Goal: Transaction & Acquisition: Purchase product/service

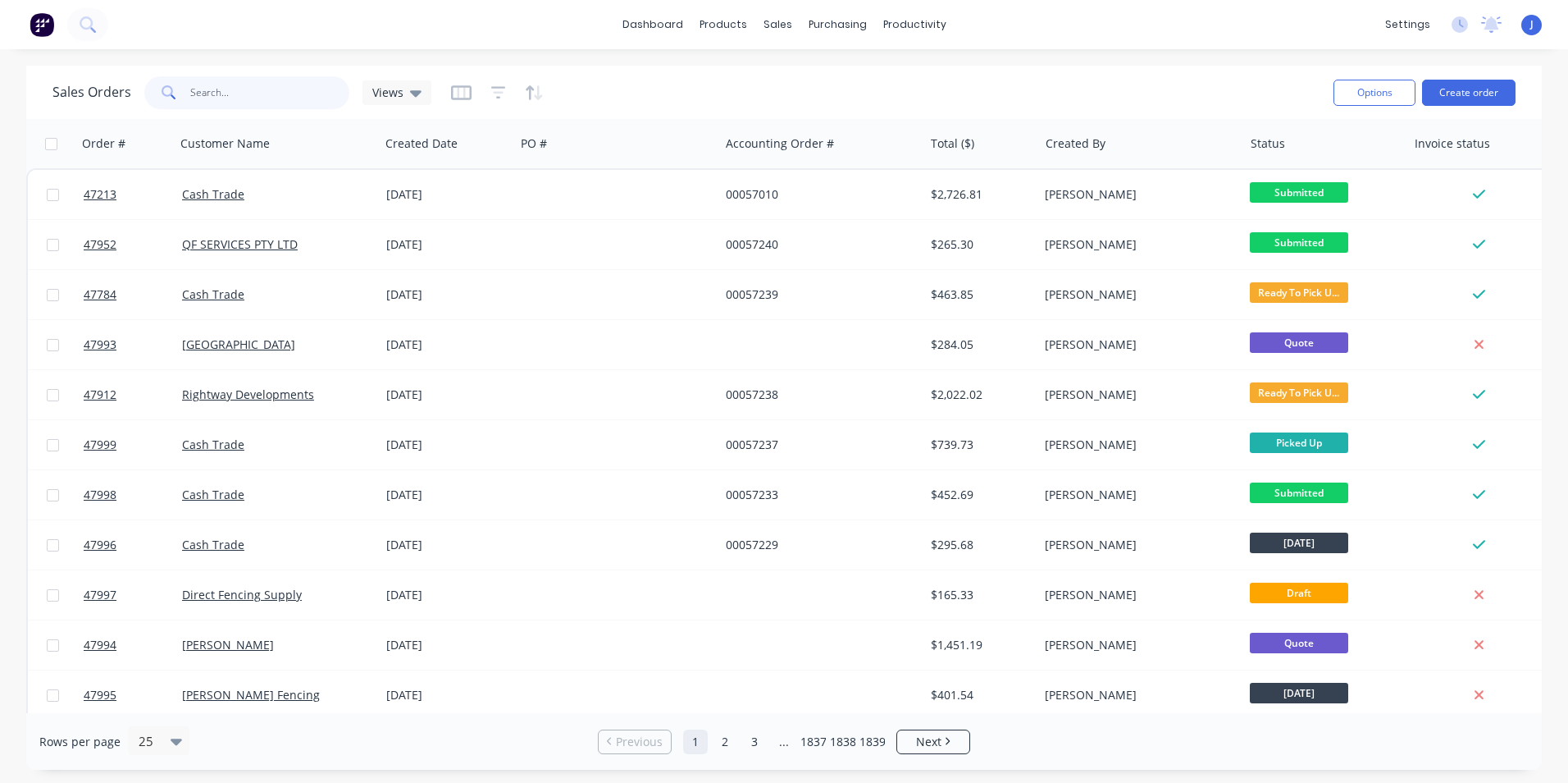
click at [244, 96] on input "text" at bounding box center [270, 92] width 160 height 33
type input "47830"
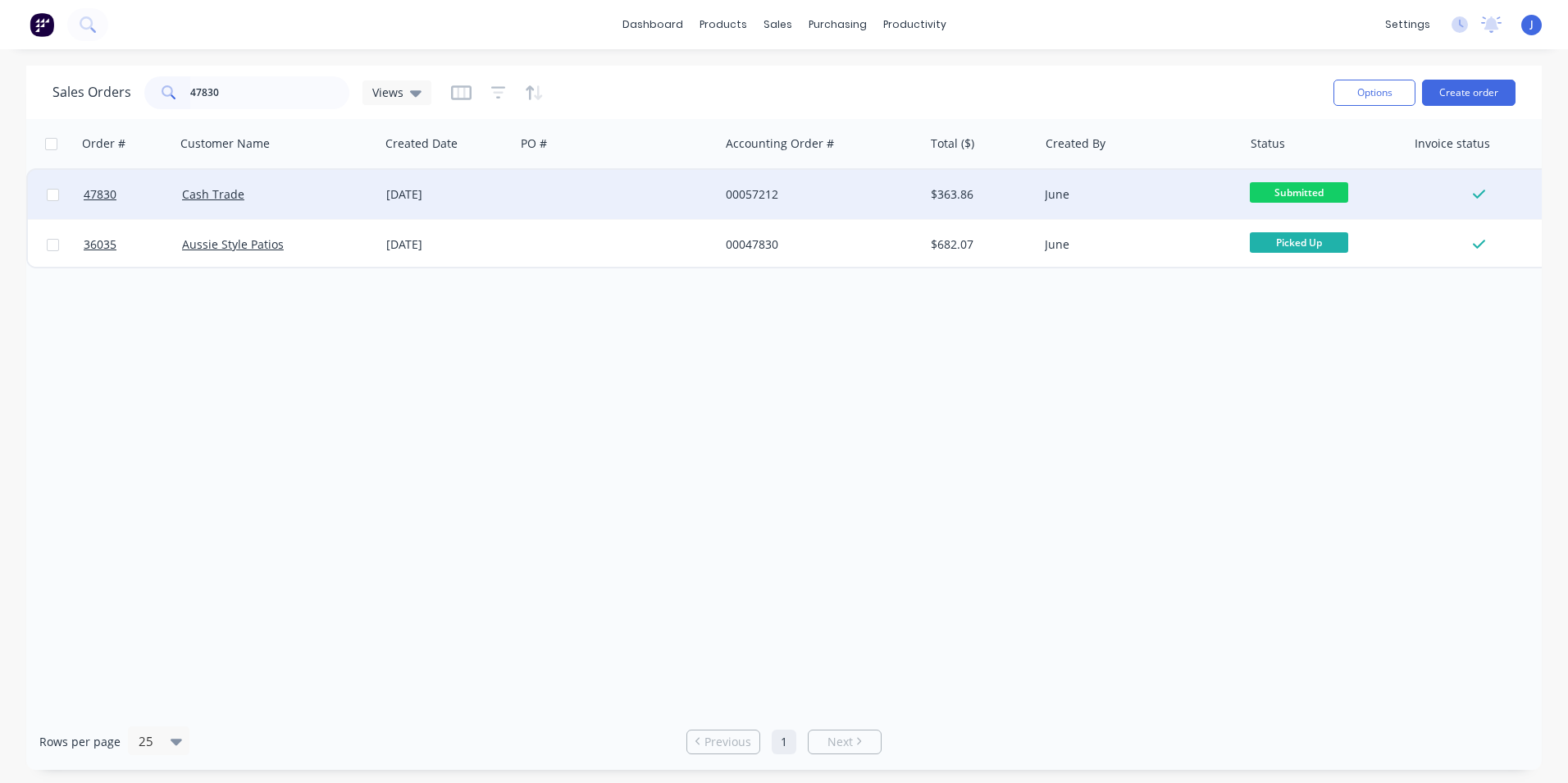
click at [311, 200] on div "Cash Trade" at bounding box center [272, 194] width 182 height 16
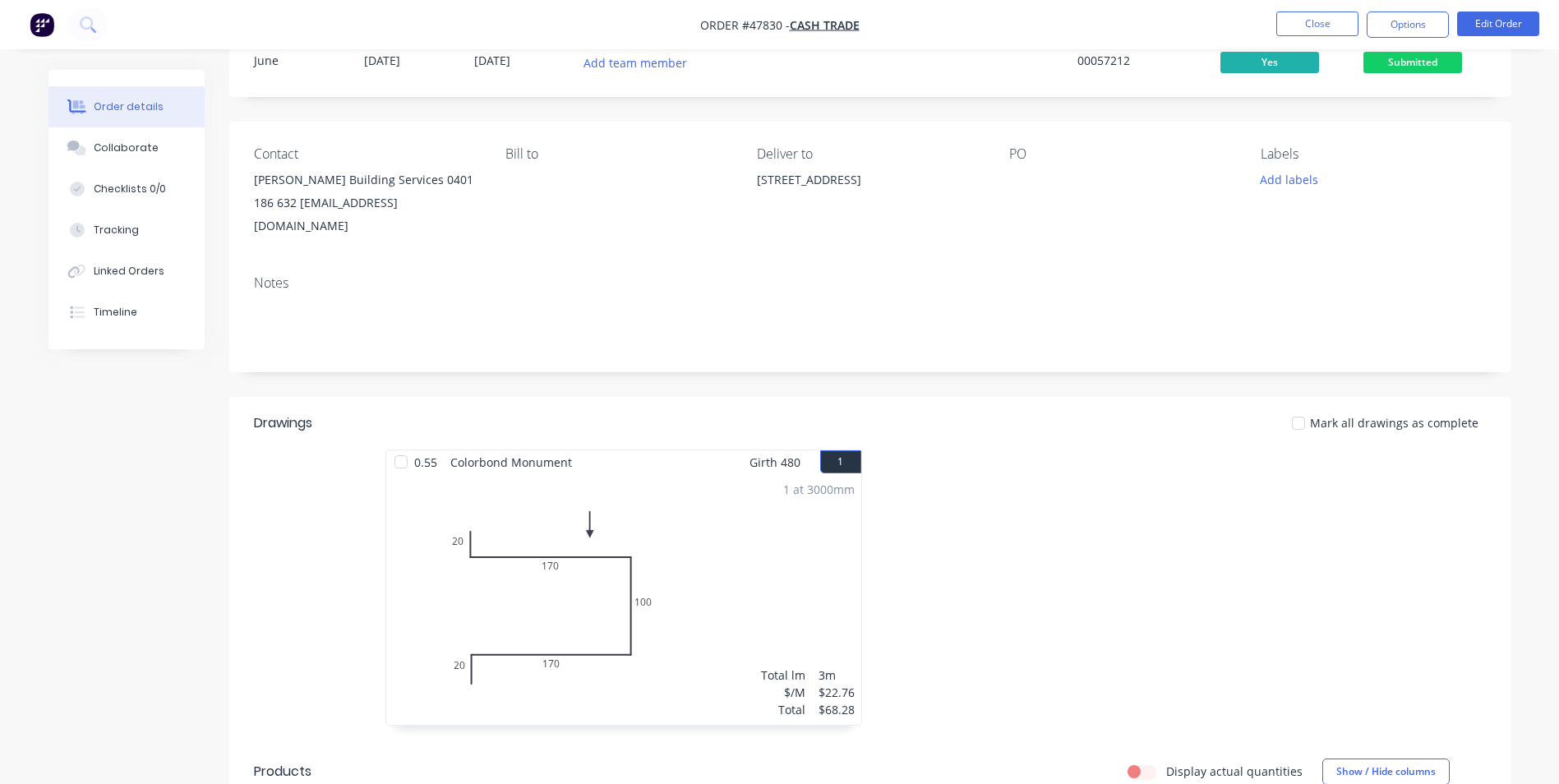
scroll to position [164, 0]
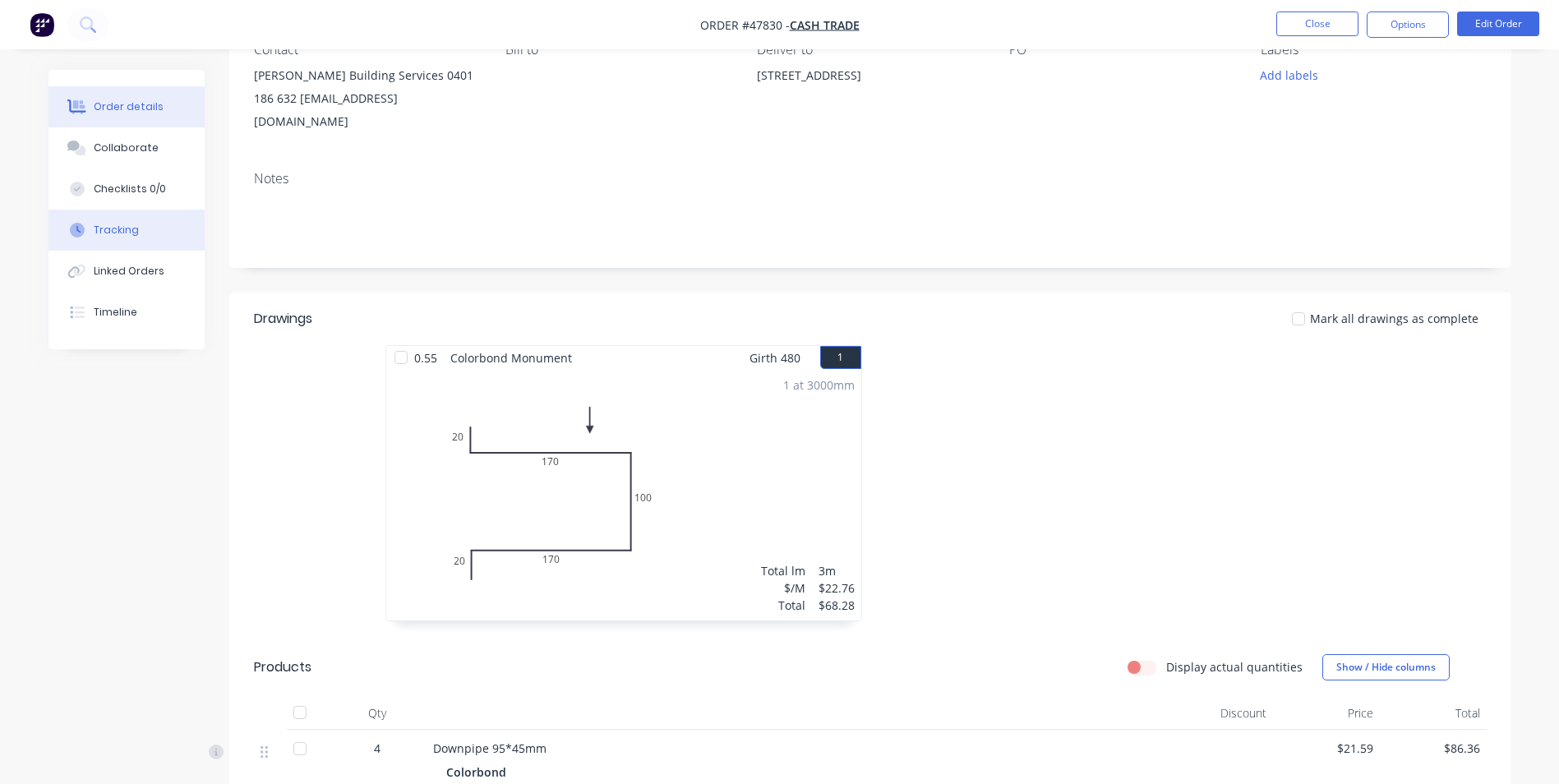
click at [166, 240] on button "Tracking" at bounding box center [126, 230] width 156 height 42
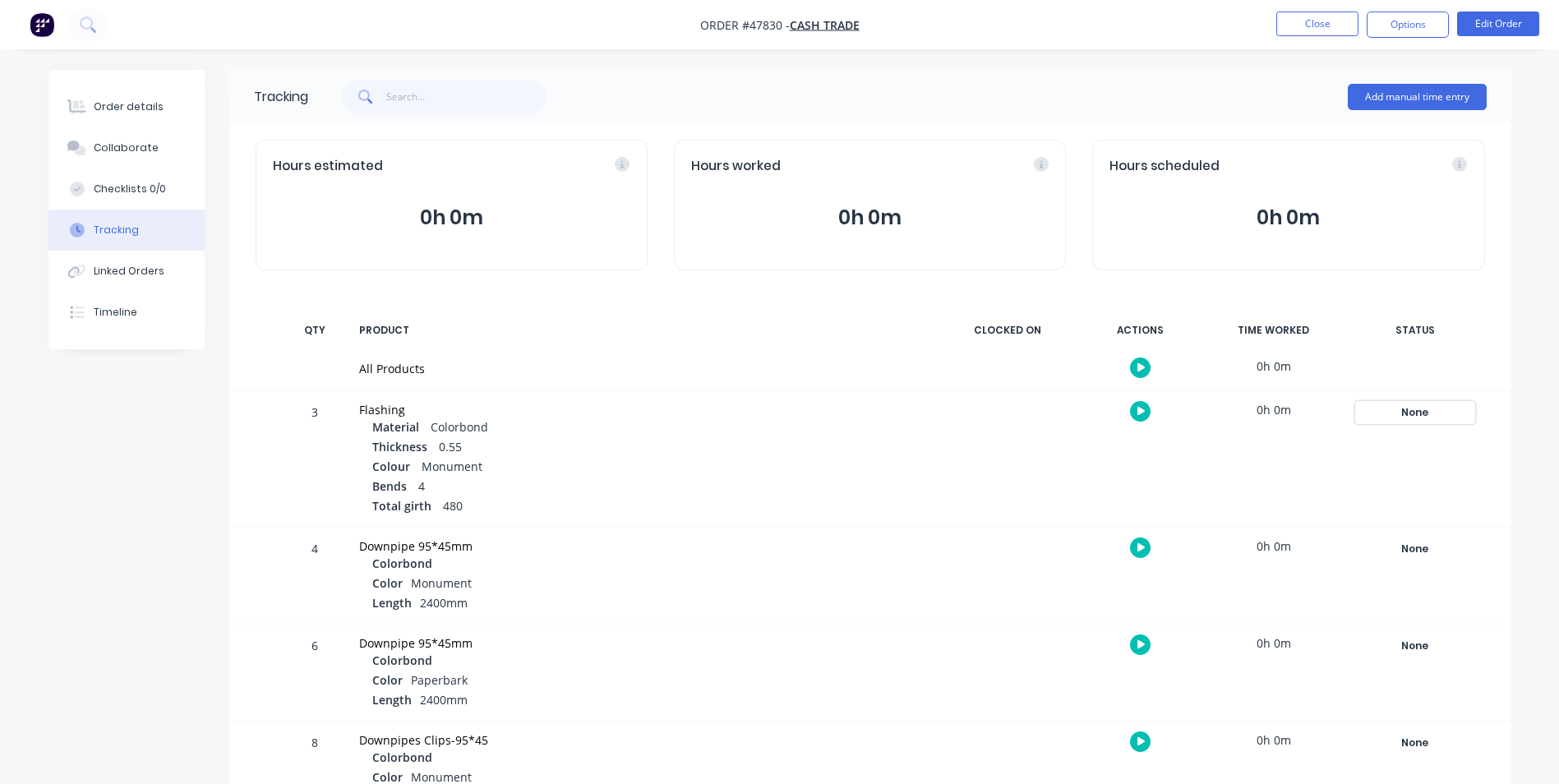
click at [1417, 418] on div "None" at bounding box center [1415, 412] width 118 height 22
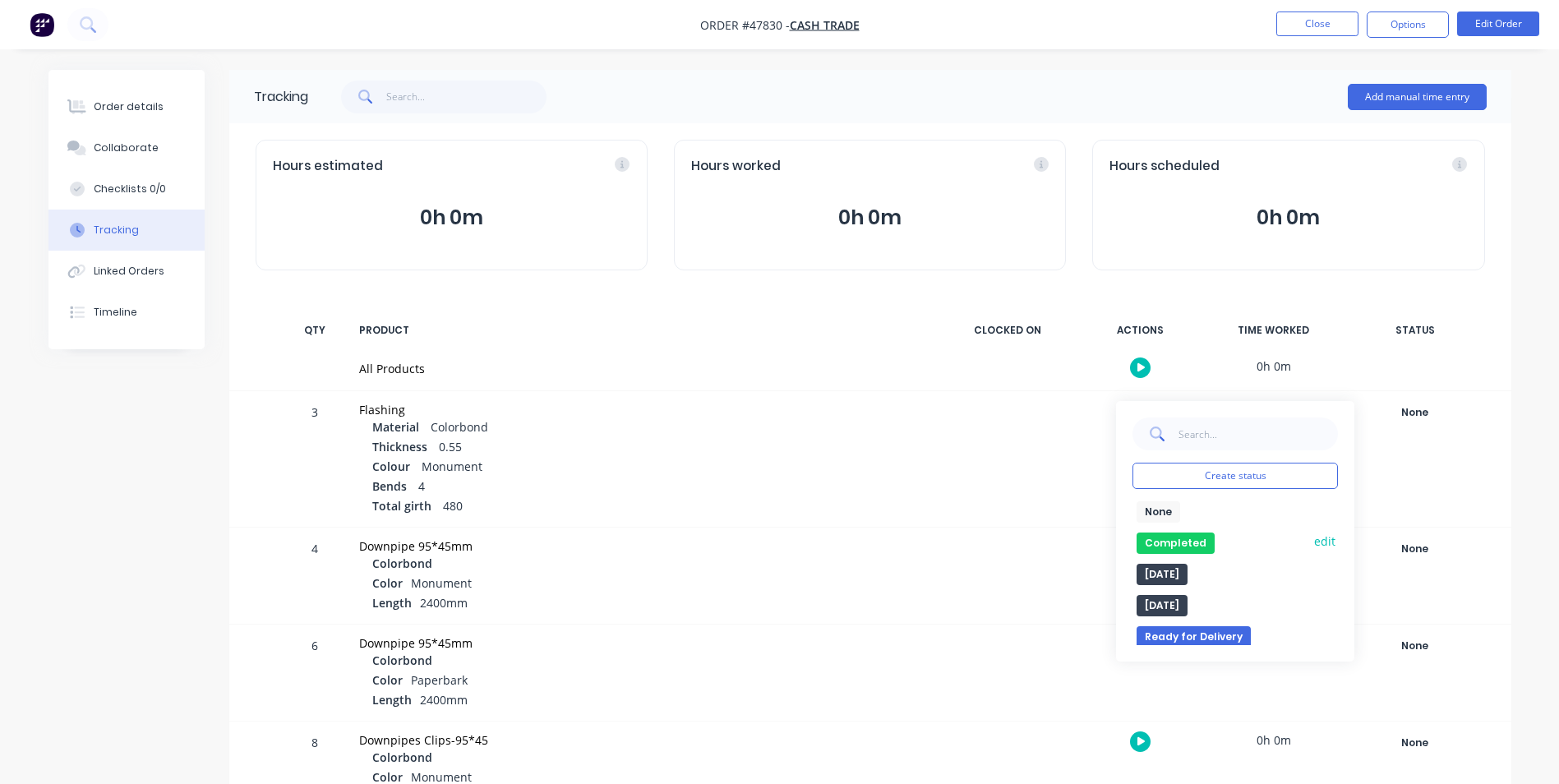
click at [1179, 538] on button "Completed" at bounding box center [1175, 542] width 78 height 22
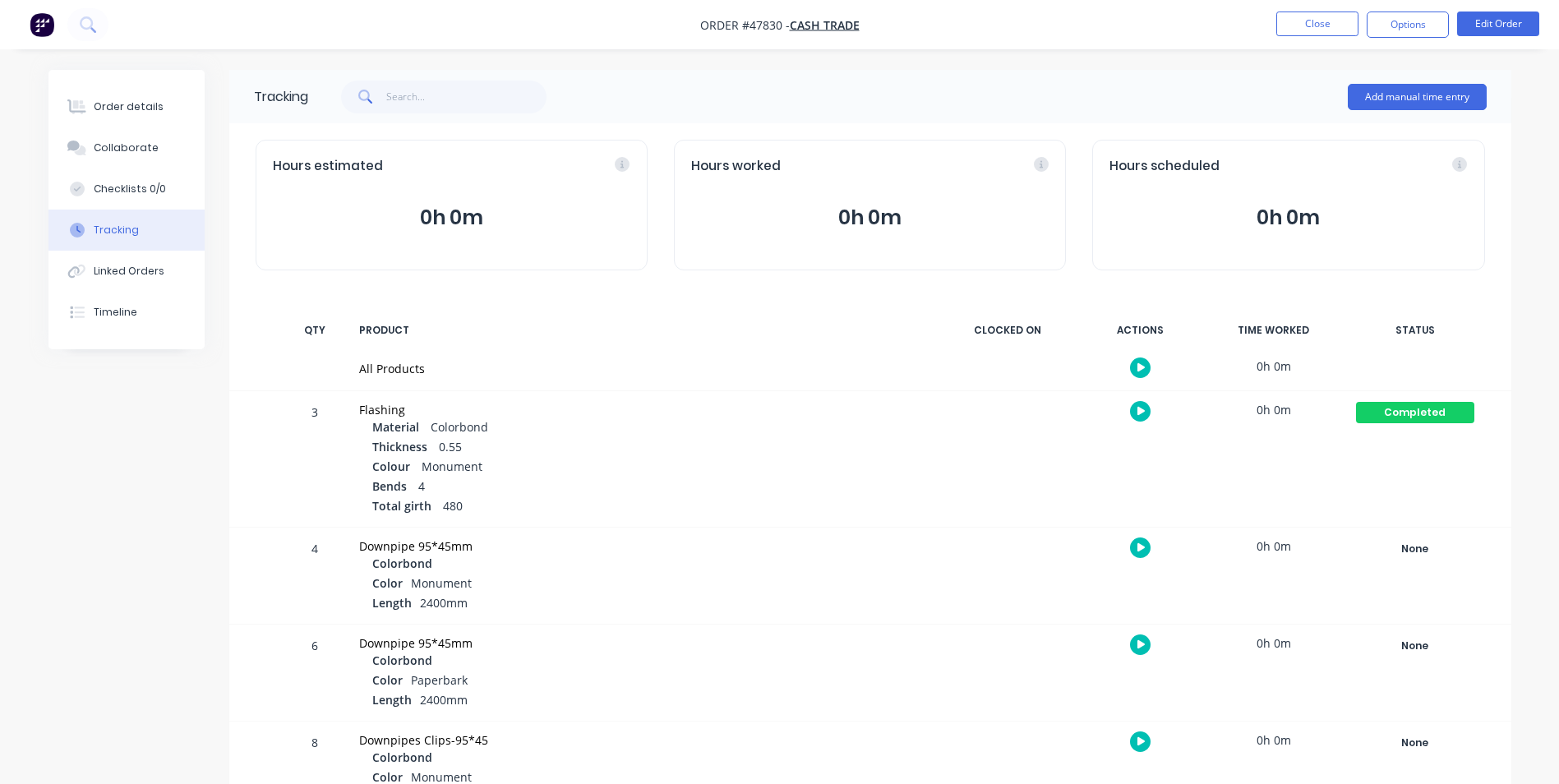
click at [1305, 38] on nav "Order #47830 - Cash Trade Close Options Edit Order" at bounding box center [780, 25] width 1559 height 49
click at [1308, 25] on button "Close" at bounding box center [1316, 24] width 82 height 25
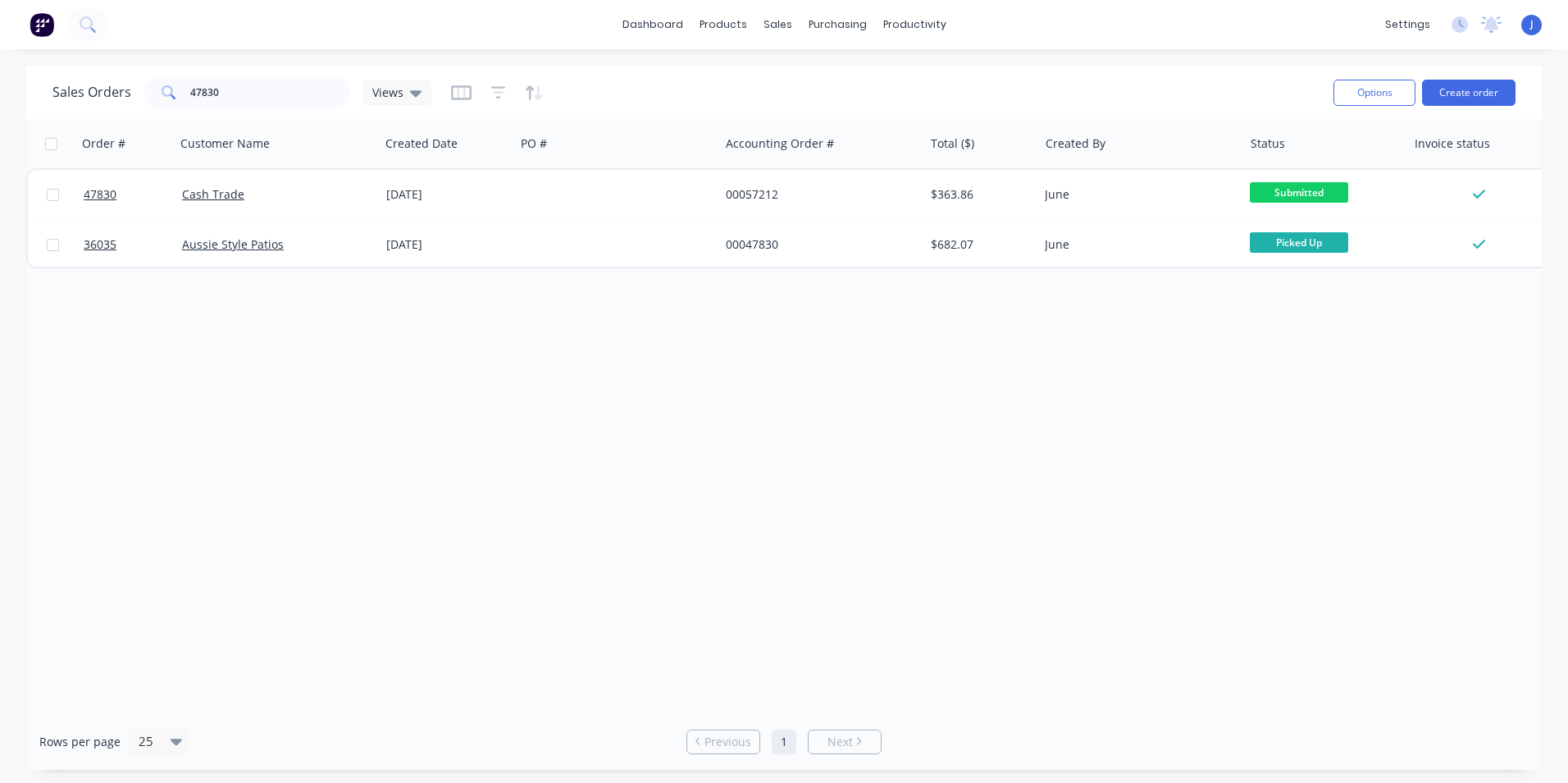
click at [470, 353] on div "Order # Customer Name Created Date PO # Accounting Order # Total ($) Created By…" at bounding box center [784, 416] width 1515 height 594
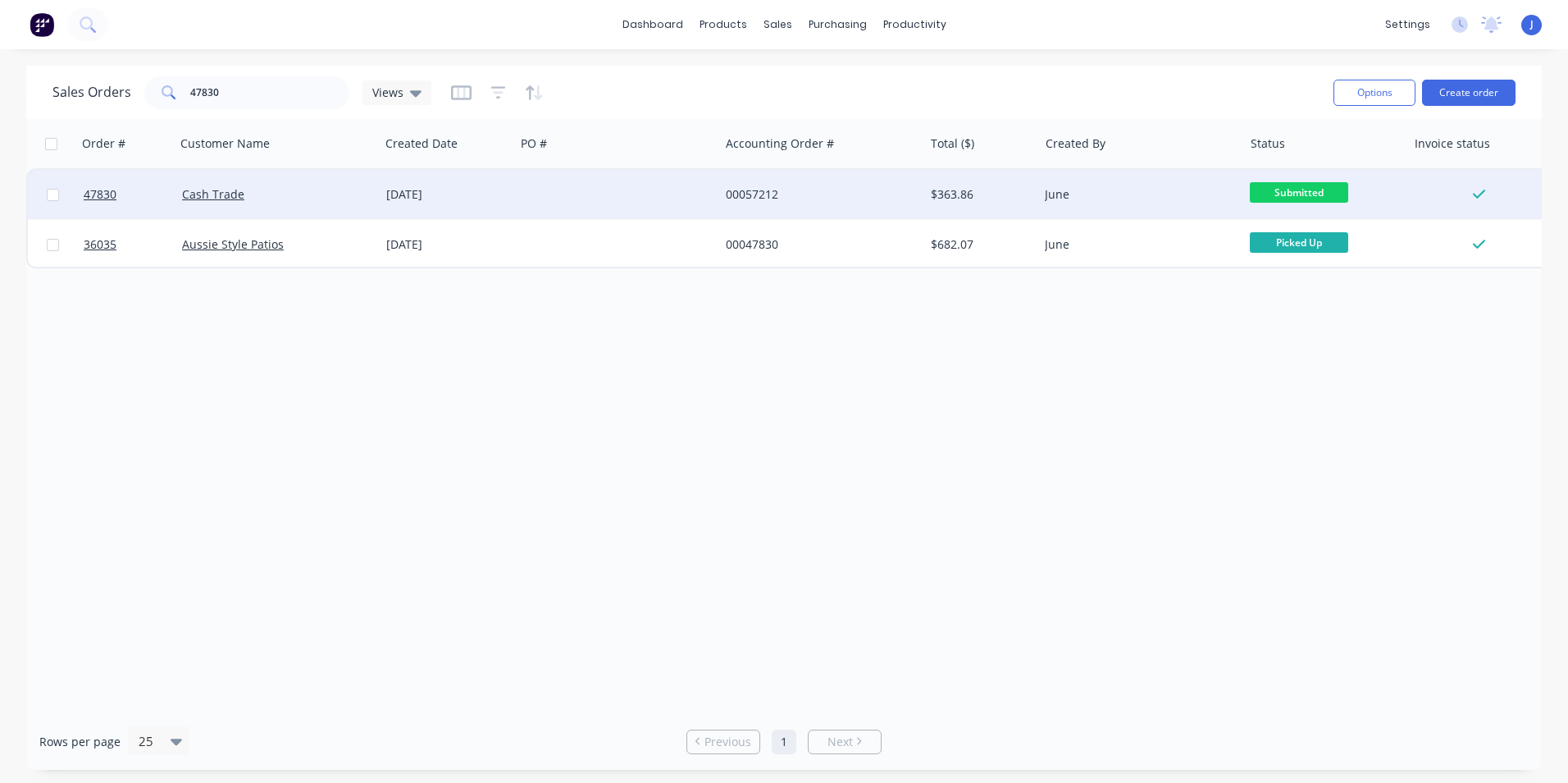
click at [708, 188] on div at bounding box center [617, 194] width 204 height 49
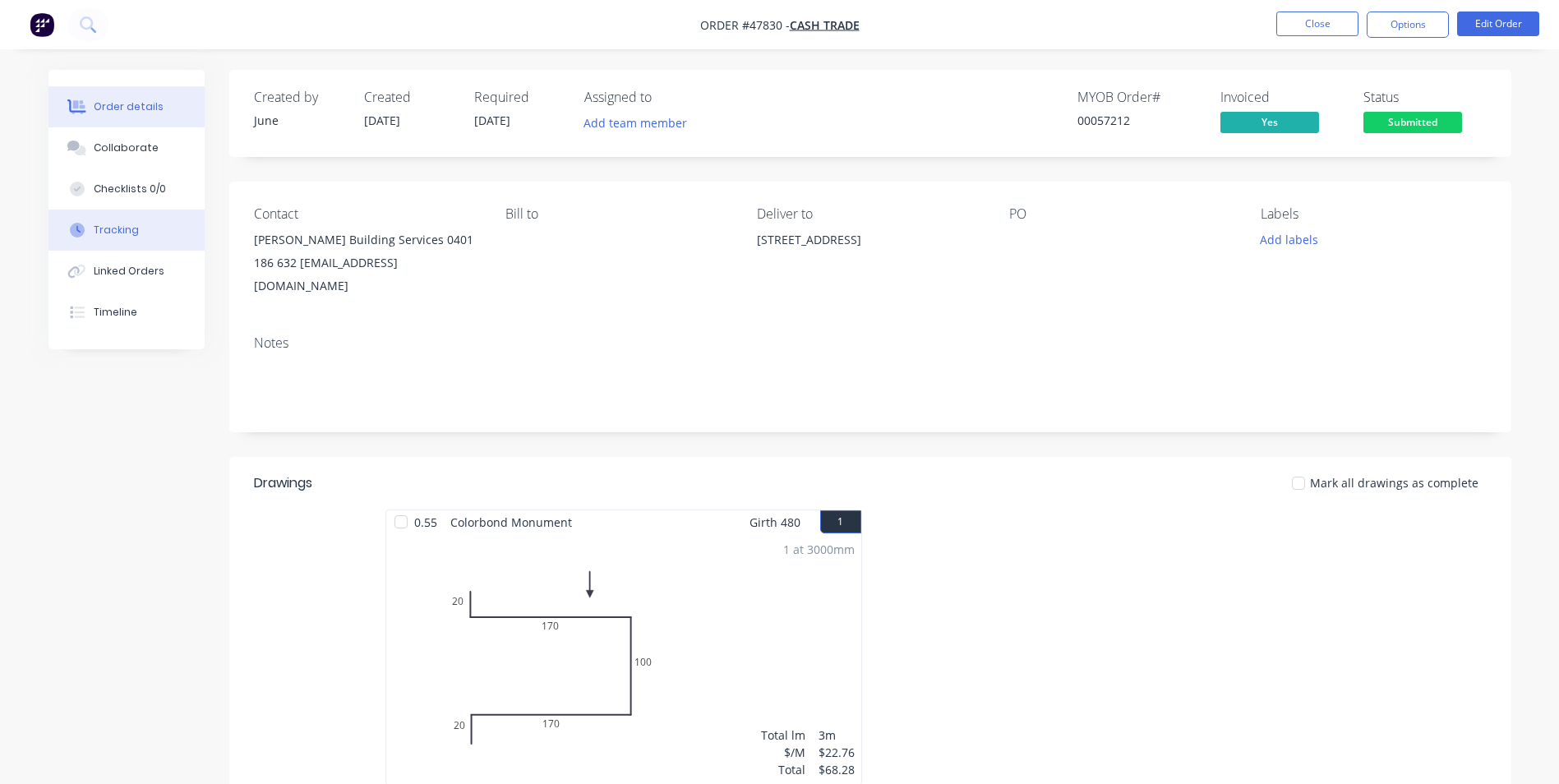
click at [155, 247] on button "Tracking" at bounding box center [126, 230] width 156 height 42
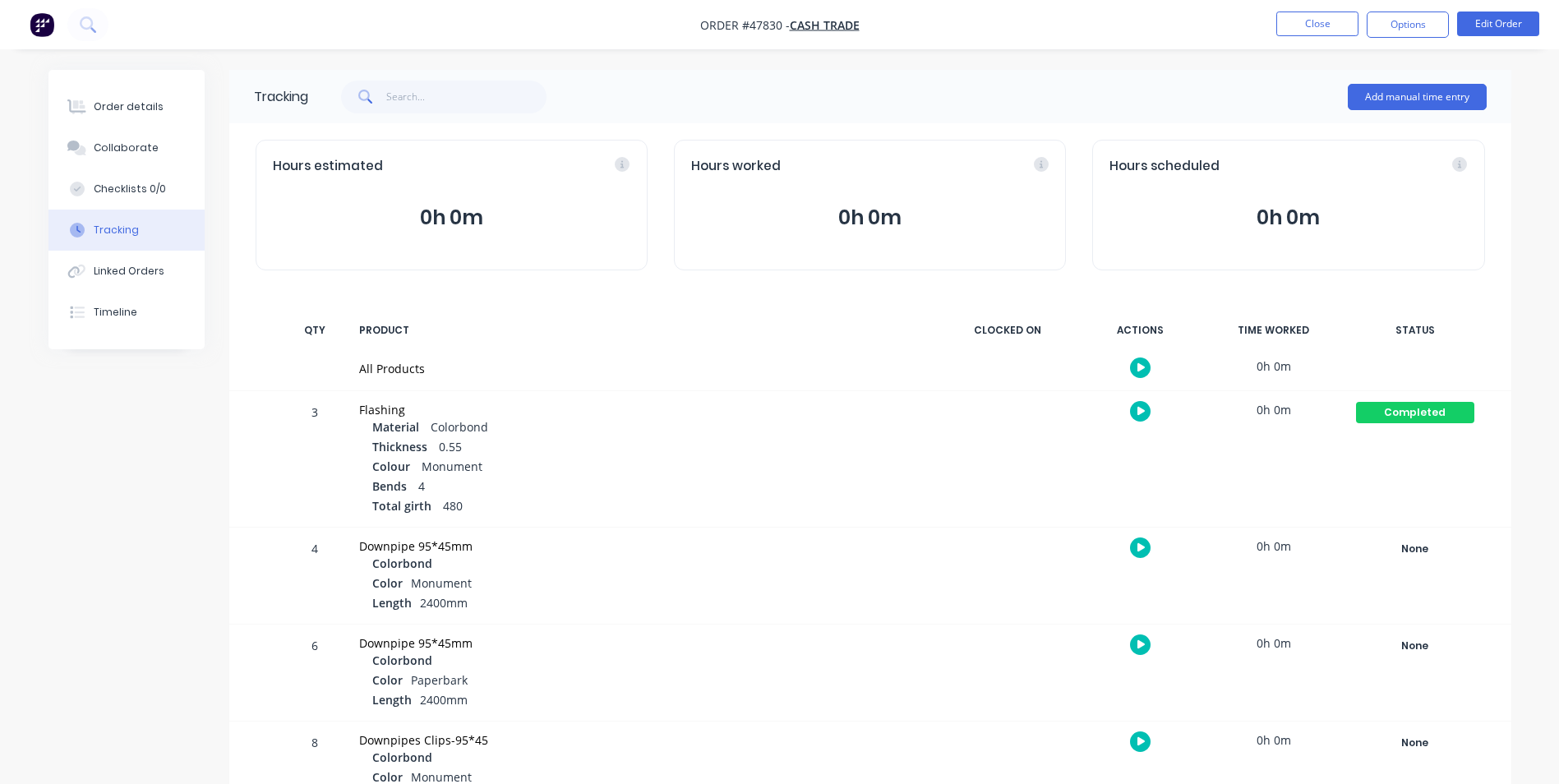
click at [1307, 10] on nav "Order #47830 - Cash Trade Close Options Edit Order" at bounding box center [780, 25] width 1559 height 49
click at [1306, 16] on button "Close" at bounding box center [1316, 24] width 82 height 25
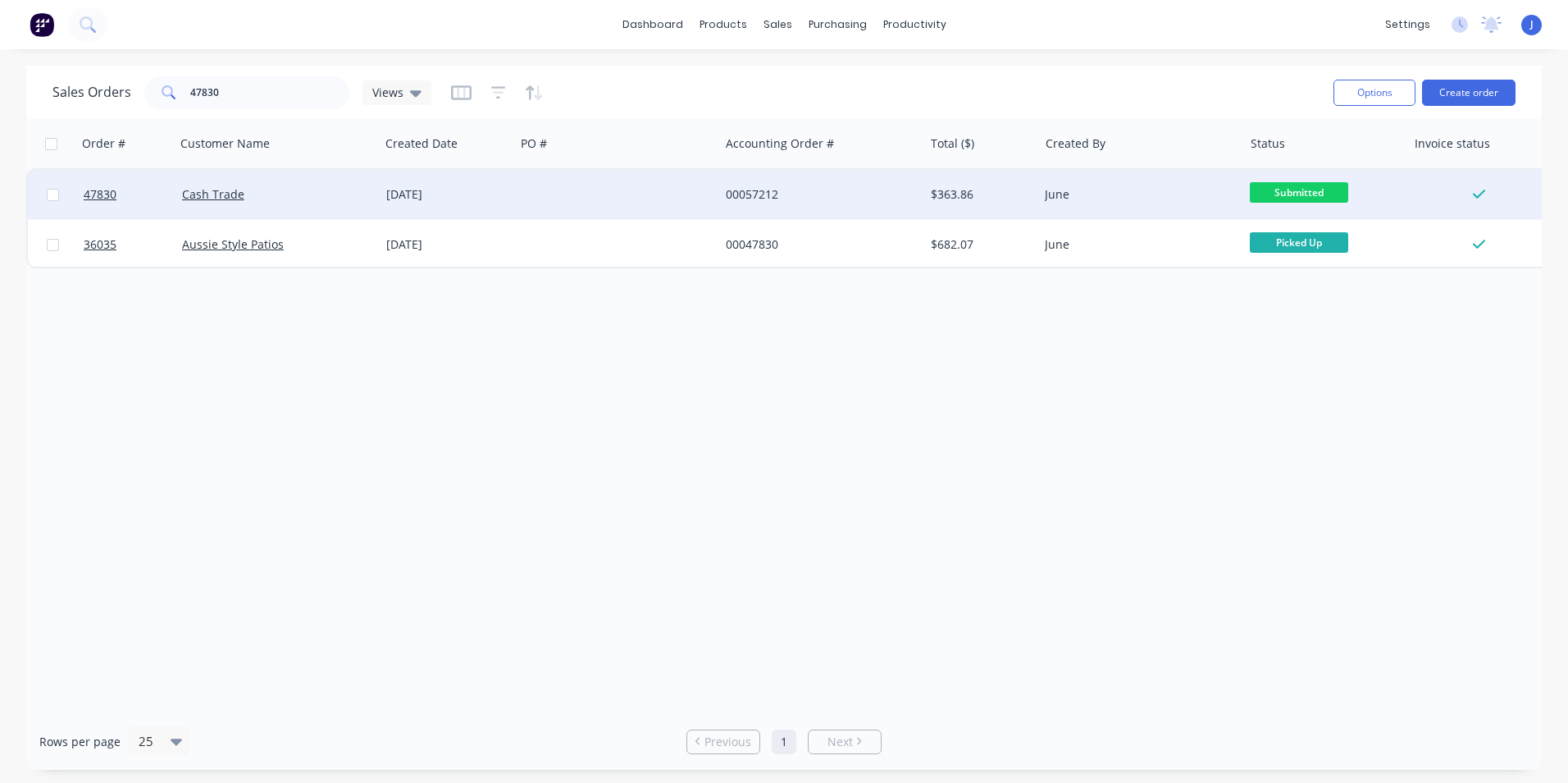
click at [555, 204] on div at bounding box center [617, 194] width 204 height 49
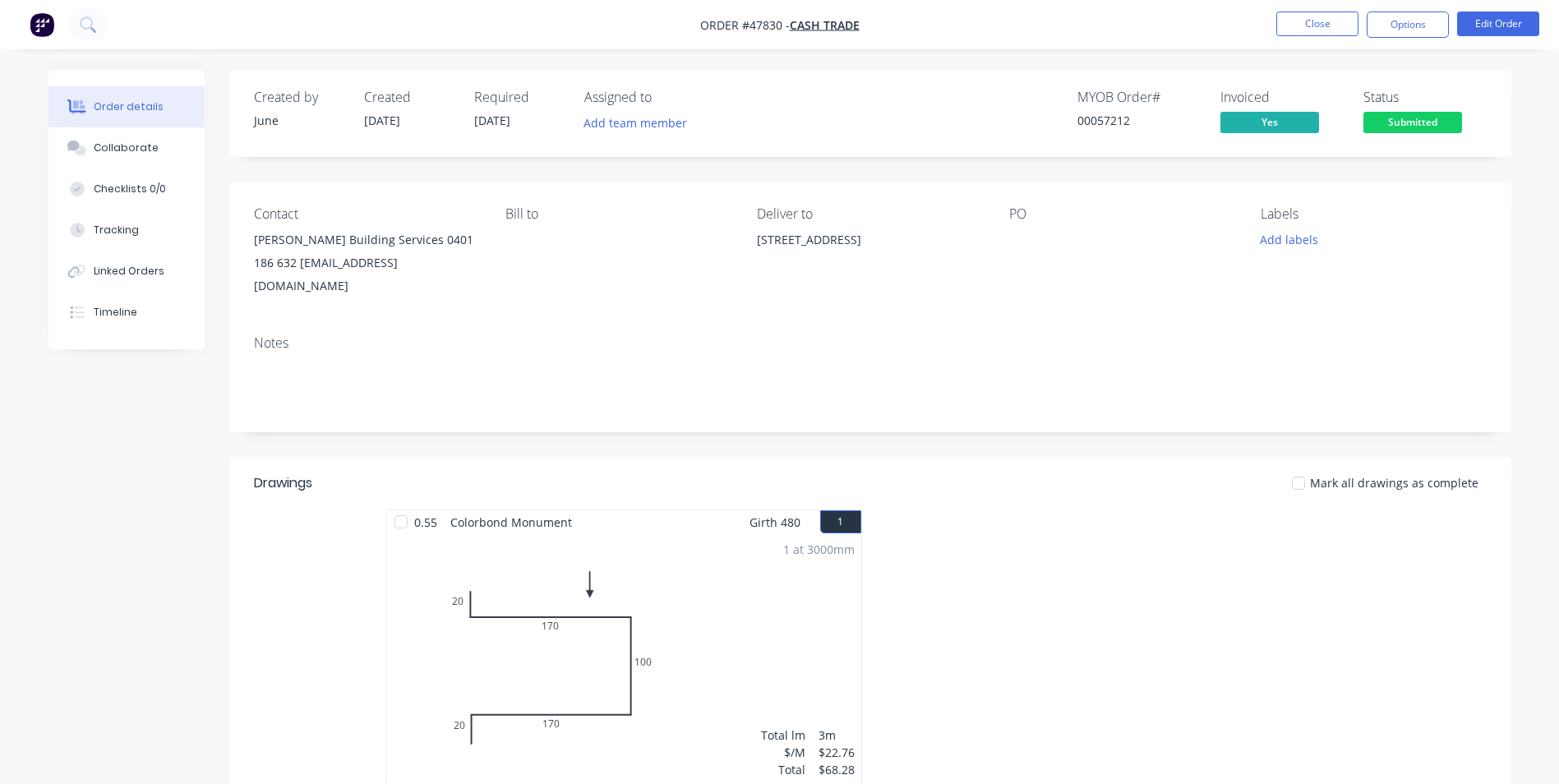
click at [1388, 124] on span "Submitted" at bounding box center [1412, 122] width 98 height 21
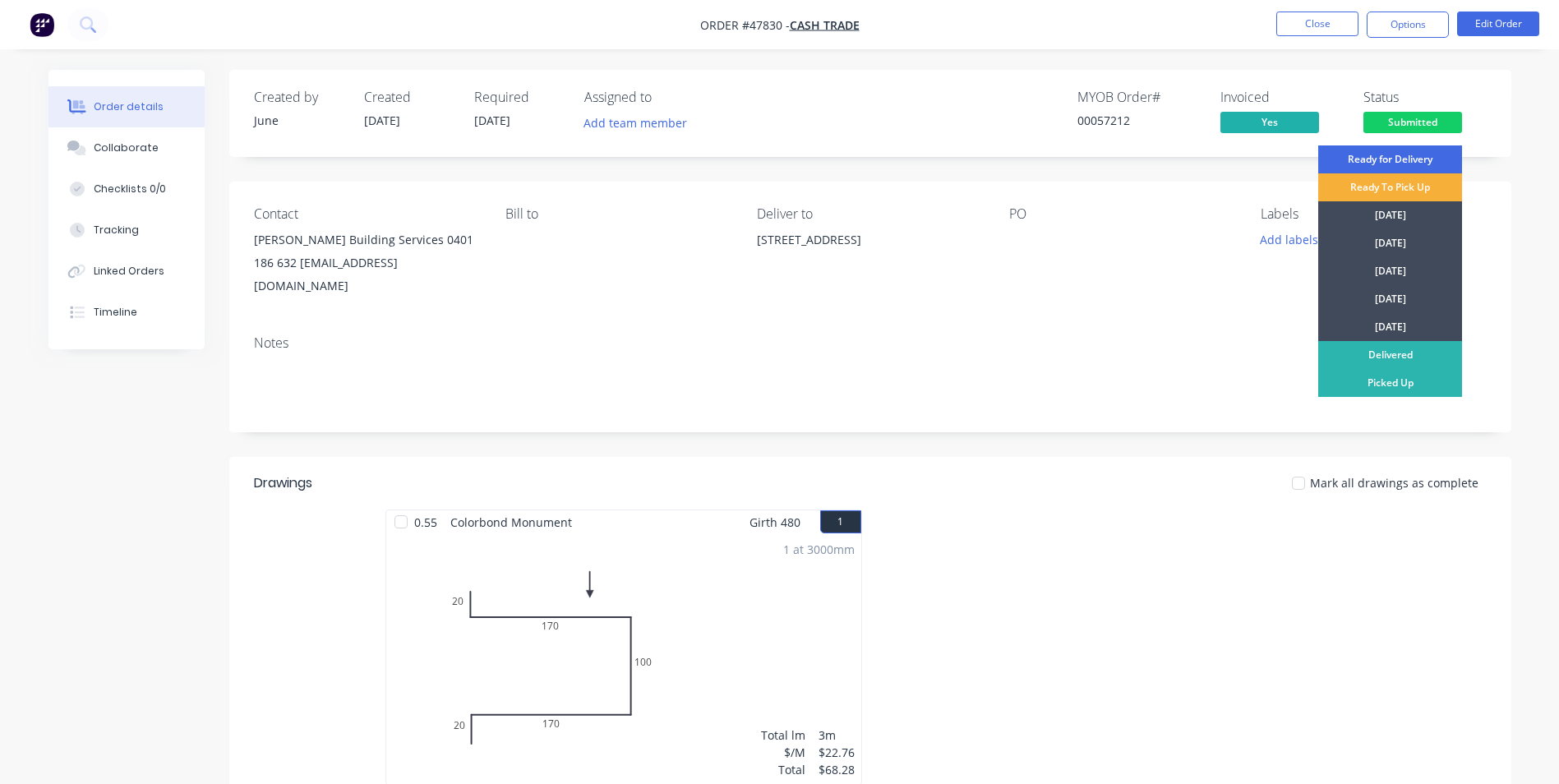
click at [1380, 153] on div "Ready for Delivery" at bounding box center [1390, 159] width 143 height 28
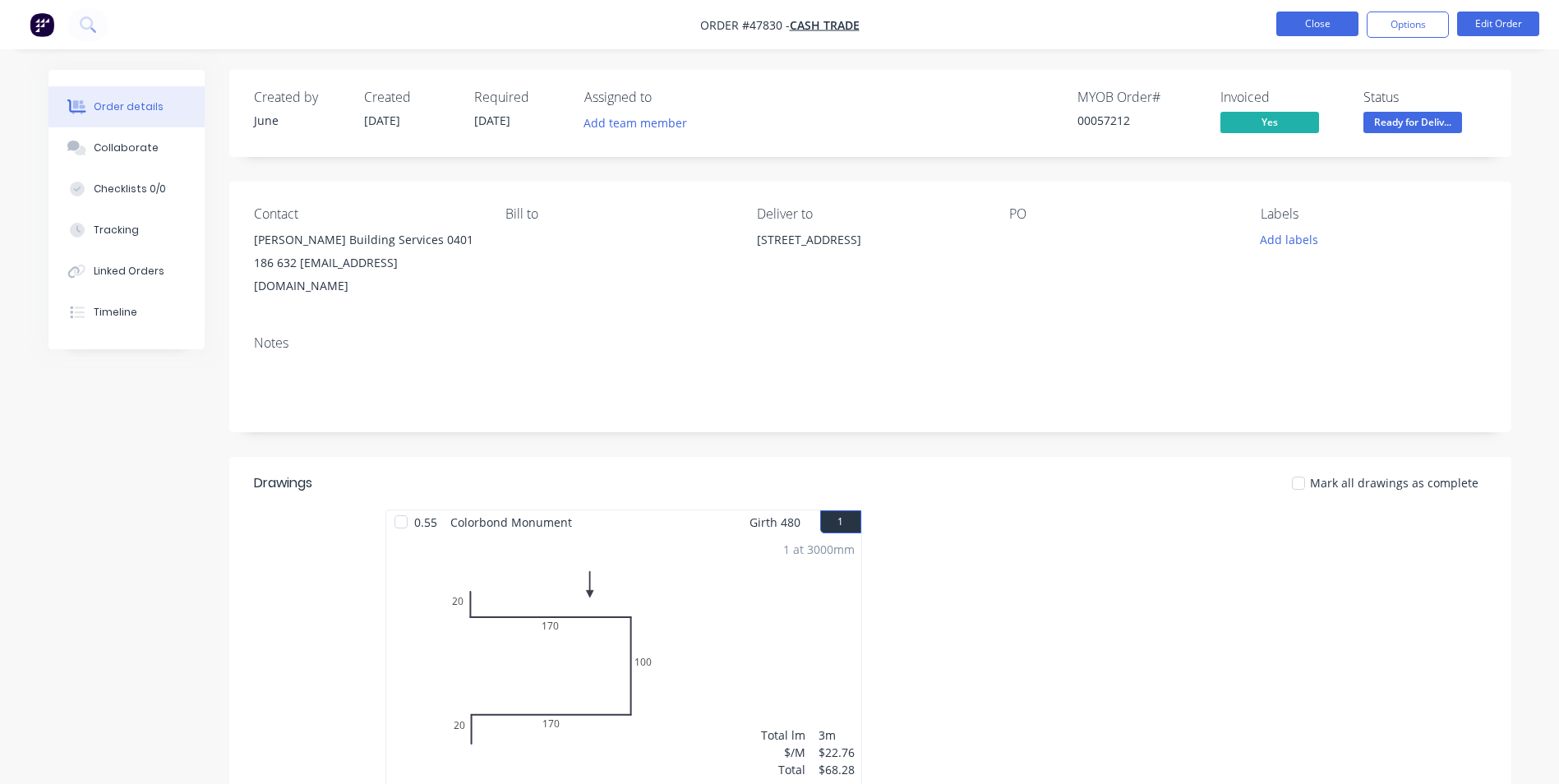
click at [1333, 29] on button "Close" at bounding box center [1316, 24] width 82 height 25
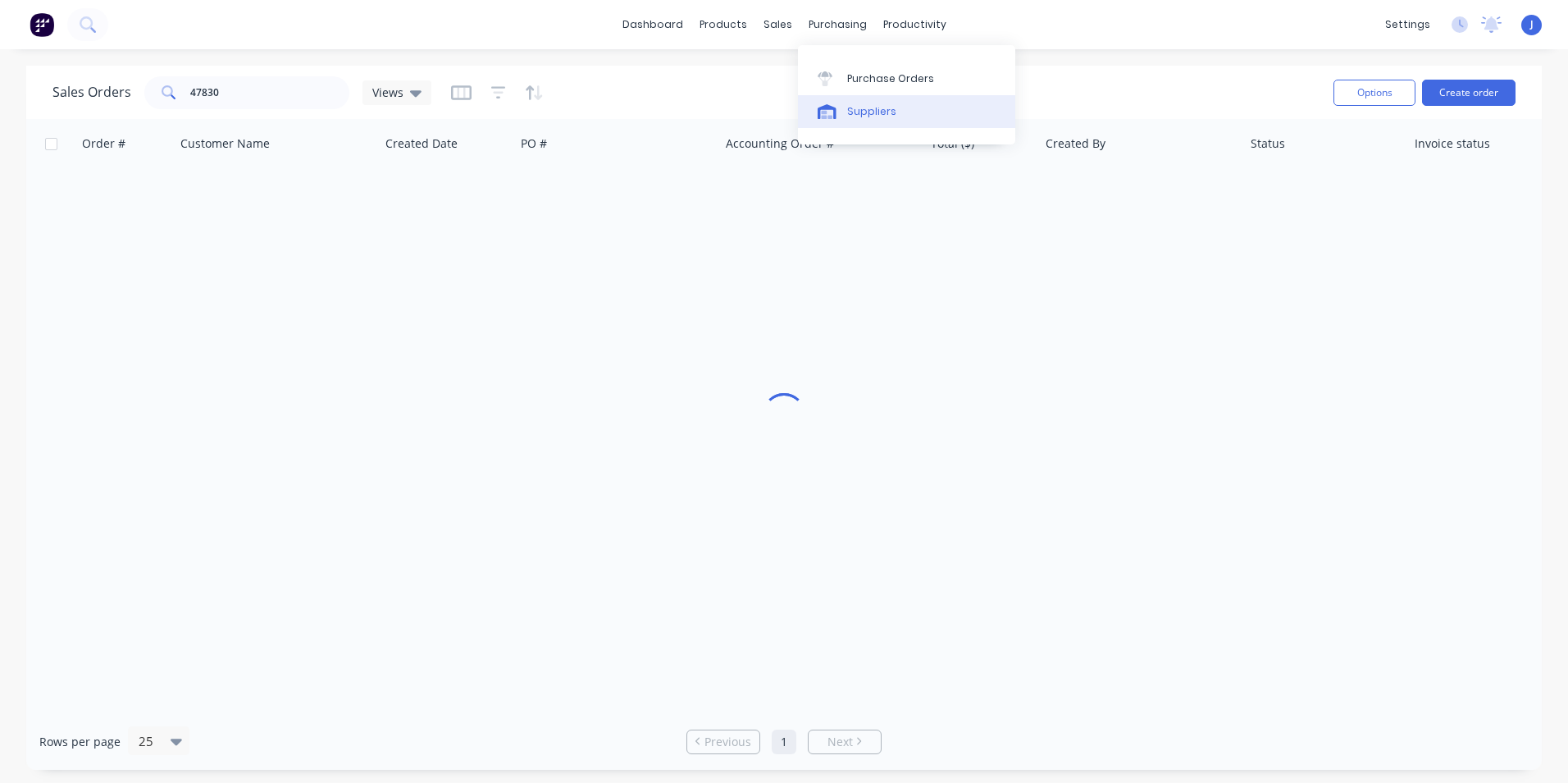
click at [848, 97] on link "Suppliers" at bounding box center [906, 111] width 218 height 33
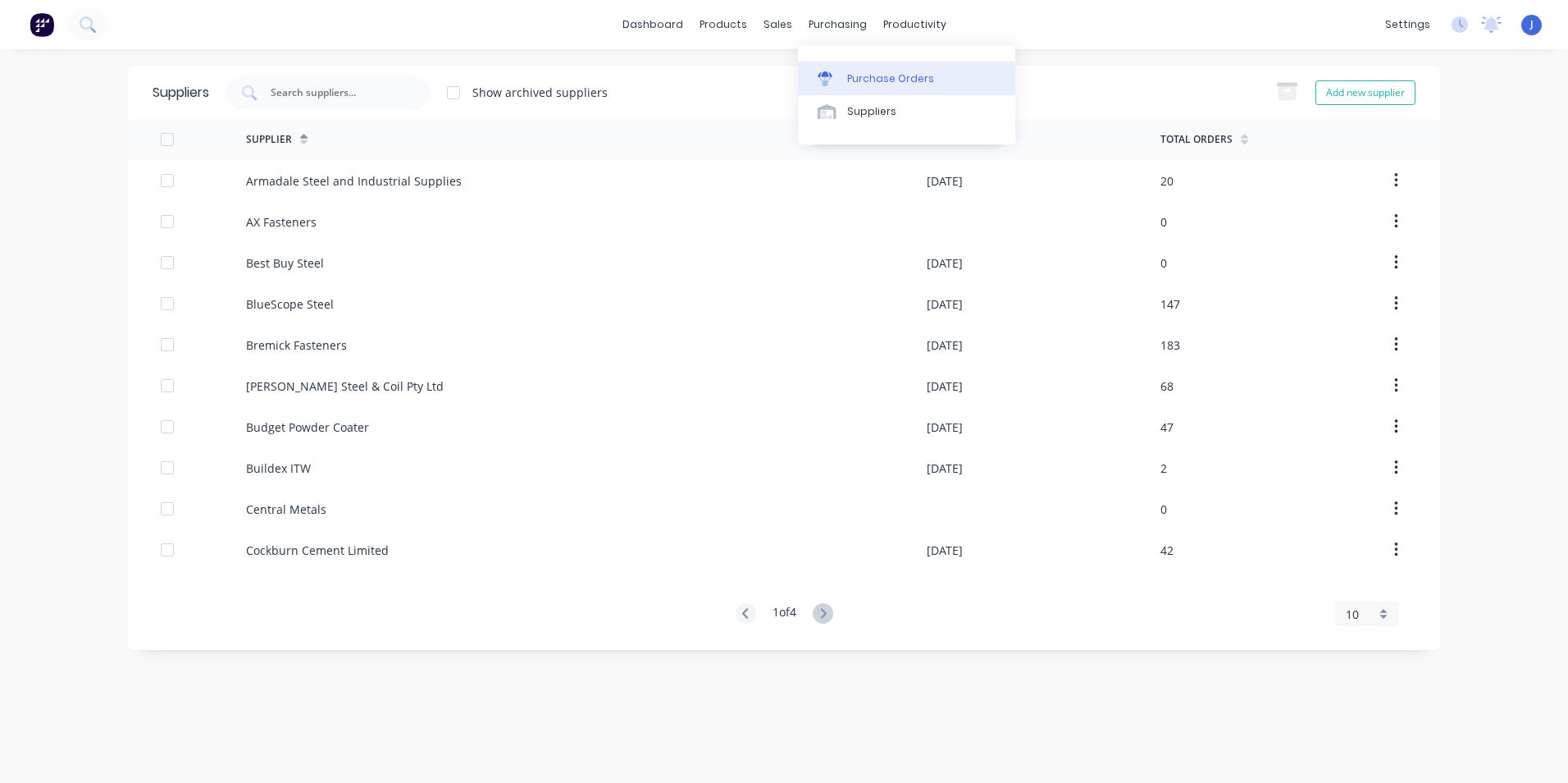
click at [842, 73] on link "Purchase Orders" at bounding box center [906, 77] width 218 height 33
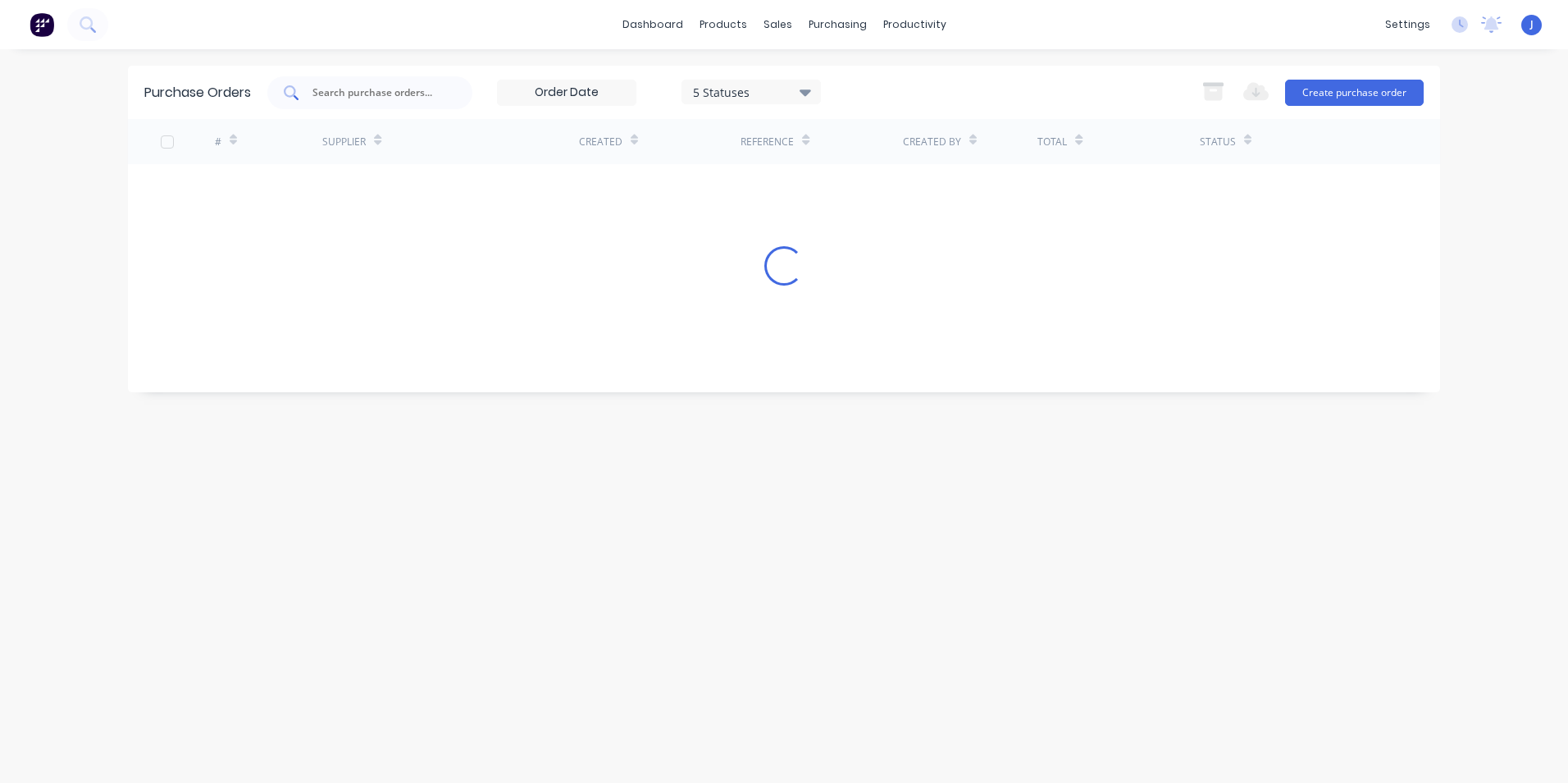
click at [371, 90] on input "text" at bounding box center [379, 92] width 137 height 16
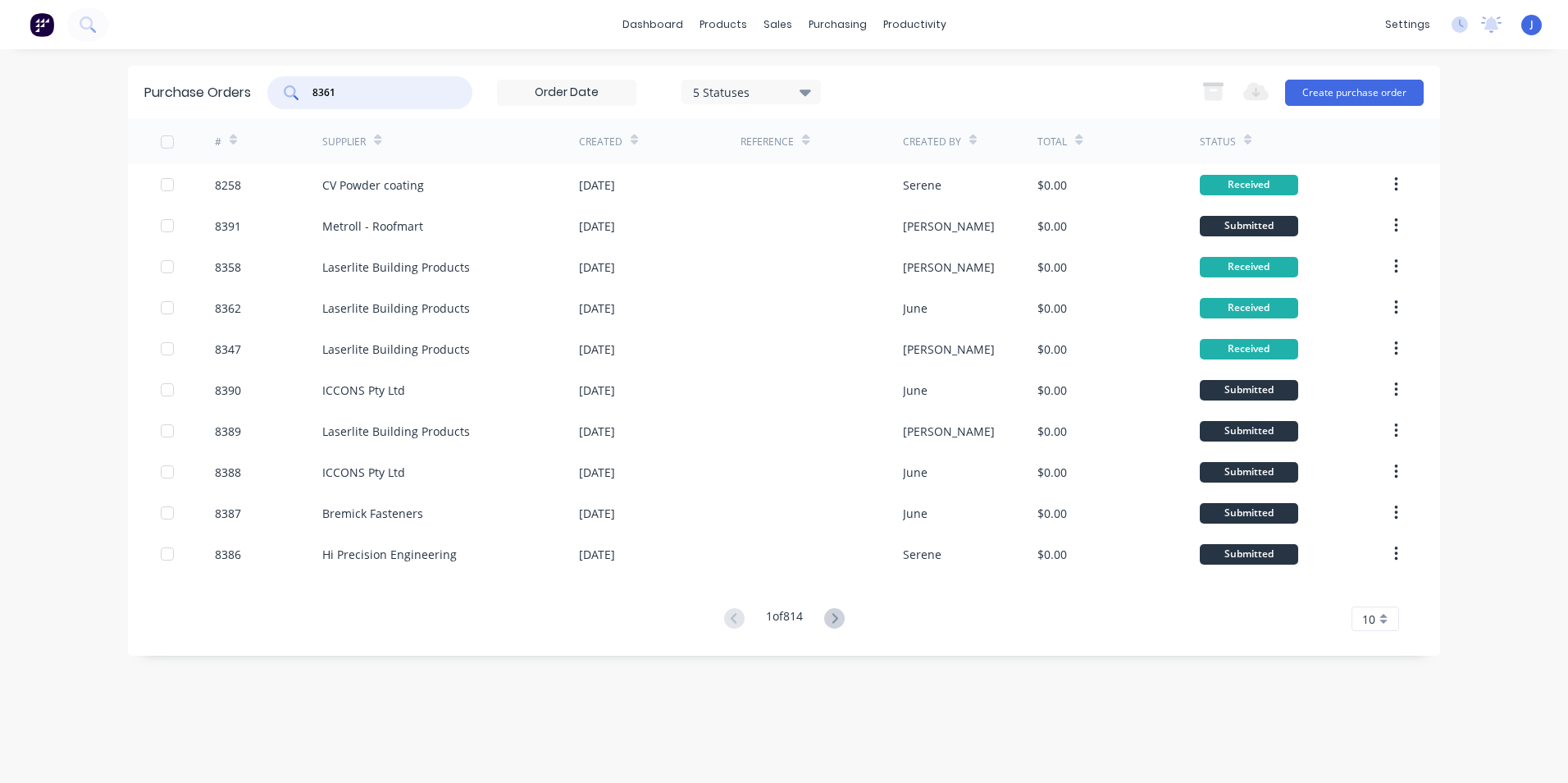
type input "8361"
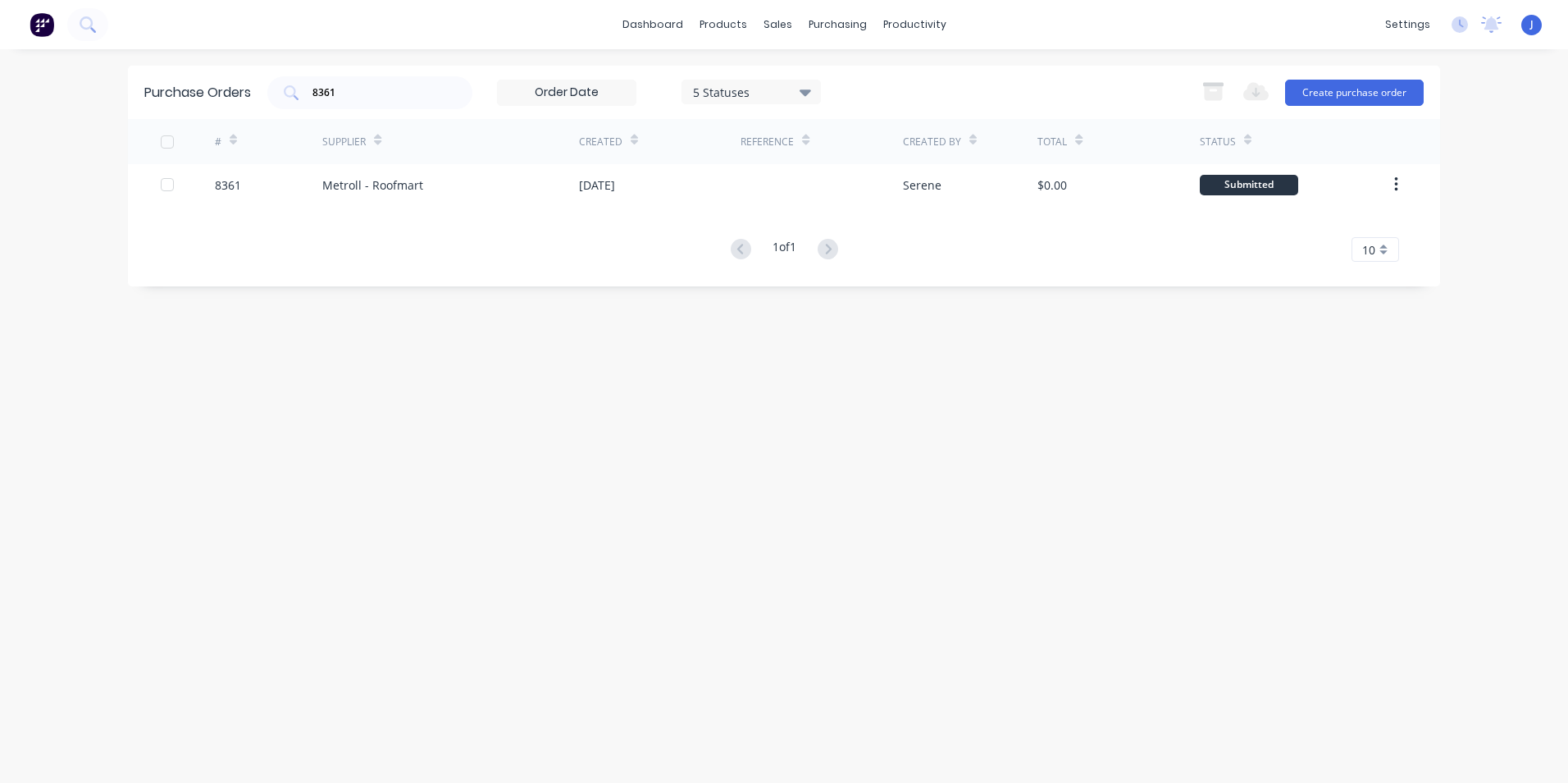
click at [580, 179] on div "11 Aug 2025" at bounding box center [597, 185] width 36 height 17
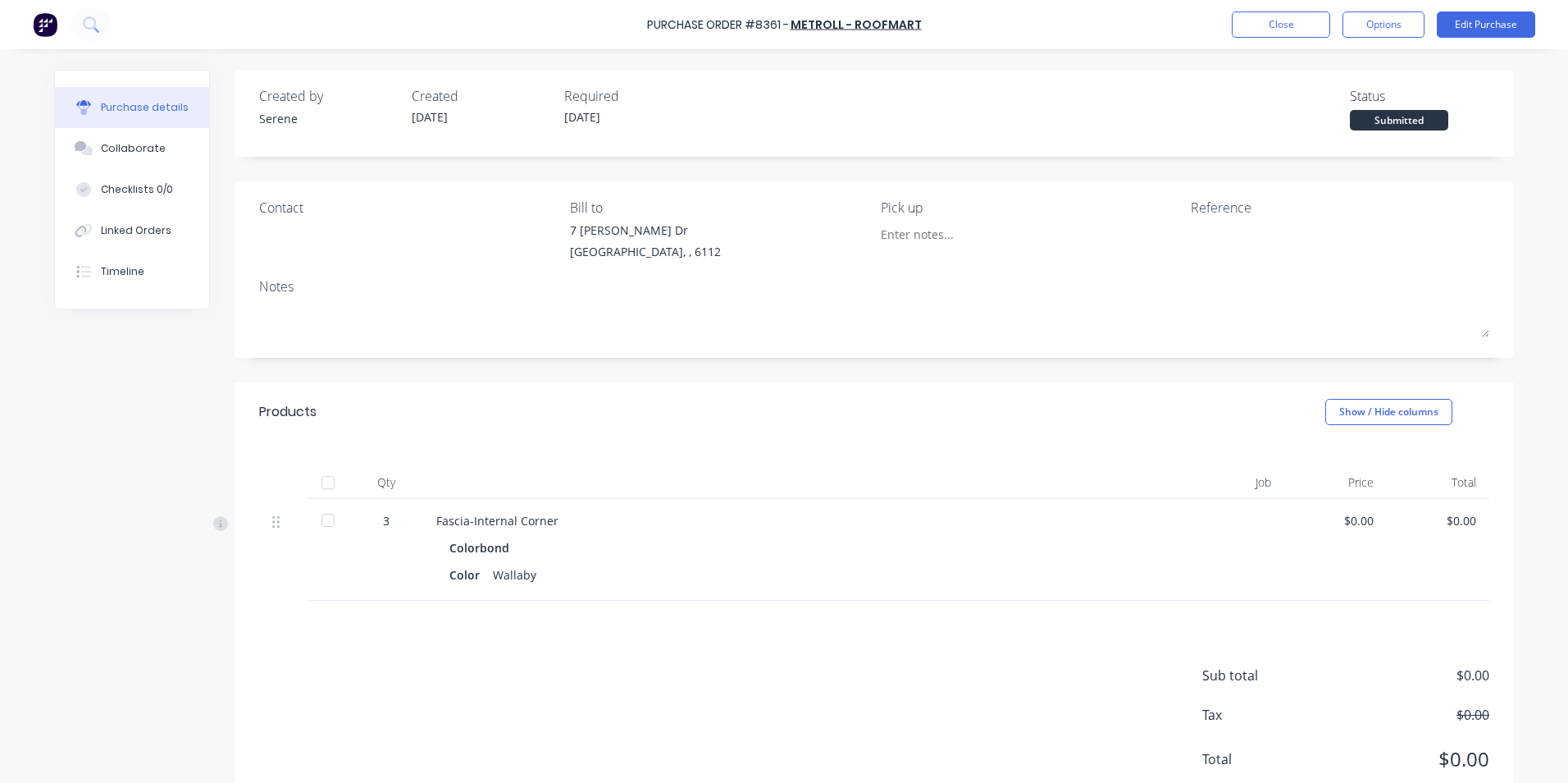
click at [327, 485] on div at bounding box center [328, 482] width 33 height 33
click at [120, 231] on div "Linked Orders" at bounding box center [136, 231] width 71 height 15
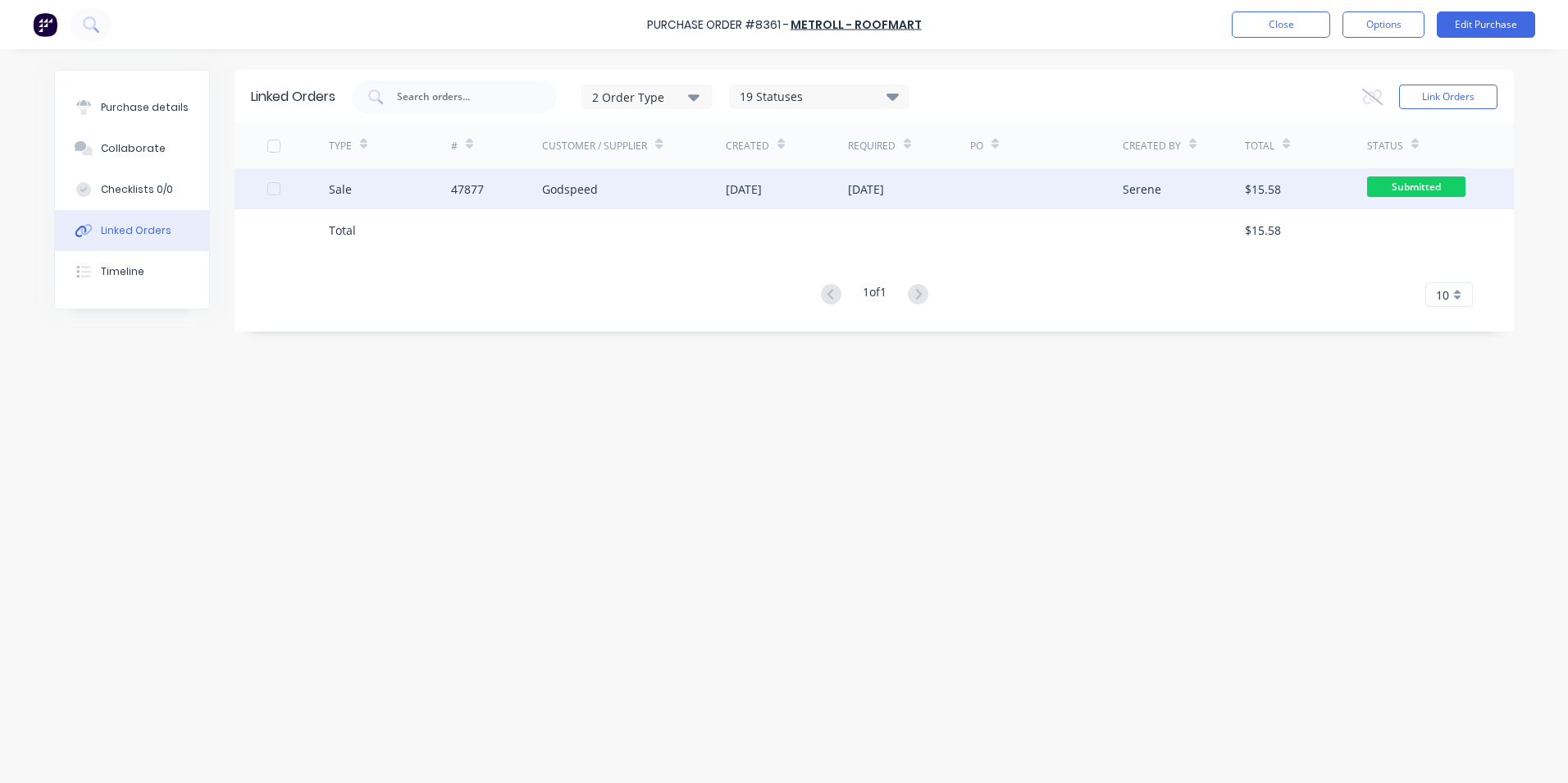
click at [480, 197] on div "47877" at bounding box center [467, 189] width 33 height 17
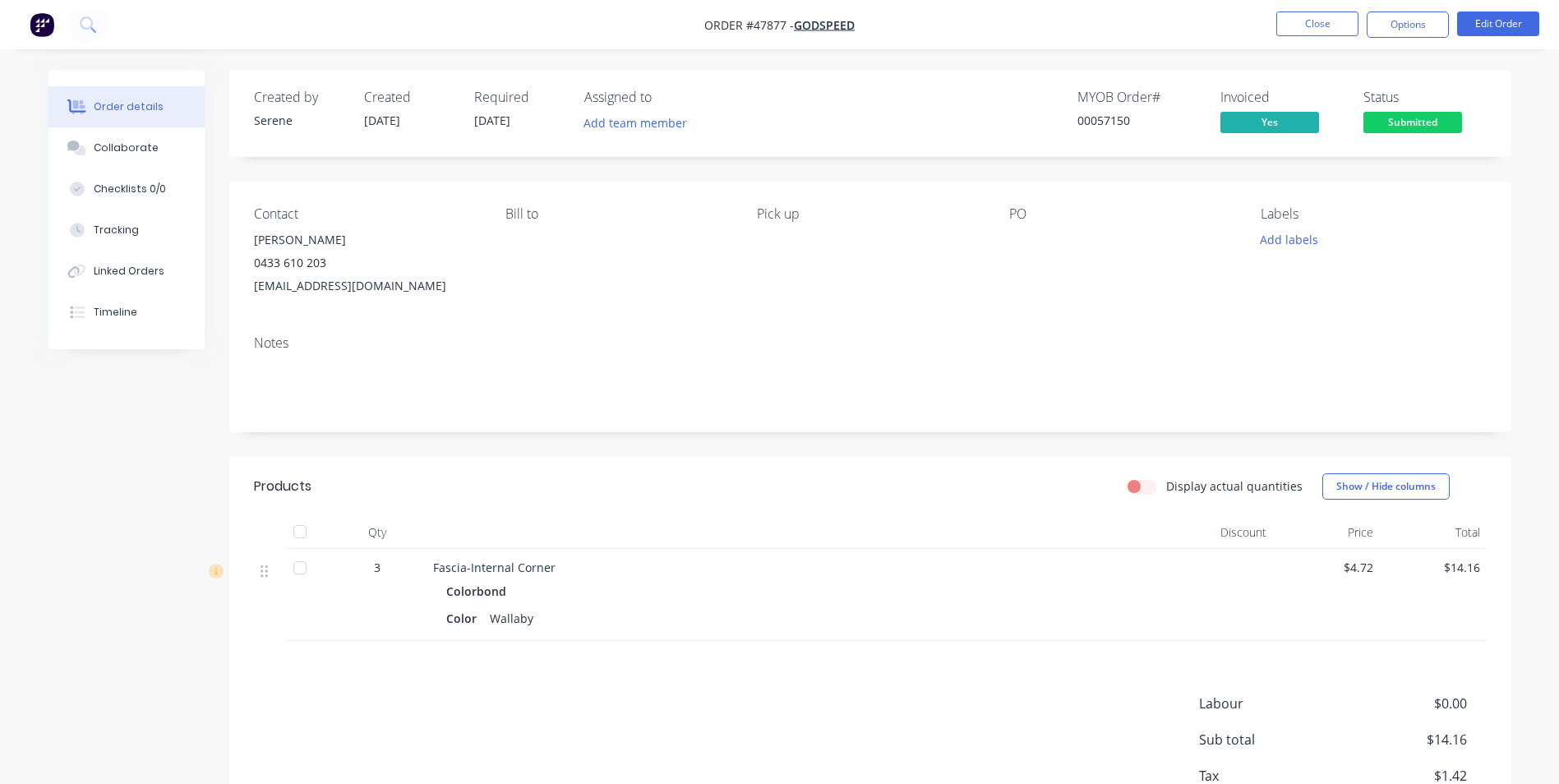
click at [305, 537] on div at bounding box center [299, 531] width 33 height 33
click at [309, 525] on div at bounding box center [299, 531] width 33 height 33
click at [1421, 128] on span "Submitted" at bounding box center [1412, 122] width 98 height 21
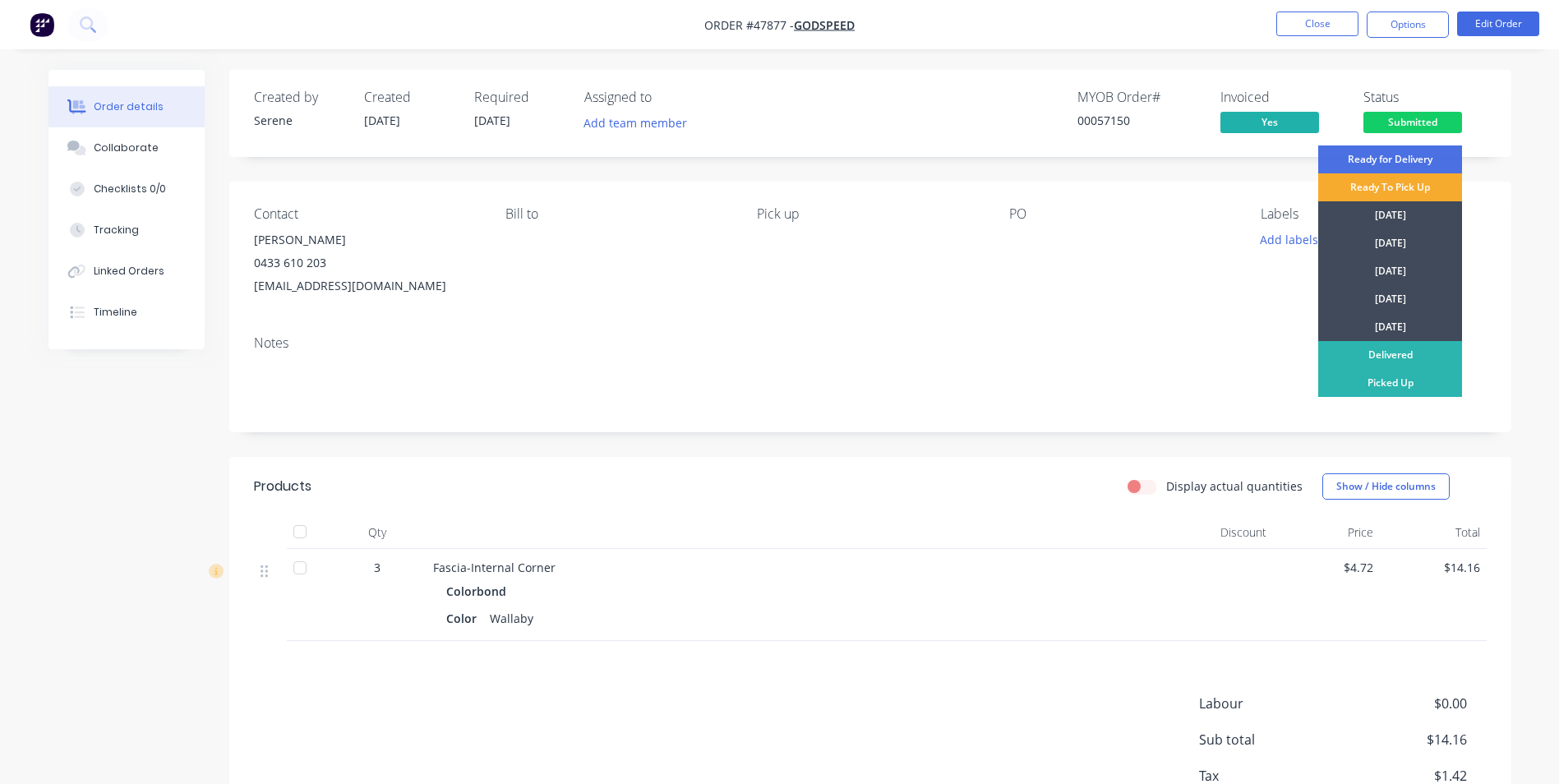
click at [1383, 192] on div "Ready To Pick Up" at bounding box center [1390, 188] width 143 height 28
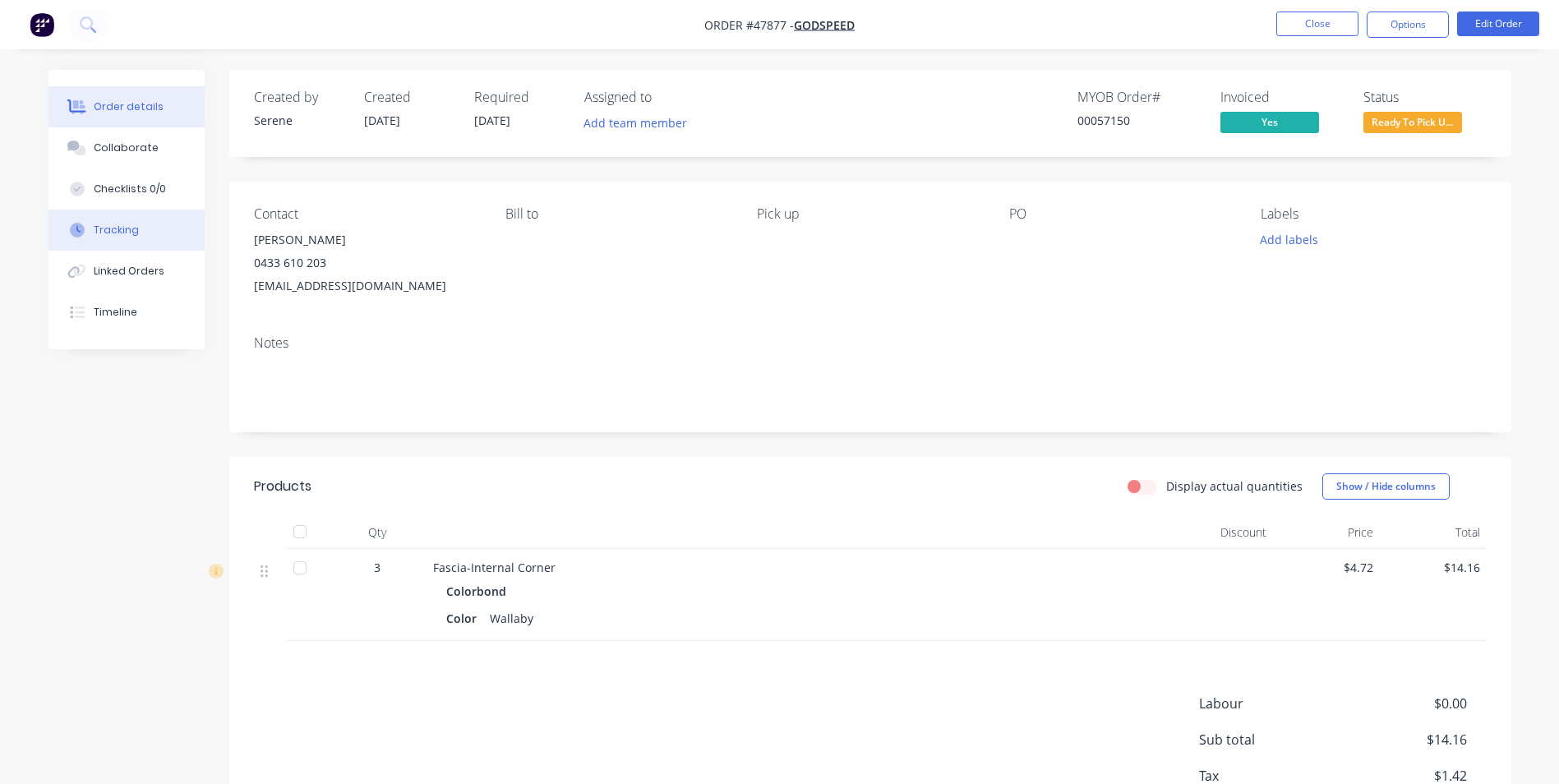
click at [110, 239] on button "Tracking" at bounding box center [126, 230] width 156 height 42
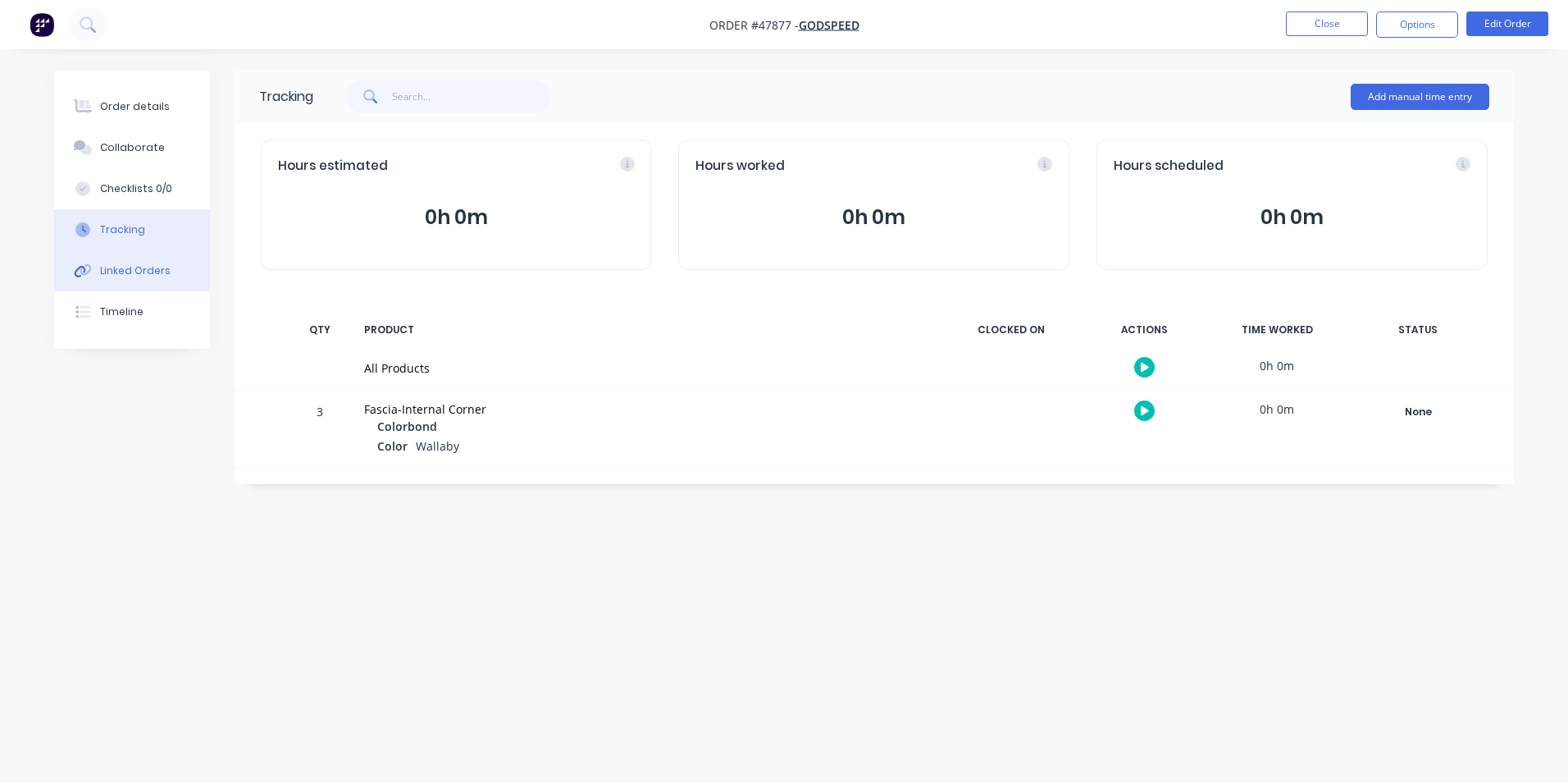
click at [125, 275] on div "Linked Orders" at bounding box center [135, 270] width 71 height 15
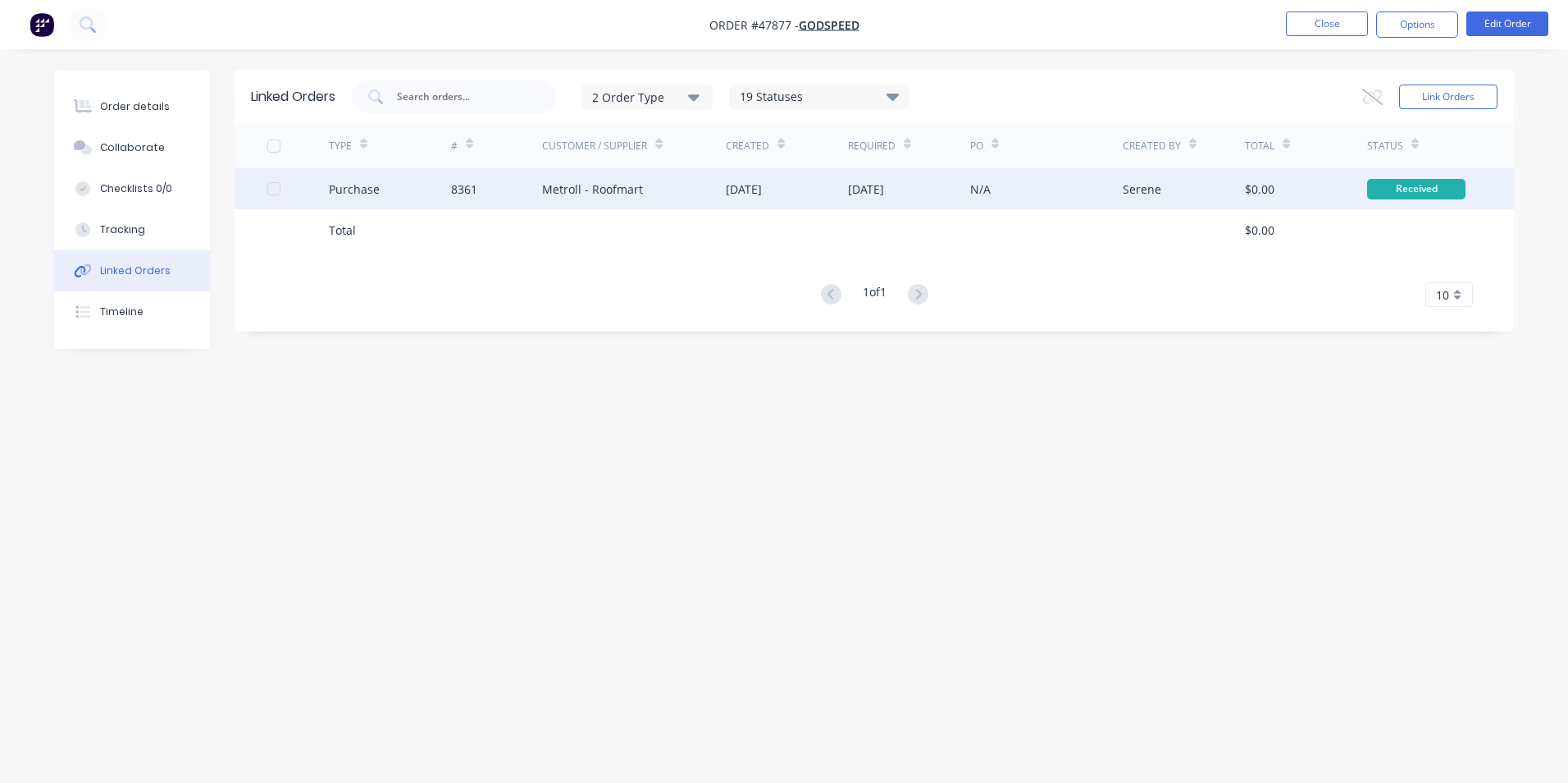
click at [683, 169] on div "Metroll - Roofmart" at bounding box center [634, 188] width 184 height 41
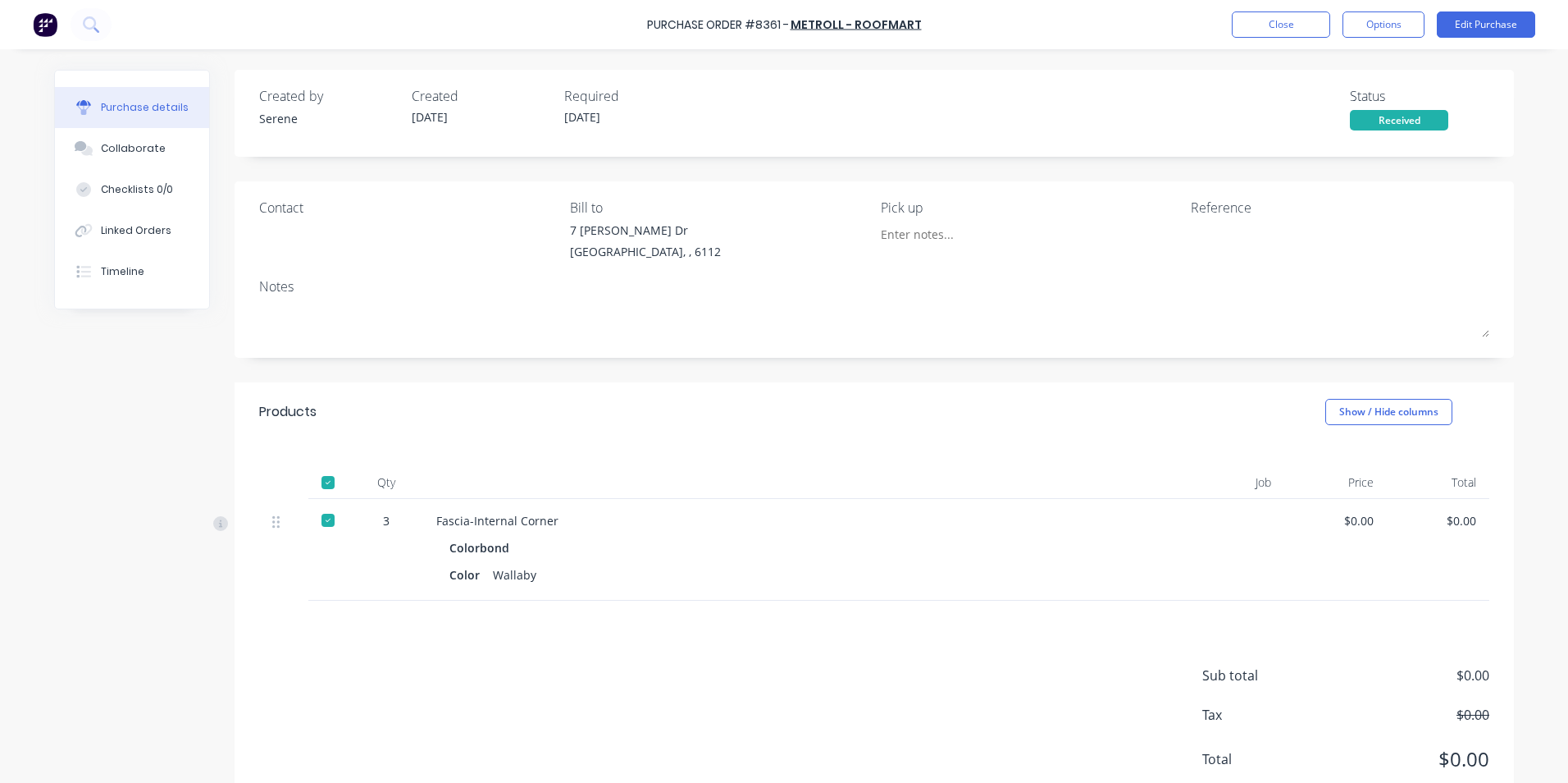
click at [702, 370] on div "Created by Serene Created 11/08/25 Required 12/08/25 Status Received Contact Bi…" at bounding box center [874, 444] width 1279 height 748
click at [539, 403] on div "Products Show / Hide columns" at bounding box center [874, 412] width 1279 height 59
click at [718, 399] on div "Products Show / Hide columns" at bounding box center [874, 412] width 1279 height 59
click at [1249, 26] on button "Close" at bounding box center [1281, 24] width 98 height 26
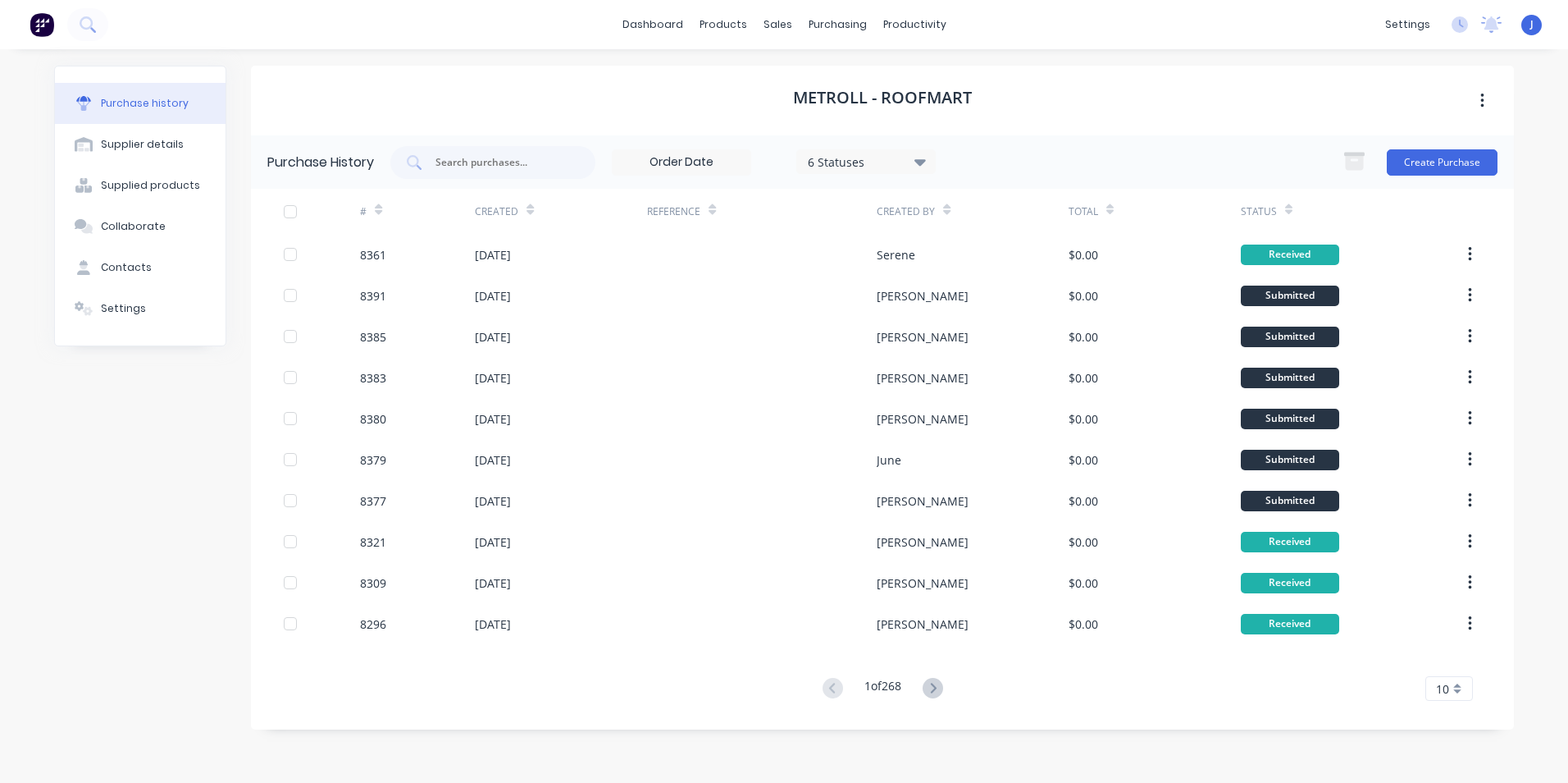
click at [731, 63] on div "Purchase history Supplier details Supplied products Collaborate Contacts Settin…" at bounding box center [784, 407] width 1493 height 717
drag, startPoint x: 731, startPoint y: 63, endPoint x: 766, endPoint y: 24, distance: 52.4
click at [732, 63] on div "Purchase history Supplier details Supplied products Collaborate Contacts Settin…" at bounding box center [784, 407] width 1493 height 717
click at [789, 75] on div at bounding box center [787, 79] width 24 height 15
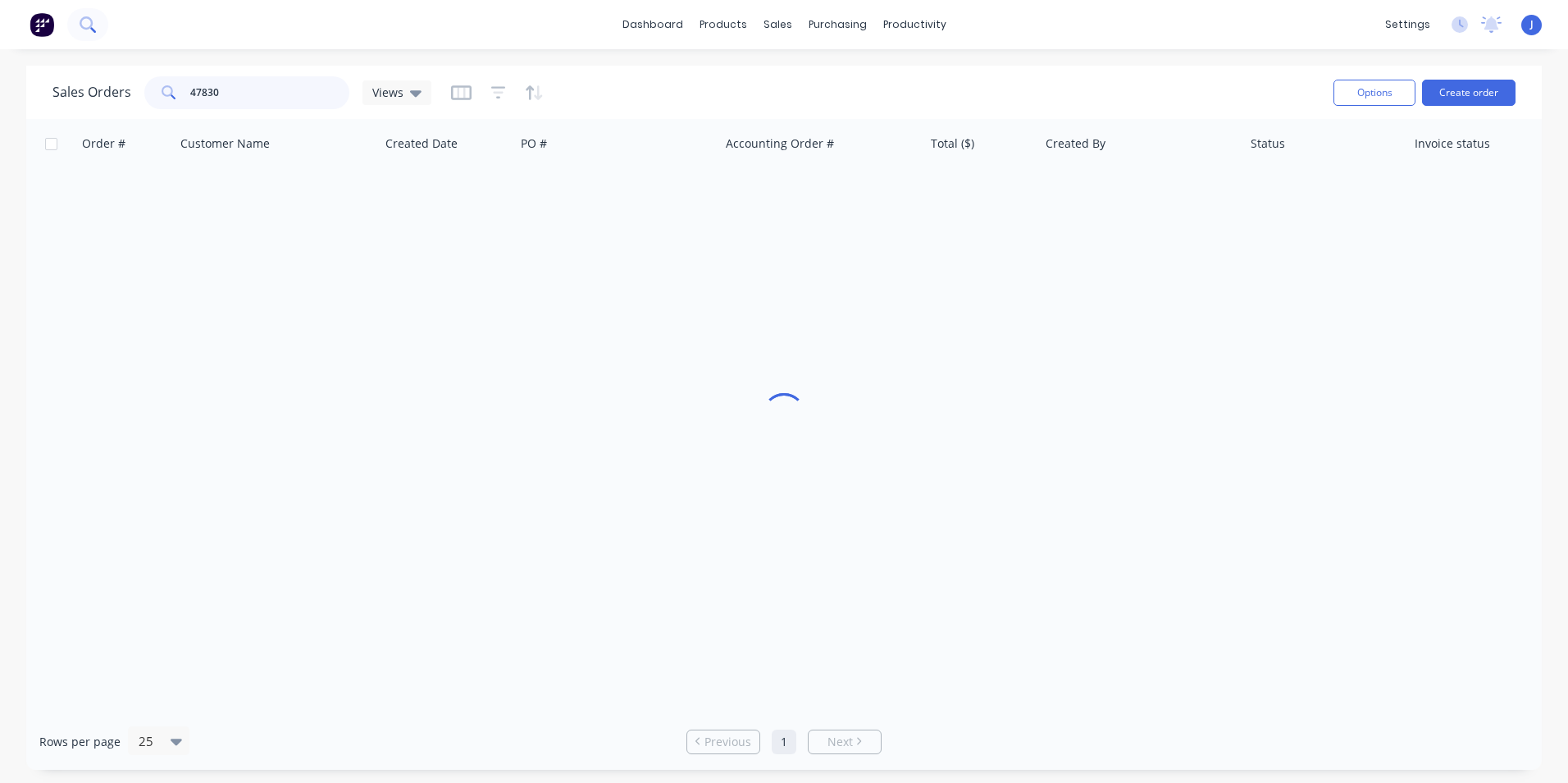
drag, startPoint x: 315, startPoint y: 94, endPoint x: 81, endPoint y: 9, distance: 249.0
click at [0, 37] on html "dashboard products sales purchasing productivity dashboard products Product Cat…" at bounding box center [784, 391] width 1568 height 783
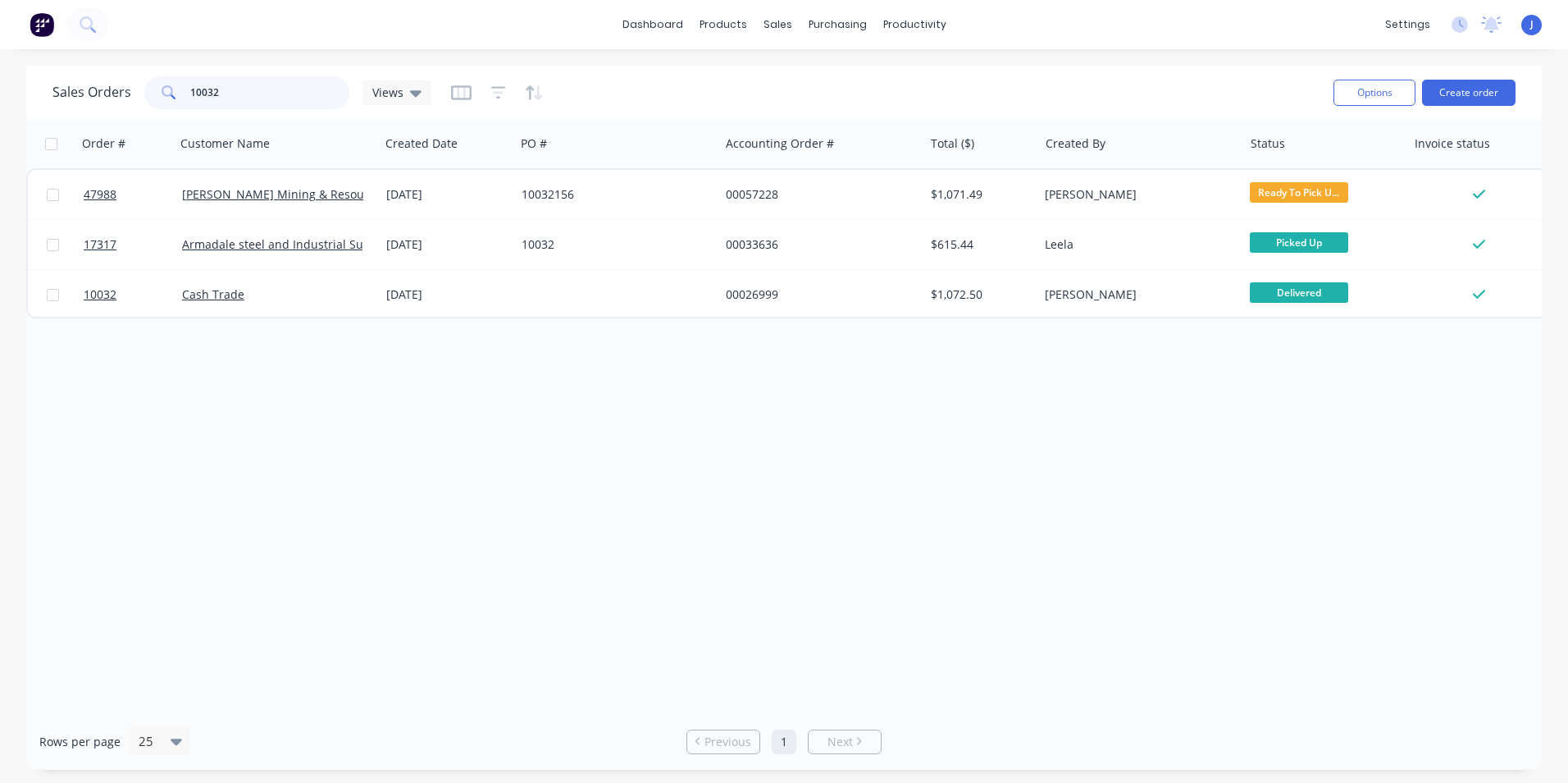
drag, startPoint x: 247, startPoint y: 92, endPoint x: 67, endPoint y: 75, distance: 180.8
click at [67, 76] on div "Sales Orders 10032 Views" at bounding box center [242, 92] width 379 height 33
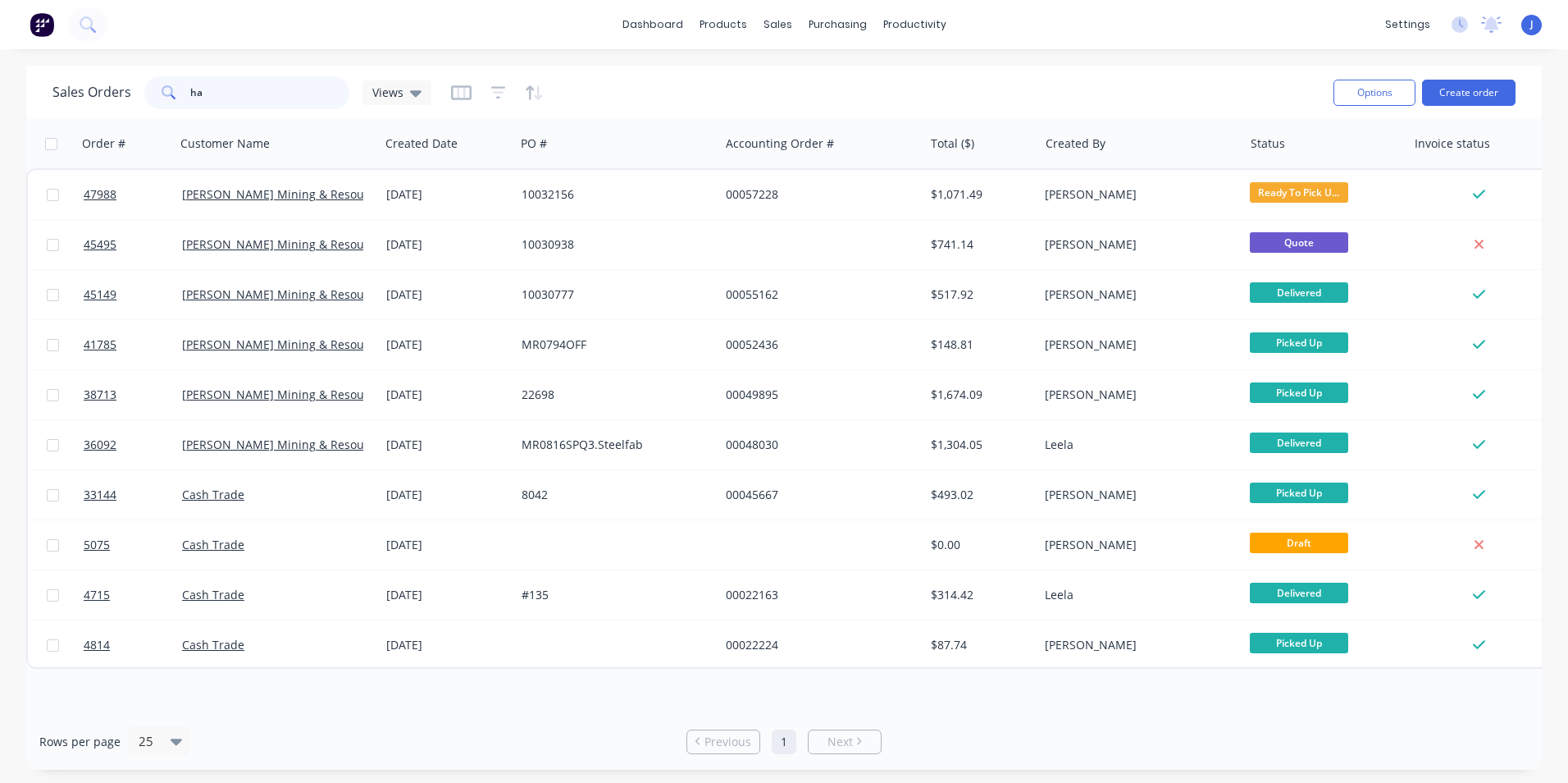
type input "h"
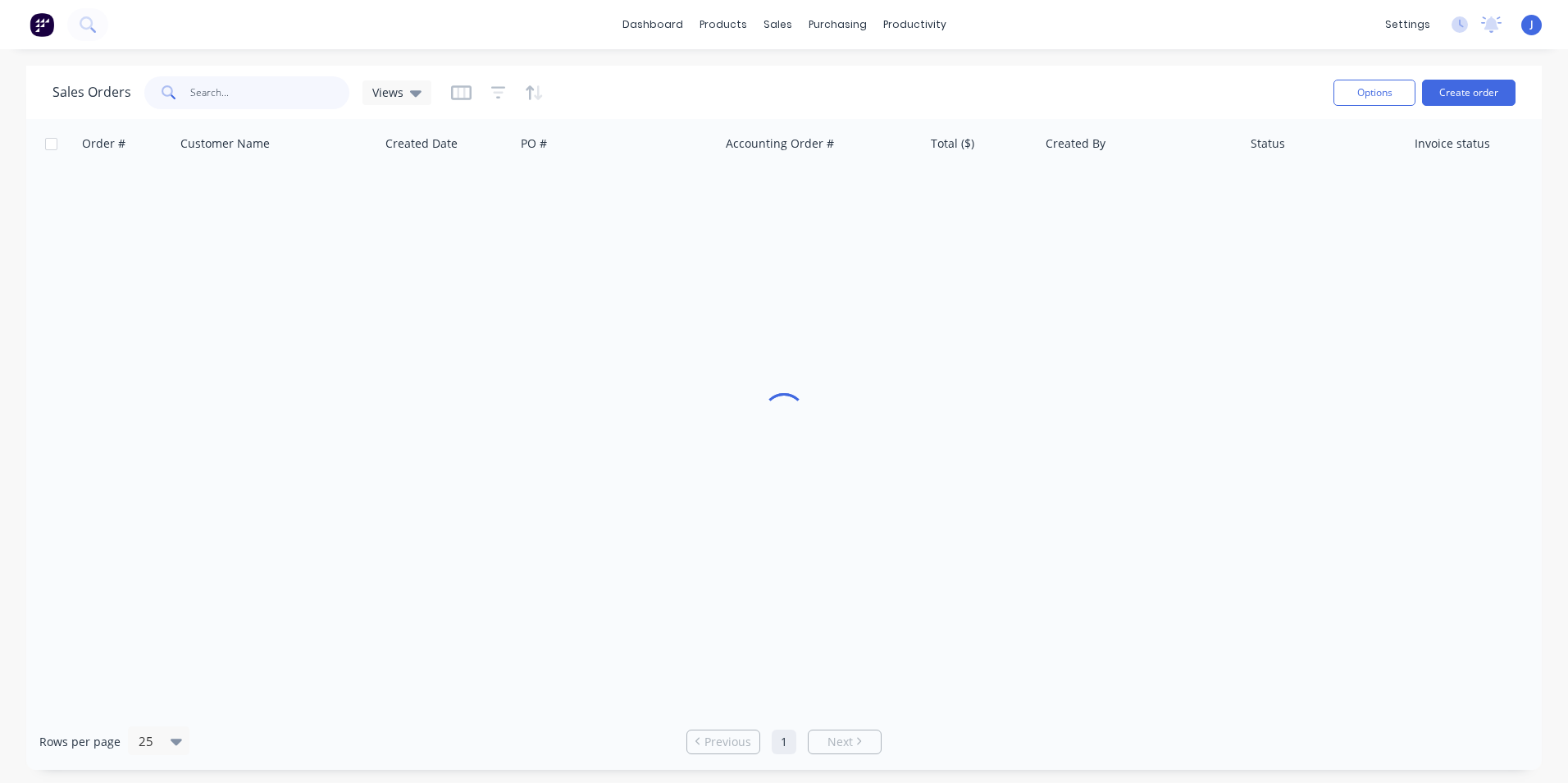
type input "·"
drag, startPoint x: 359, startPoint y: 403, endPoint x: 386, endPoint y: 364, distance: 47.4
click at [367, 390] on div at bounding box center [784, 416] width 1515 height 594
click at [194, 98] on input "text" at bounding box center [270, 92] width 160 height 33
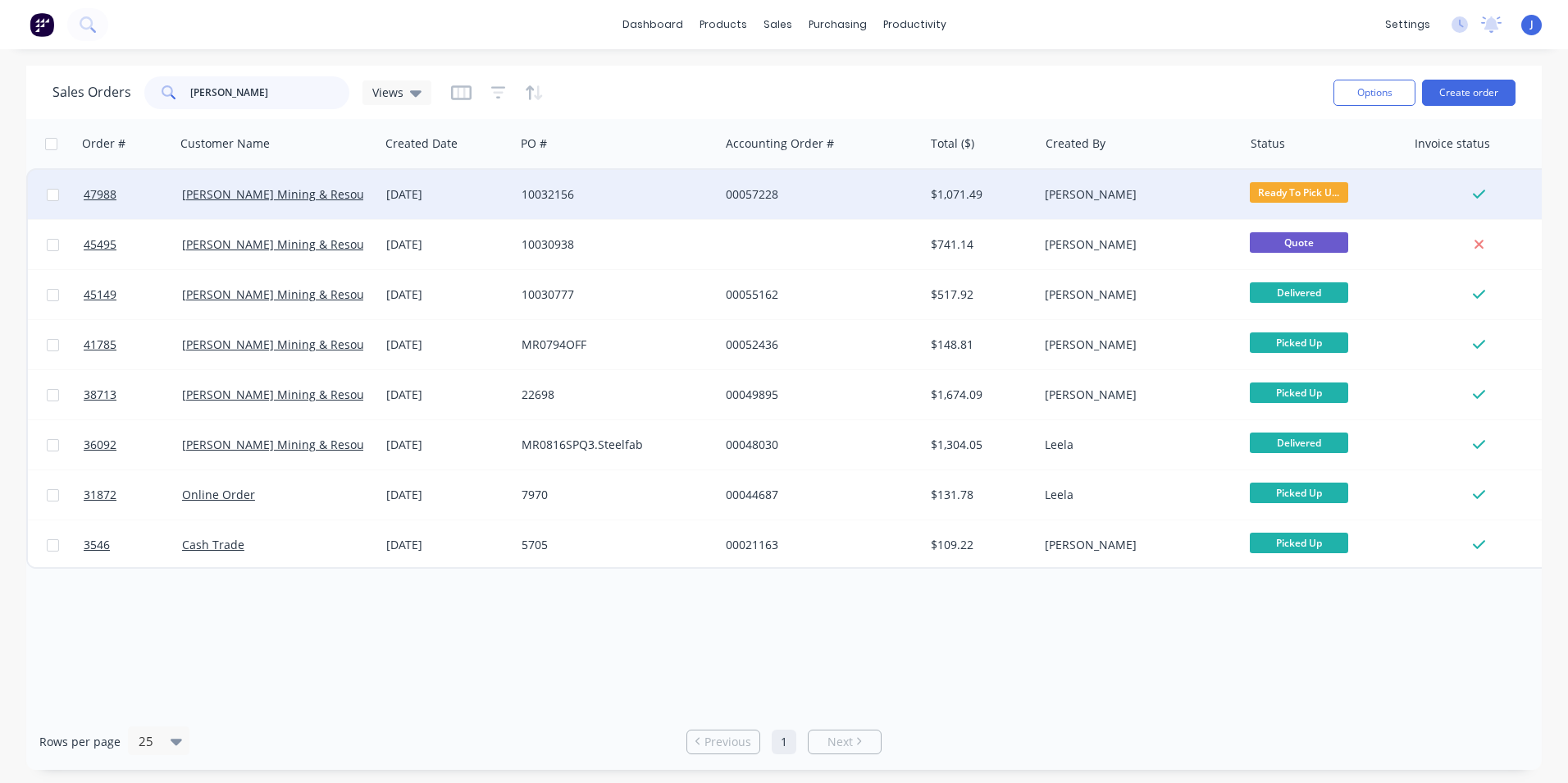
type input "Mcnally"
click at [585, 185] on div "10032156" at bounding box center [617, 194] width 204 height 49
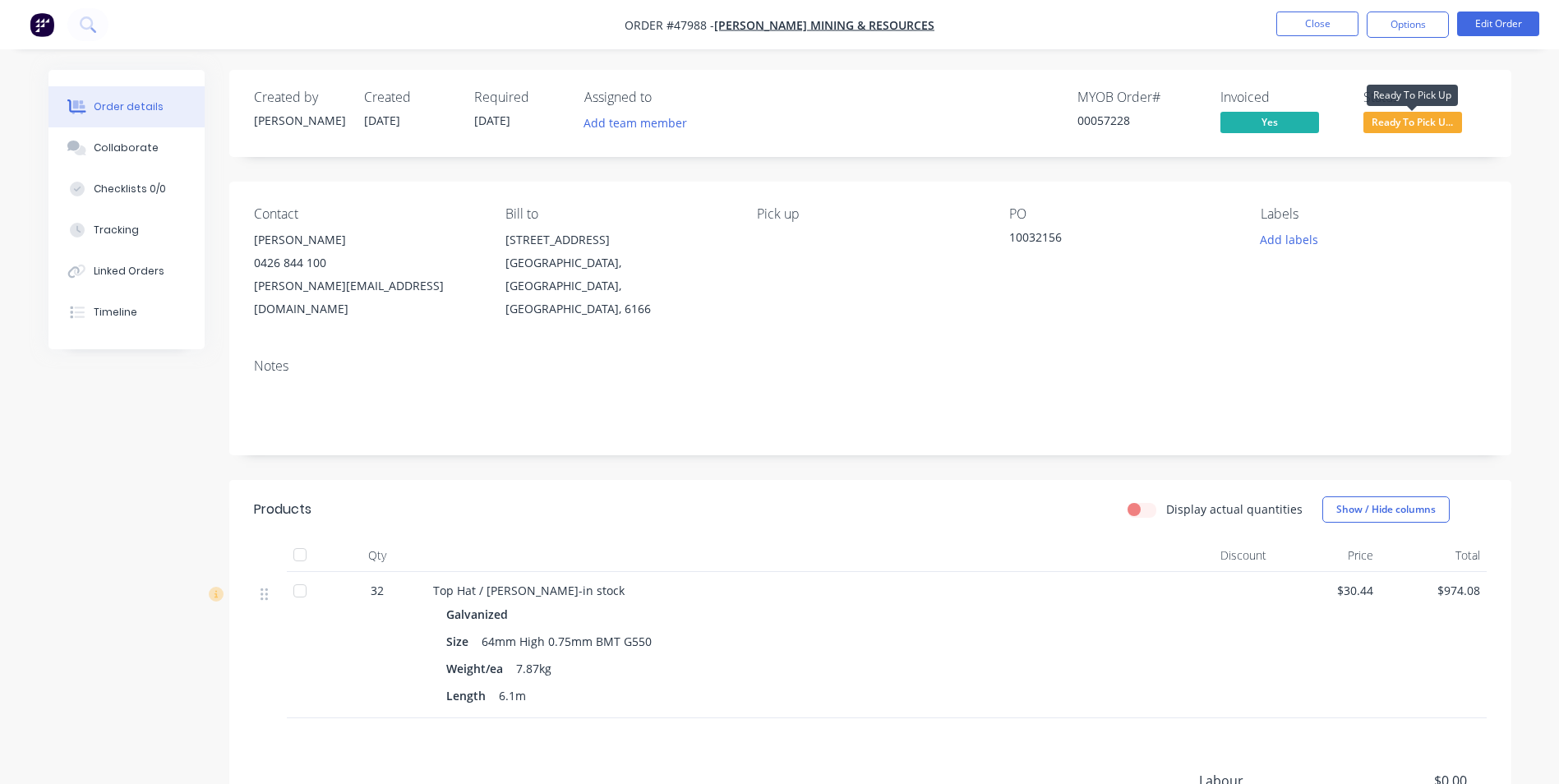
click at [1388, 115] on span "Ready To Pick U..." at bounding box center [1412, 122] width 98 height 21
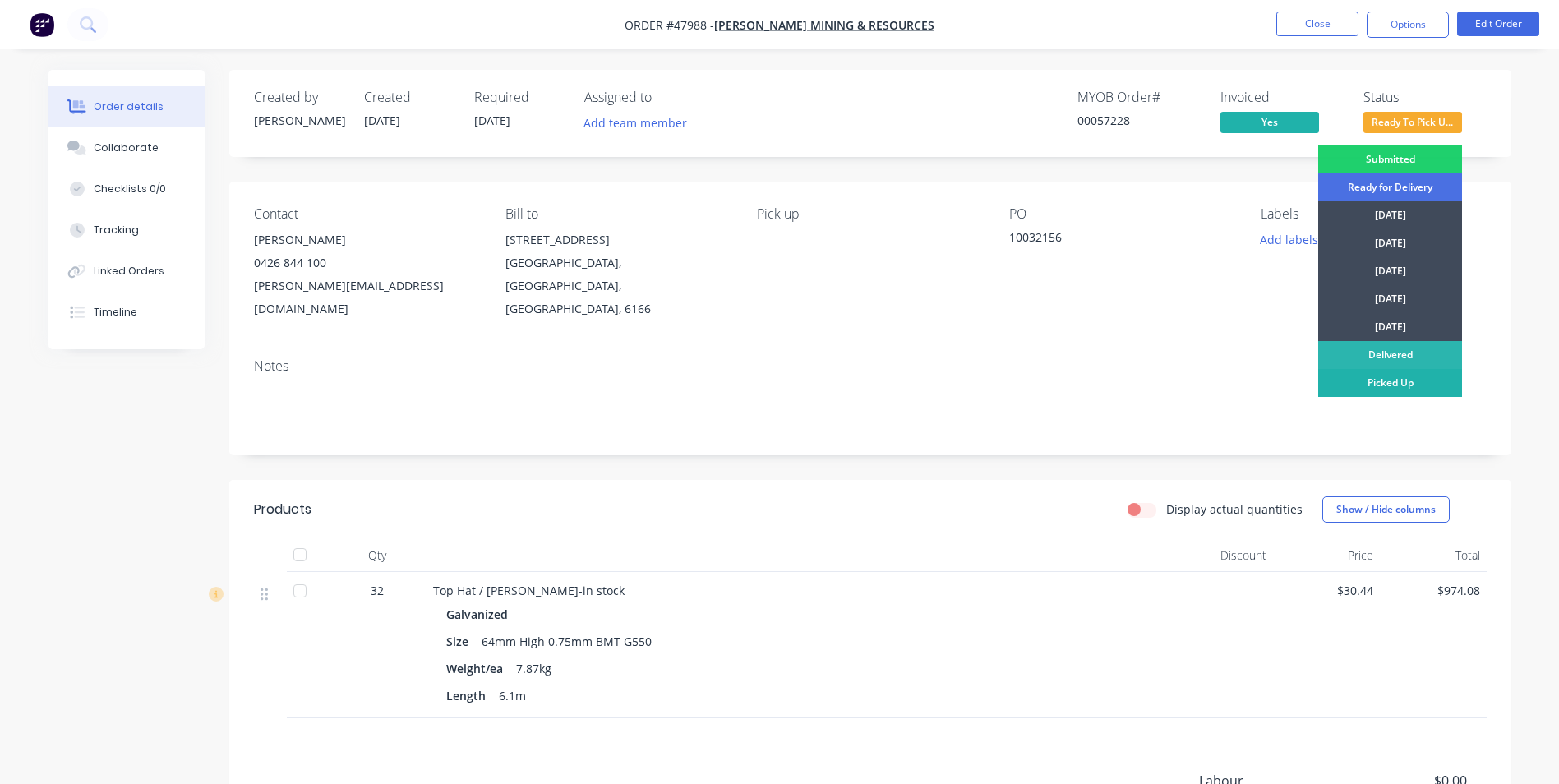
click at [1388, 380] on div "Picked Up" at bounding box center [1390, 383] width 143 height 28
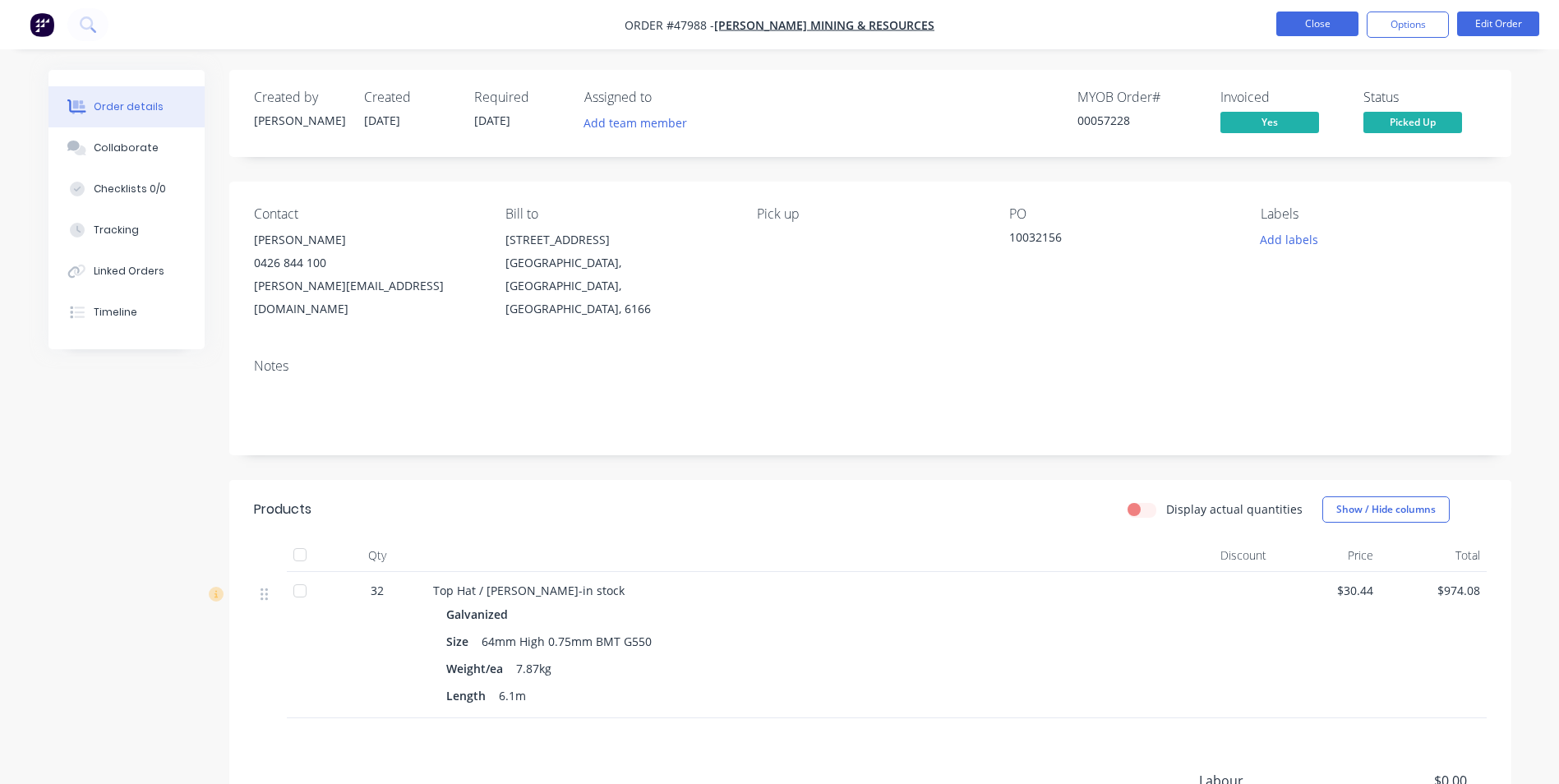
click at [1312, 16] on button "Close" at bounding box center [1316, 24] width 82 height 25
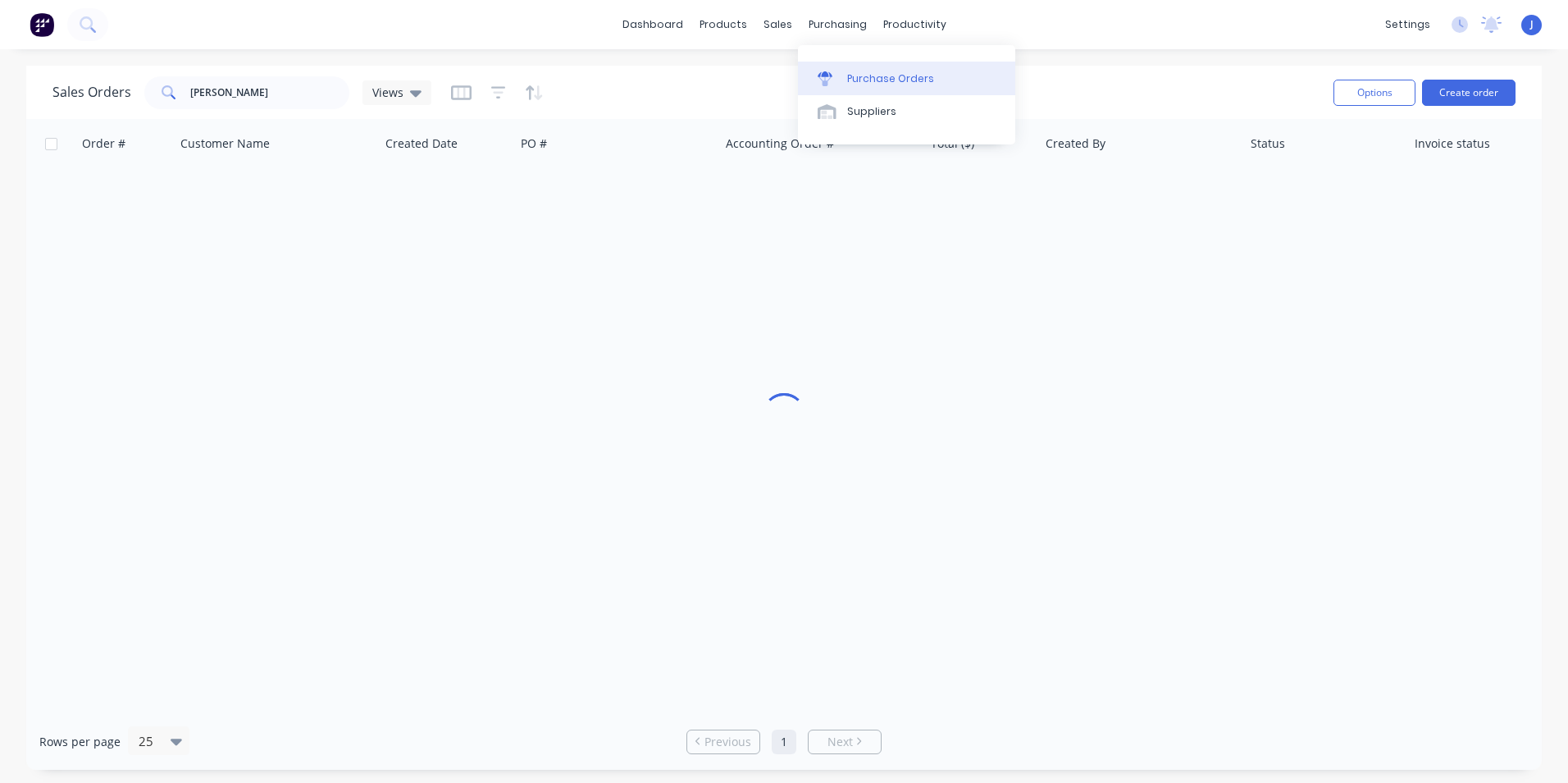
click at [844, 71] on link "Purchase Orders" at bounding box center [906, 77] width 218 height 33
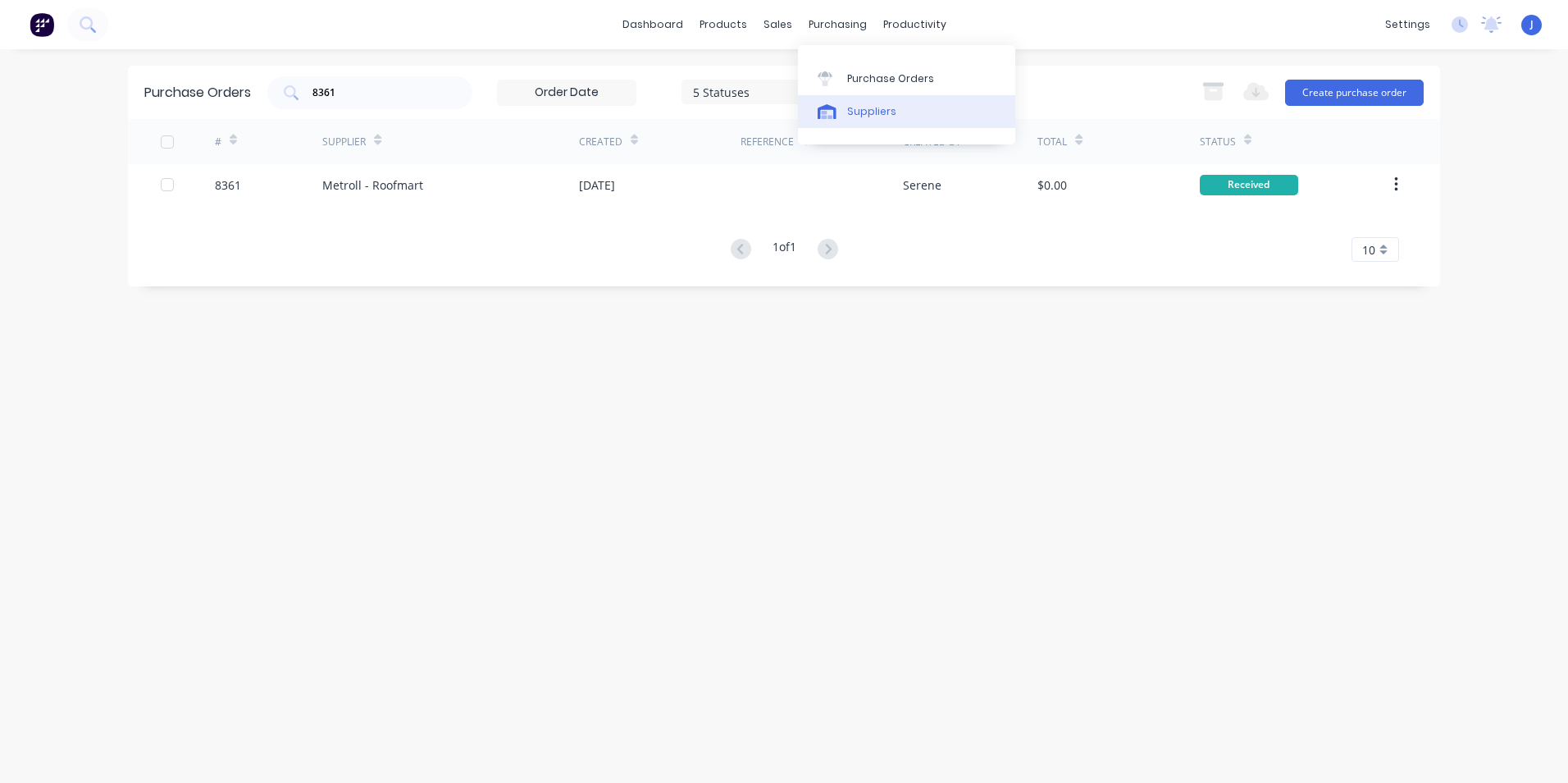
click at [849, 105] on div "Suppliers" at bounding box center [871, 112] width 49 height 15
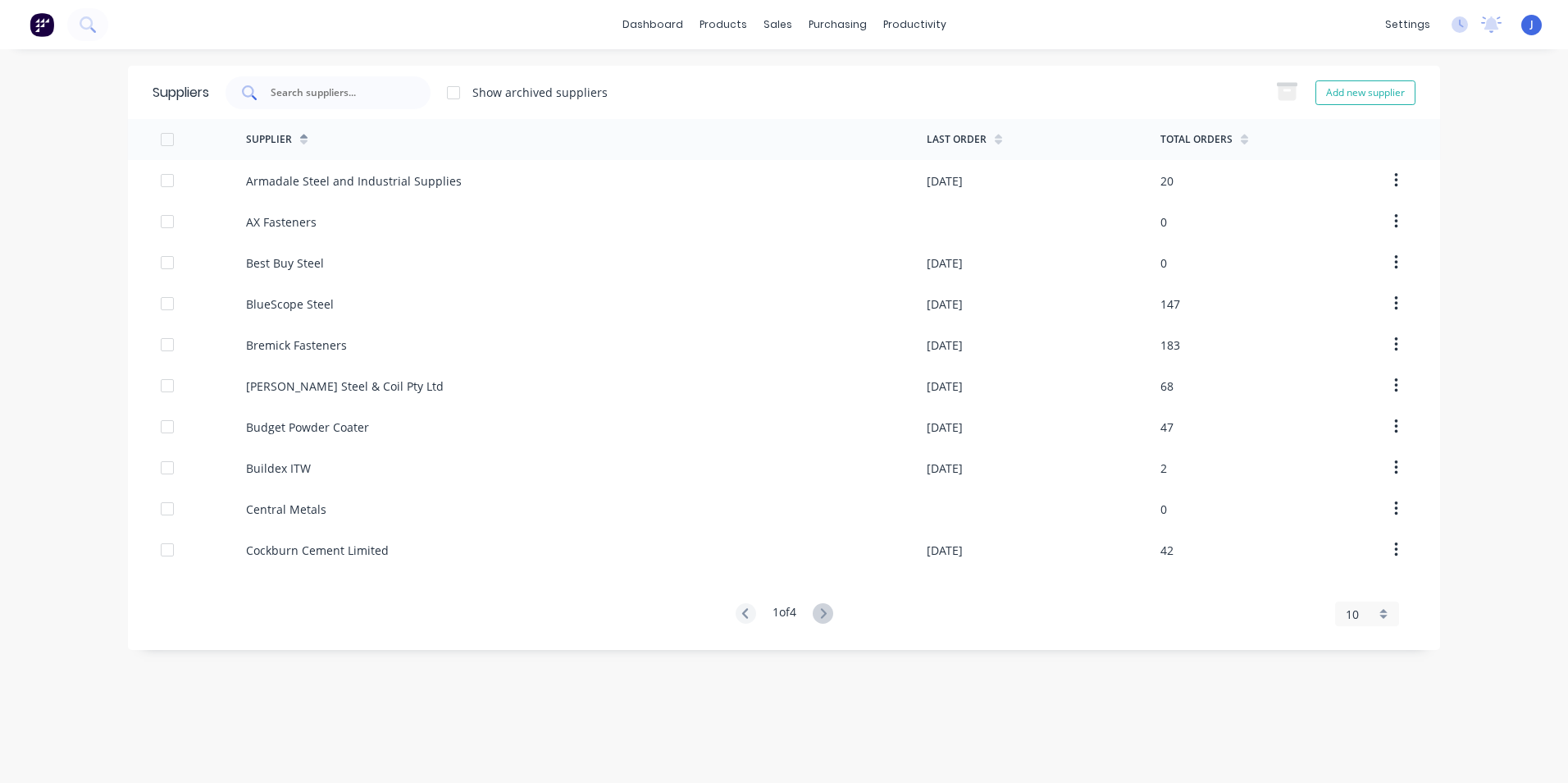
click at [372, 83] on div at bounding box center [328, 92] width 205 height 33
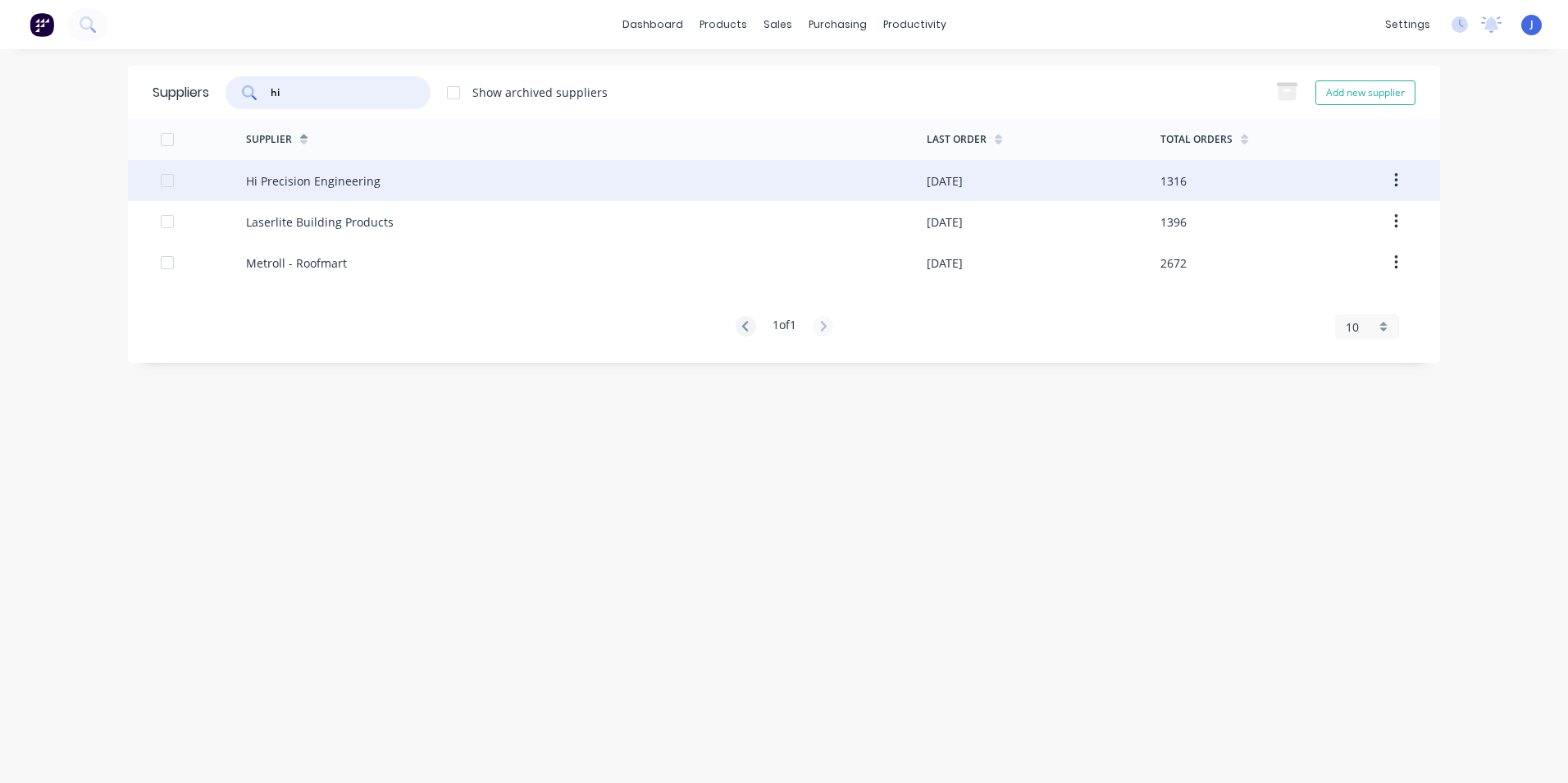
type input "hi"
click at [500, 179] on div "Hi Precision Engineering" at bounding box center [586, 181] width 681 height 41
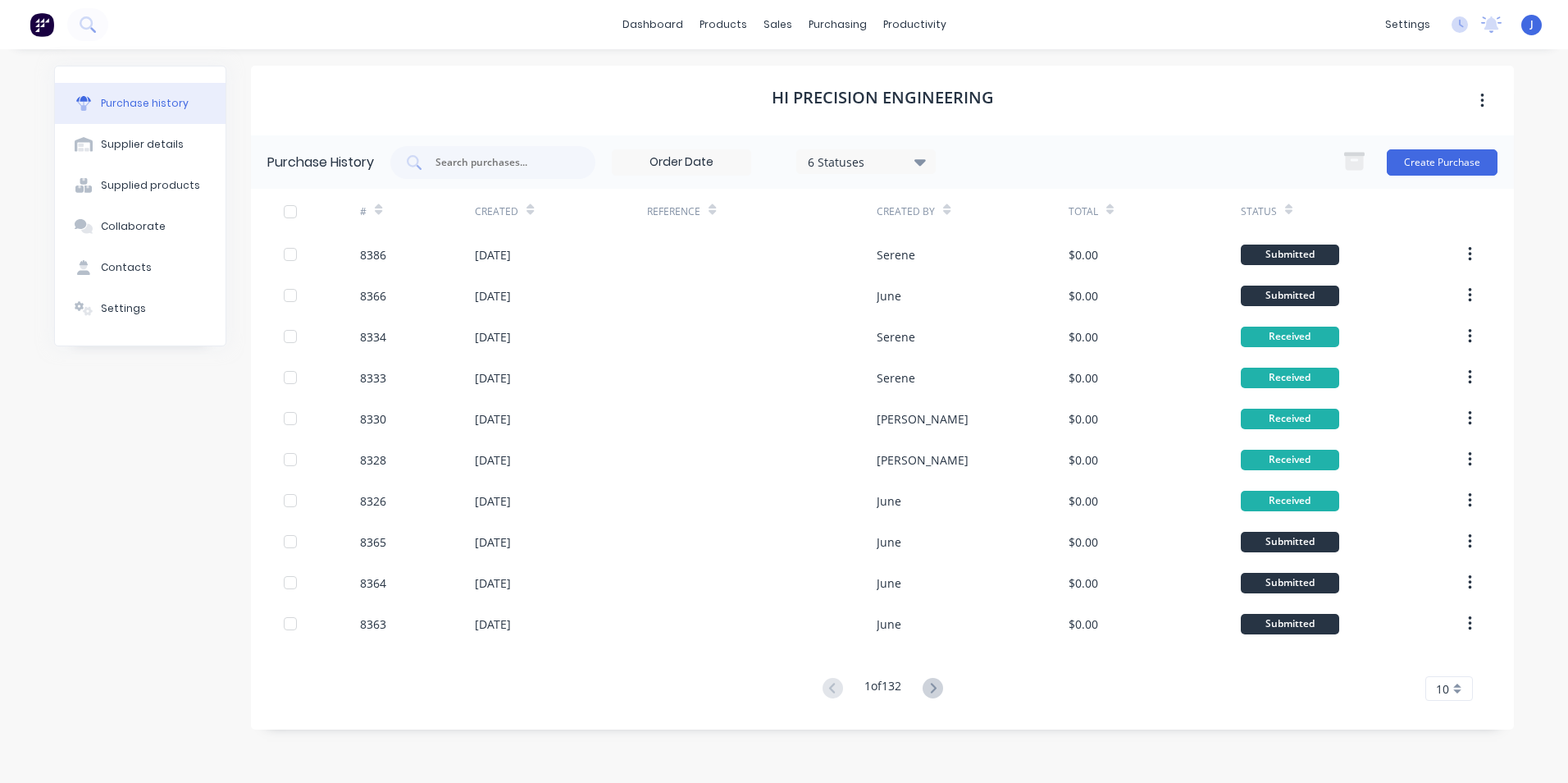
click at [882, 161] on div "6 Statuses" at bounding box center [866, 161] width 118 height 17
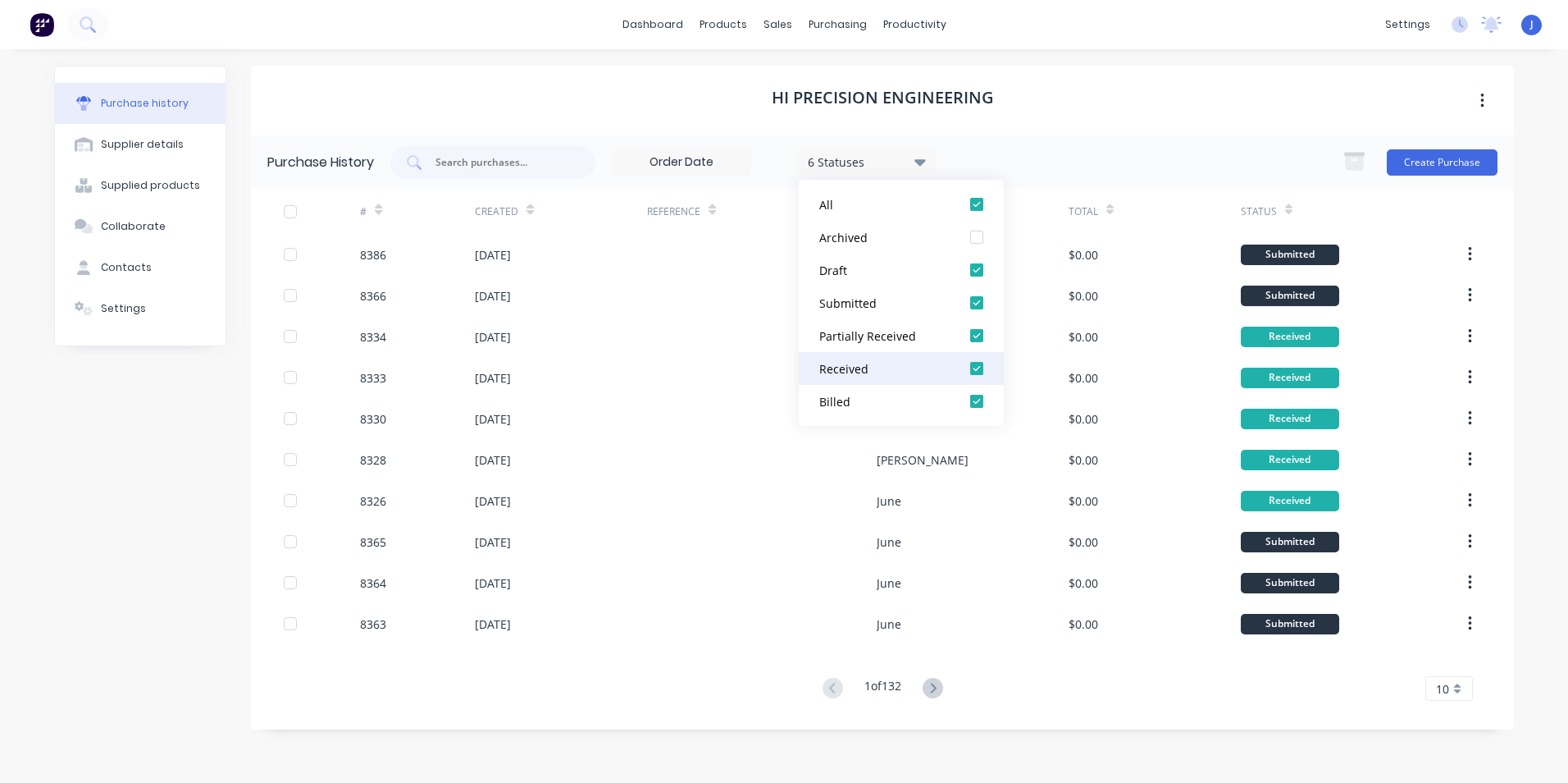
click at [871, 365] on div "Received" at bounding box center [884, 368] width 131 height 17
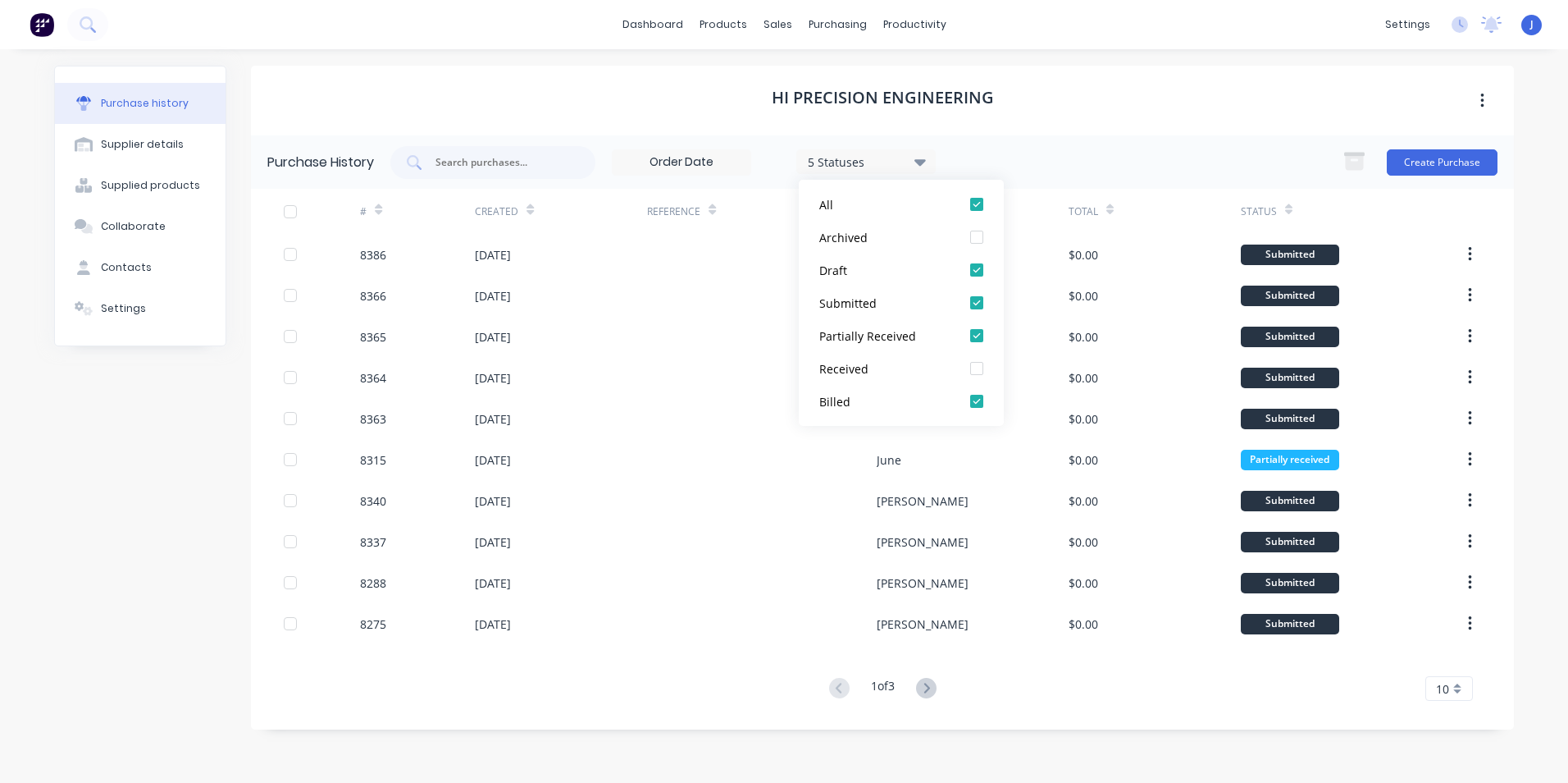
click at [1089, 731] on div "Hi Precision Engineering Purchase History 5 Statuses 5 Statuses Create Purchase…" at bounding box center [881, 408] width 1263 height 684
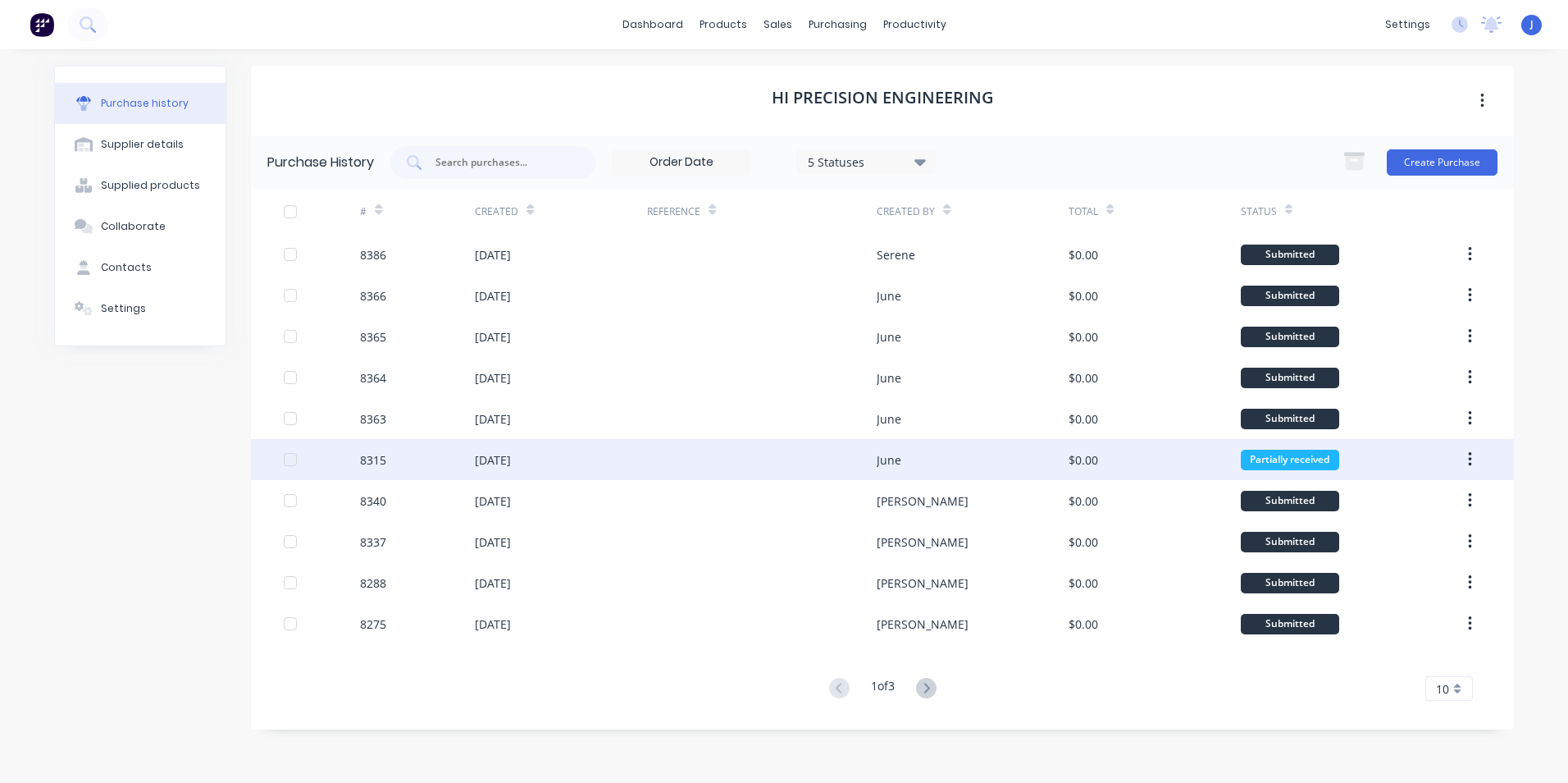
click at [563, 449] on div "05 Aug 2025" at bounding box center [560, 460] width 172 height 41
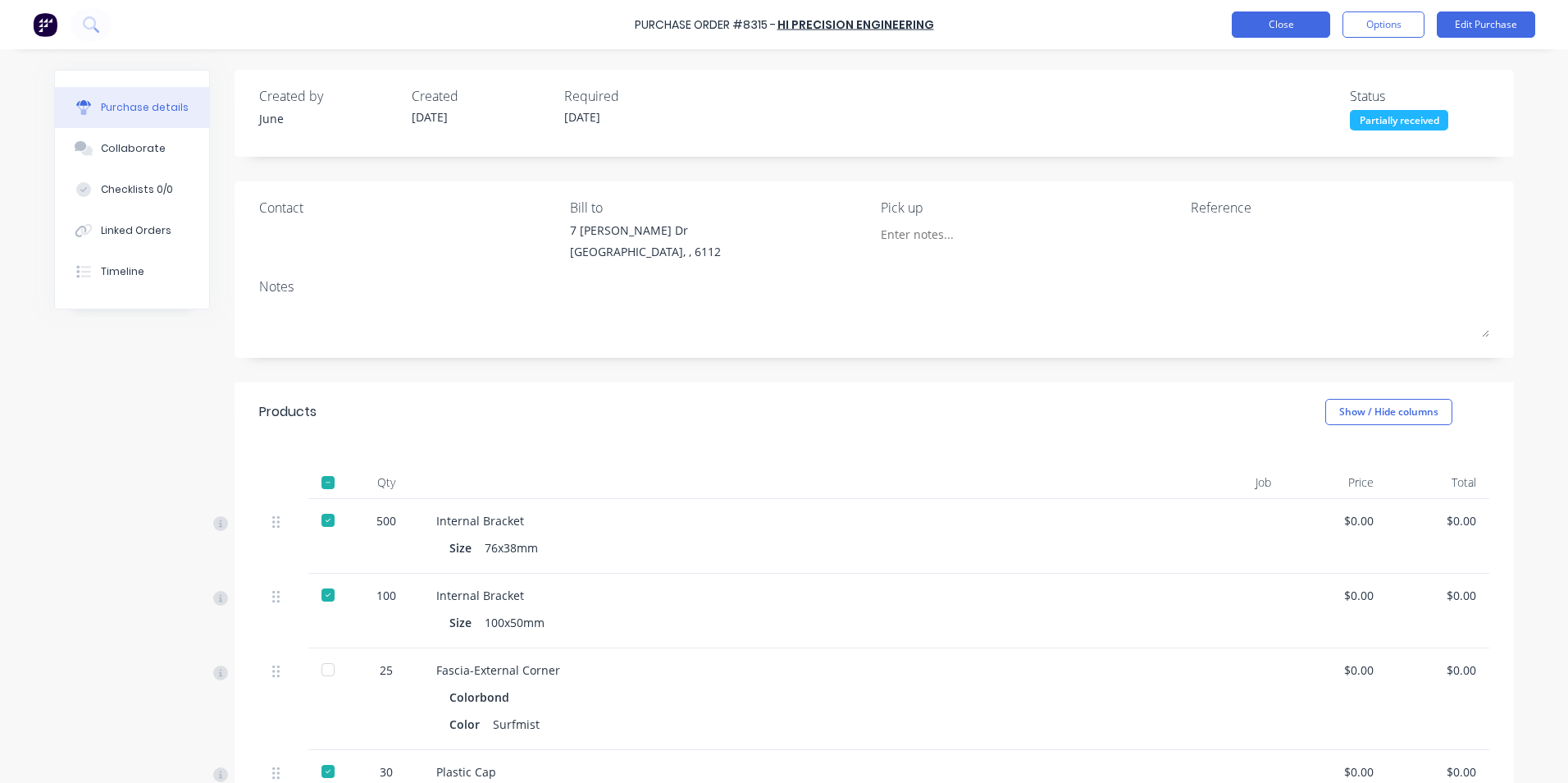
click at [1254, 35] on button "Close" at bounding box center [1281, 24] width 98 height 26
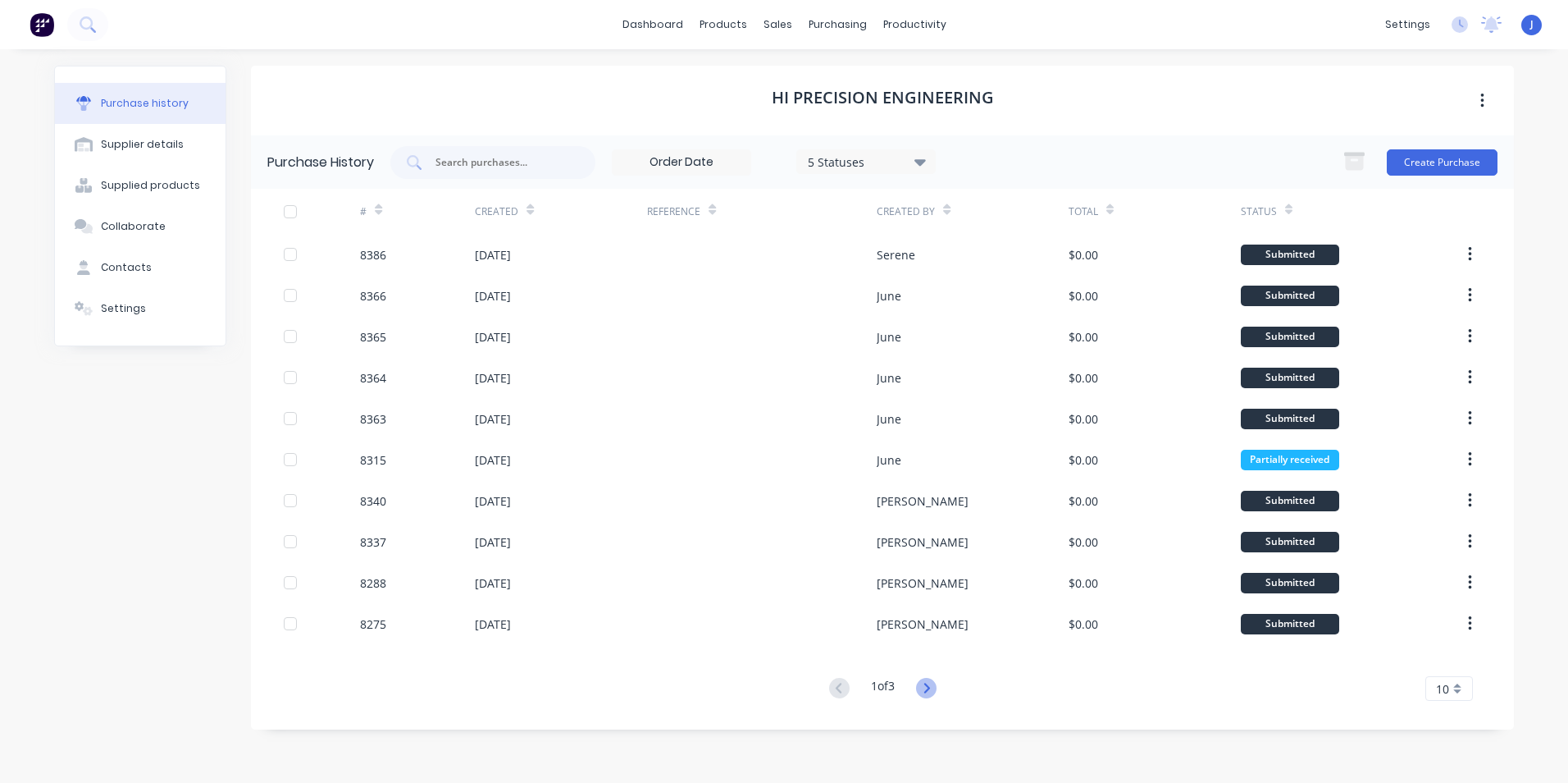
click at [929, 689] on icon at bounding box center [927, 688] width 21 height 21
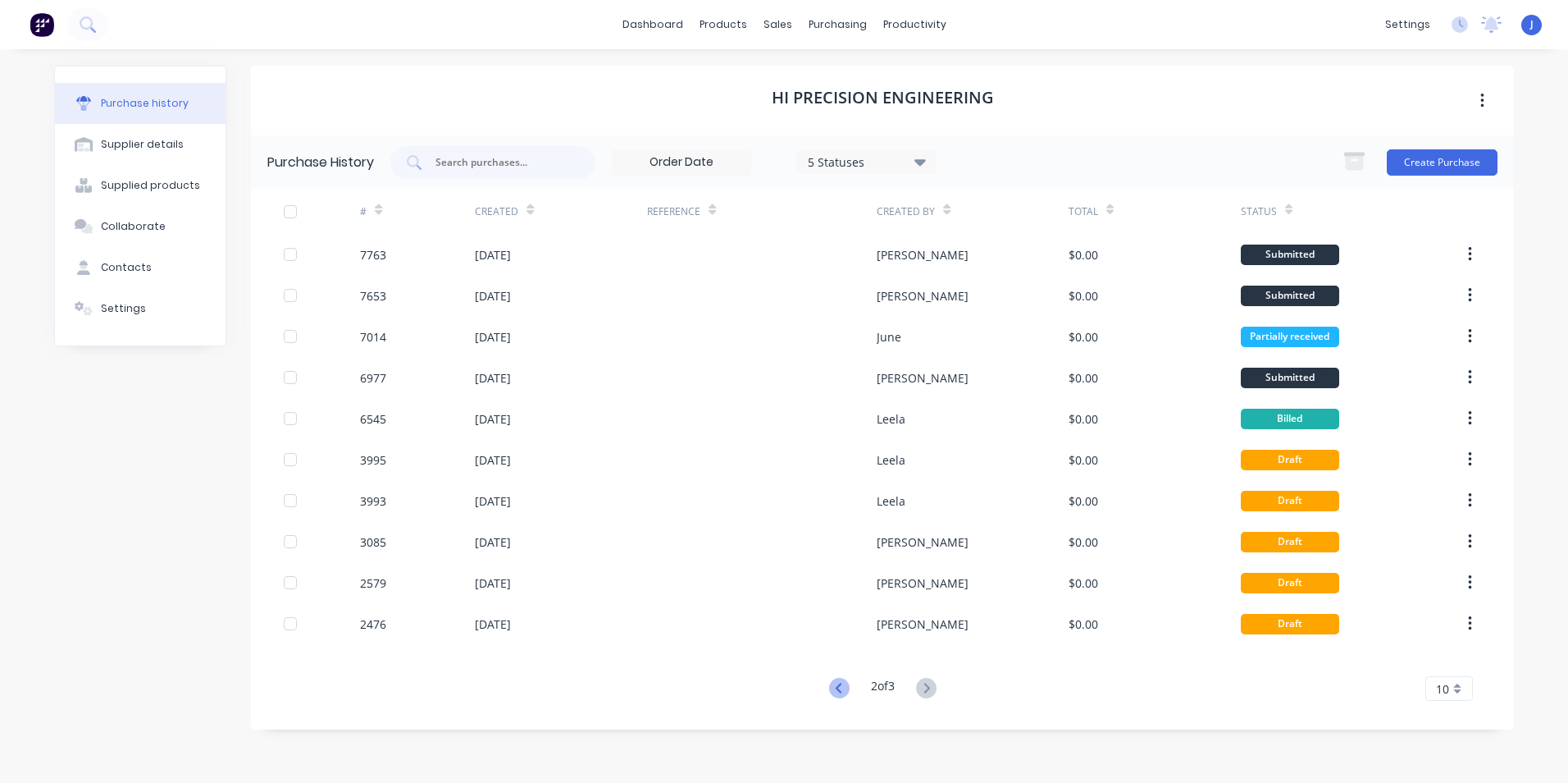
click at [839, 686] on icon at bounding box center [839, 688] width 21 height 21
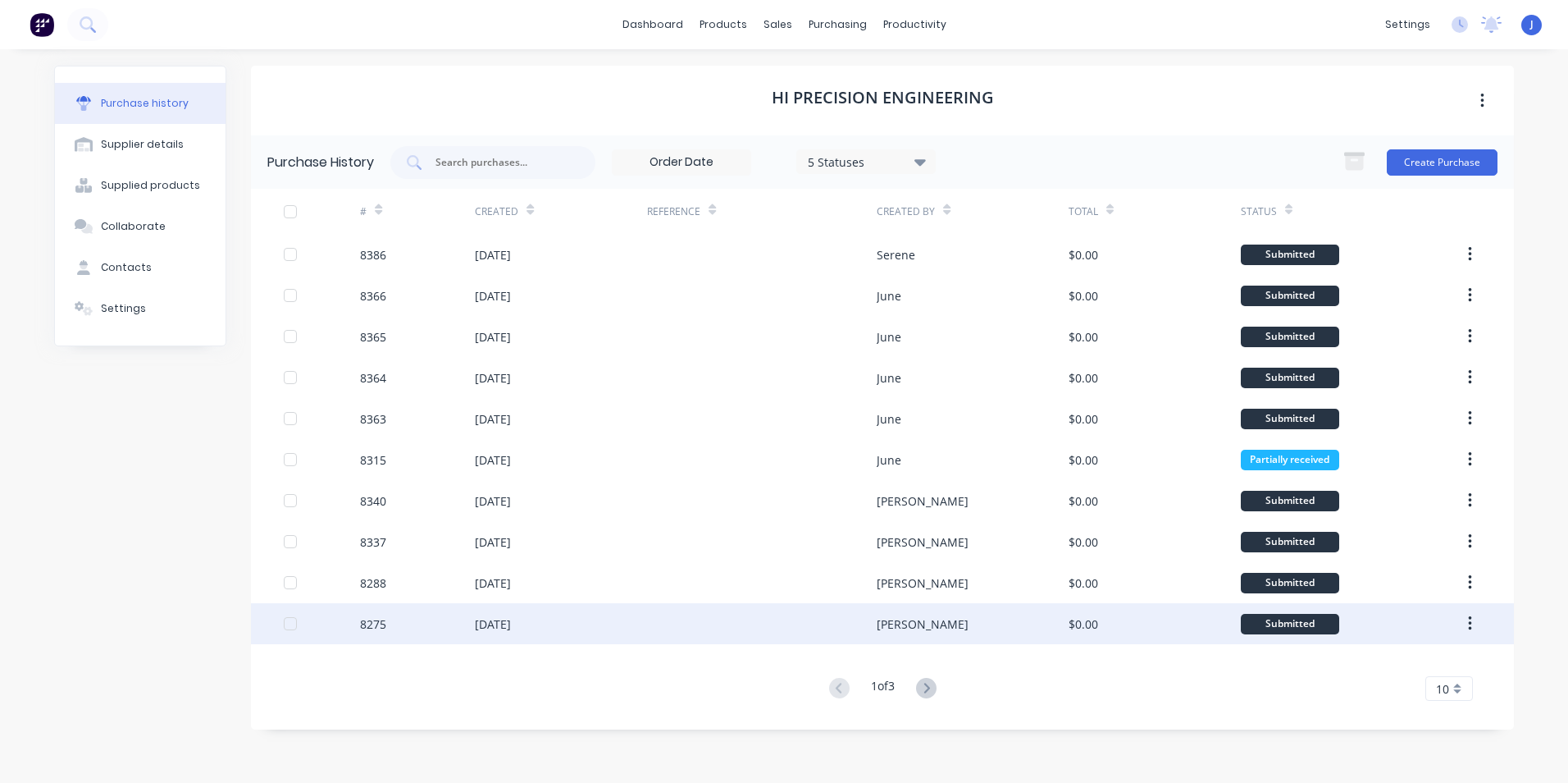
click at [784, 627] on div at bounding box center [762, 624] width 230 height 41
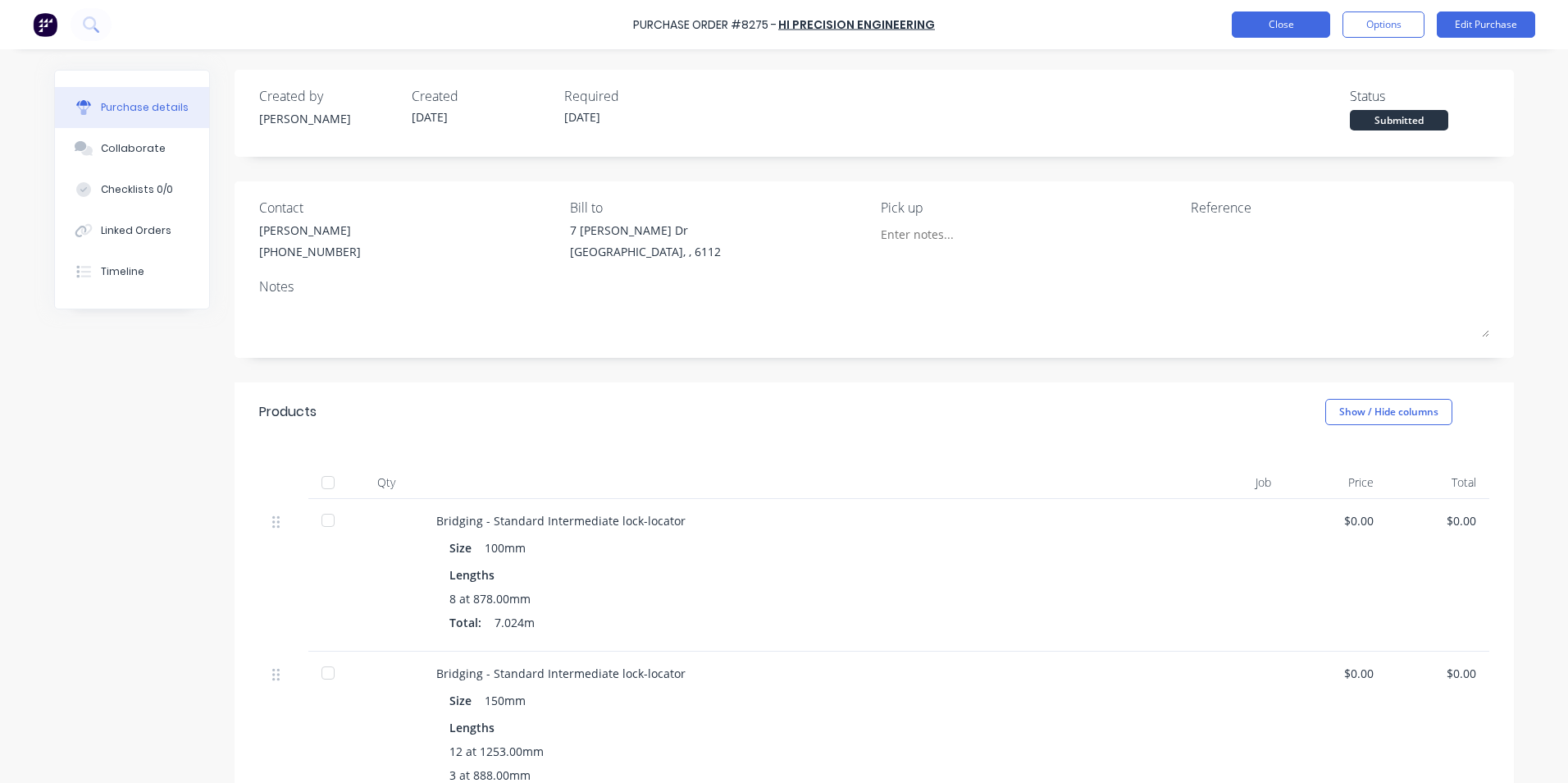
click at [1282, 23] on button "Close" at bounding box center [1281, 24] width 98 height 26
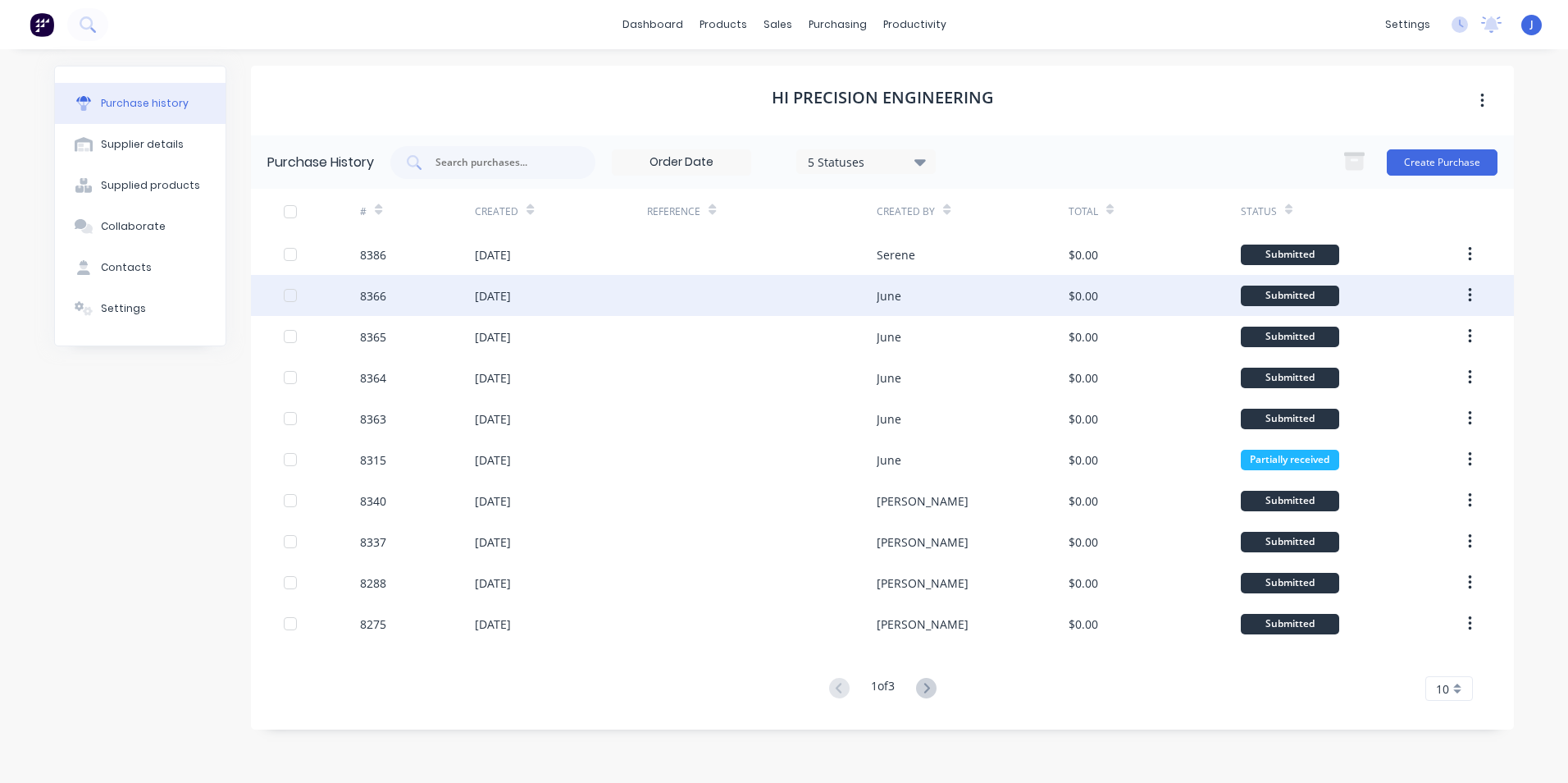
click at [591, 300] on div "11 Aug 2025" at bounding box center [560, 296] width 172 height 41
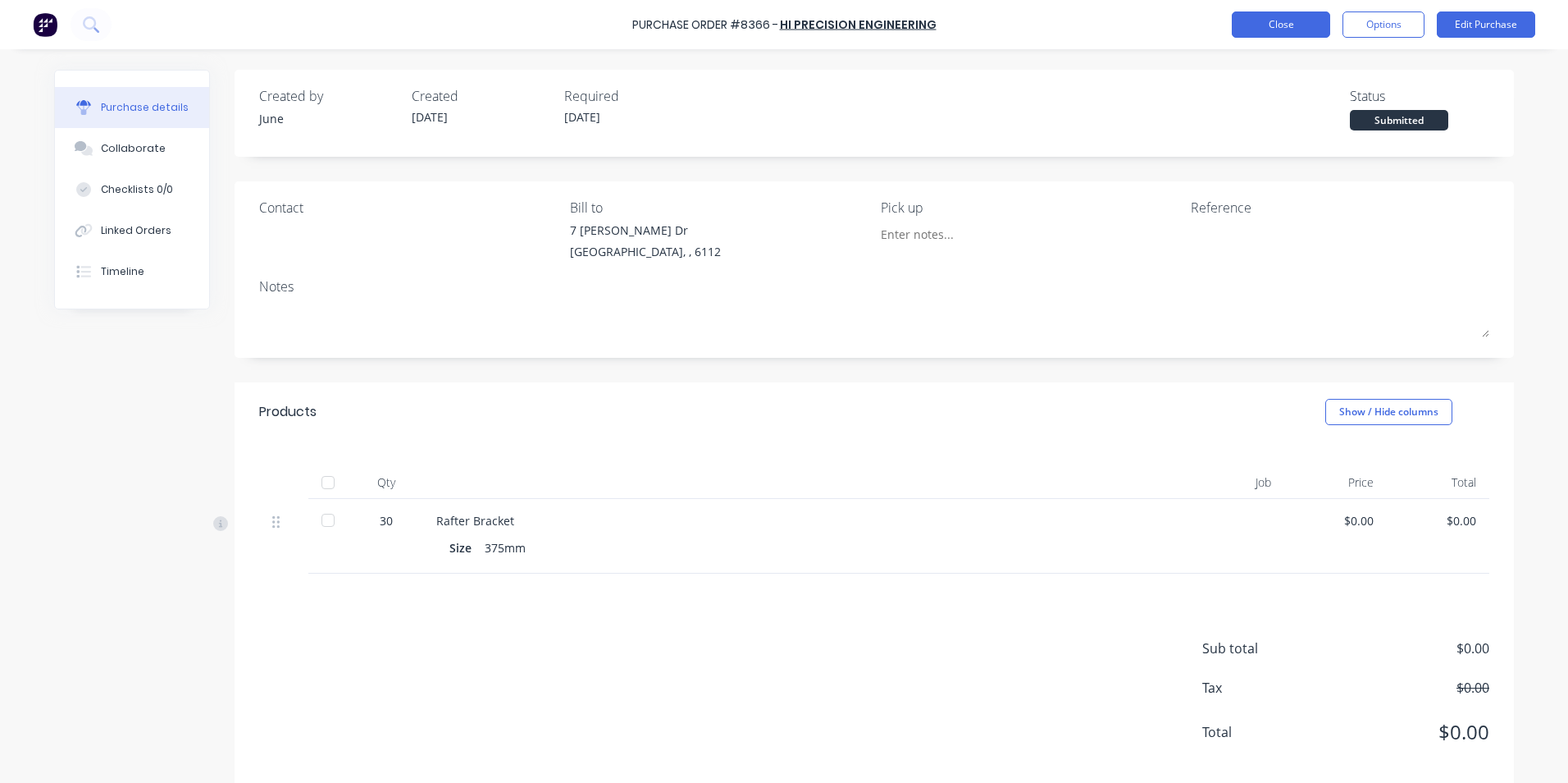
click at [1280, 27] on button "Close" at bounding box center [1281, 24] width 98 height 26
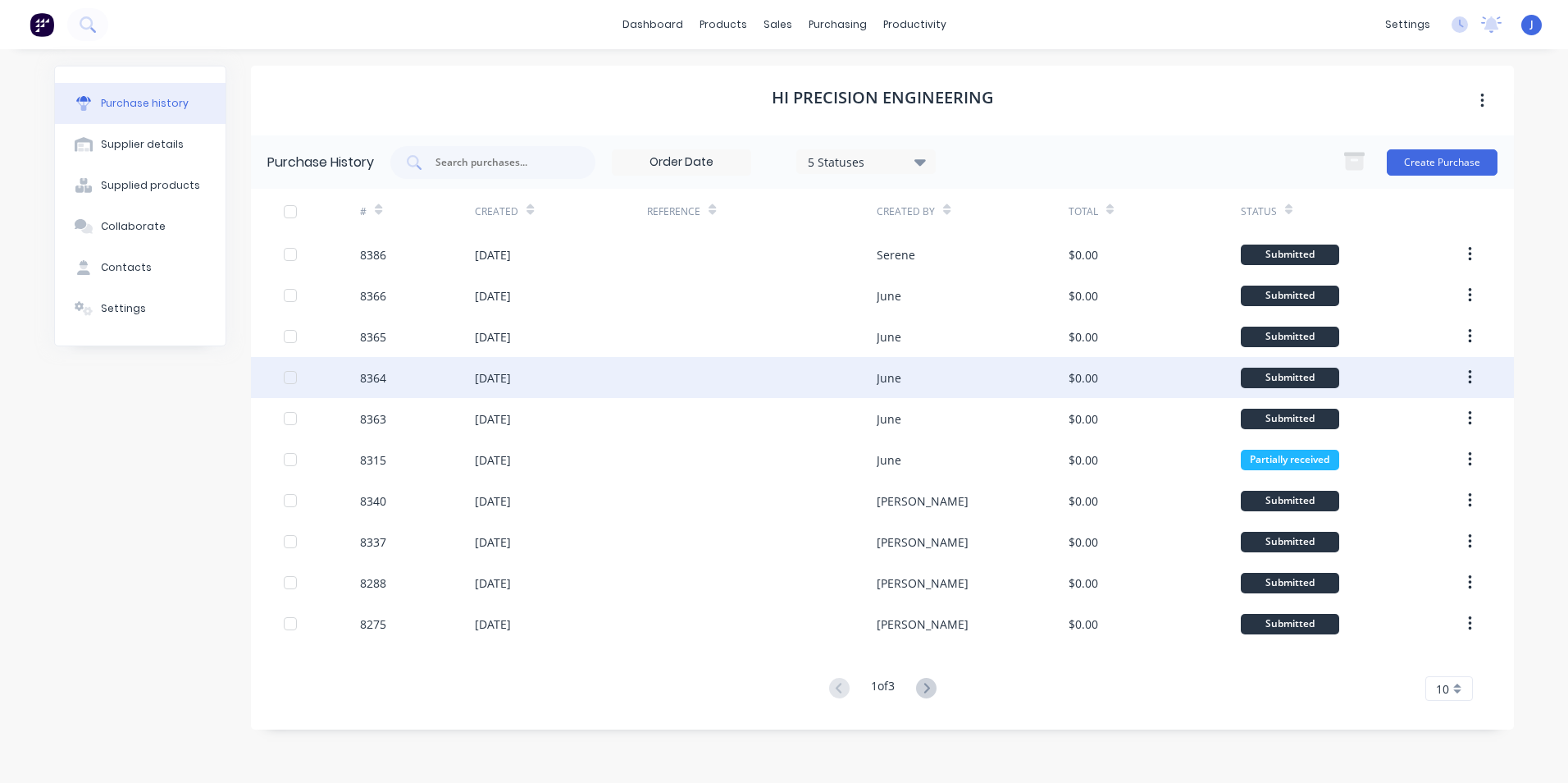
click at [604, 379] on div "11 Aug 2025" at bounding box center [560, 378] width 172 height 41
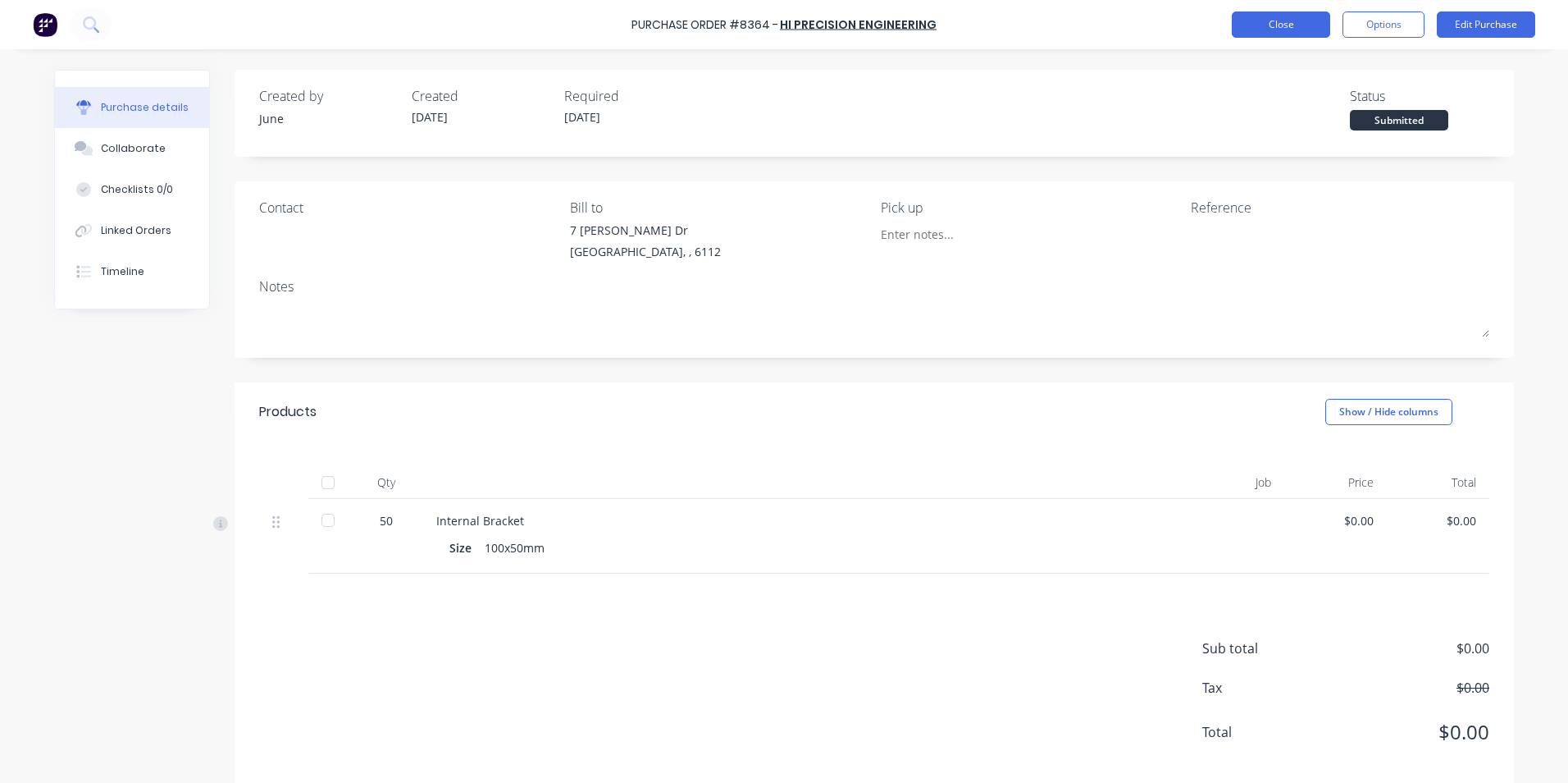
click at [1285, 29] on button "Close" at bounding box center [1281, 24] width 98 height 26
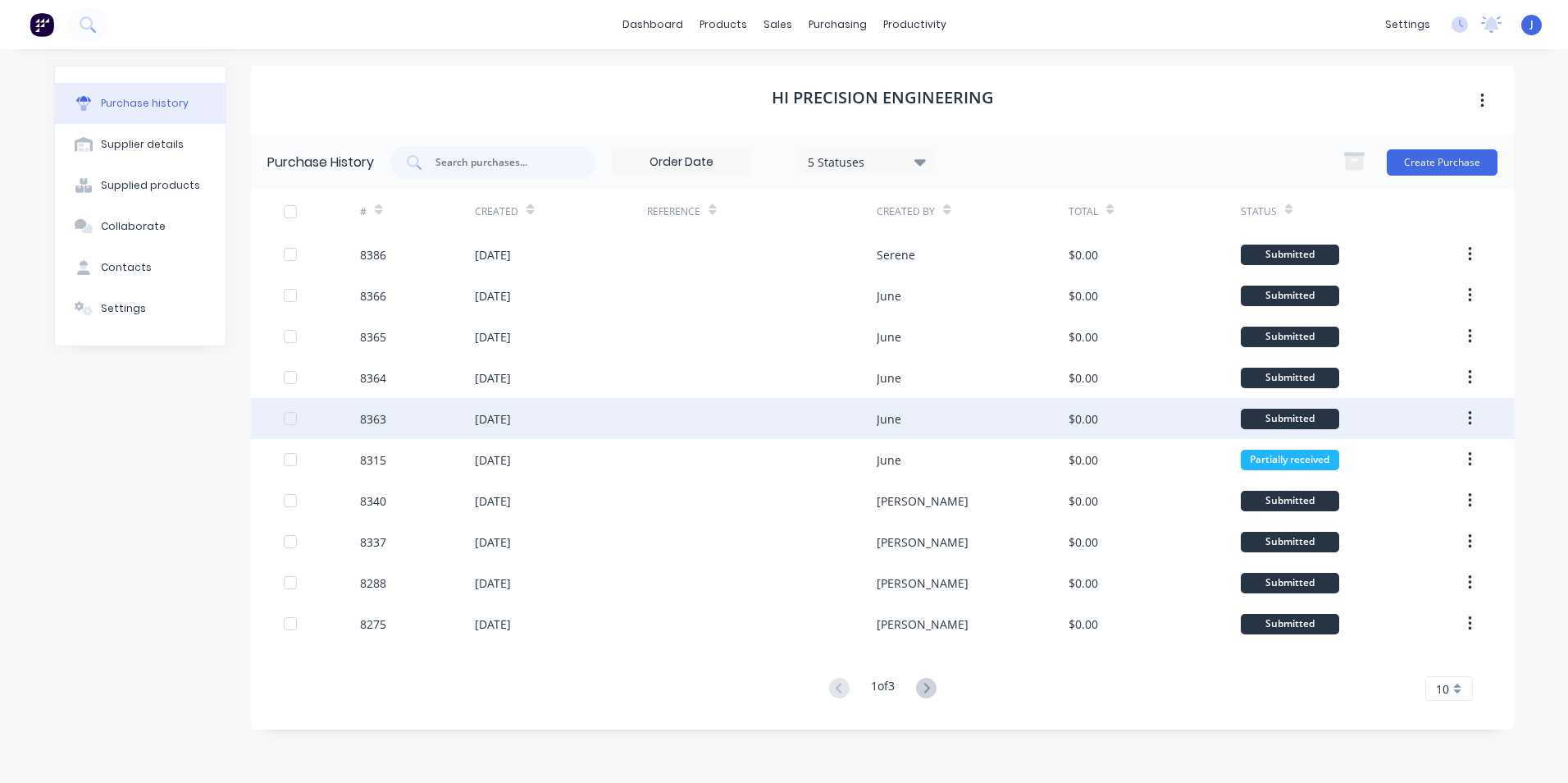
click at [801, 432] on div at bounding box center [762, 418] width 230 height 41
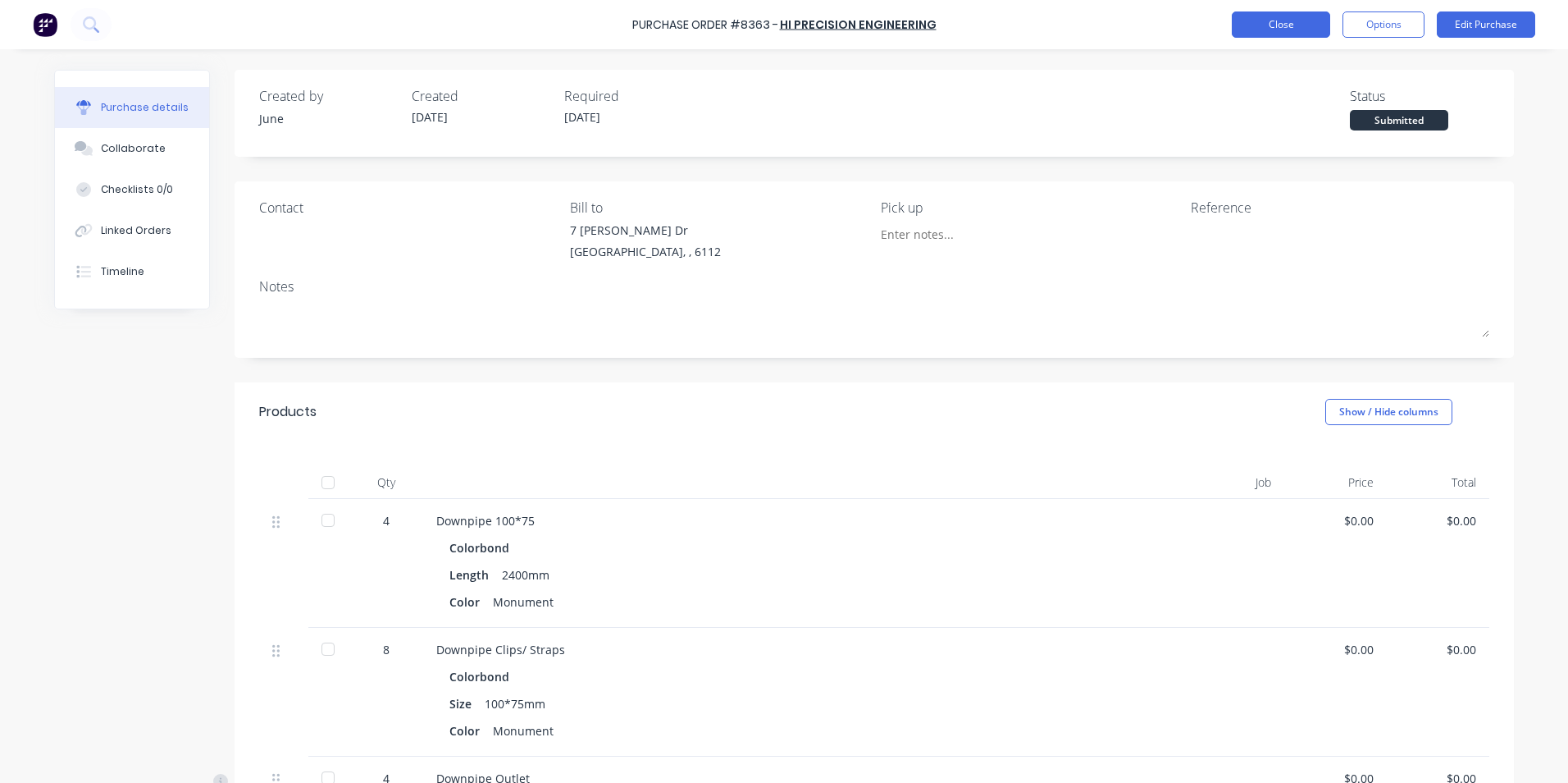
click at [1260, 26] on button "Close" at bounding box center [1281, 24] width 98 height 26
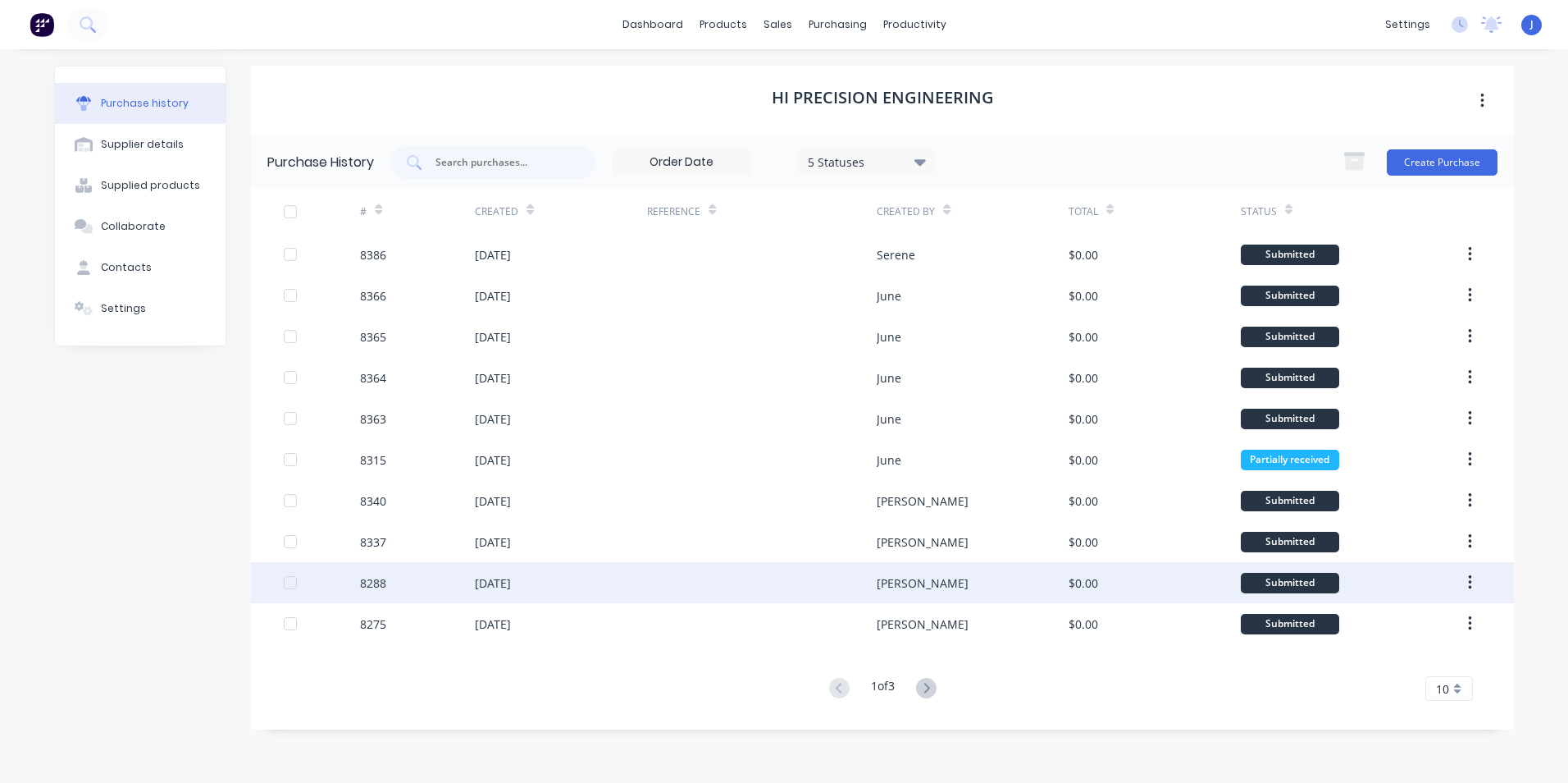
click at [884, 592] on div "Rachel" at bounding box center [972, 582] width 191 height 41
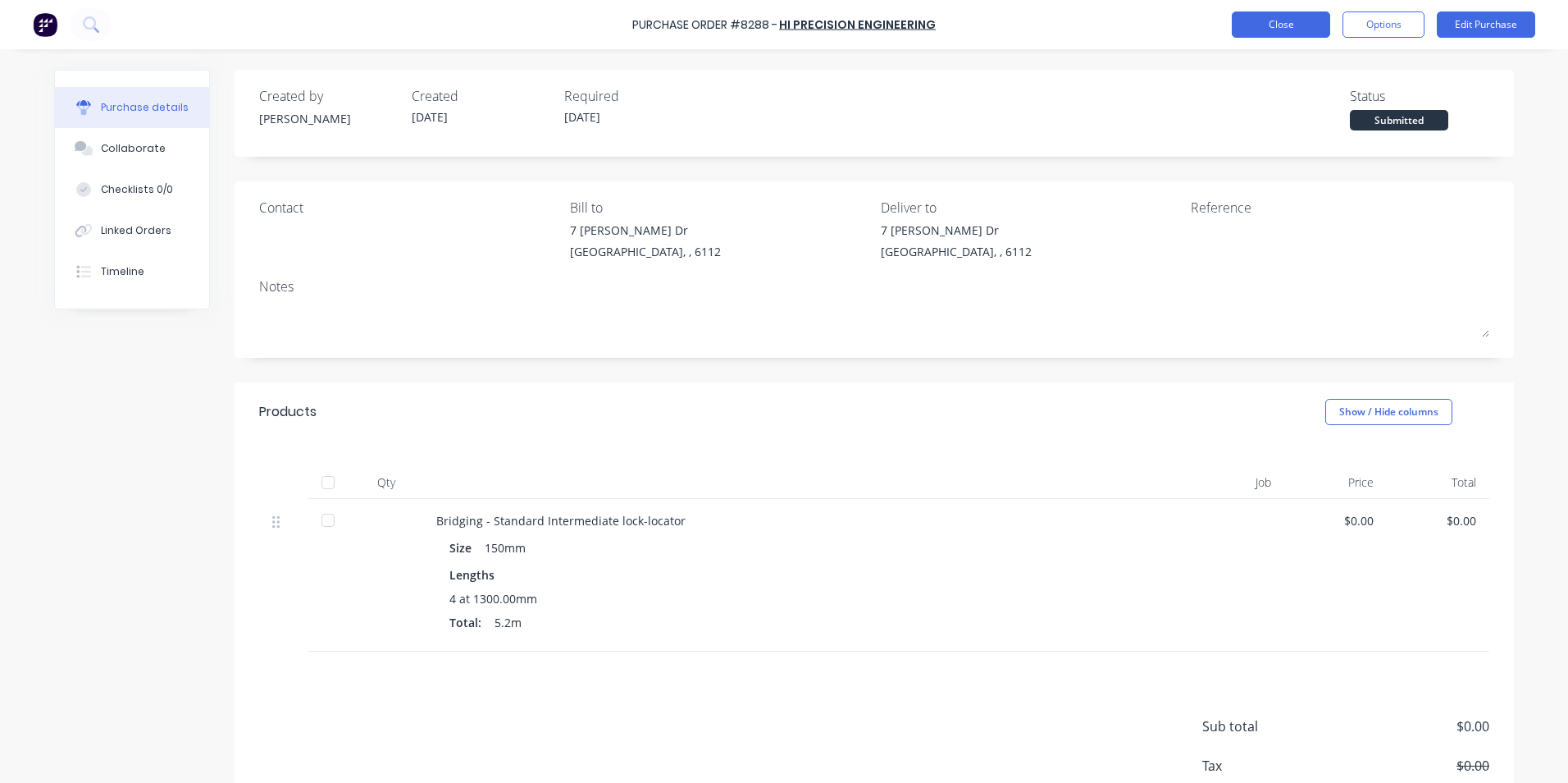
click at [1275, 34] on button "Close" at bounding box center [1281, 24] width 98 height 26
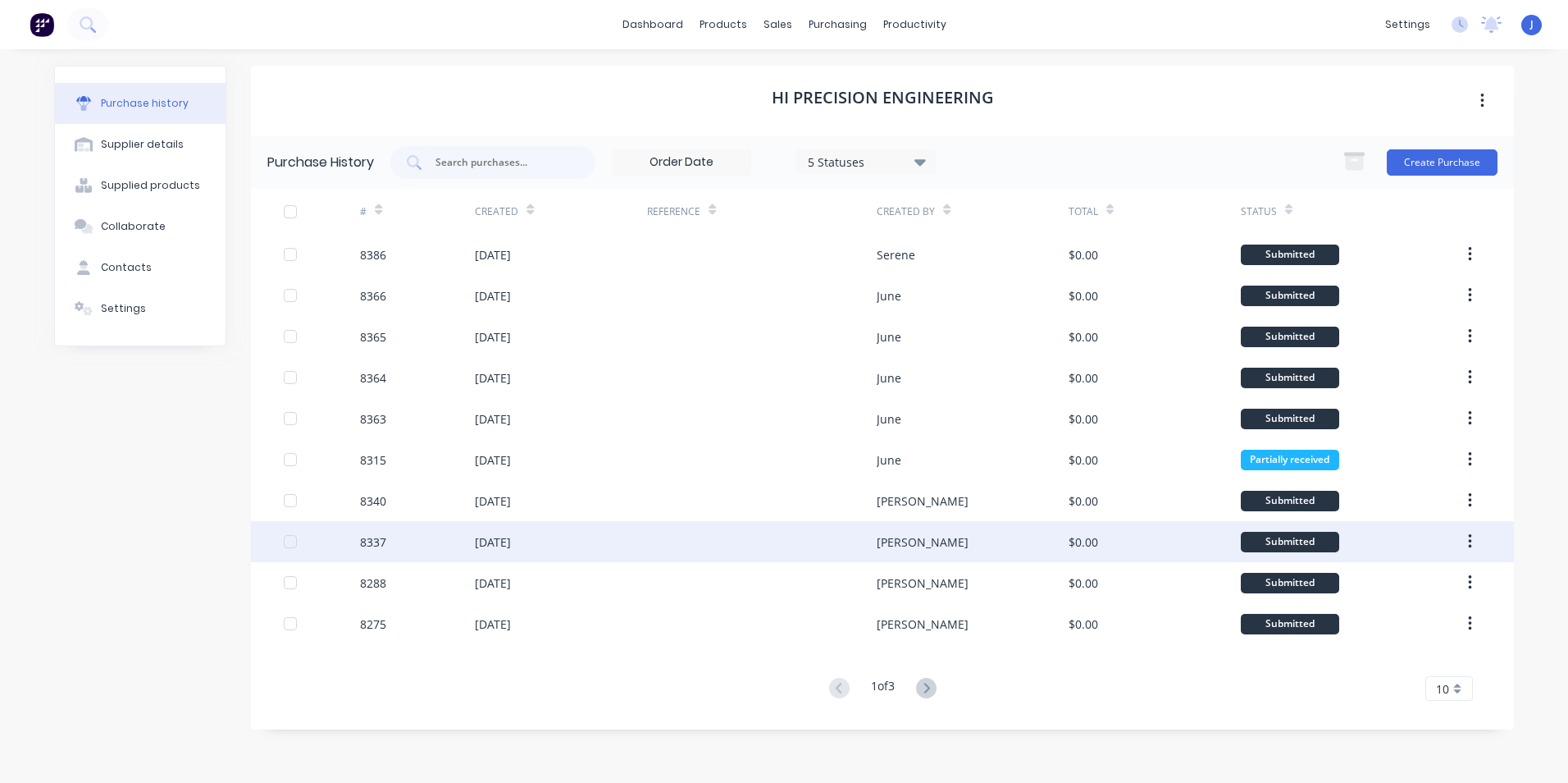
click at [877, 552] on div "[PERSON_NAME]" at bounding box center [972, 542] width 191 height 41
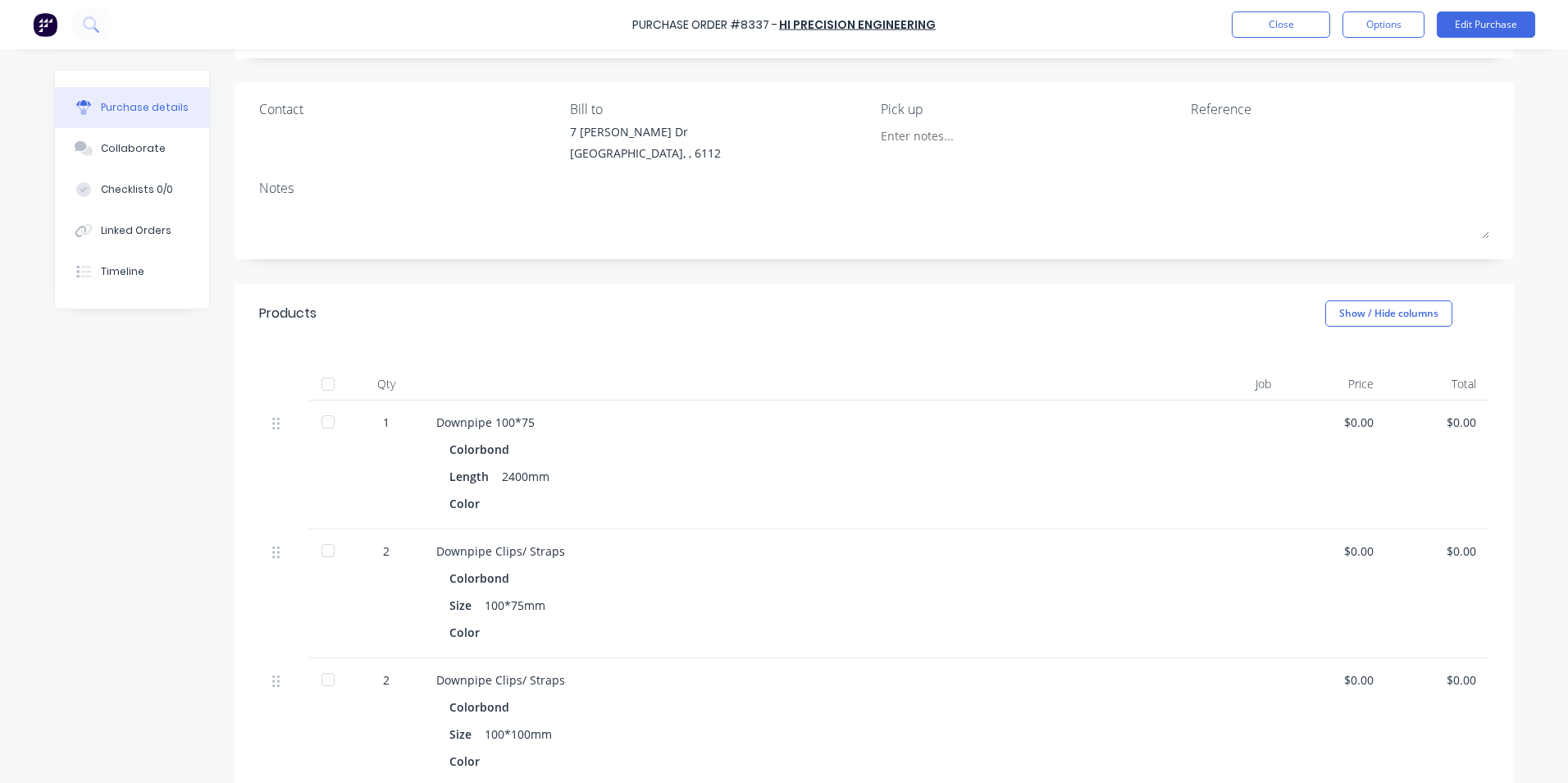
scroll to position [164, 0]
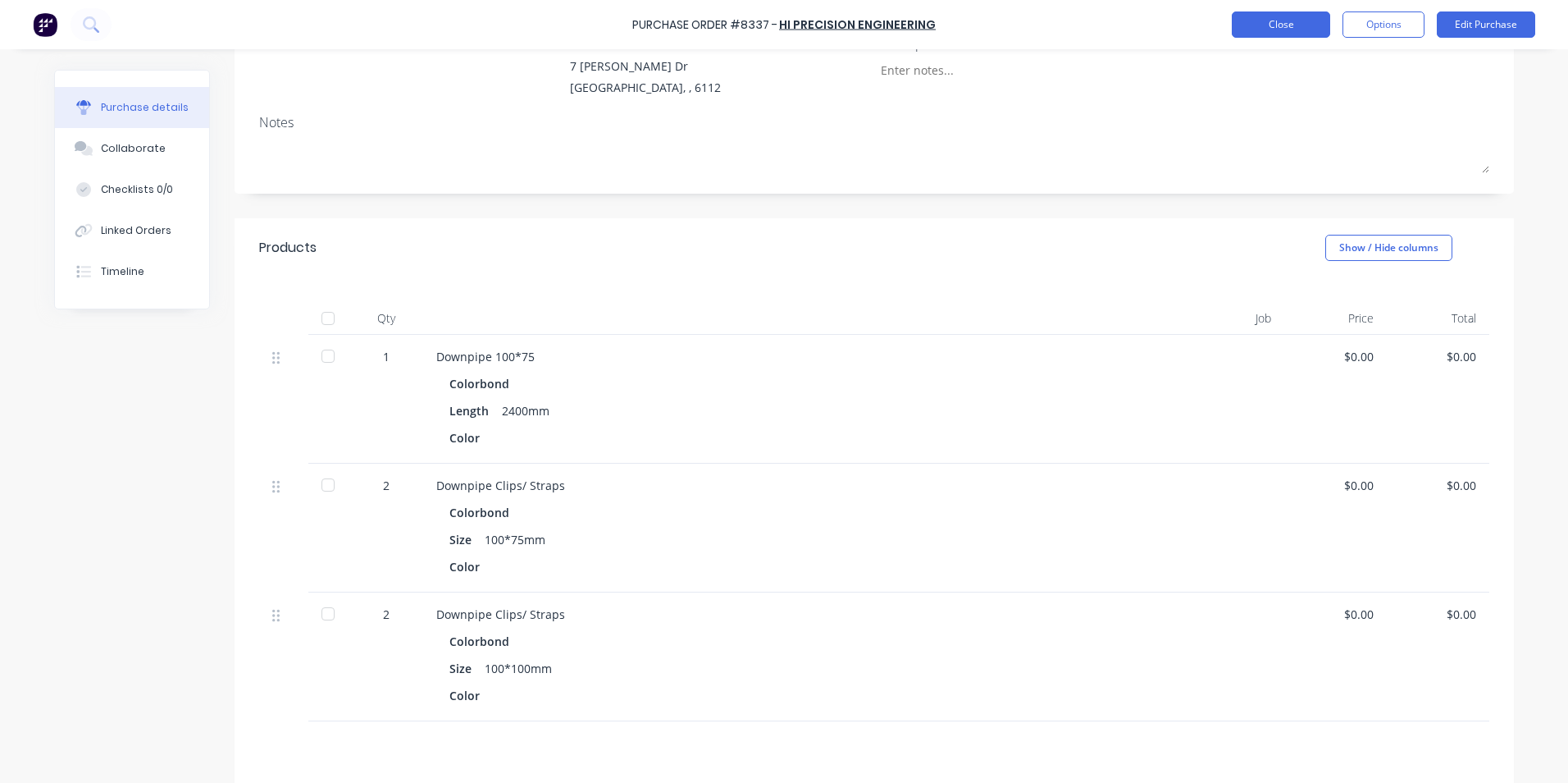
click at [1282, 31] on button "Close" at bounding box center [1281, 24] width 98 height 26
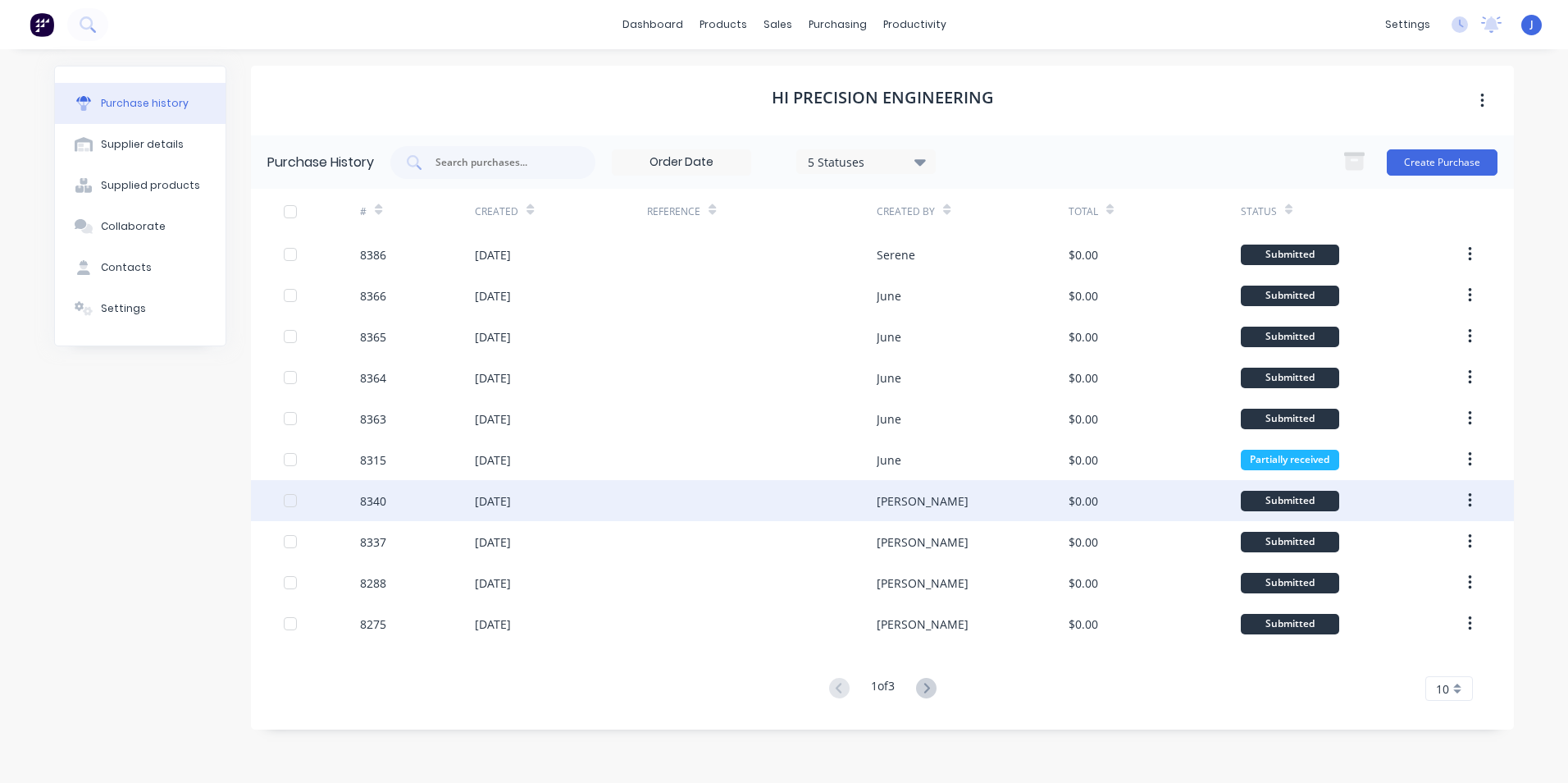
click at [899, 513] on div "[PERSON_NAME]" at bounding box center [972, 500] width 191 height 41
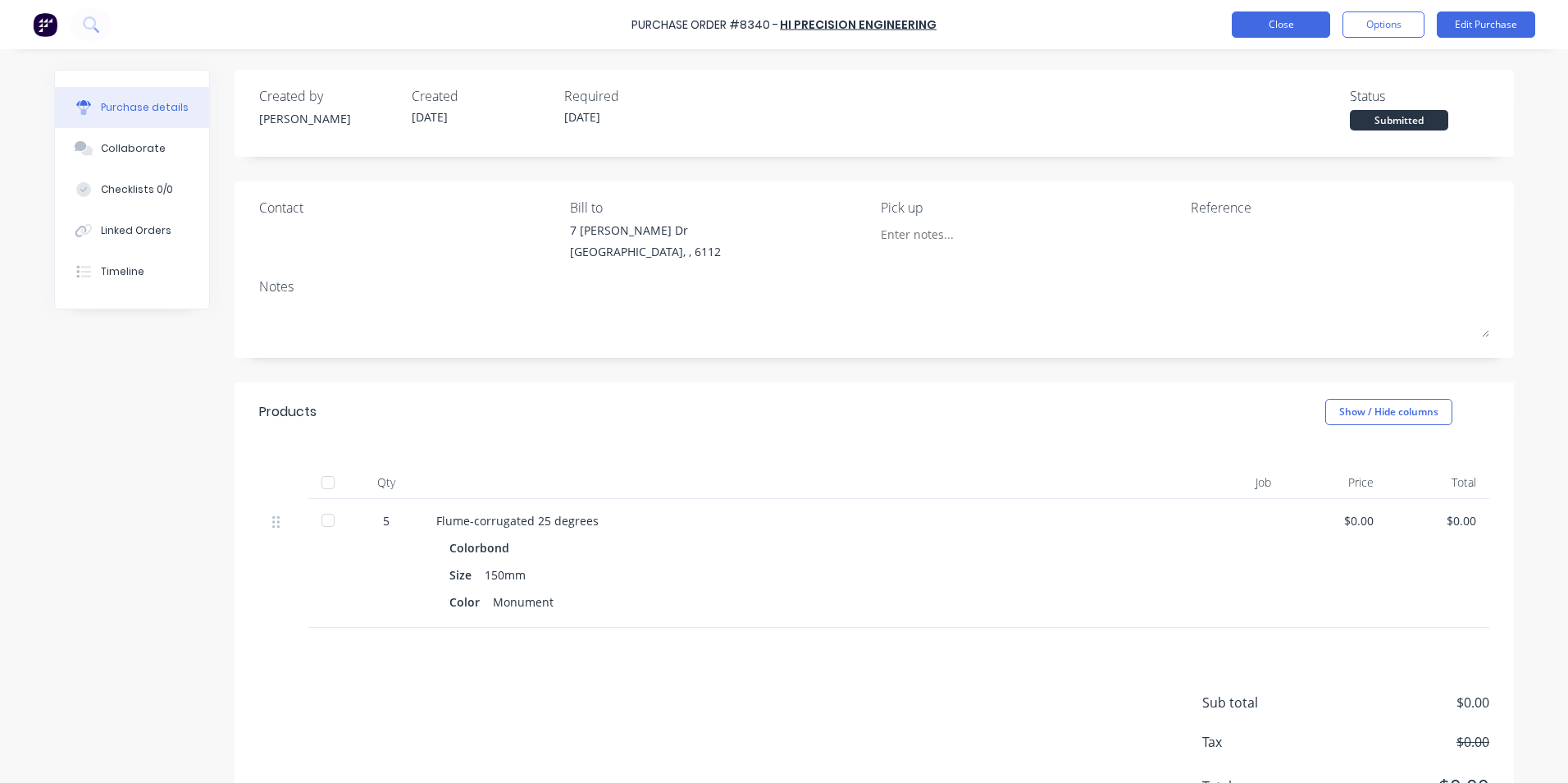
click at [1287, 23] on button "Close" at bounding box center [1281, 24] width 98 height 26
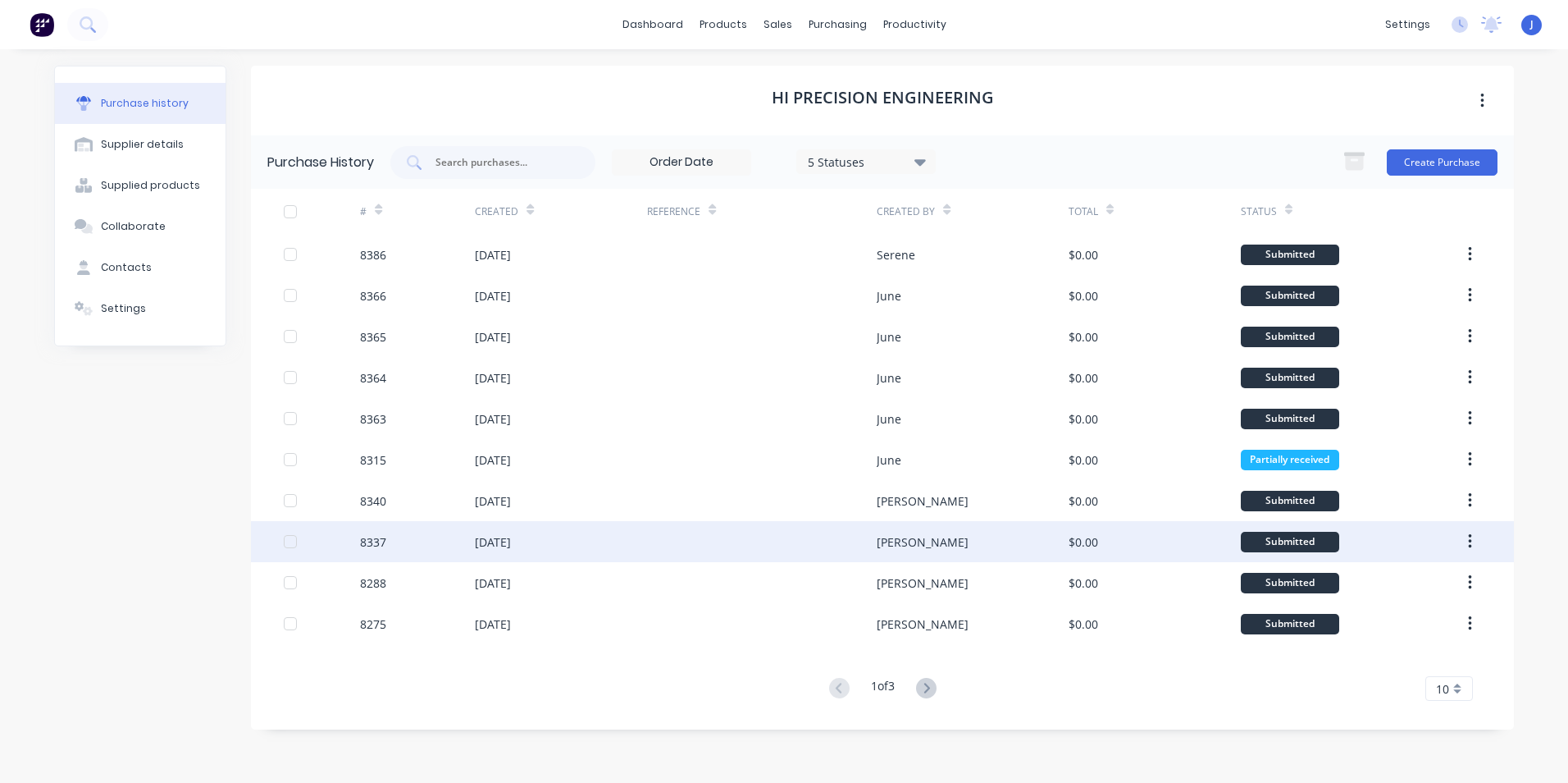
click at [815, 543] on div at bounding box center [762, 542] width 230 height 41
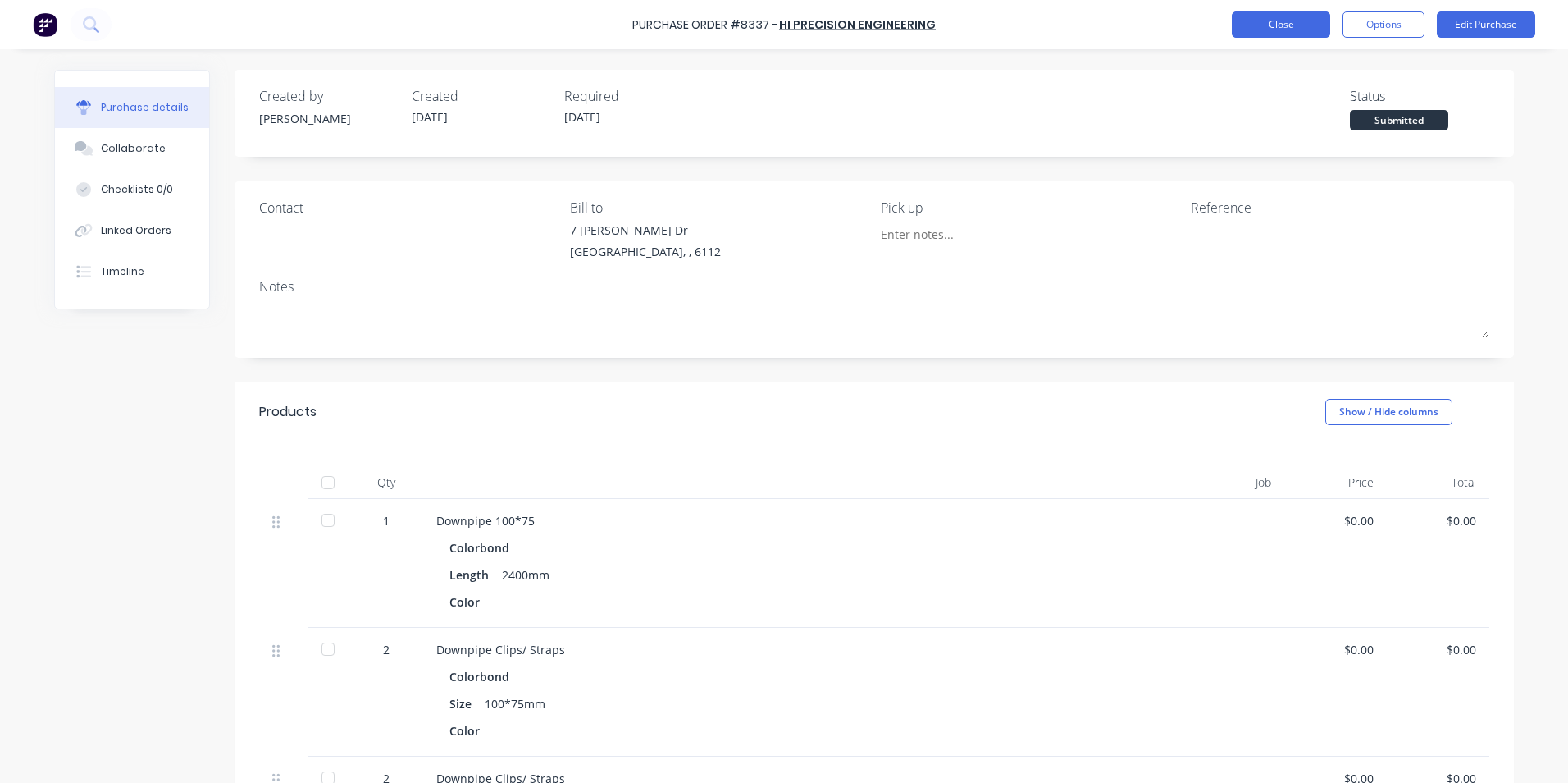
click at [1297, 35] on button "Close" at bounding box center [1281, 24] width 98 height 26
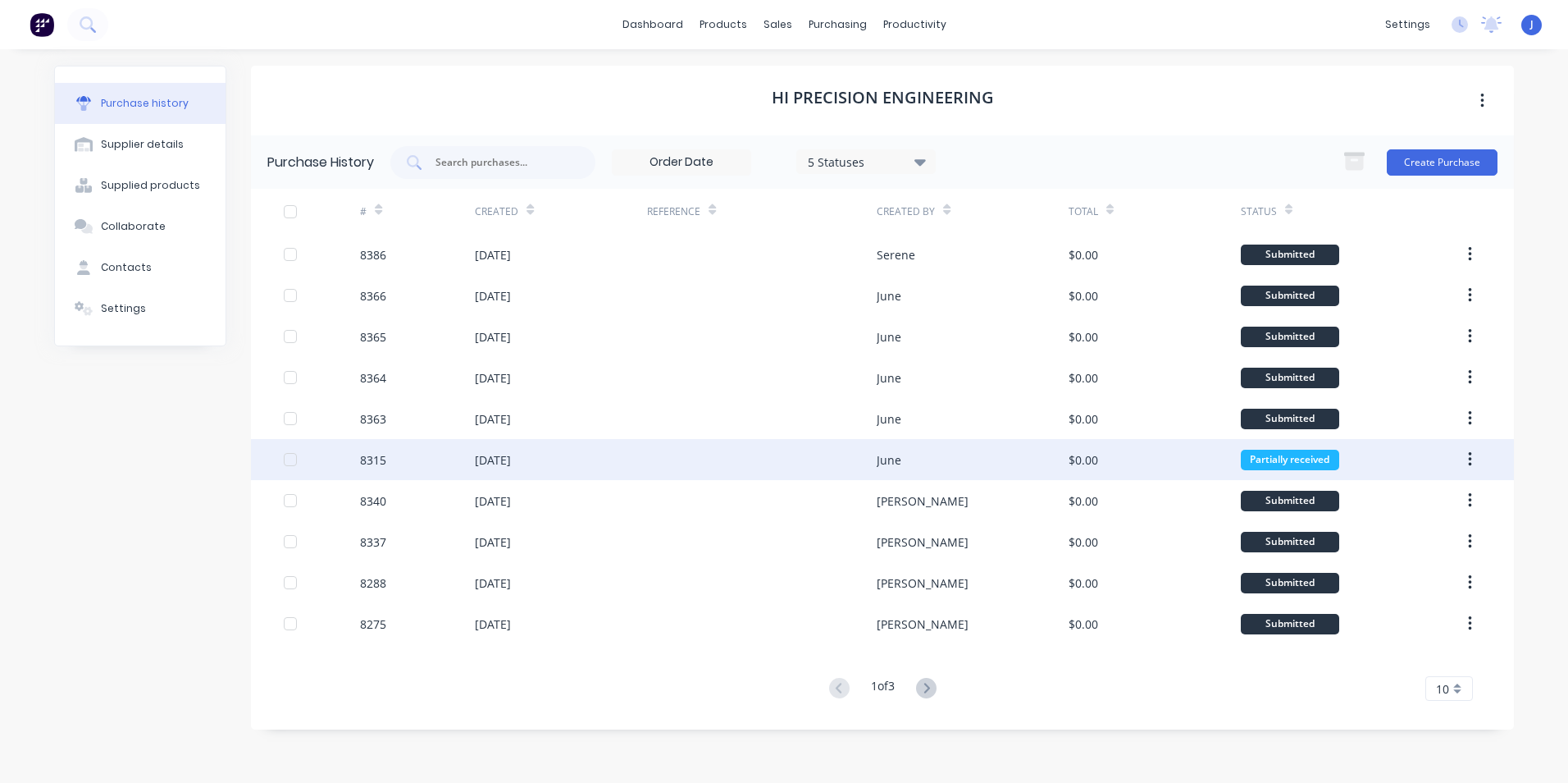
click at [670, 460] on div at bounding box center [762, 460] width 230 height 41
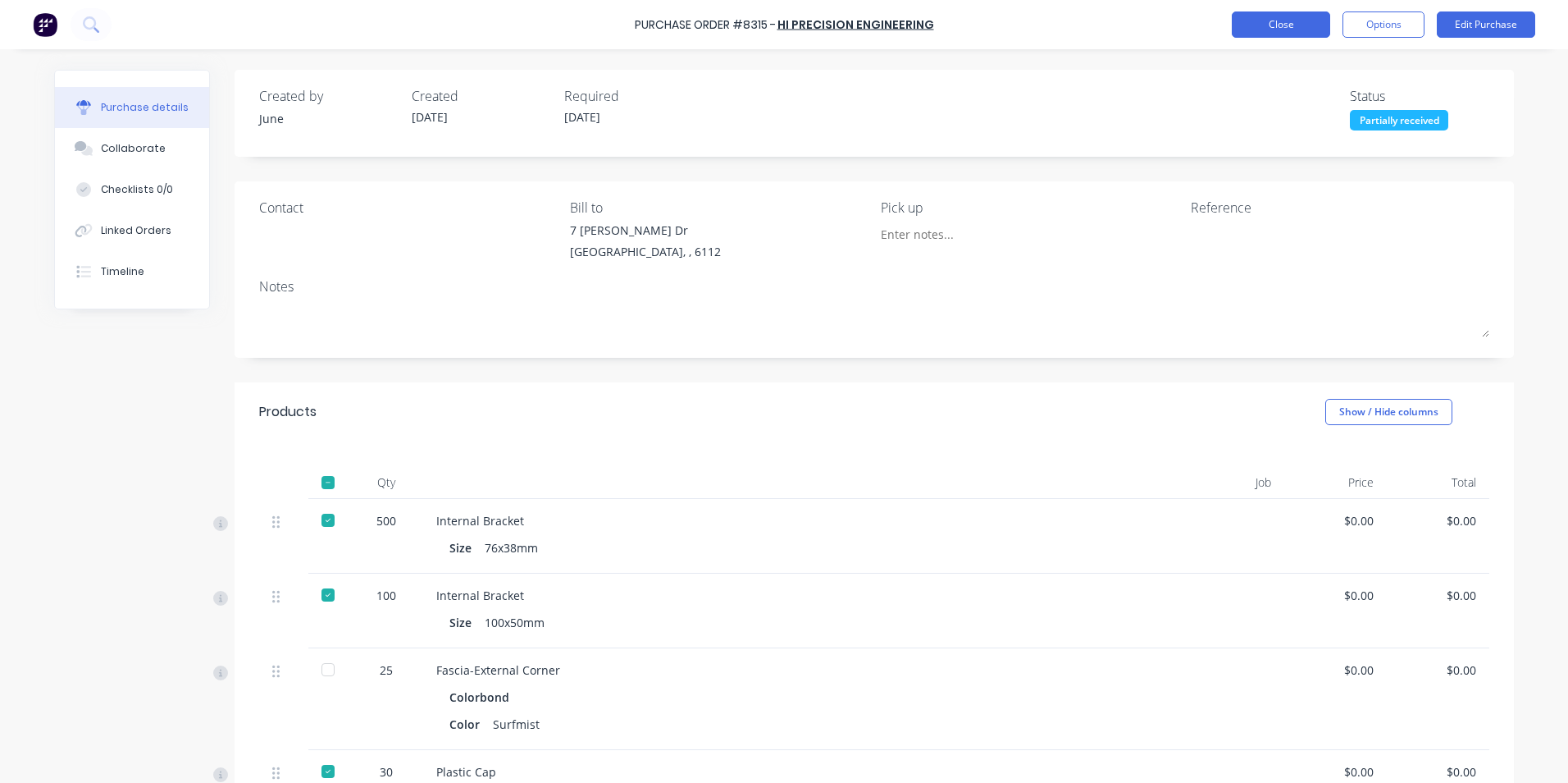
click at [1284, 24] on button "Close" at bounding box center [1281, 24] width 98 height 26
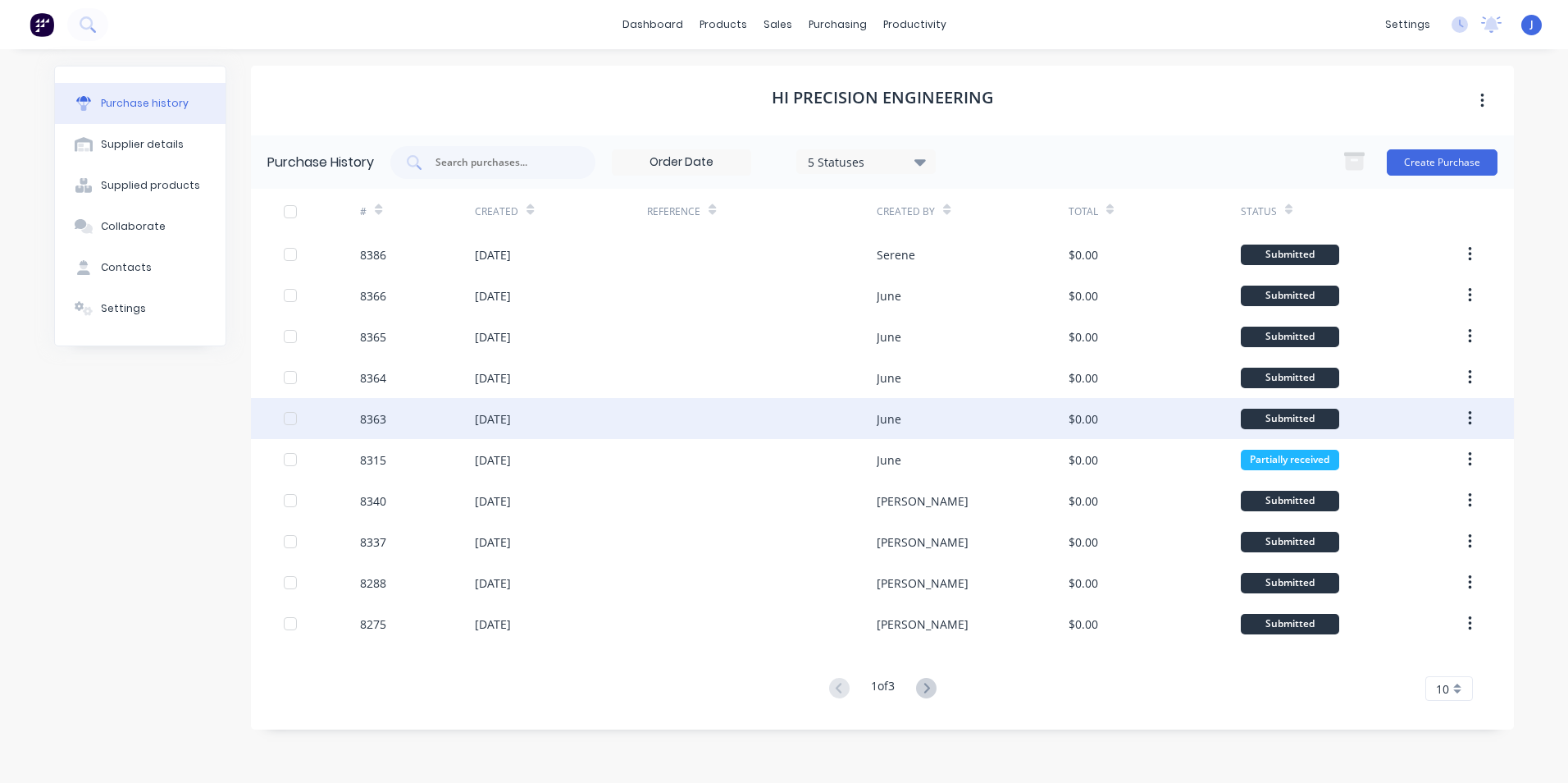
click at [742, 431] on div at bounding box center [762, 418] width 230 height 41
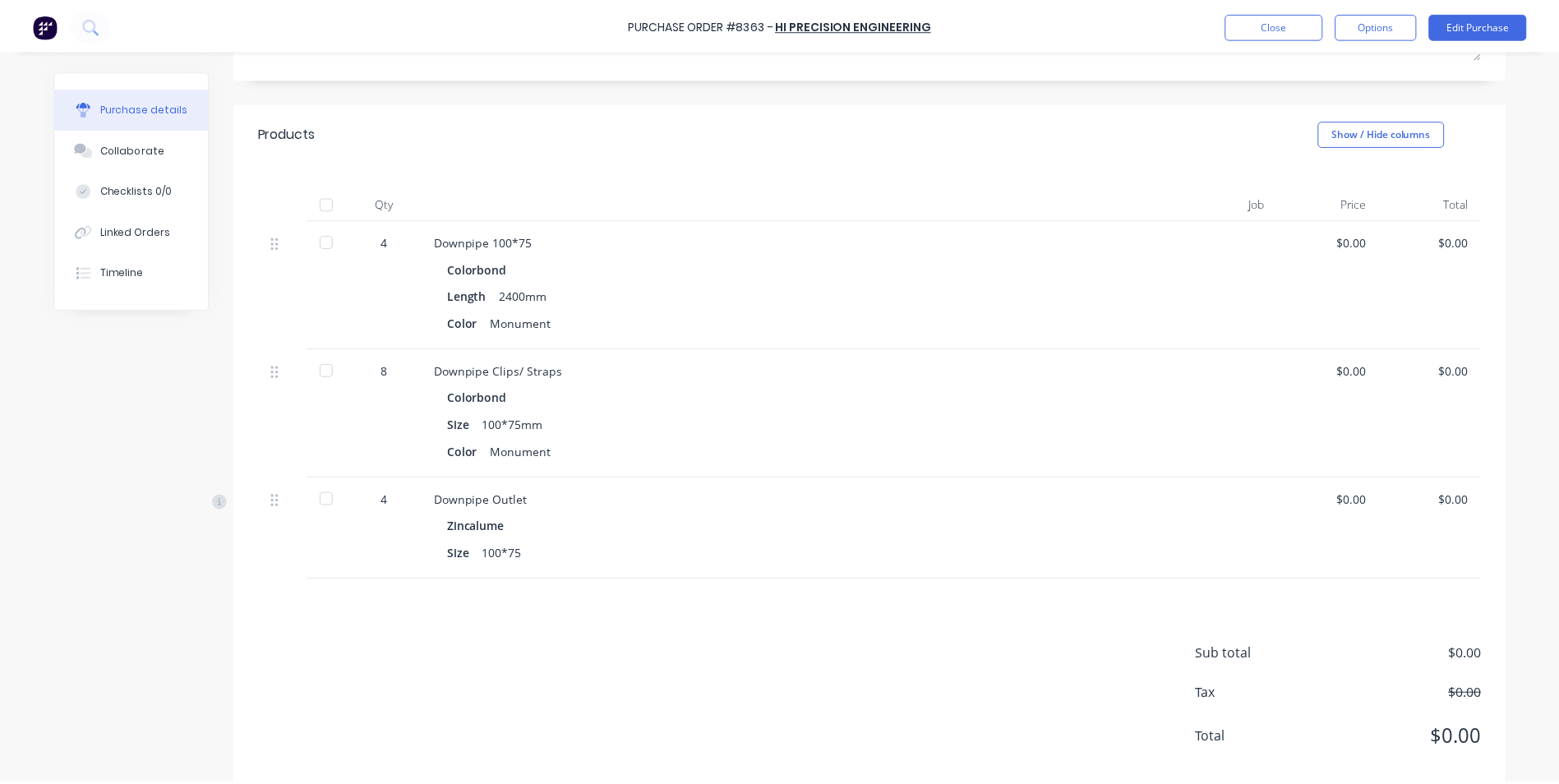
scroll to position [309, 0]
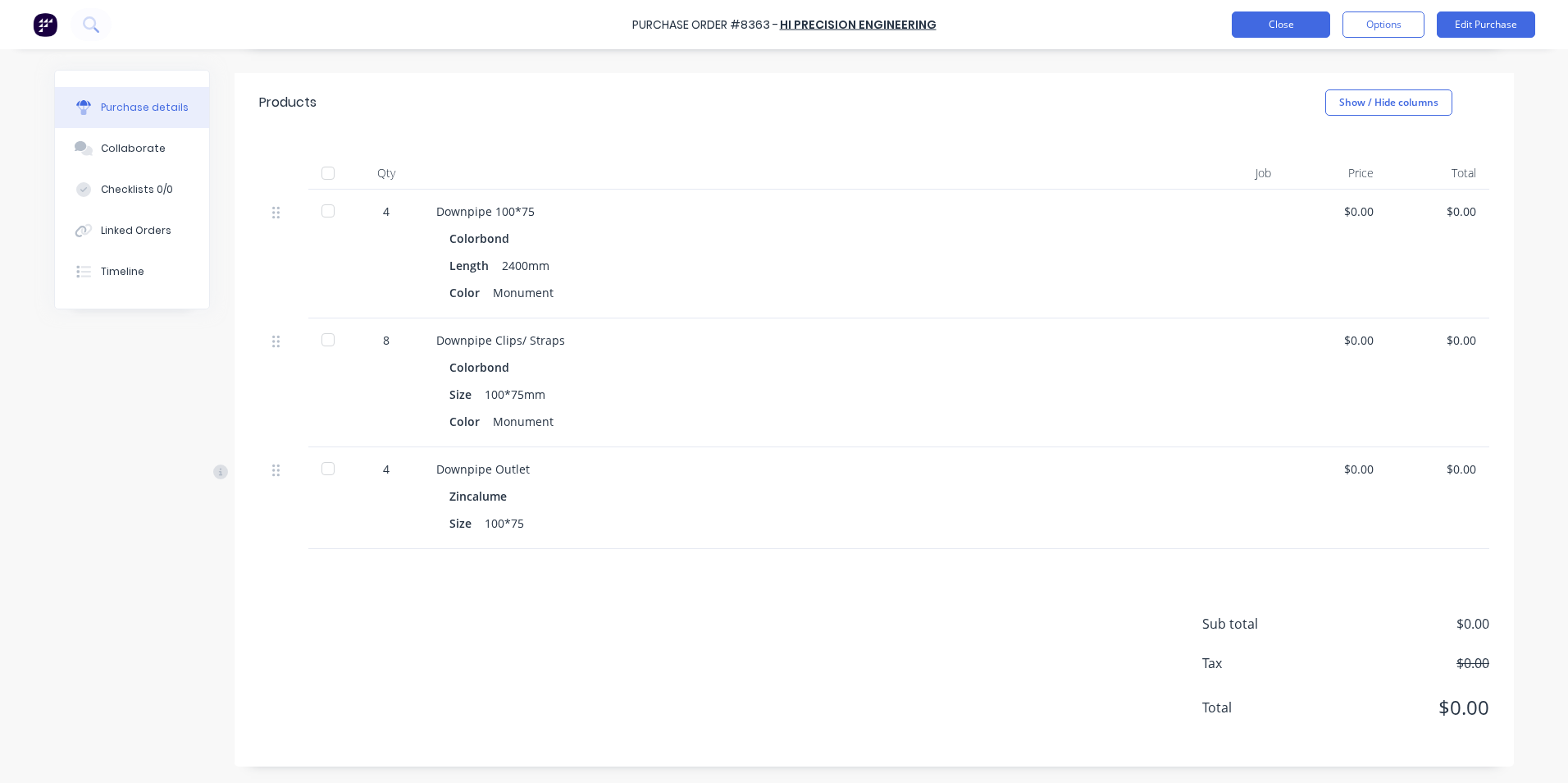
click at [1239, 11] on button "Close" at bounding box center [1281, 24] width 98 height 26
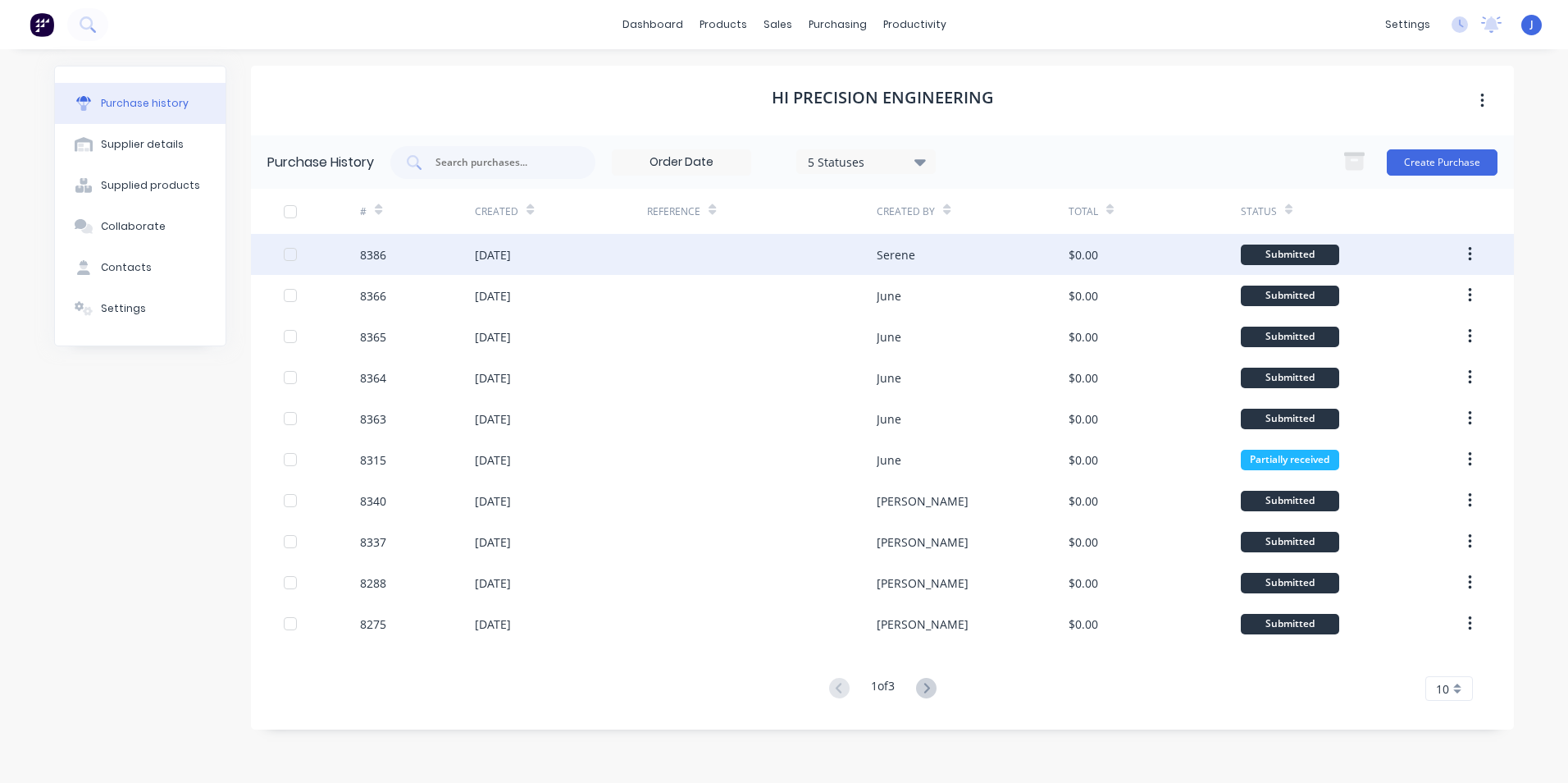
click at [736, 255] on div at bounding box center [762, 254] width 230 height 41
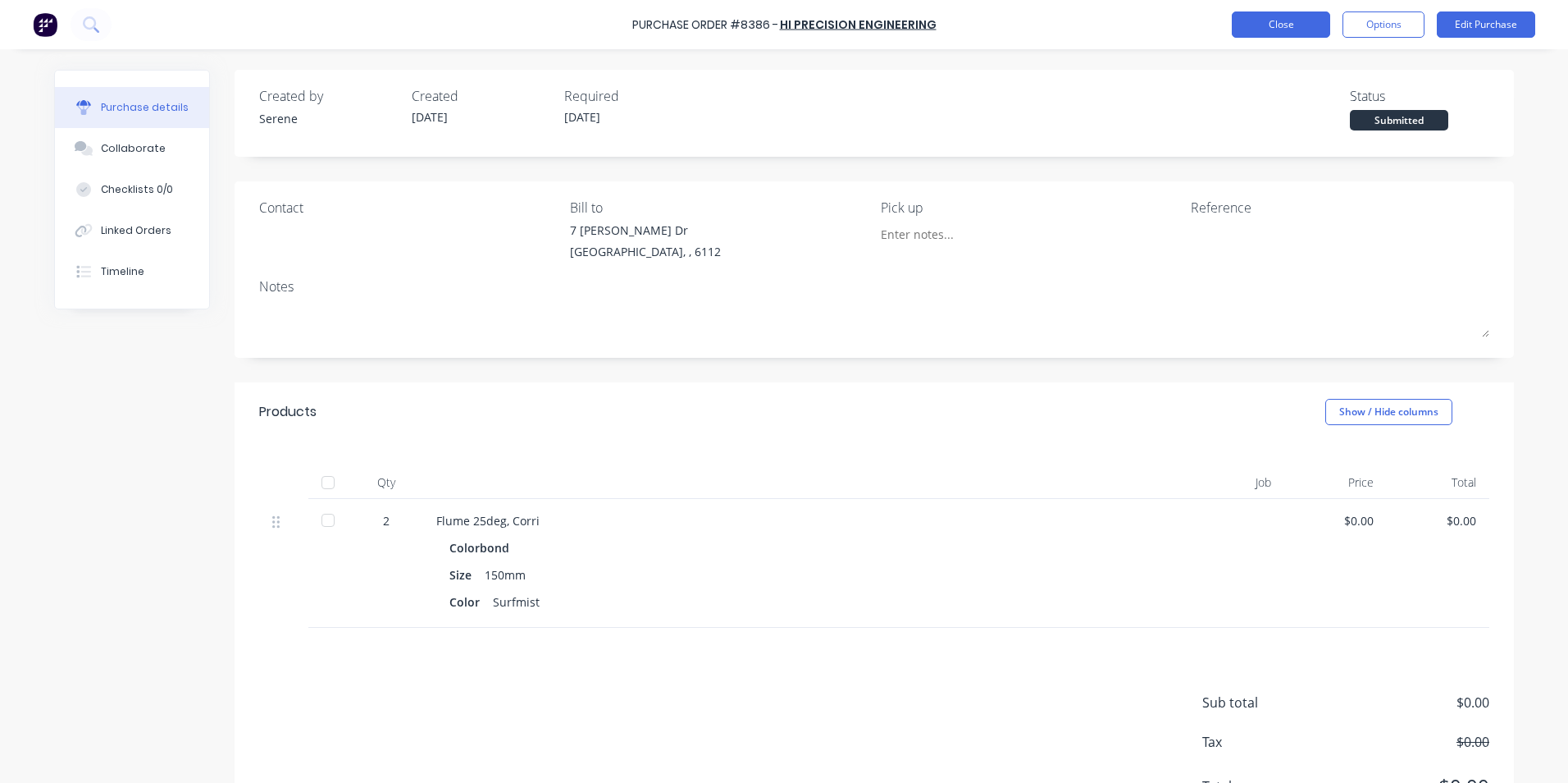
click at [1247, 28] on button "Close" at bounding box center [1281, 24] width 98 height 26
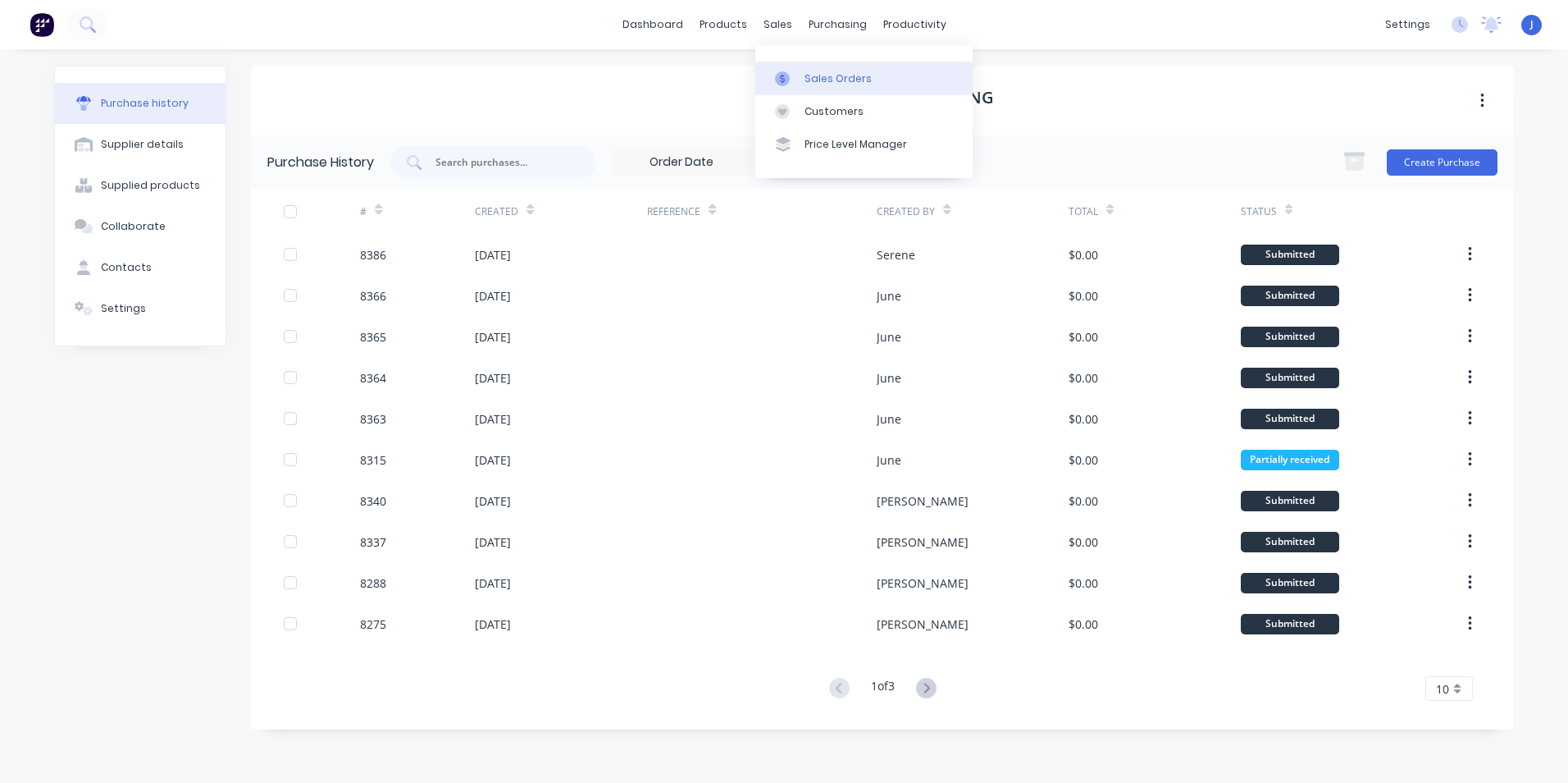
click at [793, 72] on div at bounding box center [787, 79] width 24 height 15
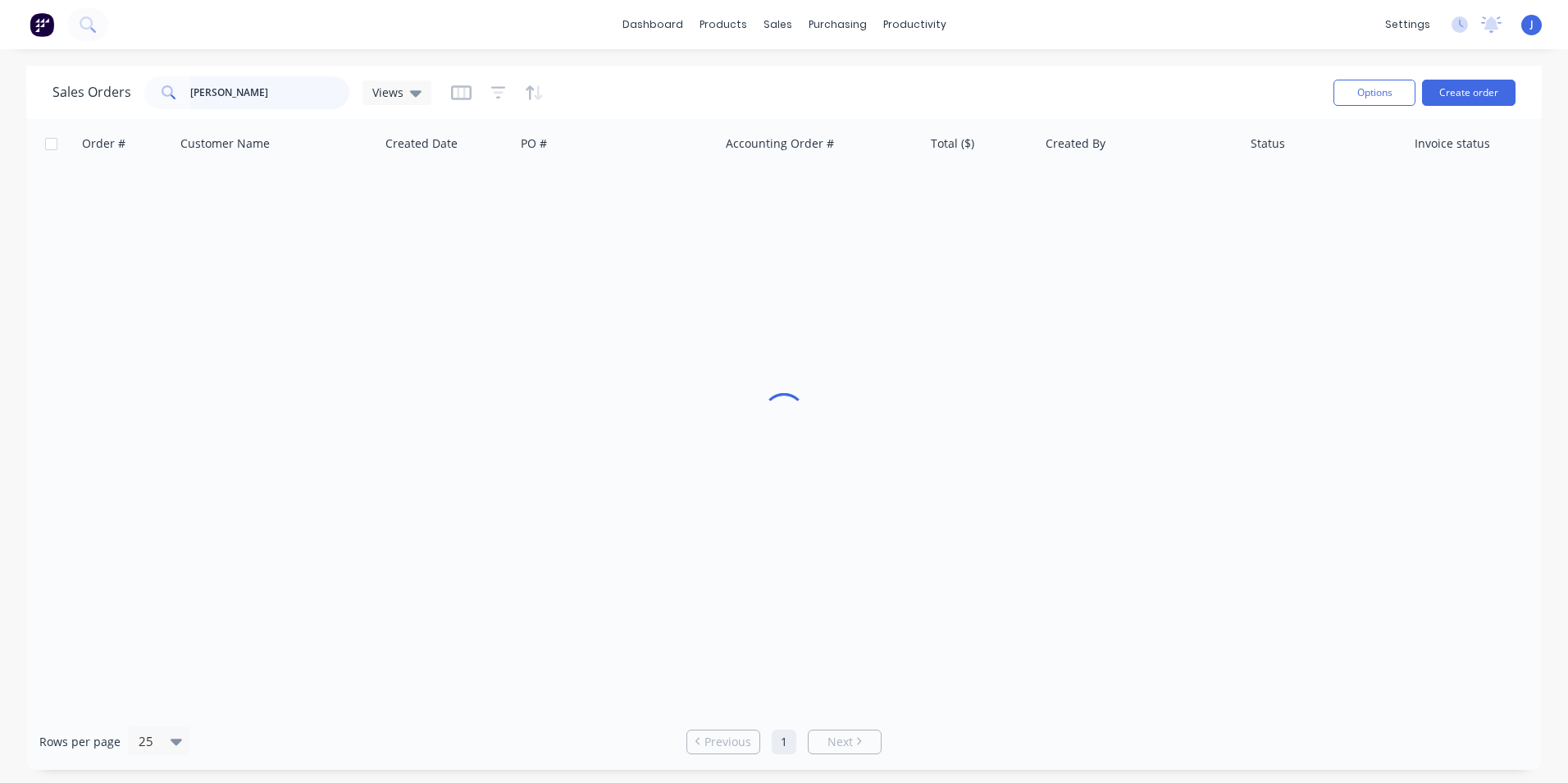
drag, startPoint x: 239, startPoint y: 90, endPoint x: 628, endPoint y: 53, distance: 390.8
click at [67, 90] on div "Sales Orders Mcnally Views" at bounding box center [242, 92] width 379 height 33
type input "47158"
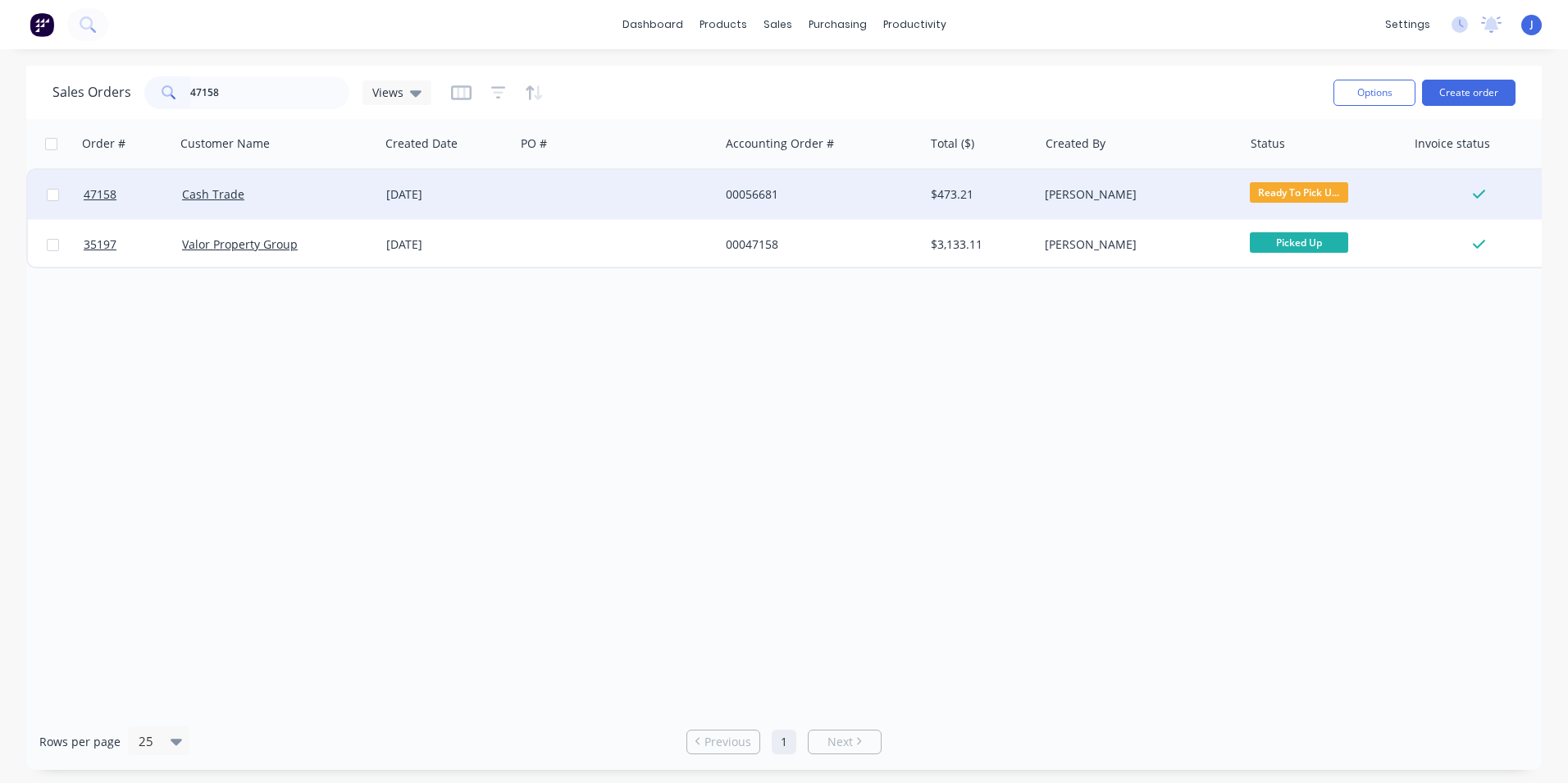
click at [318, 191] on div "Cash Trade" at bounding box center [272, 194] width 182 height 16
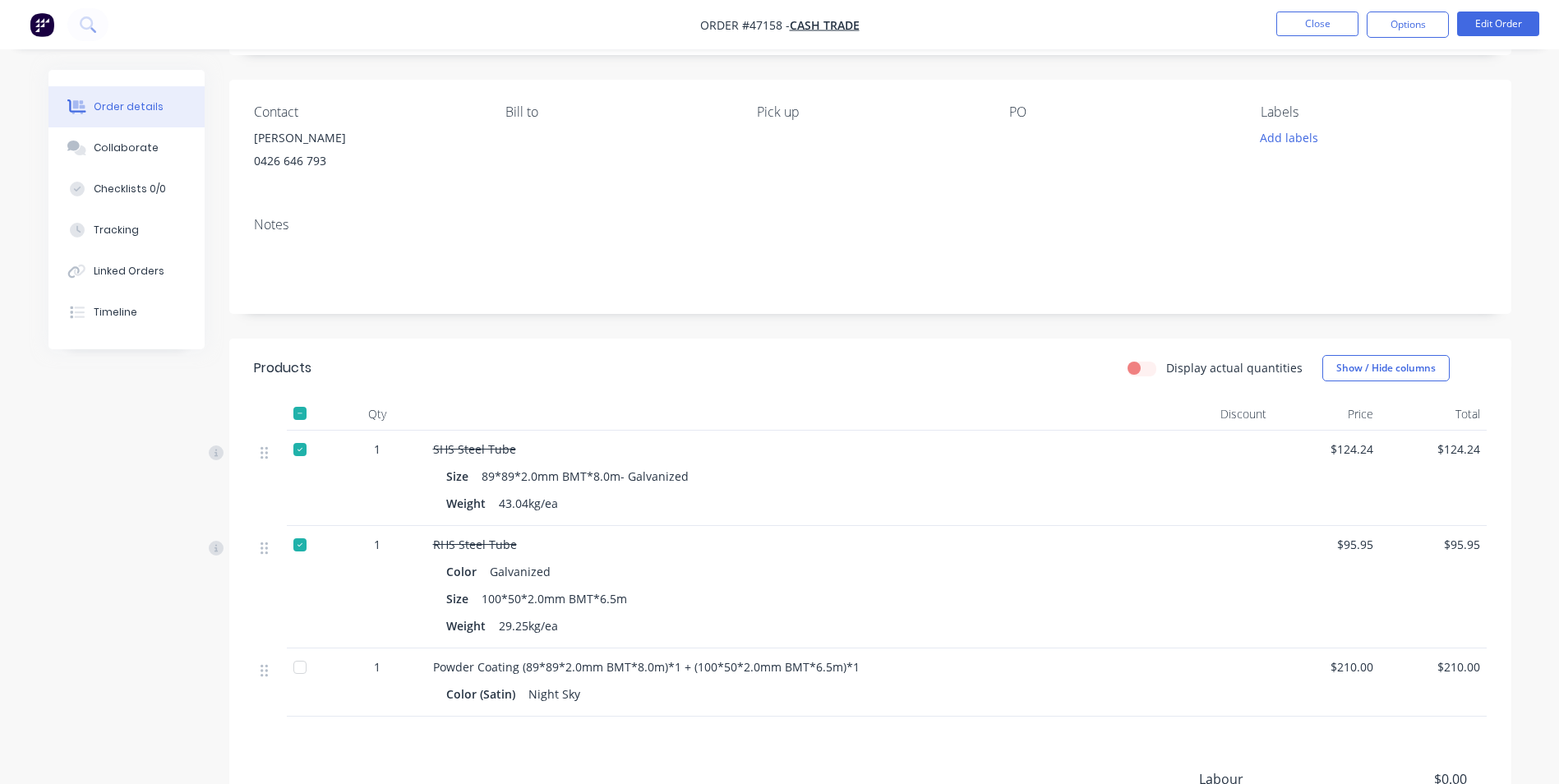
scroll to position [291, 0]
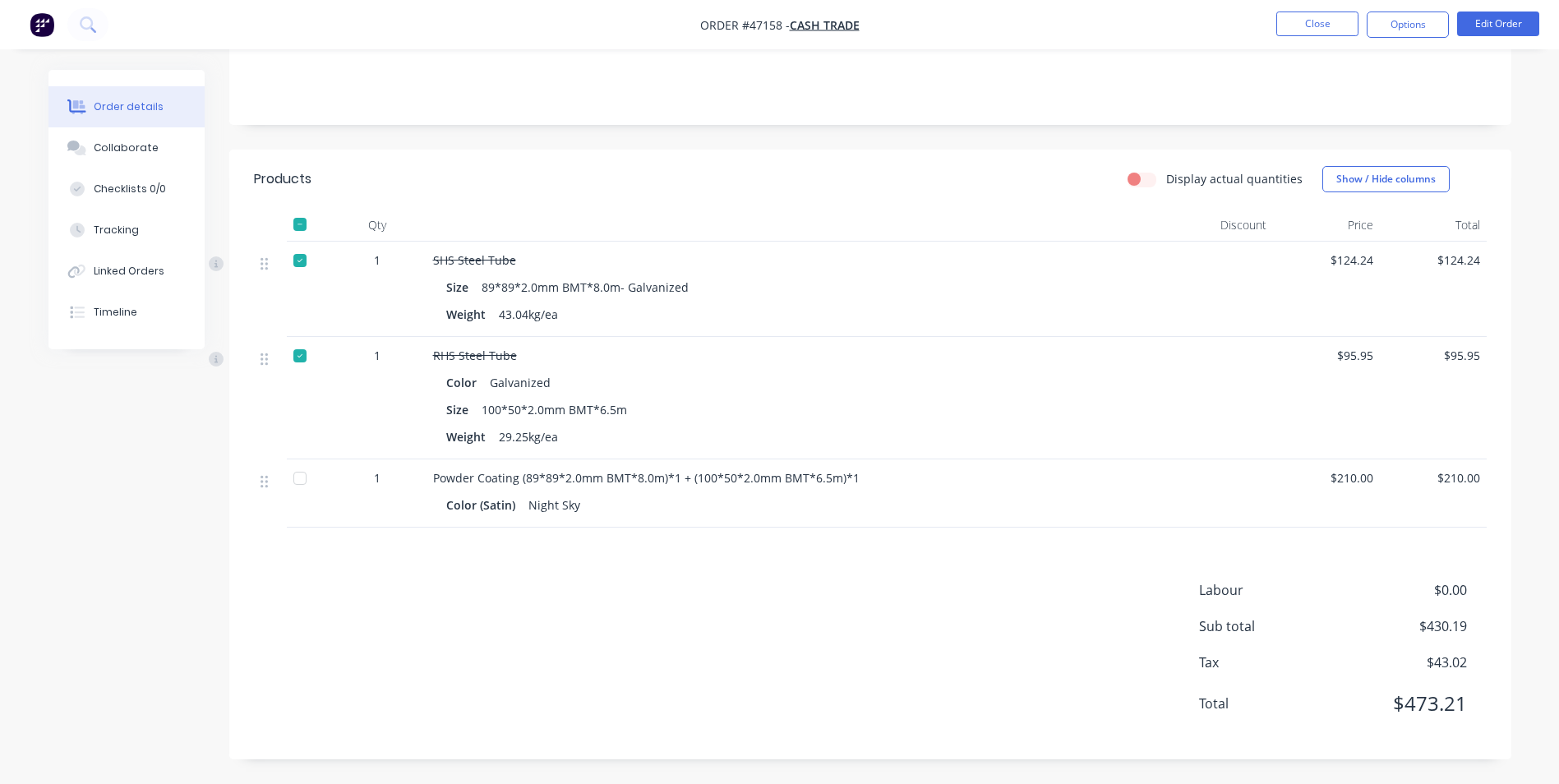
click at [702, 535] on div "Products Display actual quantities Show / Hide columns Qty Discount Price Total…" at bounding box center [870, 454] width 1282 height 609
click at [456, 597] on div "Labour $0.00 Sub total $430.19 Tax $43.02 Total $473.21" at bounding box center [870, 658] width 1232 height 155
click at [780, 586] on div "Labour $0.00 Sub total $430.19 Tax $43.02 Total $473.21" at bounding box center [870, 658] width 1232 height 155
click at [801, 598] on div "Labour $0.00 Sub total $430.19 Tax $43.02 Total $473.21" at bounding box center [870, 658] width 1232 height 155
click at [796, 586] on div "Labour $0.00 Sub total $430.19 Tax $43.02 Total $473.21" at bounding box center [870, 658] width 1232 height 155
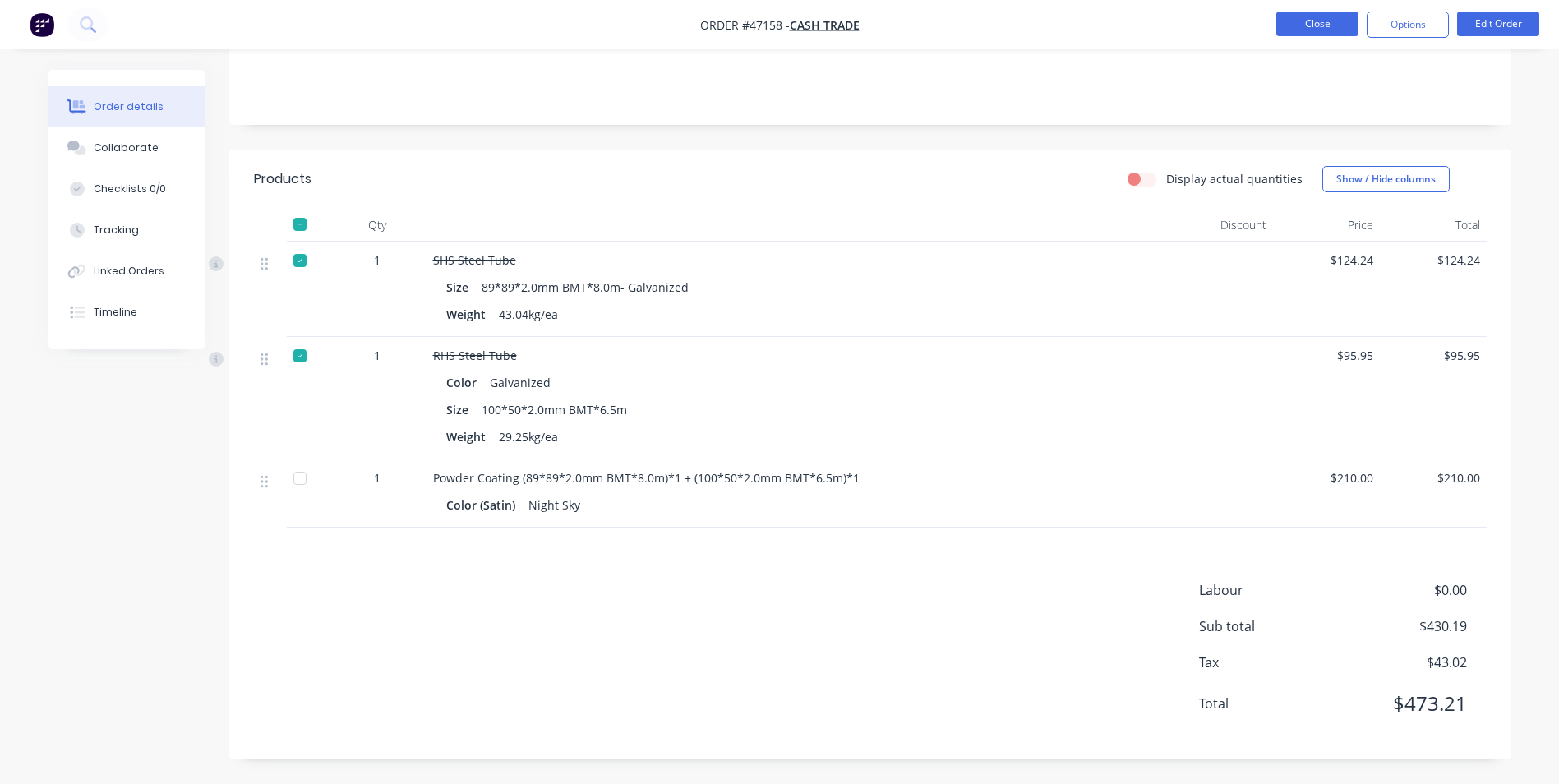
click at [1289, 20] on button "Close" at bounding box center [1316, 24] width 82 height 25
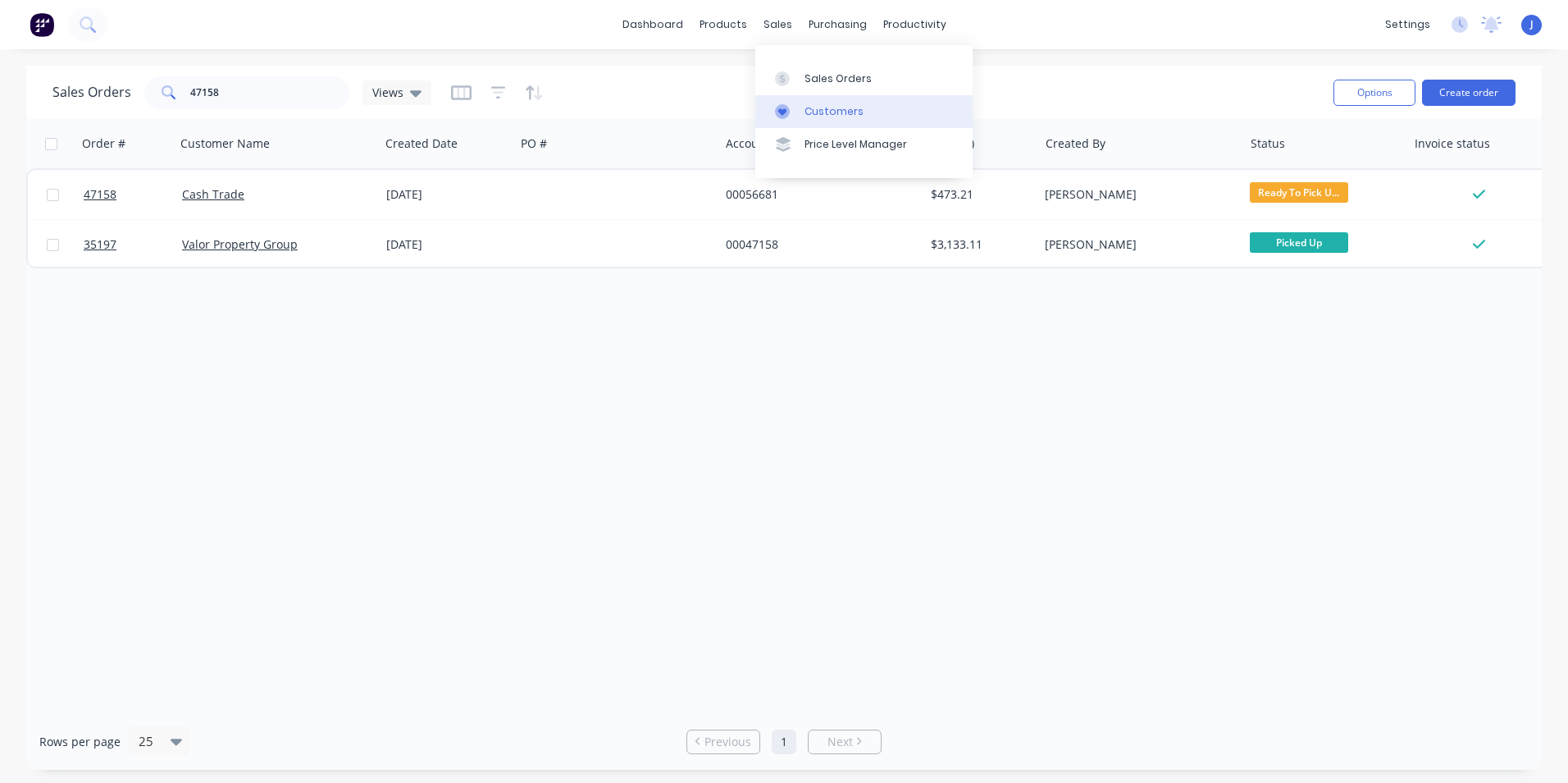
click at [800, 111] on link "Customers" at bounding box center [864, 111] width 218 height 33
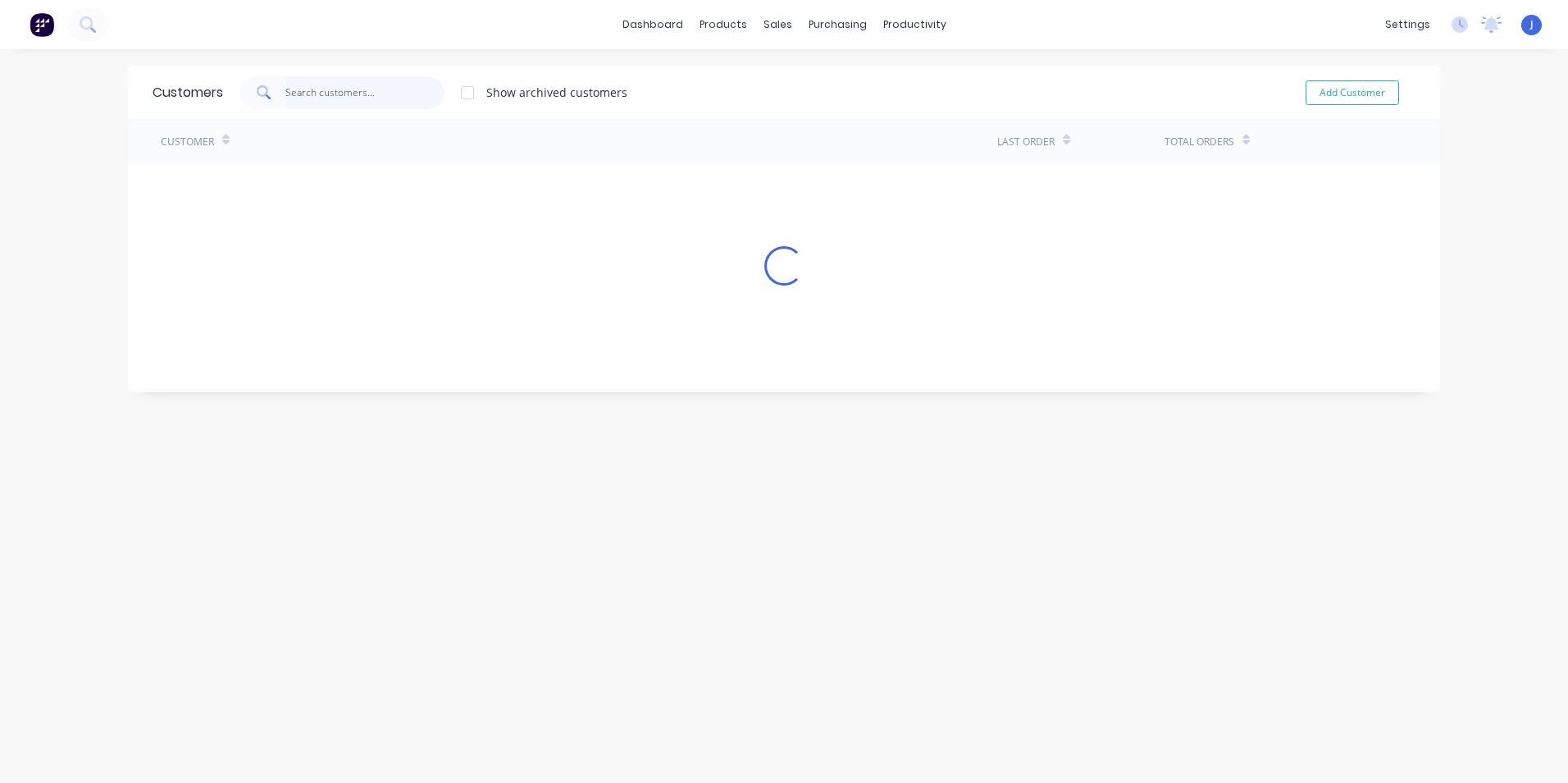
click at [290, 96] on input "text" at bounding box center [365, 92] width 160 height 33
drag, startPoint x: 299, startPoint y: 93, endPoint x: 205, endPoint y: 93, distance: 94.0
click at [205, 93] on div "Customers cao Show archived customers Add Customer" at bounding box center [784, 92] width 1312 height 54
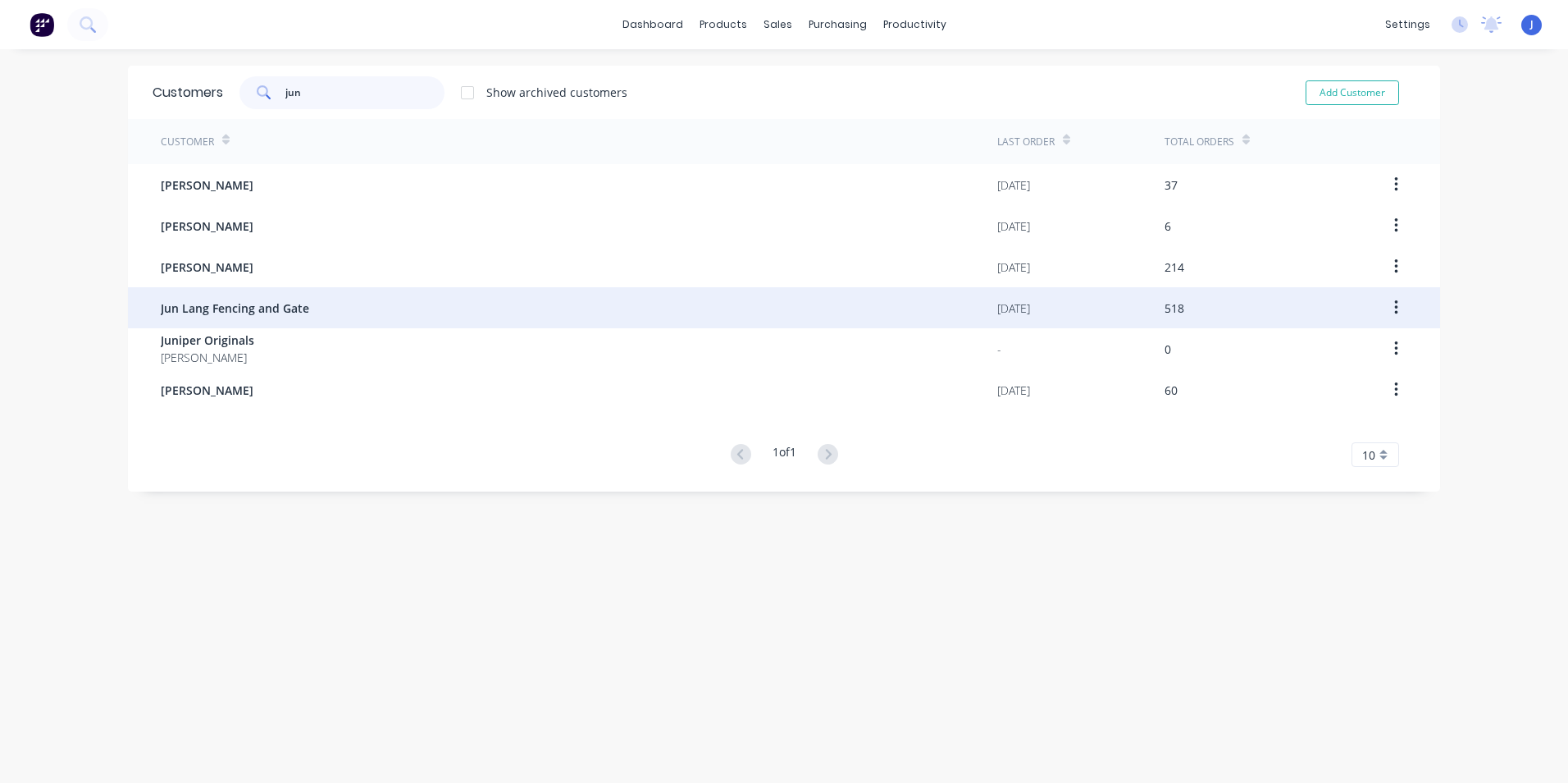
type input "jun"
click at [299, 318] on div "Jun Lang Fencing and Gate" at bounding box center [579, 308] width 836 height 41
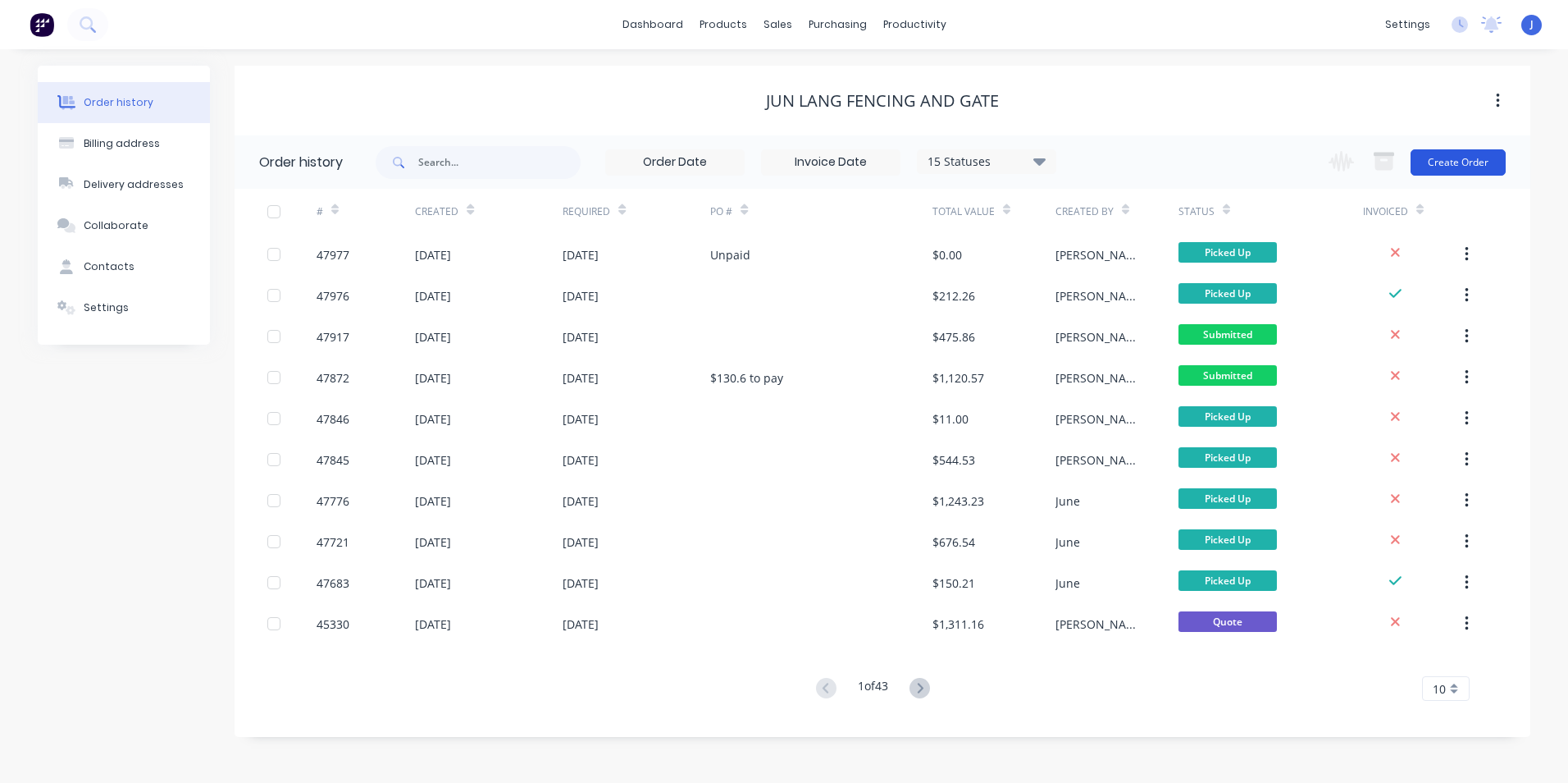
click at [1455, 154] on button "Create Order" at bounding box center [1458, 162] width 95 height 26
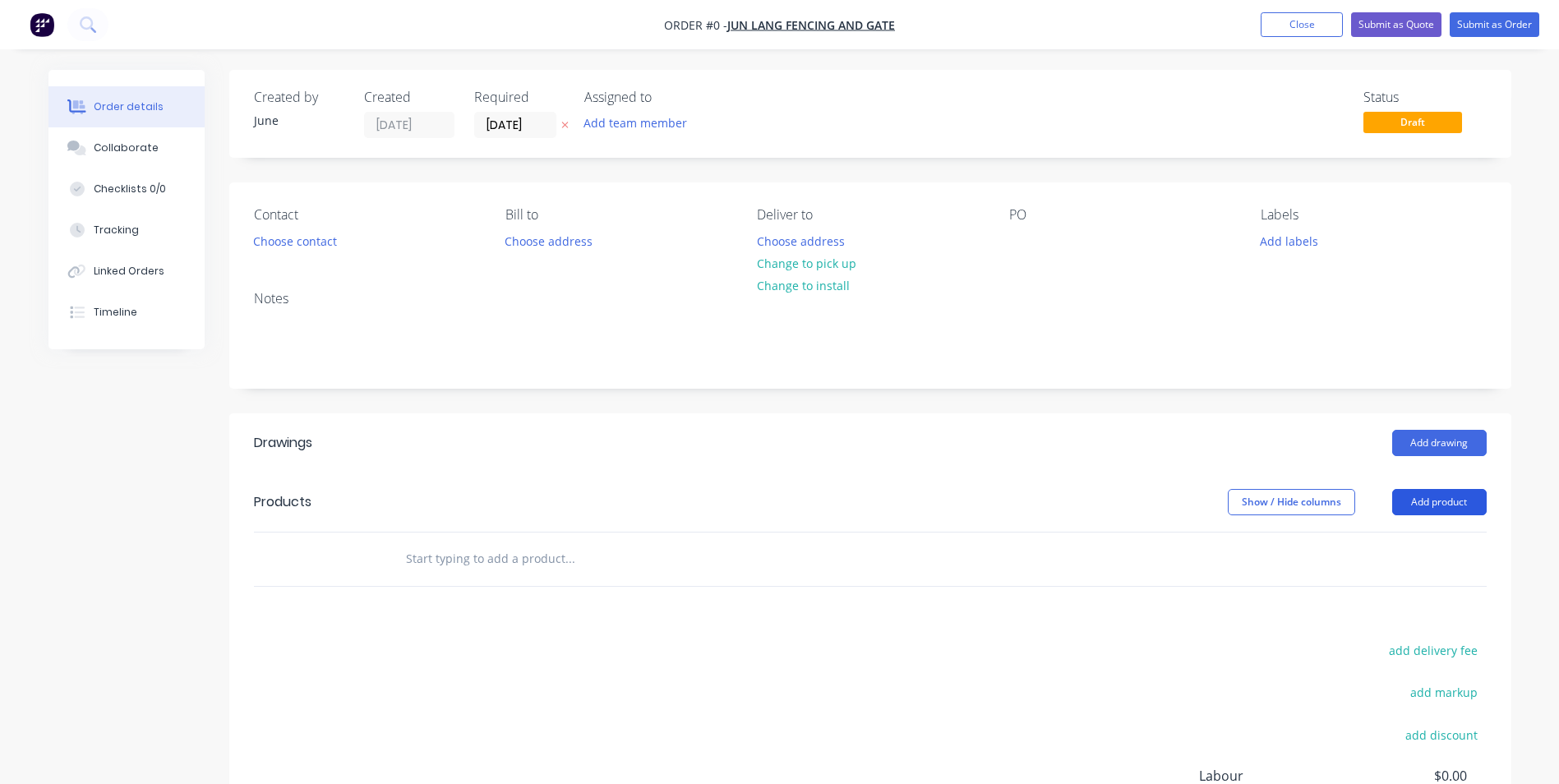
click at [1424, 506] on button "Add product" at bounding box center [1439, 502] width 94 height 26
click at [1053, 422] on header "Drawings Add drawing" at bounding box center [870, 442] width 1282 height 59
click at [1281, 24] on button "Close" at bounding box center [1301, 25] width 82 height 25
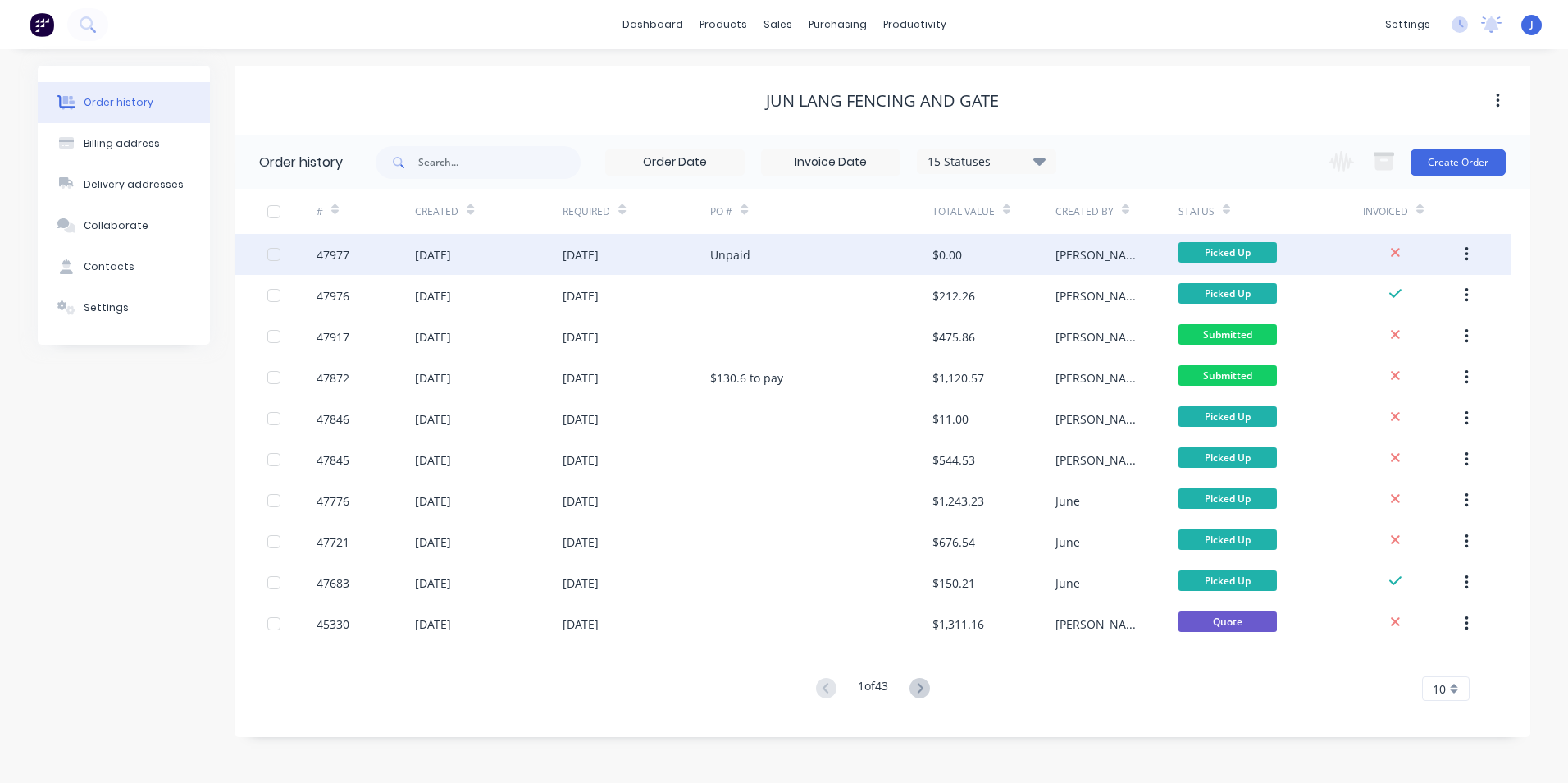
click at [967, 256] on div "$0.00" at bounding box center [994, 254] width 123 height 41
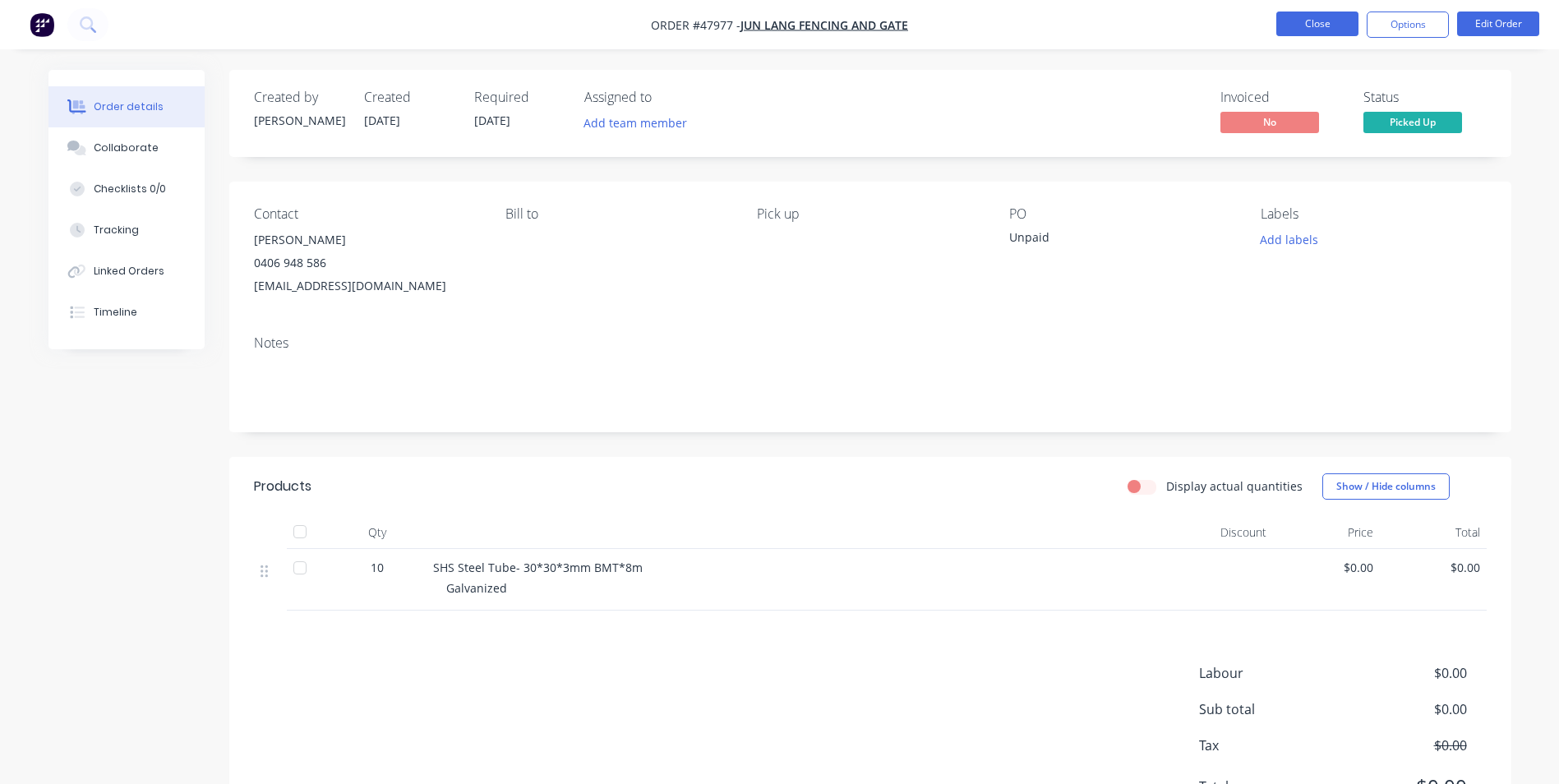
click at [1348, 25] on button "Close" at bounding box center [1316, 24] width 82 height 25
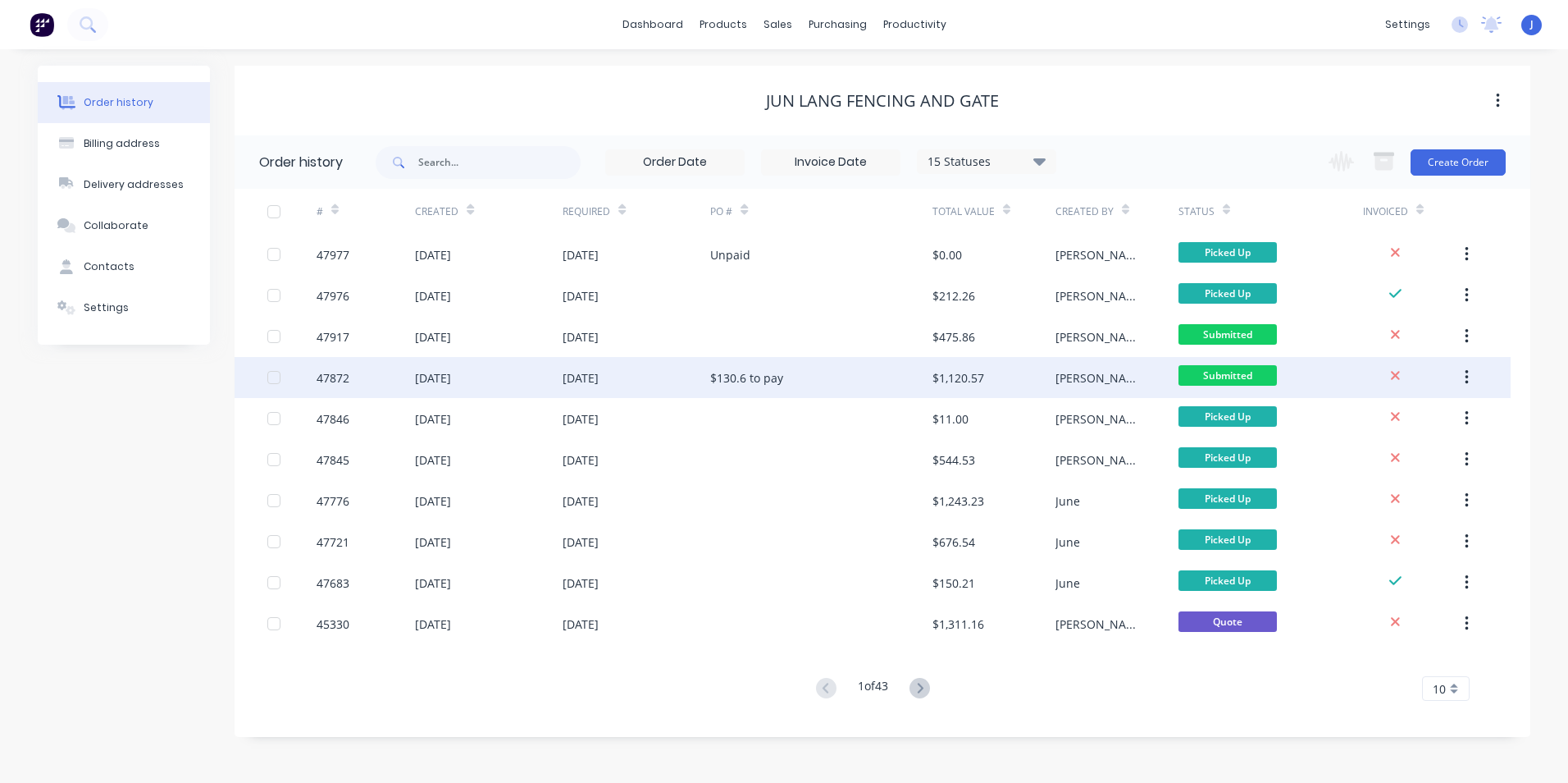
click at [828, 376] on div "$130.6 to pay" at bounding box center [820, 378] width 221 height 41
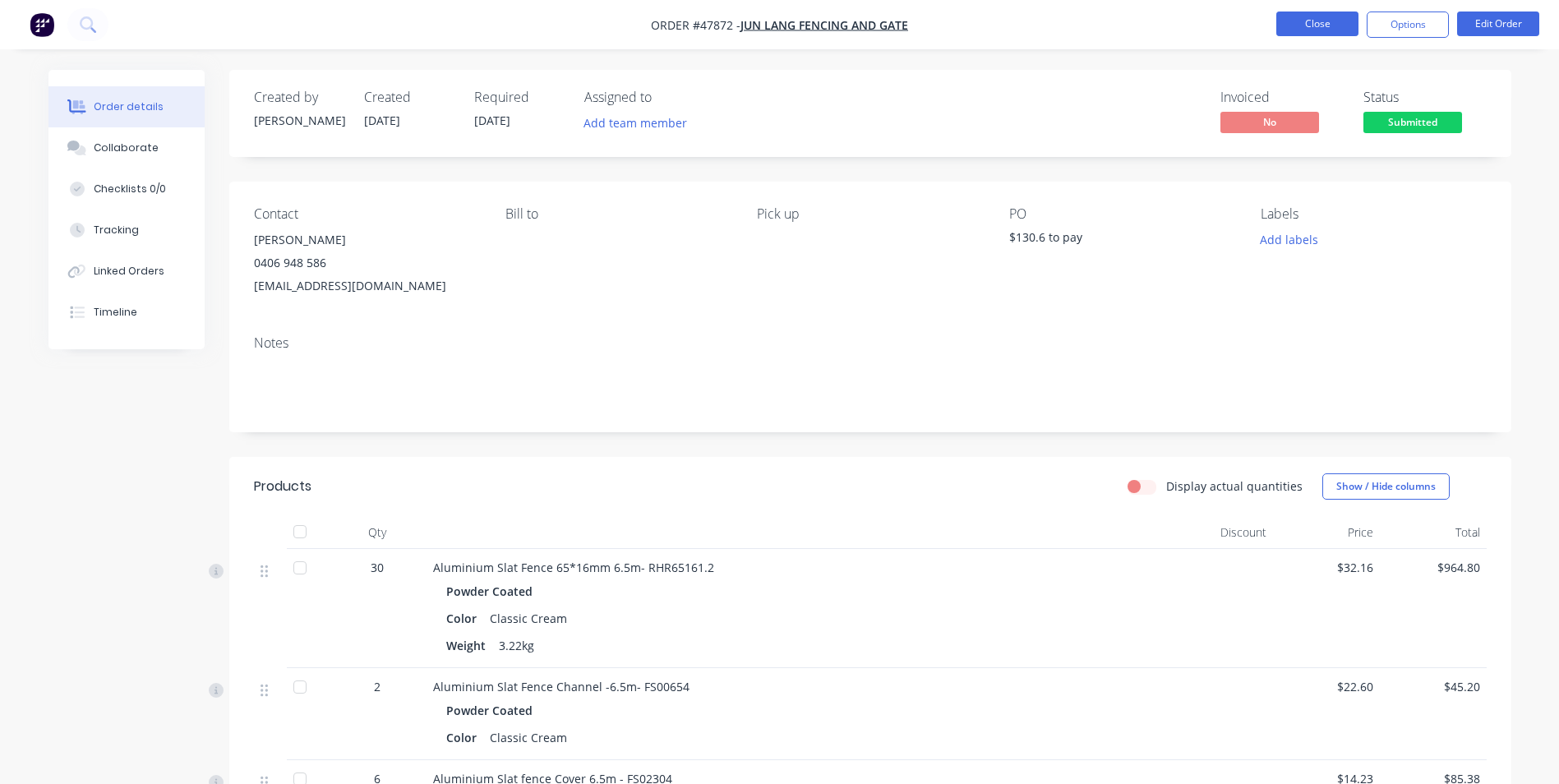
click at [1335, 25] on button "Close" at bounding box center [1316, 24] width 82 height 25
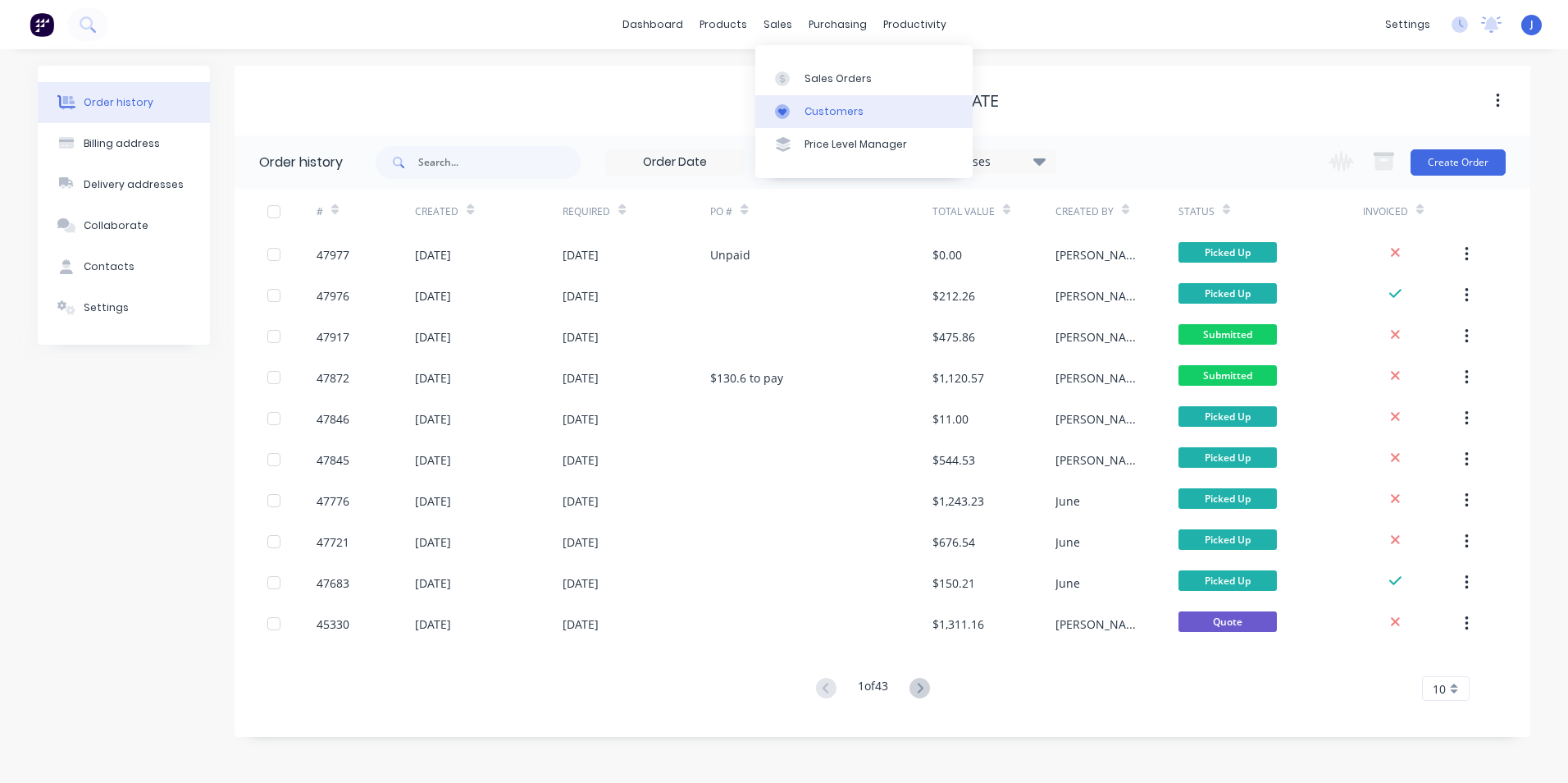
click at [791, 111] on div at bounding box center [787, 112] width 24 height 15
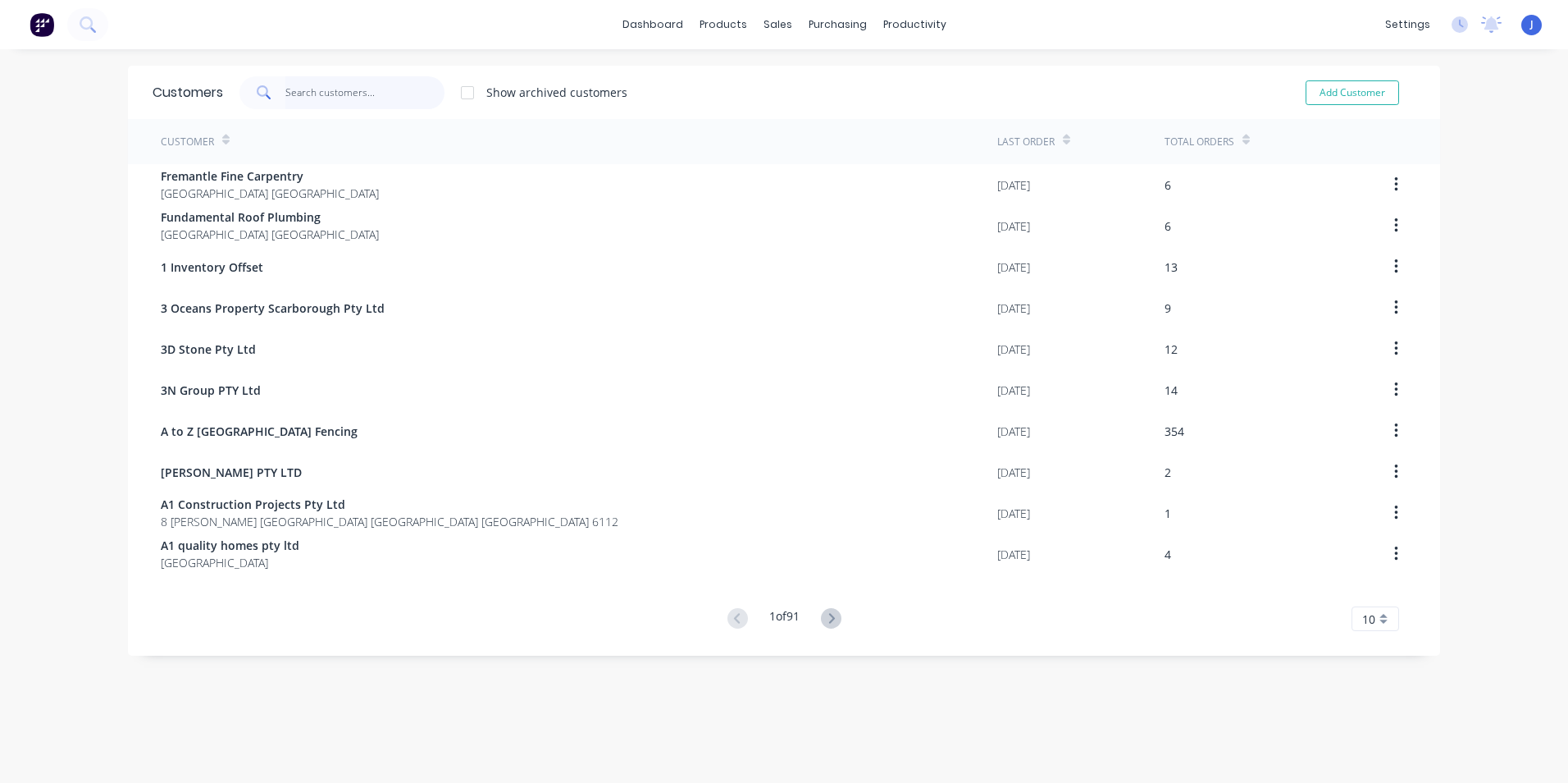
click at [397, 106] on input "text" at bounding box center [365, 92] width 160 height 33
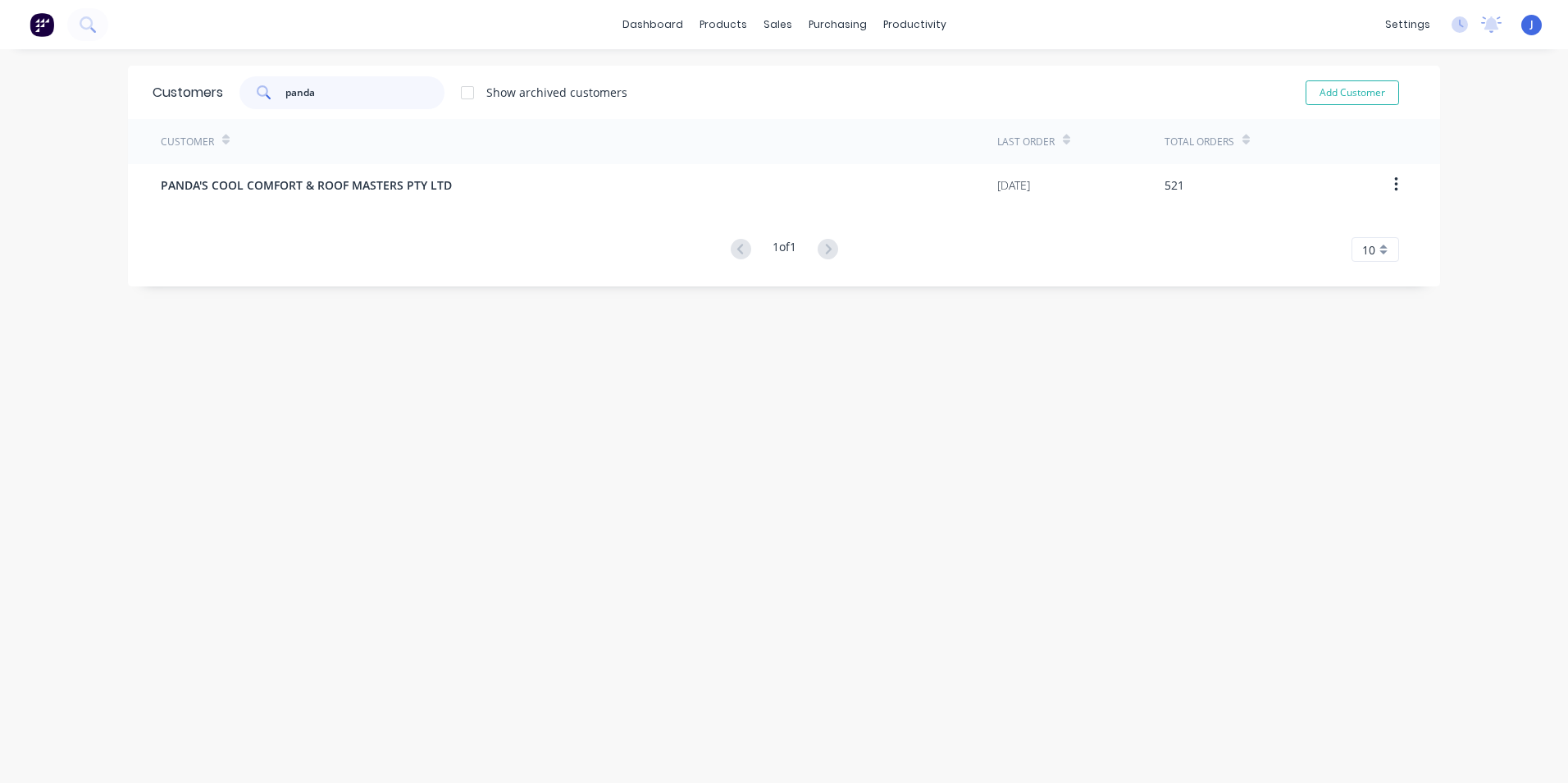
type input "panda"
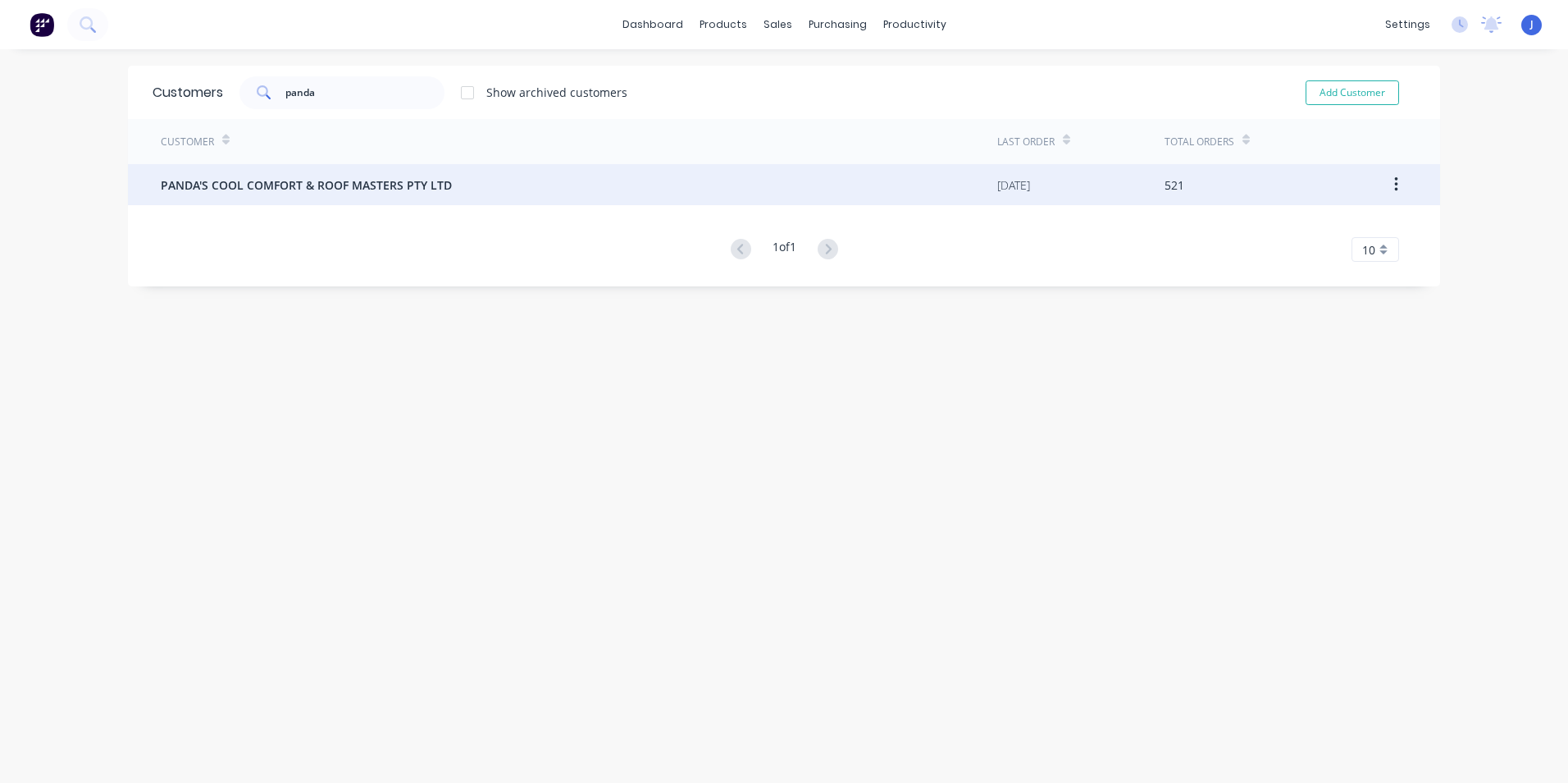
click at [378, 182] on span "PANDA'S COOL COMFORT & ROOF MASTERS PTY LTD" at bounding box center [306, 185] width 291 height 17
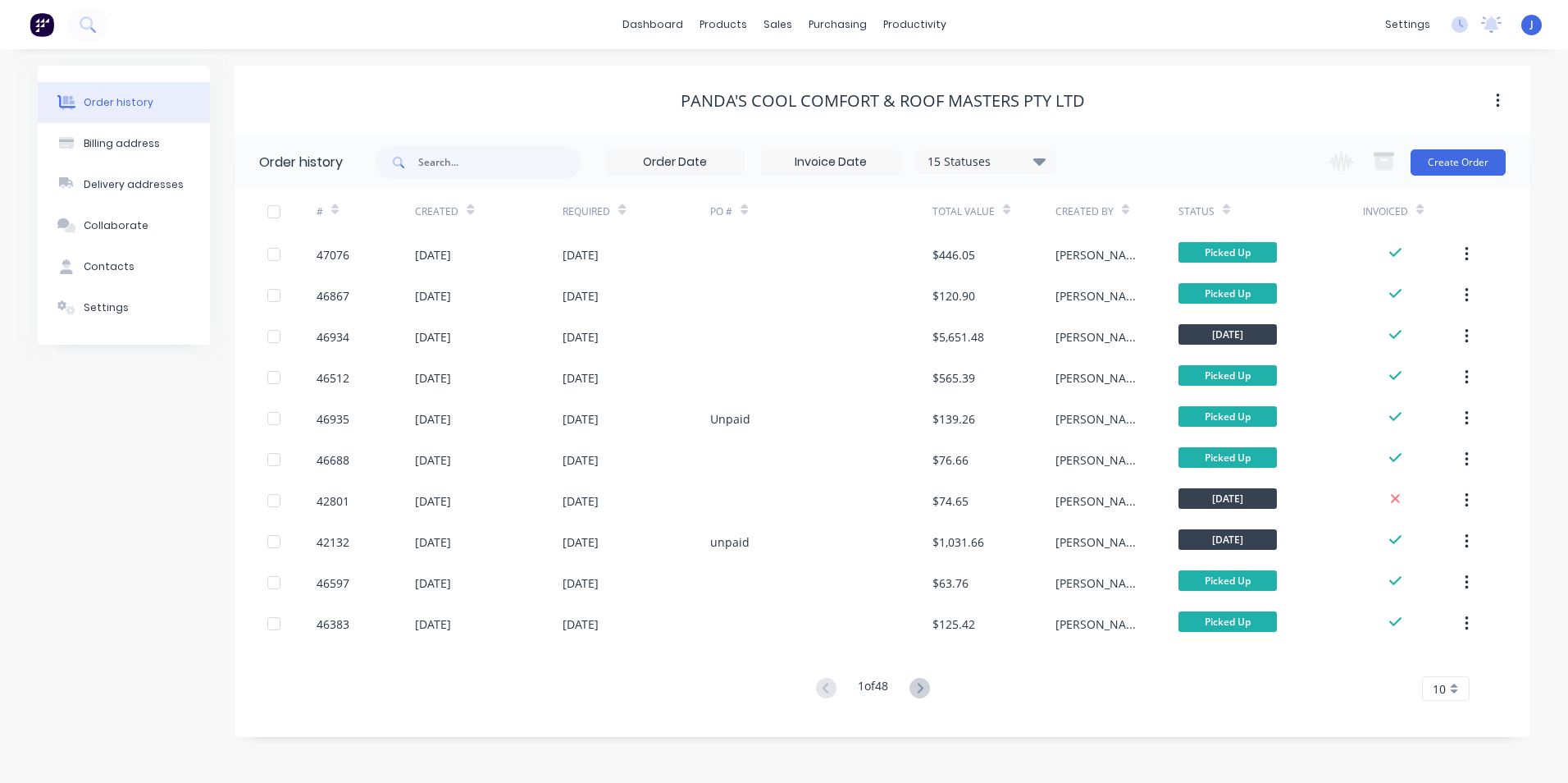
click at [574, 723] on div "Order history 15 Statuses Invoice Status Invoiced Not Invoiced Partial Order St…" at bounding box center [882, 436] width 1296 height 601
click at [817, 99] on link "Customers" at bounding box center [864, 111] width 218 height 33
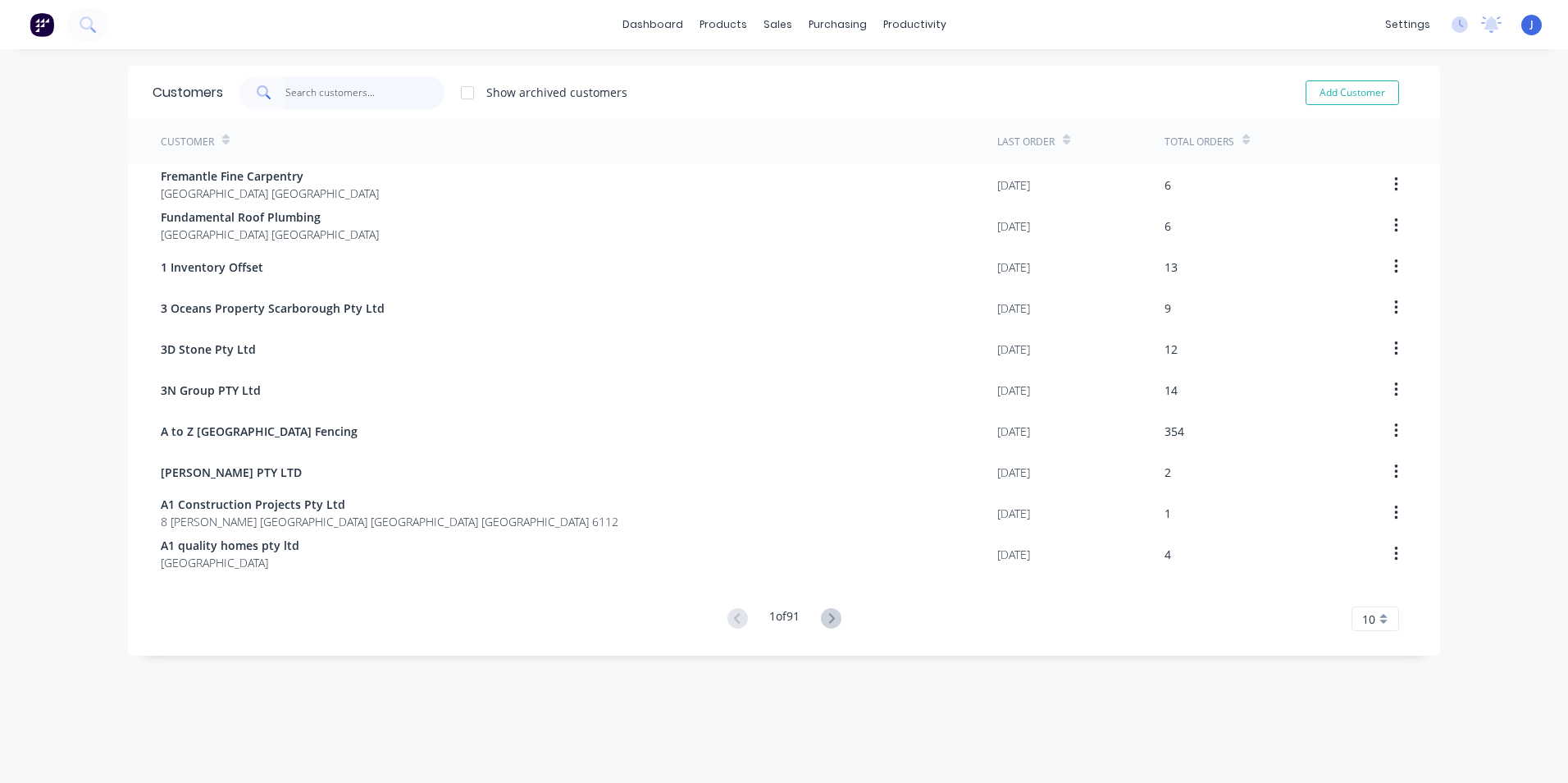
click at [325, 86] on input "text" at bounding box center [365, 92] width 160 height 33
click at [1206, 698] on div "Customers Show archived customers Add Customer Customer Last Order Total Orders…" at bounding box center [784, 432] width 1312 height 733
click at [34, 244] on div "dashboard products sales purchasing productivity dashboard products Product Cat…" at bounding box center [784, 391] width 1568 height 783
click at [779, 79] on icon at bounding box center [777, 79] width 15 height 15
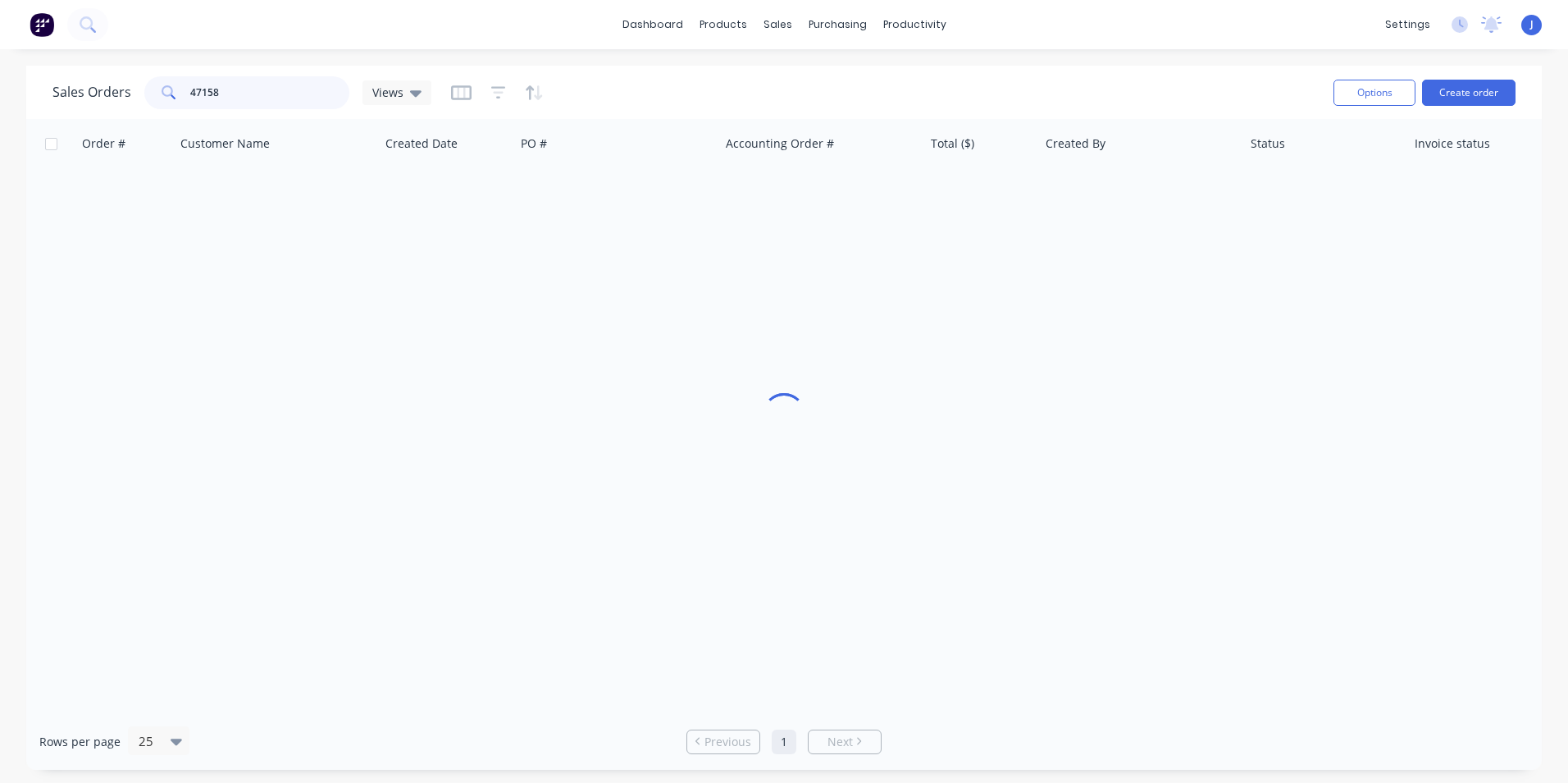
drag, startPoint x: 267, startPoint y: 92, endPoint x: 121, endPoint y: 98, distance: 146.1
click at [121, 98] on div "Sales Orders 47158 Views" at bounding box center [242, 92] width 379 height 33
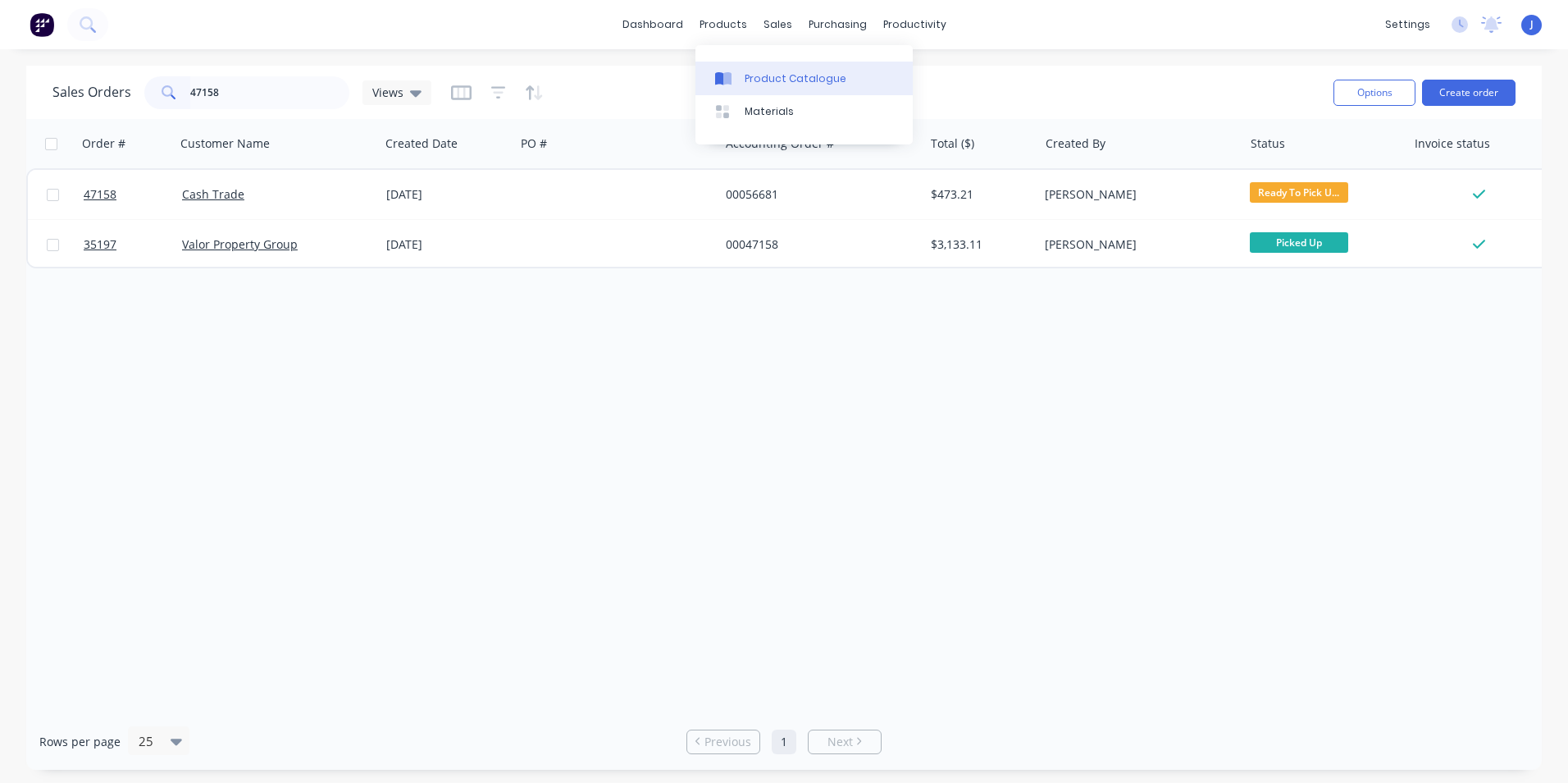
click at [736, 72] on div at bounding box center [727, 79] width 24 height 15
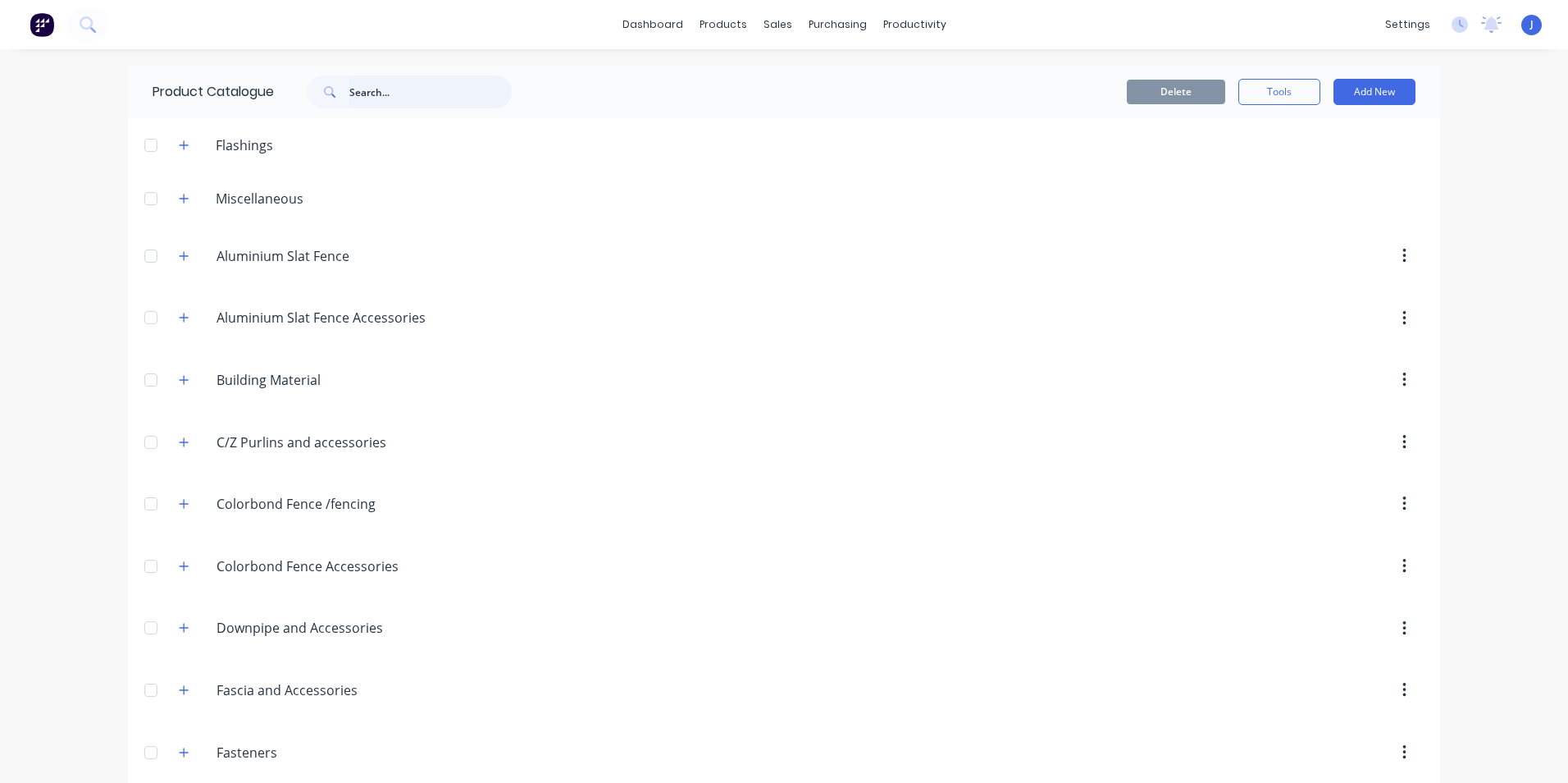
click at [369, 90] on input "text" at bounding box center [430, 91] width 162 height 33
type input "gate"
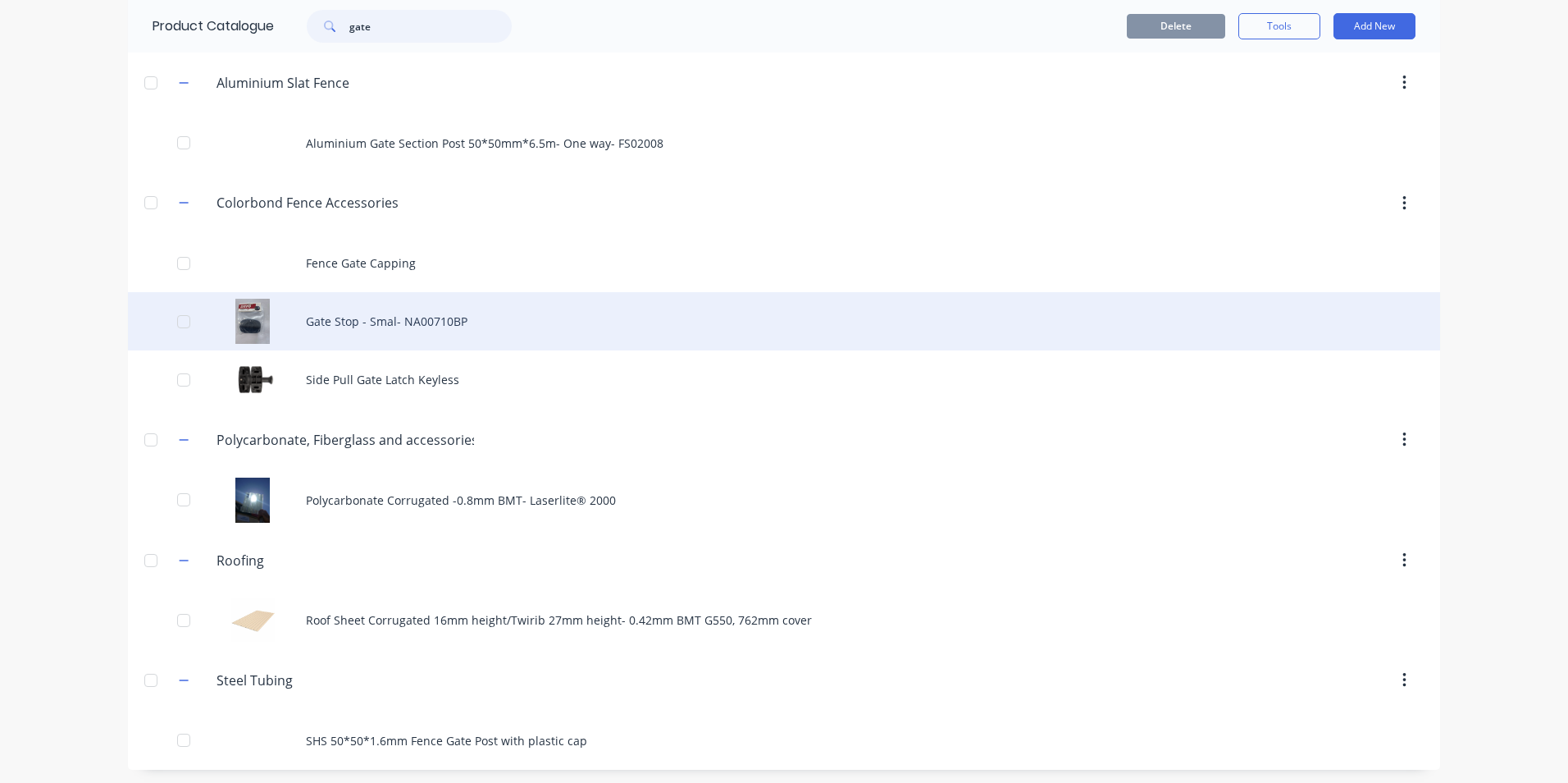
scroll to position [181, 0]
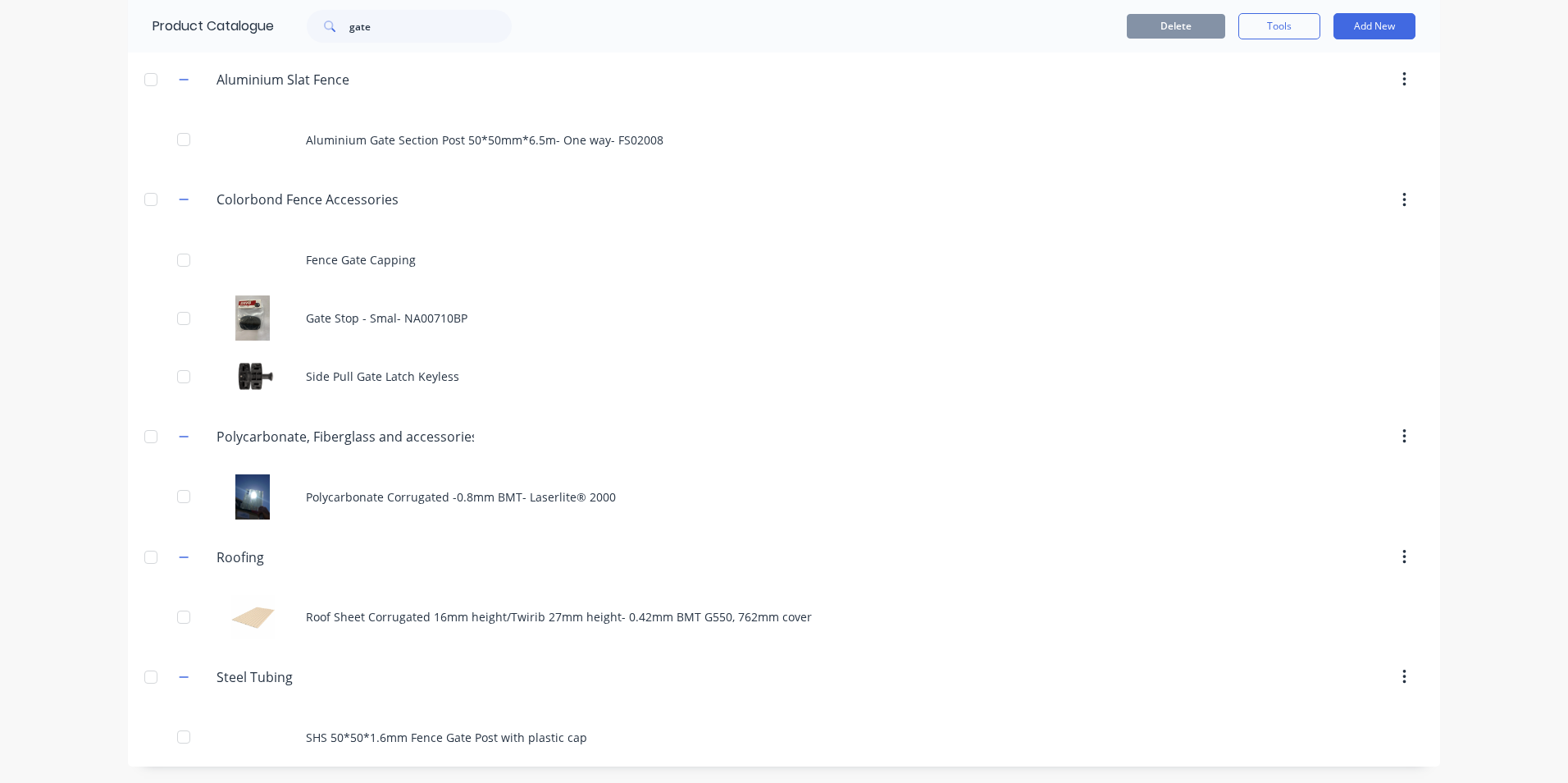
click at [76, 539] on div "dashboard products sales purchasing productivity dashboard products Product Cat…" at bounding box center [784, 391] width 1568 height 783
click at [1287, 34] on button "Tools" at bounding box center [1279, 26] width 82 height 26
click at [856, 69] on div at bounding box center [923, 79] width 1000 height 29
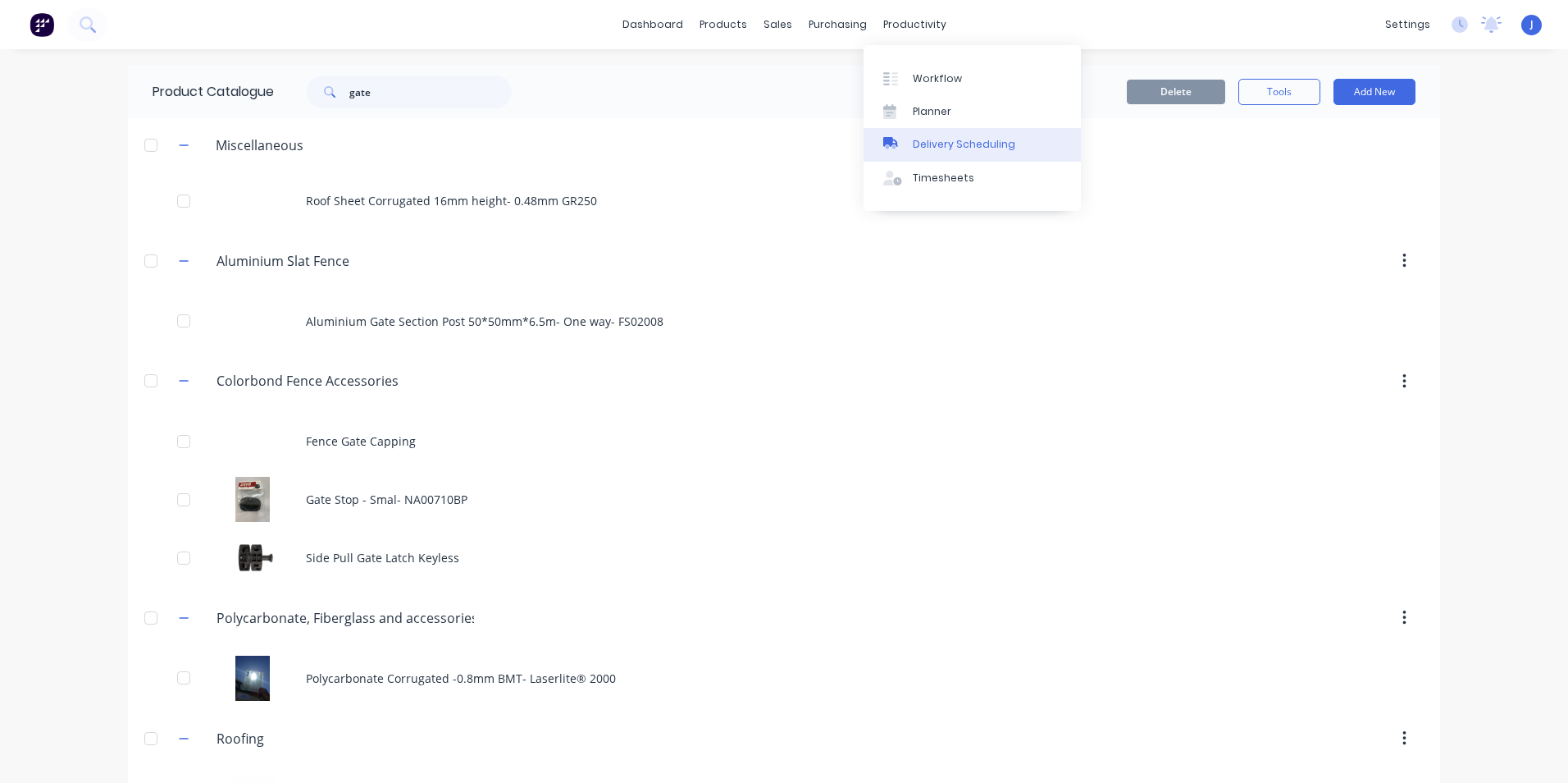
click at [973, 145] on div "Delivery Scheduling" at bounding box center [963, 144] width 103 height 15
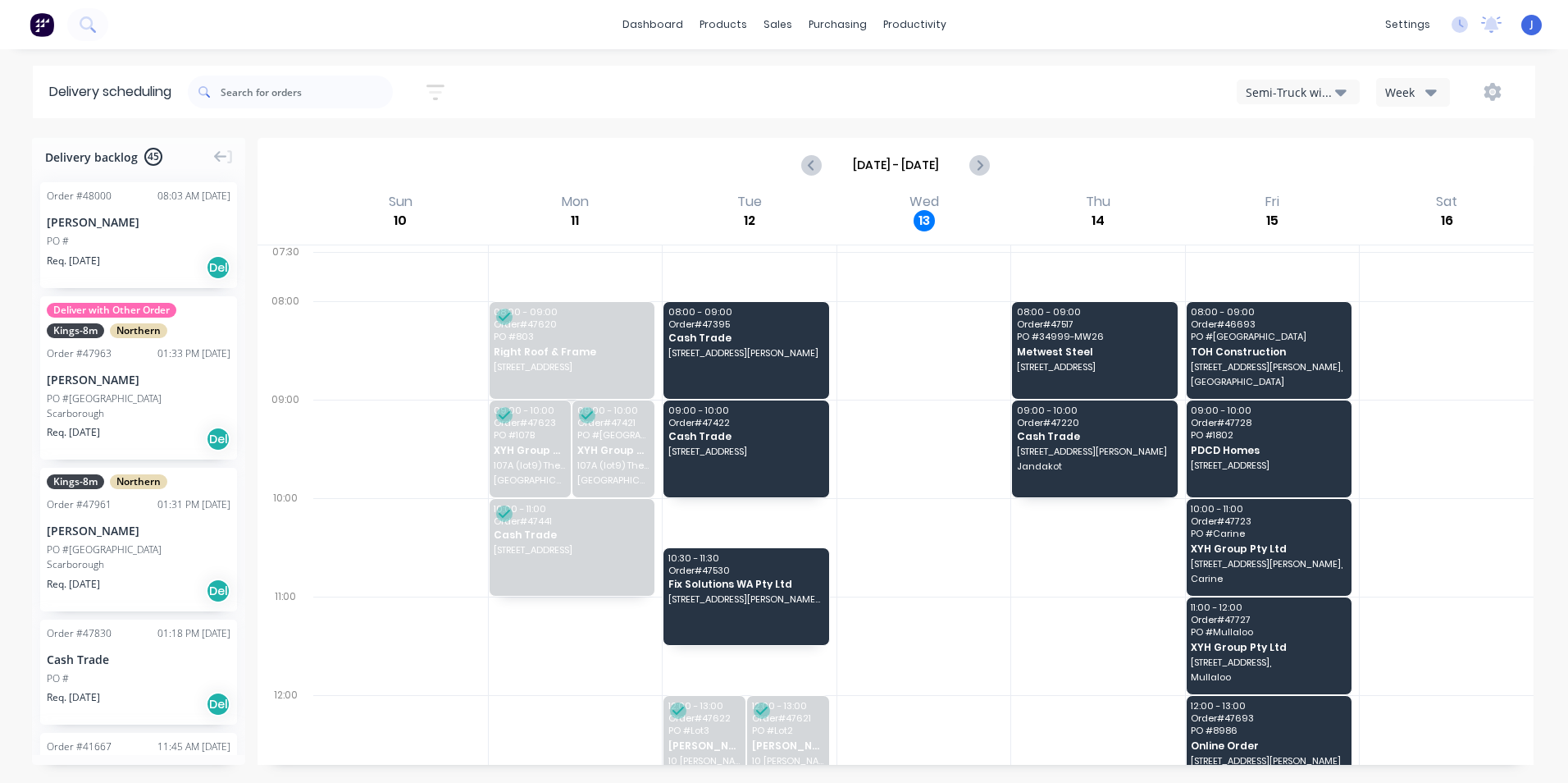
click at [1294, 86] on div "Semi-Truck with Hiab" at bounding box center [1290, 92] width 89 height 17
click at [1284, 185] on div "Utes Delivery" at bounding box center [1318, 199] width 162 height 33
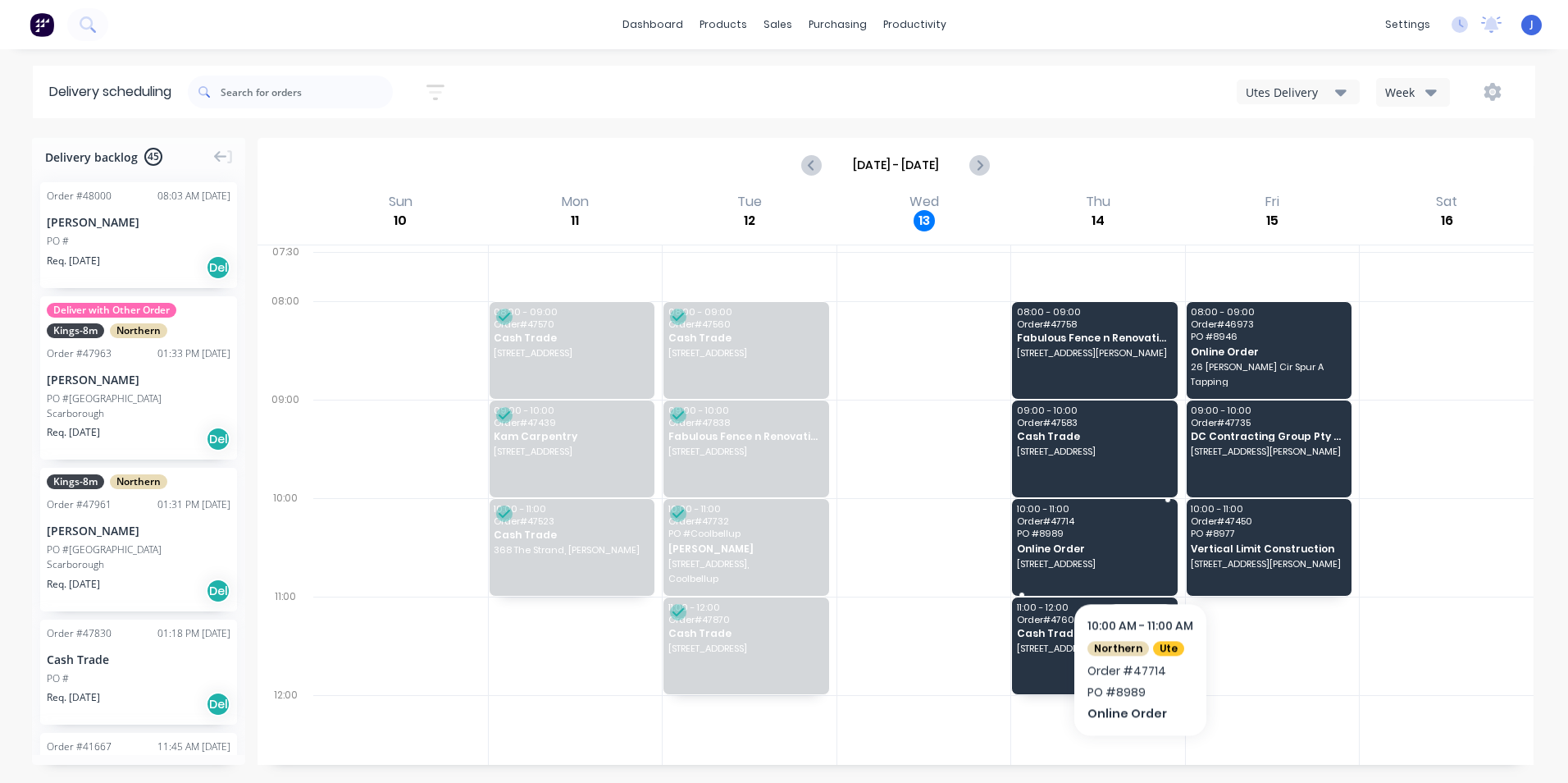
click at [1139, 552] on span "Online Order" at bounding box center [1094, 547] width 154 height 10
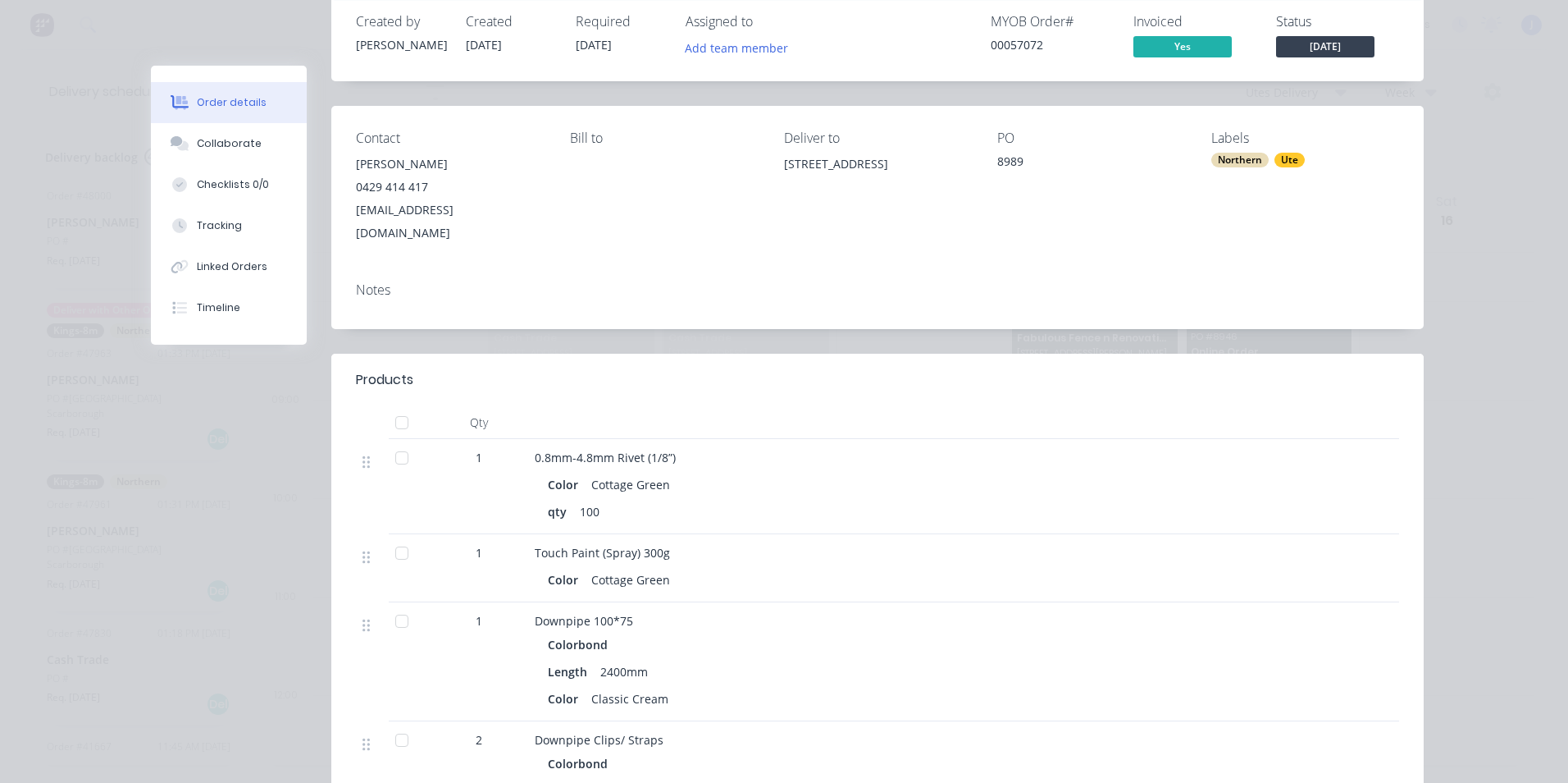
scroll to position [82, 0]
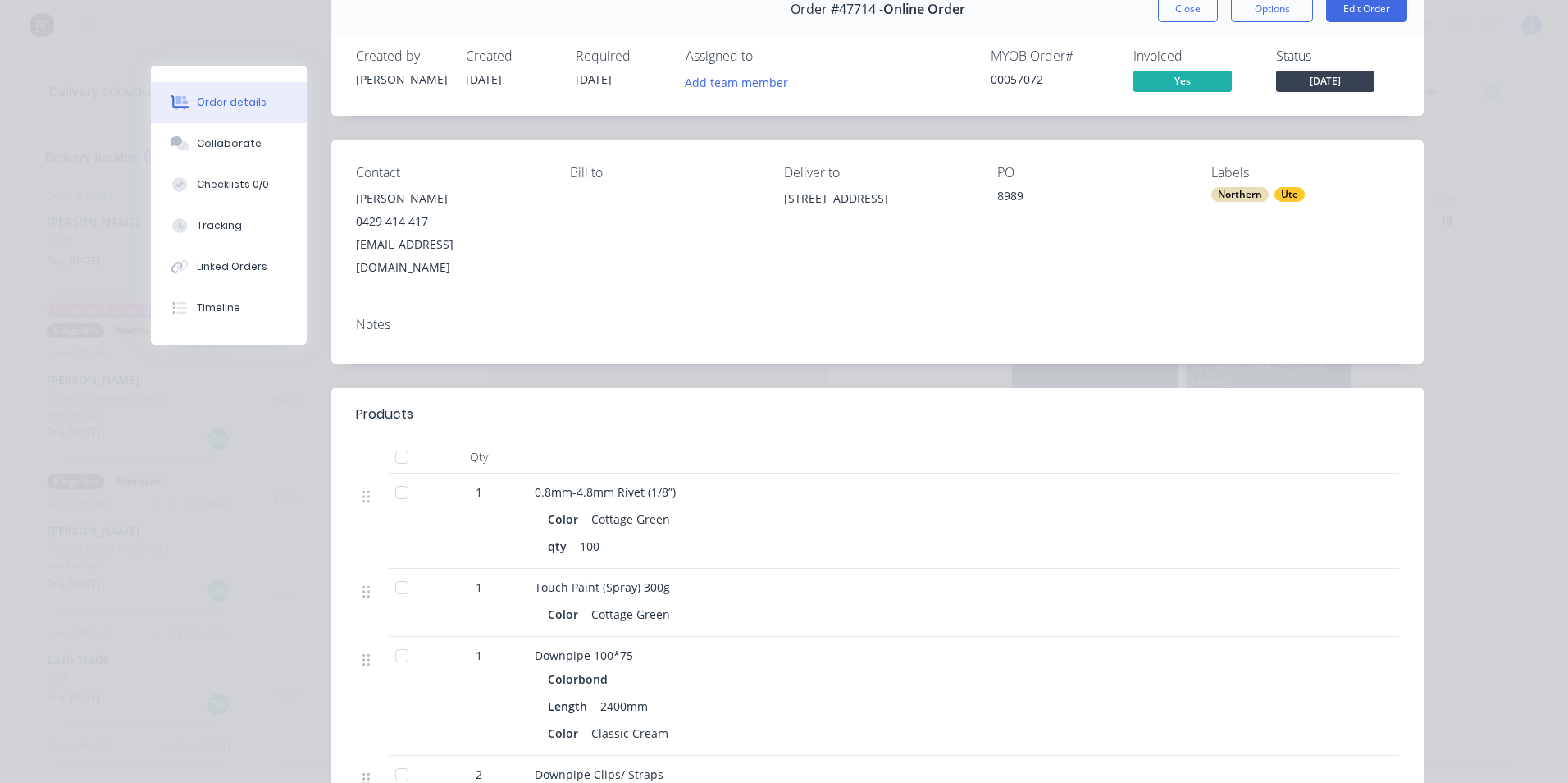
click at [904, 317] on div "Notes" at bounding box center [878, 324] width 1043 height 16
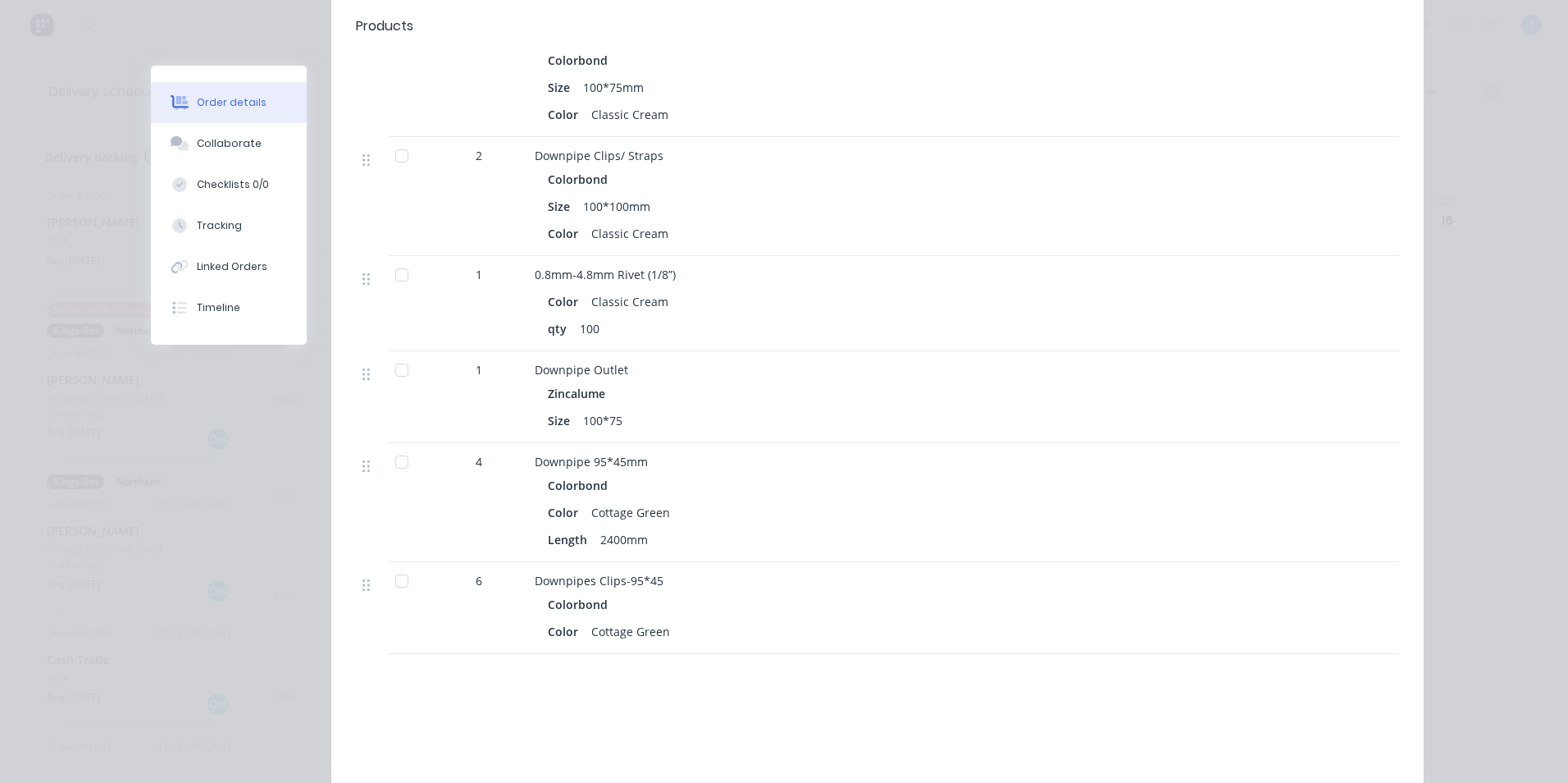
scroll to position [821, 0]
click at [557, 706] on div "Labour $0.00 Sub total $240.43 Tax $24.05 Total $264.48" at bounding box center [878, 783] width 1043 height 155
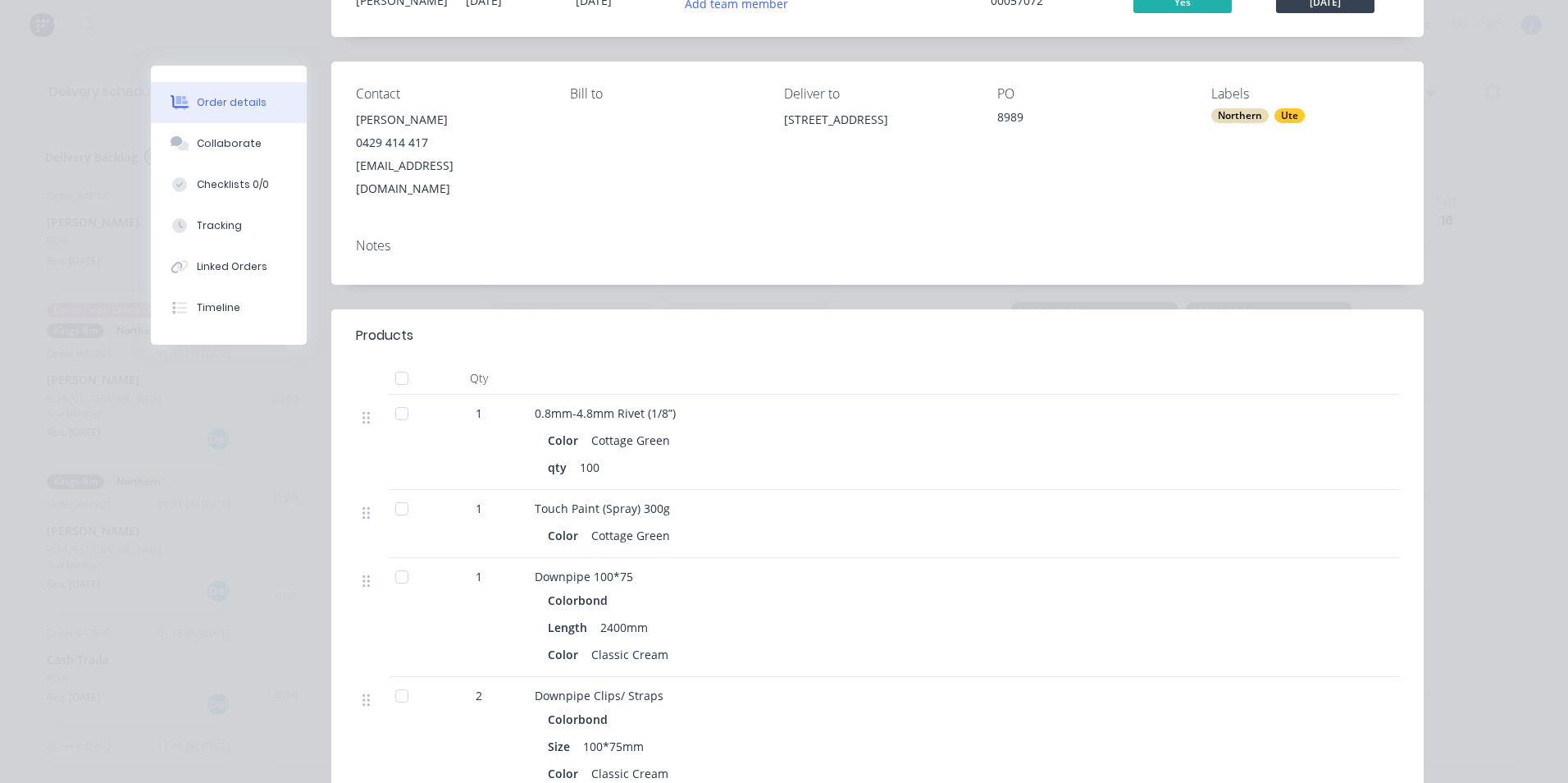
scroll to position [82, 0]
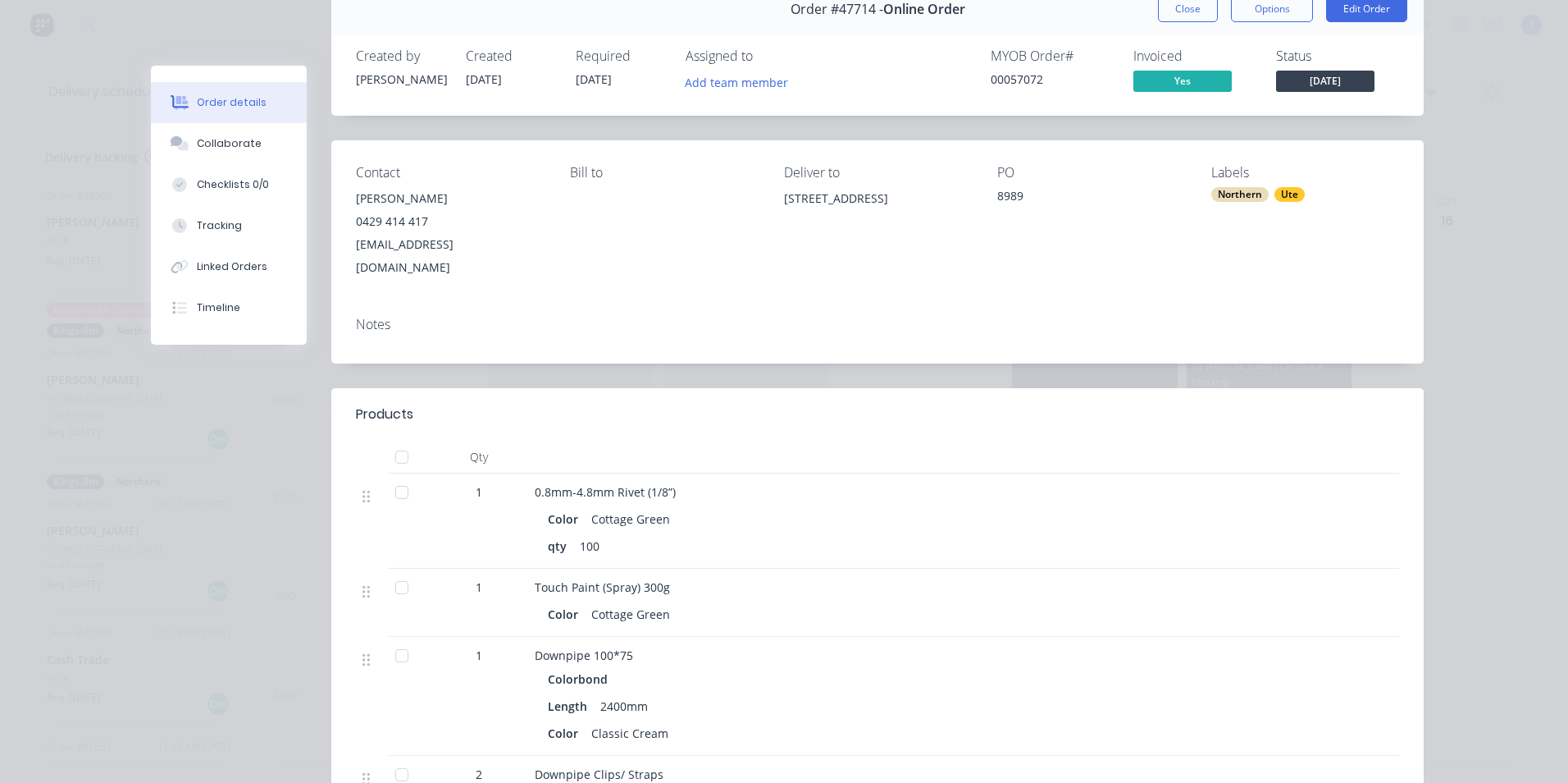
click at [557, 694] on div "Length" at bounding box center [571, 706] width 46 height 24
click at [568, 694] on div "Length" at bounding box center [571, 706] width 46 height 24
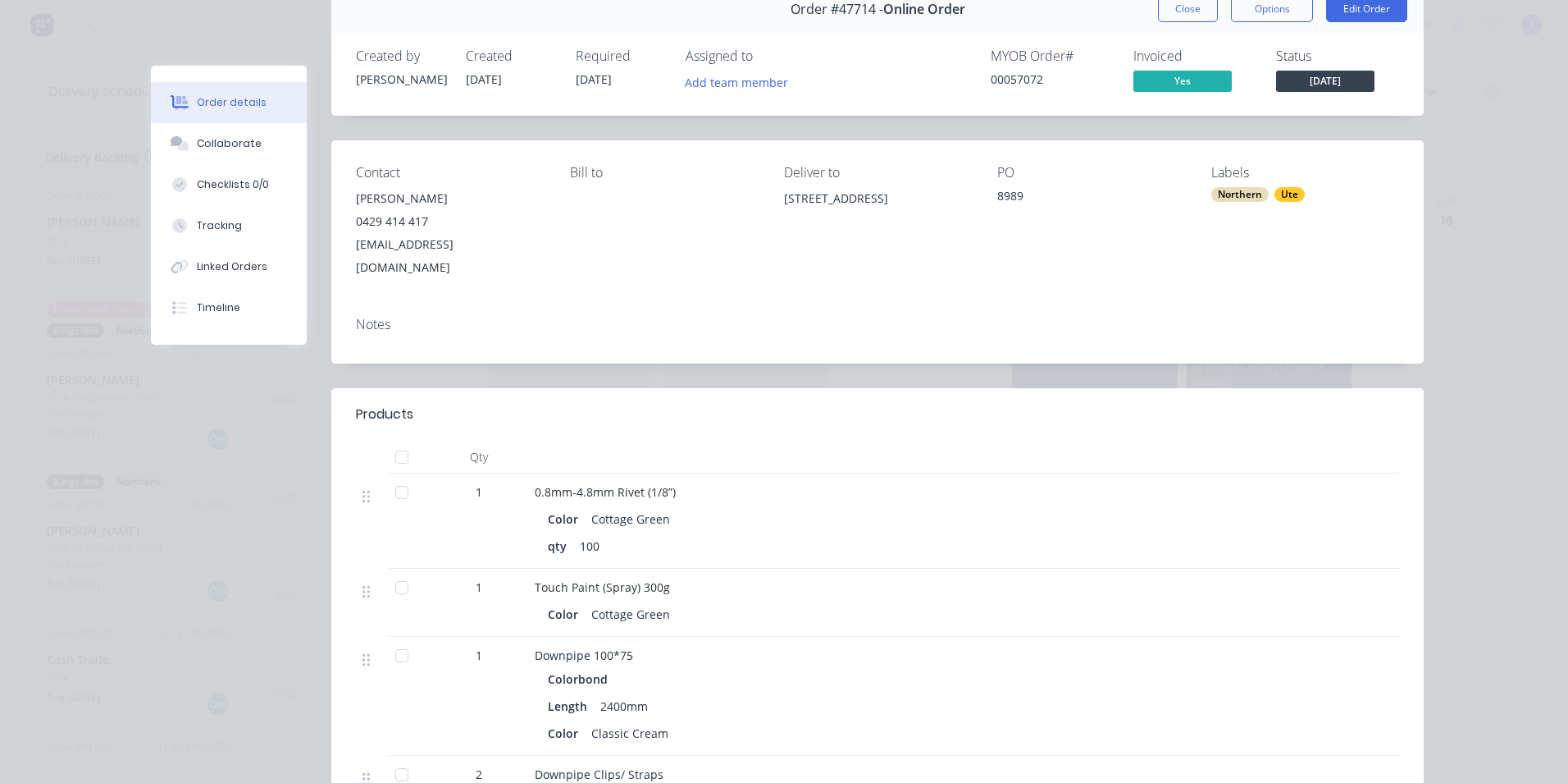
click at [599, 404] on div at bounding box center [988, 414] width 821 height 20
click at [1159, 9] on button "Close" at bounding box center [1188, 9] width 60 height 26
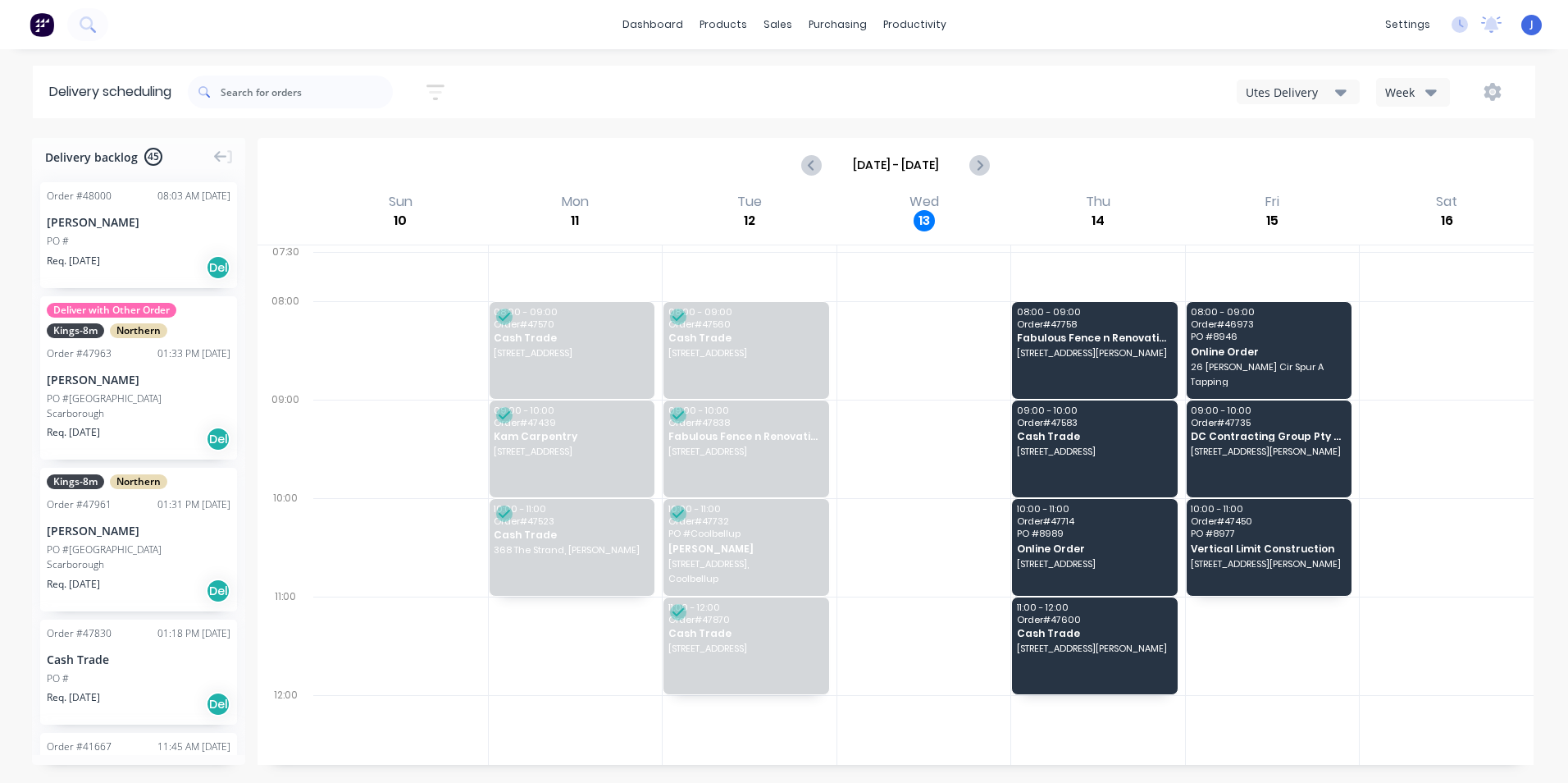
click at [1302, 90] on div "Utes Delivery" at bounding box center [1290, 92] width 89 height 17
click at [1145, 106] on div "Utes Delivery Semi-Truck with Hiab Steelframing Truck Utes Delivery Midland Hia…" at bounding box center [1183, 91] width 674 height 29
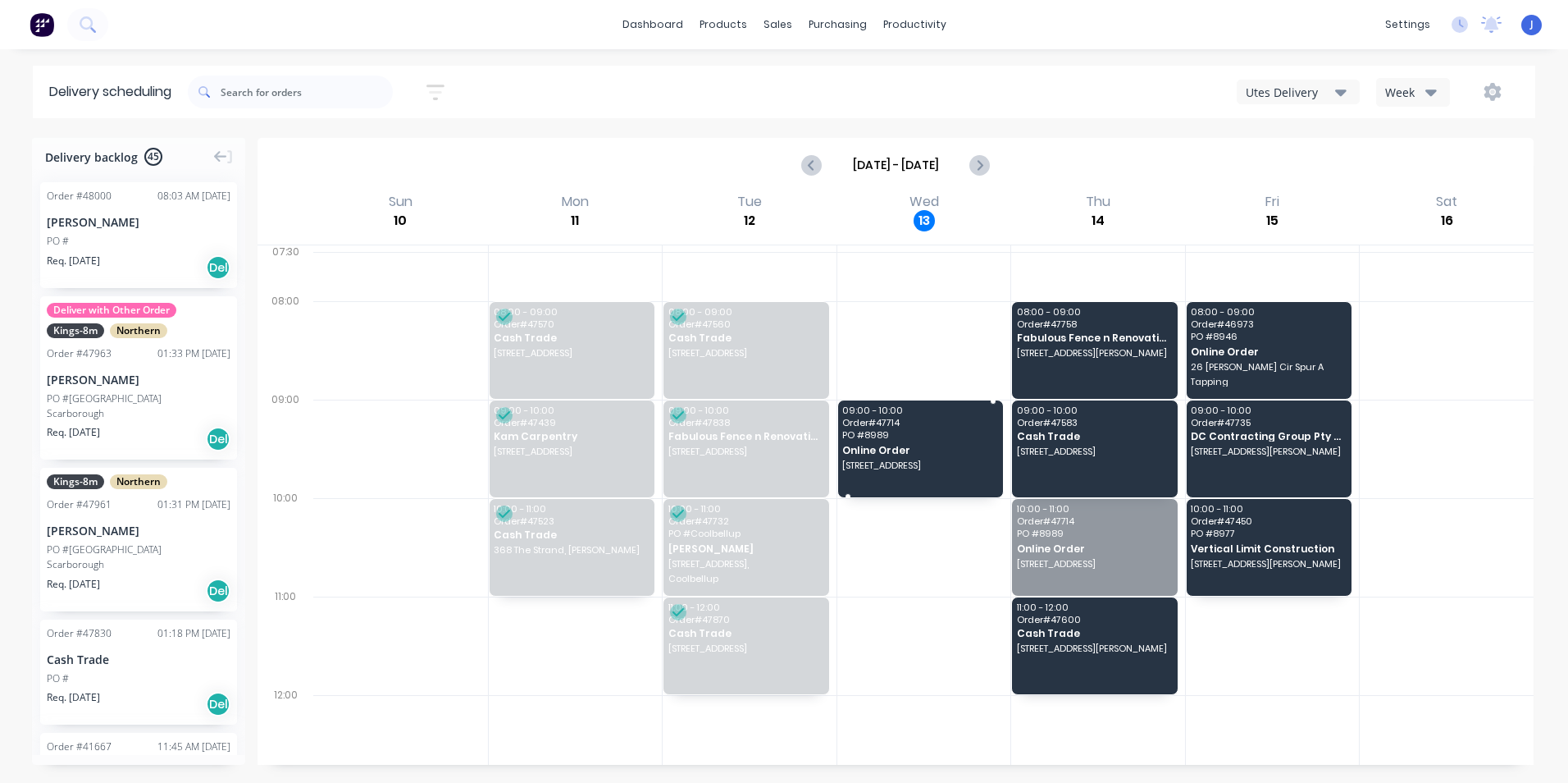
drag, startPoint x: 1086, startPoint y: 562, endPoint x: 935, endPoint y: 449, distance: 188.6
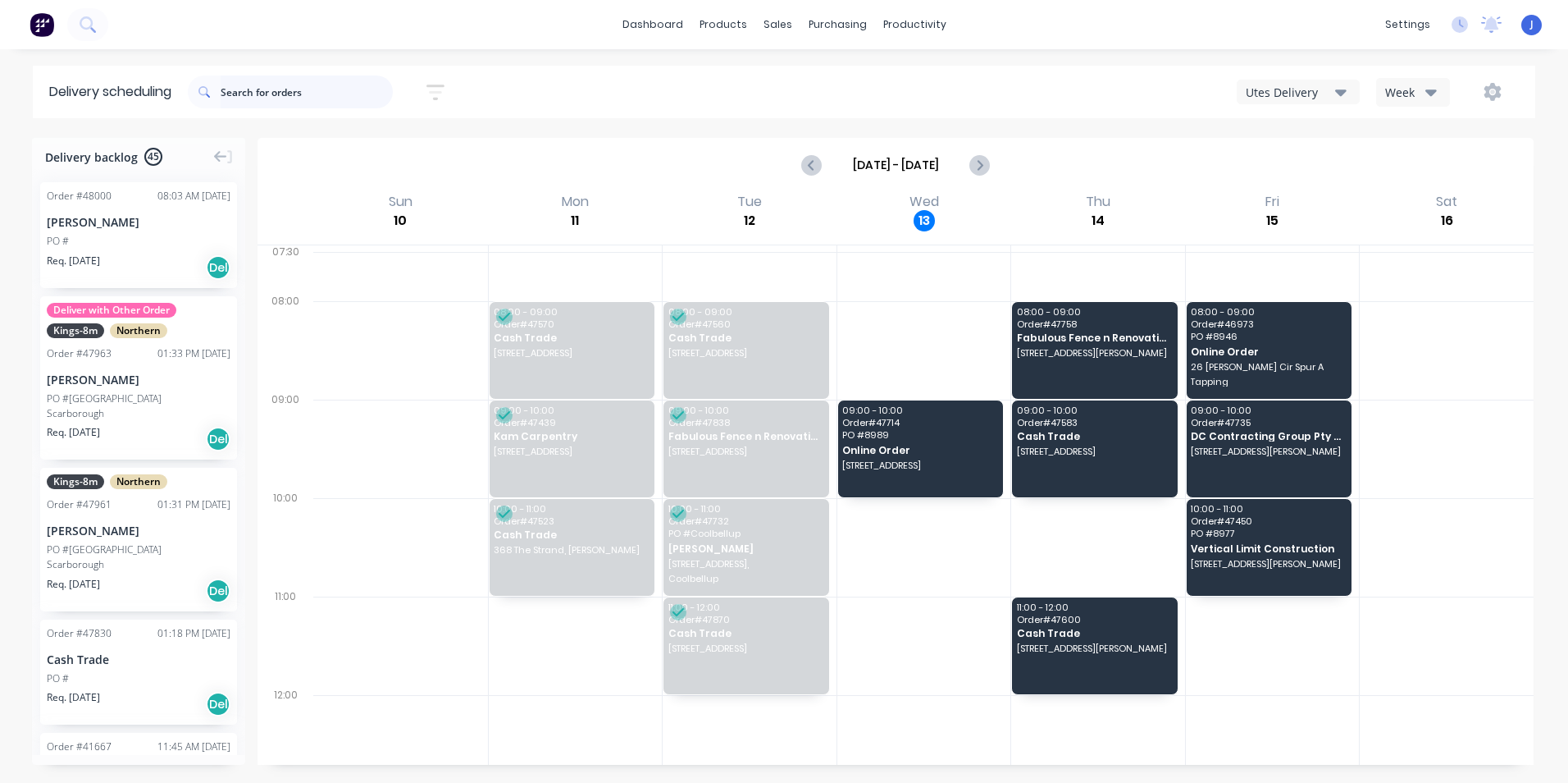
click at [289, 96] on input "text" at bounding box center [306, 91] width 172 height 33
type input "47830"
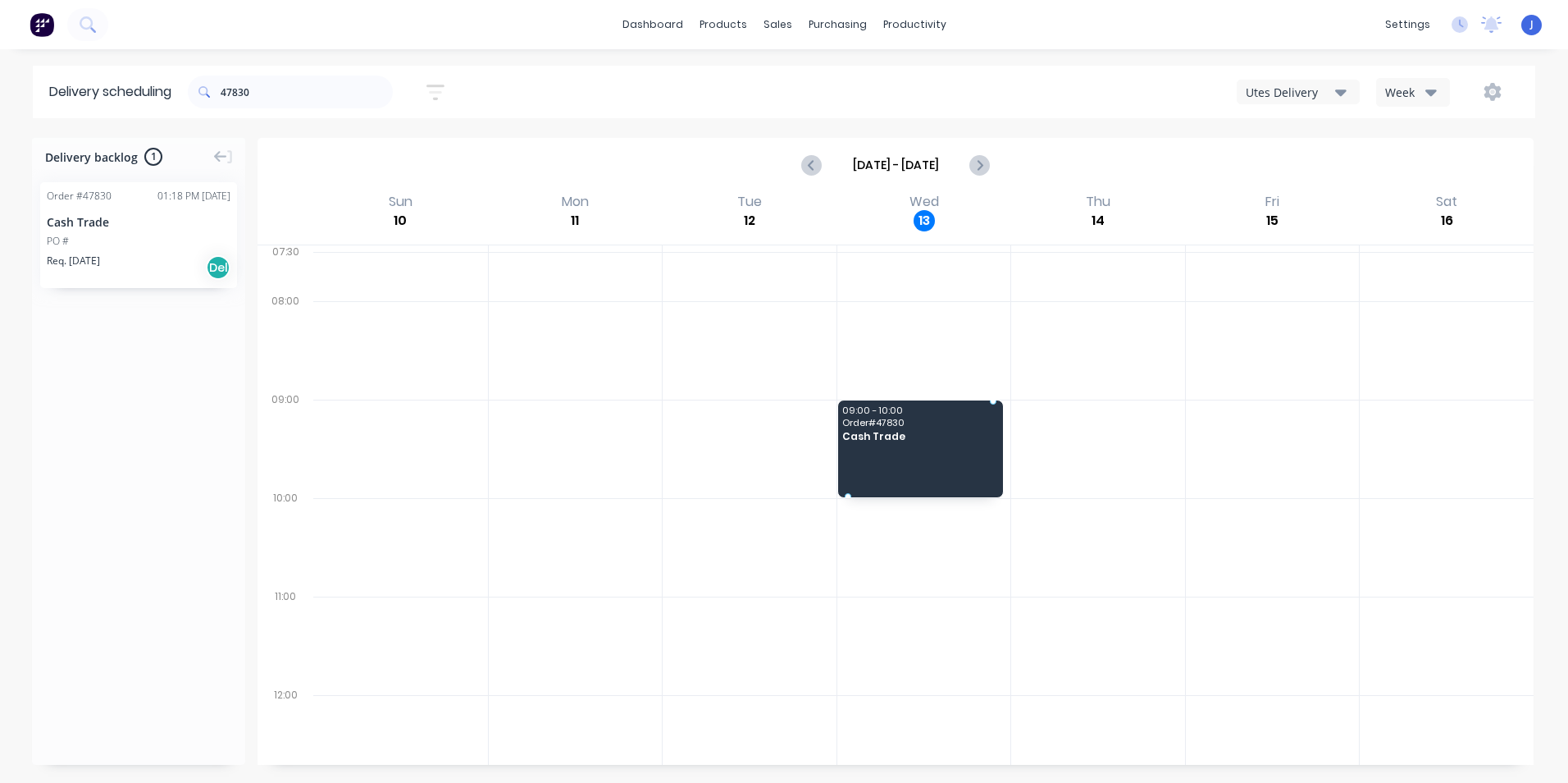
drag, startPoint x: 152, startPoint y: 248, endPoint x: 935, endPoint y: 419, distance: 801.5
drag, startPoint x: 251, startPoint y: 91, endPoint x: 90, endPoint y: 83, distance: 161.2
click at [82, 99] on header "Delivery scheduling 47830 Sort by Most recent Created date Required date Order …" at bounding box center [784, 92] width 1502 height 53
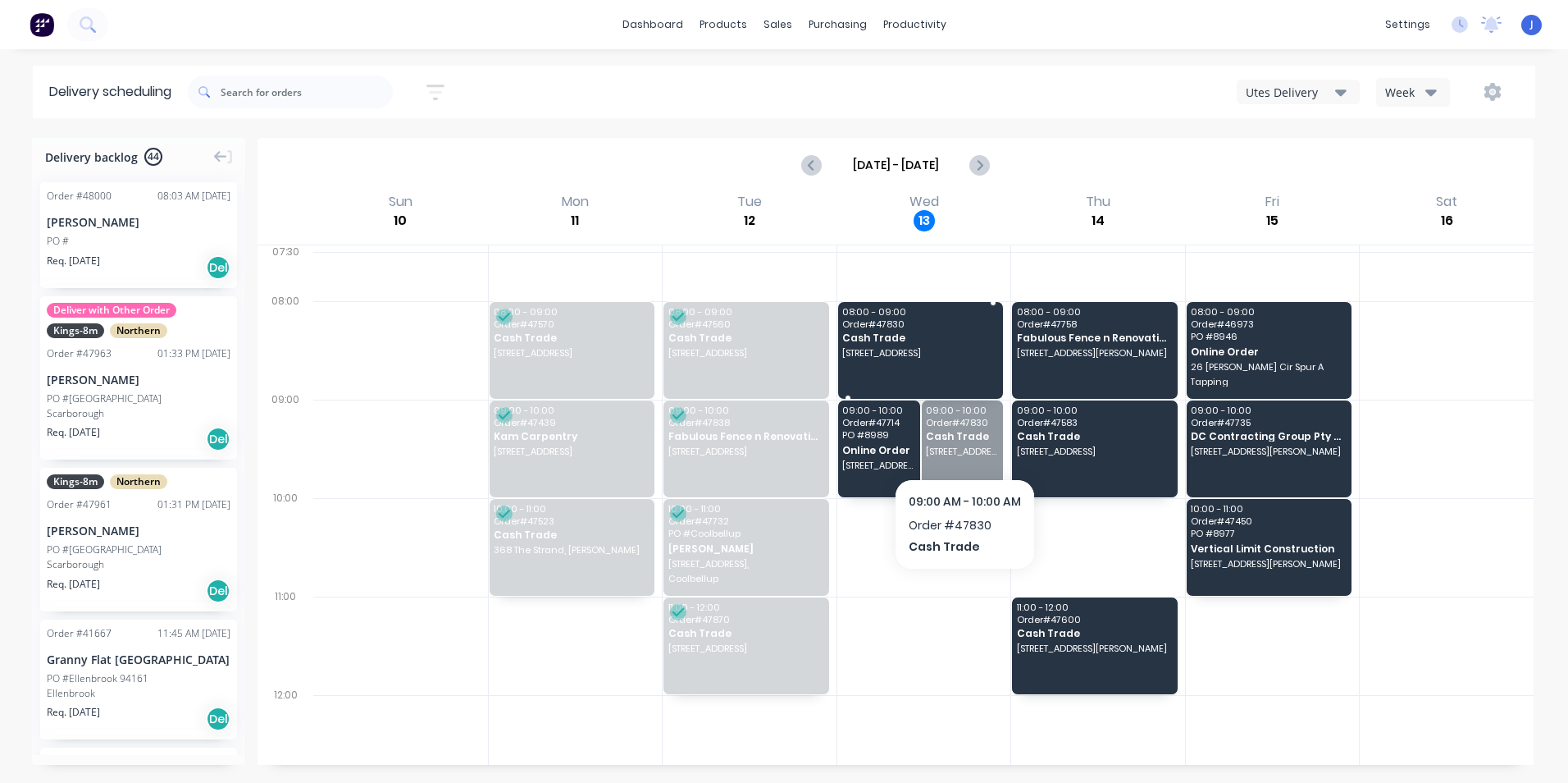
drag, startPoint x: 967, startPoint y: 465, endPoint x: 964, endPoint y: 442, distance: 23.2
click at [896, 595] on div at bounding box center [924, 547] width 174 height 98
click at [580, 143] on div "Aug 10 - Aug 16" at bounding box center [895, 165] width 1272 height 51
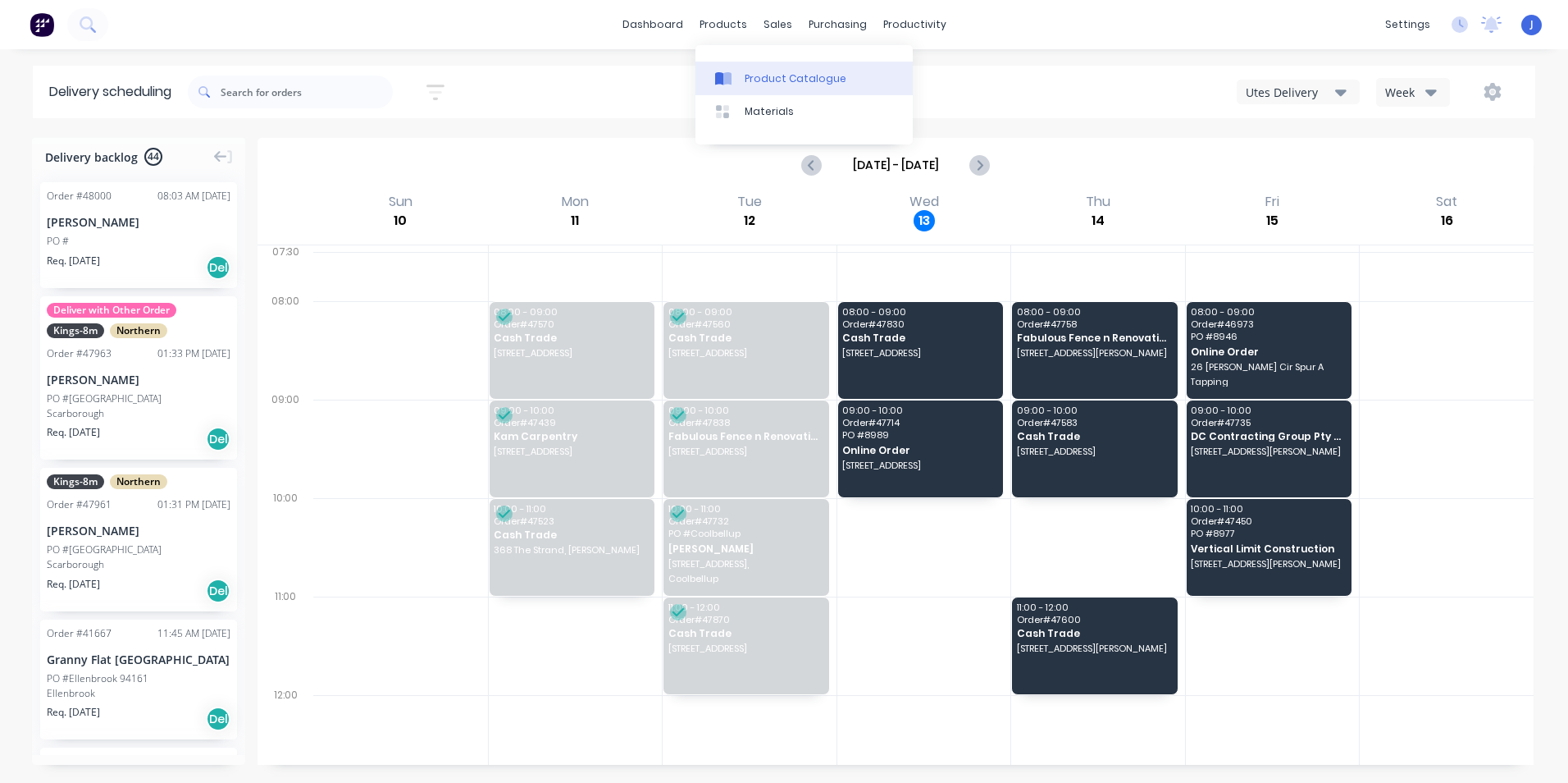
click at [731, 69] on link "Product Catalogue" at bounding box center [803, 77] width 218 height 33
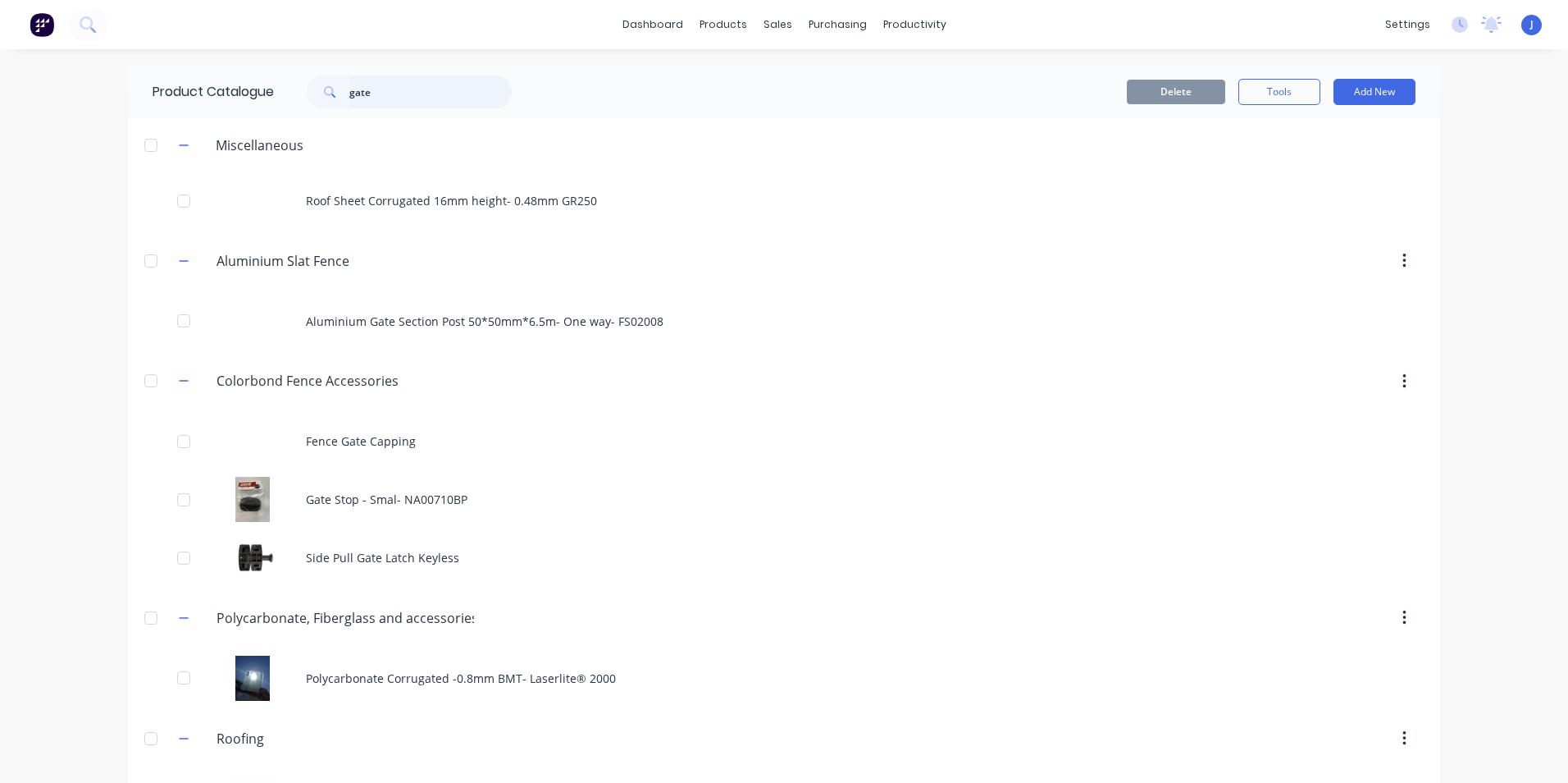
drag, startPoint x: 375, startPoint y: 100, endPoint x: 336, endPoint y: 102, distance: 39.1
click at [336, 102] on div "gate" at bounding box center [410, 91] width 205 height 33
type input "top hat"
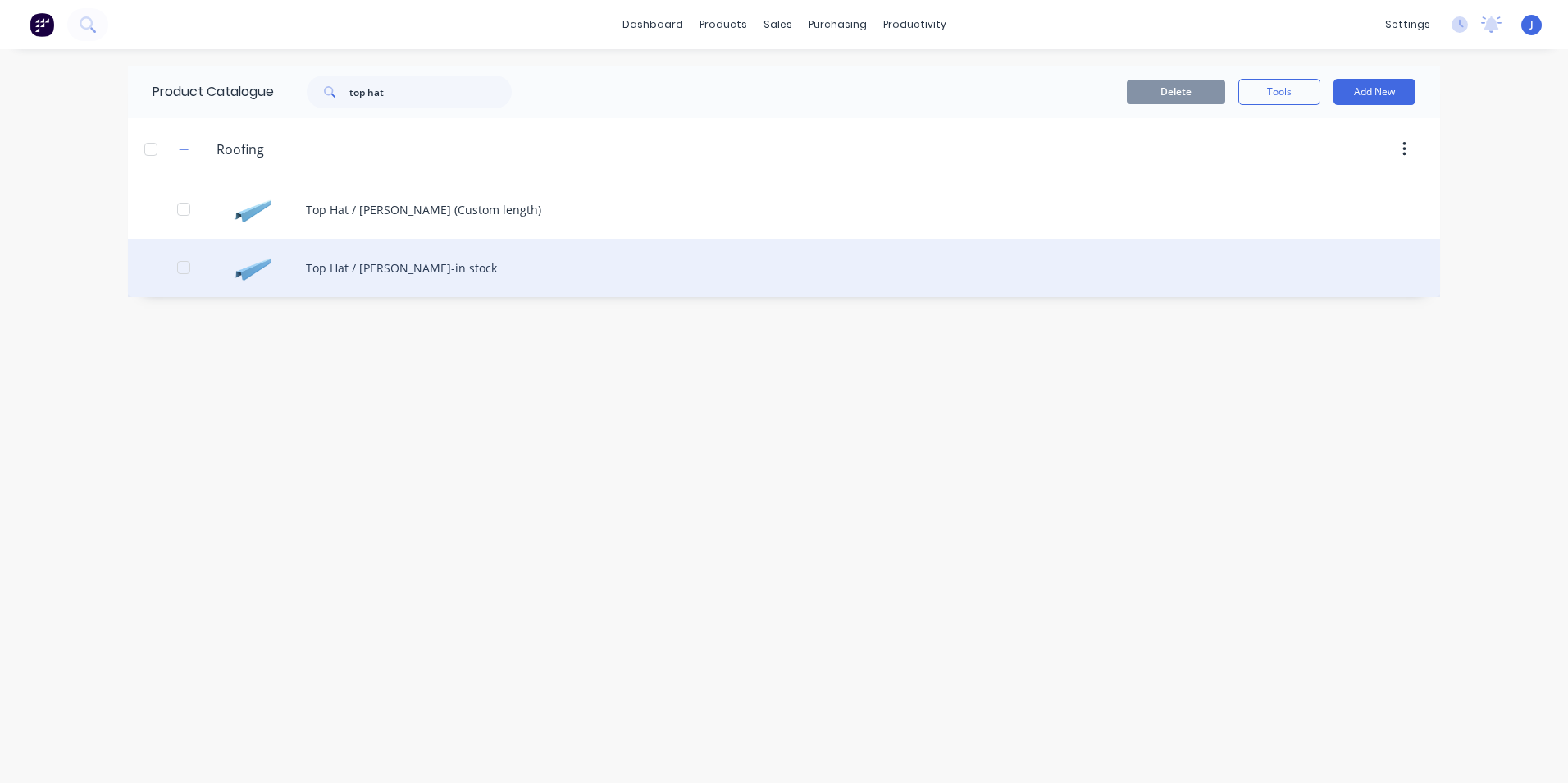
click at [339, 265] on div "Top Hat / [PERSON_NAME]-in stock" at bounding box center [784, 268] width 1312 height 58
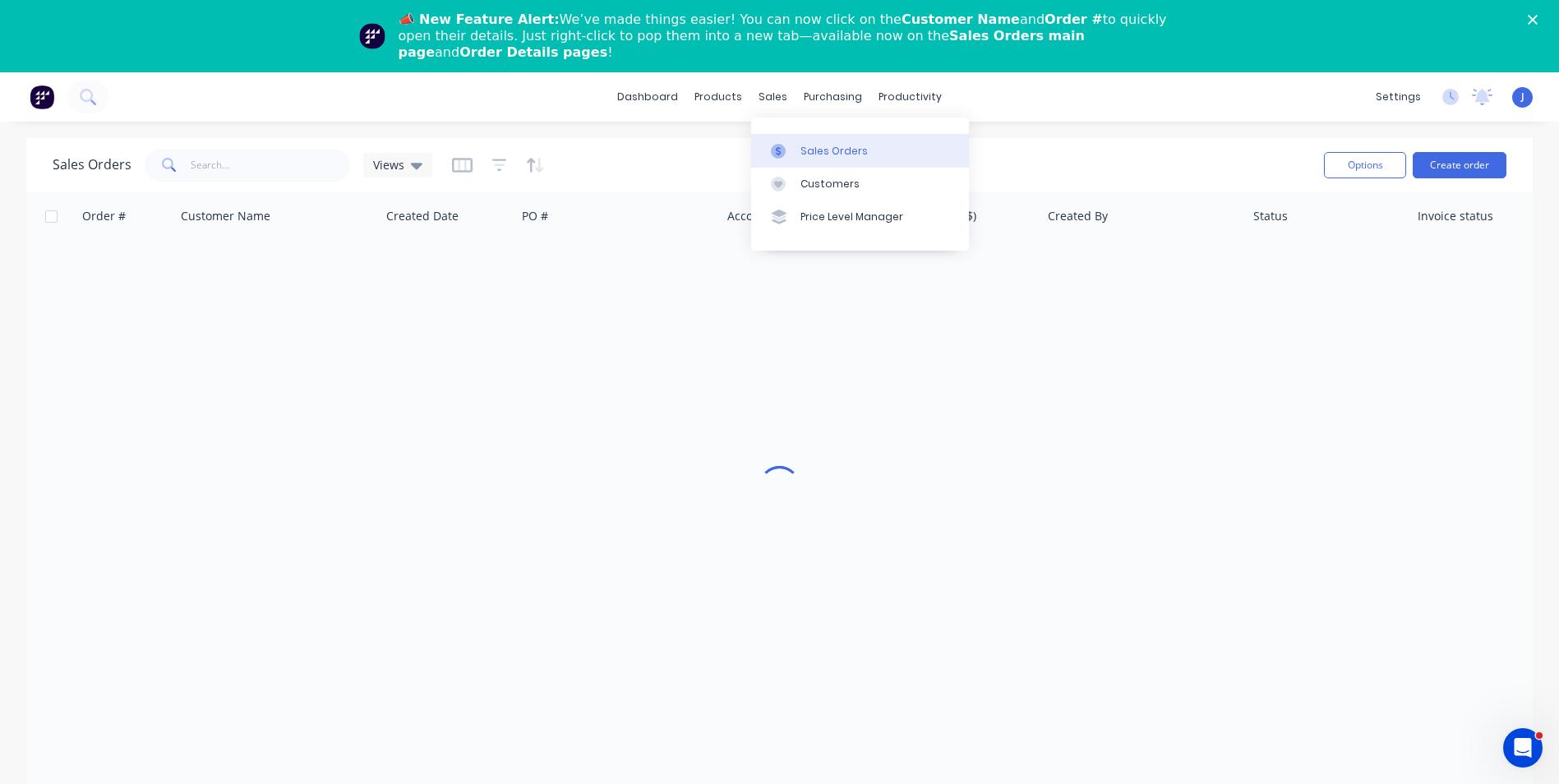
click at [798, 138] on link "Sales Orders" at bounding box center [860, 150] width 218 height 33
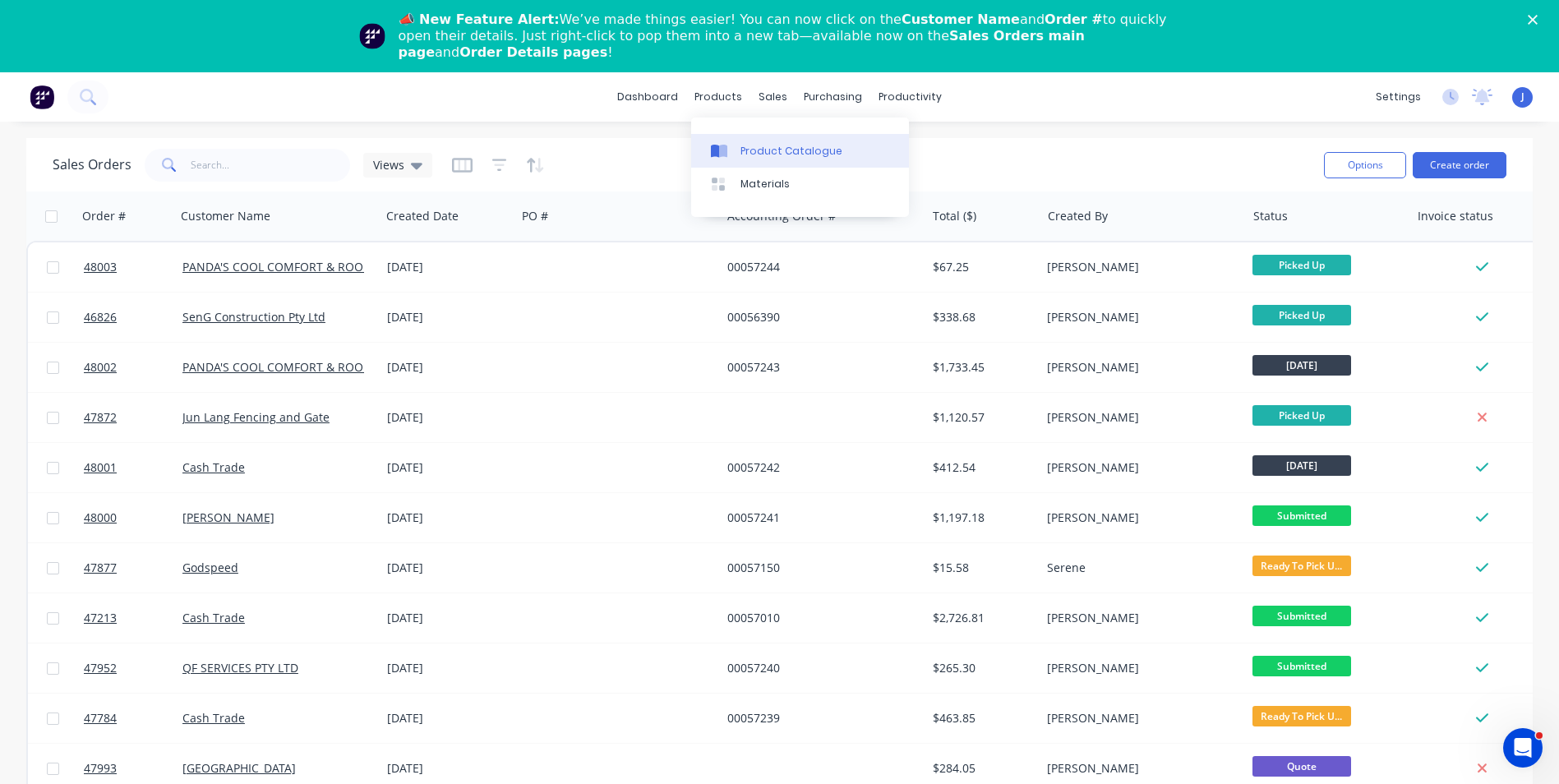
click at [733, 150] on div at bounding box center [723, 151] width 25 height 15
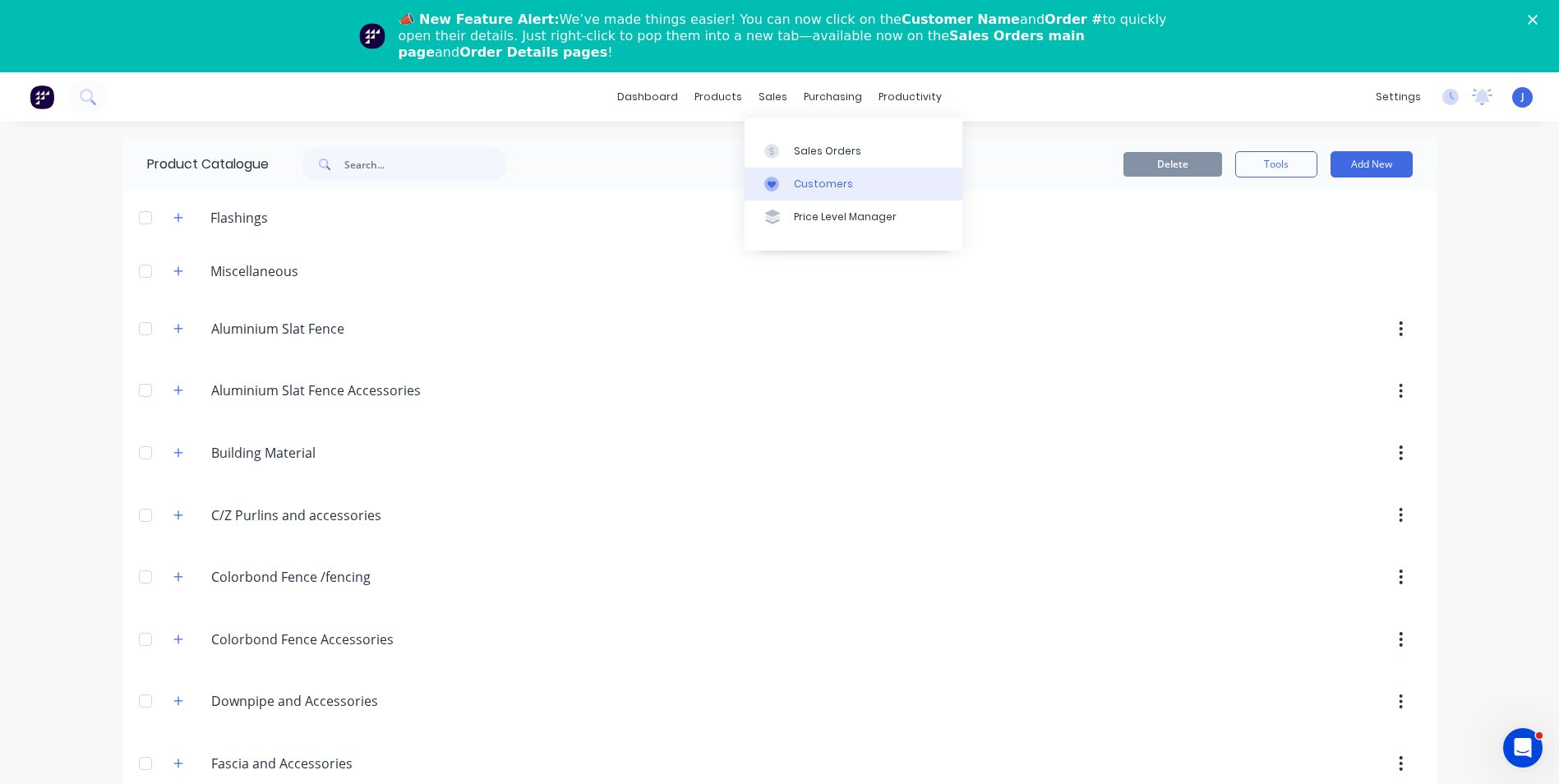
click at [806, 198] on link "Customers" at bounding box center [853, 184] width 218 height 33
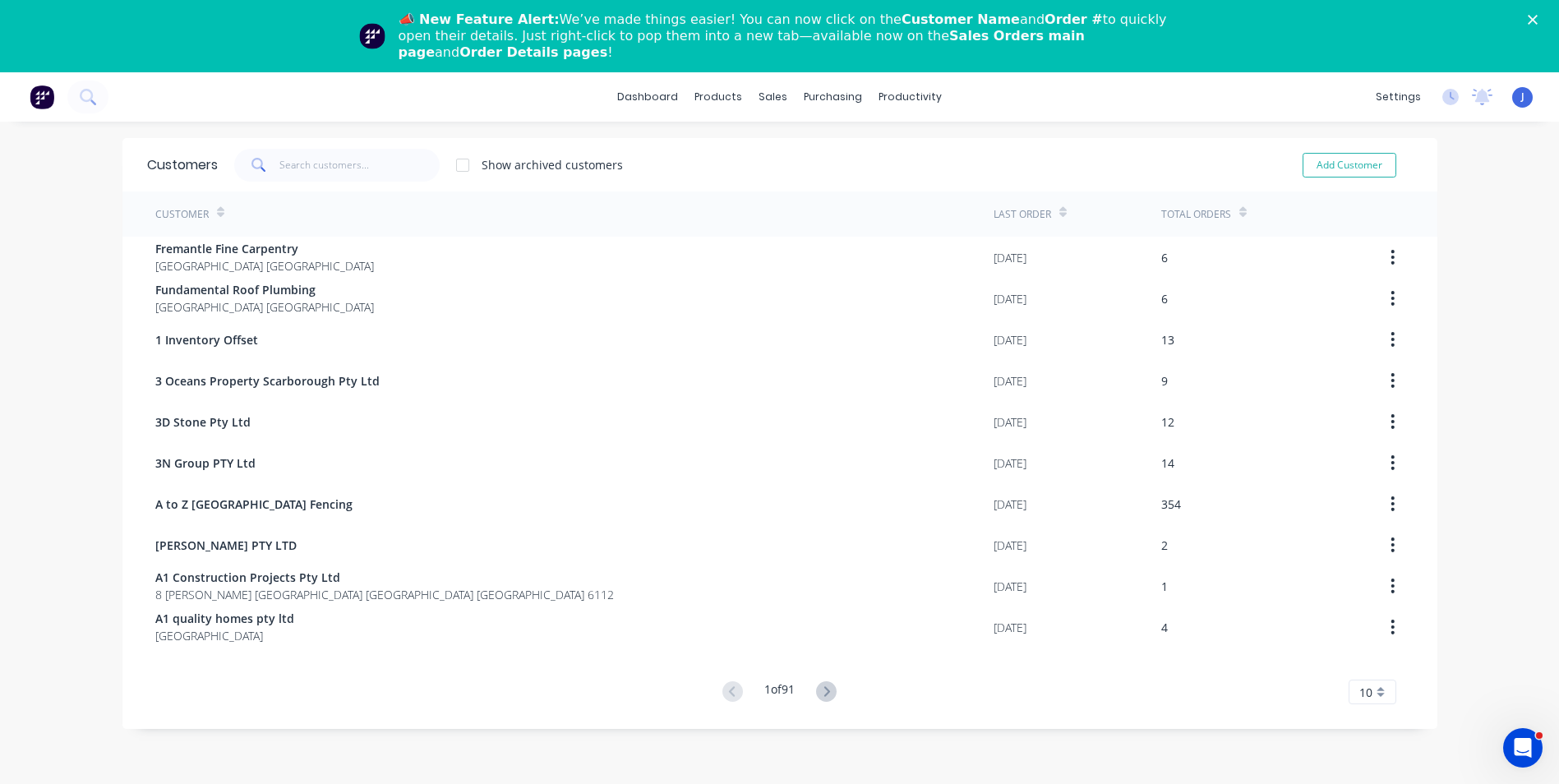
click at [1537, 16] on polygon "Close" at bounding box center [1533, 20] width 9 height 9
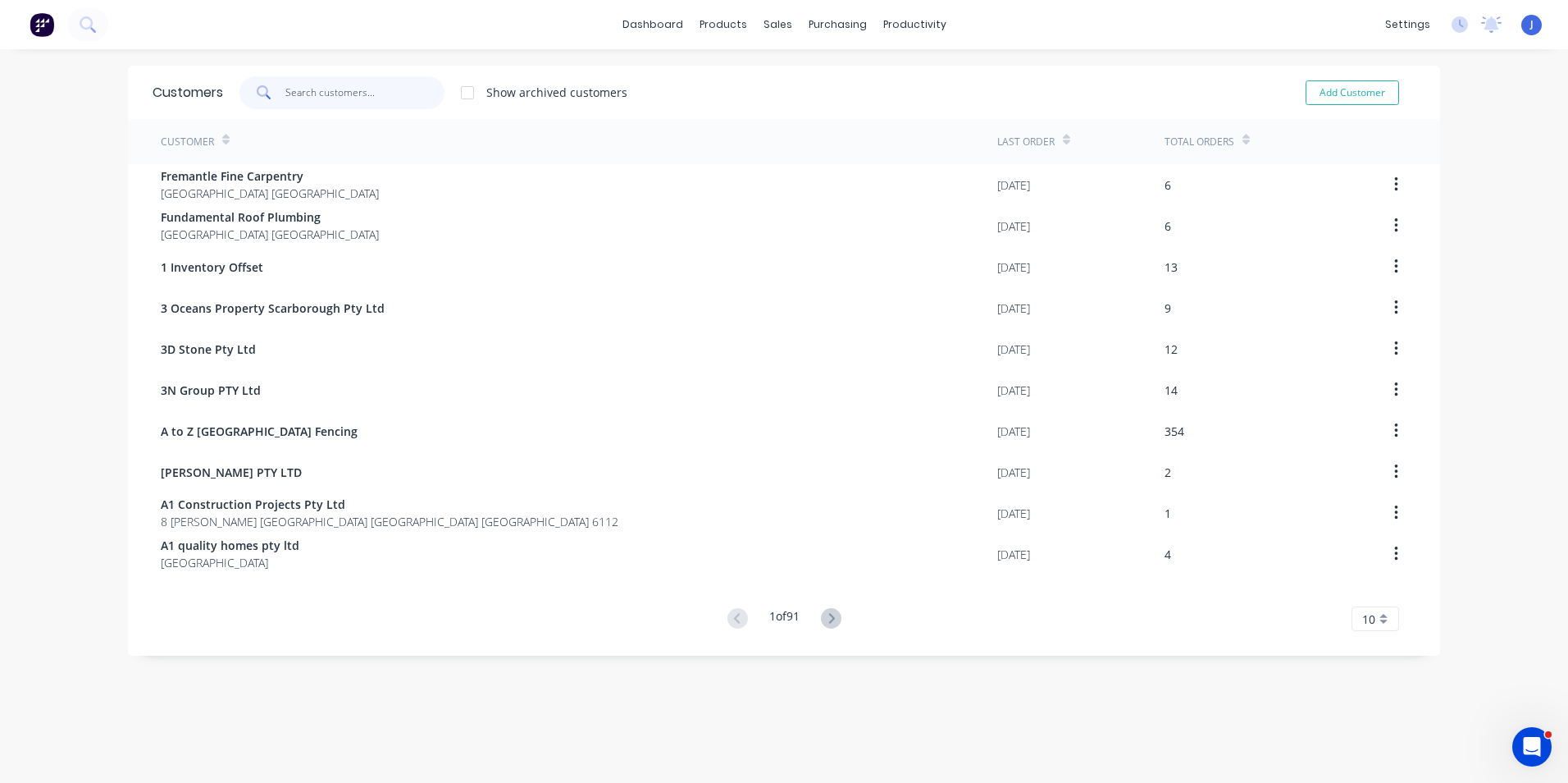
click at [357, 103] on input "text" at bounding box center [365, 92] width 160 height 33
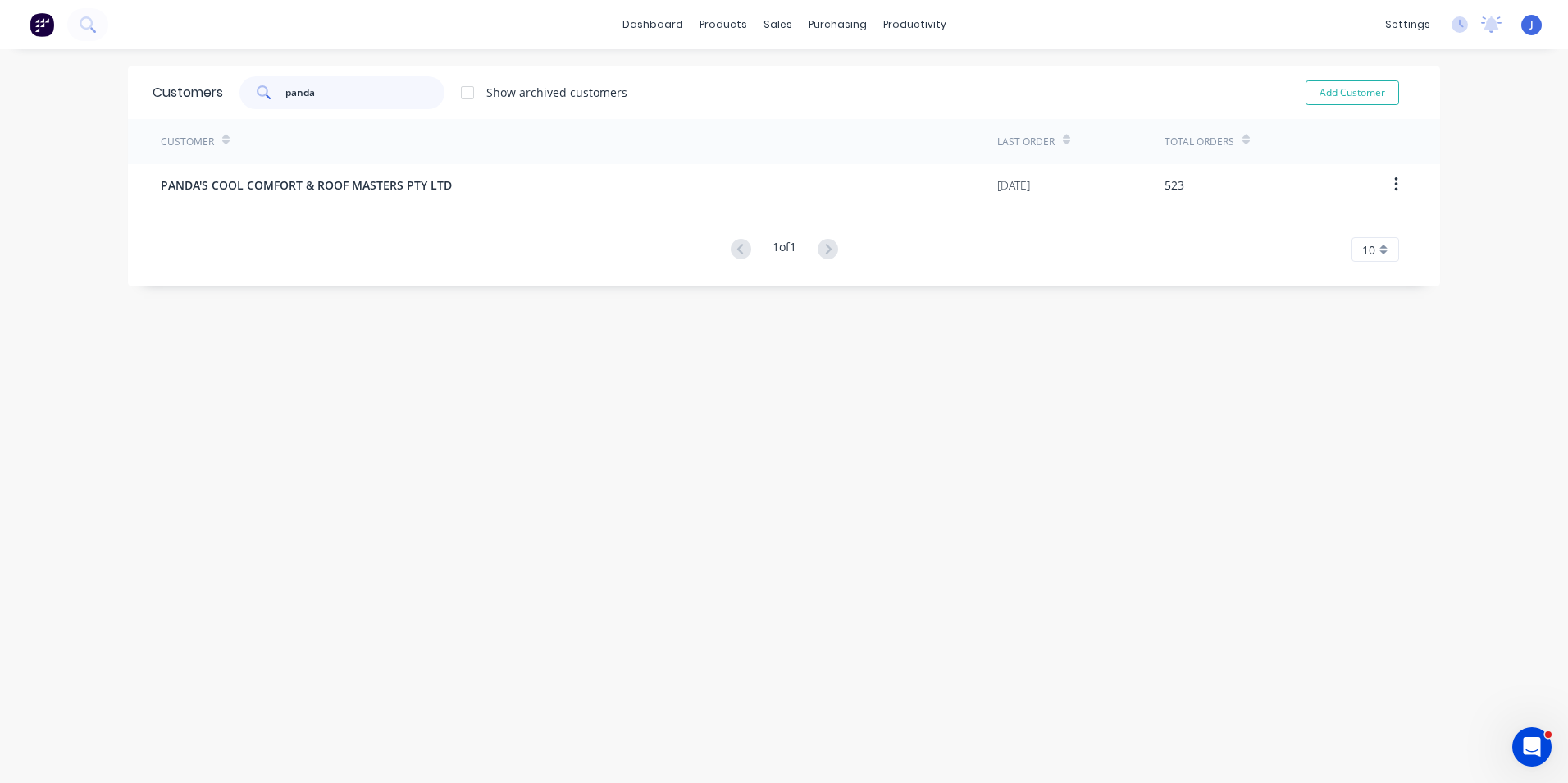
type input "panda"
click at [350, 205] on div "Customer Last Order Total Orders PANDA'S COOL COMFORT & ROOF MASTERS PTY LTD 13…" at bounding box center [784, 189] width 1312 height 142
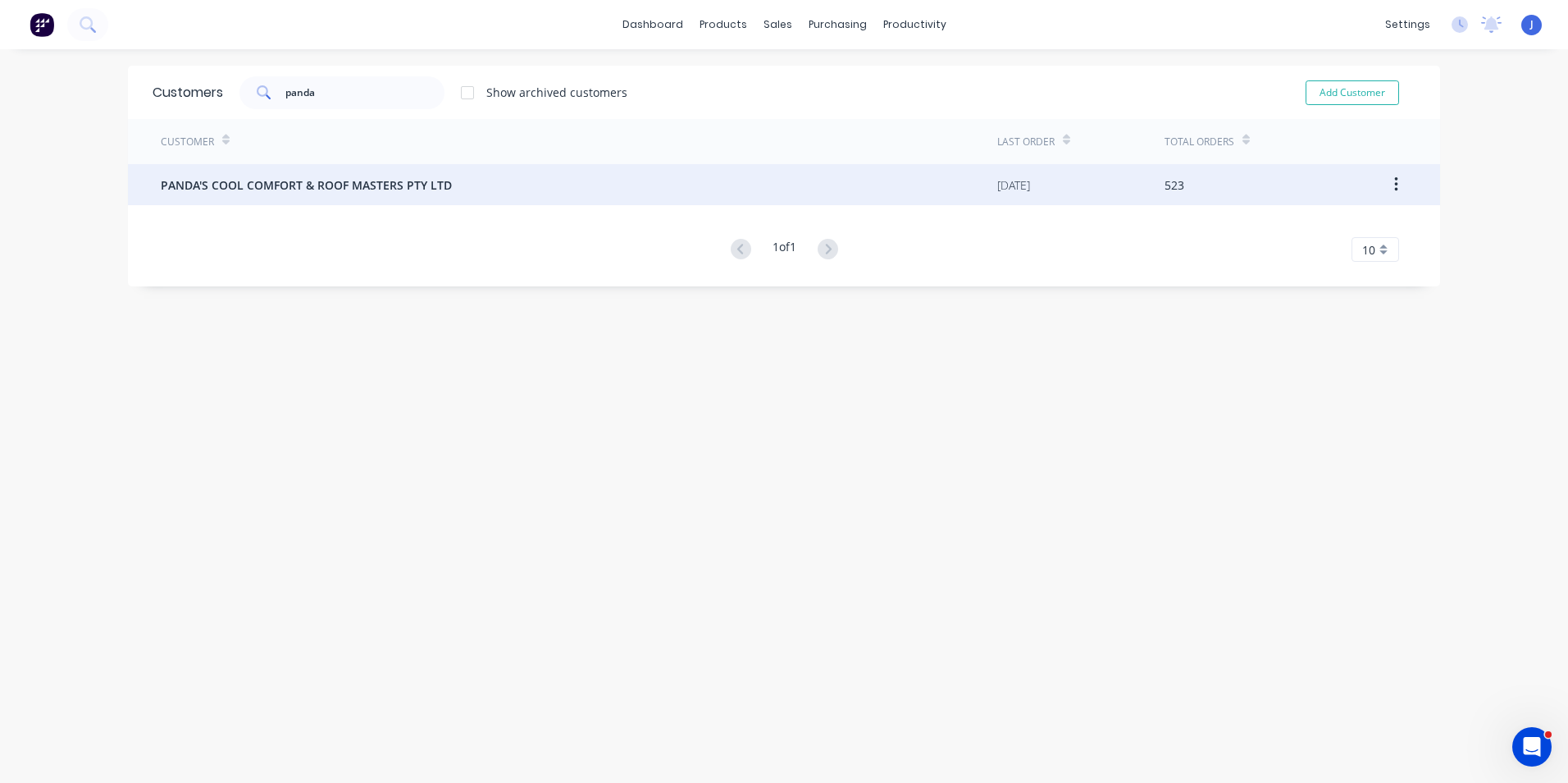
click at [350, 192] on span "PANDA'S COOL COMFORT & ROOF MASTERS PTY LTD" at bounding box center [306, 185] width 291 height 17
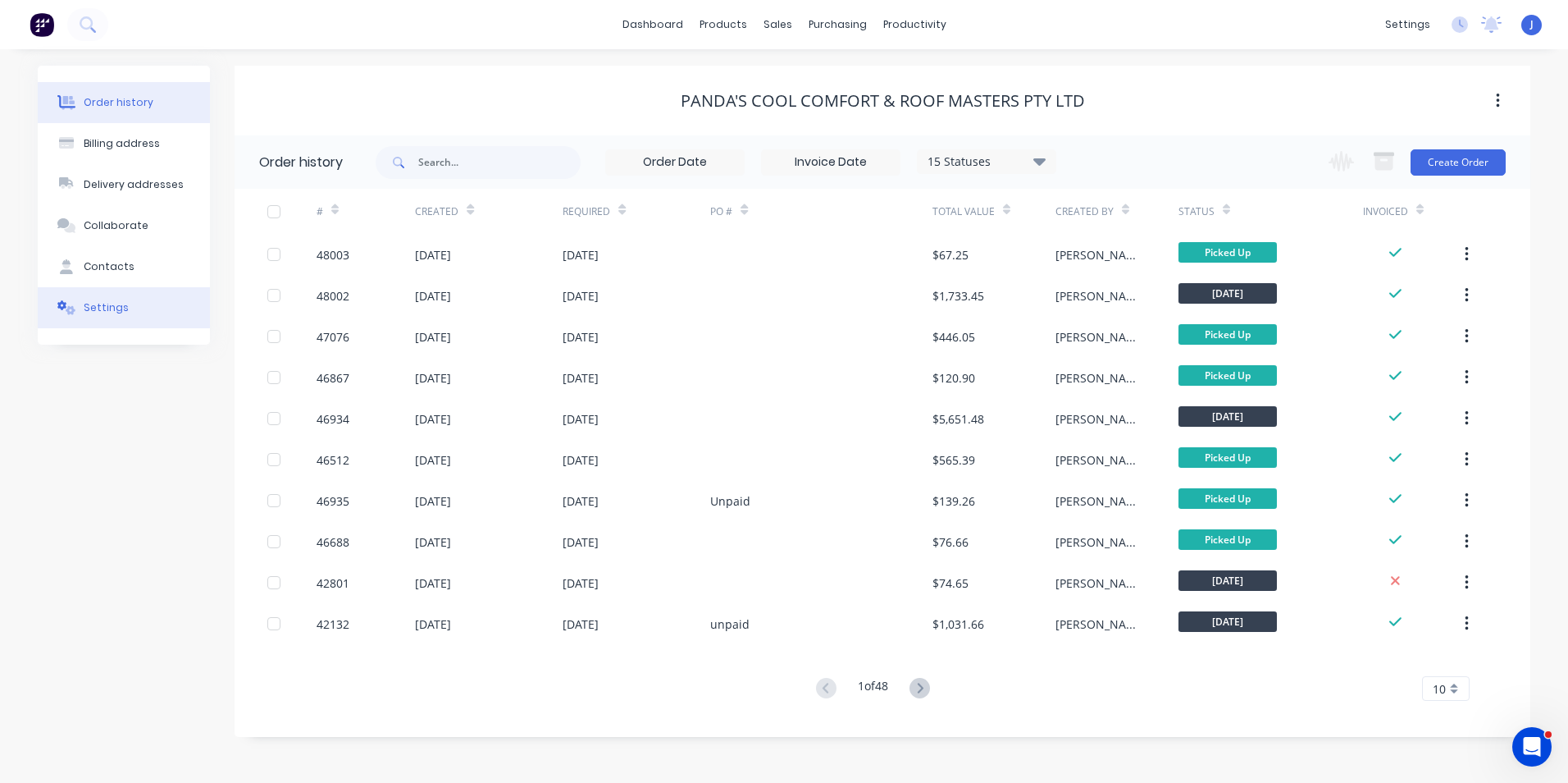
click at [131, 303] on button "Settings" at bounding box center [123, 308] width 172 height 41
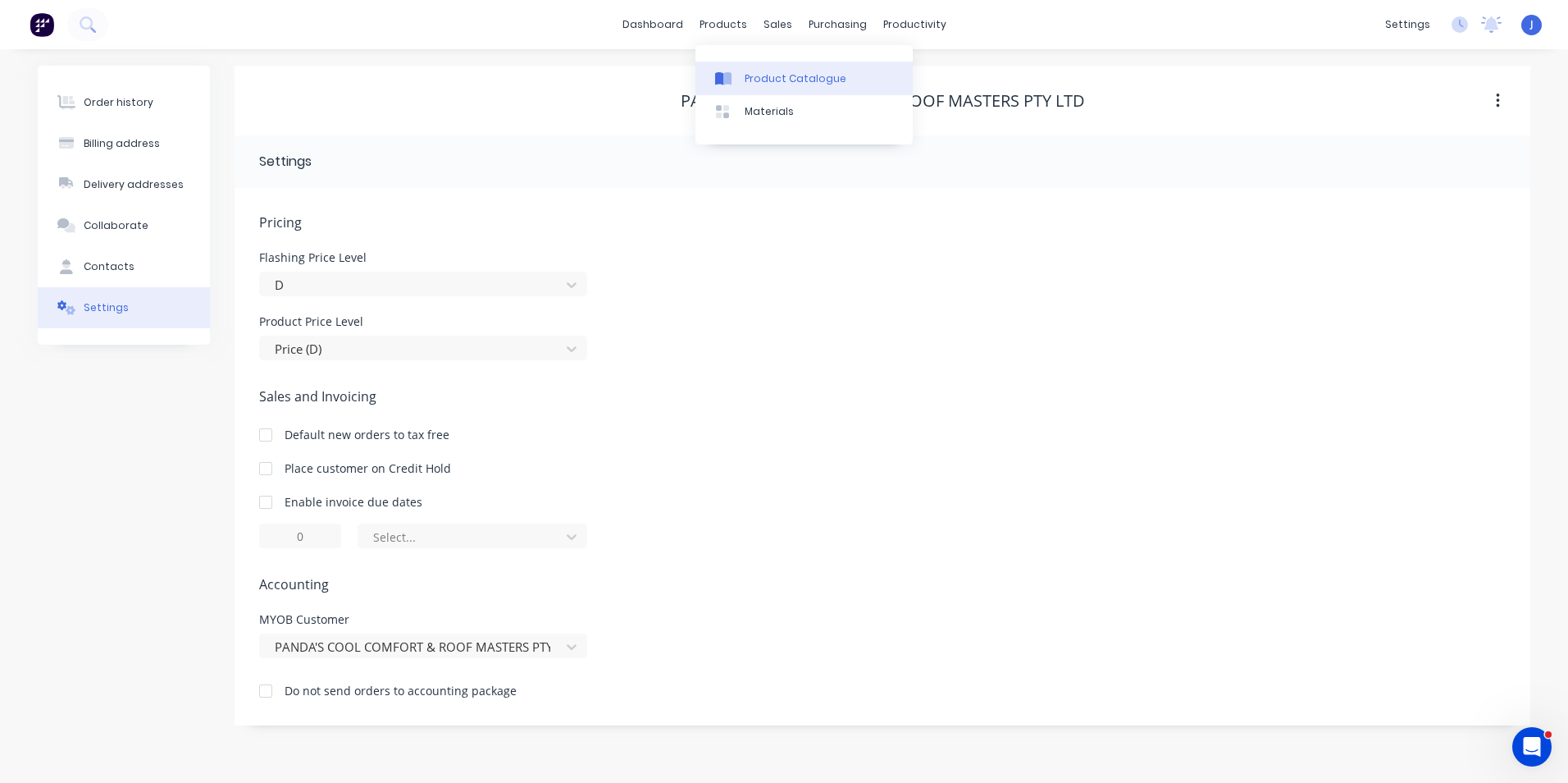
click at [743, 67] on link "Product Catalogue" at bounding box center [803, 77] width 218 height 33
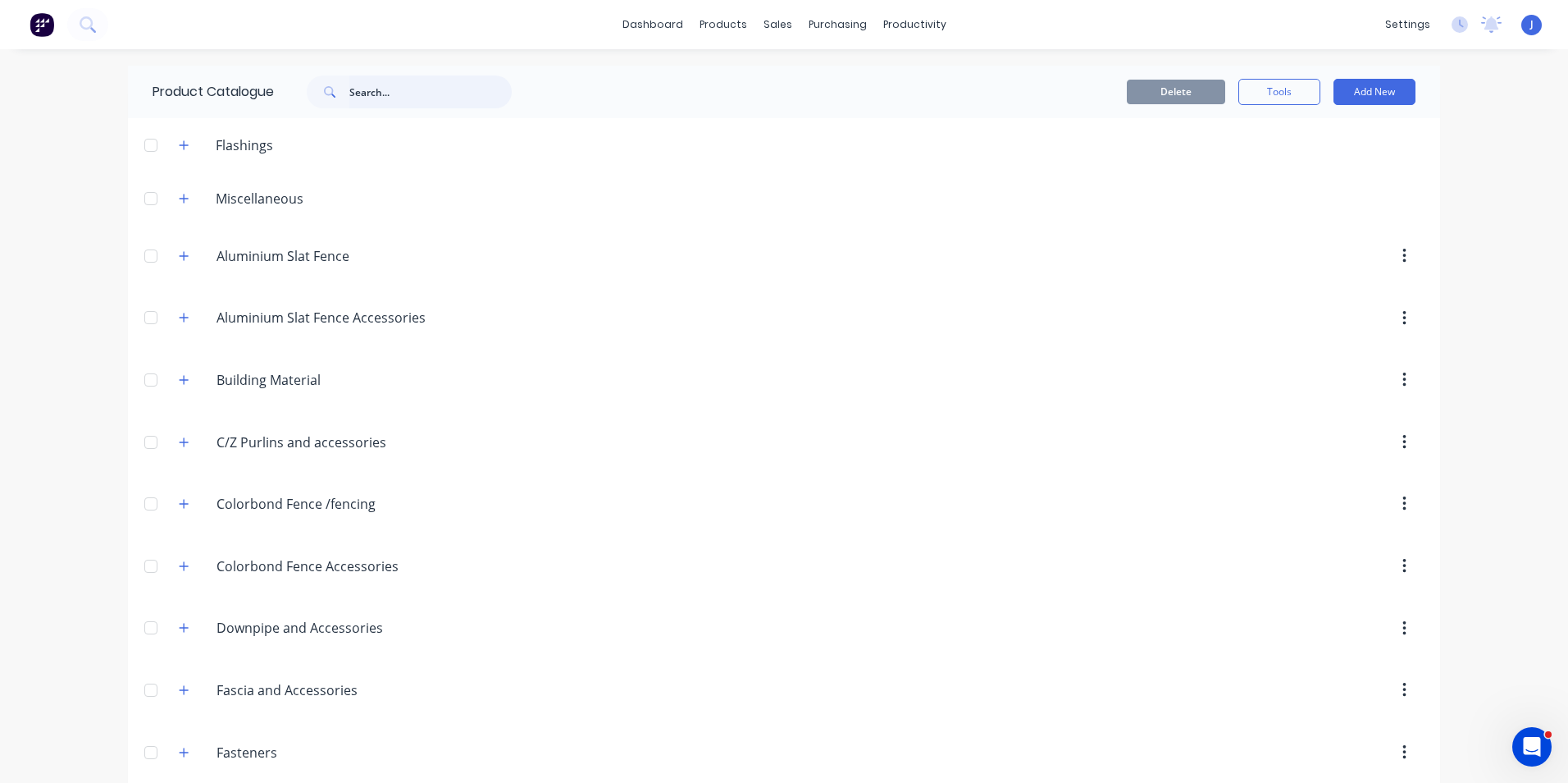
click at [422, 92] on input "text" at bounding box center [430, 91] width 162 height 33
type input "downpipe"
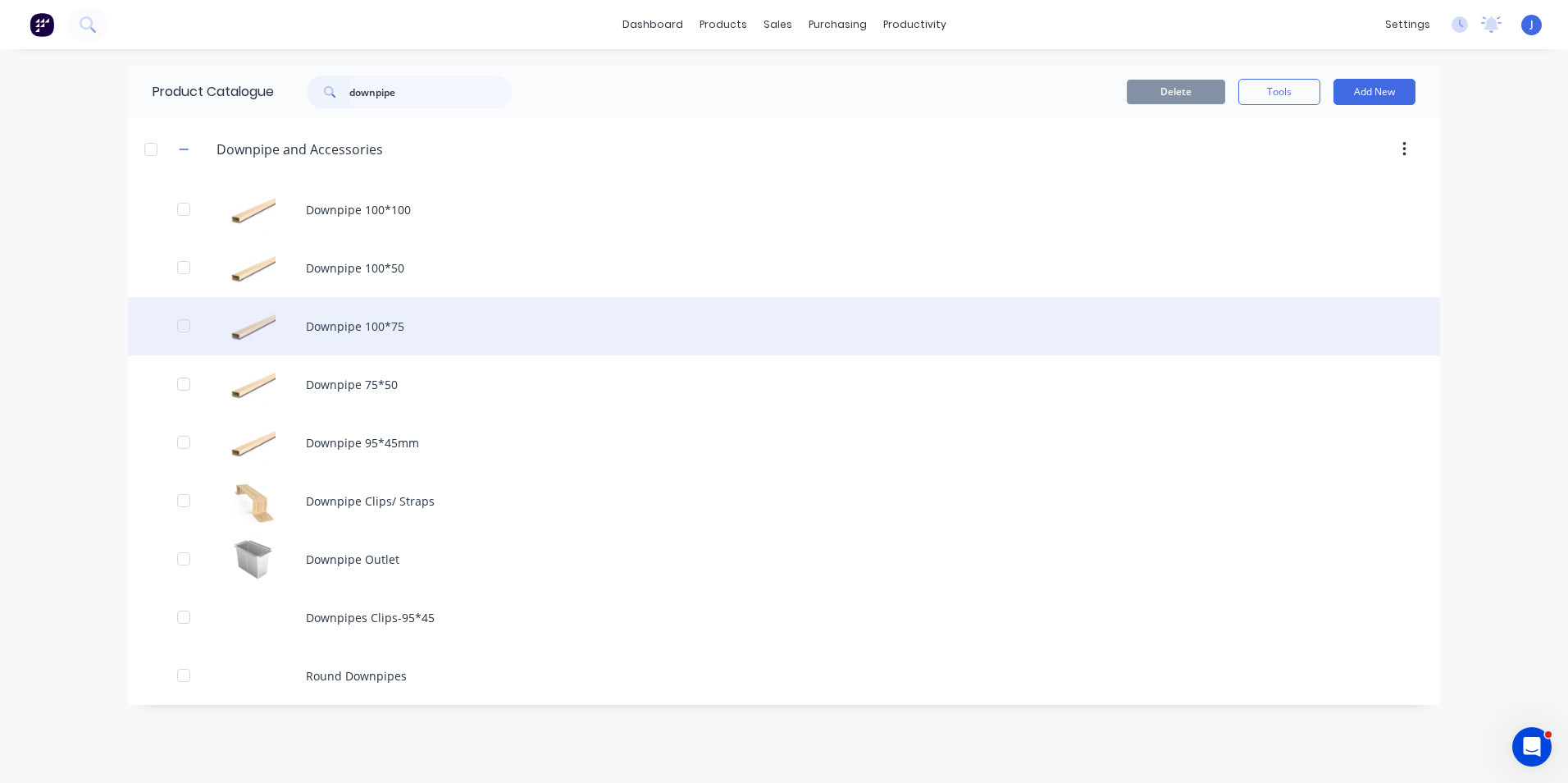
click at [436, 338] on div "Downpipe 100*75" at bounding box center [784, 326] width 1312 height 58
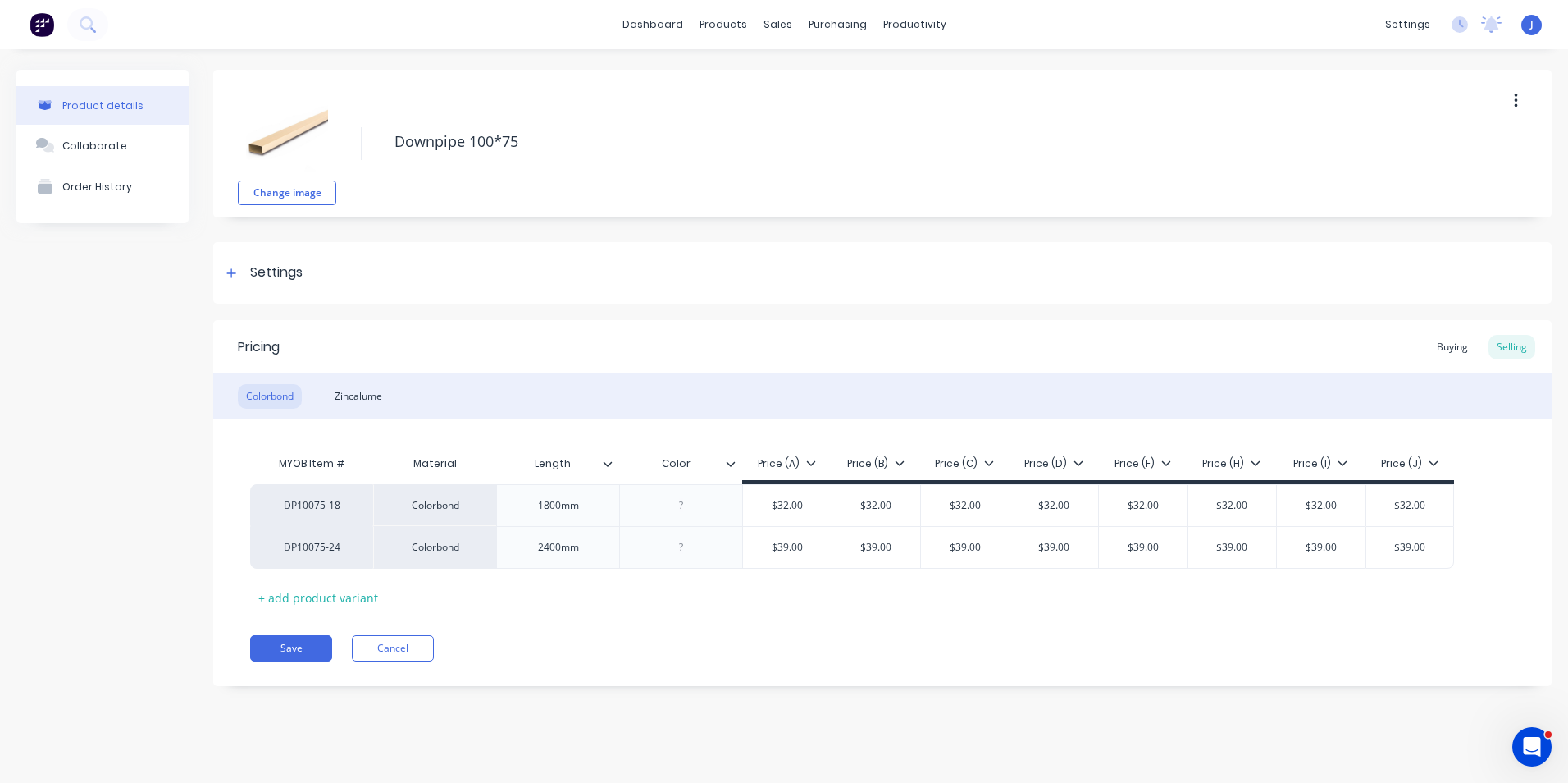
type textarea "x"
type input "$39.00"
drag, startPoint x: 1079, startPoint y: 554, endPoint x: 991, endPoint y: 551, distance: 88.1
click at [991, 551] on div "DP10075-24 Colorbond 2400mm $39.00 $39.00 $39.00 $39.00 $39.00 $39.00 $39.00 $3…" at bounding box center [852, 546] width 1204 height 42
click at [1047, 639] on div "Save Cancel" at bounding box center [901, 648] width 1301 height 26
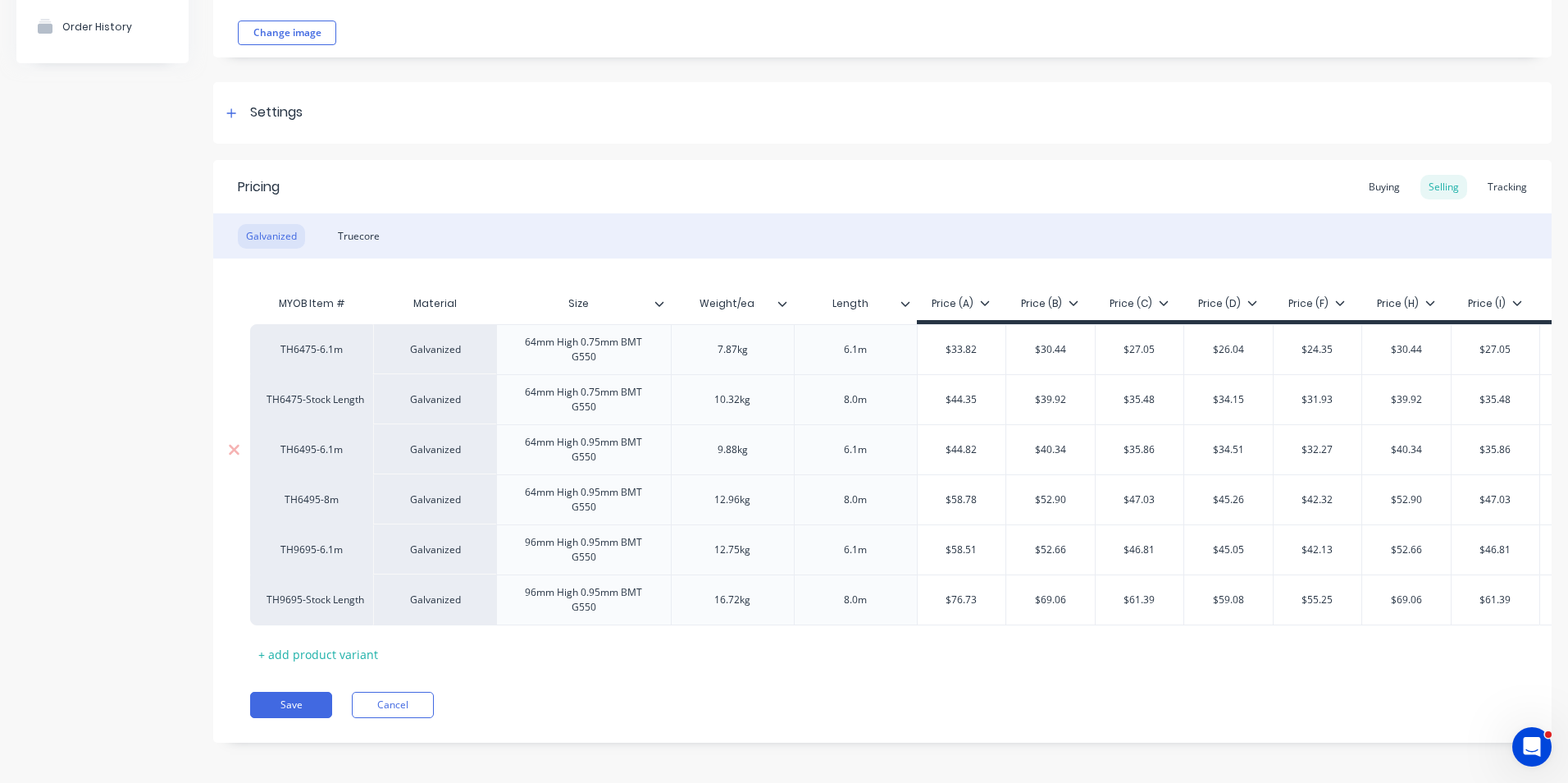
scroll to position [82, 0]
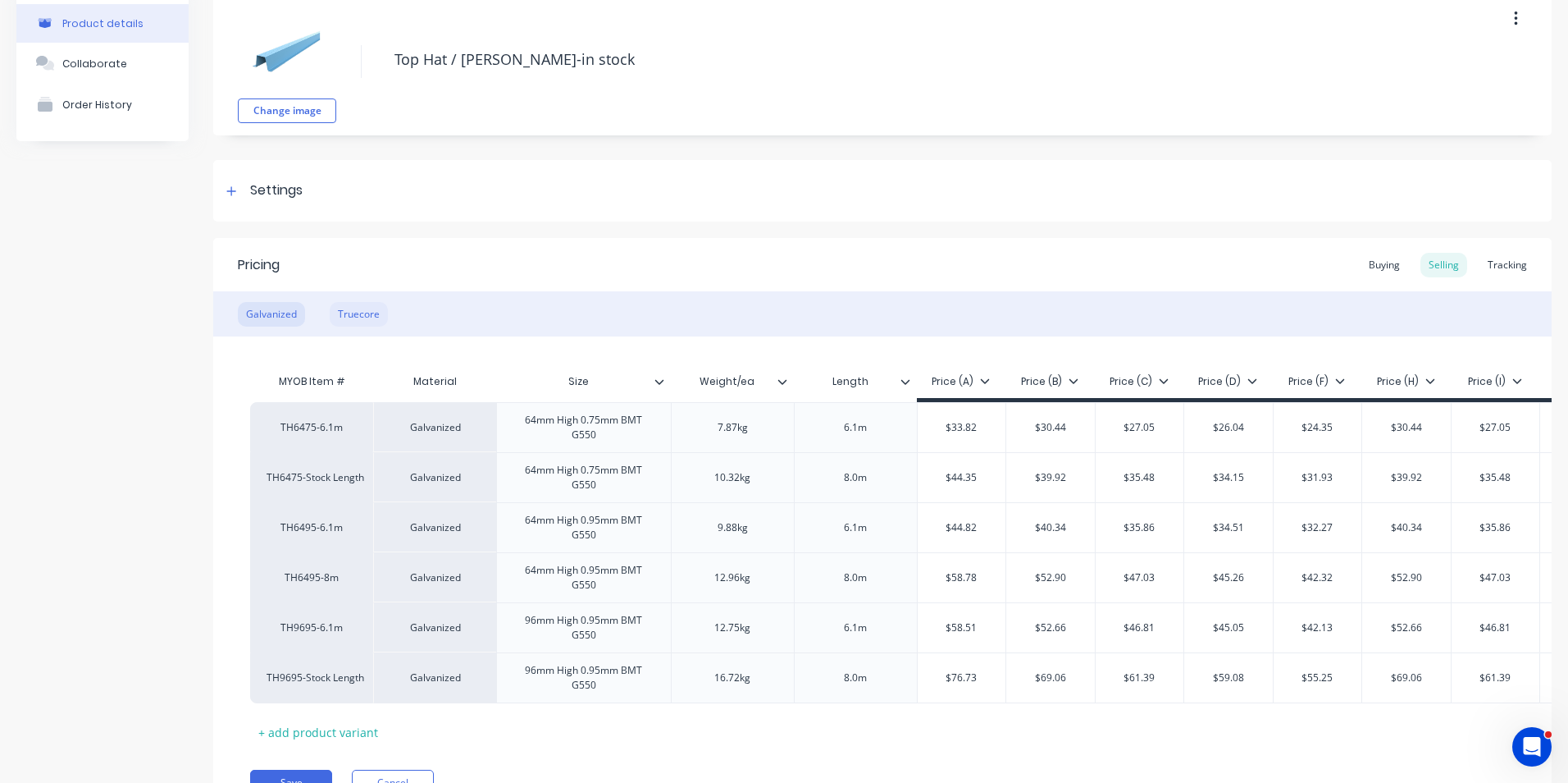
click at [363, 315] on div "Truecore" at bounding box center [359, 314] width 58 height 24
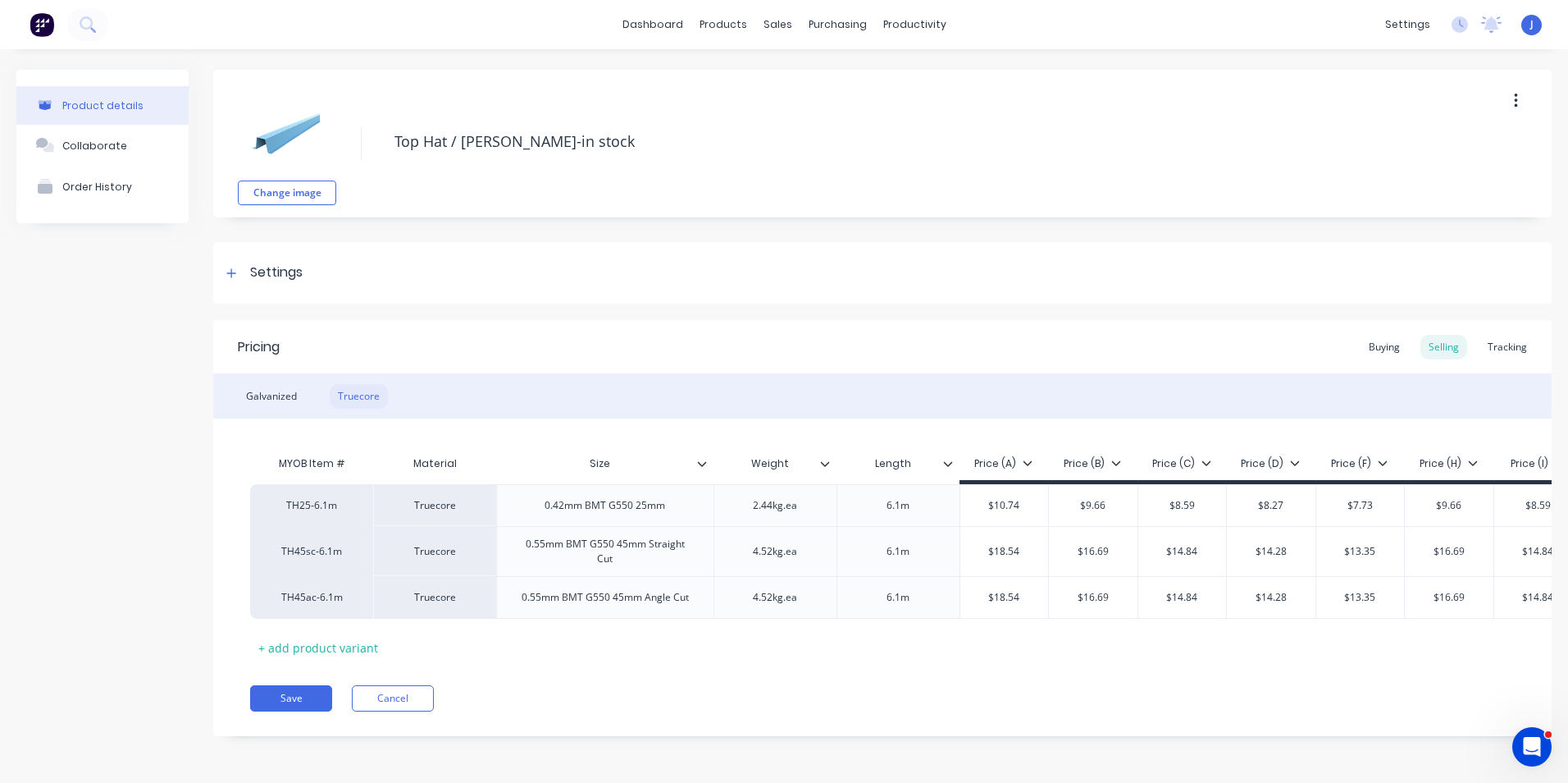
scroll to position [3, 0]
click at [276, 393] on div "Galvanized" at bounding box center [270, 396] width 67 height 24
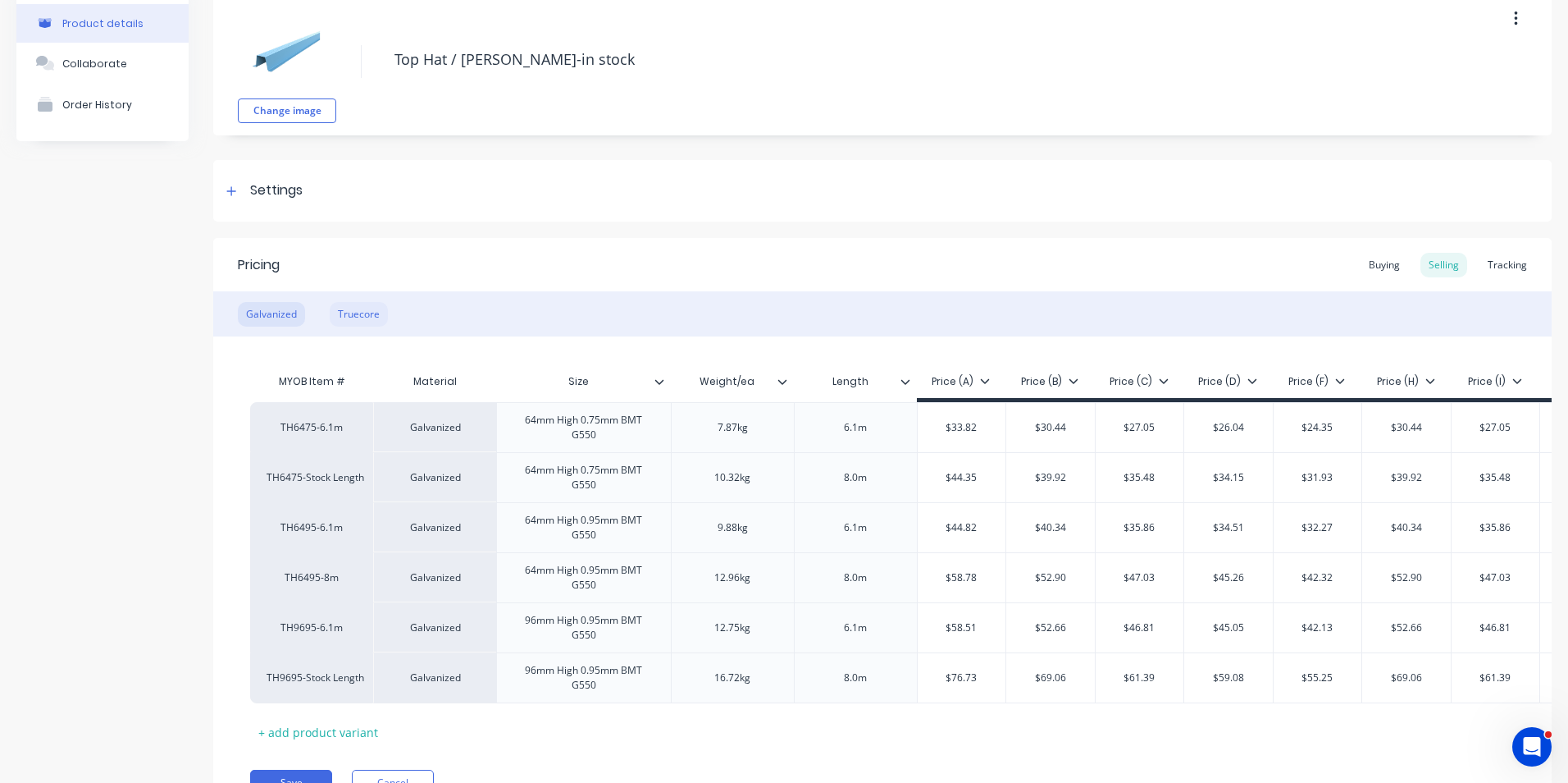
click at [359, 315] on div "Truecore" at bounding box center [359, 314] width 58 height 24
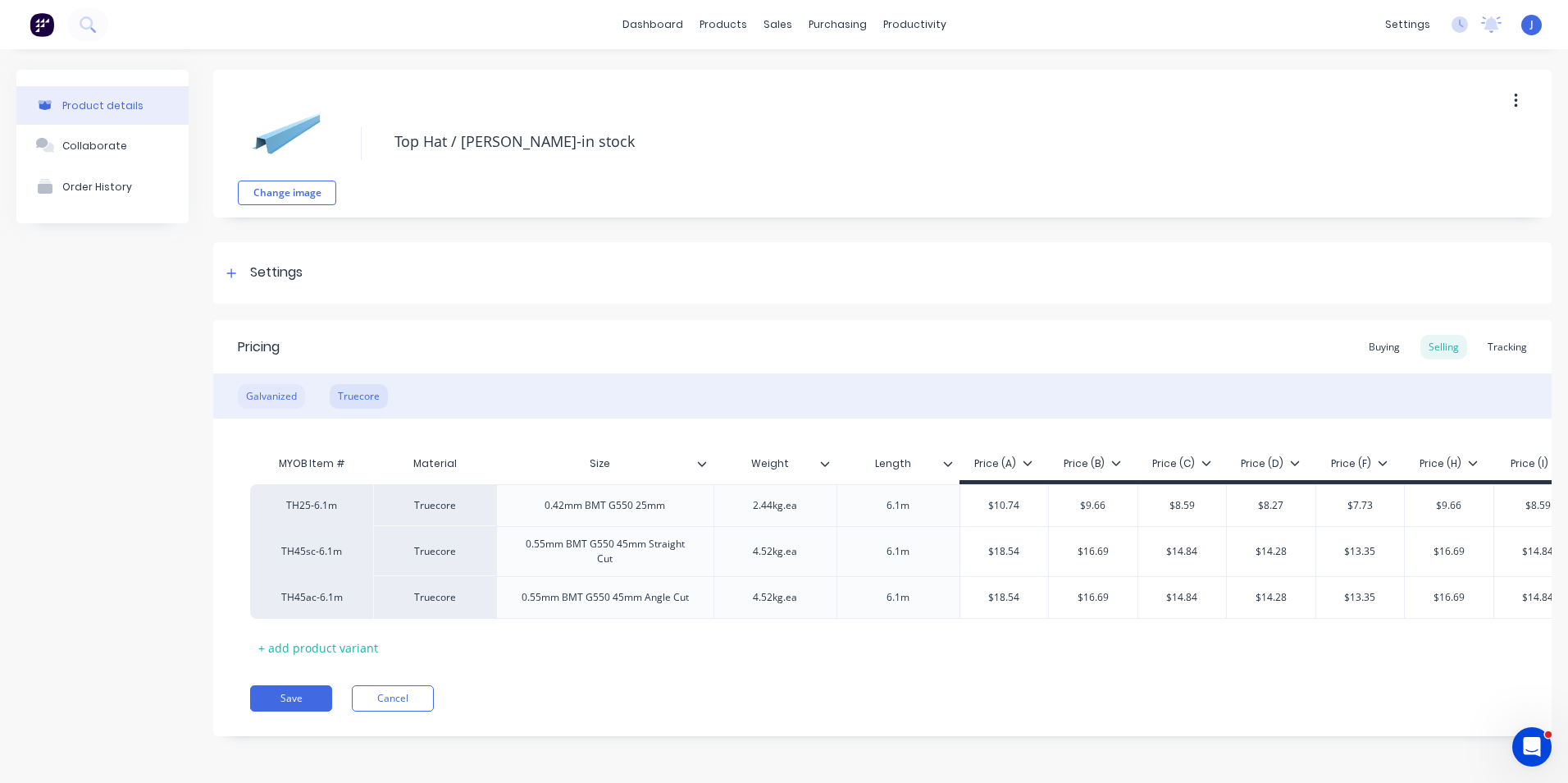
click at [258, 392] on div "Galvanized" at bounding box center [270, 396] width 67 height 24
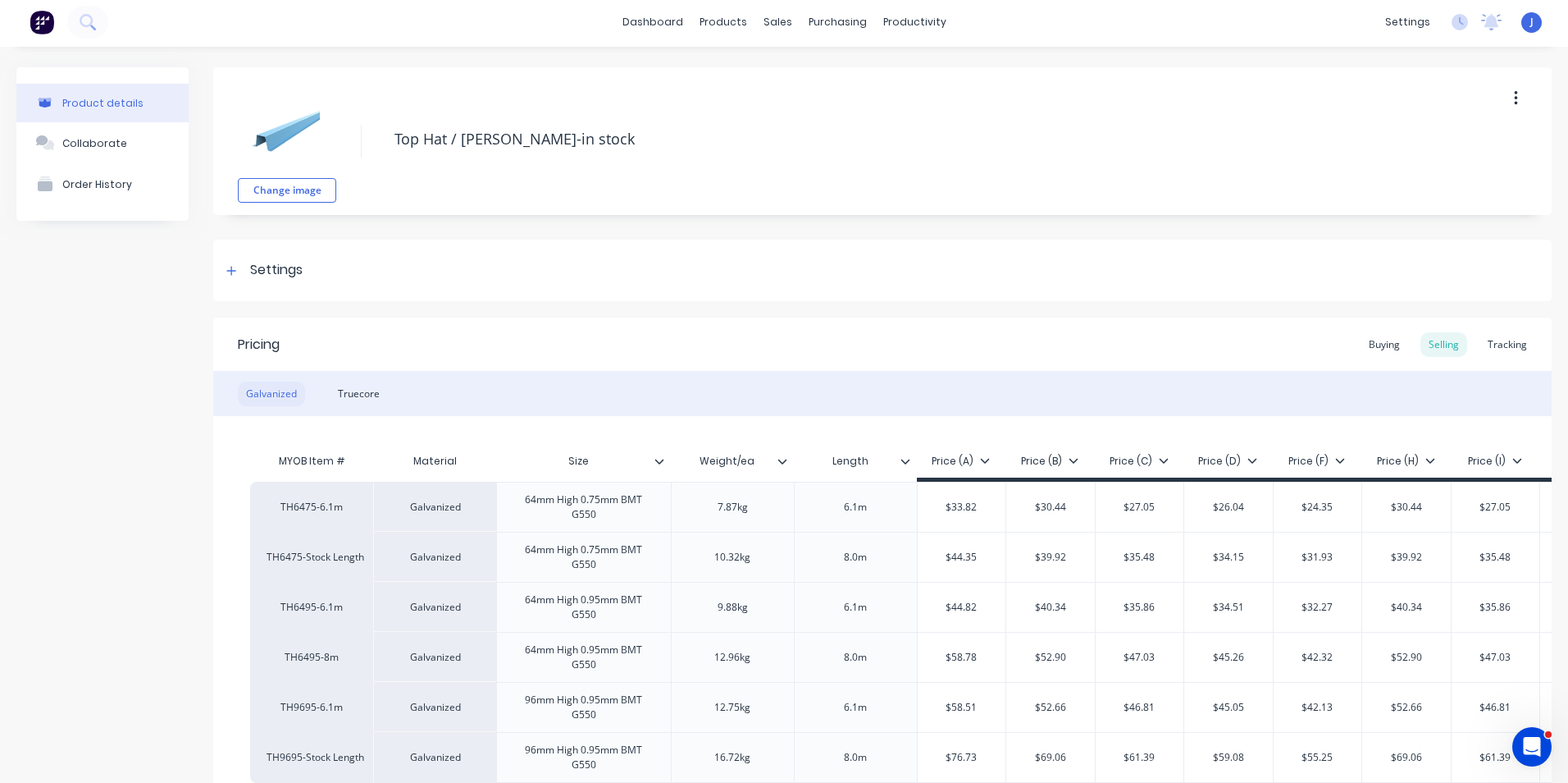
scroll to position [82, 0]
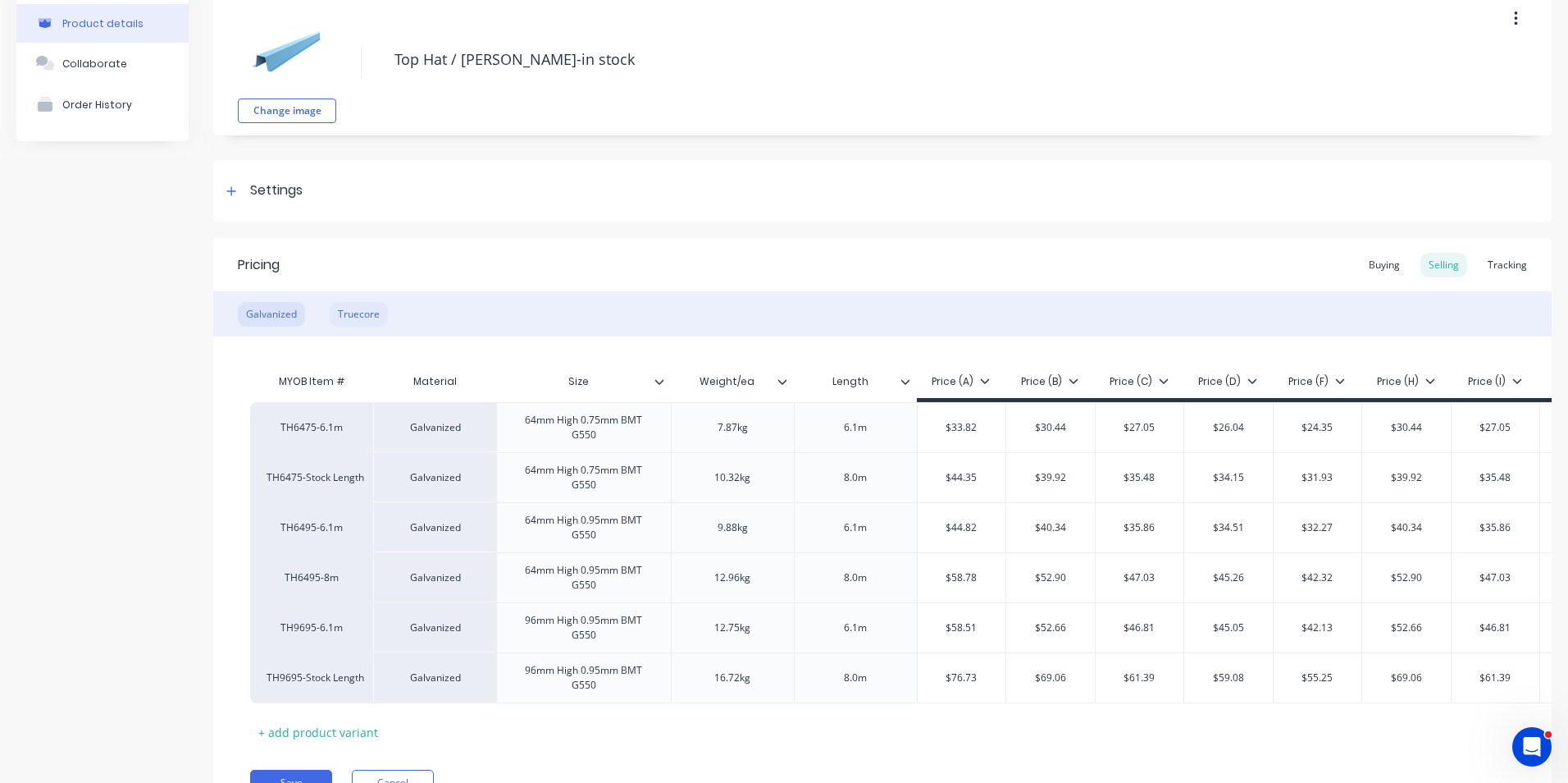
click at [353, 311] on div "Truecore" at bounding box center [359, 314] width 58 height 24
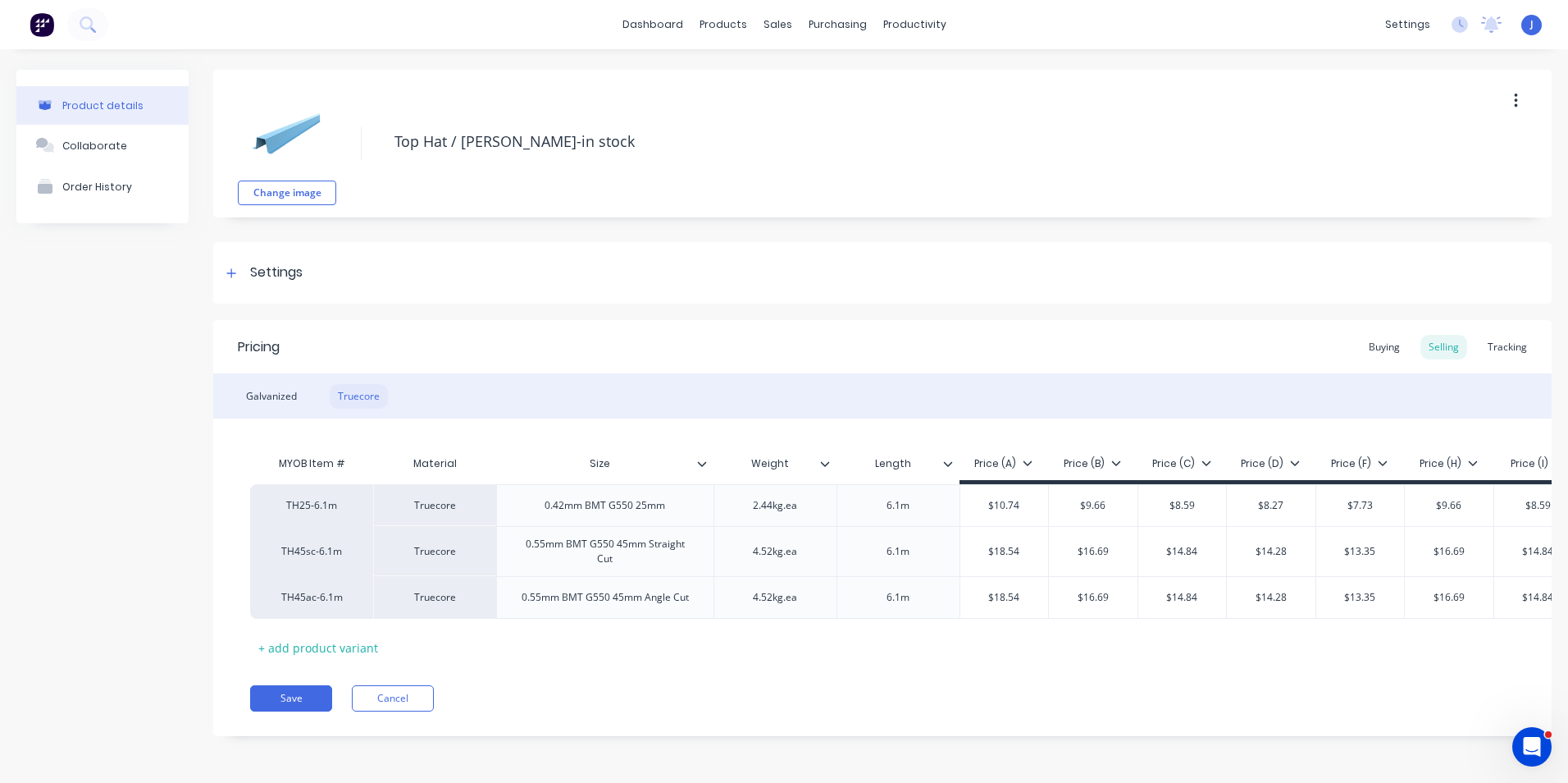
scroll to position [3, 0]
click at [1486, 347] on div "Tracking" at bounding box center [1507, 347] width 56 height 24
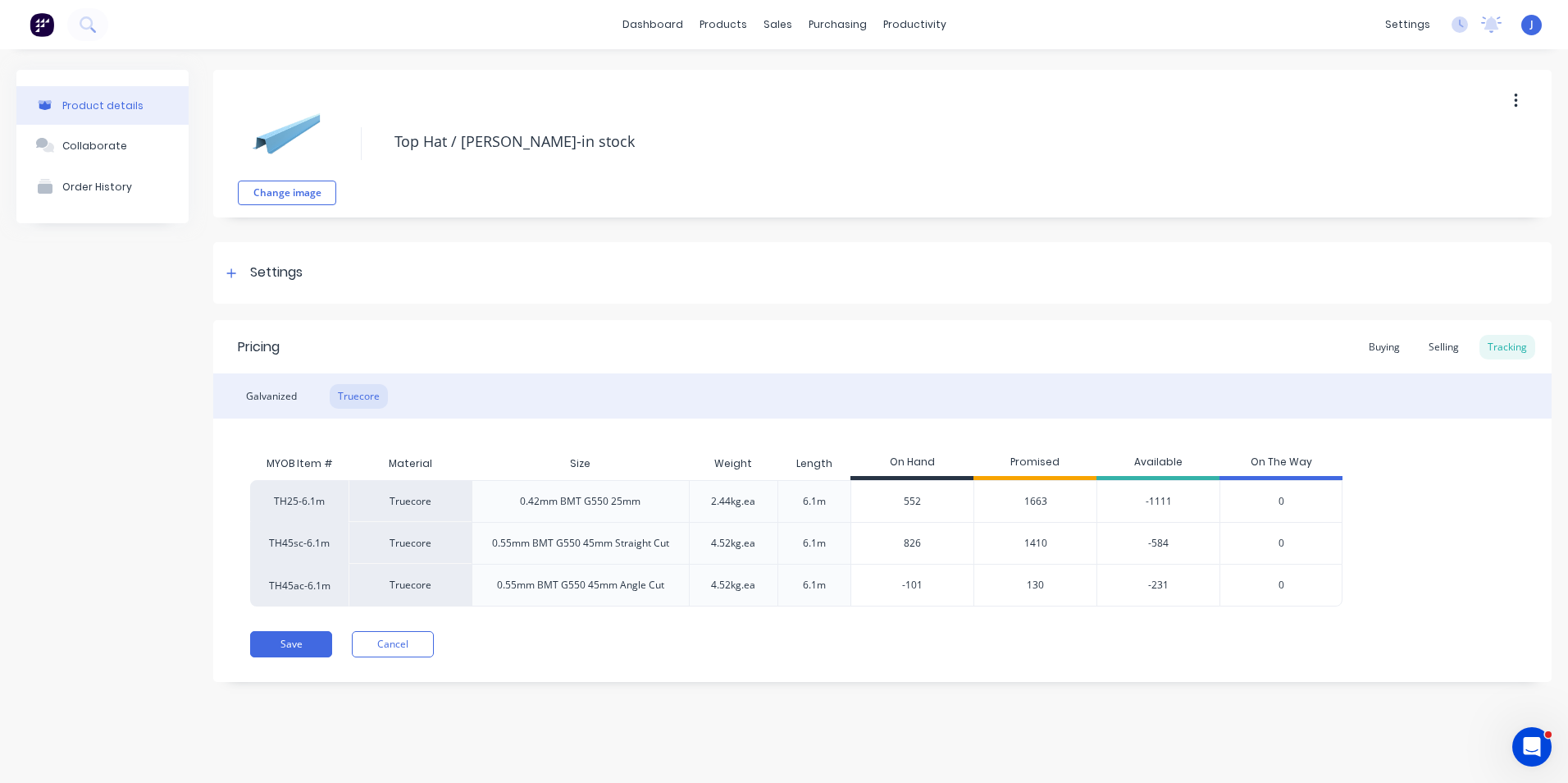
scroll to position [0, 0]
click at [1396, 338] on div "Buying" at bounding box center [1383, 347] width 47 height 24
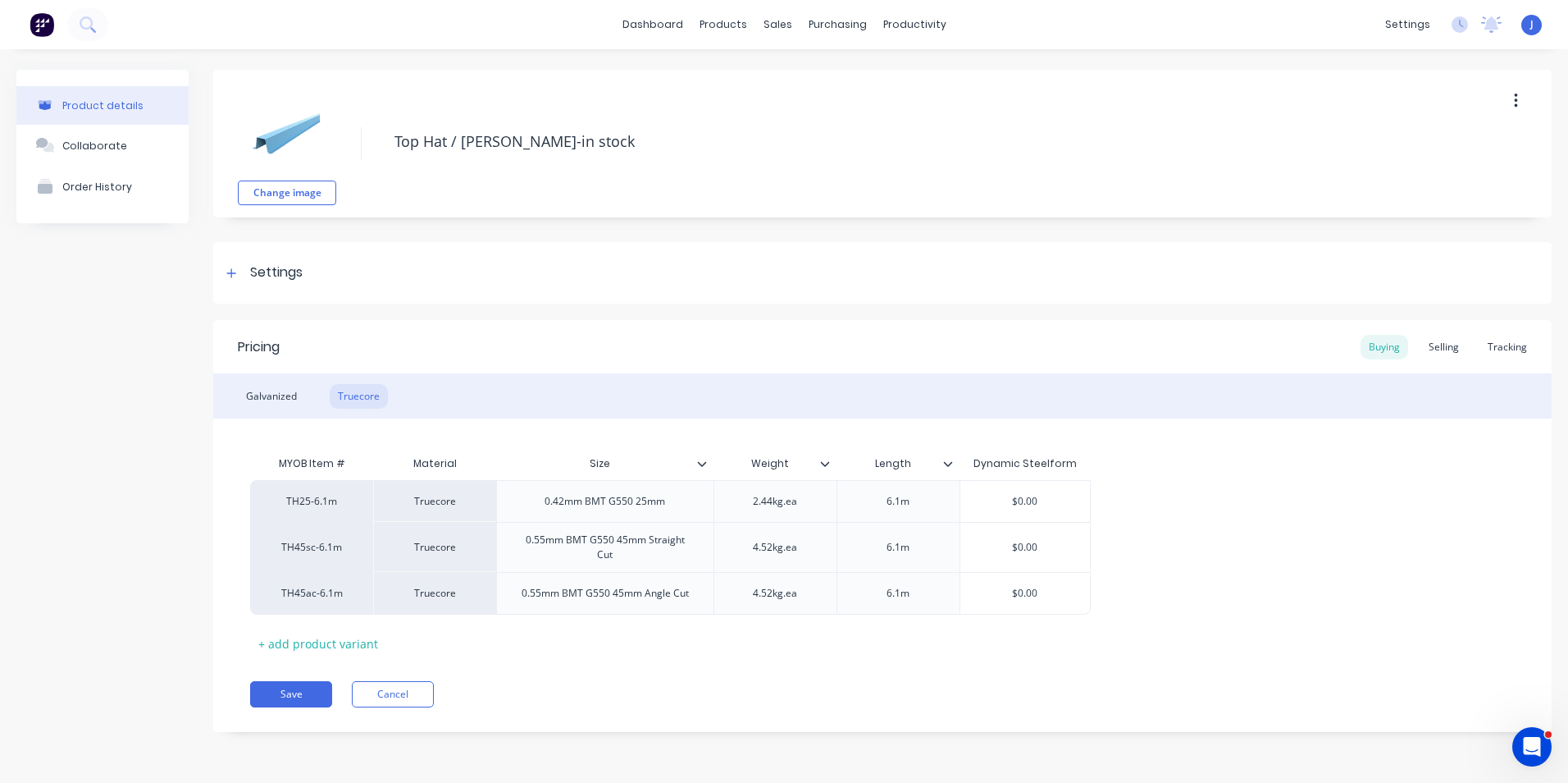
click at [856, 402] on div "Galvanized Truecore" at bounding box center [881, 396] width 1338 height 45
click at [1458, 351] on div "Selling" at bounding box center [1444, 347] width 47 height 24
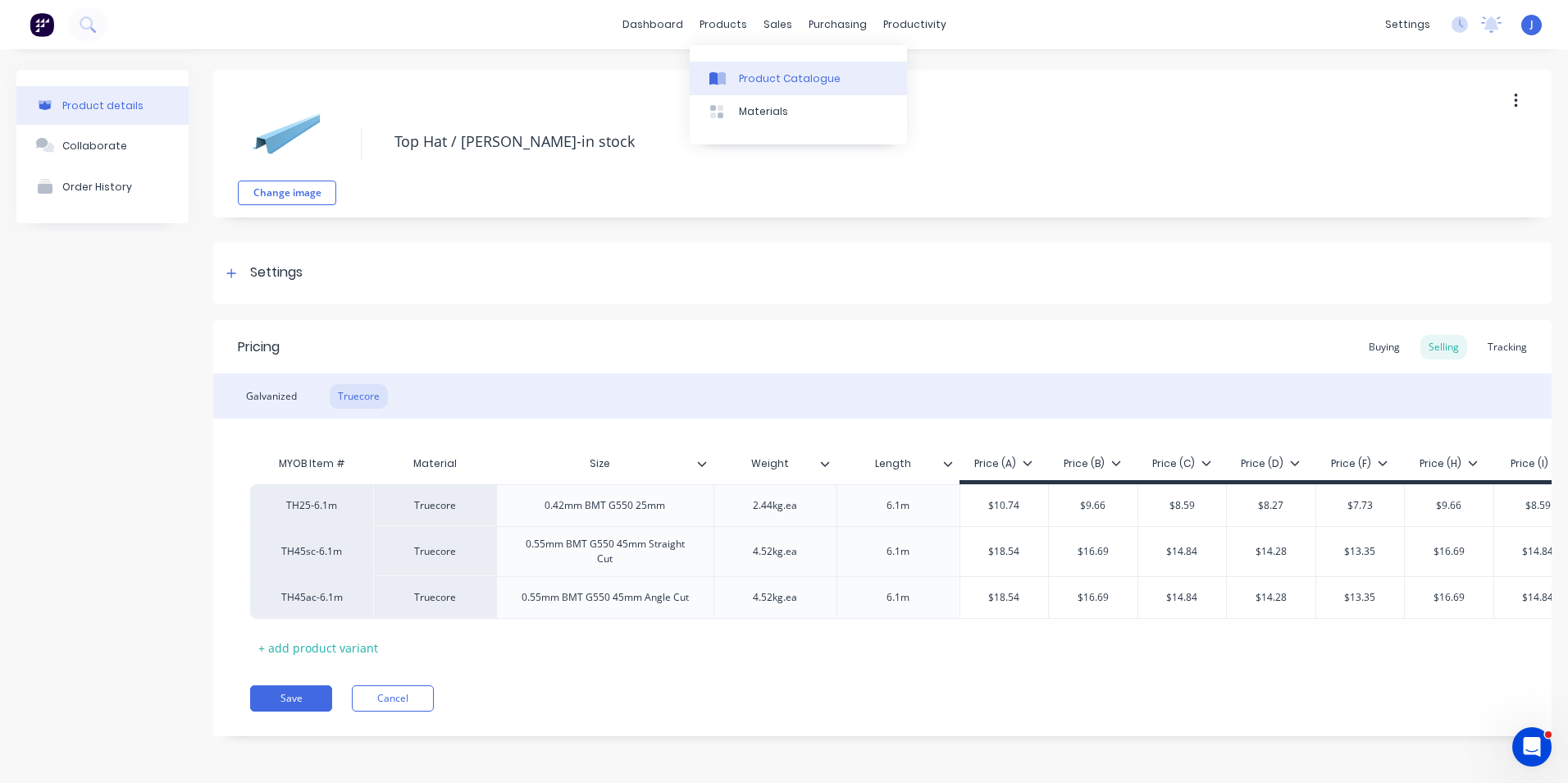
click at [736, 87] on link "Product Catalogue" at bounding box center [798, 77] width 218 height 33
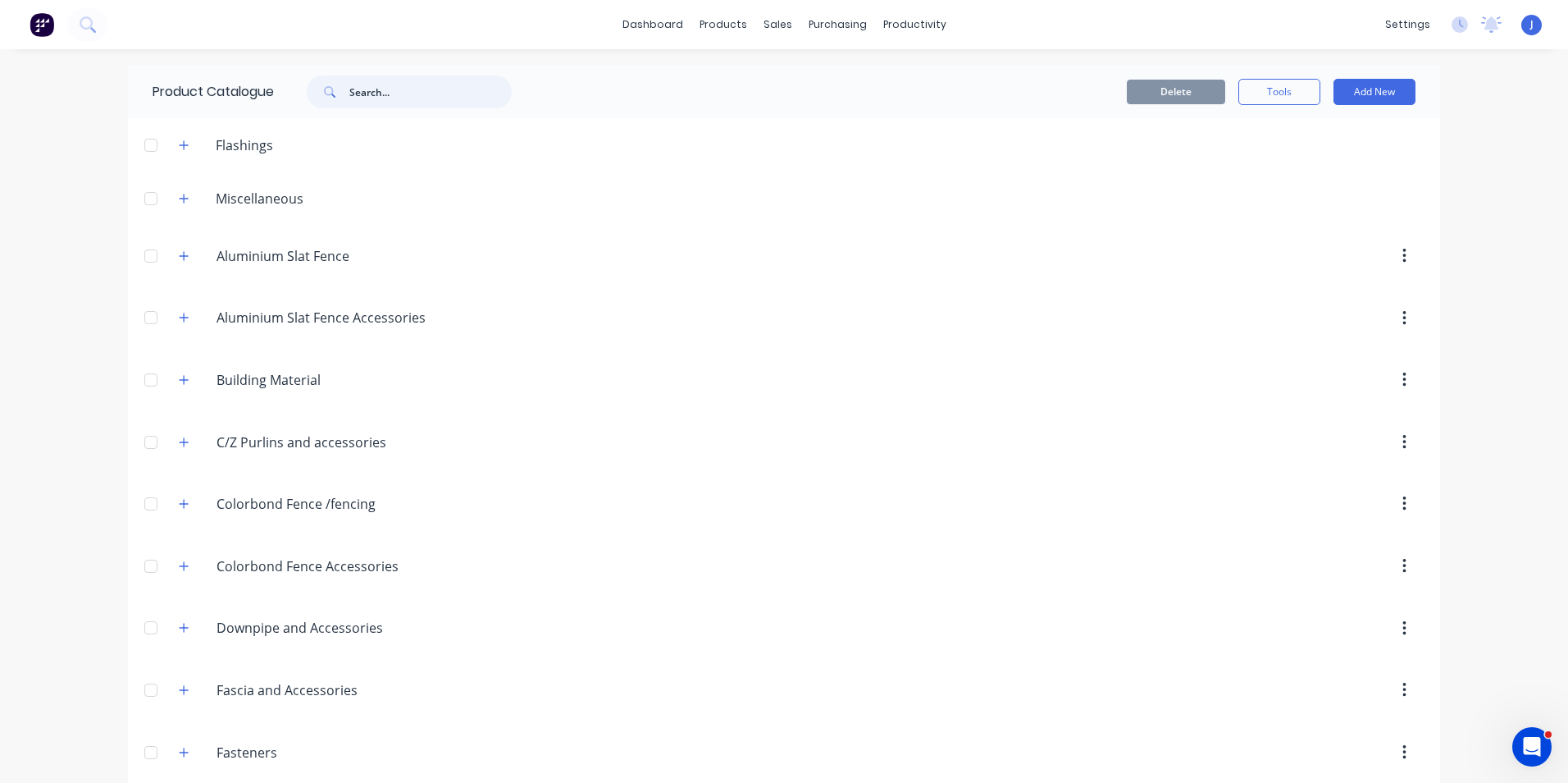
click at [424, 97] on input "text" at bounding box center [430, 91] width 162 height 33
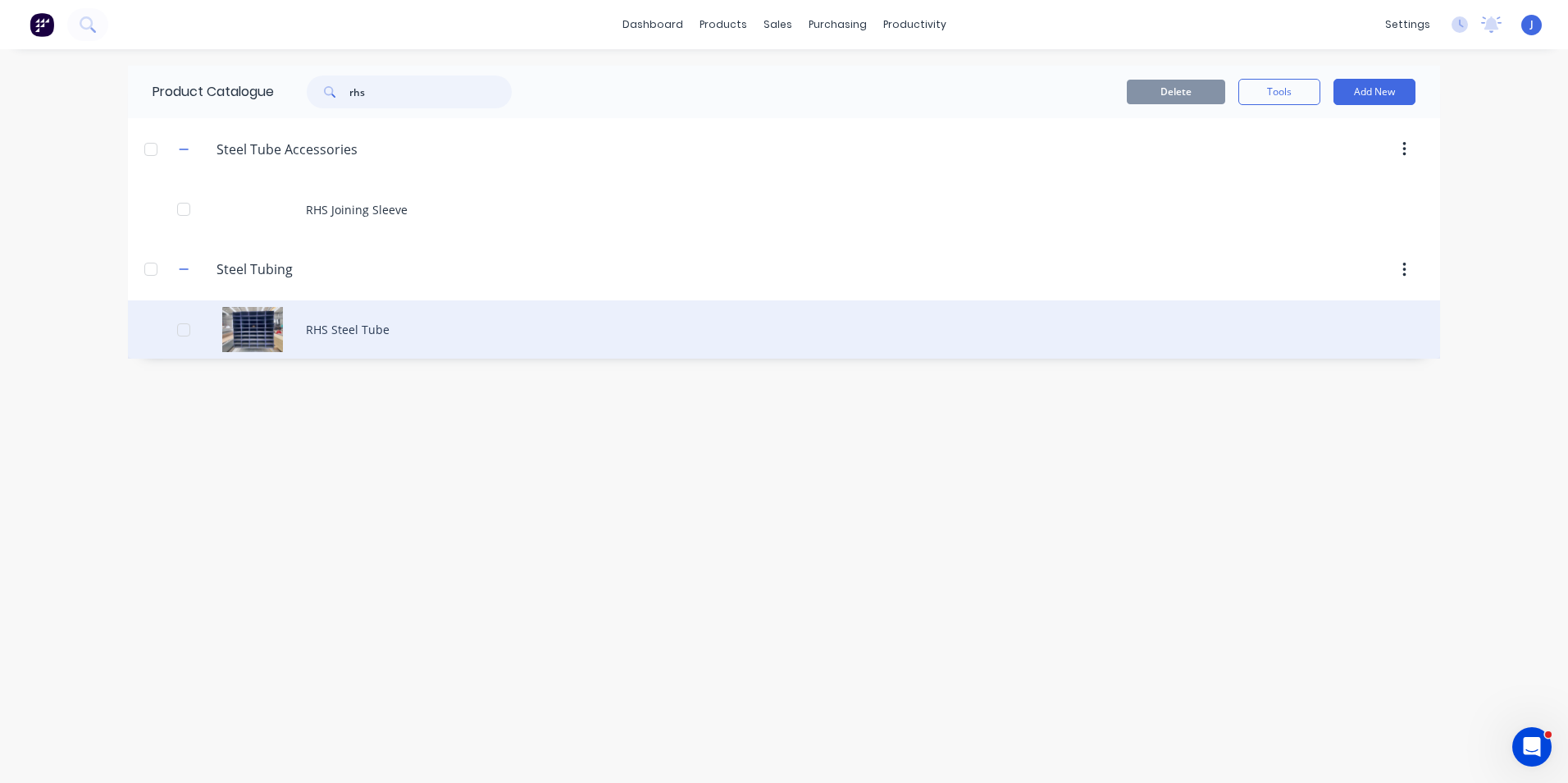
type input "rhs"
click at [363, 312] on div "RHS Steel Tube" at bounding box center [784, 330] width 1312 height 58
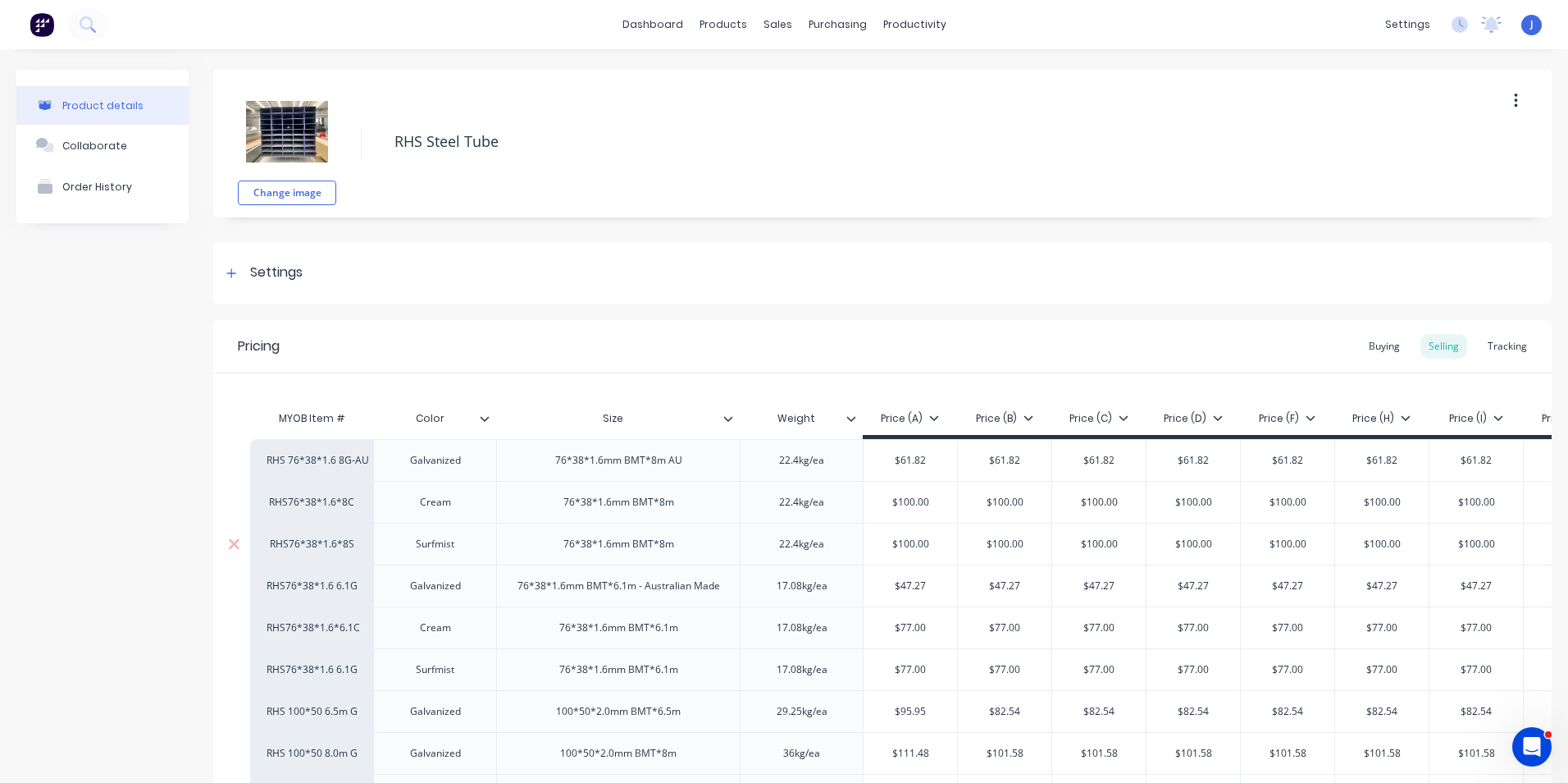
type textarea "x"
click at [661, 226] on div "Change image RHS Steel Tube Settings Product Options I buy this item I sell thi…" at bounding box center [881, 661] width 1338 height 1182
click at [789, 74] on div at bounding box center [782, 79] width 24 height 15
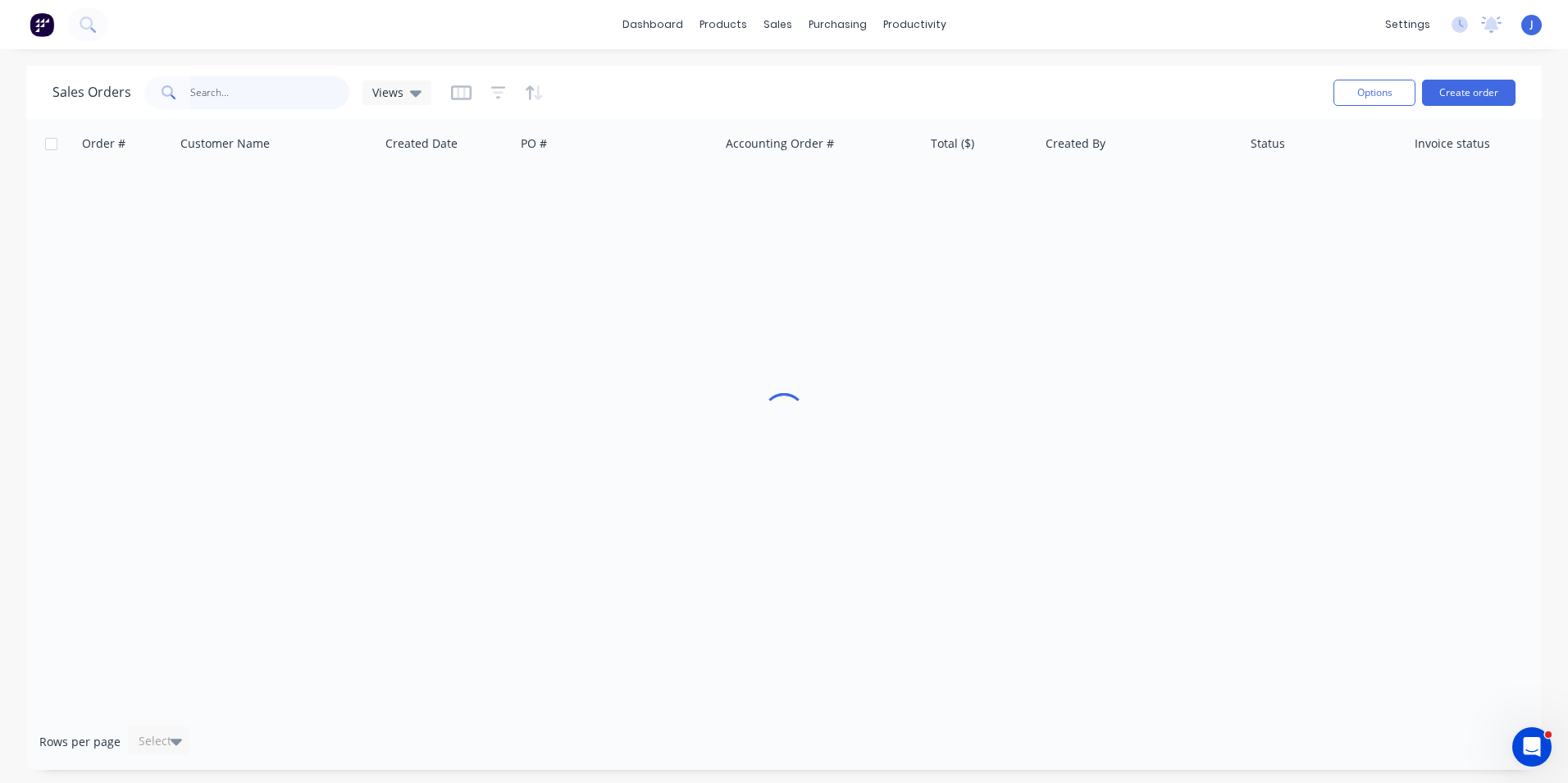
click at [284, 92] on input "text" at bounding box center [270, 92] width 160 height 33
type input "0411402092"
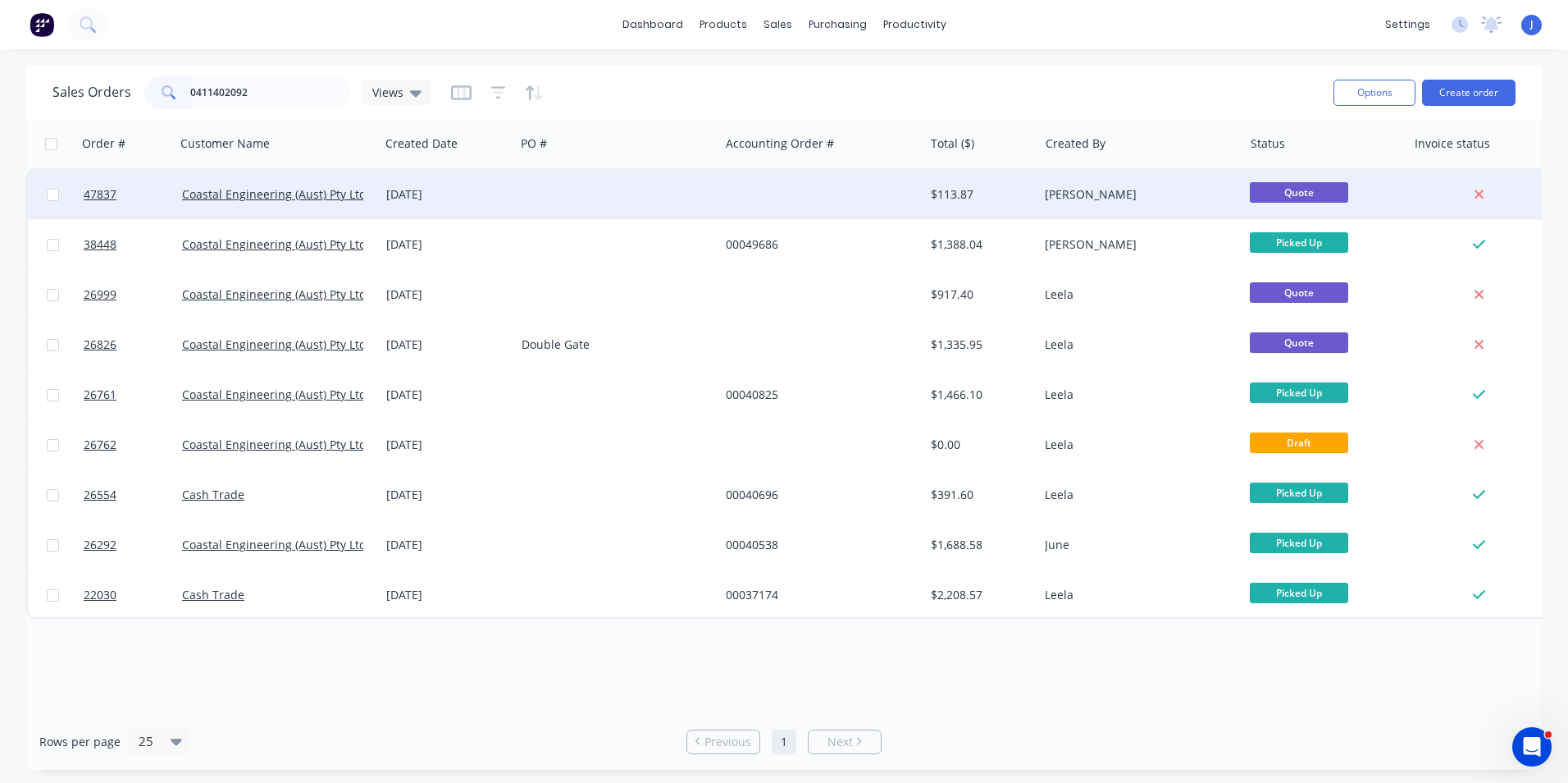
click at [509, 188] on div "[DATE]" at bounding box center [447, 194] width 136 height 49
click at [332, 193] on link "Coastal Engineering (Aust) Pty Ltd" at bounding box center [274, 194] width 185 height 16
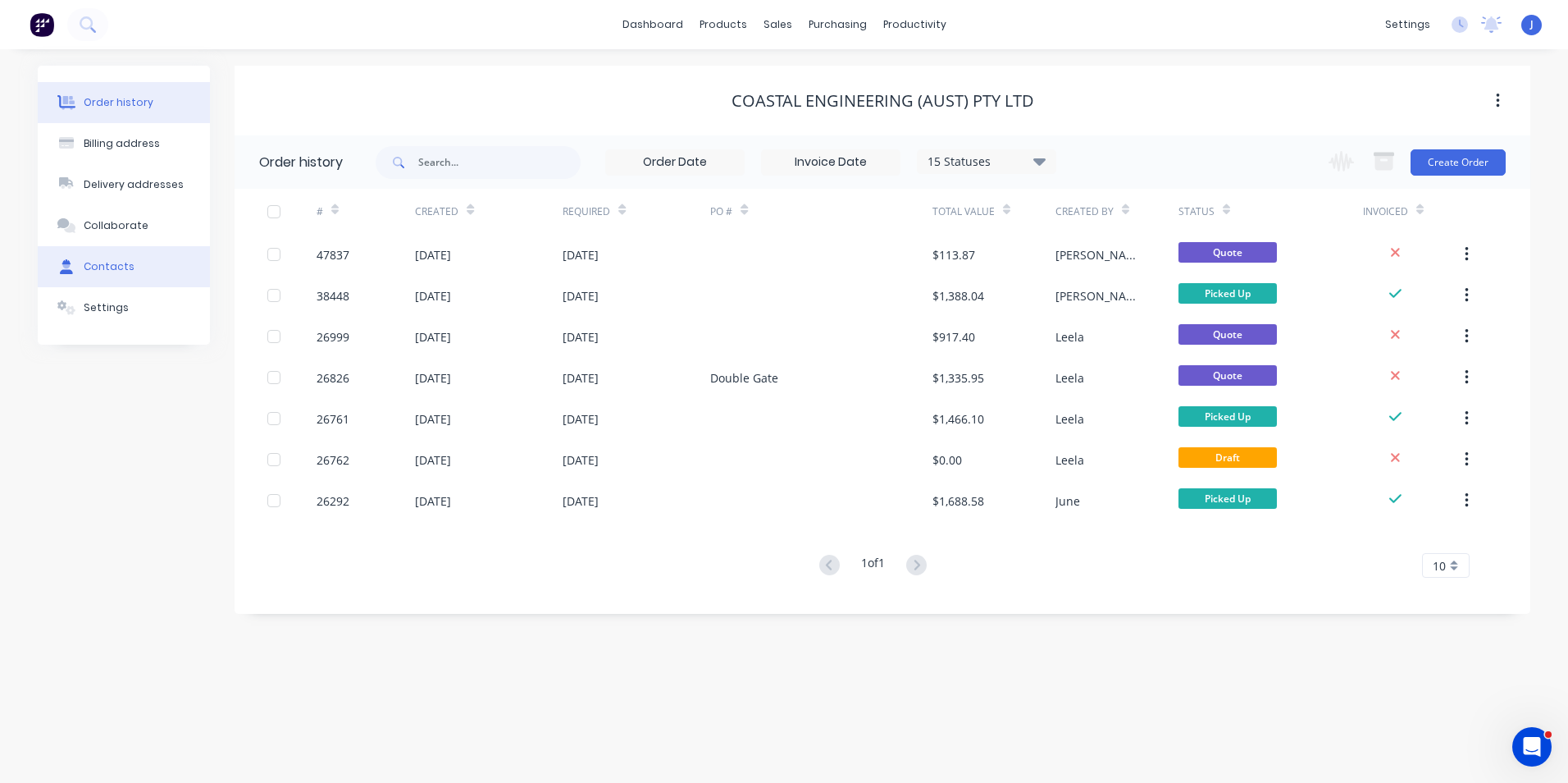
click at [170, 283] on button "Contacts" at bounding box center [123, 267] width 172 height 41
select select "AU"
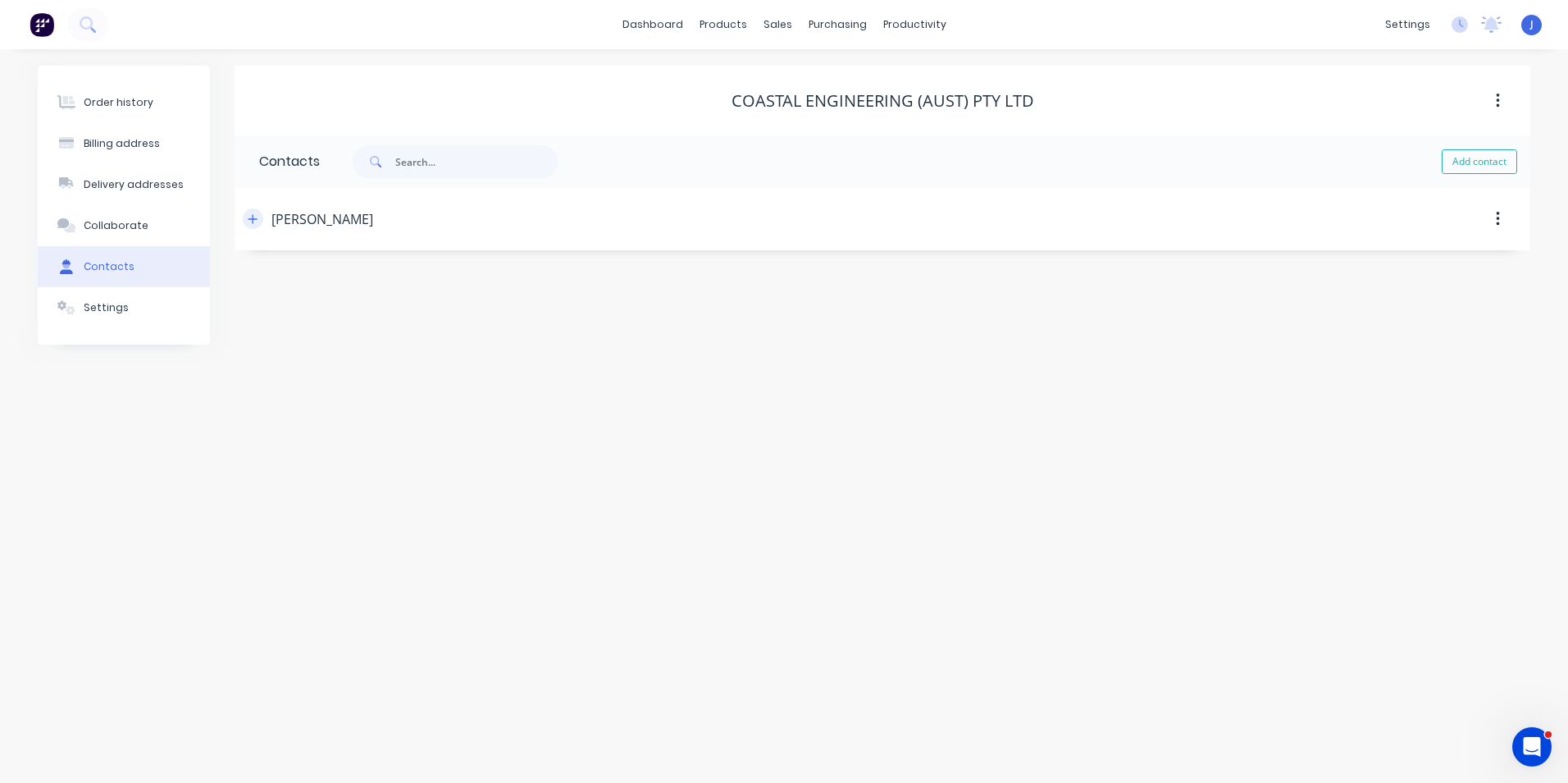
click at [252, 219] on icon "button" at bounding box center [253, 219] width 9 height 9
drag, startPoint x: 414, startPoint y: 346, endPoint x: 245, endPoint y: 333, distance: 169.5
click at [245, 333] on div "Contact name [PERSON_NAME] Email address [EMAIL_ADDRESS][DOMAIN_NAME] Phone Int…" at bounding box center [882, 386] width 1296 height 272
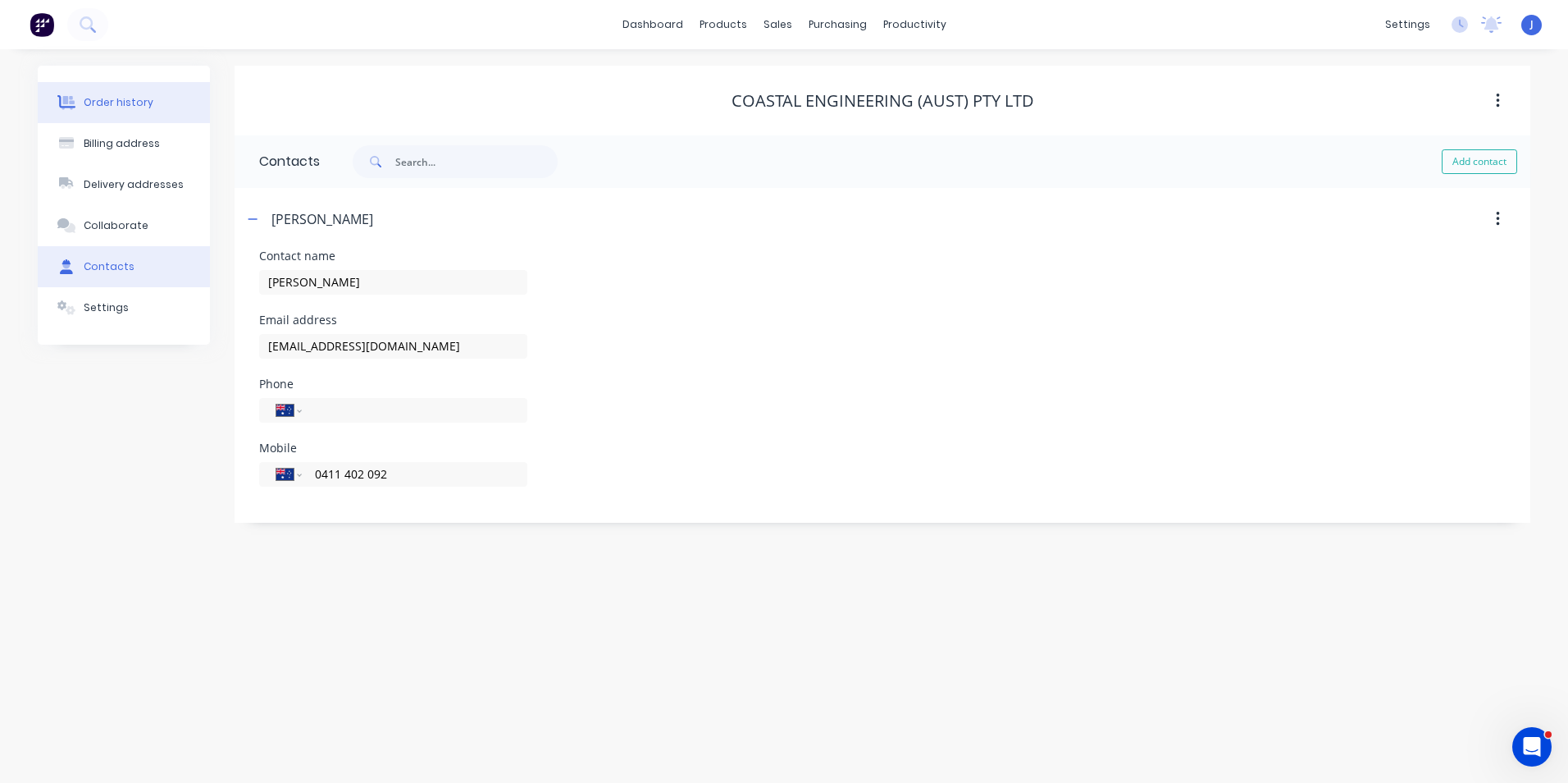
click at [114, 114] on button "Order history" at bounding box center [123, 103] width 172 height 41
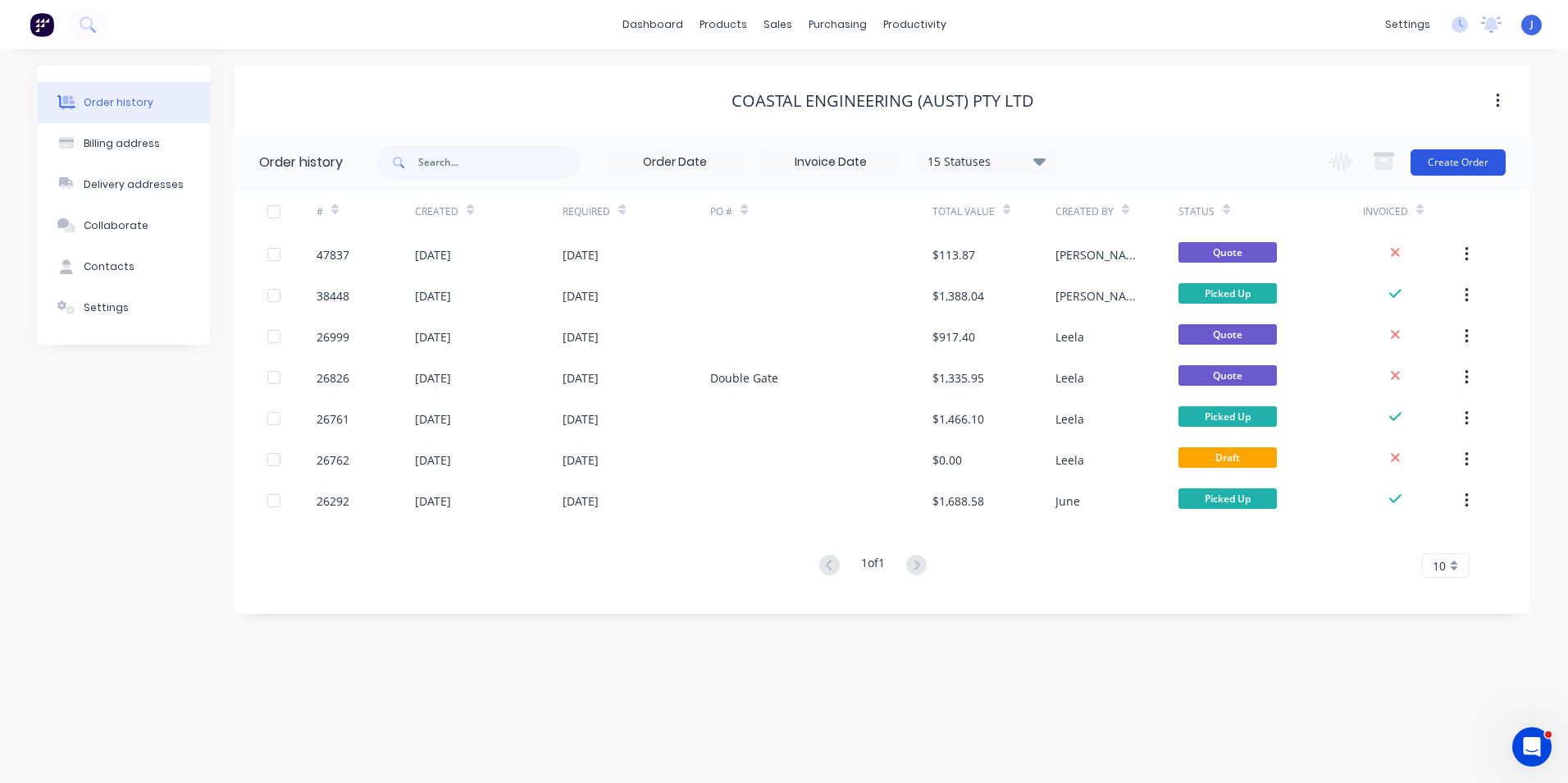
click at [1440, 163] on button "Create Order" at bounding box center [1458, 162] width 95 height 26
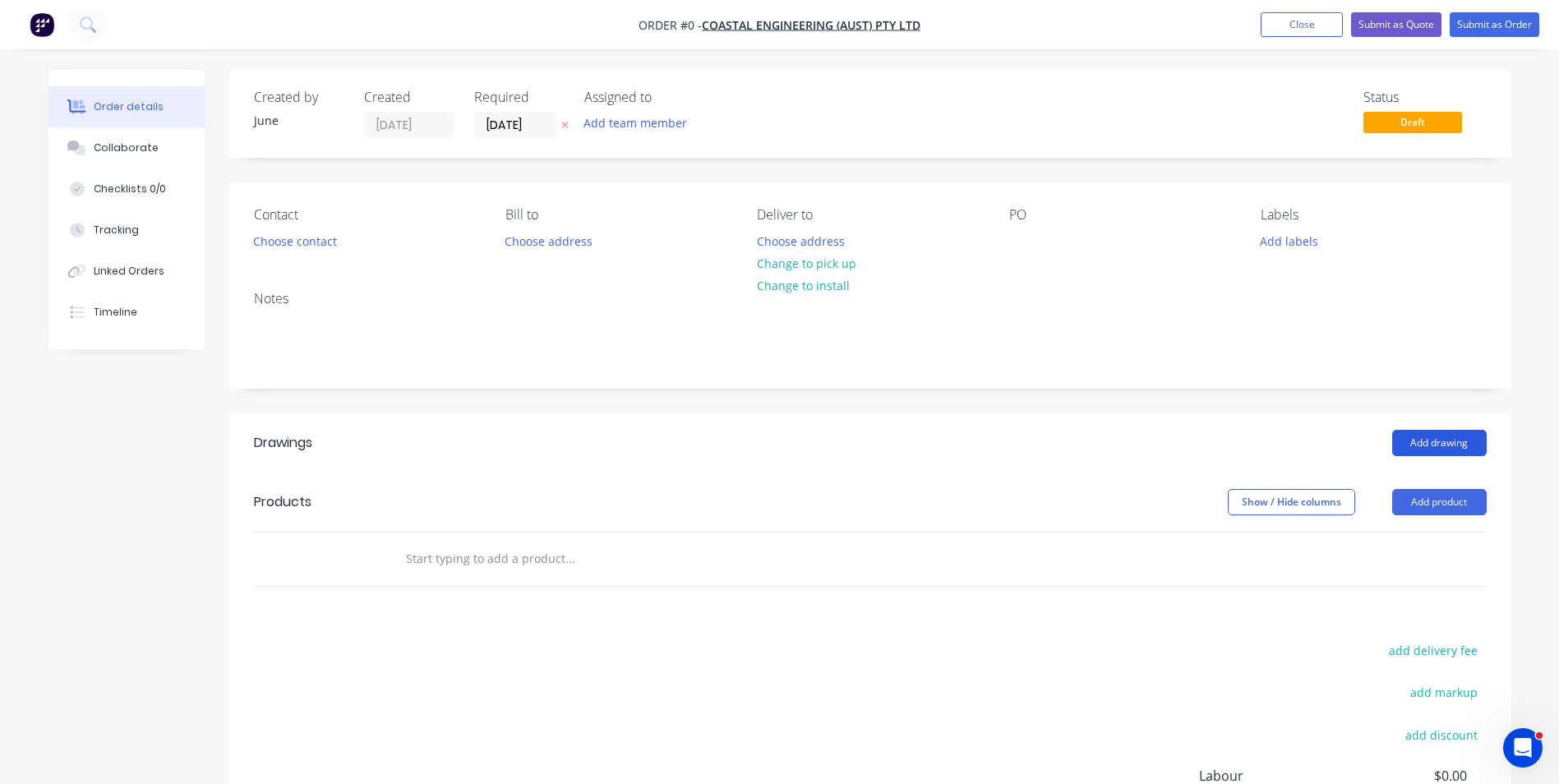
click at [1417, 437] on button "Add drawing" at bounding box center [1439, 442] width 94 height 26
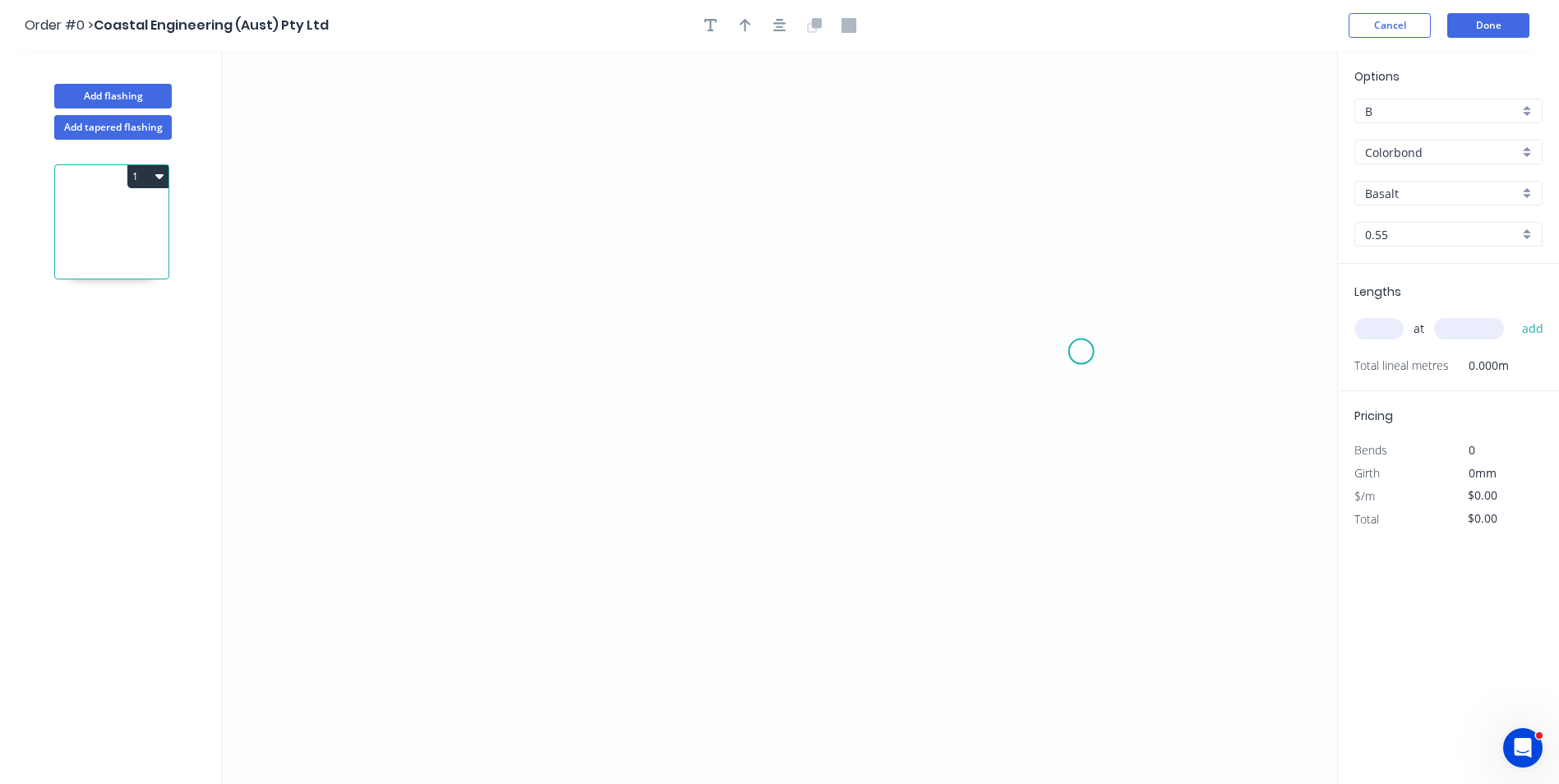
click at [1081, 352] on icon "0" at bounding box center [780, 417] width 1115 height 733
click at [557, 349] on icon "0" at bounding box center [780, 417] width 1115 height 733
click at [556, 372] on icon "0 ?" at bounding box center [780, 417] width 1115 height 733
click at [704, 377] on icon "0 ? ?" at bounding box center [780, 417] width 1115 height 733
click at [704, 377] on circle at bounding box center [704, 372] width 25 height 25
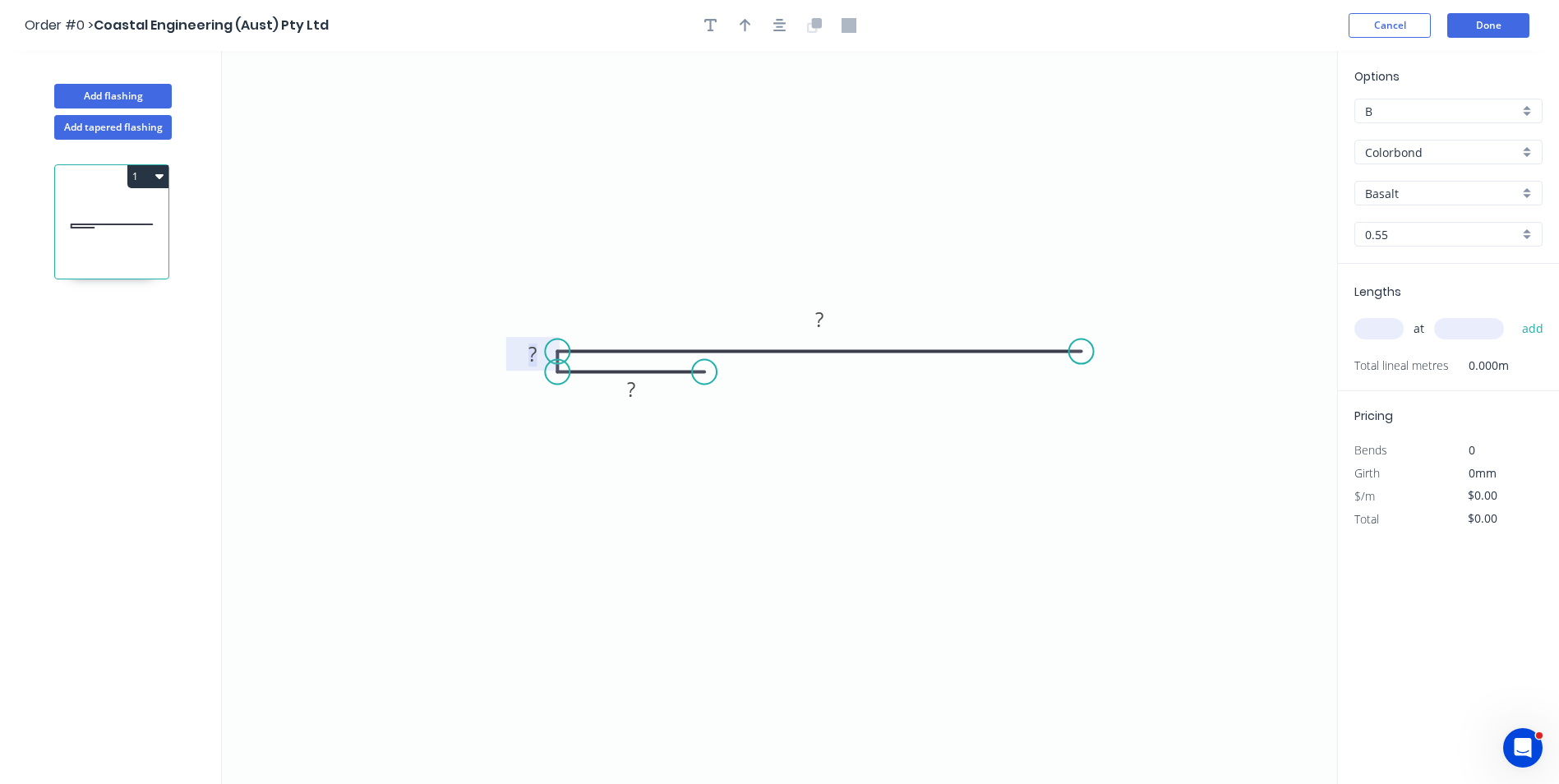
click at [538, 359] on rect at bounding box center [532, 355] width 33 height 23
click at [633, 387] on tspan "?" at bounding box center [630, 389] width 8 height 27
click at [813, 320] on rect at bounding box center [819, 320] width 33 height 23
click at [626, 288] on icon "0 50 1 163" at bounding box center [780, 417] width 1115 height 733
type input "$9.63"
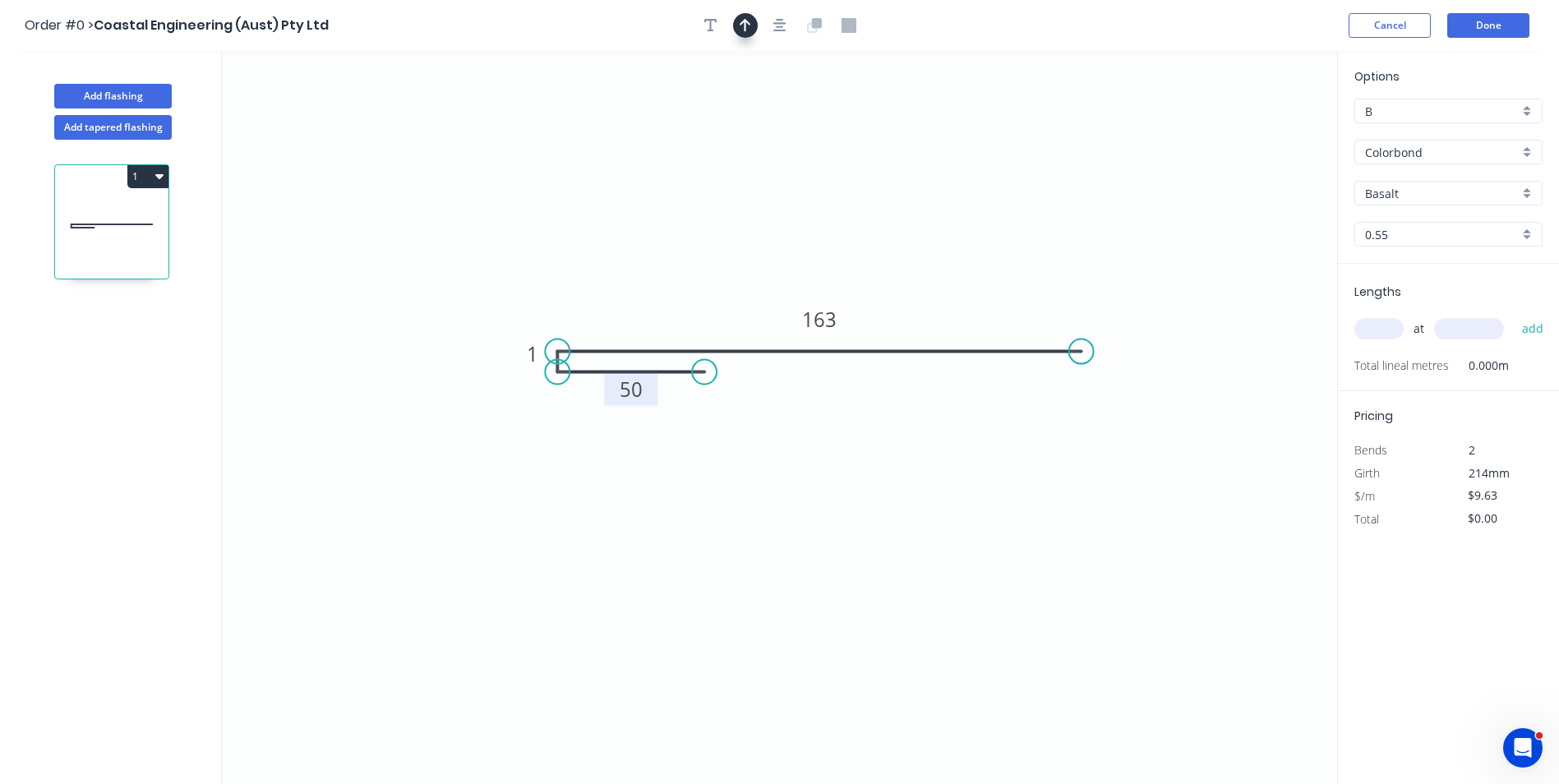
click at [734, 29] on button "button" at bounding box center [746, 25] width 25 height 25
drag, startPoint x: 1257, startPoint y: 135, endPoint x: 662, endPoint y: 310, distance: 620.2
click at [662, 310] on icon at bounding box center [662, 292] width 15 height 53
click at [884, 245] on icon "0 50 1 163" at bounding box center [780, 417] width 1115 height 733
click at [1412, 207] on div "Options B B Colorbond Colorbond Basalt Basalt 0.55 0.55" at bounding box center [1448, 165] width 221 height 196
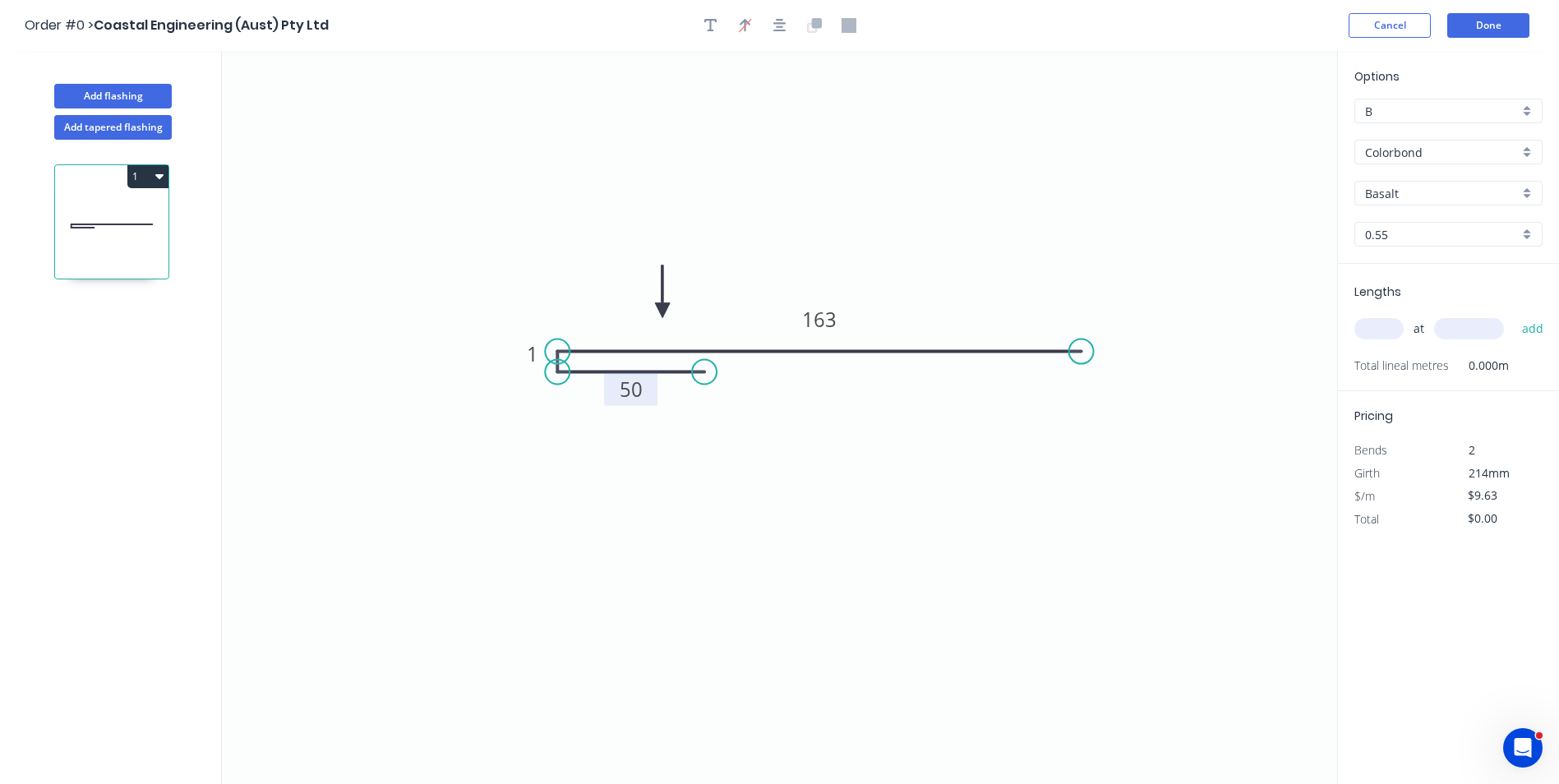
click at [1414, 202] on div "Basalt" at bounding box center [1448, 193] width 188 height 25
click at [1428, 305] on div "Paperbark" at bounding box center [1449, 298] width 187 height 28
type input "Paperbark"
click at [1377, 326] on input "text" at bounding box center [1379, 328] width 49 height 22
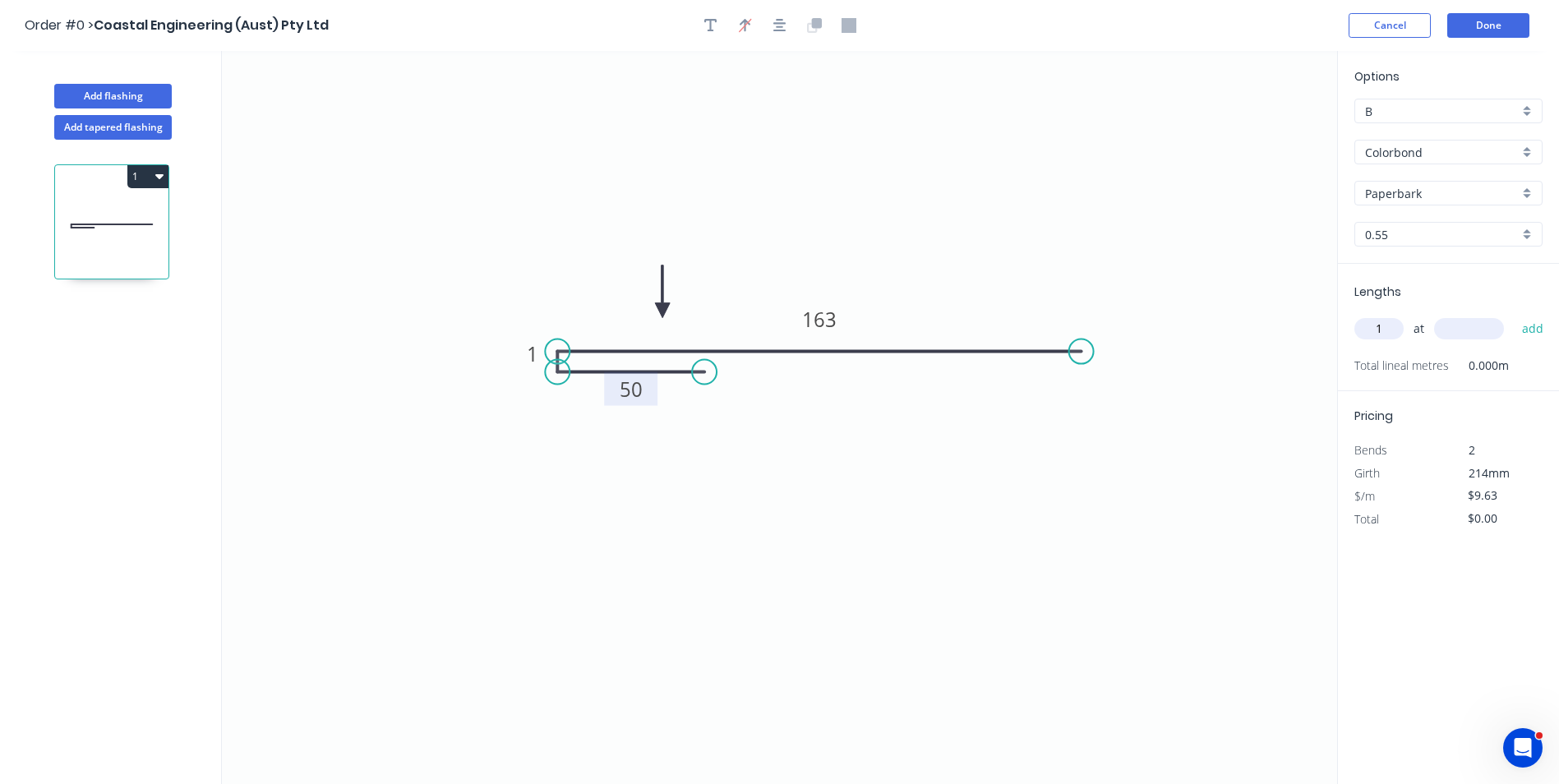
type input "1"
click at [1471, 329] on input "text" at bounding box center [1468, 328] width 70 height 22
type input "1650"
click at [1514, 314] on button "add" at bounding box center [1533, 328] width 39 height 28
type input "$15.89"
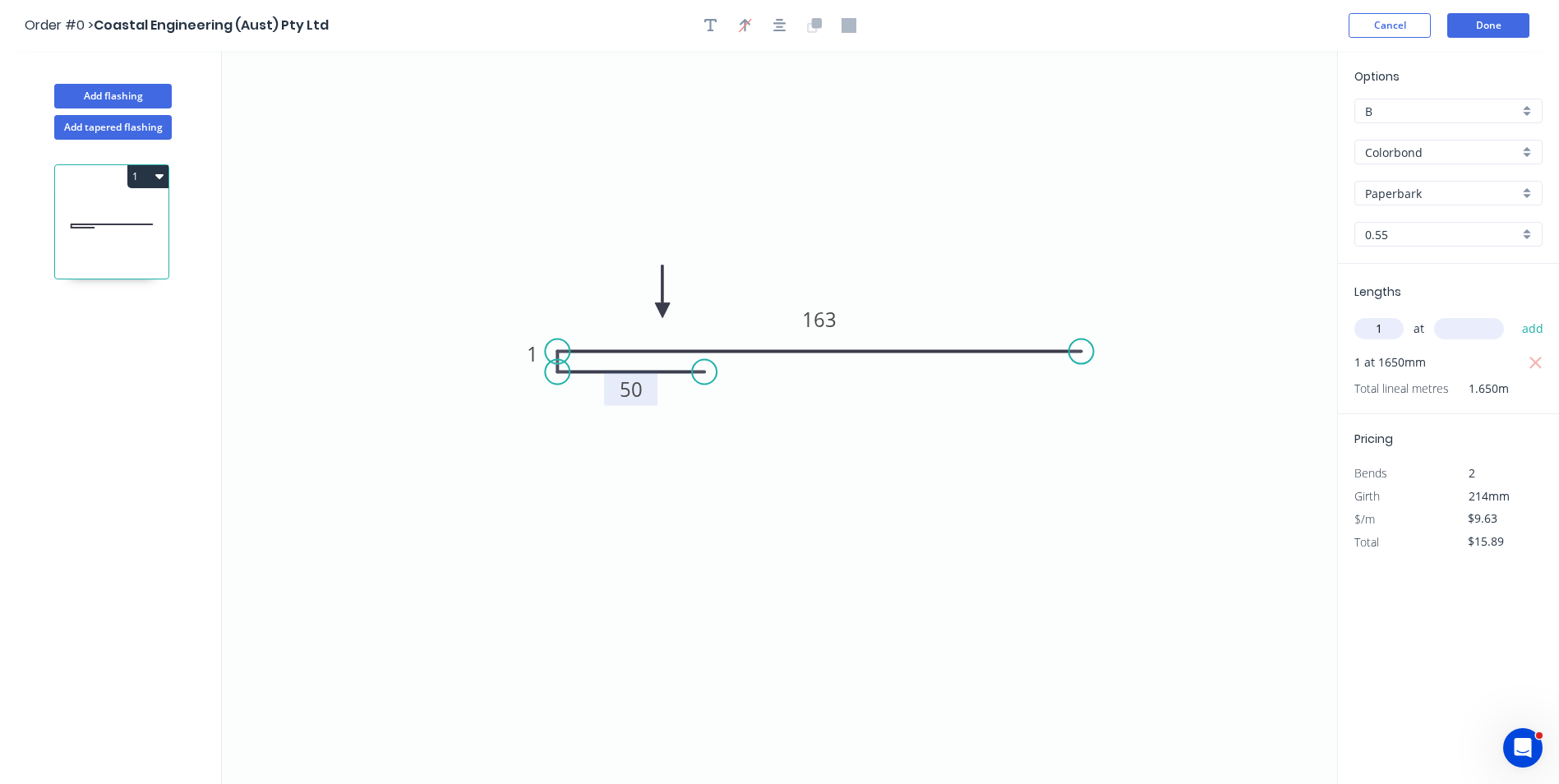
type input "1"
type input "6300"
click at [1514, 314] on button "add" at bounding box center [1533, 328] width 39 height 28
type input "$76.56"
type input "1"
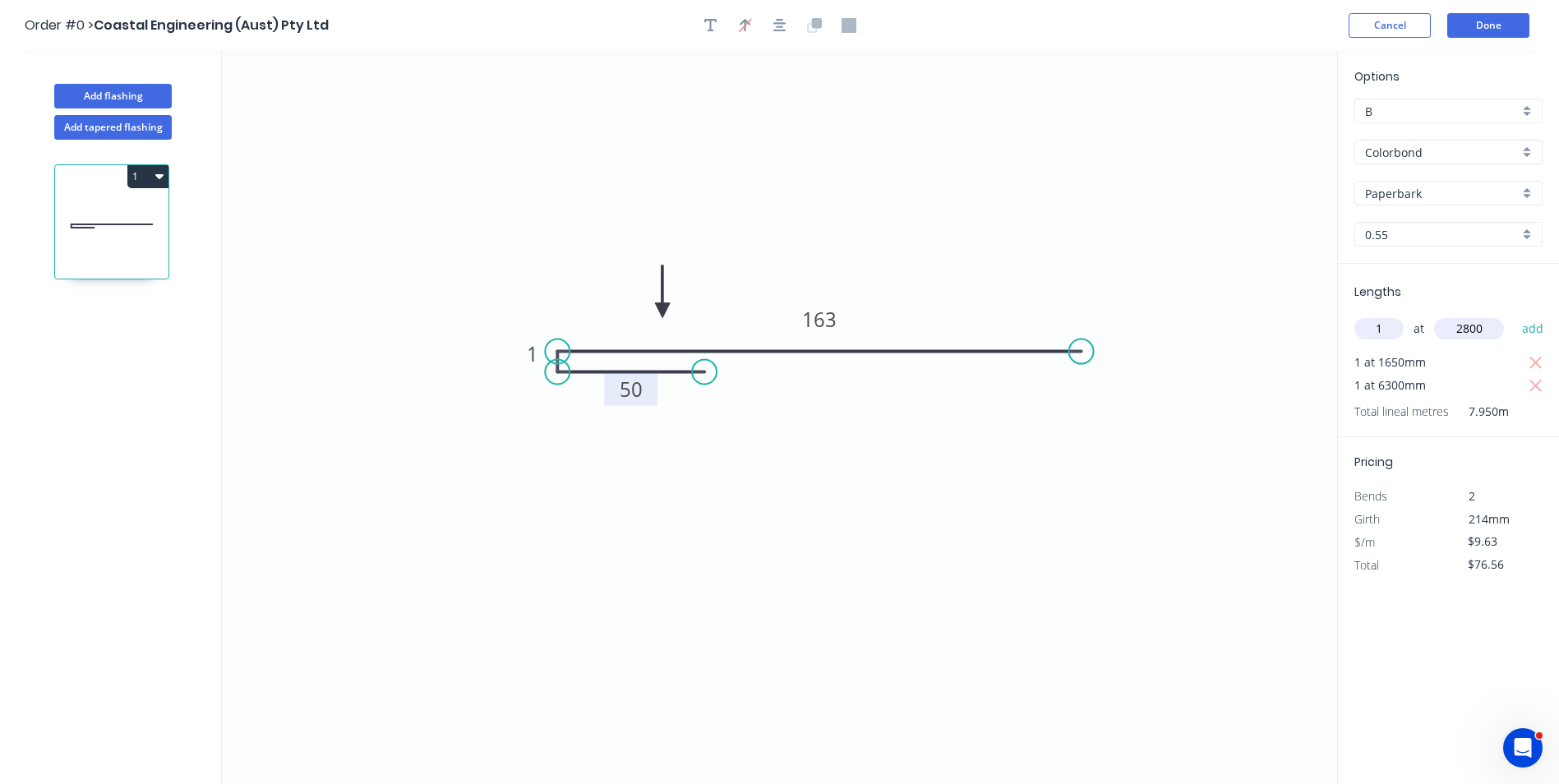
type input "2800"
click at [1514, 314] on button "add" at bounding box center [1533, 328] width 39 height 28
type input "$103.52"
click at [135, 87] on button "Add flashing" at bounding box center [112, 96] width 118 height 25
type input "$0.00"
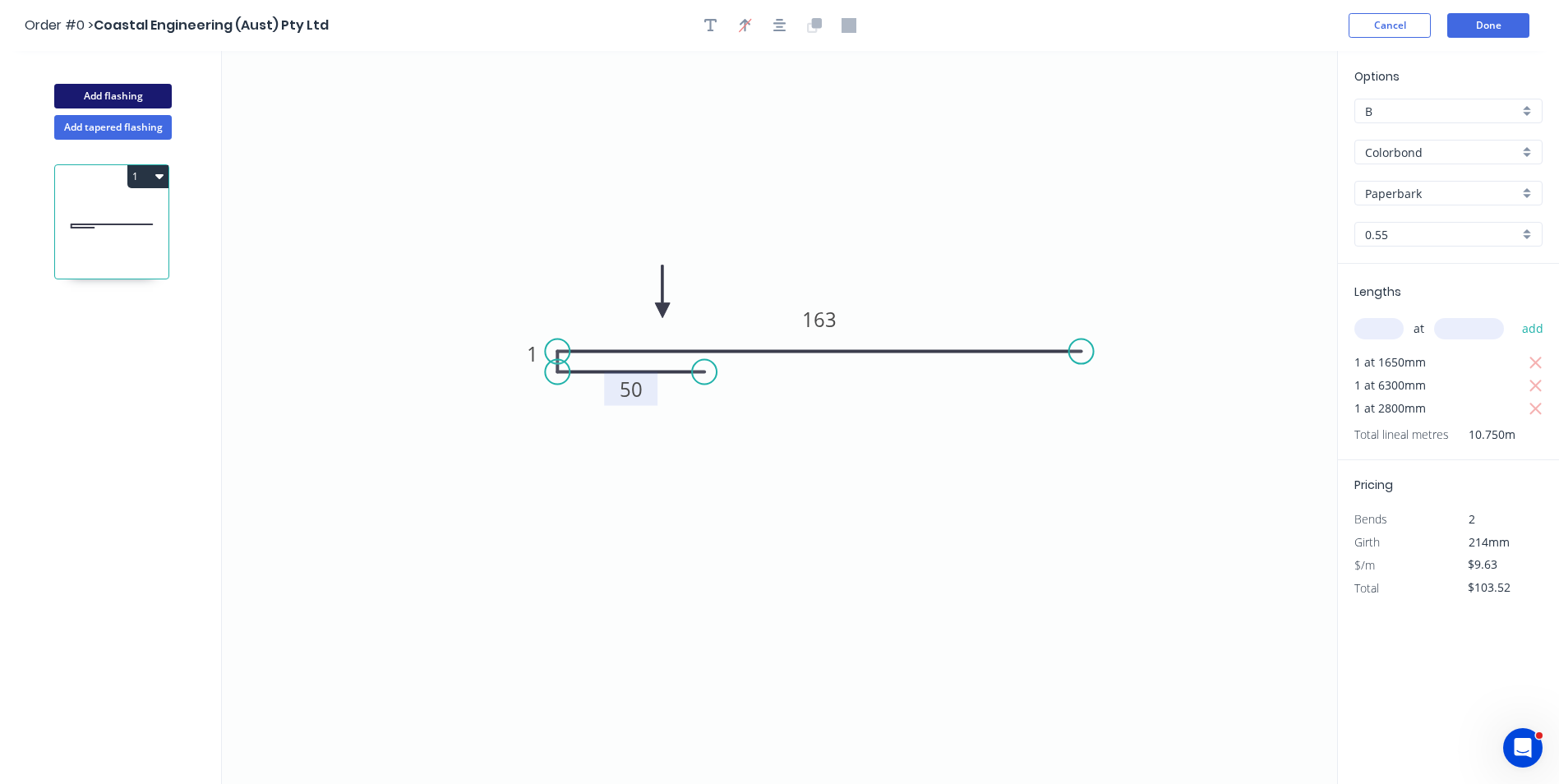
type input "$0.00"
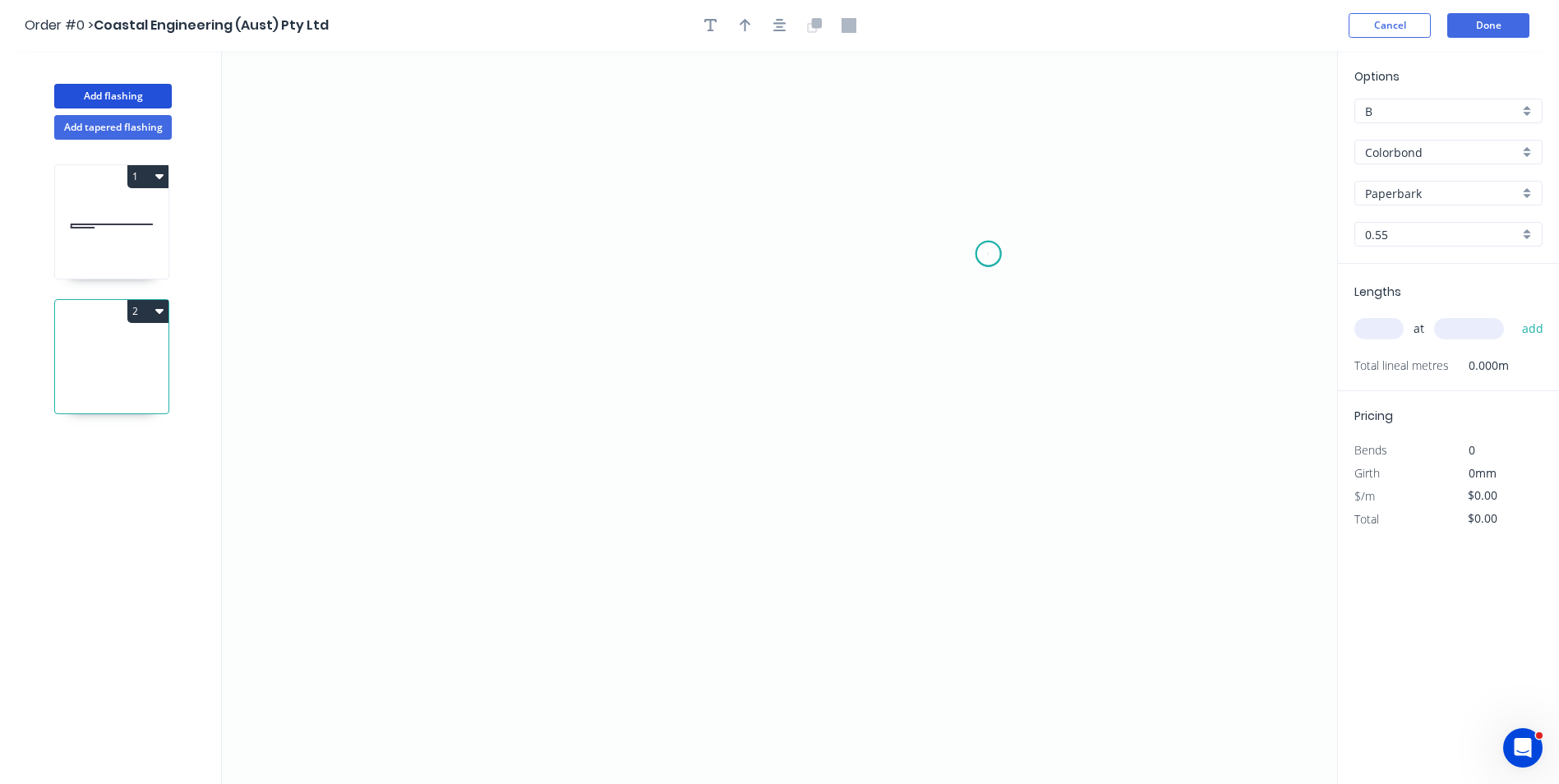
drag, startPoint x: 988, startPoint y: 254, endPoint x: 939, endPoint y: 216, distance: 62.0
click at [987, 253] on icon "0" at bounding box center [780, 417] width 1115 height 733
click at [943, 221] on icon at bounding box center [965, 237] width 46 height 33
click at [529, 238] on icon "0 ?" at bounding box center [780, 417] width 1115 height 733
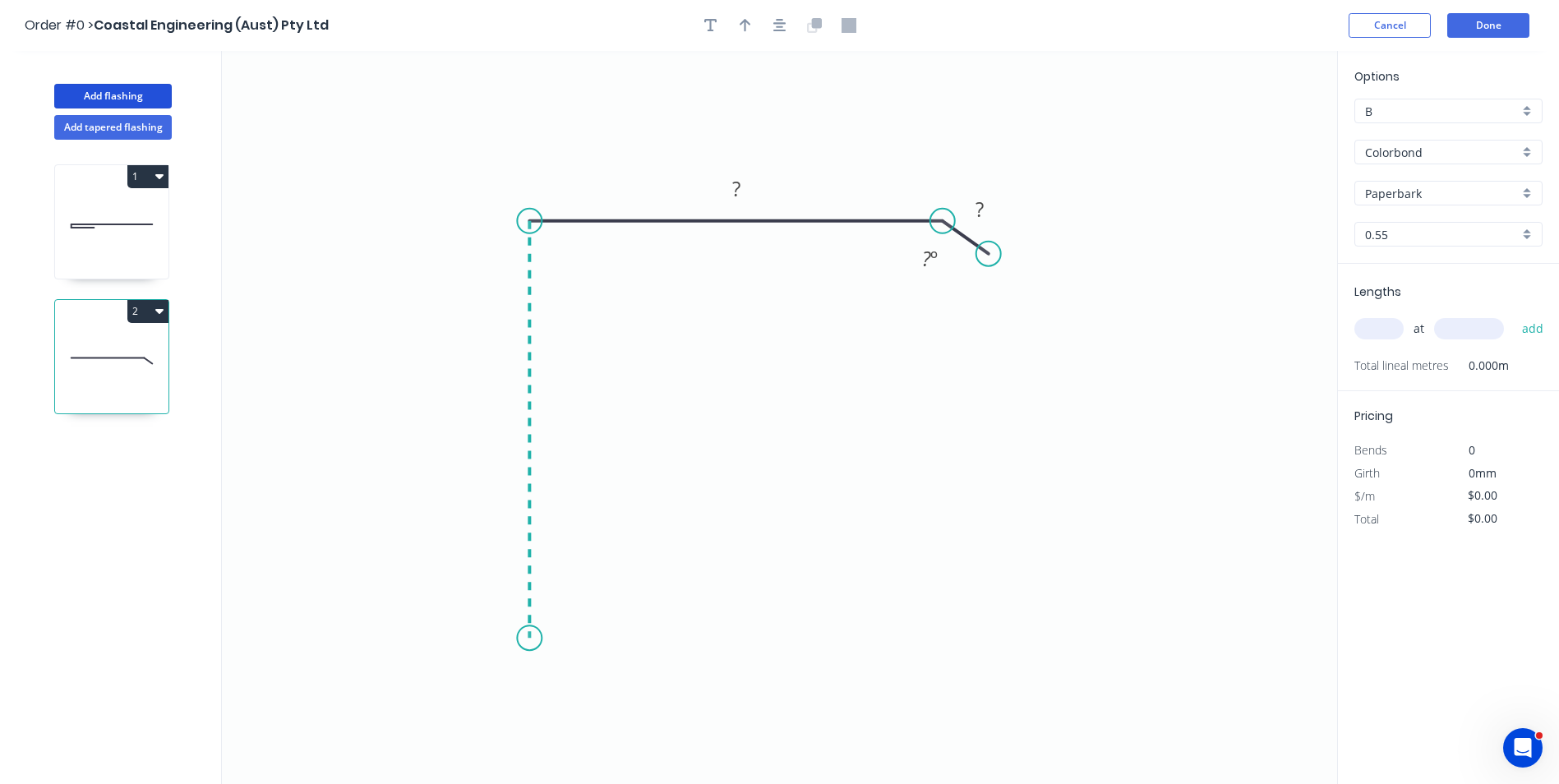
click at [508, 639] on icon "0 ? ? ? º" at bounding box center [780, 417] width 1115 height 733
click at [587, 692] on icon "0 ? ? ? ? º" at bounding box center [780, 417] width 1115 height 733
click at [587, 692] on circle at bounding box center [587, 695] width 25 height 25
drag, startPoint x: 992, startPoint y: 254, endPoint x: 984, endPoint y: 266, distance: 14.4
click at [984, 266] on circle at bounding box center [984, 263] width 25 height 25
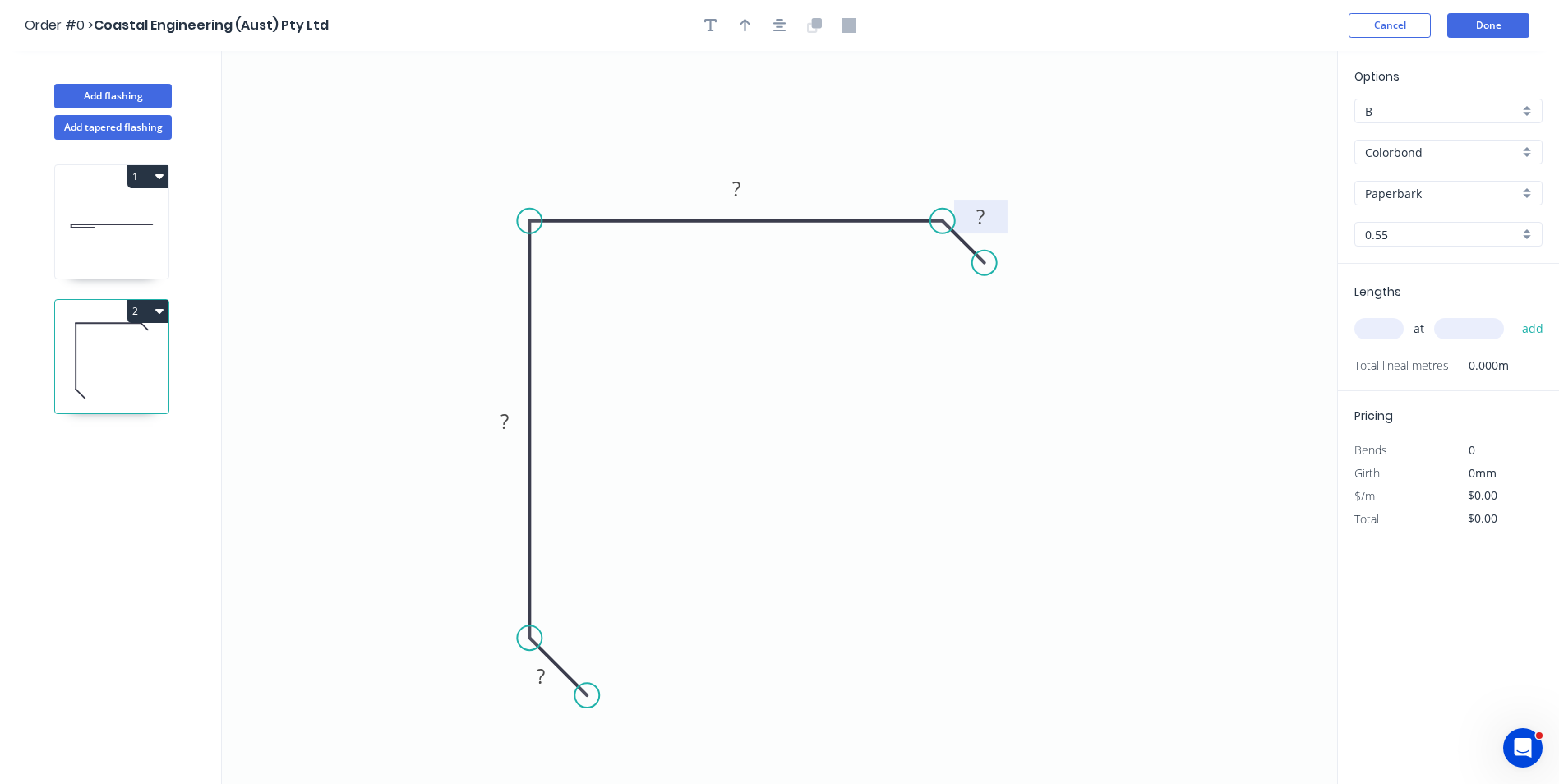
click at [984, 215] on tspan "?" at bounding box center [980, 216] width 8 height 27
click at [734, 25] on button "button" at bounding box center [746, 25] width 25 height 25
type input "$10.16"
drag, startPoint x: 788, startPoint y: 137, endPoint x: 576, endPoint y: 183, distance: 216.9
click at [576, 183] on icon at bounding box center [577, 164] width 15 height 53
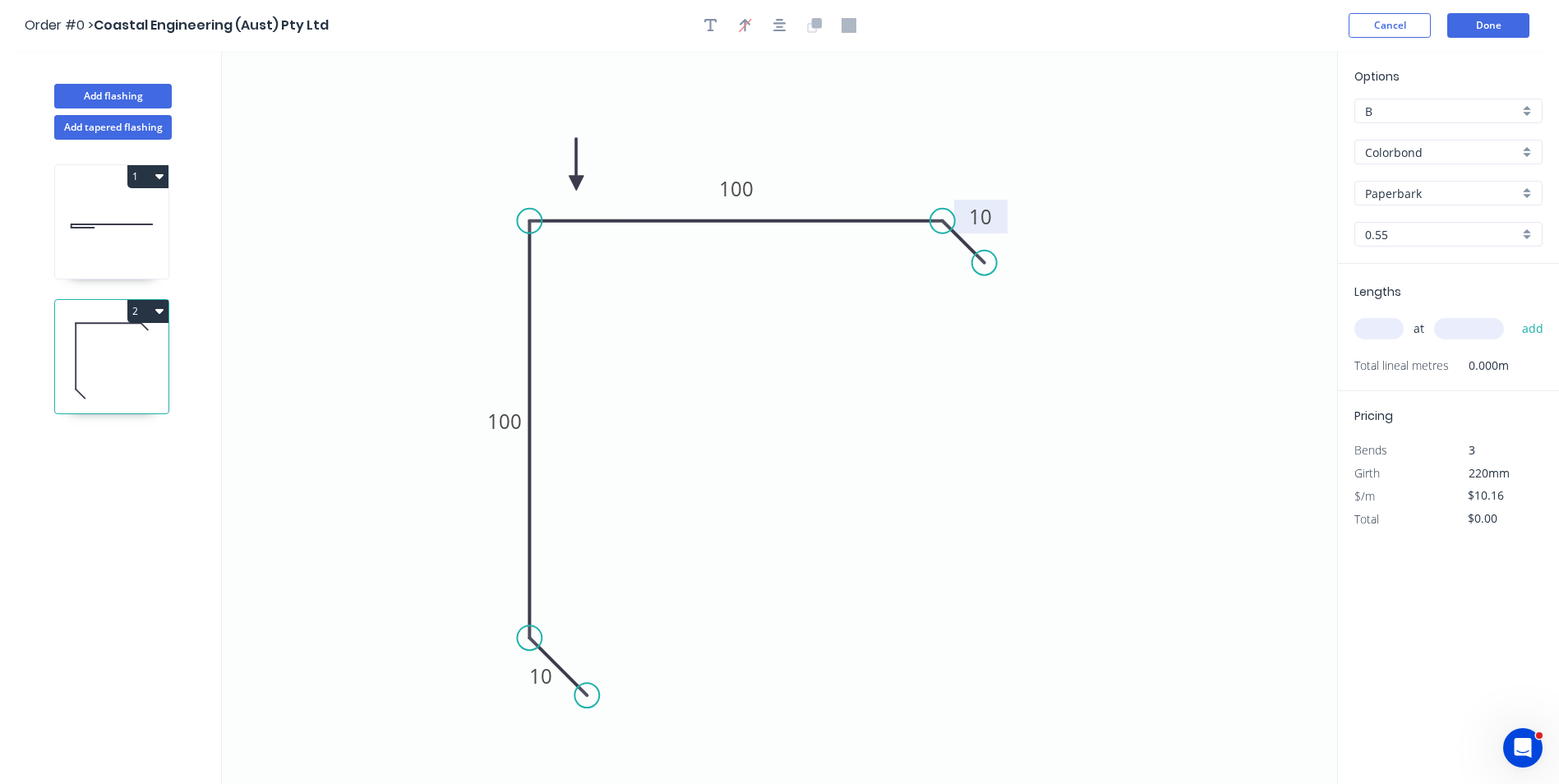
click at [1370, 324] on input "text" at bounding box center [1379, 328] width 49 height 22
type input "1"
type input "2600"
click at [1514, 314] on button "add" at bounding box center [1533, 328] width 39 height 28
type input "$26.42"
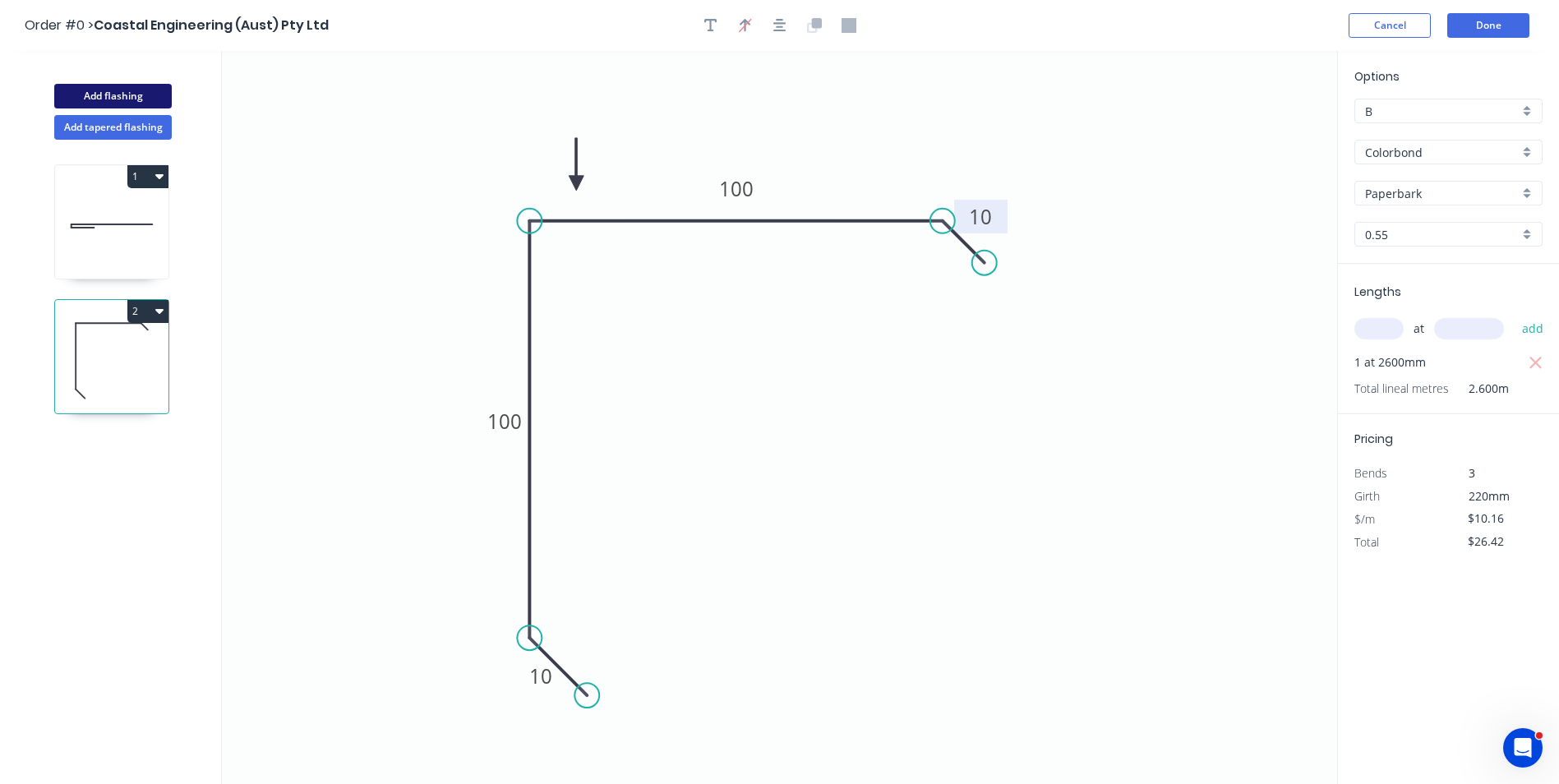
click at [86, 86] on button "Add flashing" at bounding box center [112, 96] width 118 height 25
type input "$0.00"
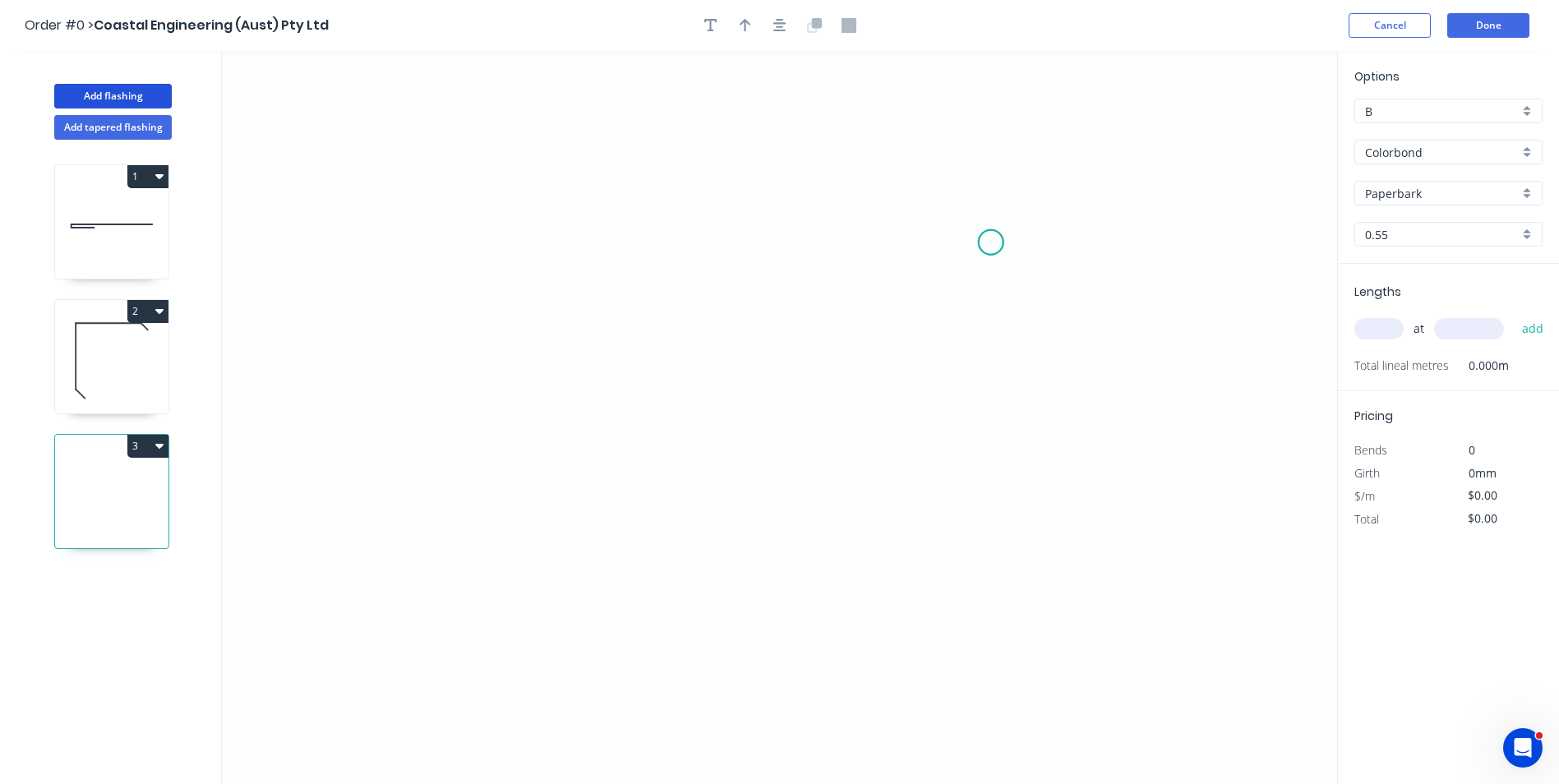
click at [991, 242] on icon "0" at bounding box center [780, 417] width 1115 height 733
click at [955, 195] on icon "0" at bounding box center [780, 417] width 1115 height 733
click at [607, 193] on icon "0 ?" at bounding box center [780, 417] width 1115 height 733
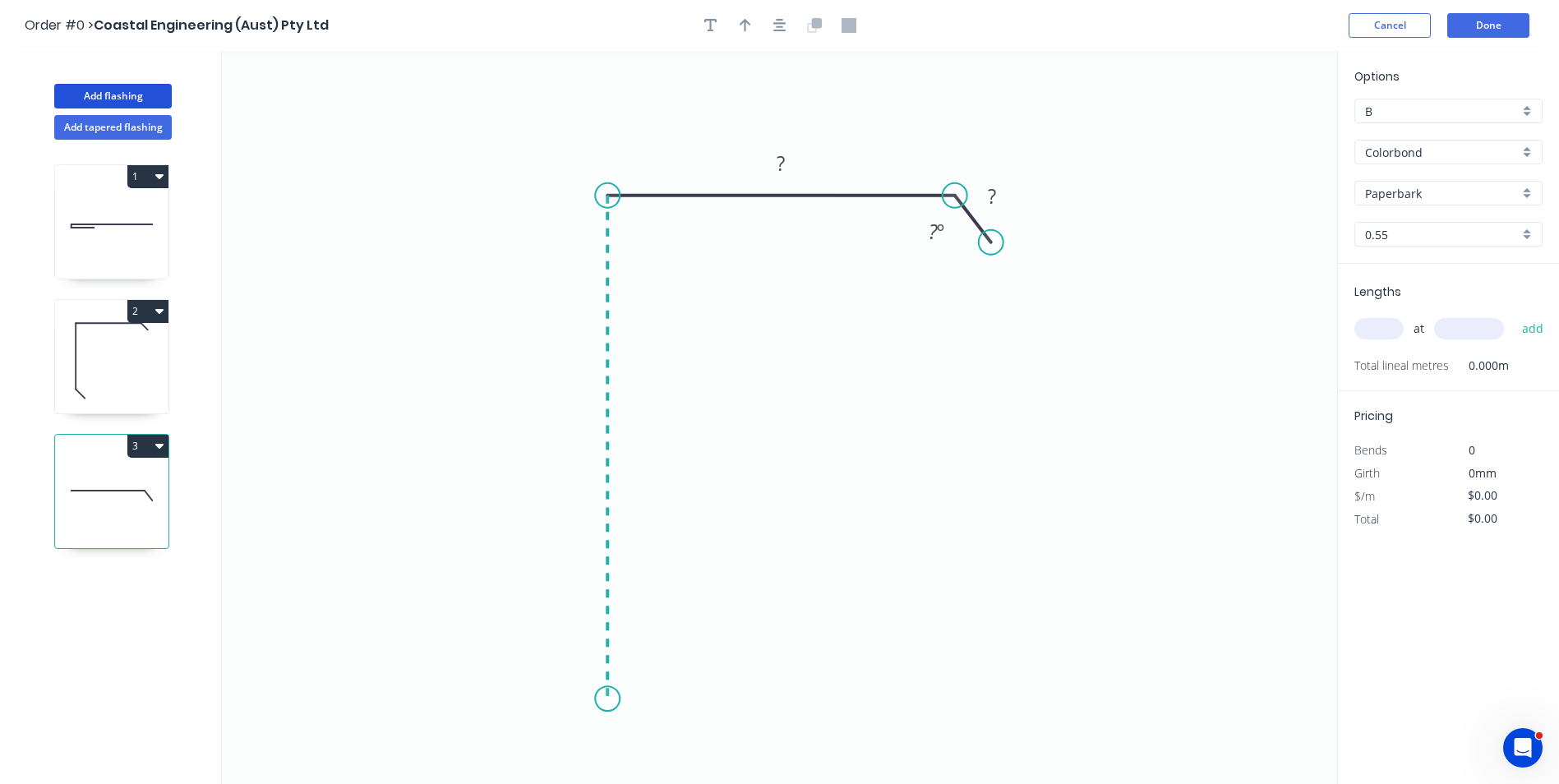
click at [586, 699] on icon "0 ? ? ? º" at bounding box center [780, 417] width 1115 height 733
click at [646, 734] on icon "0 ? ? ? ? º" at bounding box center [780, 417] width 1115 height 733
click at [646, 734] on circle at bounding box center [646, 738] width 25 height 25
click at [645, 735] on circle at bounding box center [646, 738] width 25 height 25
click at [645, 740] on circle at bounding box center [646, 738] width 25 height 25
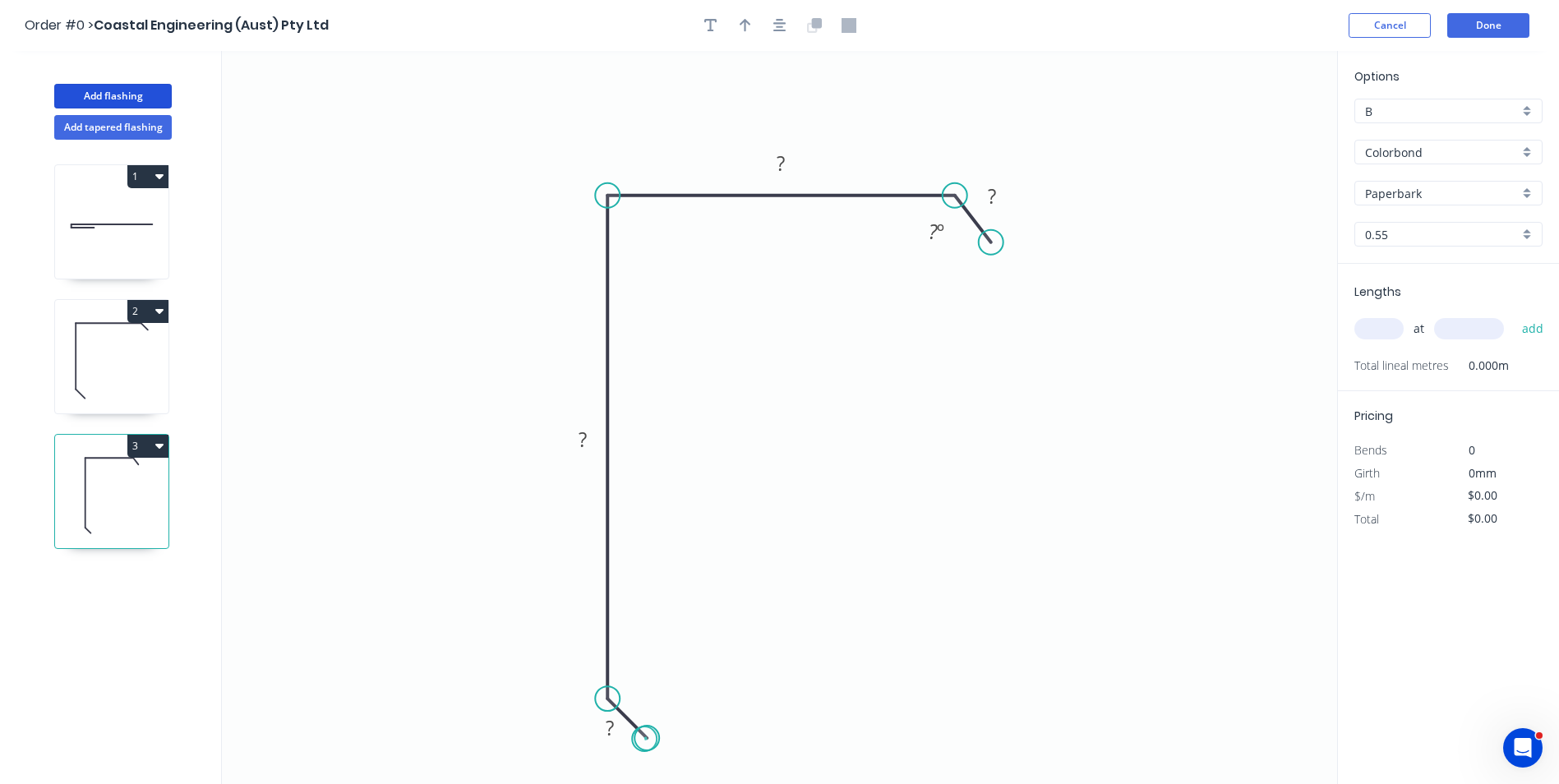
click at [645, 740] on circle at bounding box center [646, 738] width 25 height 25
drag, startPoint x: 990, startPoint y: 240, endPoint x: 995, endPoint y: 232, distance: 9.4
click at [995, 232] on circle at bounding box center [994, 235] width 25 height 25
click at [990, 200] on tspan "?" at bounding box center [992, 190] width 8 height 27
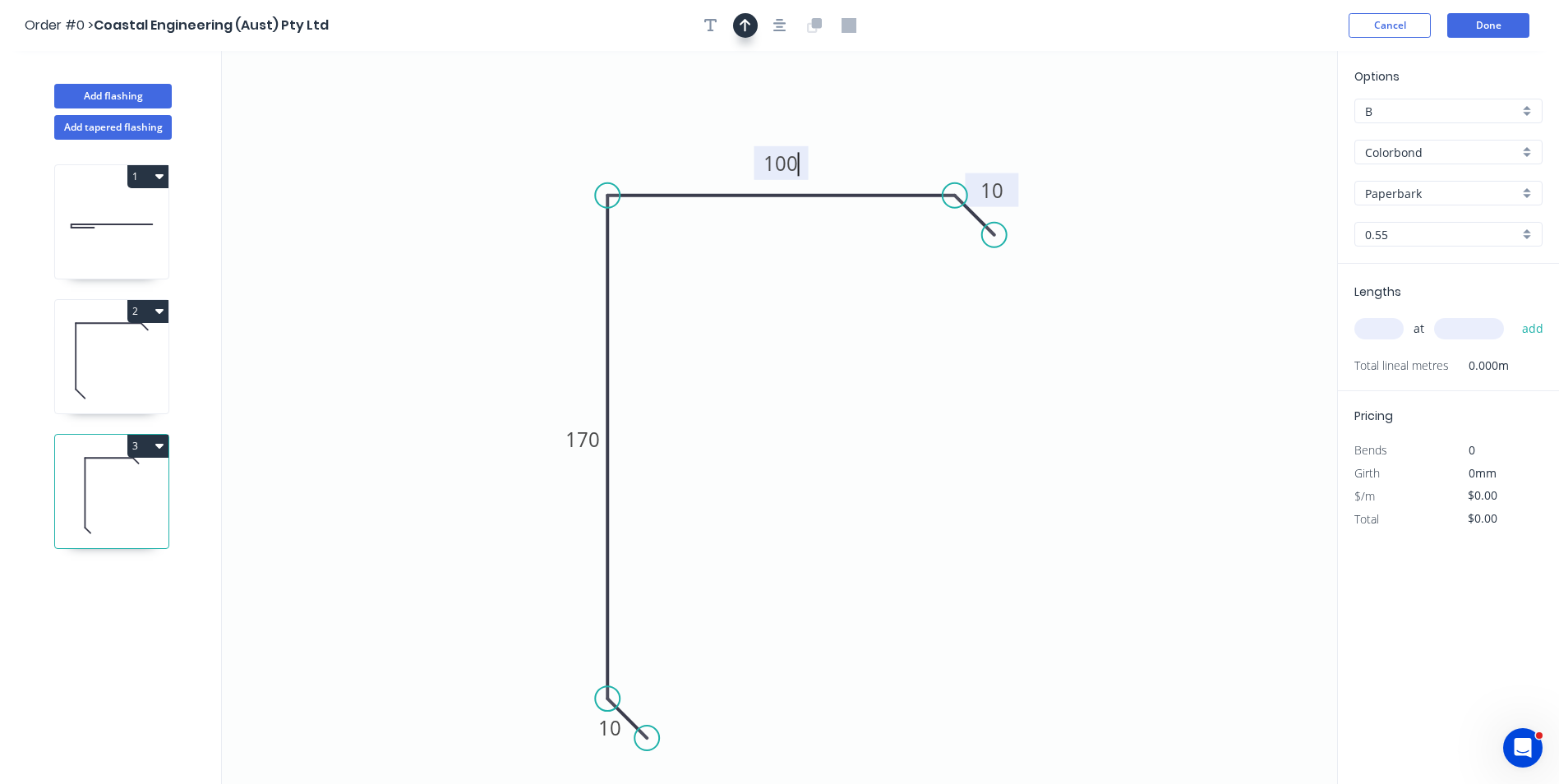
click at [753, 25] on button "button" at bounding box center [746, 25] width 25 height 25
type input "$11.25"
drag, startPoint x: 932, startPoint y: 131, endPoint x: 709, endPoint y: 161, distance: 225.0
click at [709, 158] on icon at bounding box center [715, 131] width 15 height 53
click at [1383, 325] on input "text" at bounding box center [1379, 328] width 49 height 22
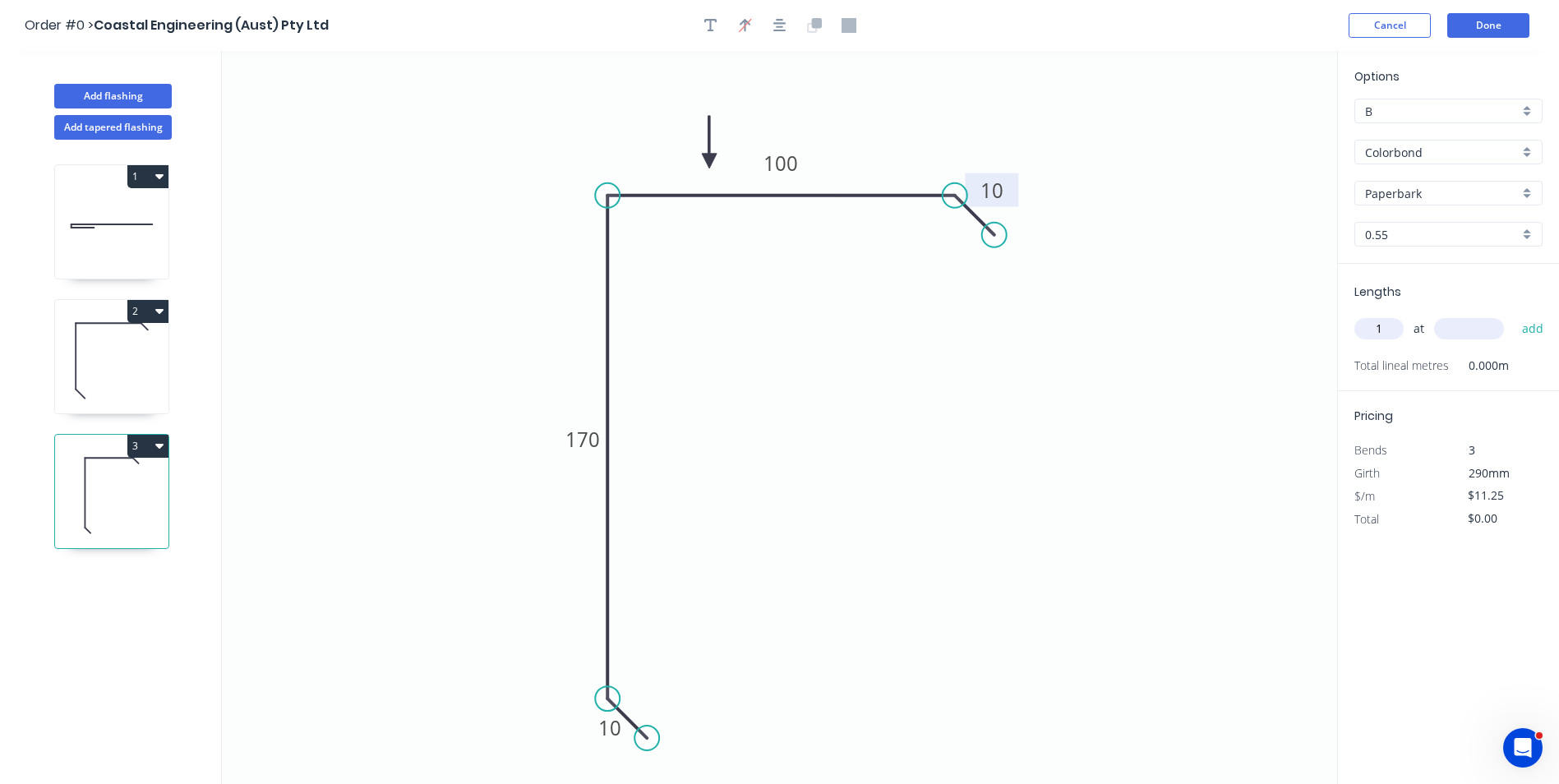
type input "1"
type input "2100"
click at [1514, 314] on button "add" at bounding box center [1533, 328] width 39 height 28
type input "$23.63"
click at [1499, 28] on button "Done" at bounding box center [1487, 25] width 82 height 25
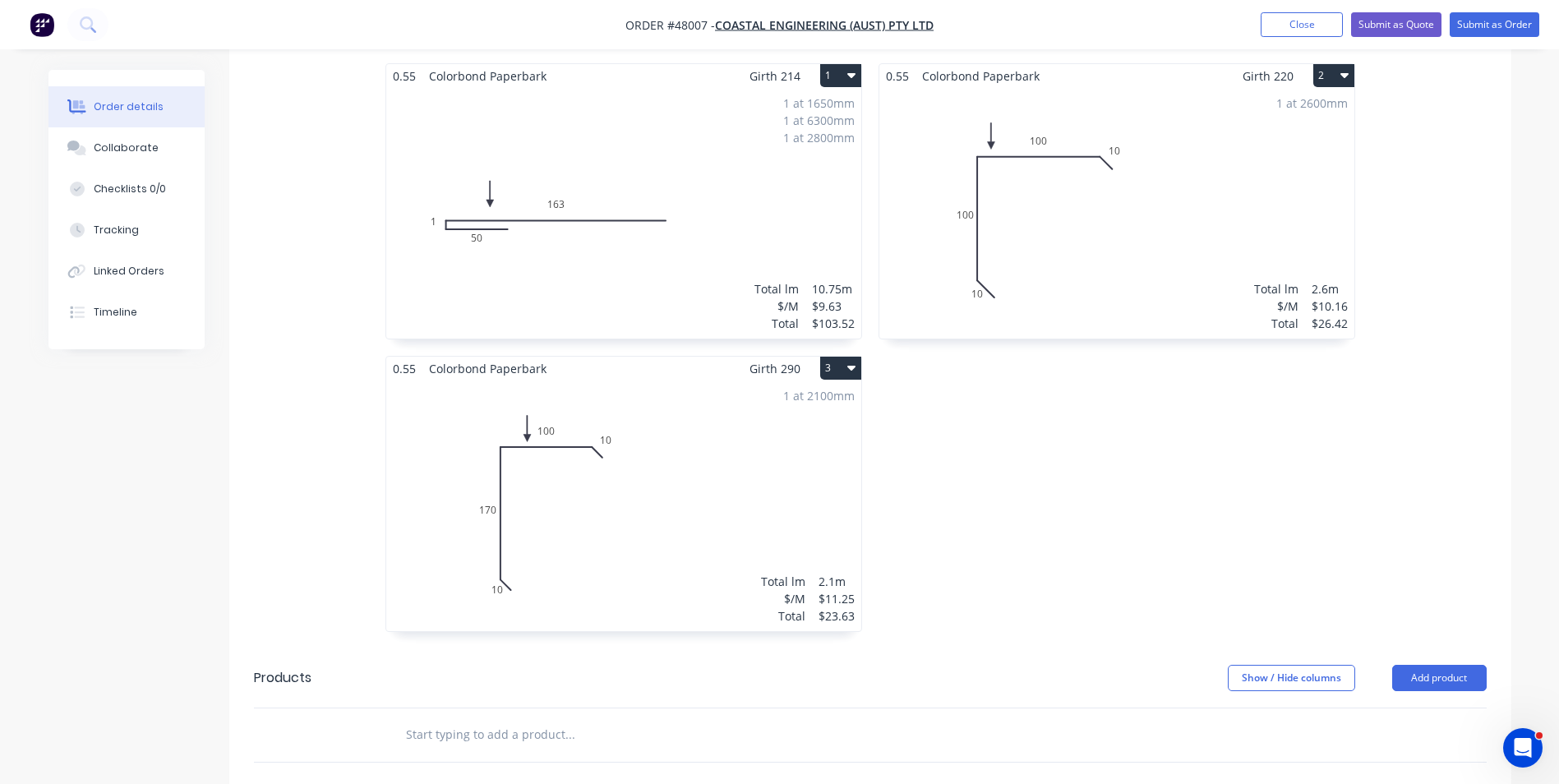
scroll to position [410, 0]
click at [1160, 437] on div "0.55 Colorbond Paperbark Girth 220 2 0 10 100 100 10 0 10 100 100 10 1 at 2600m…" at bounding box center [1116, 354] width 493 height 585
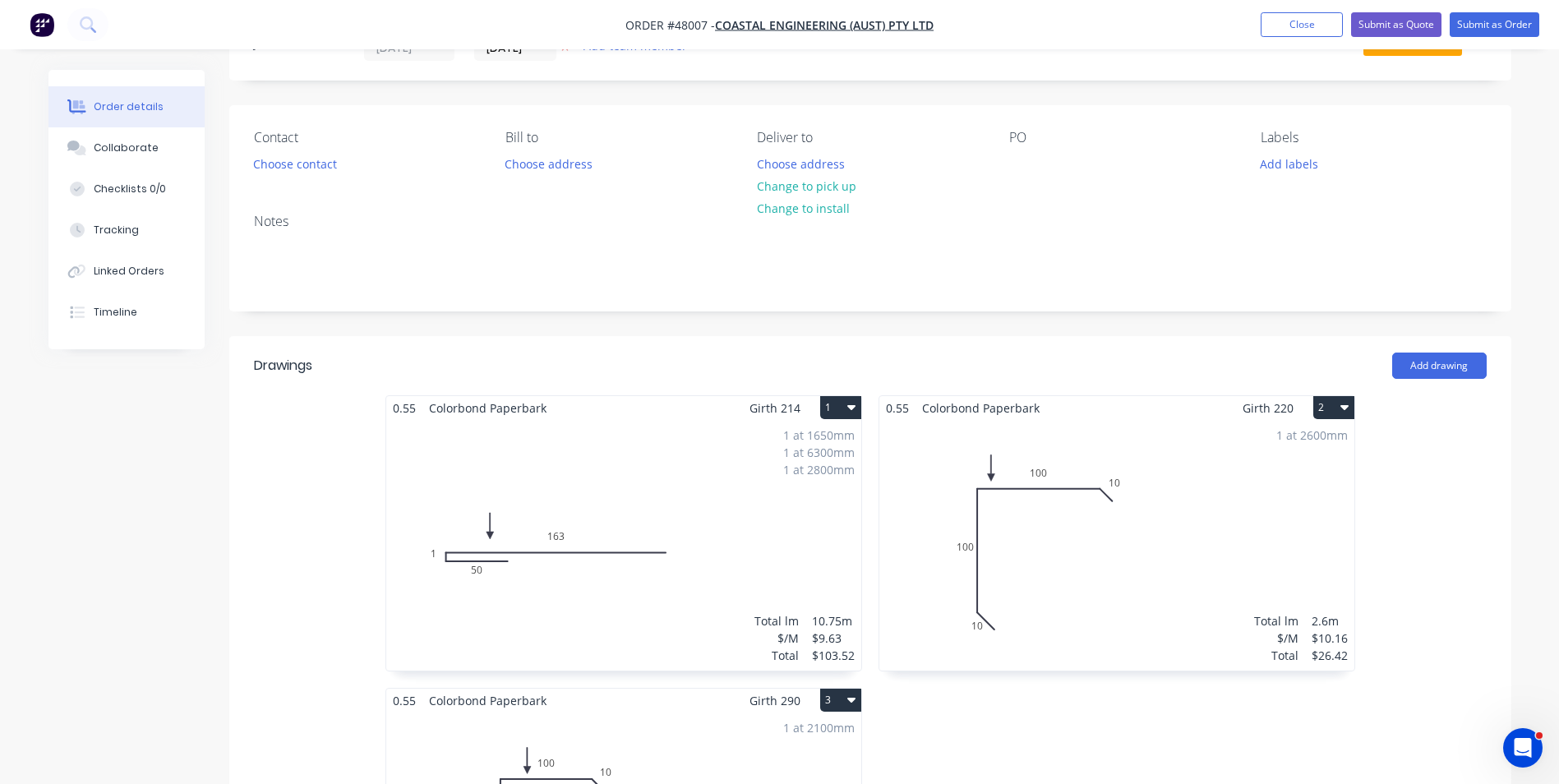
scroll to position [0, 0]
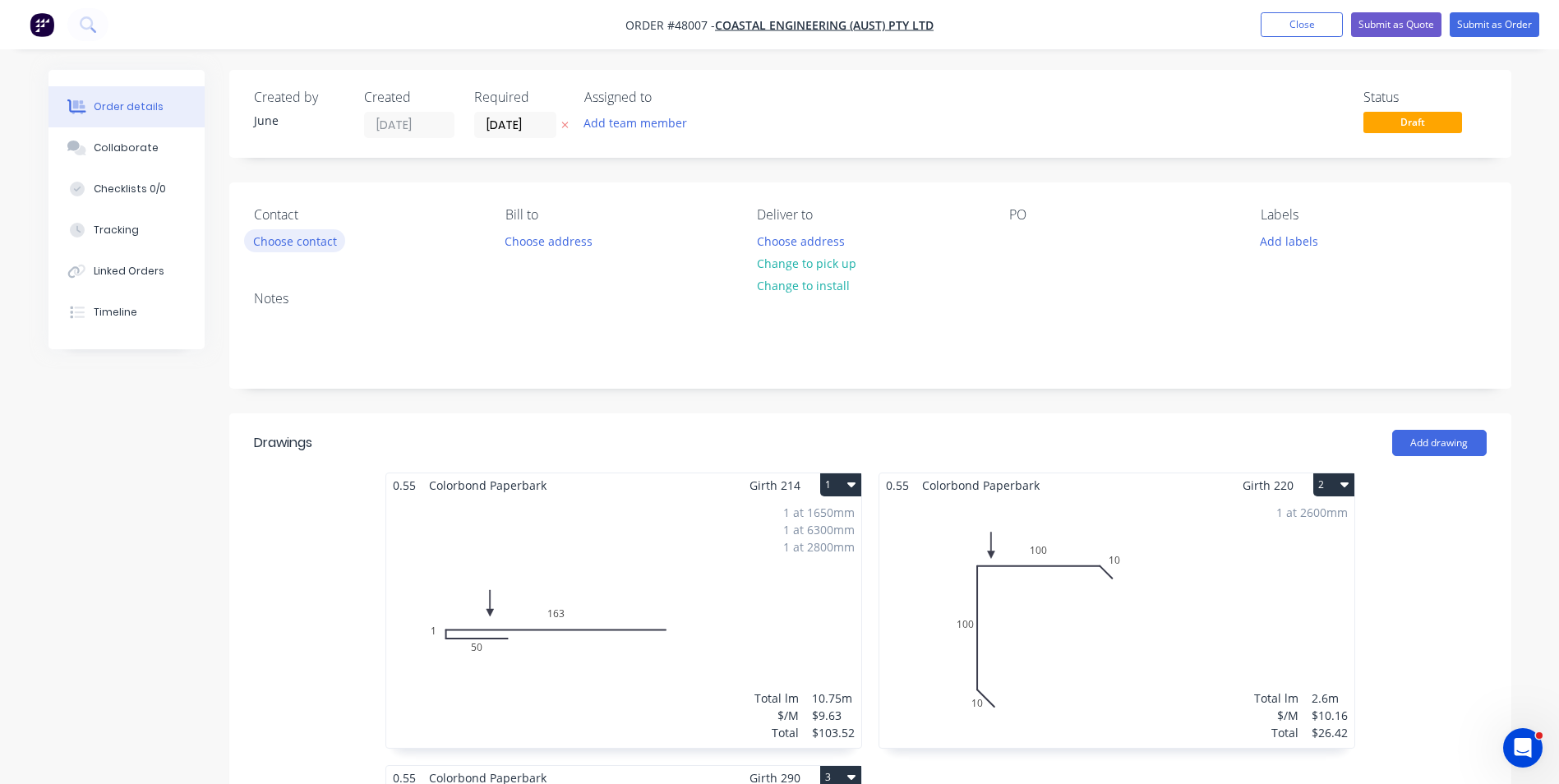
click at [295, 244] on button "Choose contact" at bounding box center [294, 241] width 101 height 23
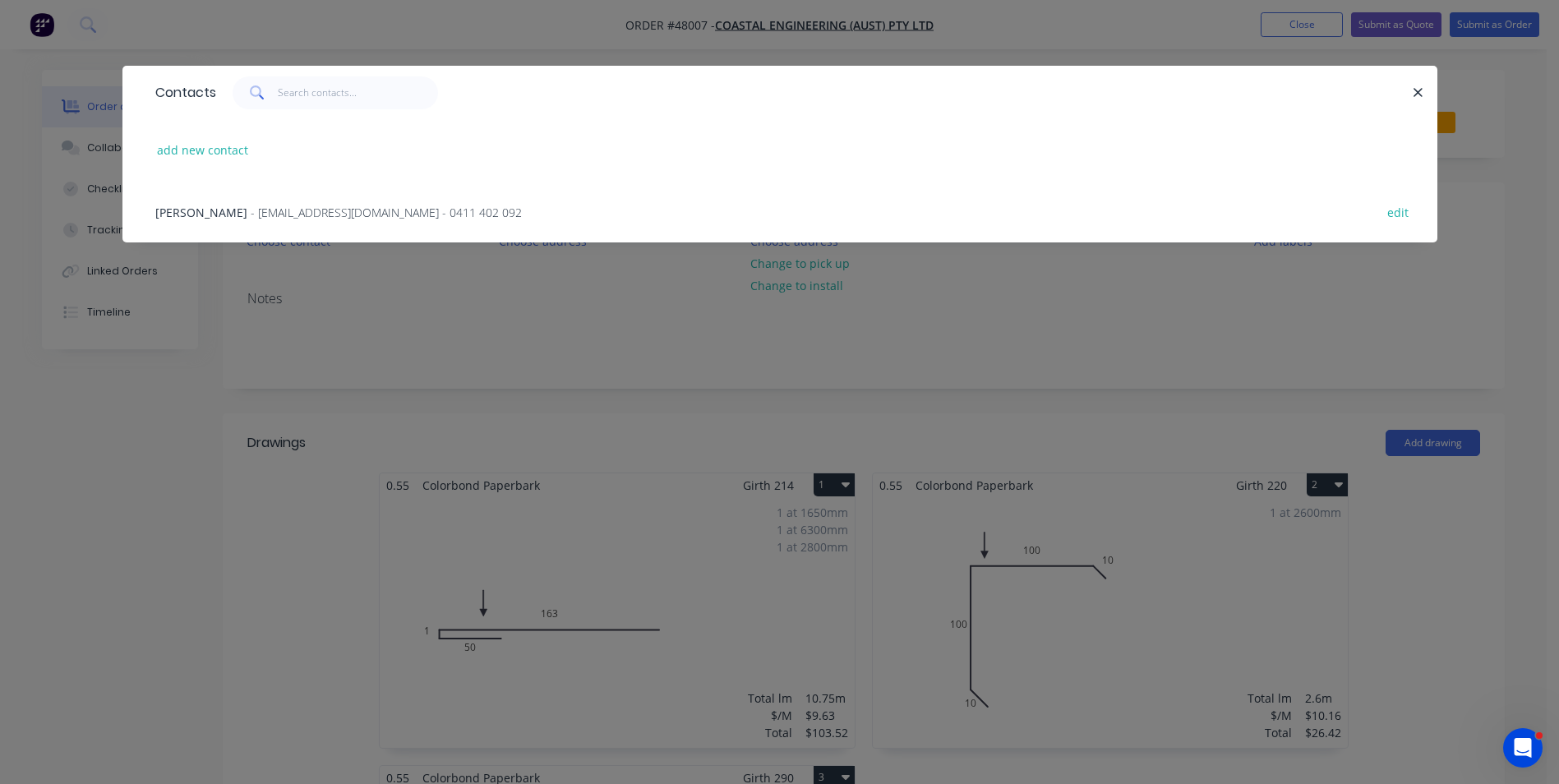
click at [285, 213] on span "- [EMAIL_ADDRESS][DOMAIN_NAME] - 0411 402 092" at bounding box center [386, 212] width 271 height 16
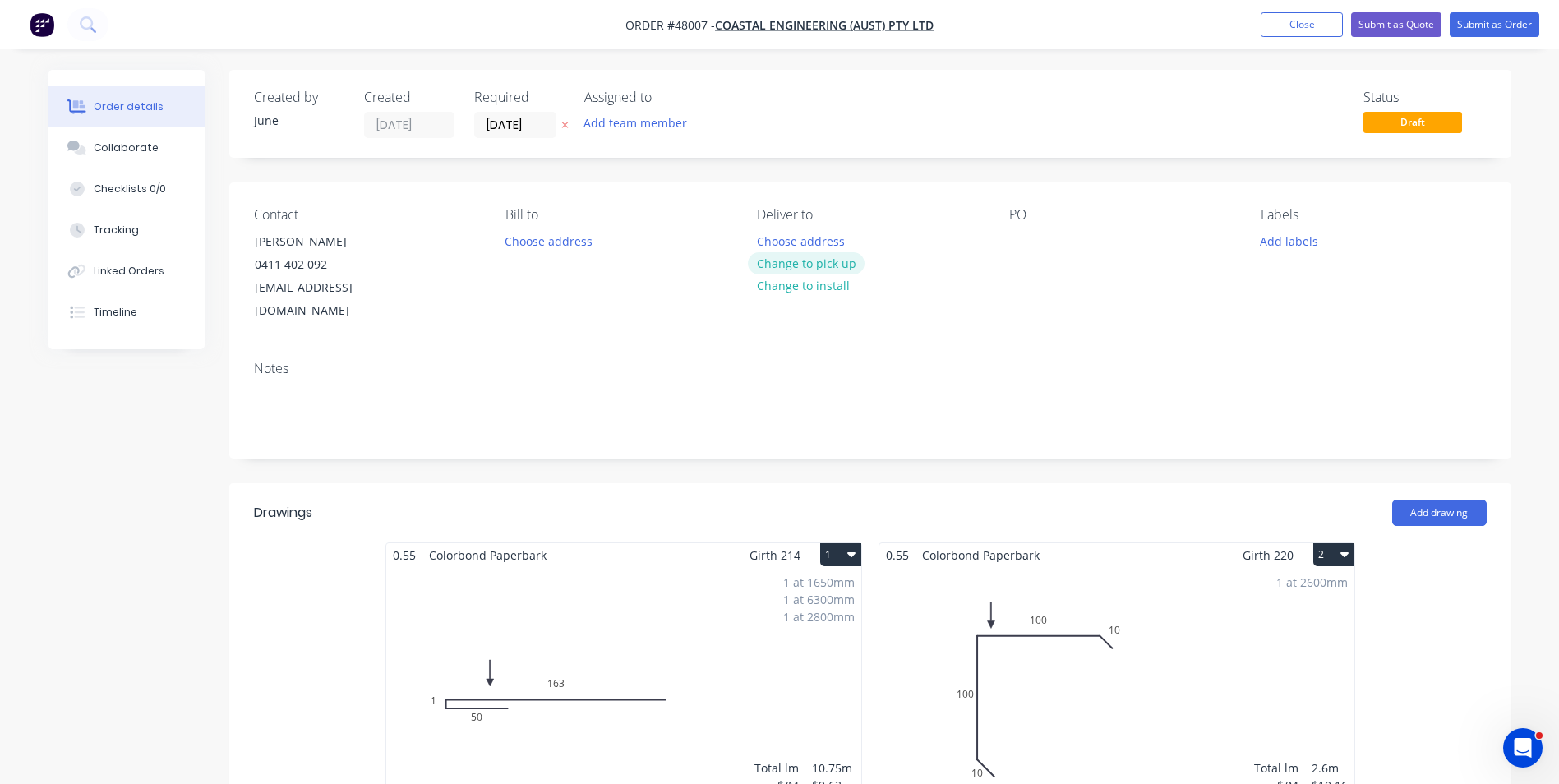
click at [818, 269] on button "Change to pick up" at bounding box center [806, 263] width 117 height 23
click at [997, 305] on div "Contact [PERSON_NAME] [PHONE_NUMBER] [EMAIL_ADDRESS][DOMAIN_NAME] [PERSON_NAME]…" at bounding box center [870, 264] width 1282 height 165
click at [165, 315] on button "Timeline" at bounding box center [126, 312] width 156 height 42
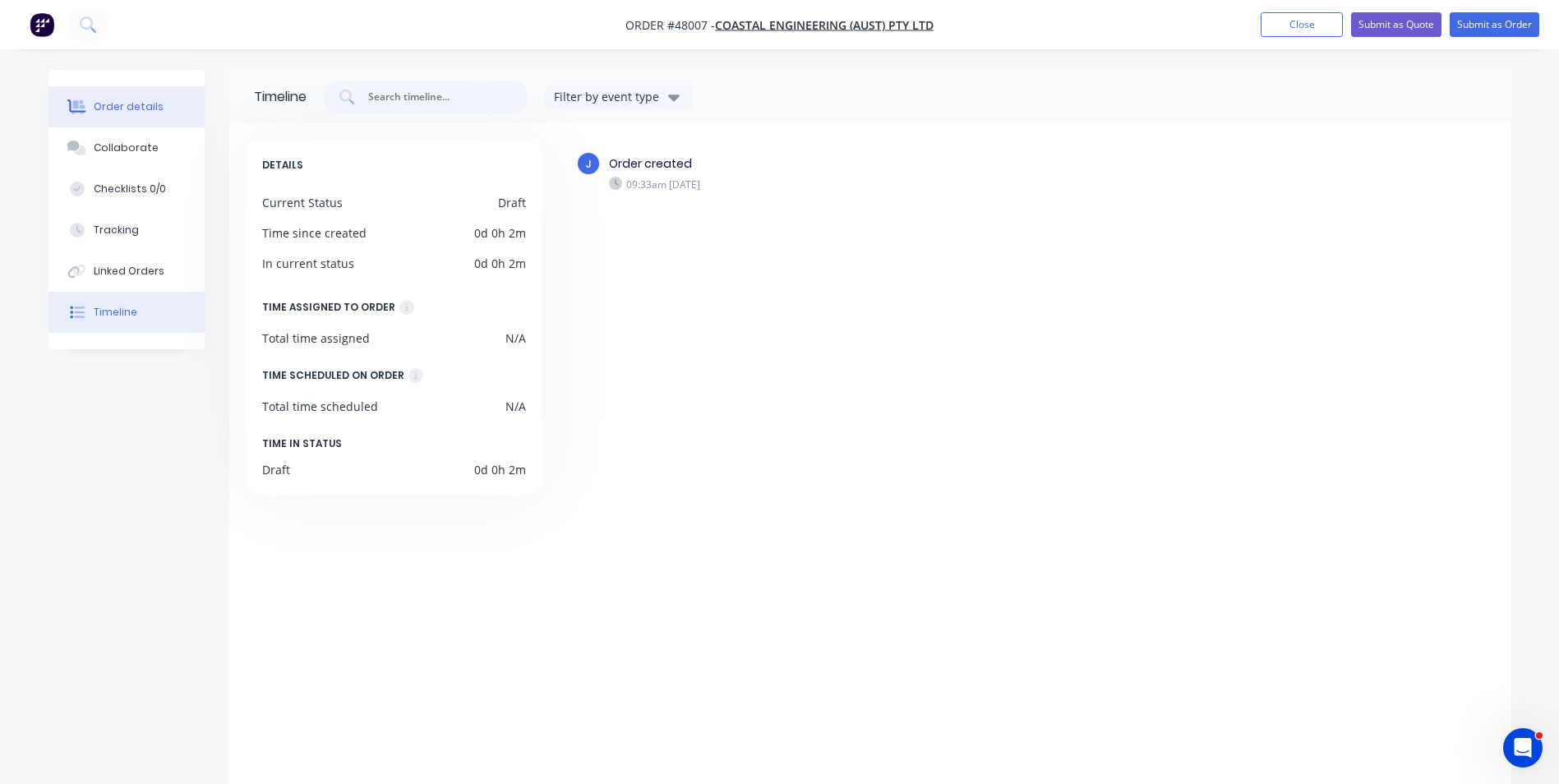
click at [112, 104] on div "Order details" at bounding box center [128, 107] width 70 height 15
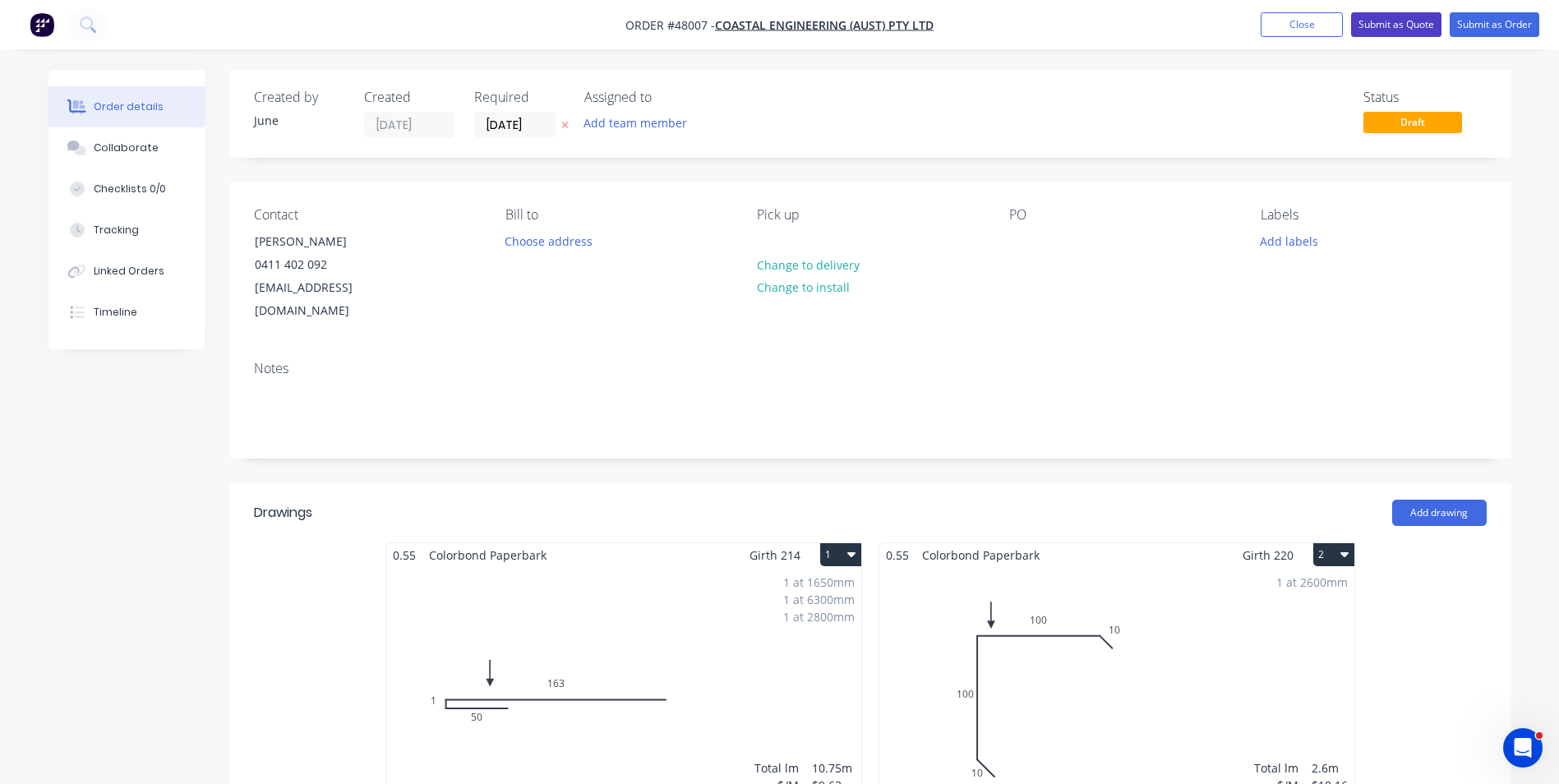
click at [1392, 27] on button "Submit as Quote" at bounding box center [1396, 25] width 91 height 25
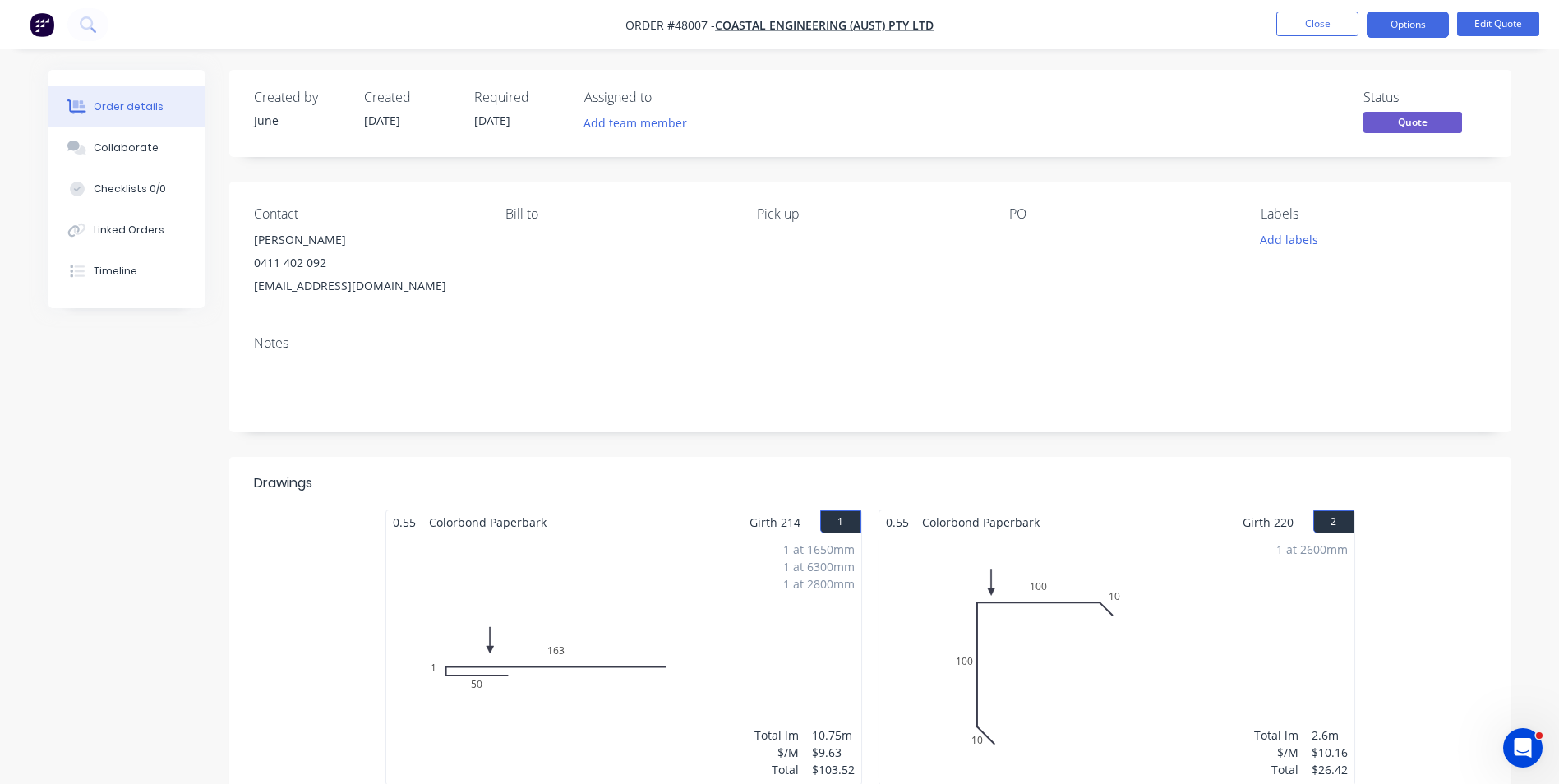
click at [1481, 36] on li "Edit Quote" at bounding box center [1498, 25] width 82 height 26
click at [1465, 25] on button "Edit Quote" at bounding box center [1498, 24] width 82 height 25
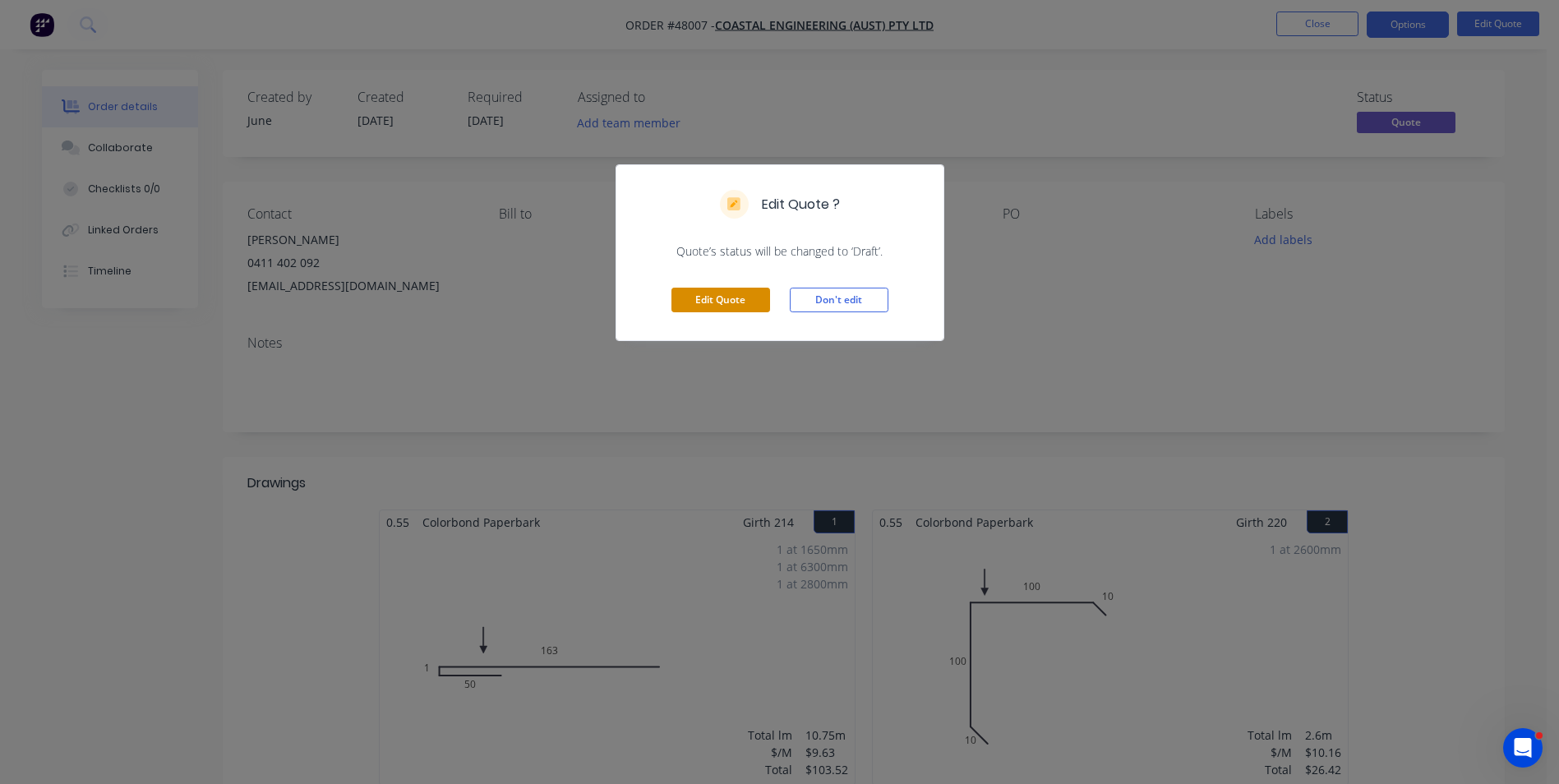
click at [727, 303] on button "Edit Quote" at bounding box center [720, 300] width 98 height 25
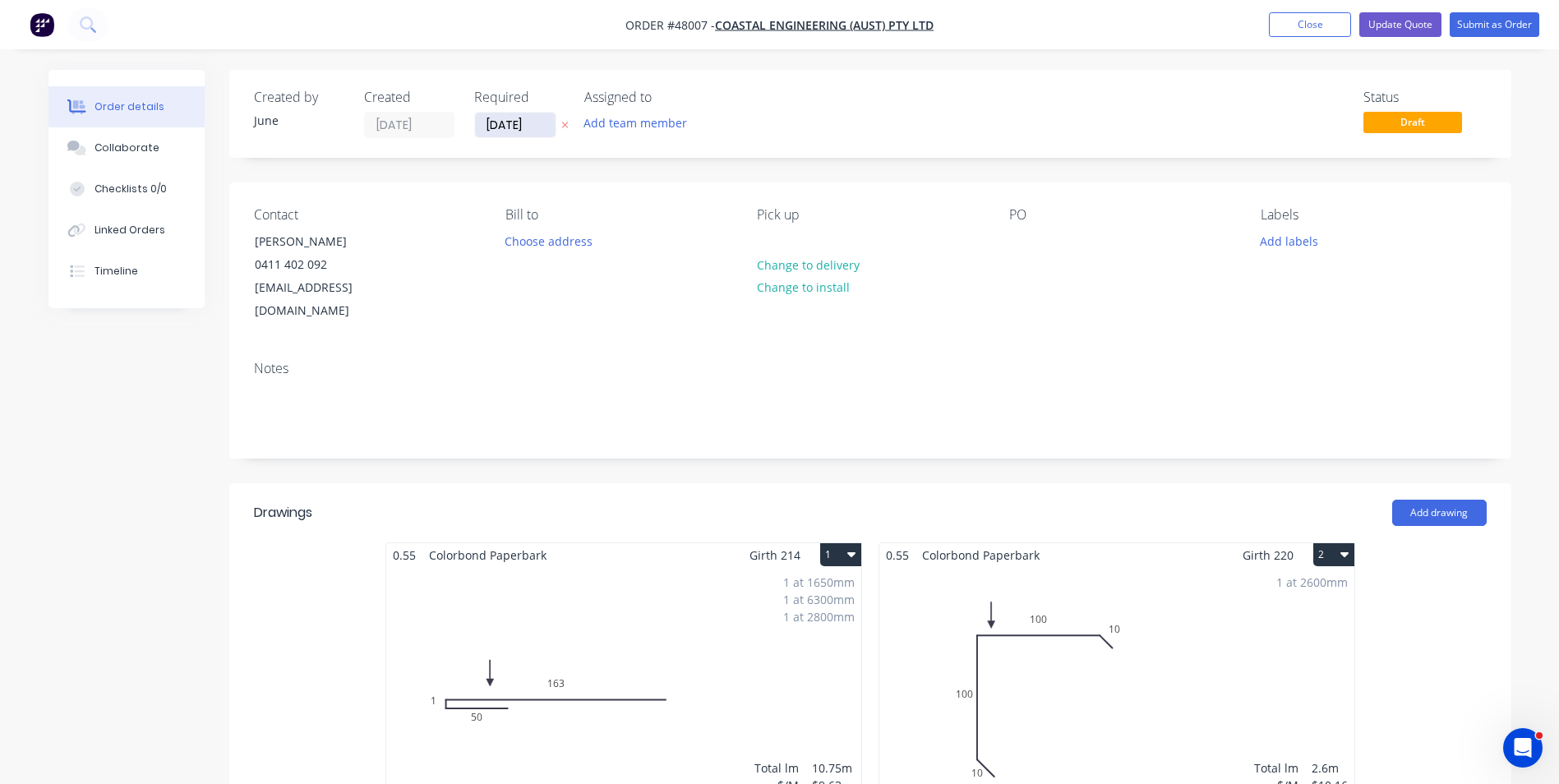
click at [492, 128] on input "[DATE]" at bounding box center [514, 125] width 80 height 25
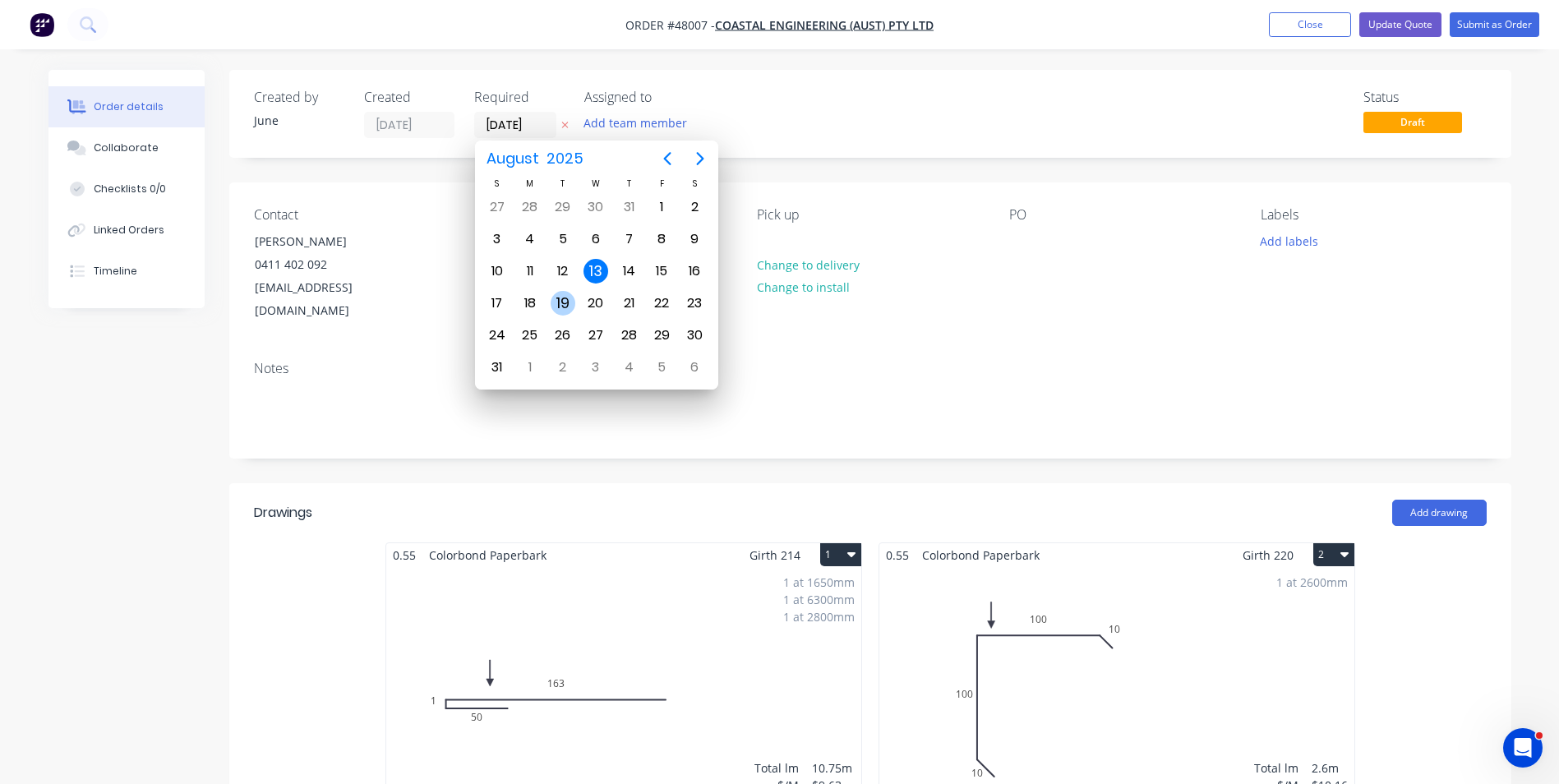
click at [560, 296] on div "19" at bounding box center [562, 303] width 25 height 25
type input "[DATE]"
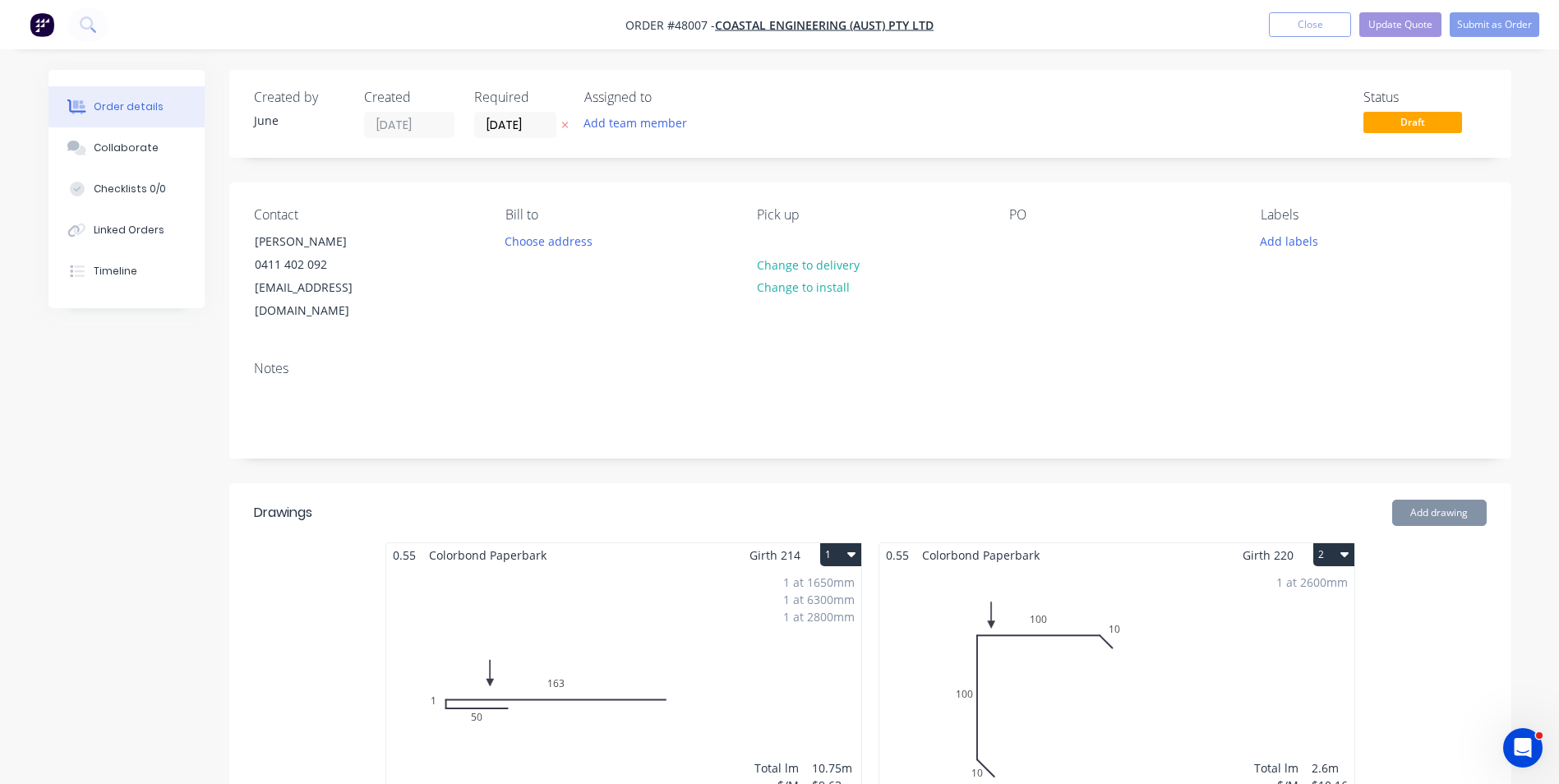
click at [1000, 87] on div "Created by June Created [DATE] Required [DATE] Assigned to Add team member Stat…" at bounding box center [870, 113] width 1282 height 88
click at [1384, 21] on button "Update Quote" at bounding box center [1400, 25] width 82 height 25
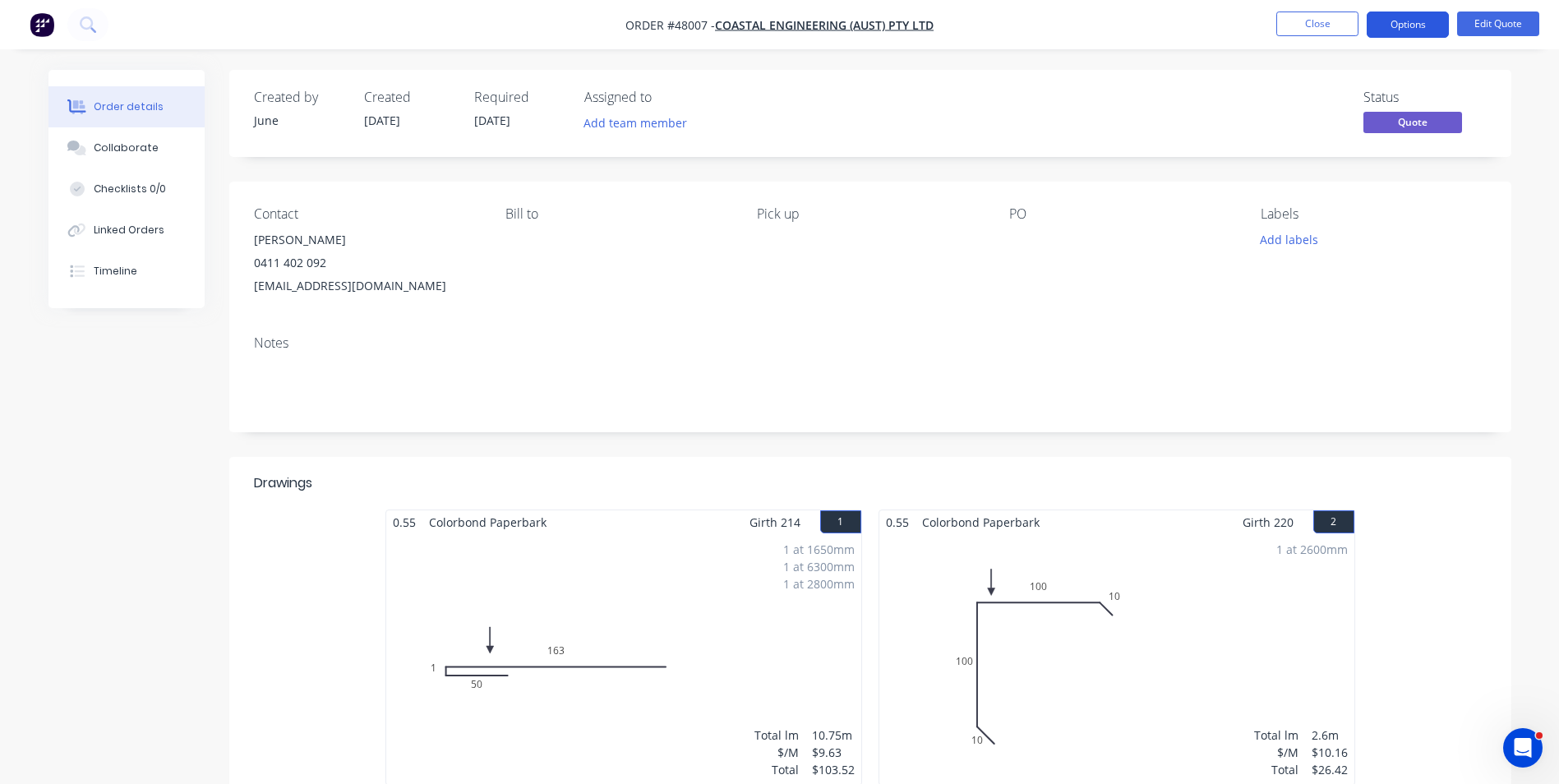
click at [1394, 25] on button "Options" at bounding box center [1407, 25] width 82 height 26
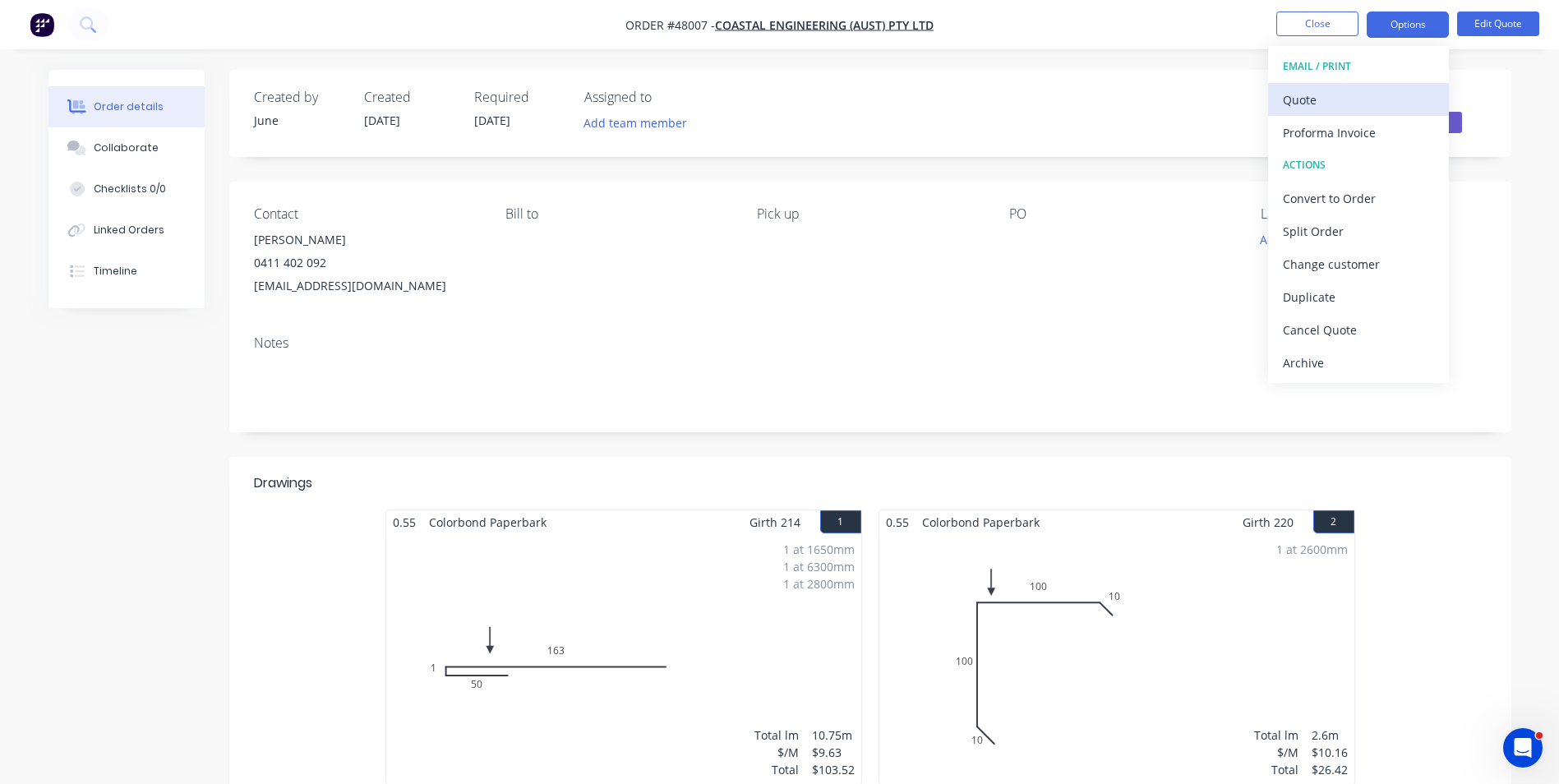
click at [1311, 108] on div "Quote" at bounding box center [1358, 99] width 151 height 24
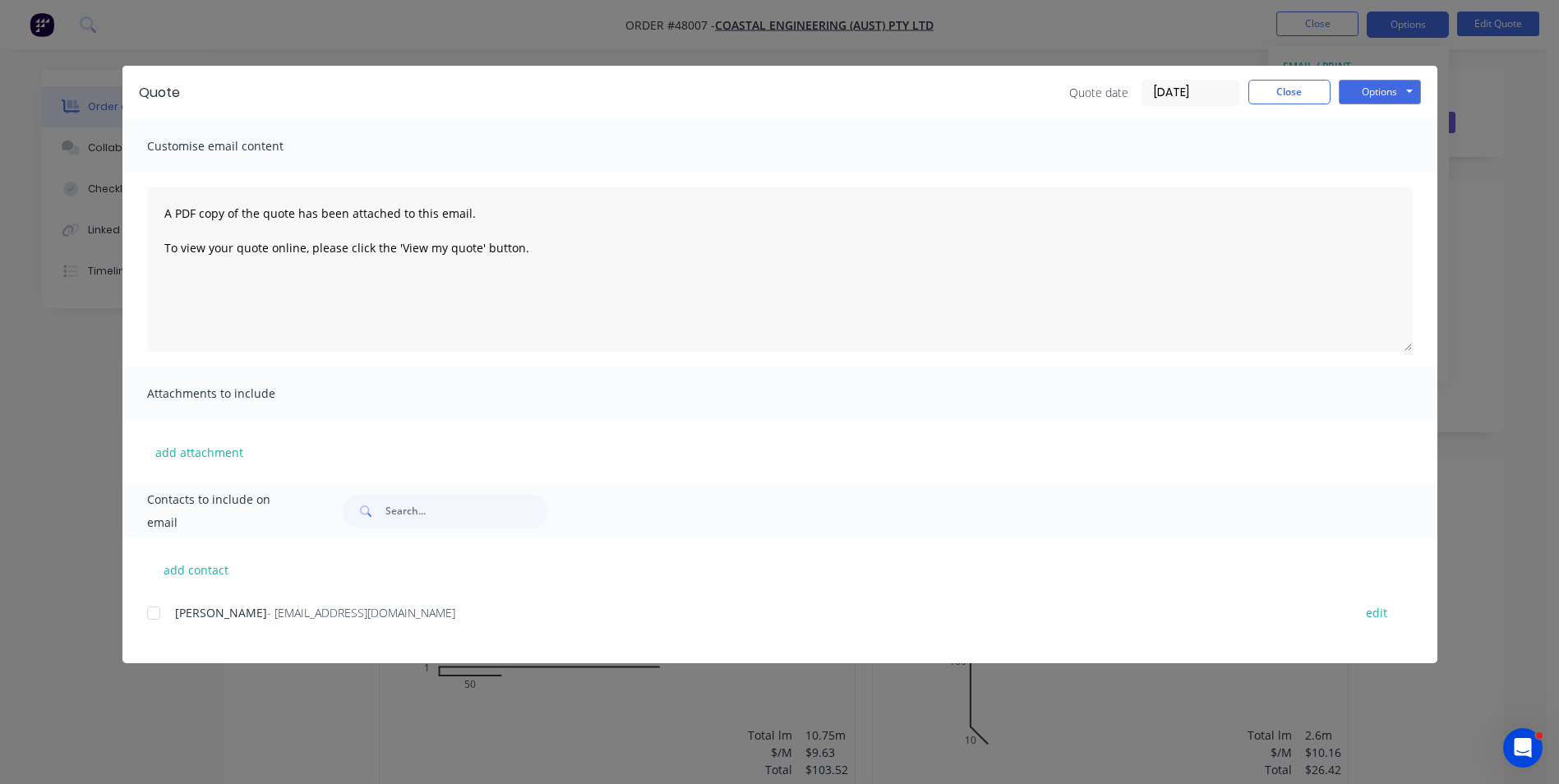
click at [155, 618] on div at bounding box center [153, 612] width 33 height 33
click at [1363, 79] on button "Options" at bounding box center [1379, 92] width 82 height 25
click at [1374, 179] on button "Email" at bounding box center [1390, 175] width 105 height 27
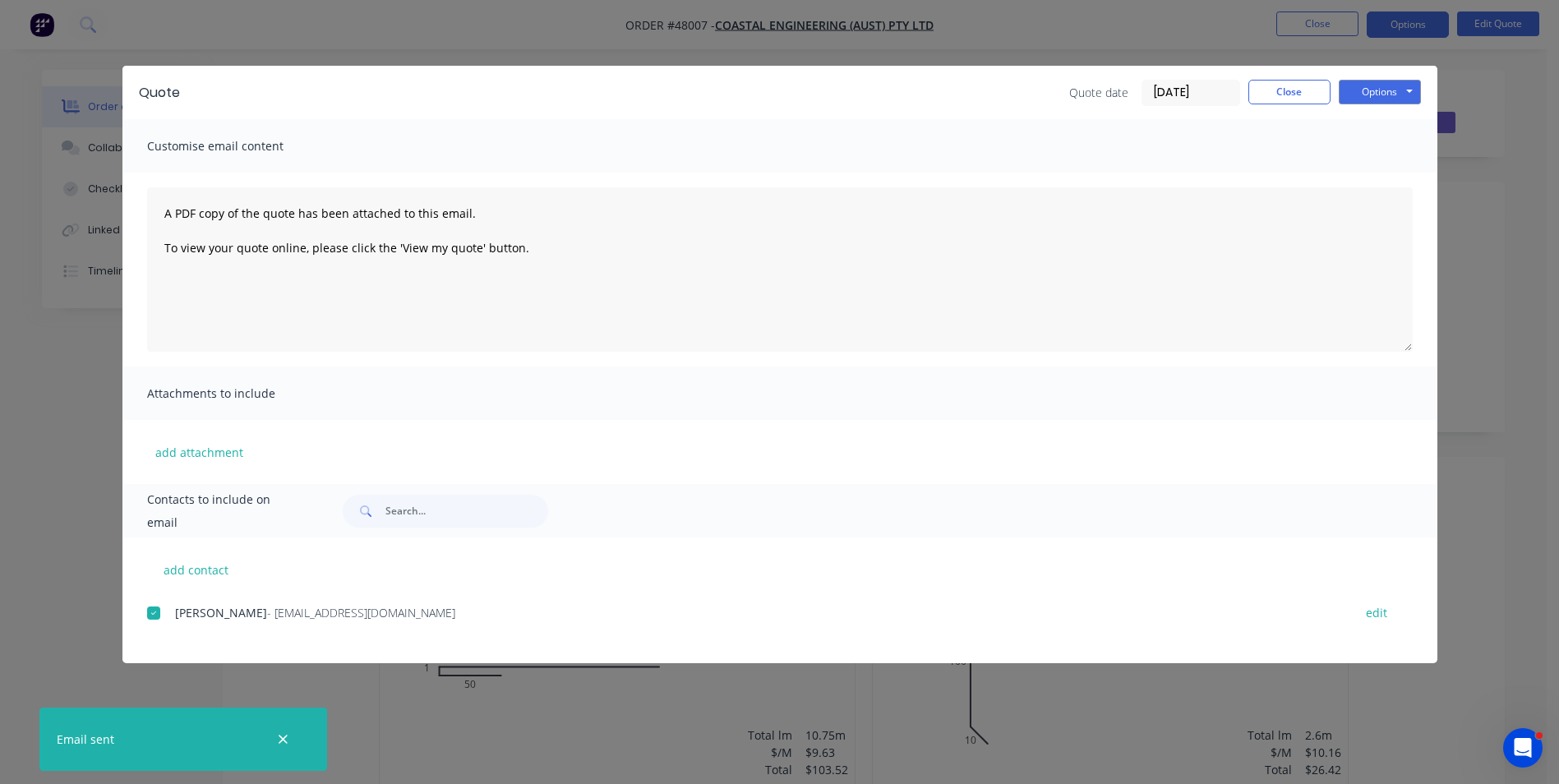
click at [902, 725] on div "Quote Quote date [DATE] Close Options Preview Print Email Customise email conte…" at bounding box center [780, 392] width 1559 height 784
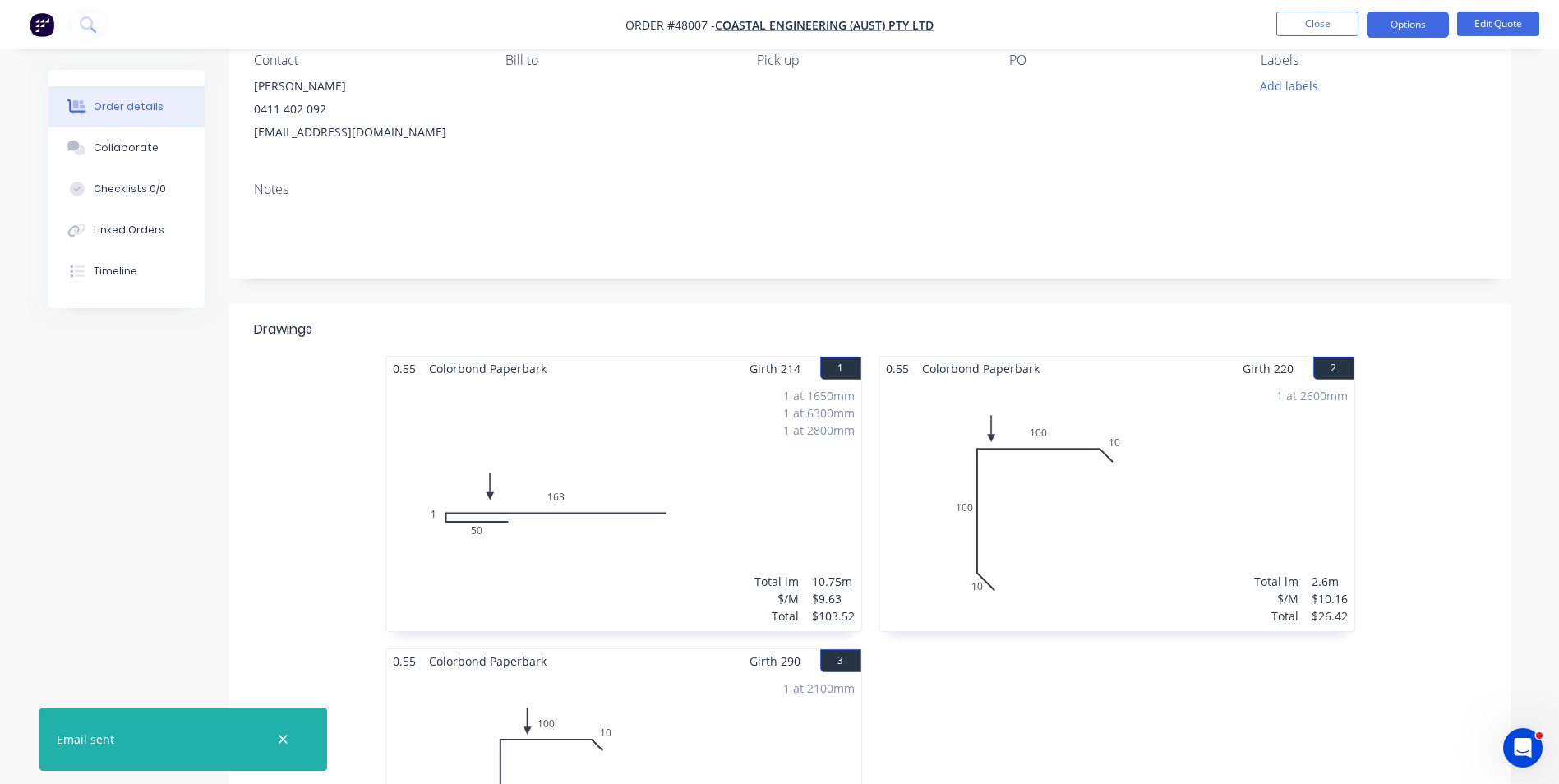
scroll to position [164, 0]
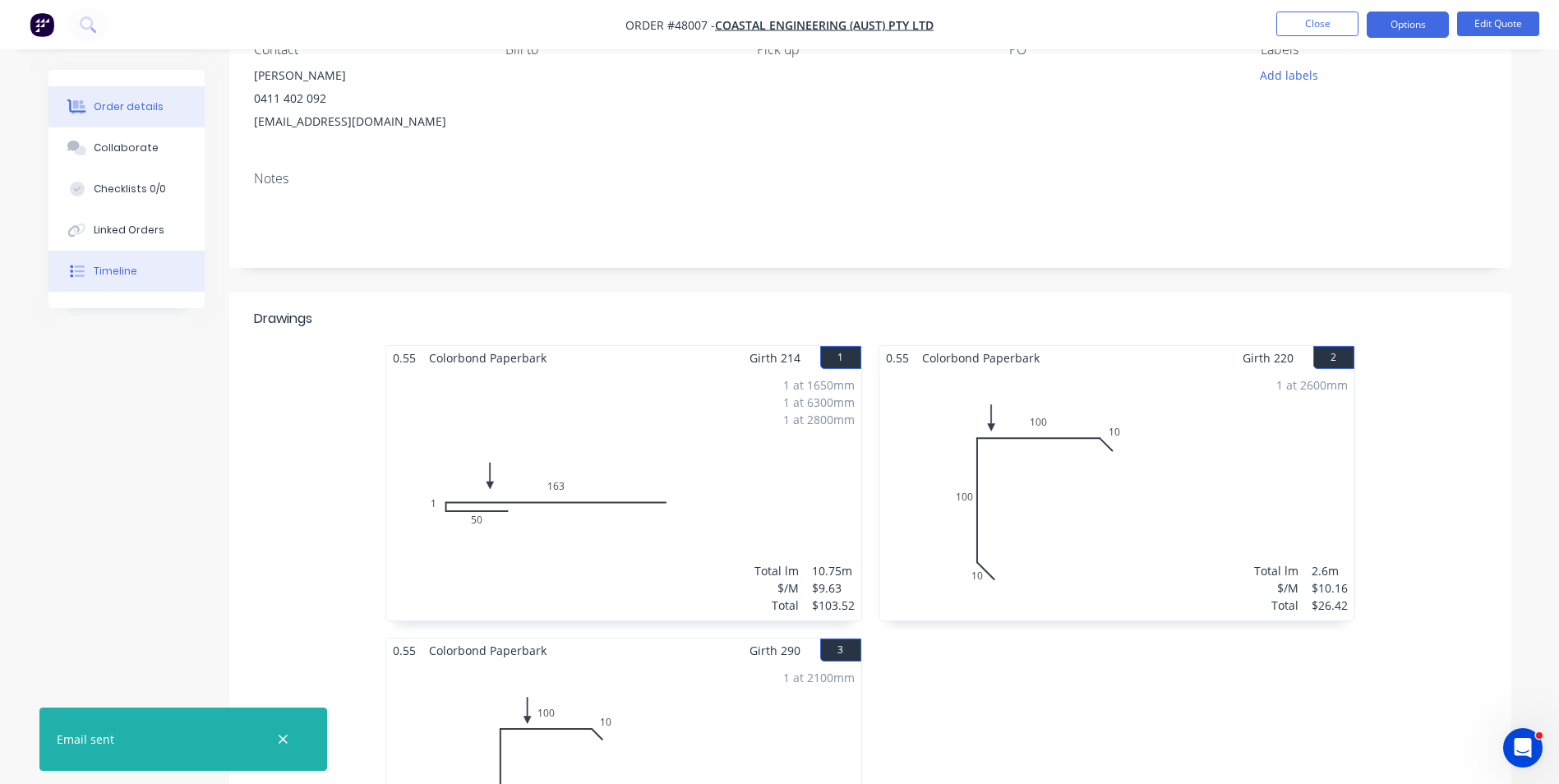
click at [128, 273] on div "Timeline" at bounding box center [115, 271] width 43 height 15
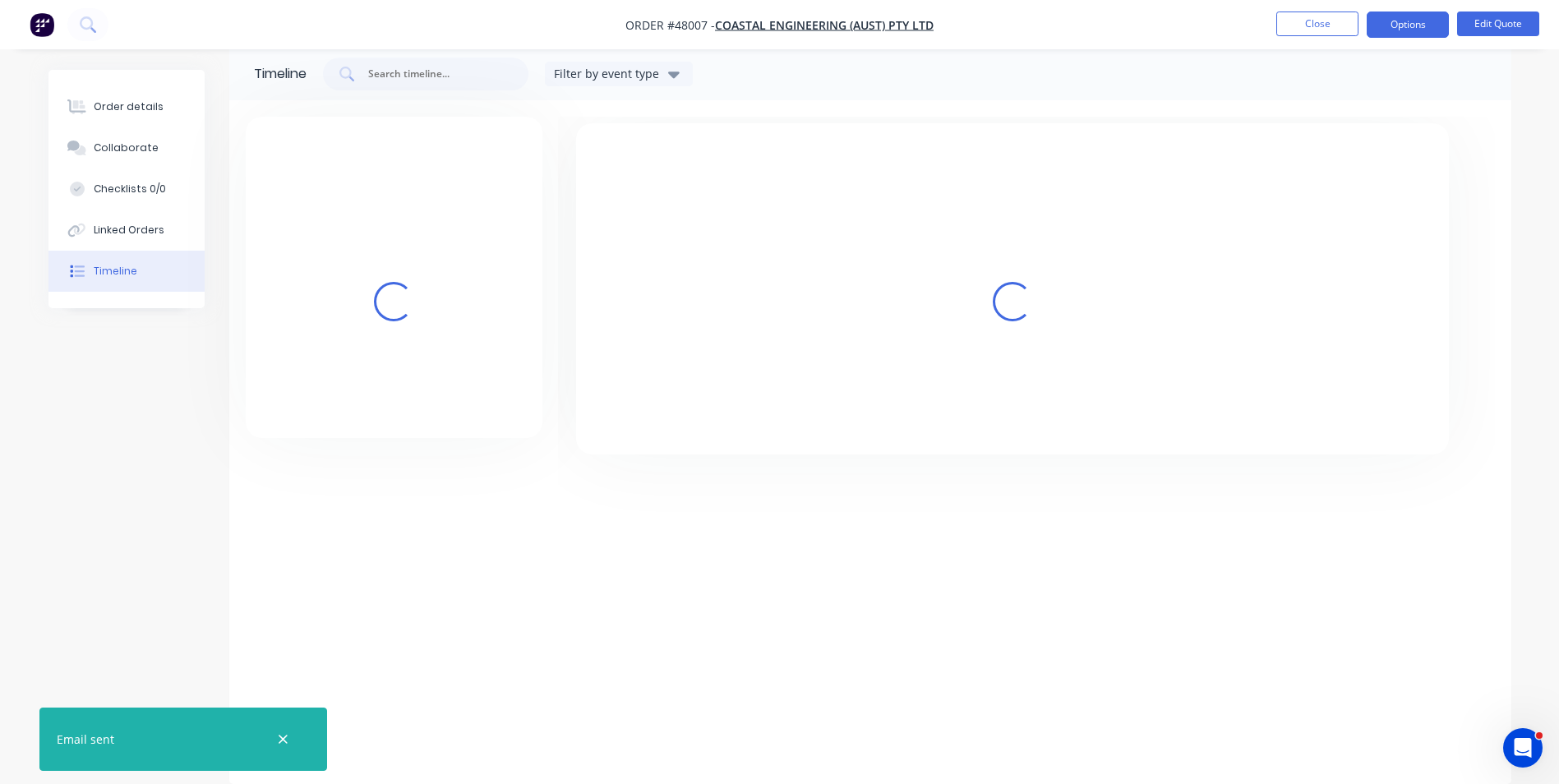
scroll to position [23, 0]
click at [275, 740] on button "button" at bounding box center [283, 739] width 21 height 21
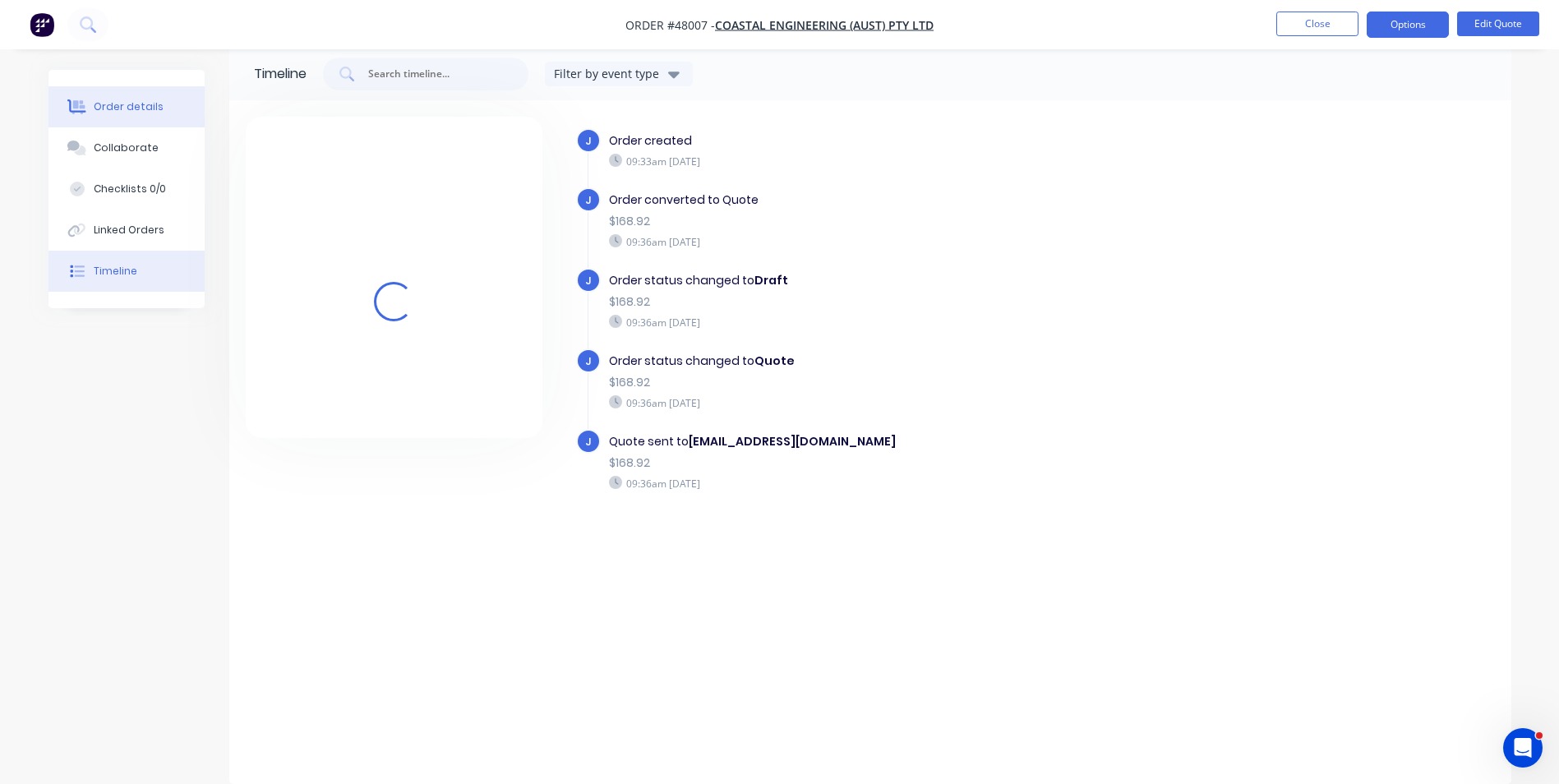
click at [95, 92] on button "Order details" at bounding box center [126, 107] width 156 height 42
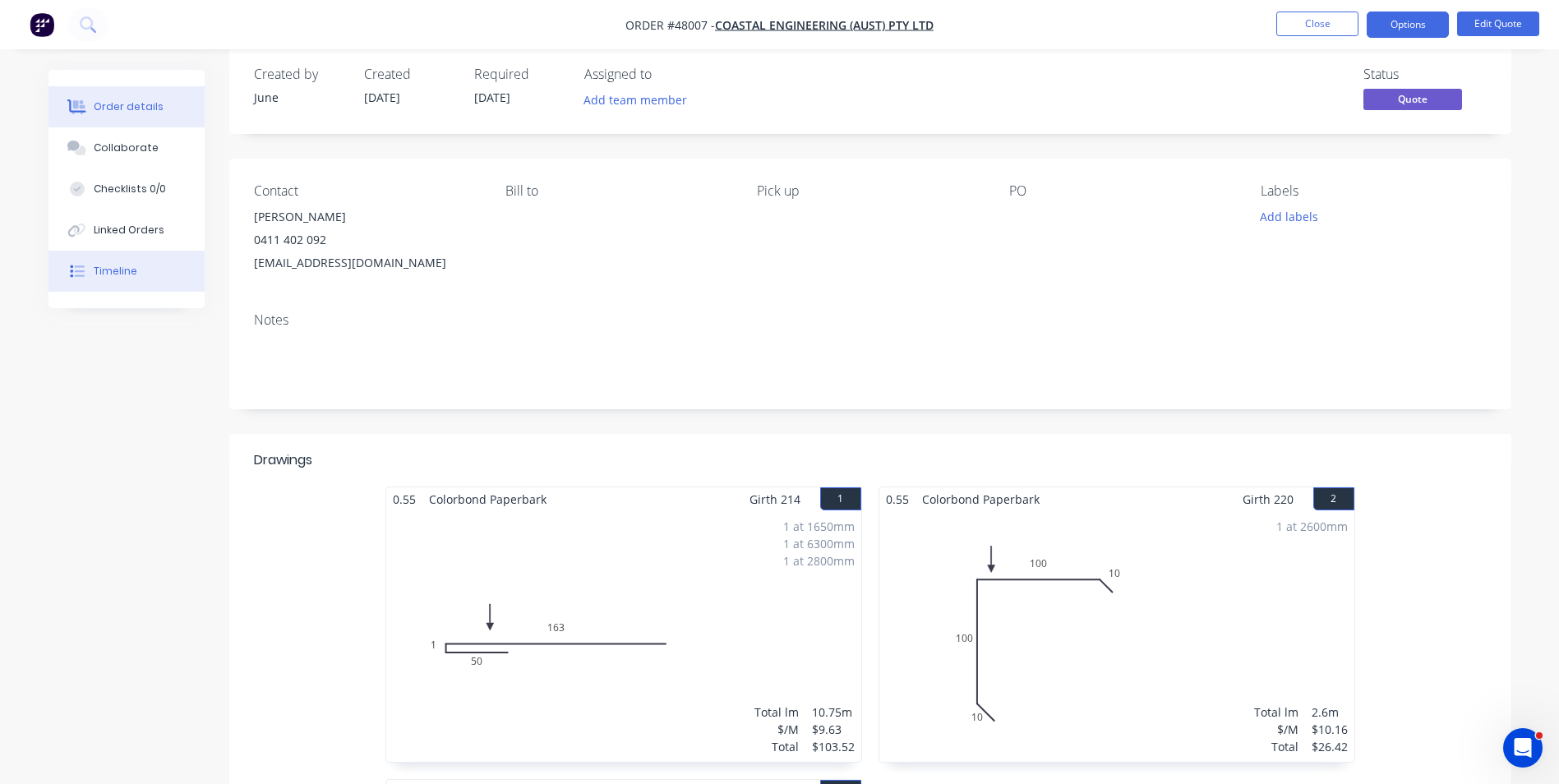
click at [86, 278] on button "Timeline" at bounding box center [126, 272] width 156 height 42
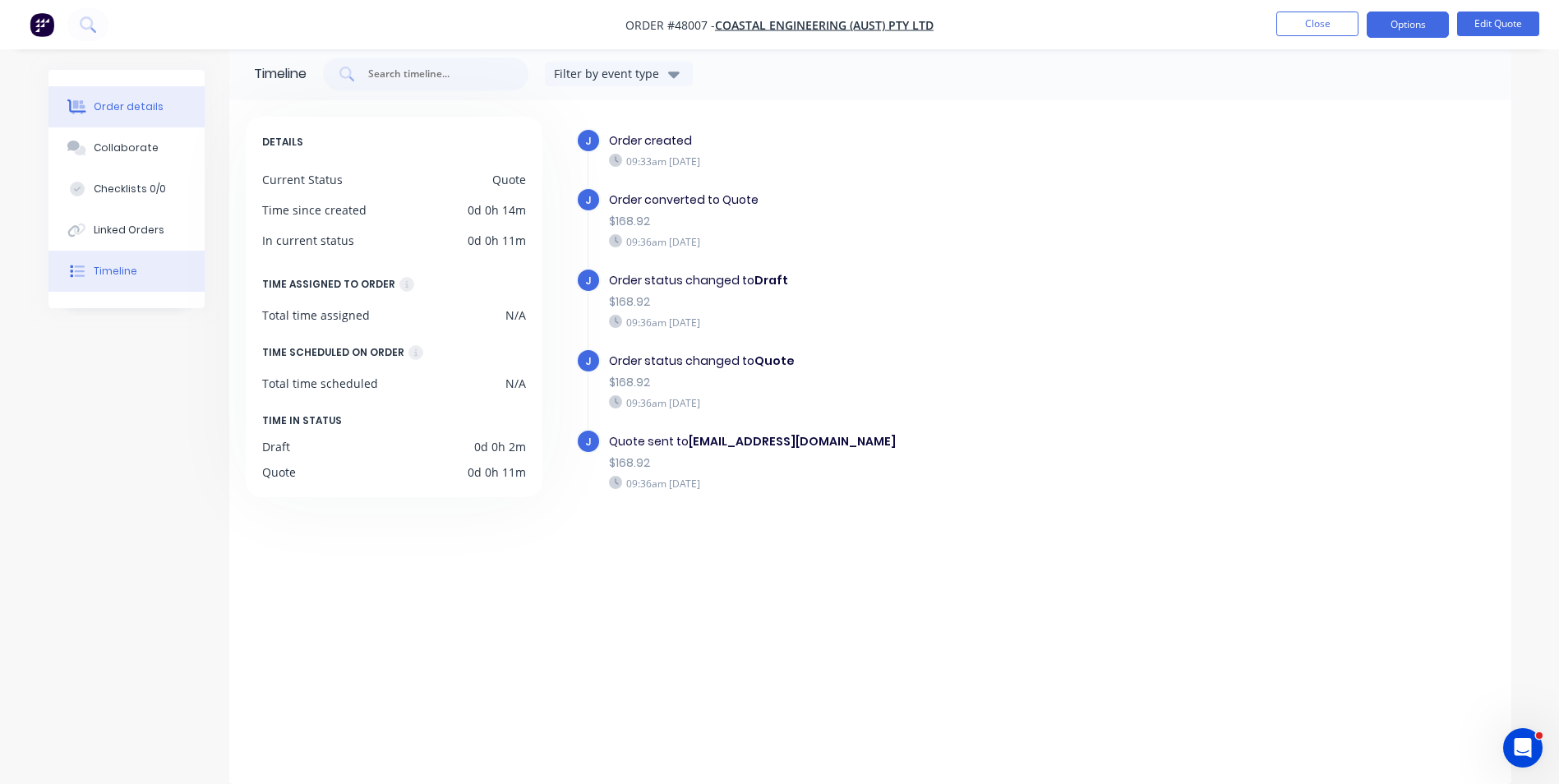
click at [153, 105] on div "Order details" at bounding box center [128, 107] width 70 height 15
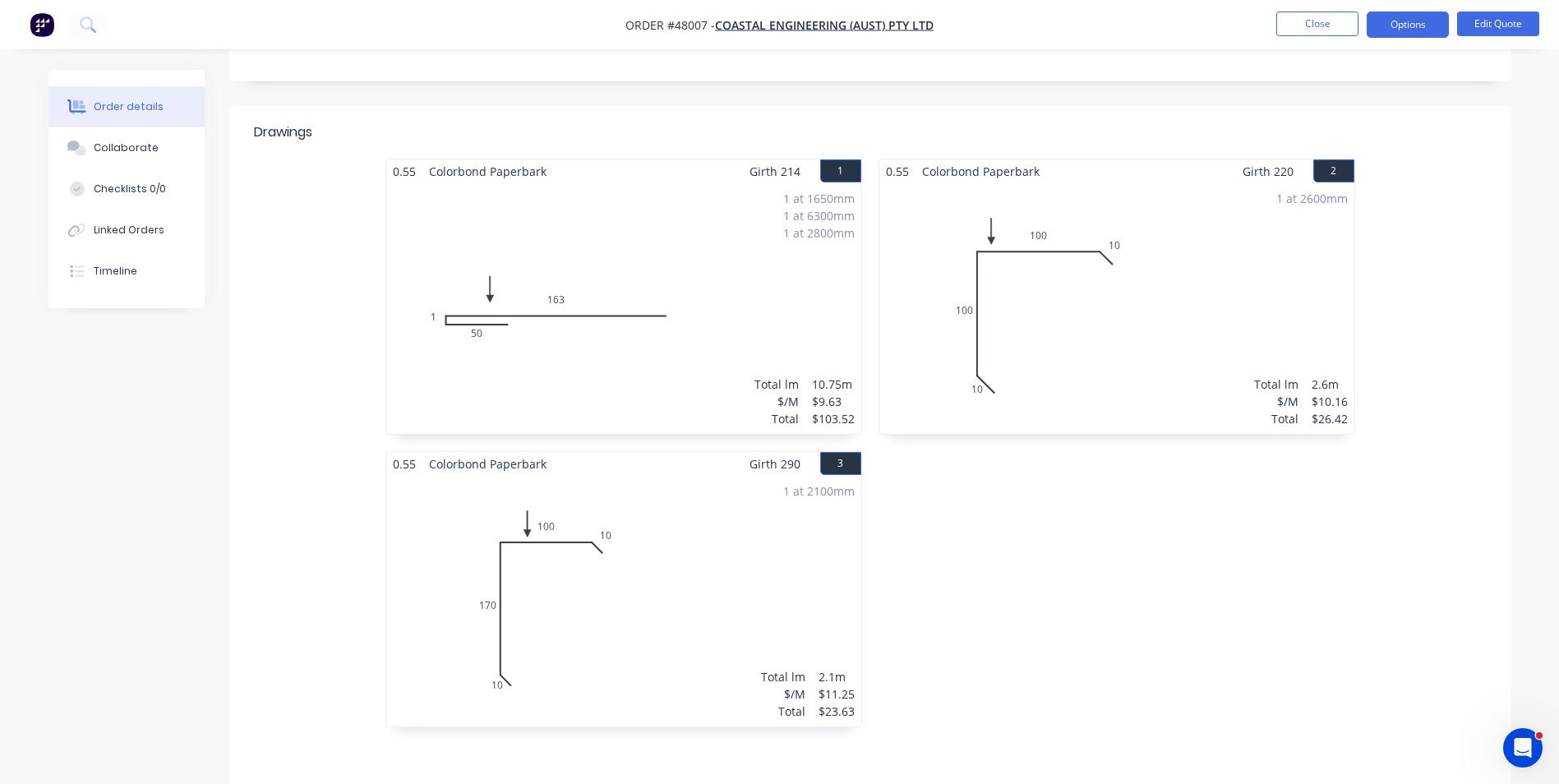
scroll to position [352, 0]
click at [1004, 366] on div "1 at 2600mm Total lm $/M Total 2.6m $10.16 $26.42" at bounding box center [1116, 308] width 475 height 251
click at [1004, 351] on div "1 at 2600mm Total lm $/M Total 2.6m $10.16 $26.42" at bounding box center [1116, 308] width 475 height 251
click at [1519, 26] on button "Edit Quote" at bounding box center [1498, 24] width 82 height 25
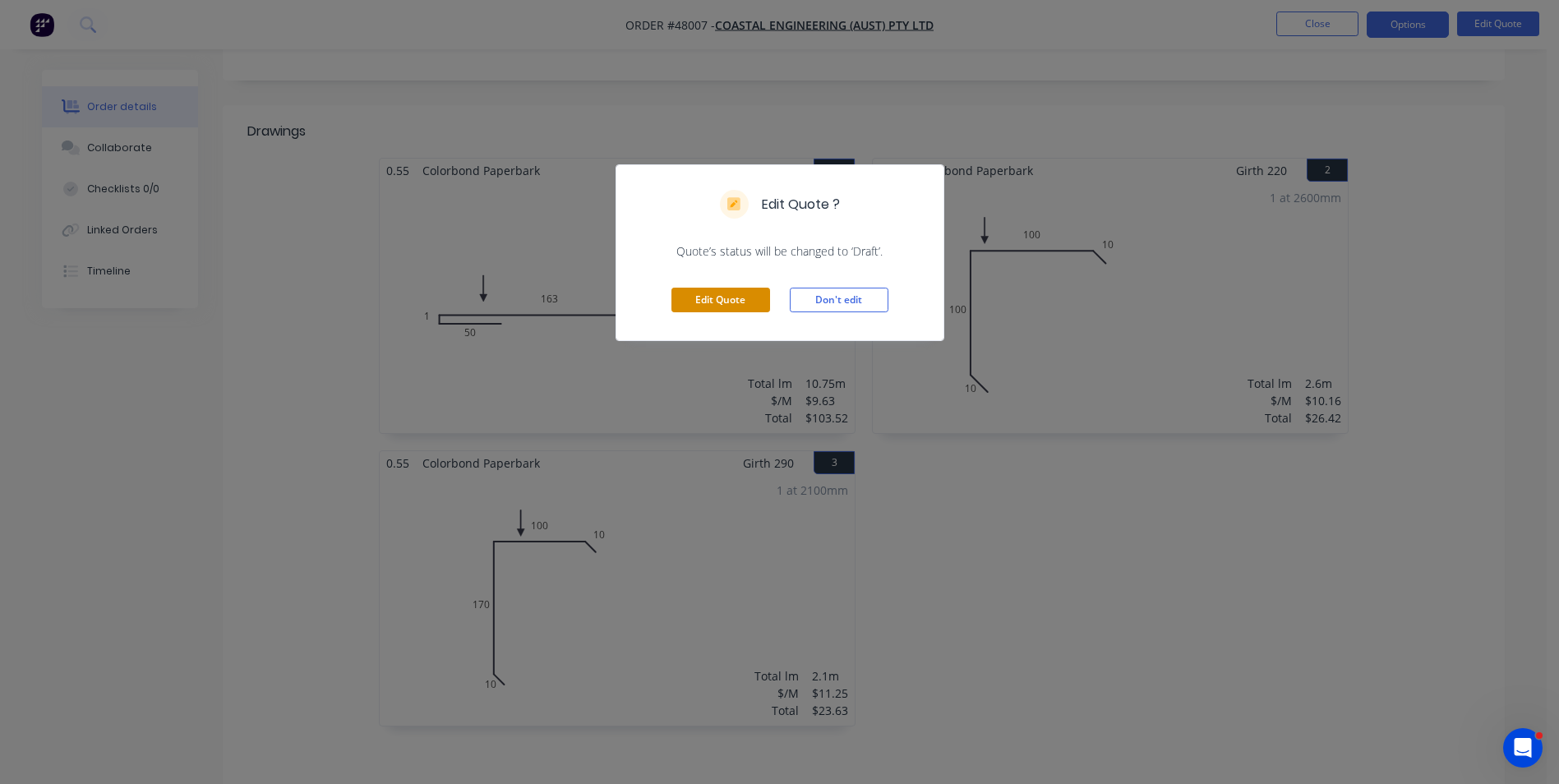
click at [724, 291] on button "Edit Quote" at bounding box center [720, 300] width 98 height 25
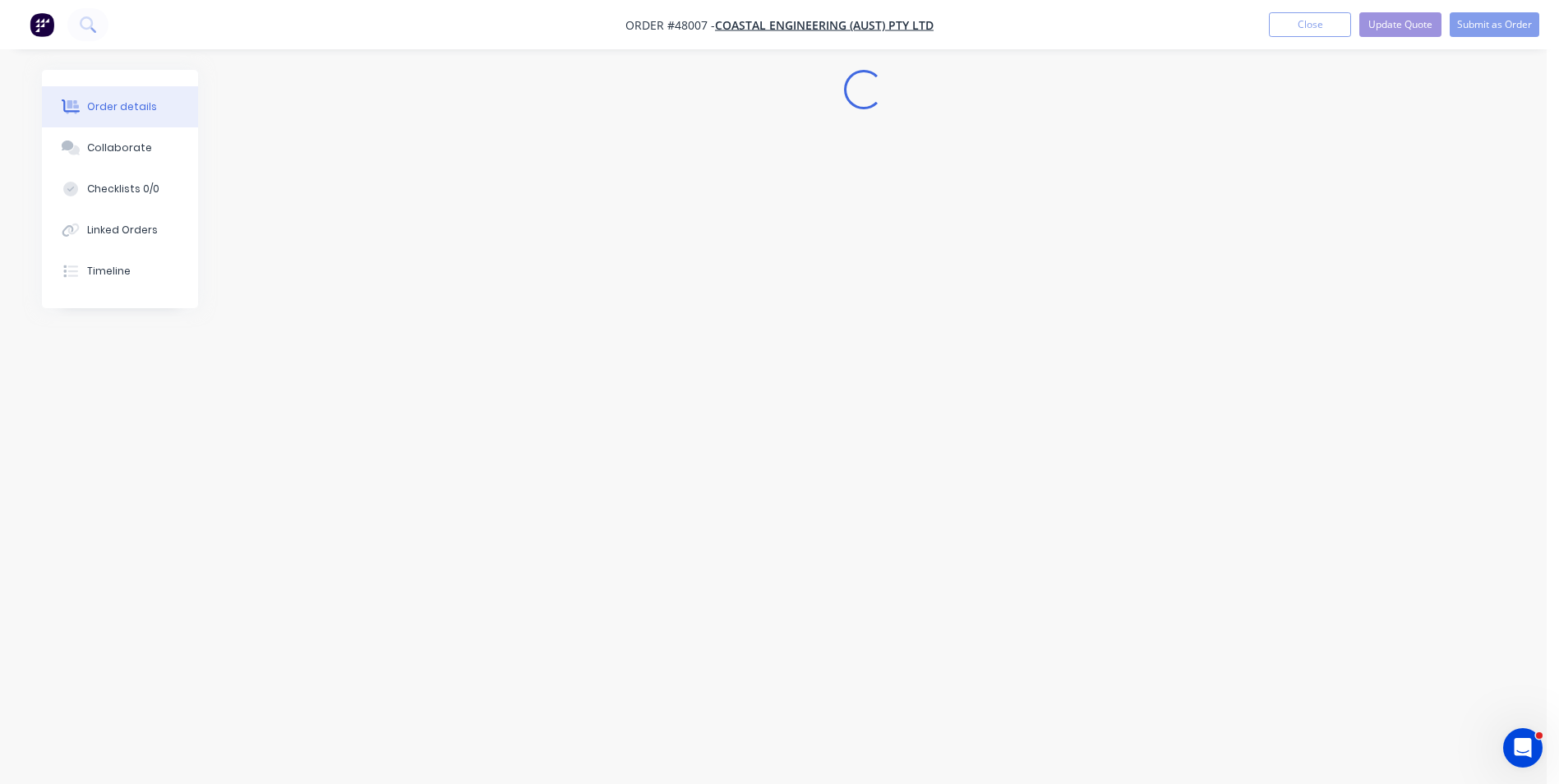
scroll to position [0, 0]
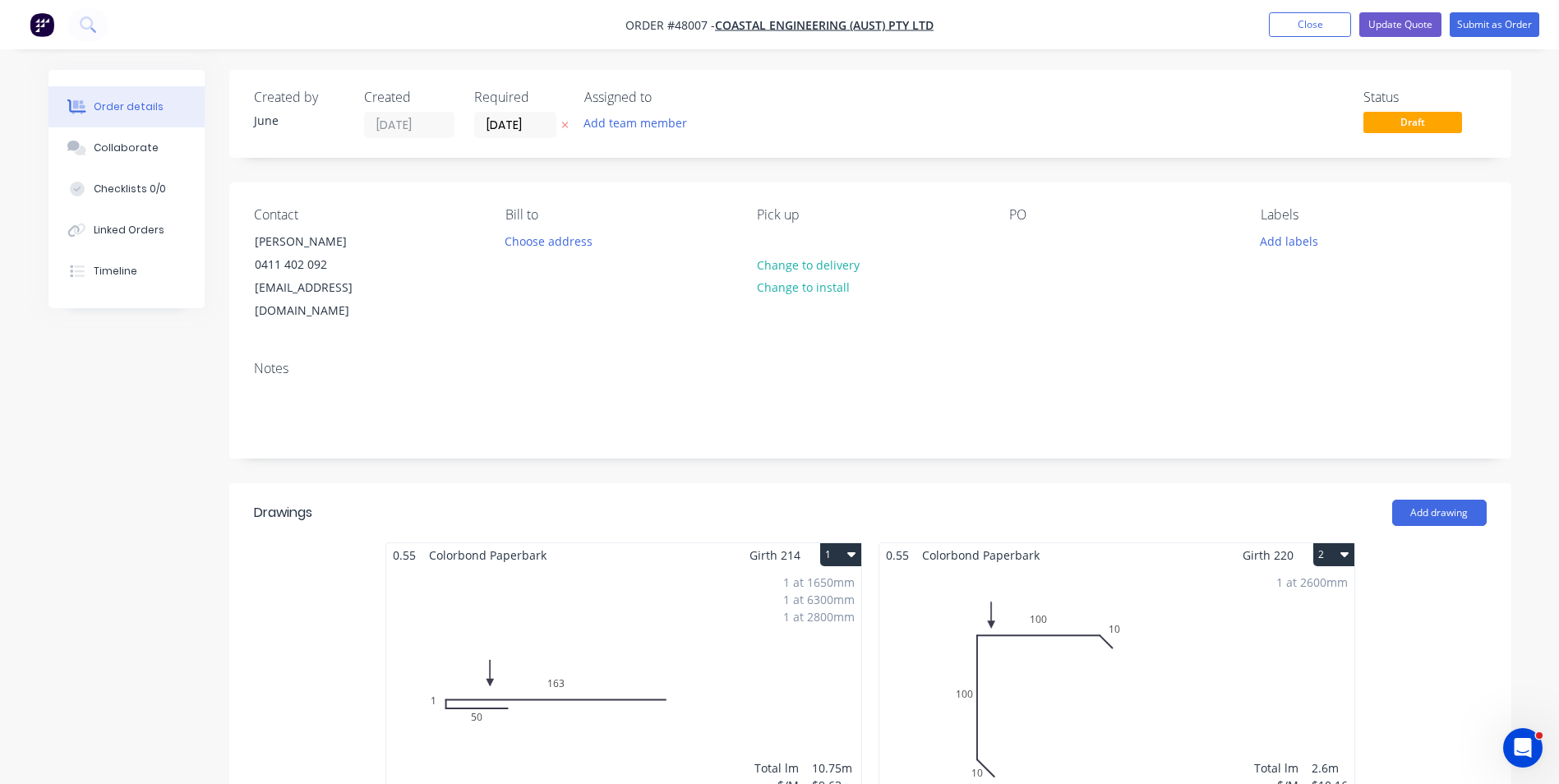
click at [1075, 673] on div "1 at 2600mm Total lm $/M Total 2.6m $10.16 $26.42" at bounding box center [1116, 692] width 475 height 251
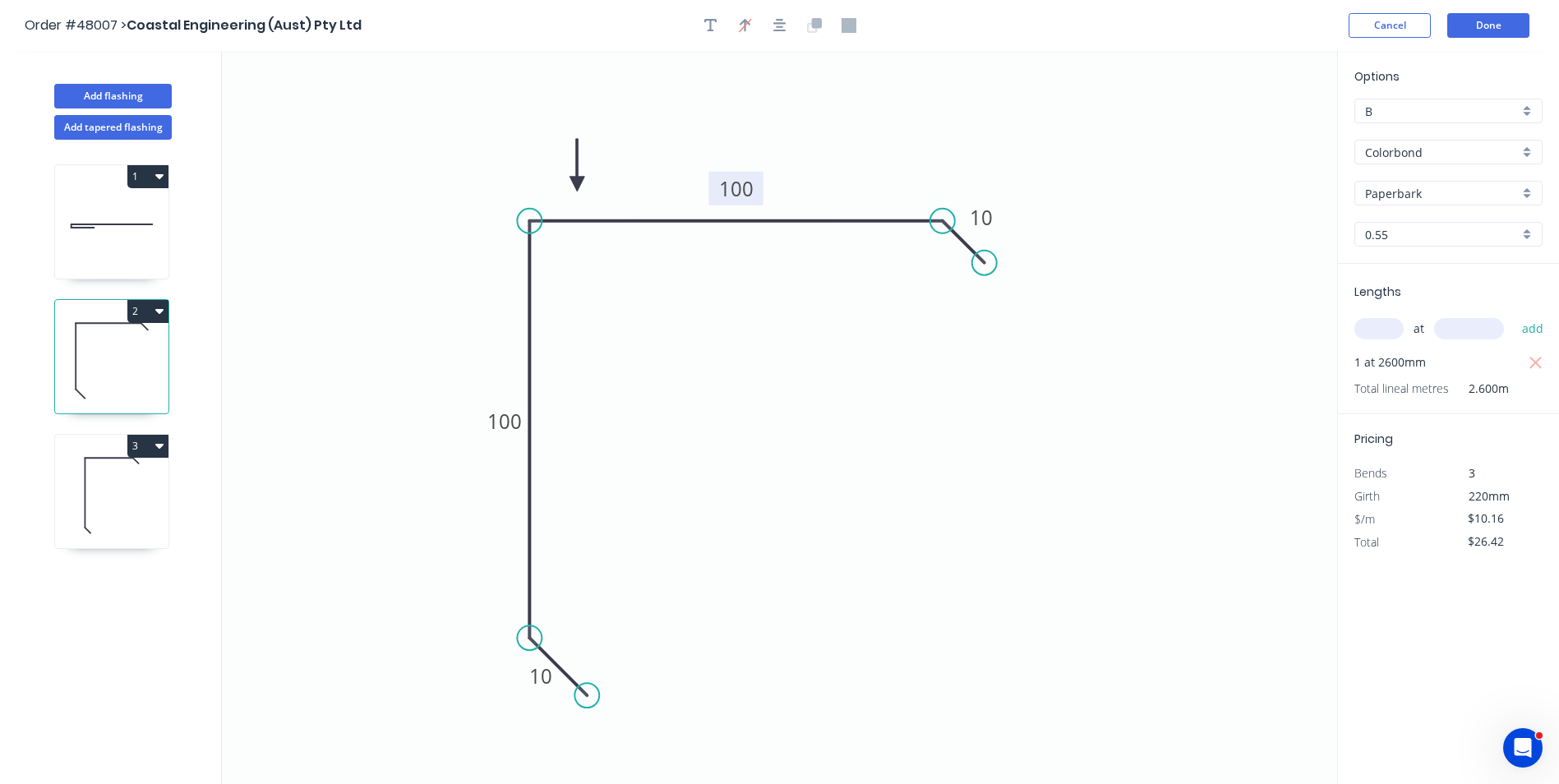
click at [759, 189] on rect at bounding box center [735, 189] width 54 height 34
drag, startPoint x: 749, startPoint y: 185, endPoint x: 712, endPoint y: 188, distance: 37.1
click at [712, 188] on g "100" at bounding box center [735, 189] width 54 height 34
drag, startPoint x: 723, startPoint y: 181, endPoint x: 777, endPoint y: 191, distance: 54.9
click at [780, 191] on rect at bounding box center [752, 197] width 54 height 34
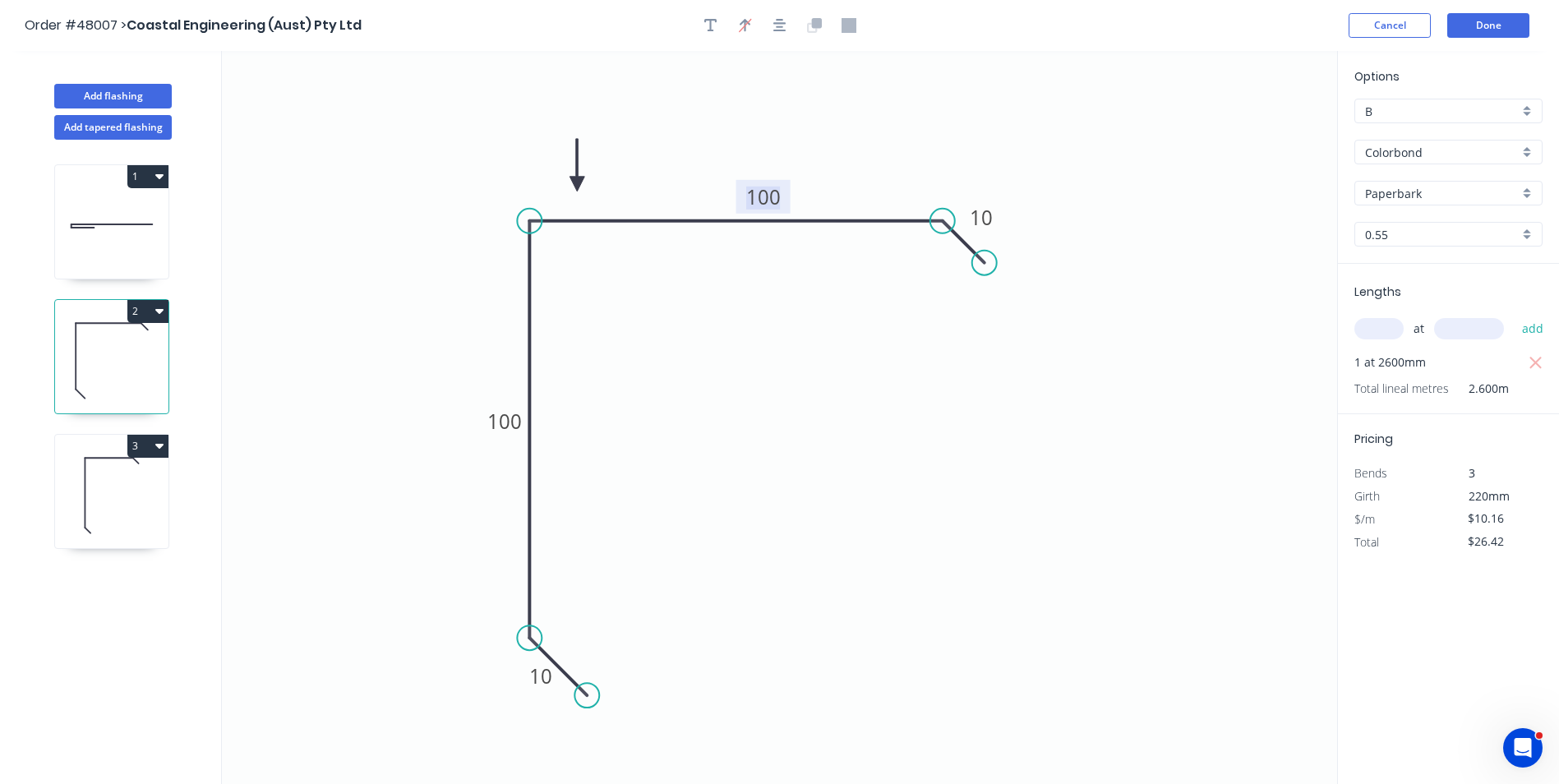
click at [773, 192] on tspan "100" at bounding box center [763, 196] width 35 height 27
click at [517, 409] on tspan "100" at bounding box center [504, 421] width 35 height 27
drag, startPoint x: 678, startPoint y: 403, endPoint x: 691, endPoint y: 405, distance: 13.2
click at [679, 403] on icon "0 10 90 90 10" at bounding box center [780, 417] width 1115 height 733
type input "$9.63"
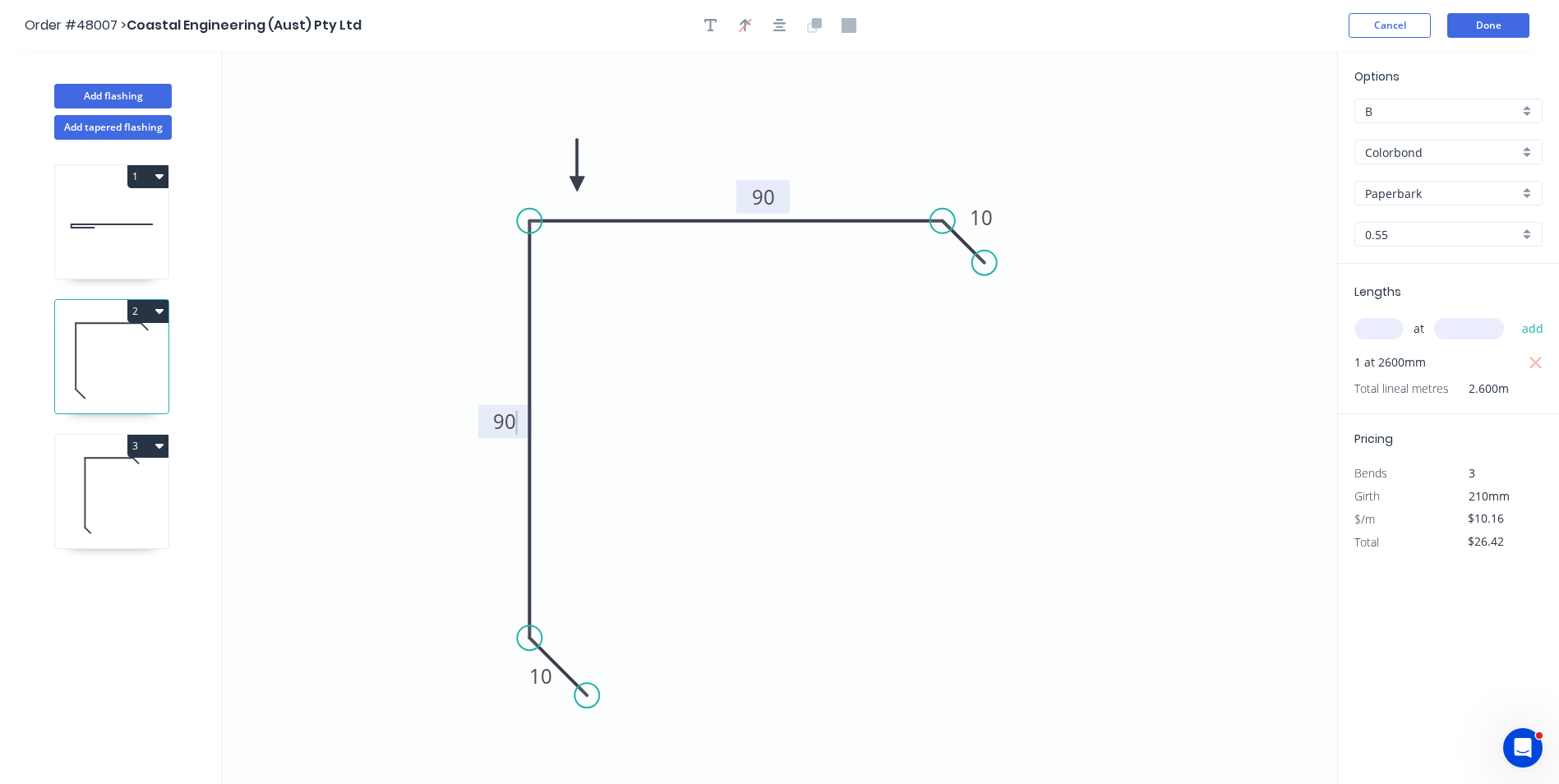
type input "$25.04"
click at [136, 479] on icon at bounding box center [111, 494] width 113 height 105
type input "$11.25"
type input "$23.63"
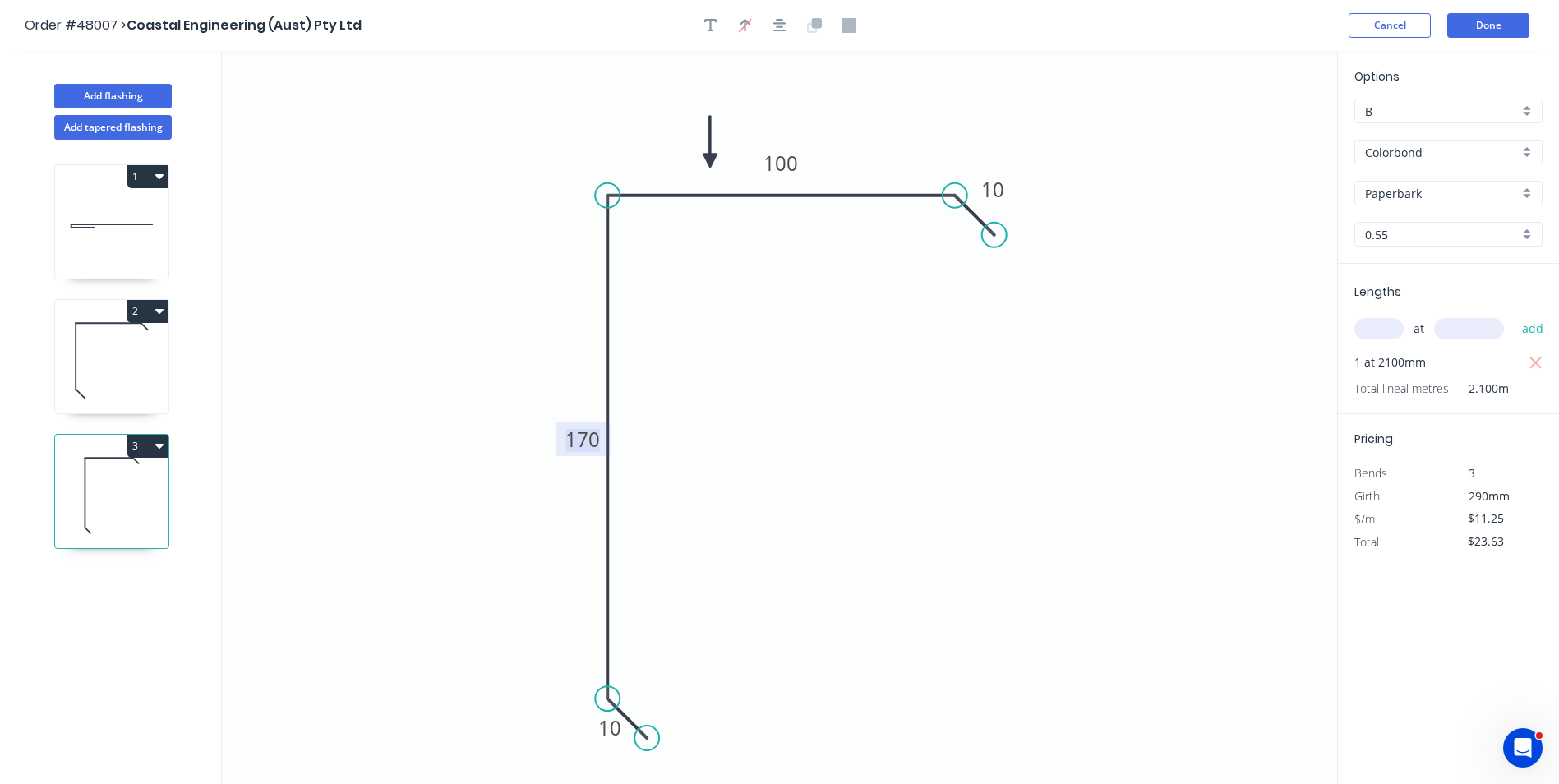
click at [588, 437] on tspan "170" at bounding box center [582, 439] width 35 height 27
click at [783, 166] on tspan "100" at bounding box center [780, 162] width 35 height 27
click at [793, 275] on icon "0 10 160 90 10" at bounding box center [780, 417] width 1115 height 733
click at [1491, 20] on button "Done" at bounding box center [1487, 25] width 82 height 25
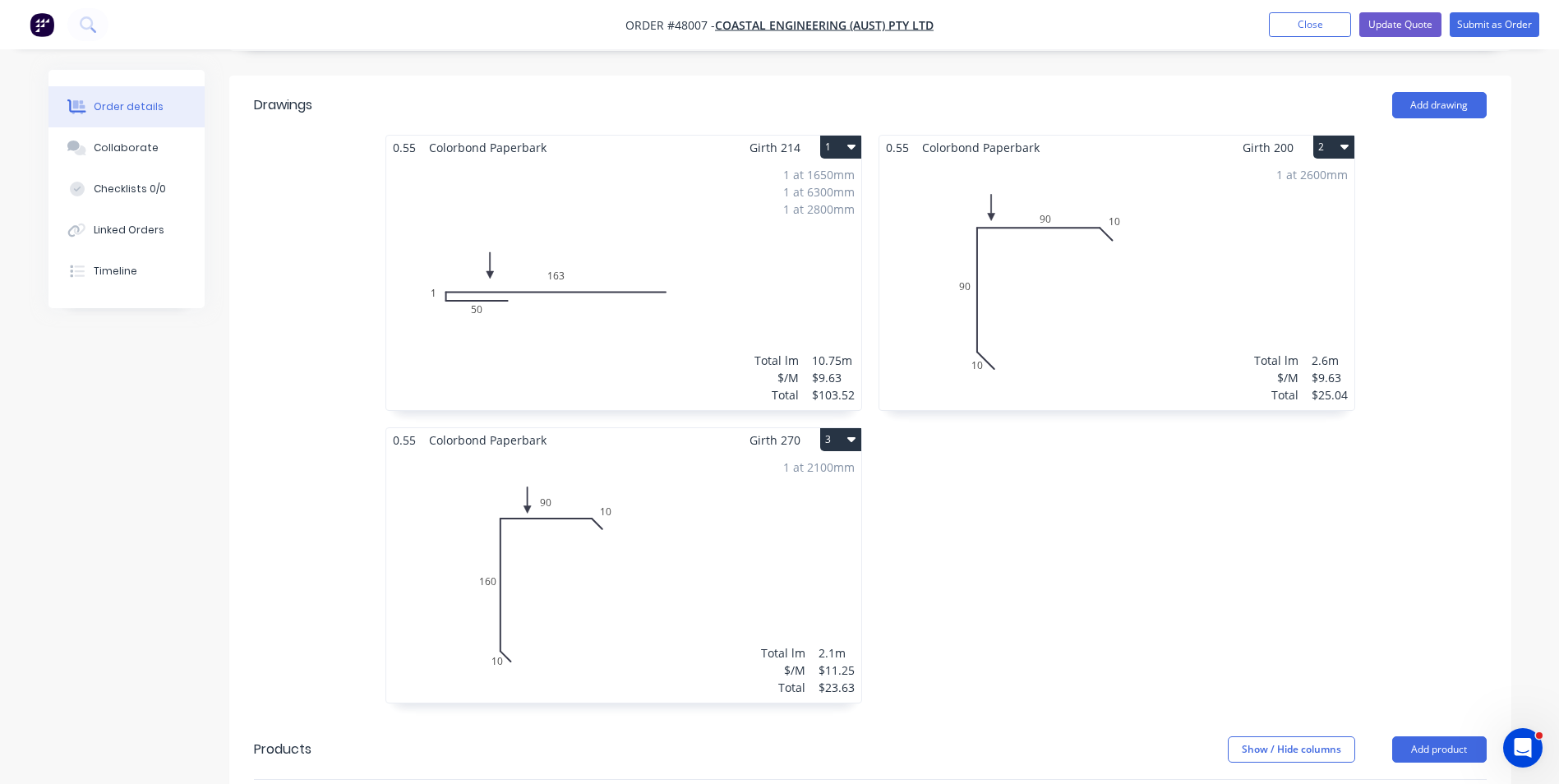
scroll to position [410, 0]
click at [1083, 623] on div "0.55 Colorbond Paperbark Girth 200 2 0 10 90 90 10 0 10 90 90 10 1 at 2600mm To…" at bounding box center [1116, 424] width 493 height 585
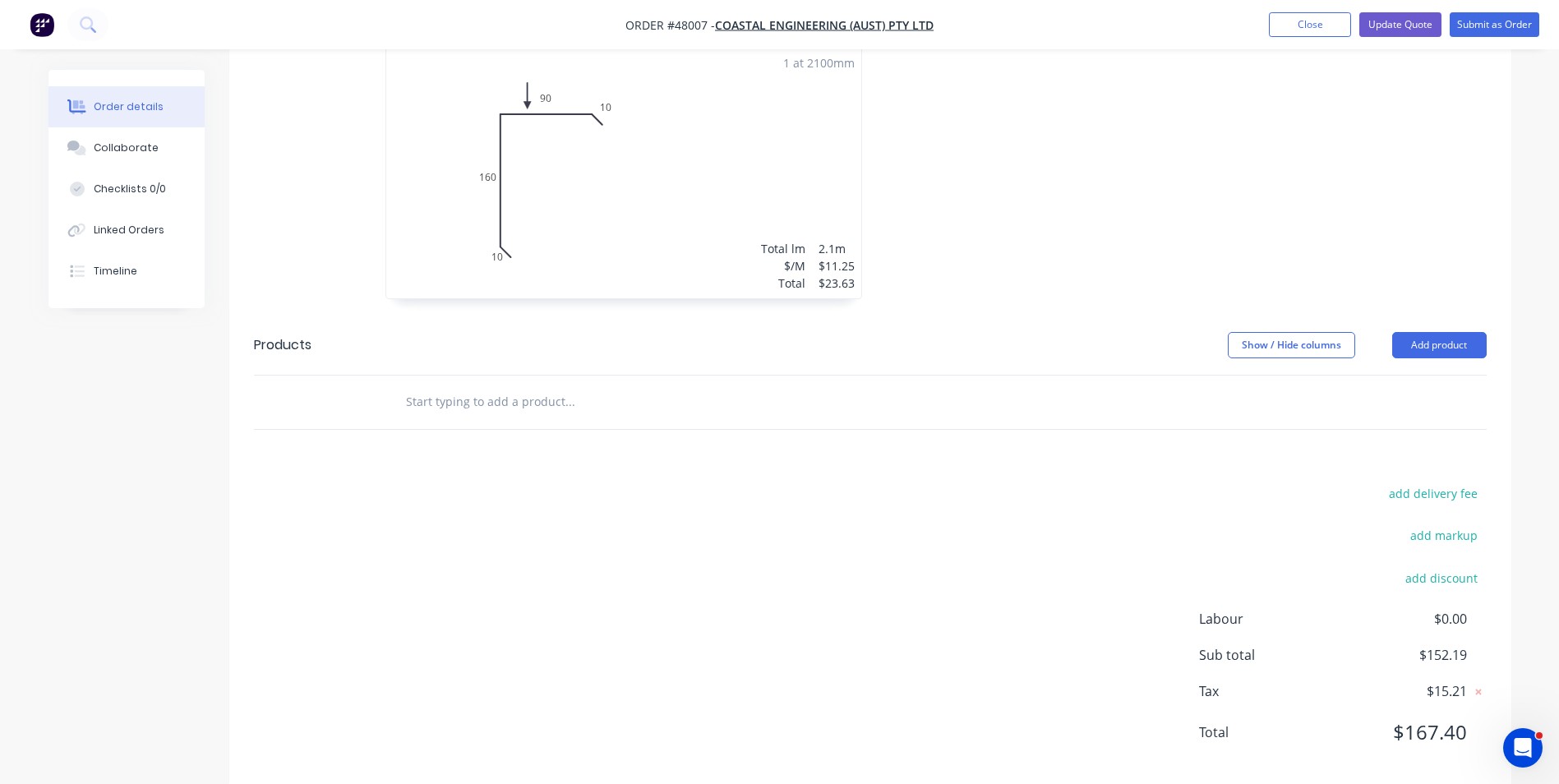
scroll to position [817, 0]
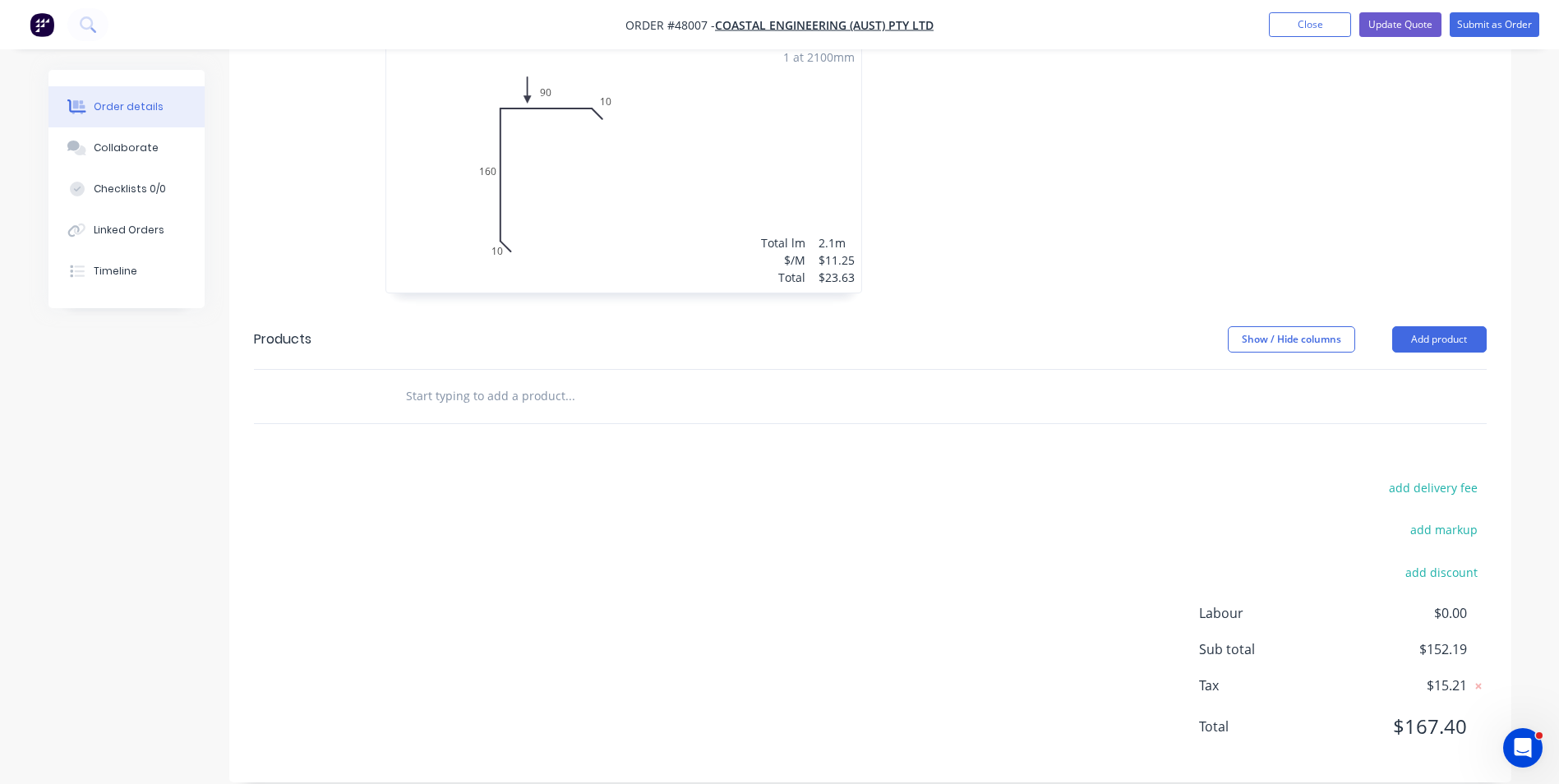
click at [813, 444] on div "Drawings Add drawing 0.55 Colorbond Paperbark Girth 214 1 0 50 1 163 0 50 1 163…" at bounding box center [870, 224] width 1282 height 1116
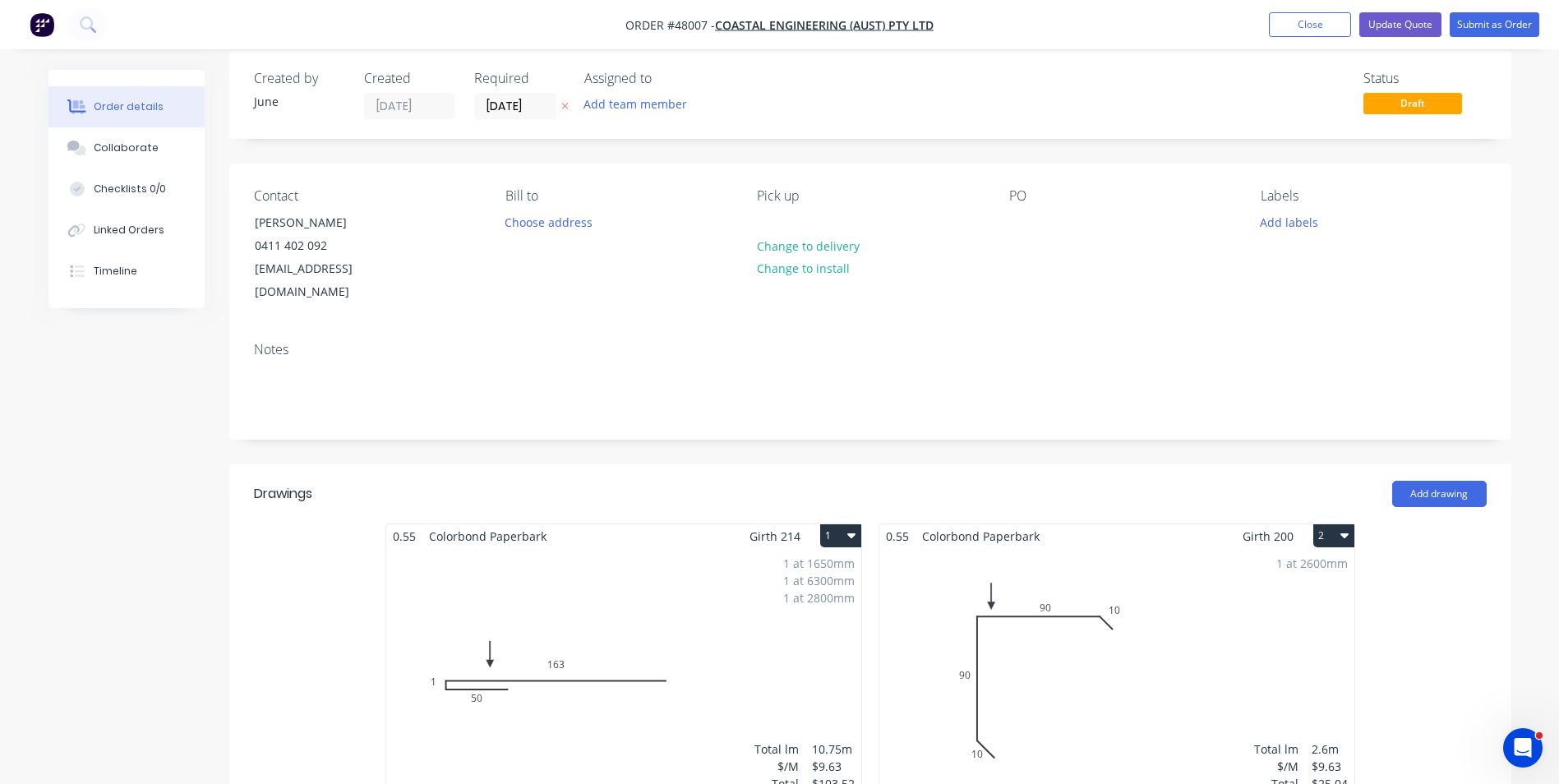
scroll to position [0, 0]
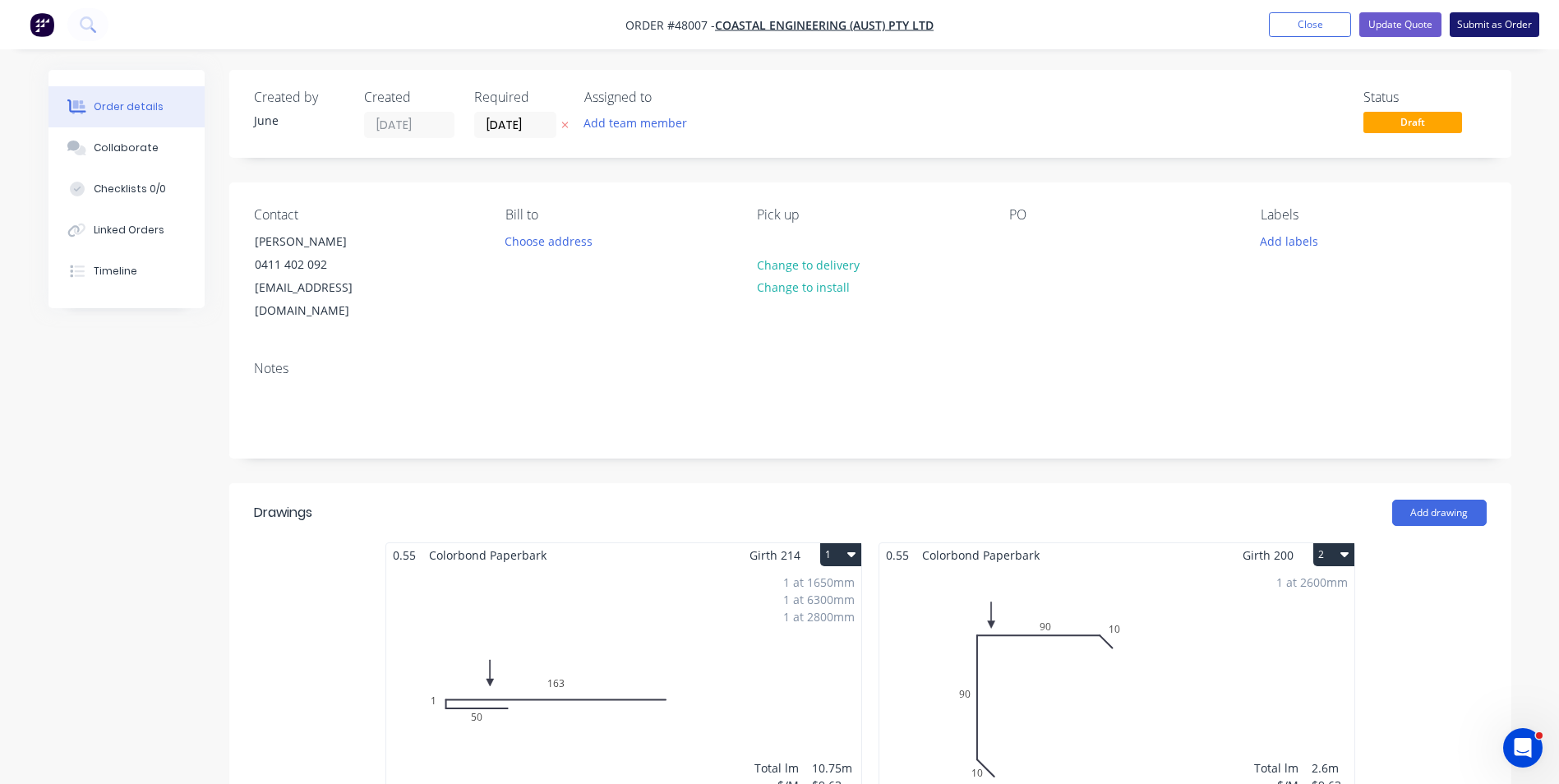
click at [1502, 34] on button "Submit as Order" at bounding box center [1494, 25] width 90 height 25
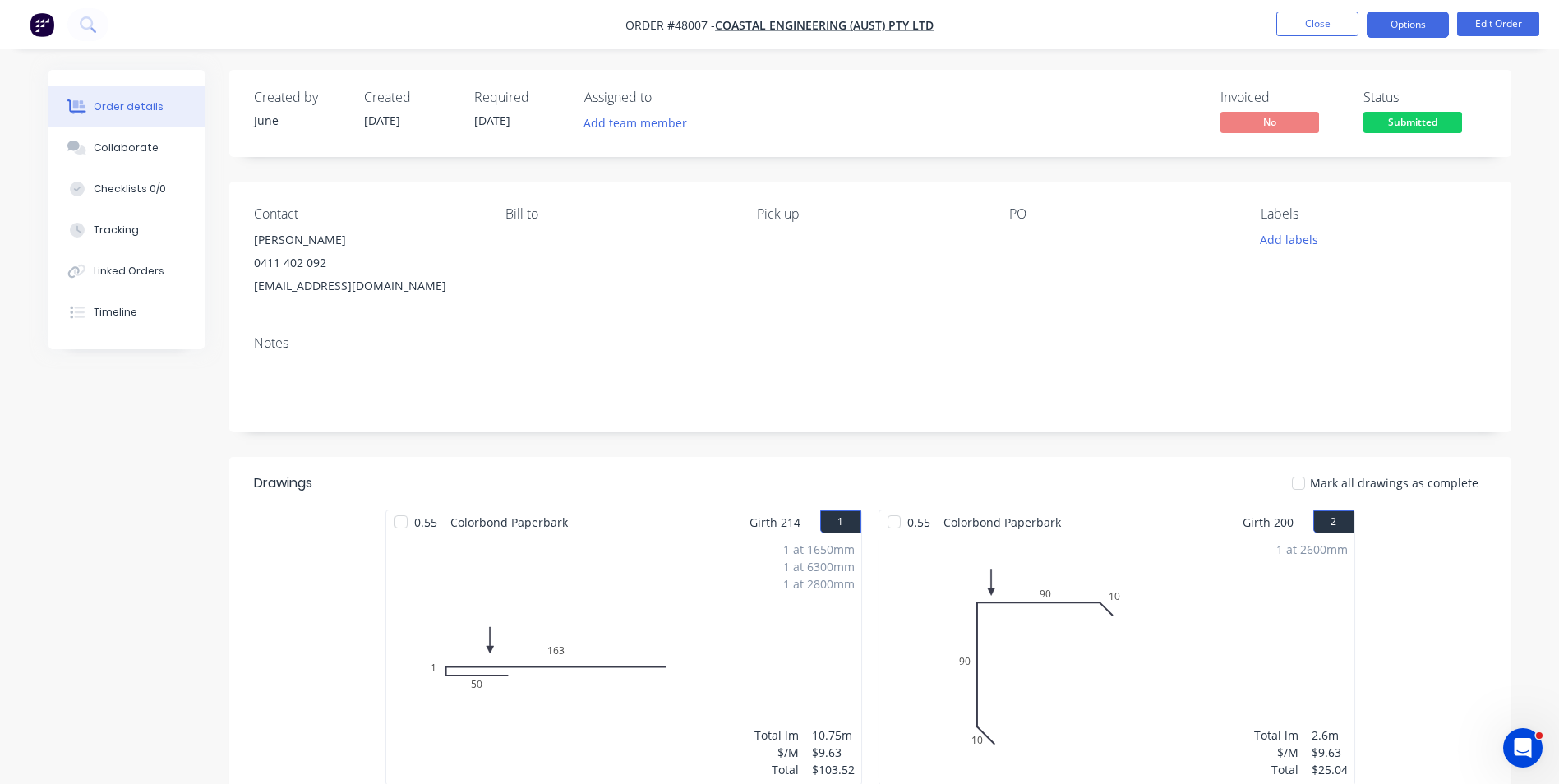
click at [1435, 28] on button "Options" at bounding box center [1407, 25] width 82 height 26
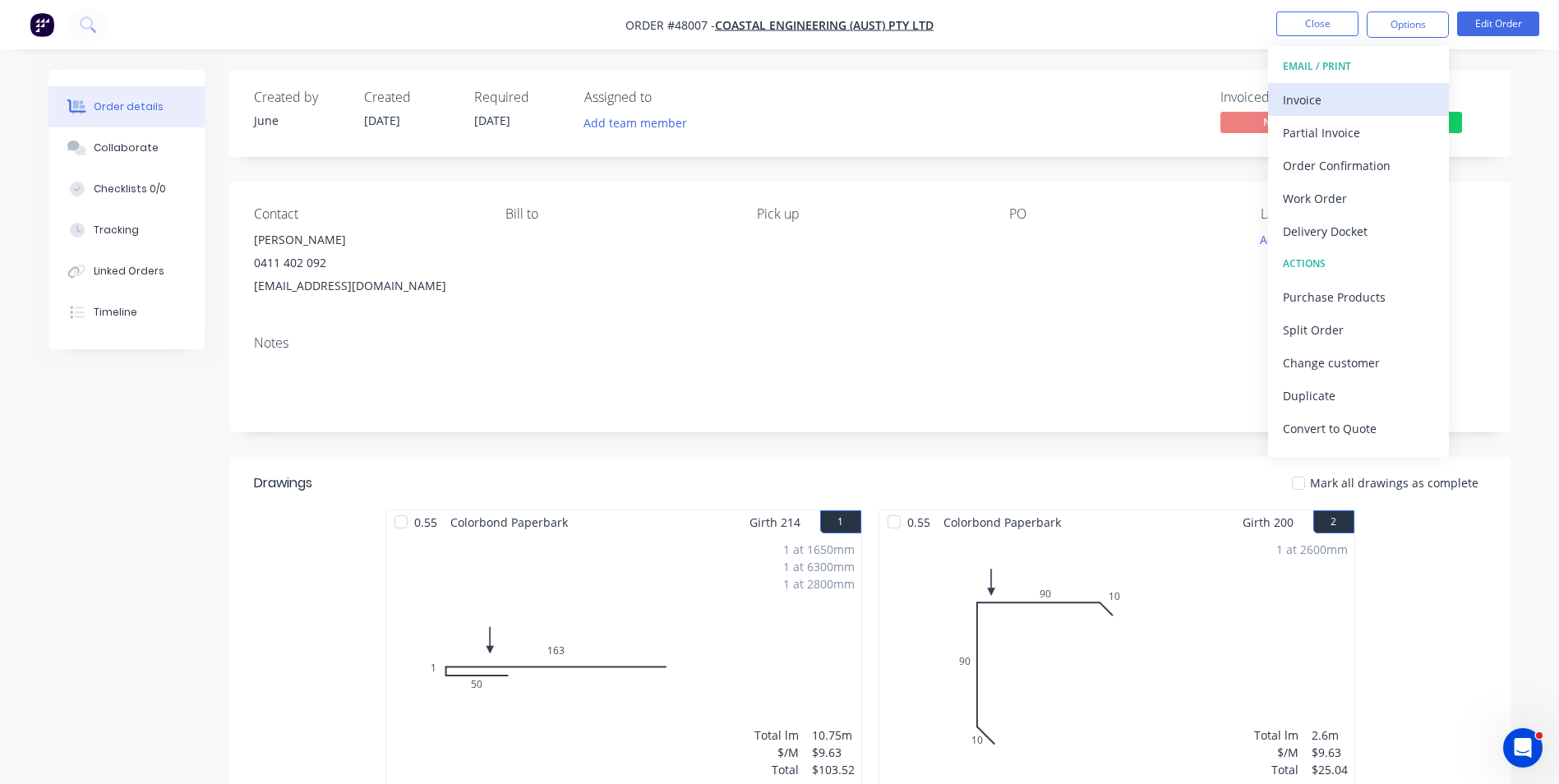
click at [1369, 101] on div "Invoice" at bounding box center [1358, 99] width 151 height 24
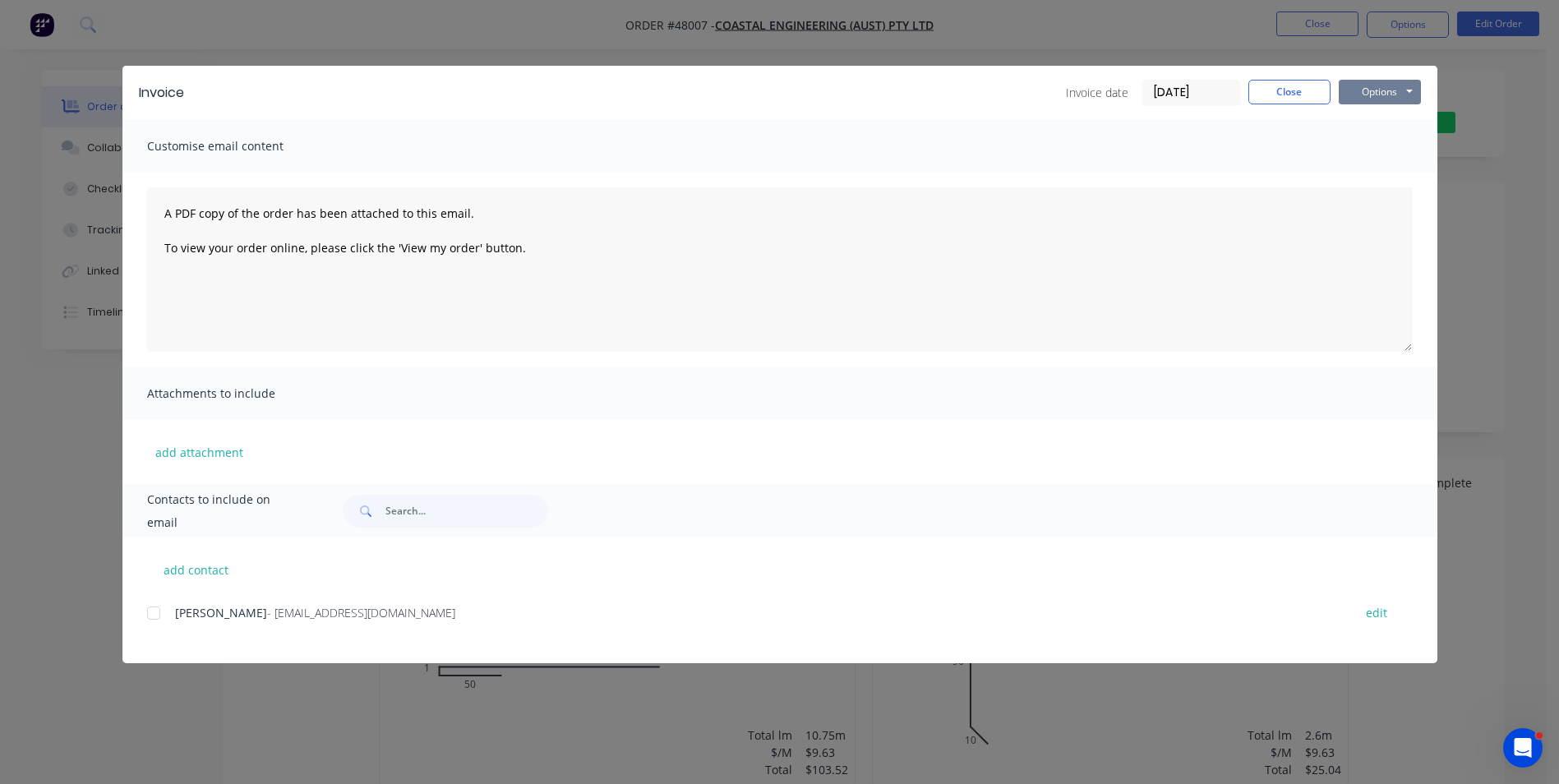
click at [1372, 102] on button "Options" at bounding box center [1379, 92] width 82 height 25
click at [168, 607] on div at bounding box center [153, 612] width 33 height 33
click at [1384, 92] on button "Options" at bounding box center [1379, 92] width 82 height 25
click at [1389, 172] on button "Email" at bounding box center [1390, 175] width 105 height 27
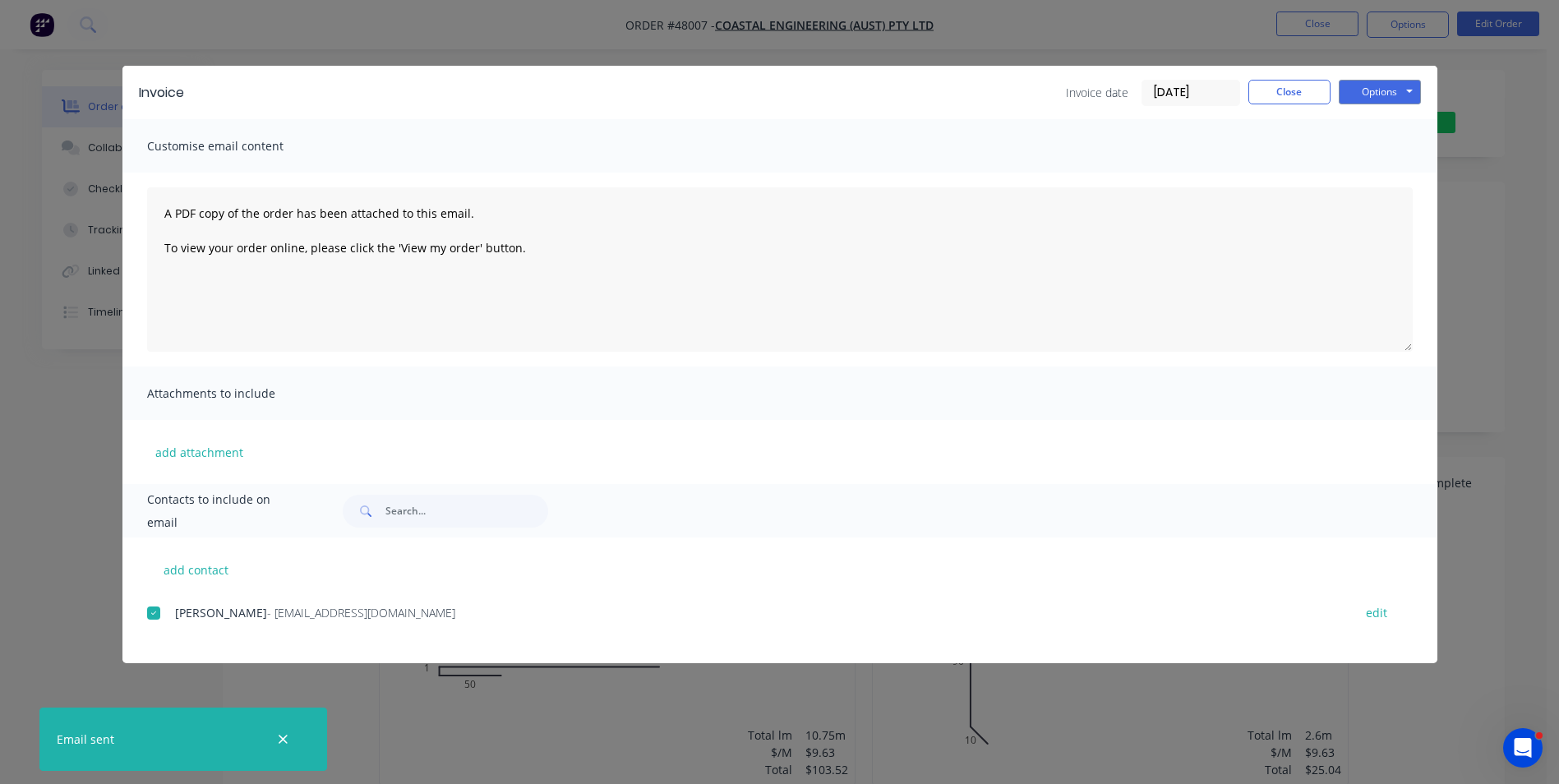
click at [571, 147] on div "Customise email content" at bounding box center [780, 145] width 1315 height 54
click at [1290, 85] on button "Close" at bounding box center [1289, 92] width 82 height 25
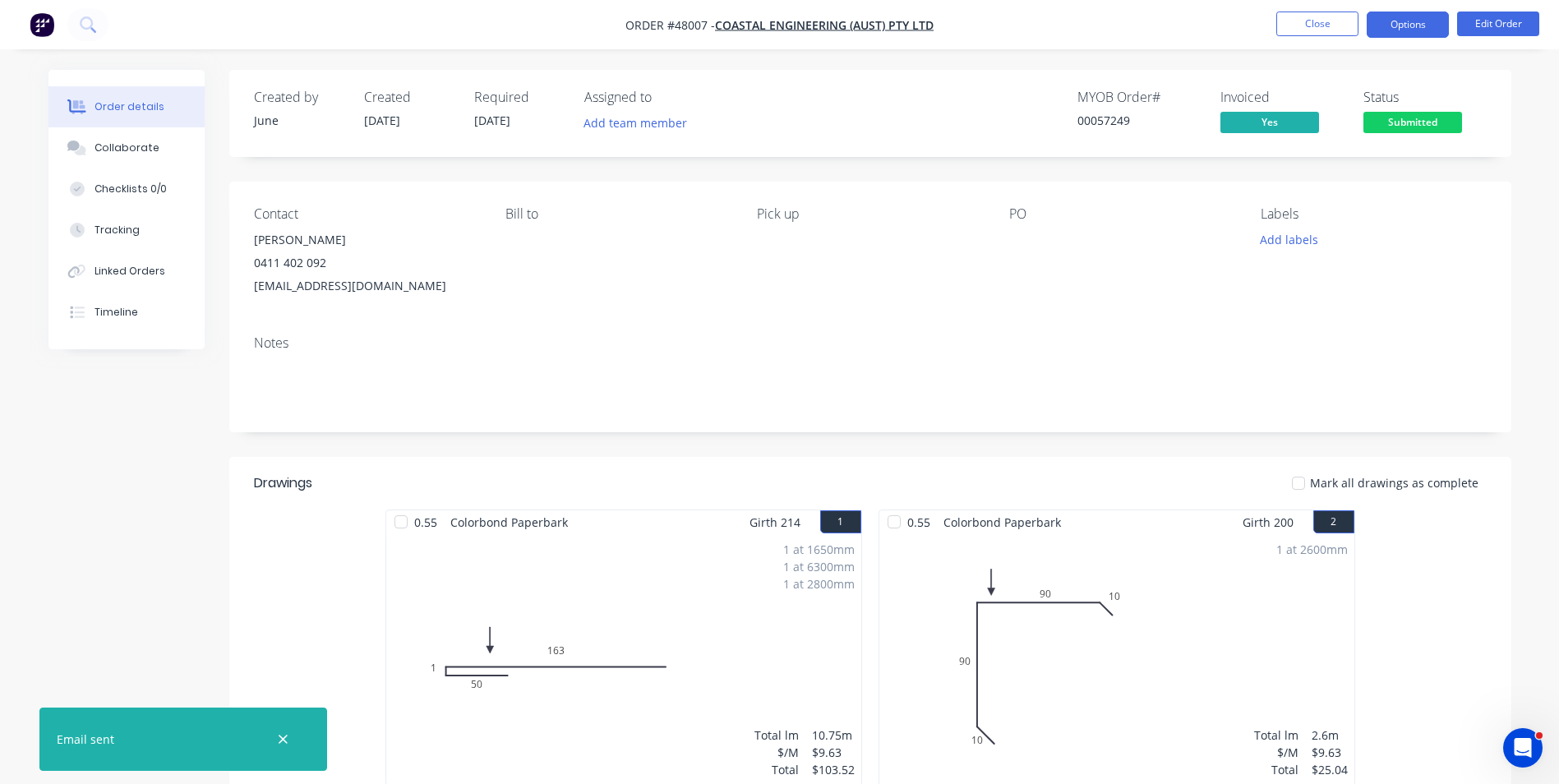
click at [1407, 25] on button "Options" at bounding box center [1407, 25] width 82 height 26
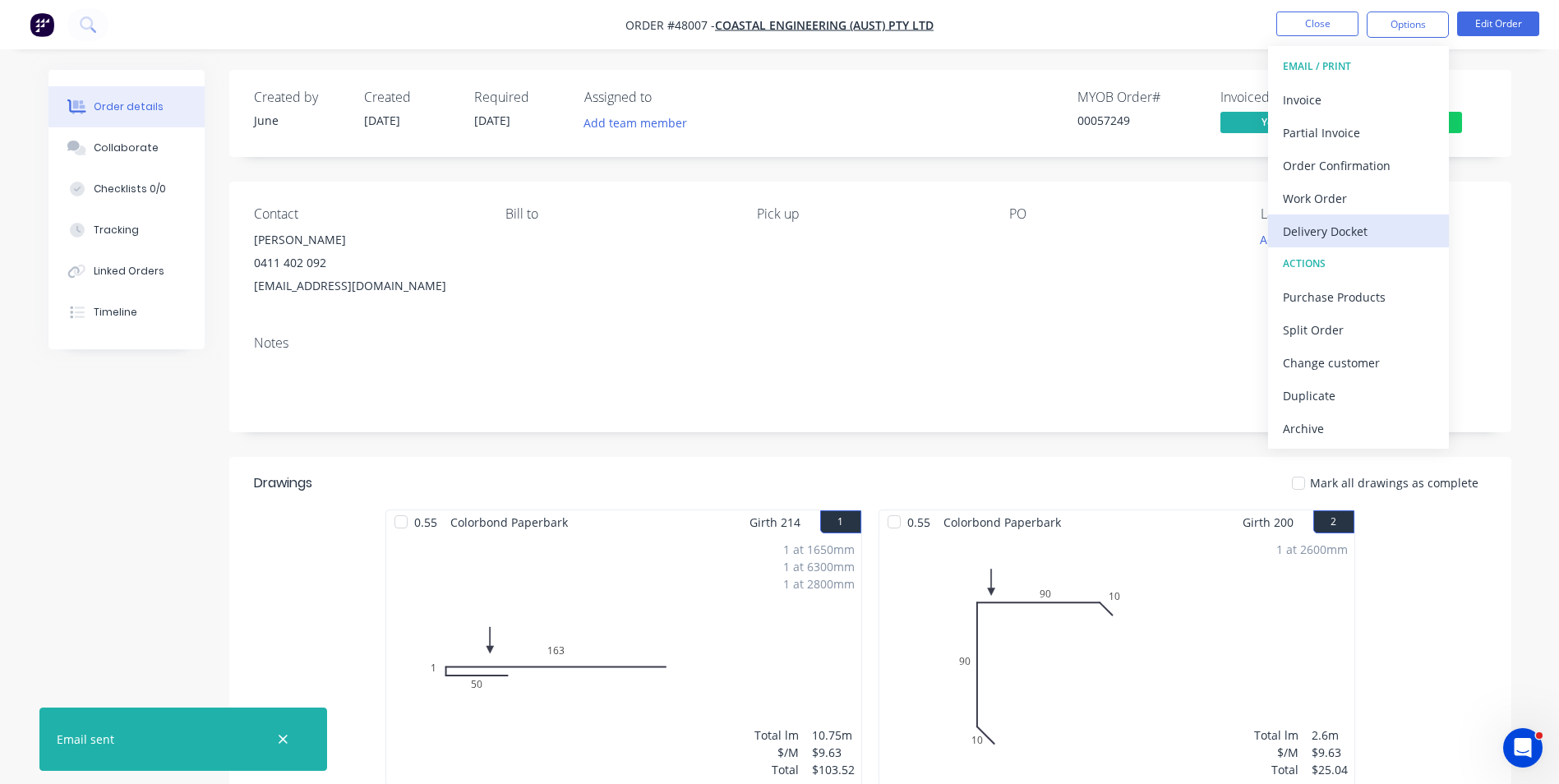
click at [1372, 233] on div "Delivery Docket" at bounding box center [1358, 230] width 151 height 24
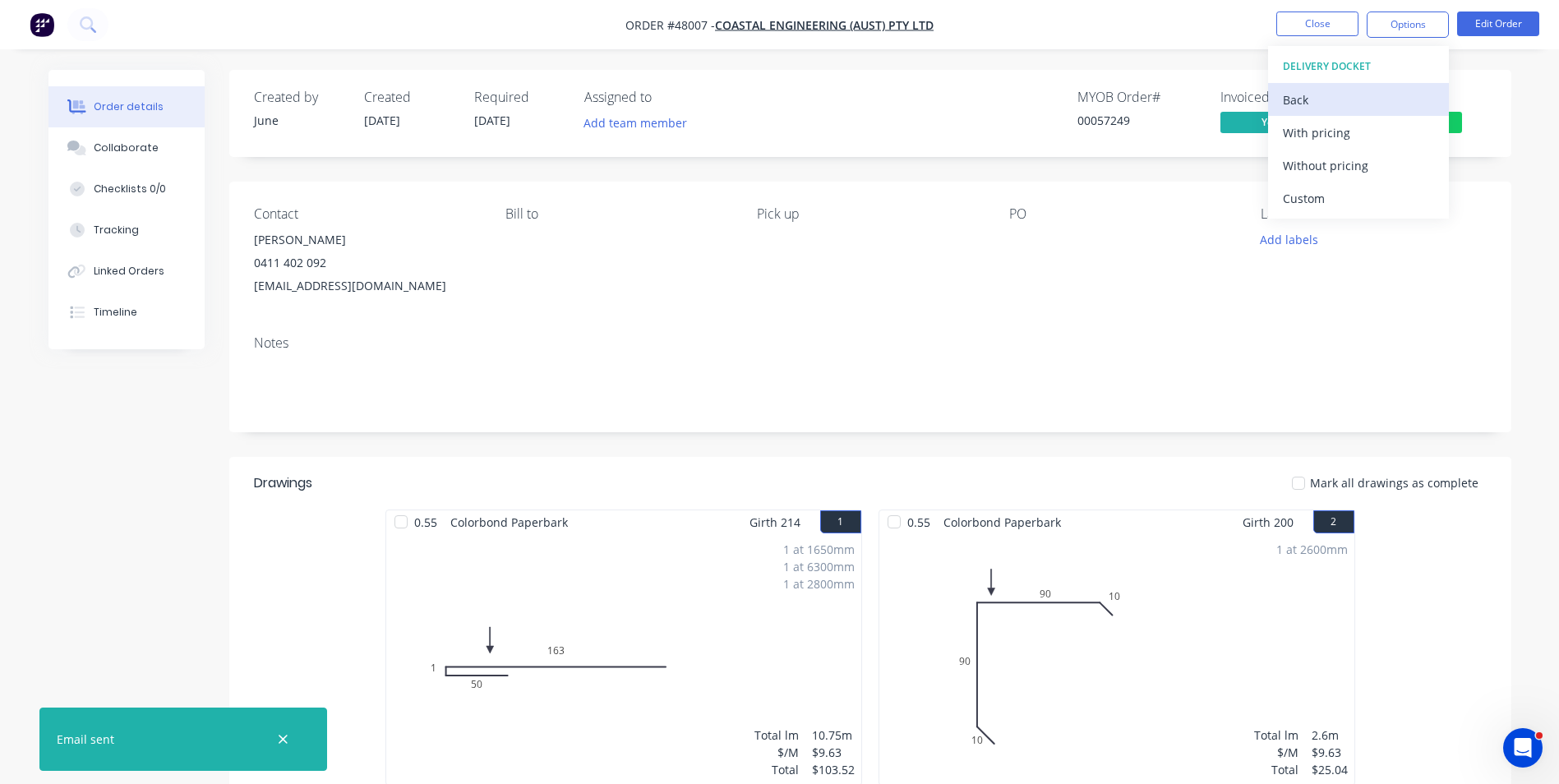
click at [1309, 92] on div "Back" at bounding box center [1358, 99] width 151 height 24
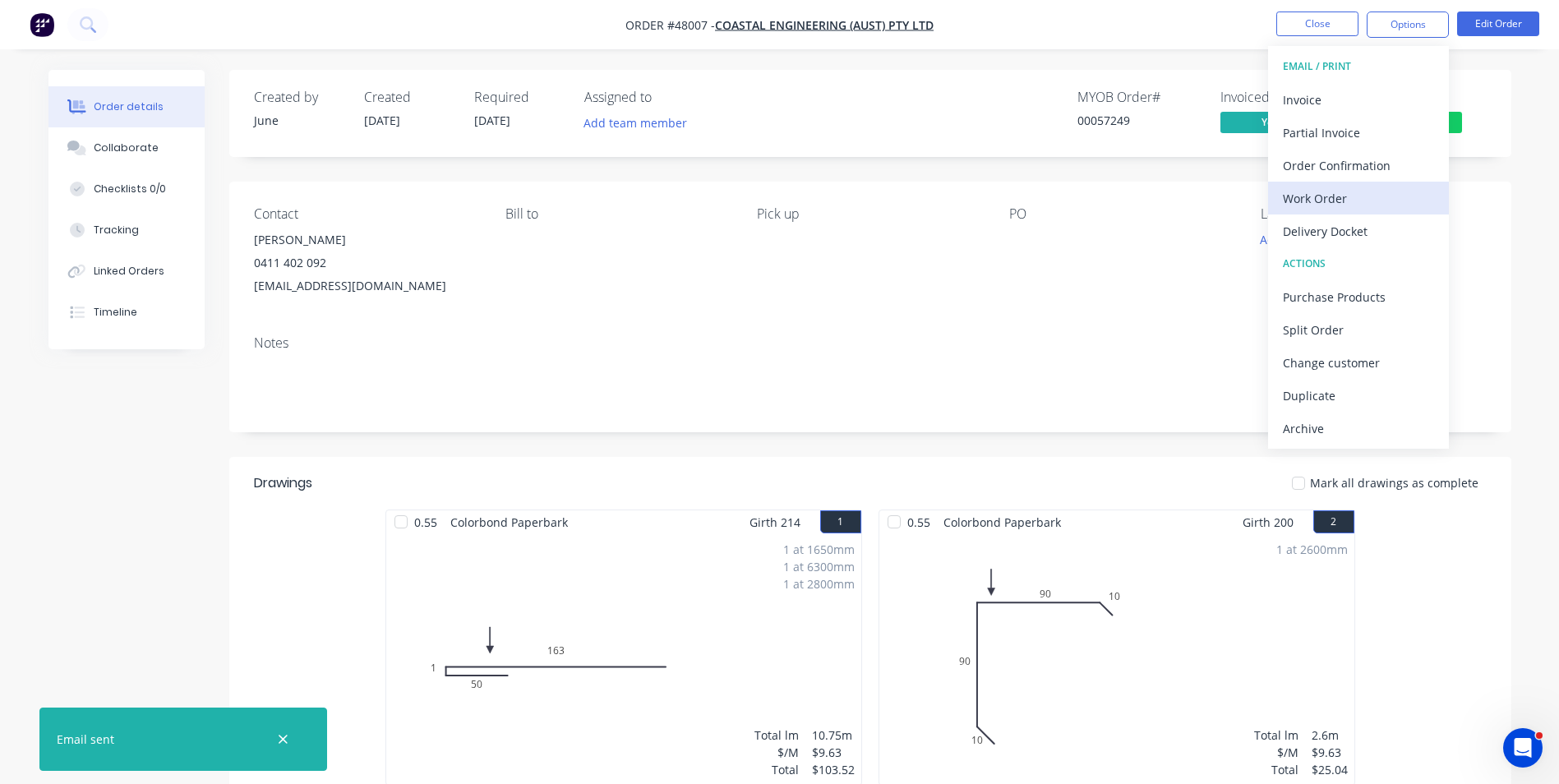
click at [1320, 204] on div "Work Order" at bounding box center [1358, 198] width 151 height 24
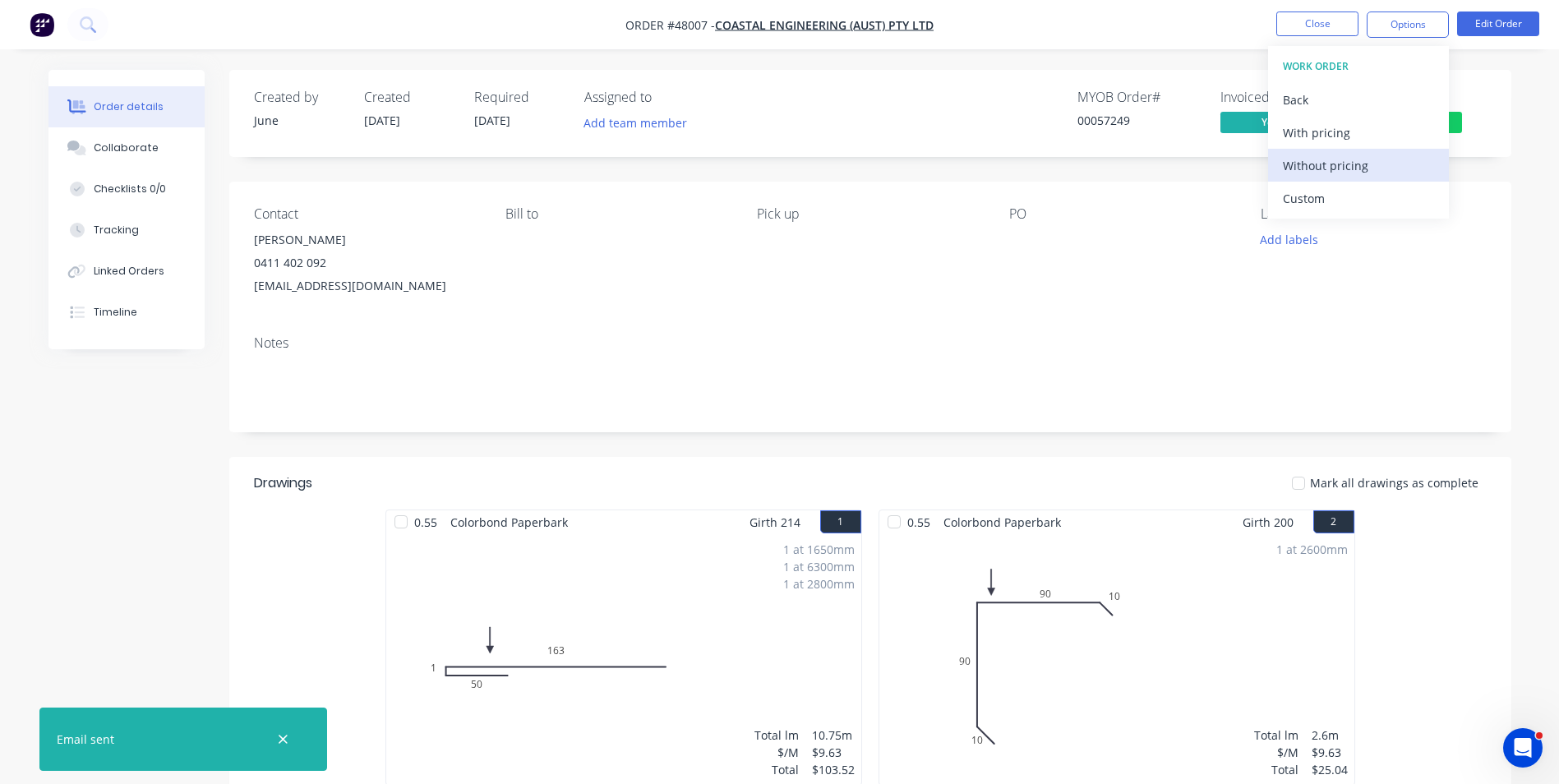
click at [1322, 170] on div "Without pricing" at bounding box center [1358, 165] width 151 height 24
click at [440, 464] on header "Drawings Mark all drawings as complete" at bounding box center [870, 483] width 1282 height 53
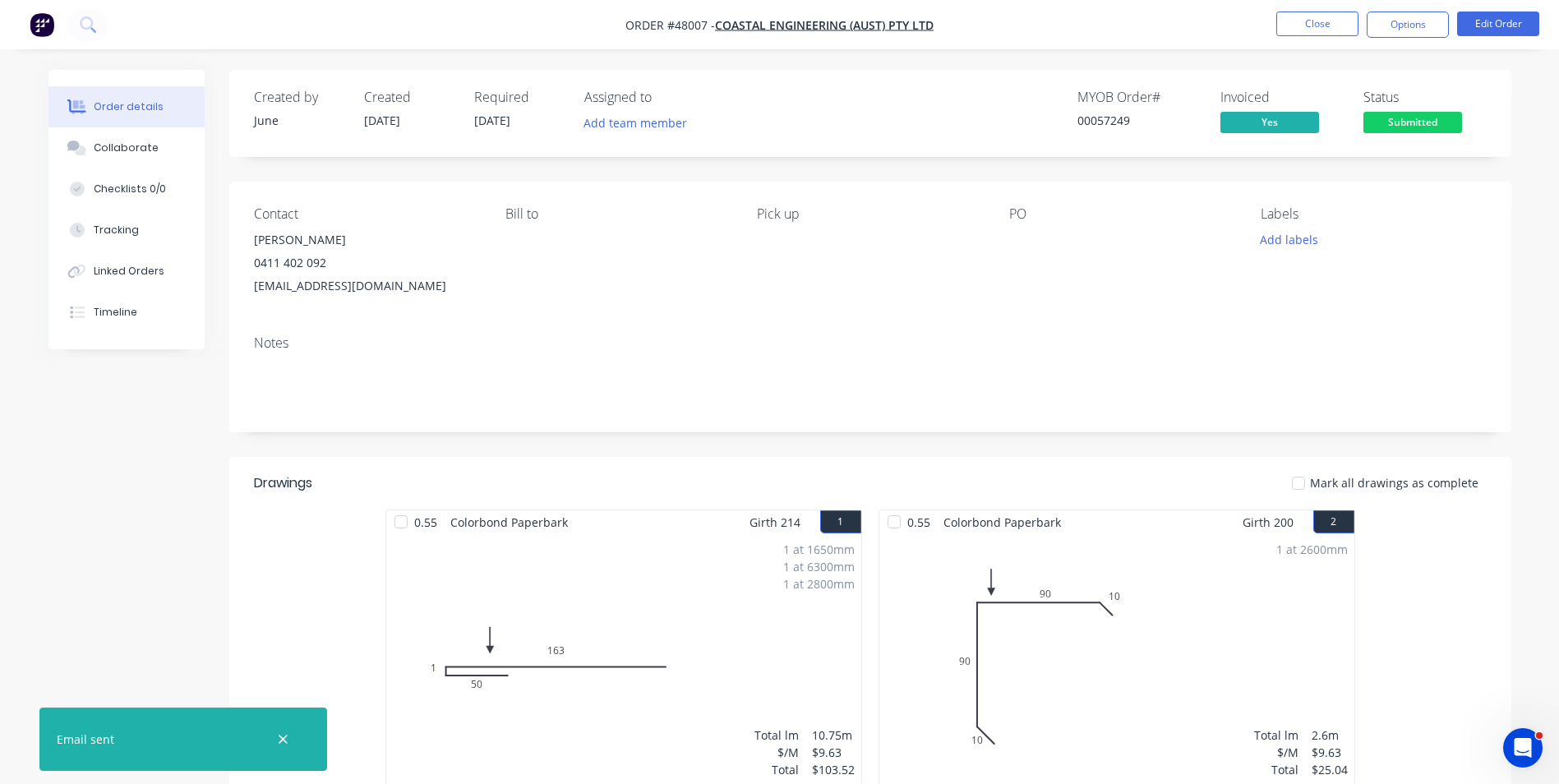
click at [301, 759] on div "Email sent" at bounding box center [183, 739] width 288 height 63
click at [277, 740] on icon "button" at bounding box center [282, 740] width 10 height 15
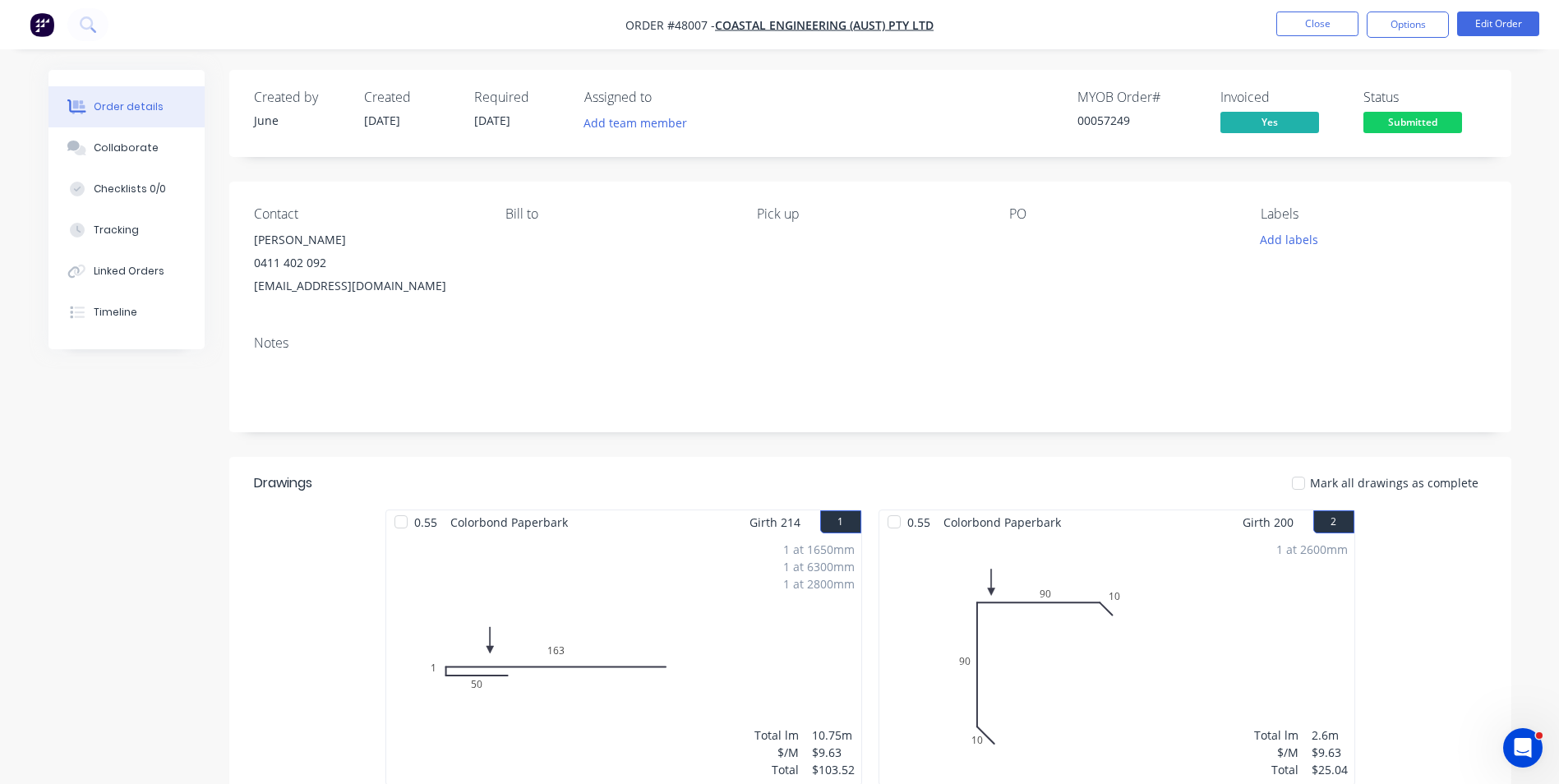
click at [213, 599] on div "Created by June Created [DATE] Required [DATE] Assigned to Add team member MYOB…" at bounding box center [780, 709] width 1463 height 1280
click at [1445, 29] on button "Options" at bounding box center [1407, 25] width 82 height 26
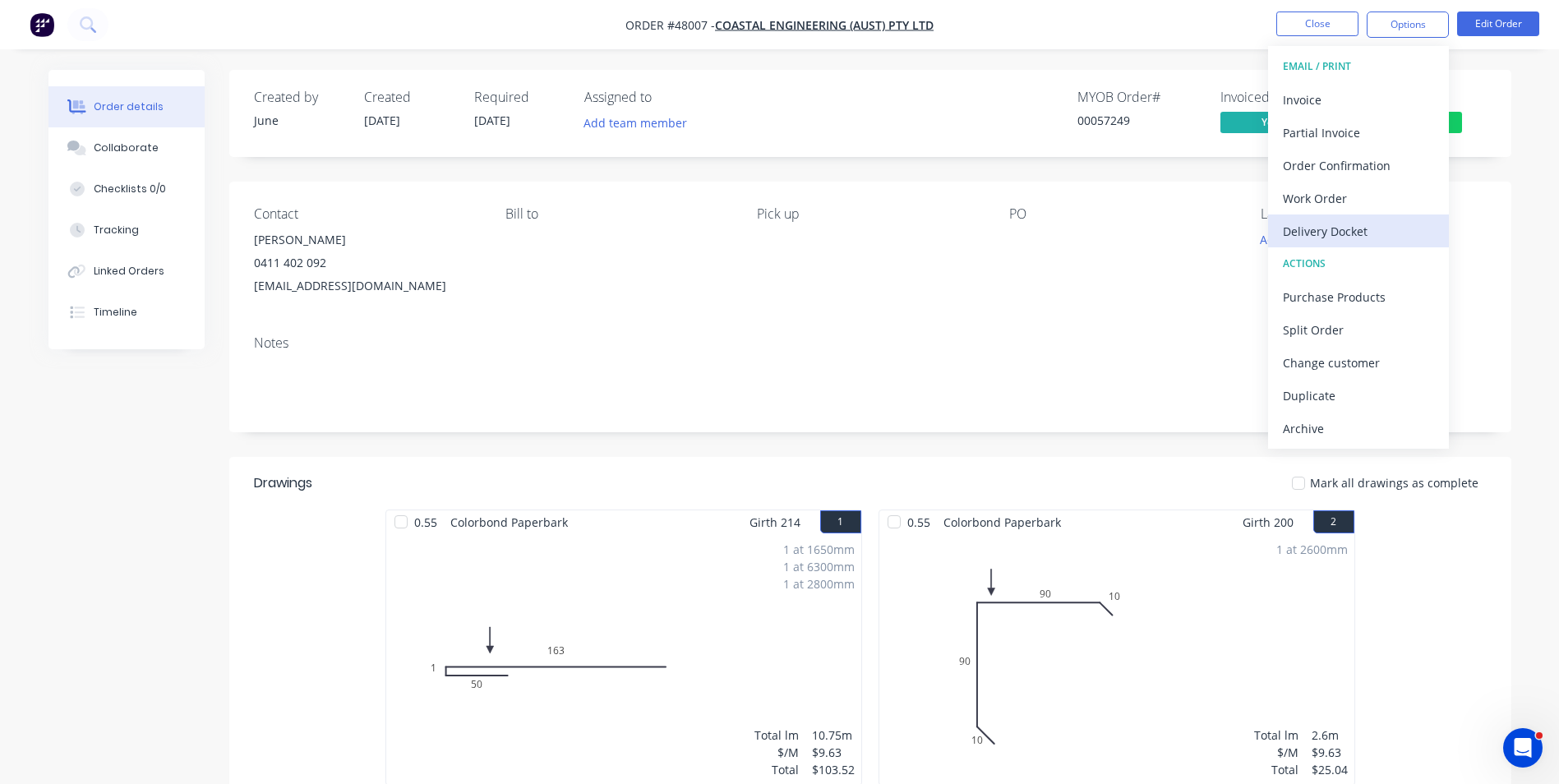
click at [1327, 233] on div "Delivery Docket" at bounding box center [1358, 230] width 151 height 24
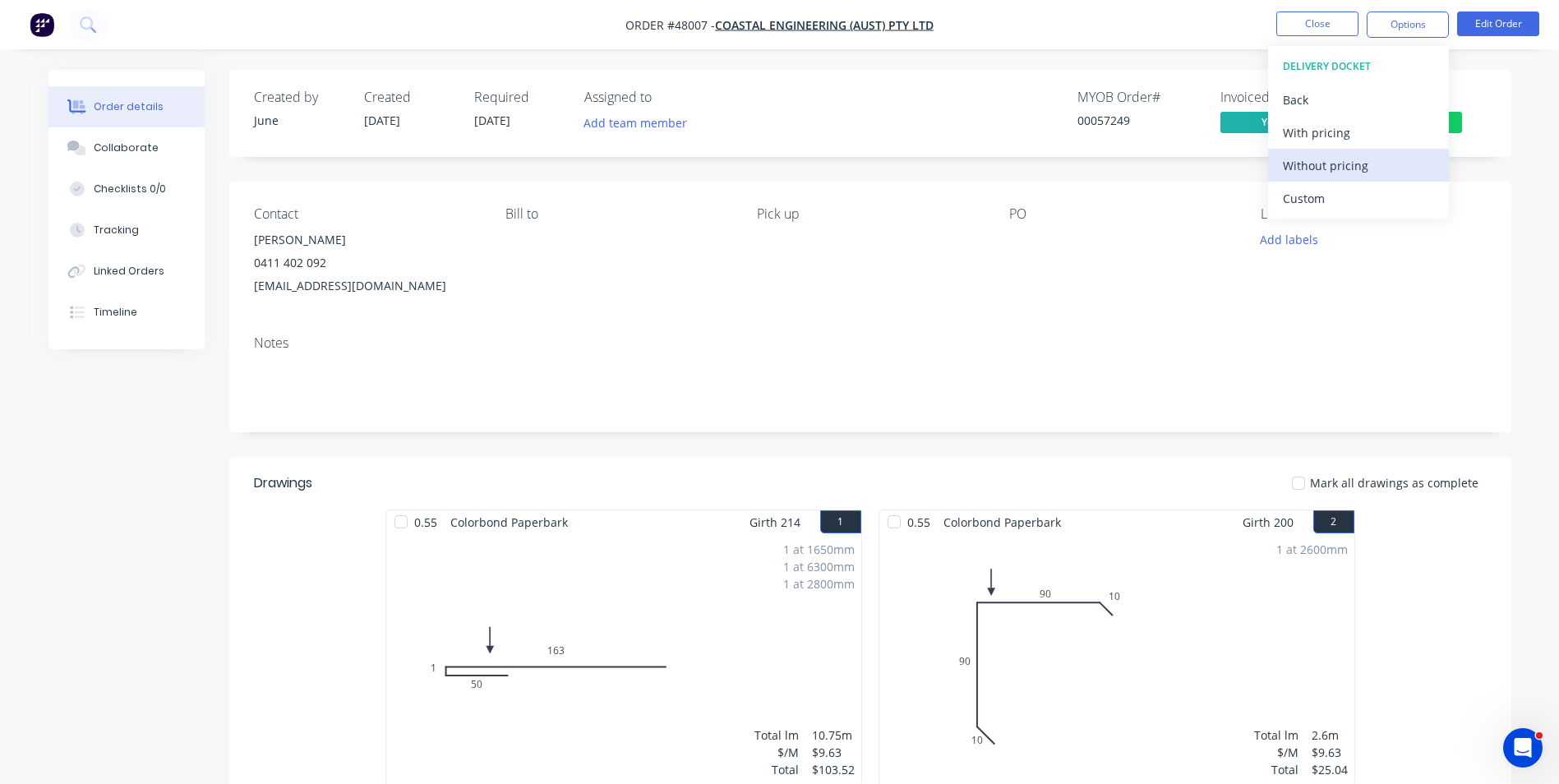
click at [1336, 168] on div "Without pricing" at bounding box center [1358, 165] width 151 height 24
click at [551, 625] on div "1 at 1650mm 1 at 6300mm 1 at 2800mm Total lm $/M Total 10.75m $9.63 $103.52" at bounding box center [623, 659] width 475 height 251
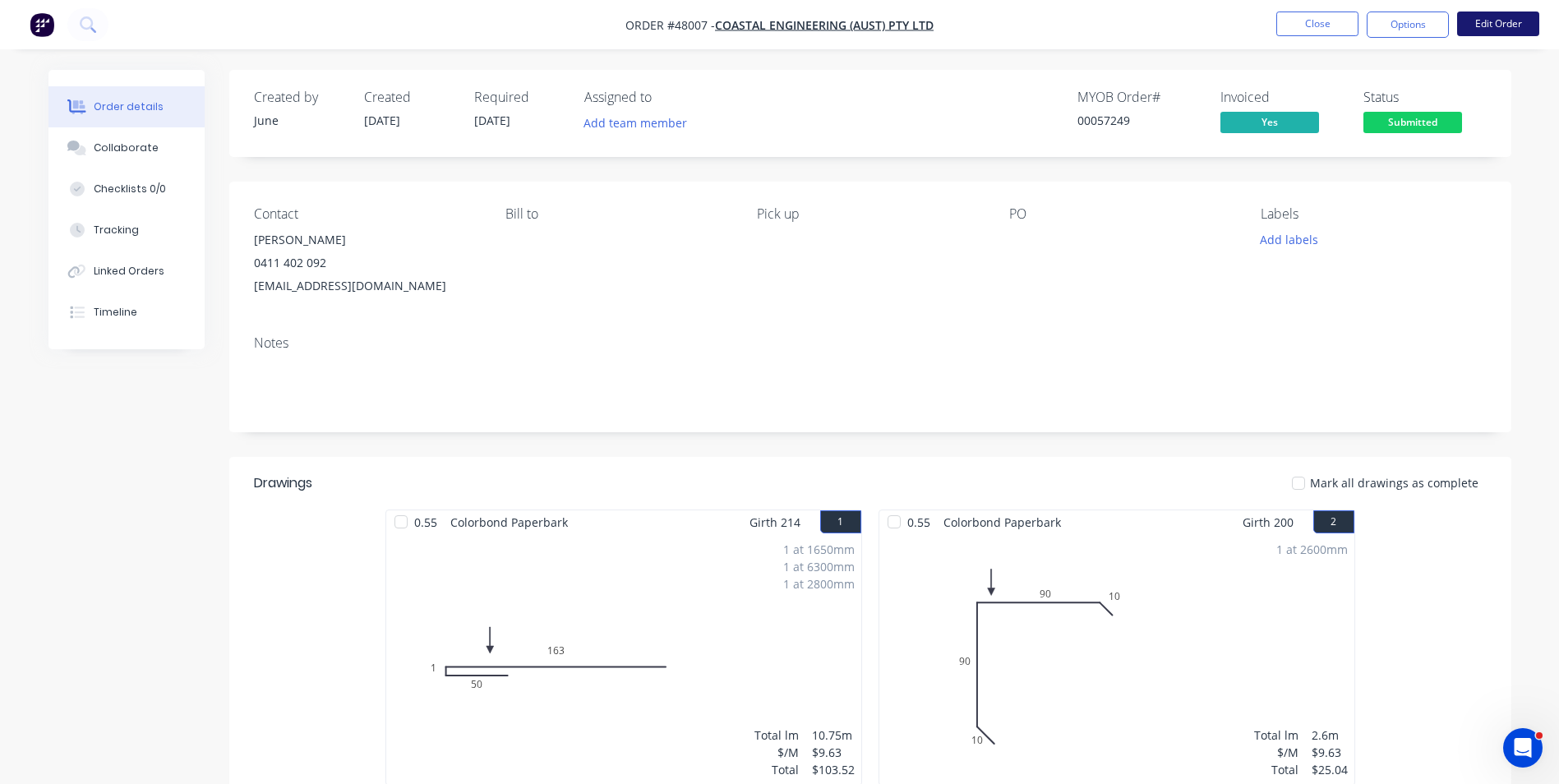
click at [1503, 11] on button "Edit Order" at bounding box center [1498, 24] width 82 height 25
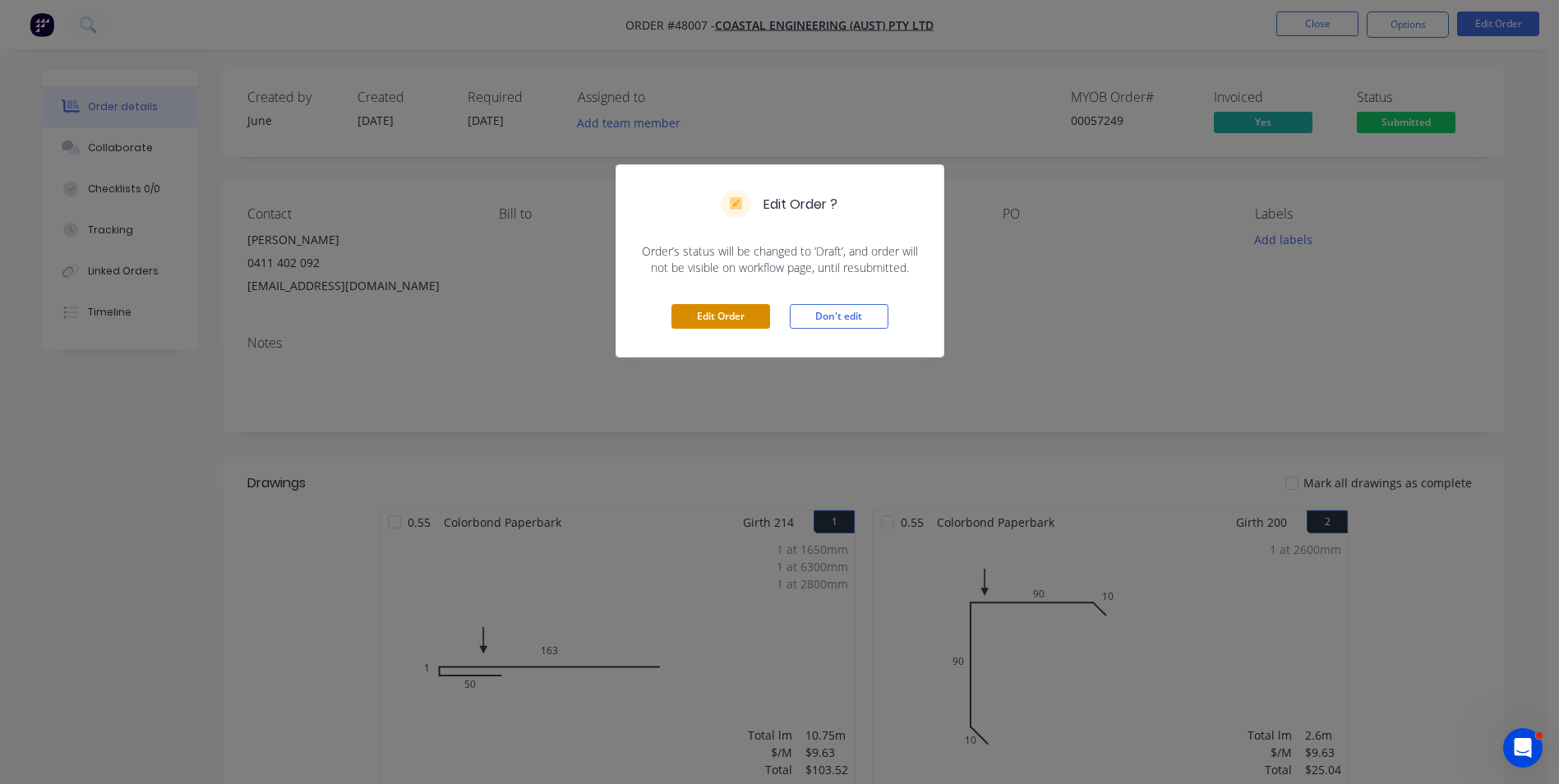
click at [730, 309] on button "Edit Order" at bounding box center [720, 316] width 98 height 25
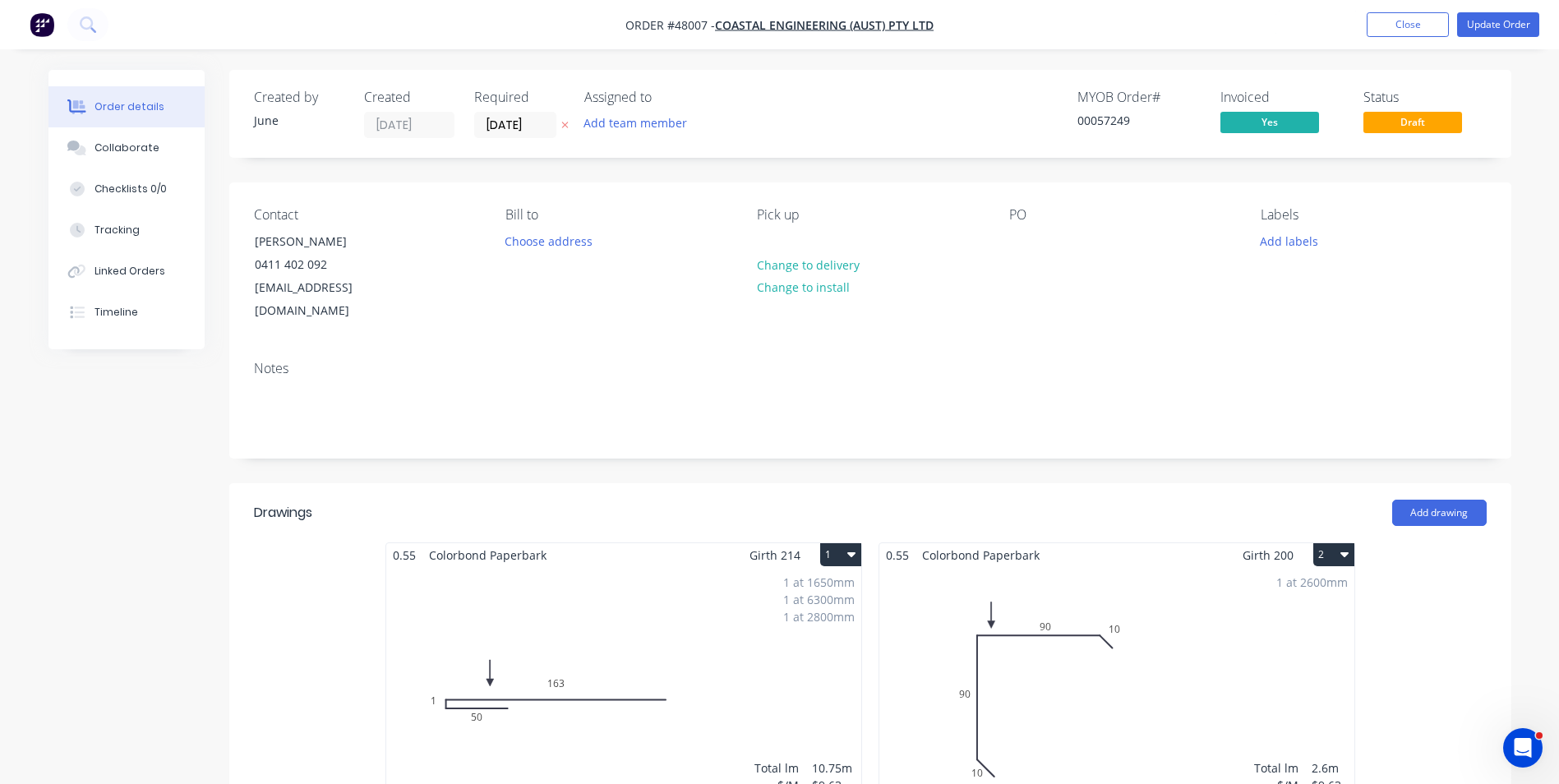
click at [592, 605] on div "1 at 1650mm 1 at 6300mm 1 at 2800mm Total lm $/M Total 10.75m $9.63 $103.52" at bounding box center [623, 692] width 475 height 251
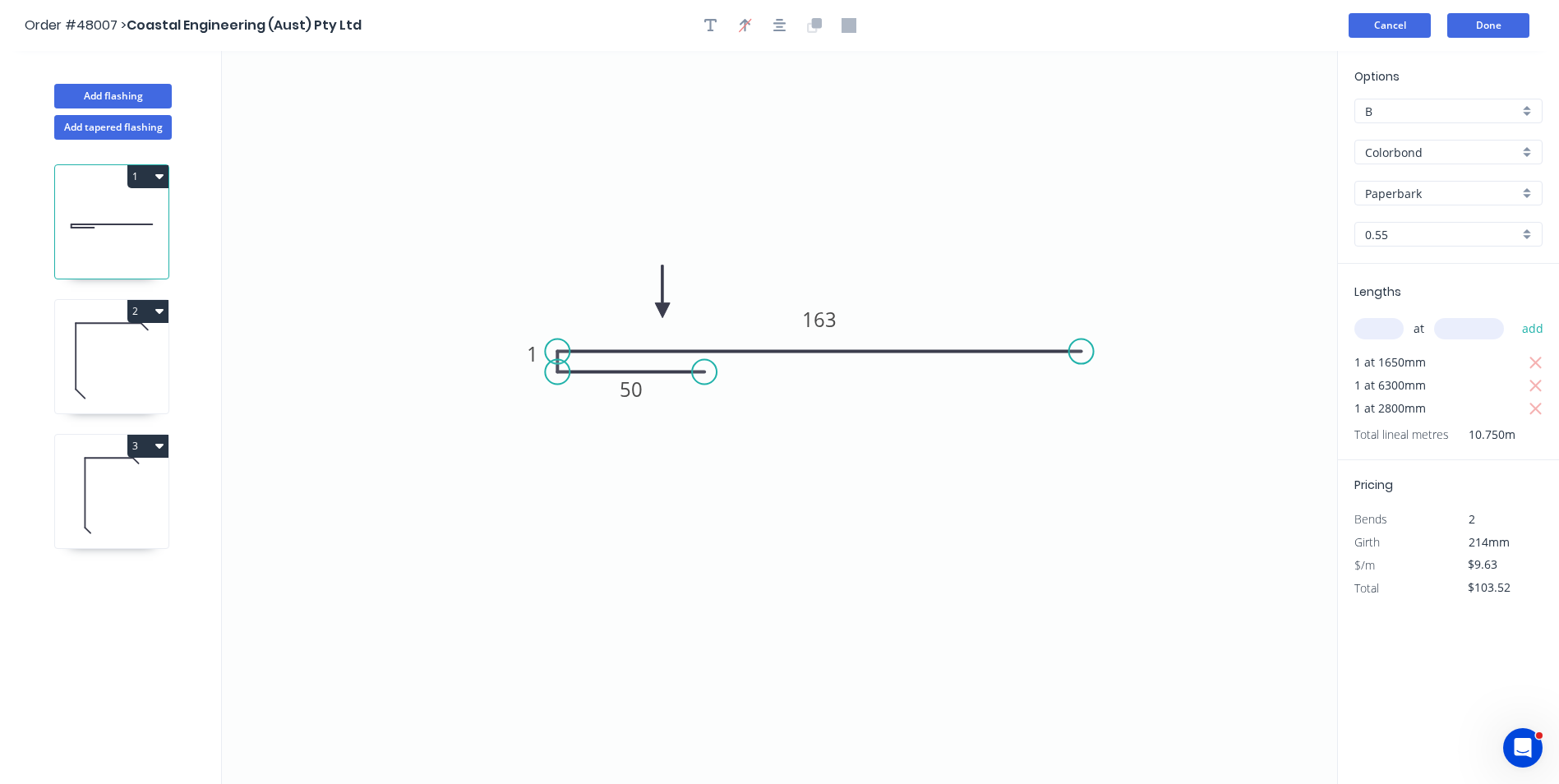
click at [1382, 21] on button "Cancel" at bounding box center [1389, 25] width 82 height 25
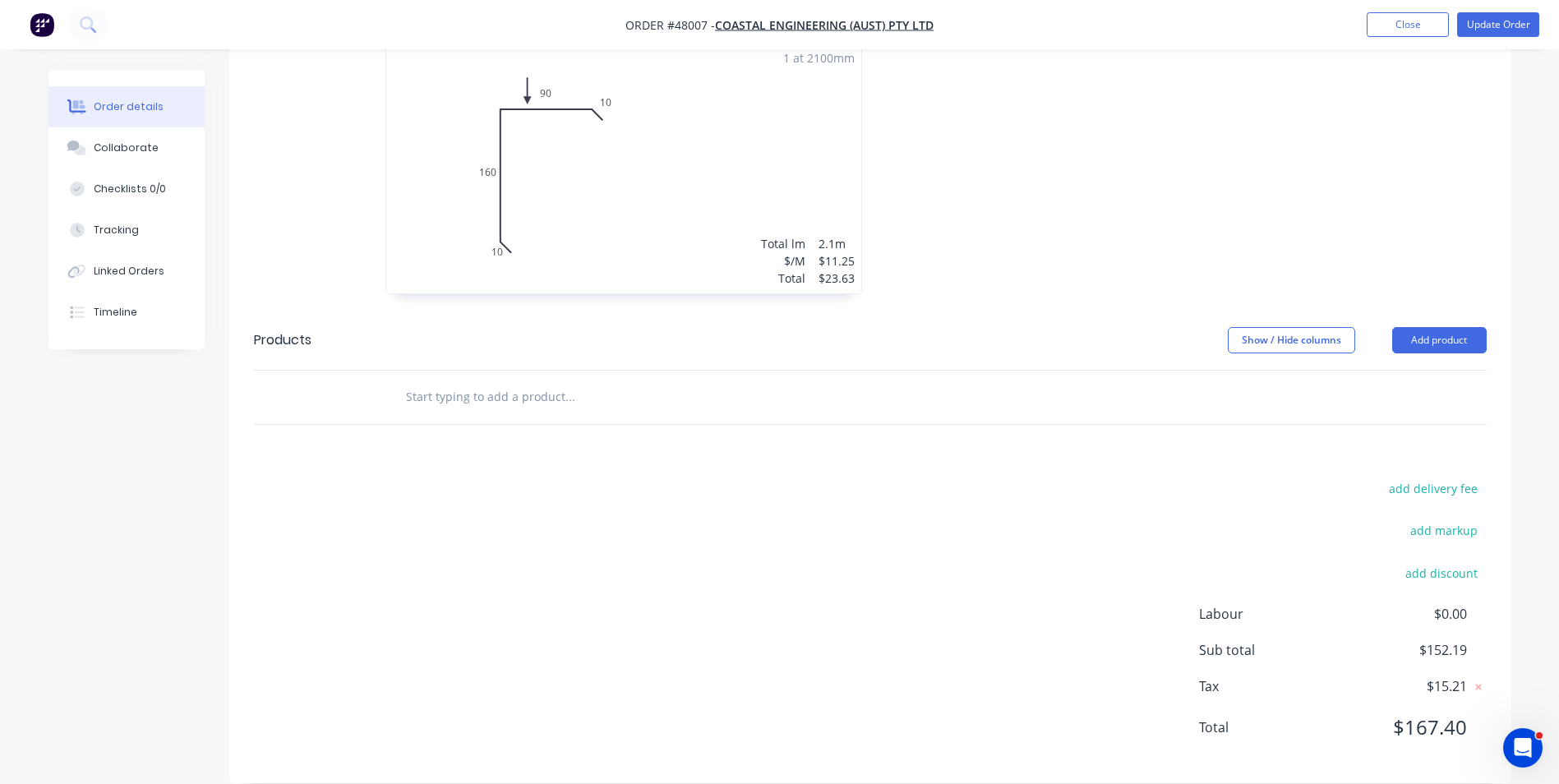
scroll to position [817, 0]
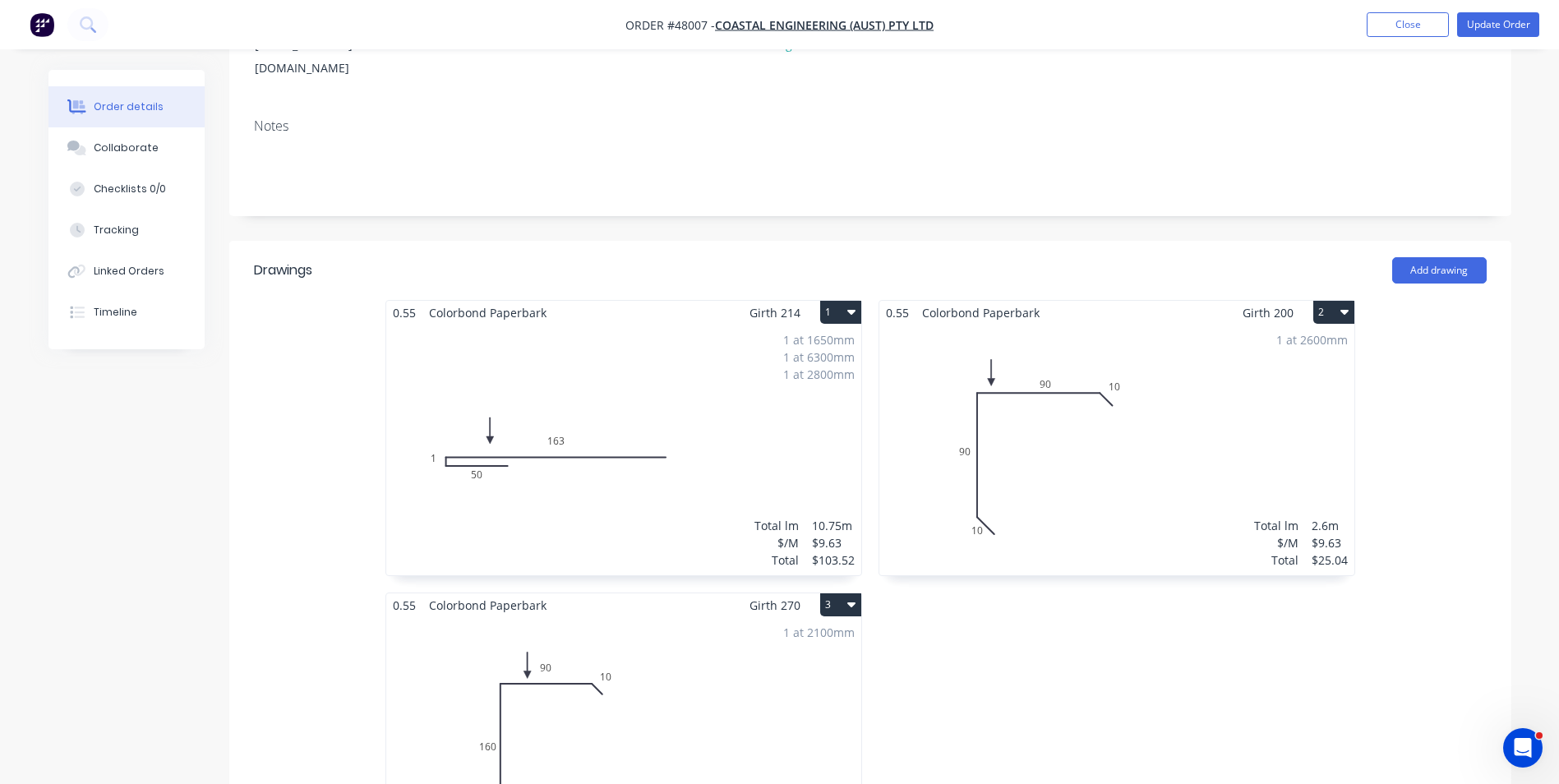
click at [734, 398] on div "1 at 1650mm 1 at 6300mm 1 at 2800mm Total lm $/M Total 10.75m $9.63 $103.52" at bounding box center [623, 450] width 475 height 251
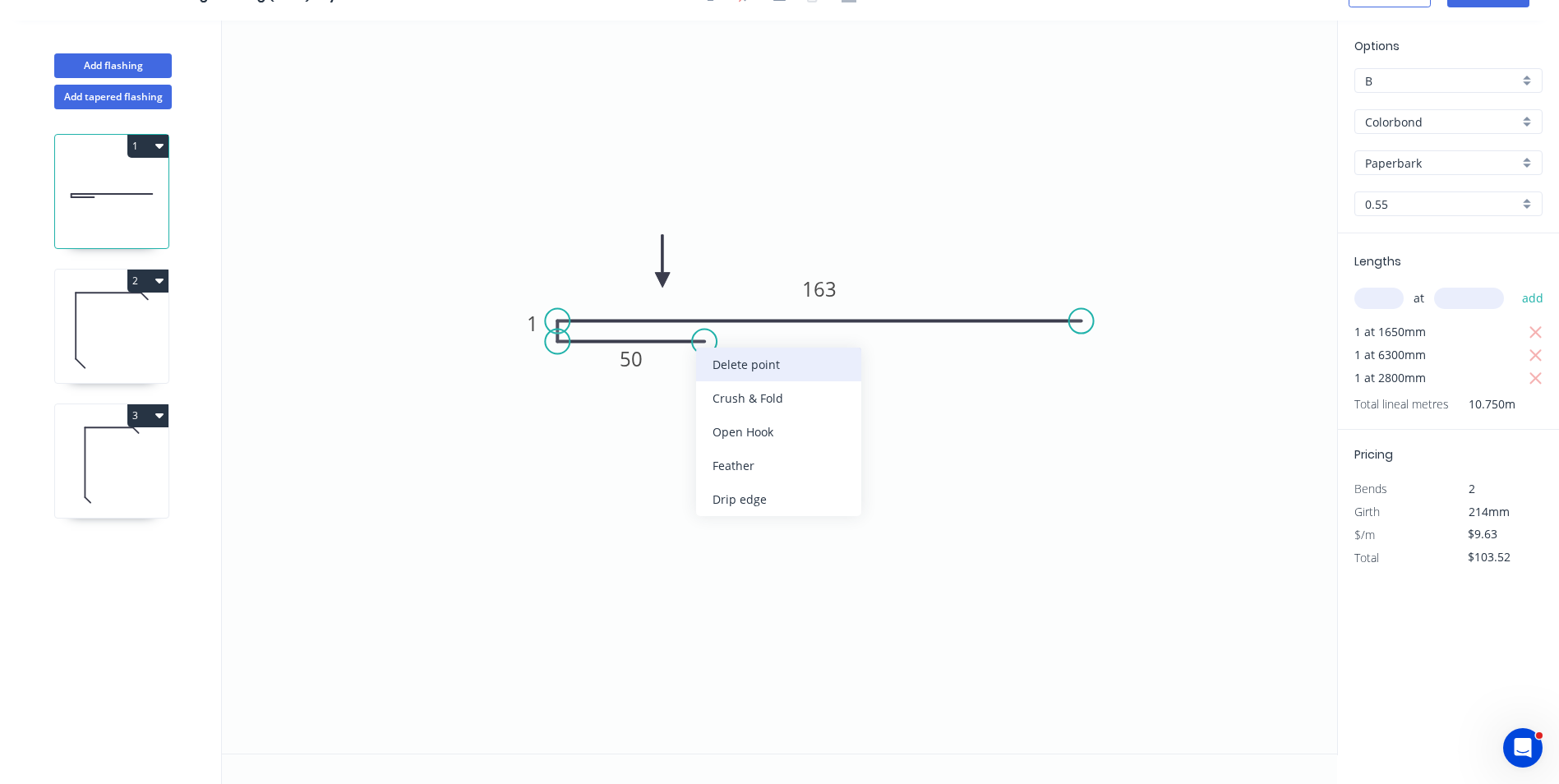
click at [801, 355] on div "Delete point" at bounding box center [778, 364] width 165 height 34
type input "$0.00"
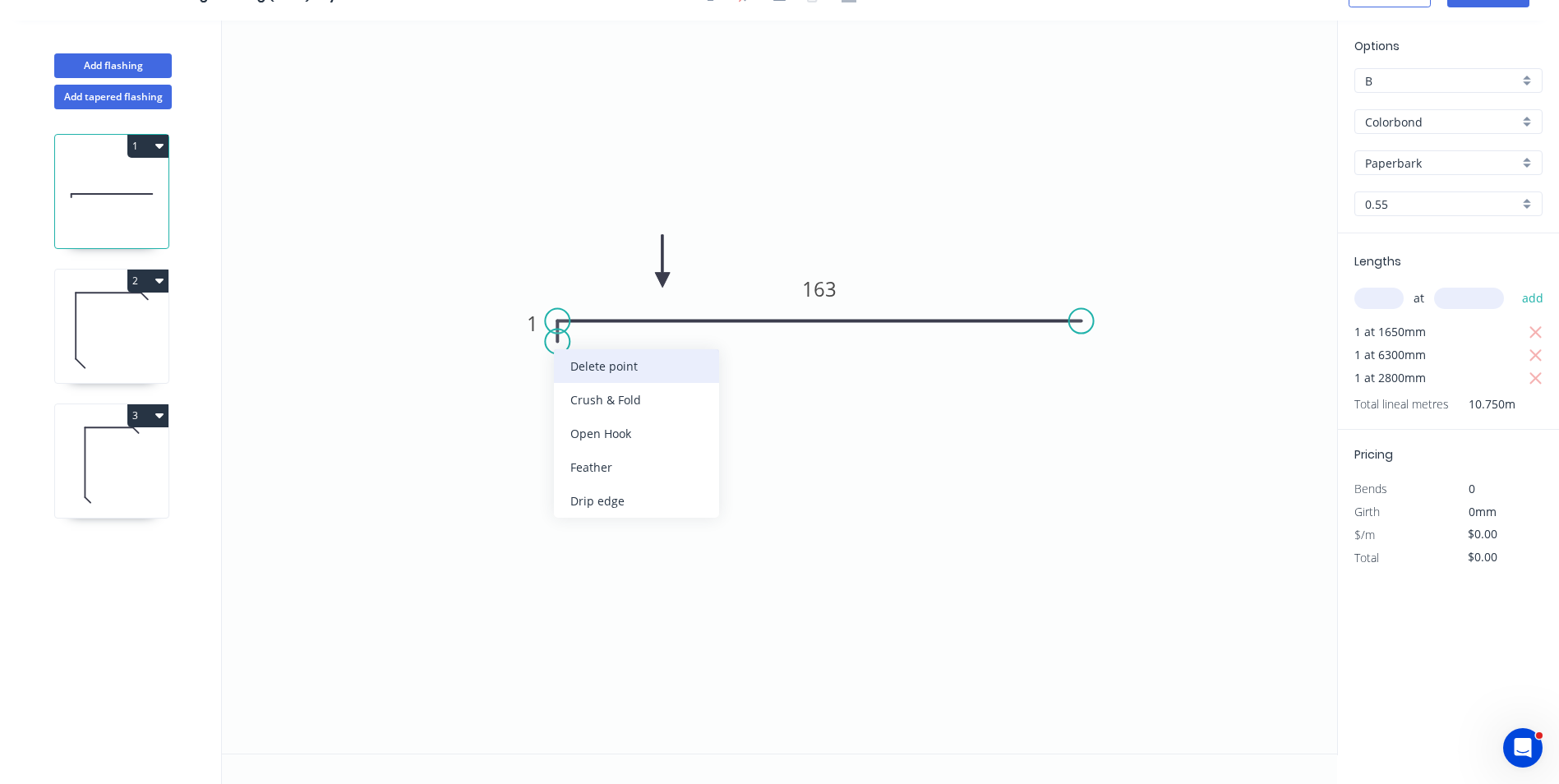
click at [587, 365] on div "Delete point" at bounding box center [636, 366] width 165 height 34
click at [585, 375] on div "Crush & Fold" at bounding box center [644, 379] width 165 height 34
type input "$9.07"
type input "$97.50"
click at [588, 285] on tspan "10" at bounding box center [590, 277] width 23 height 27
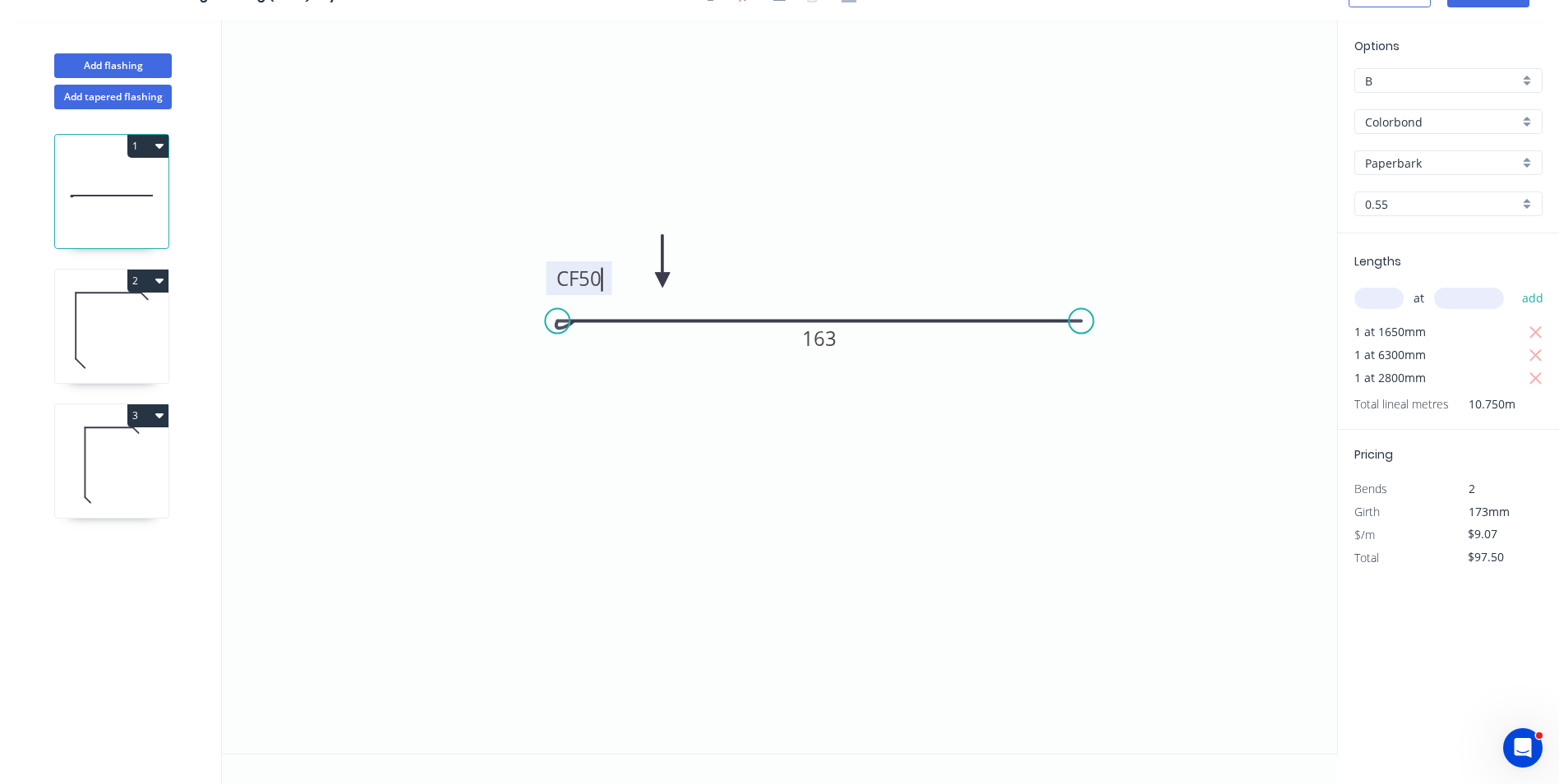
click at [671, 456] on icon "0 CF 50 163" at bounding box center [780, 387] width 1115 height 733
type input "$9.63"
type input "$103.52"
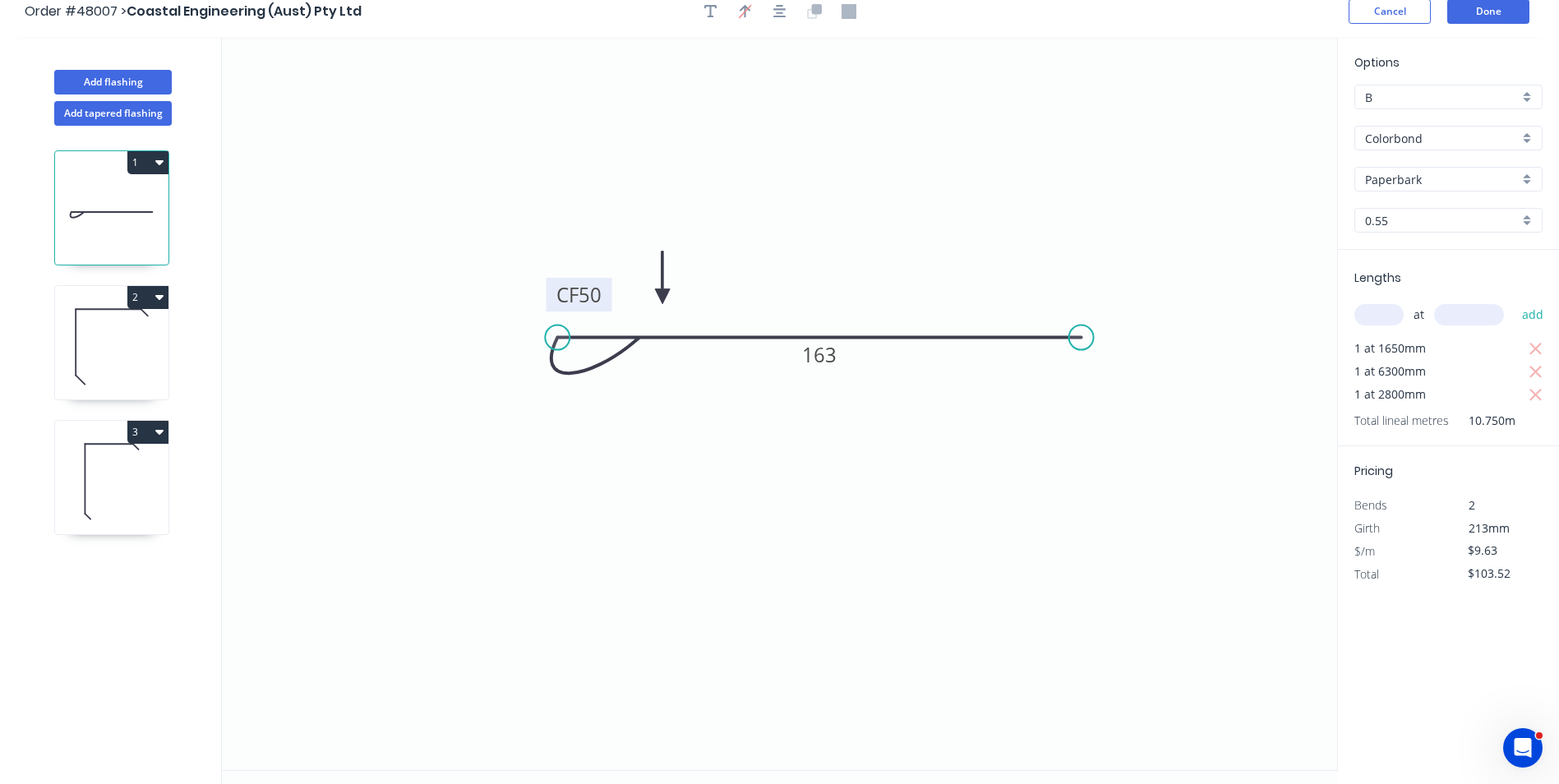
scroll to position [0, 0]
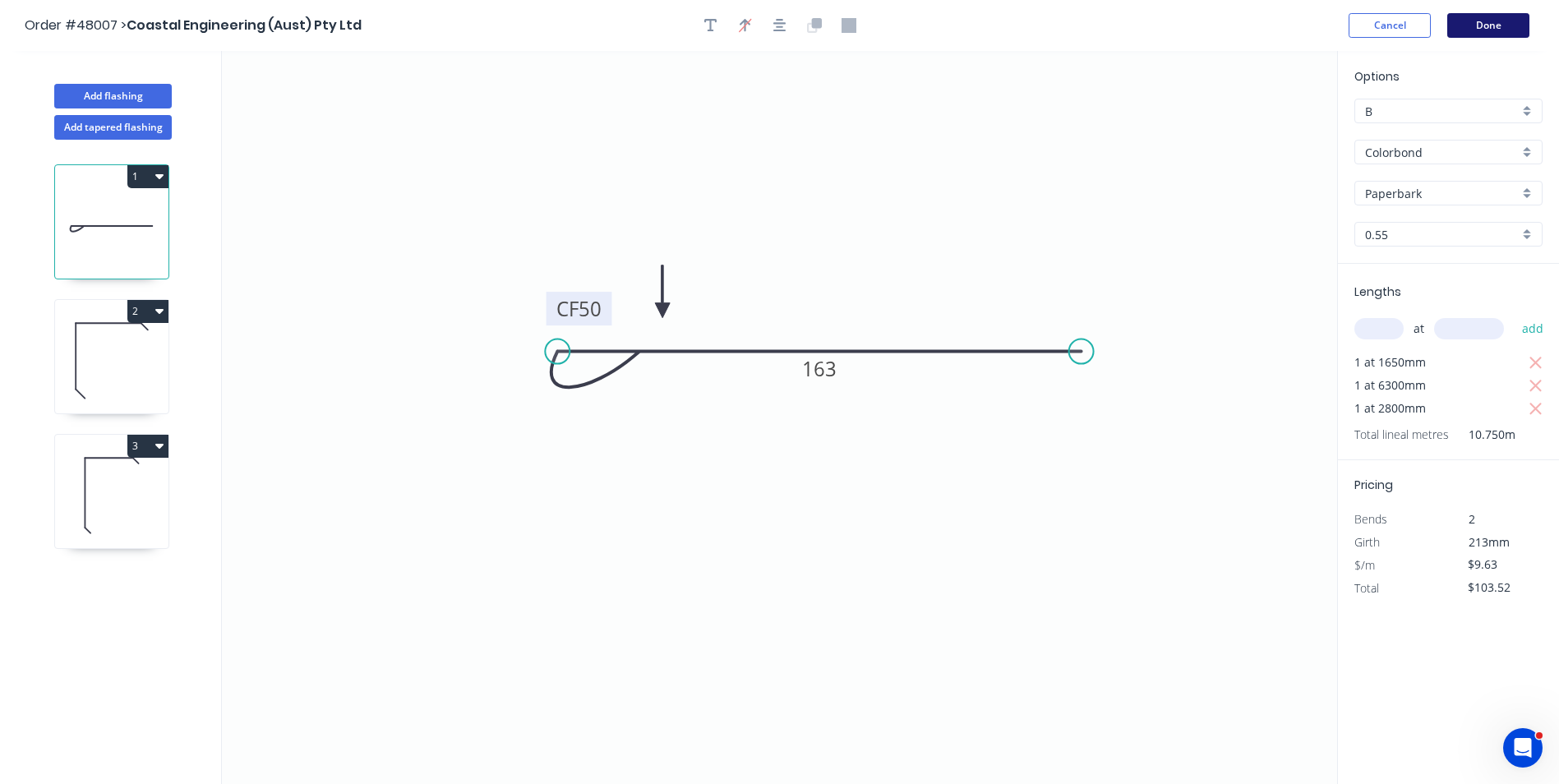
click at [1488, 32] on button "Done" at bounding box center [1487, 25] width 82 height 25
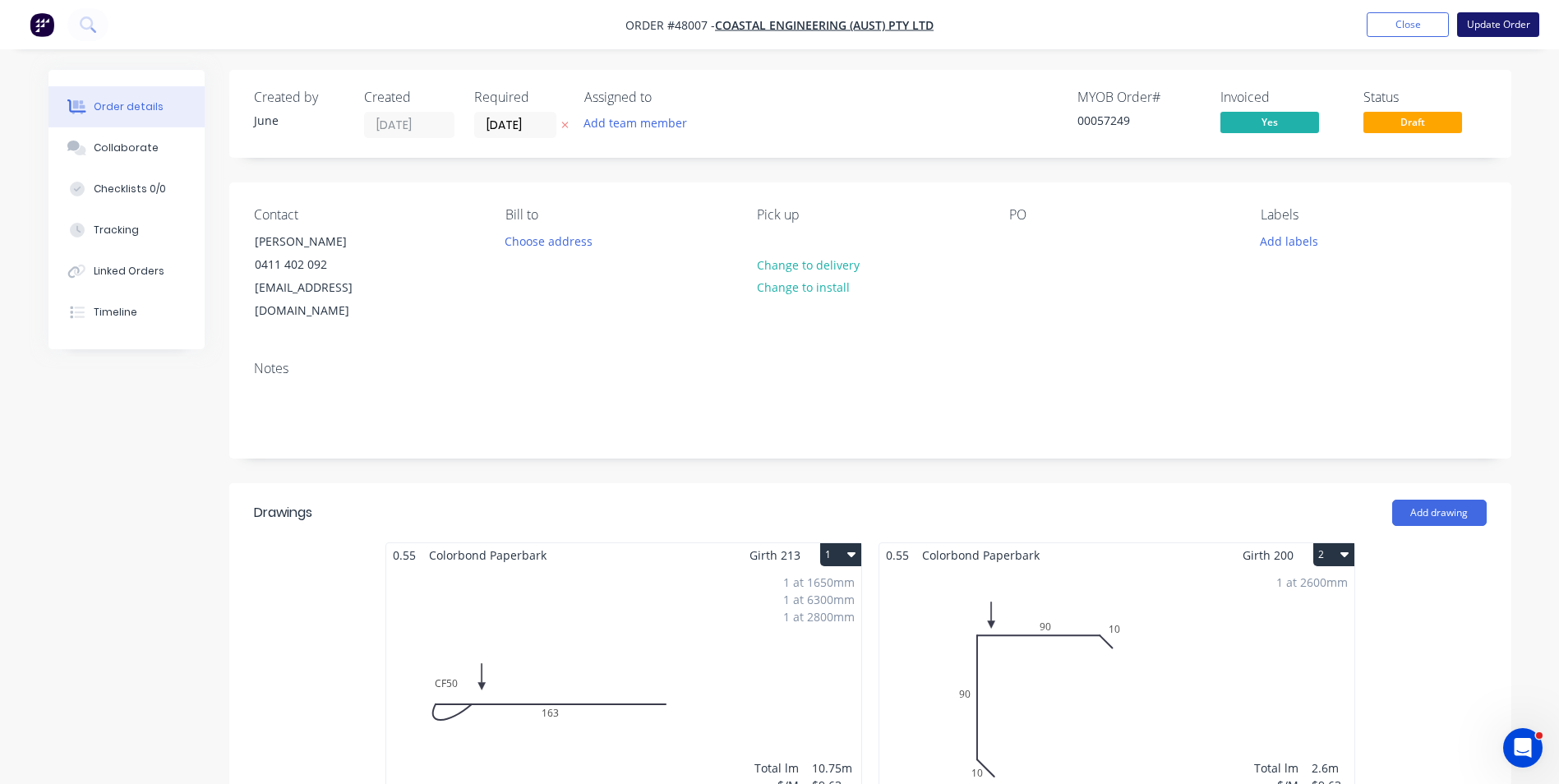
click at [1507, 23] on button "Update Order" at bounding box center [1498, 25] width 82 height 25
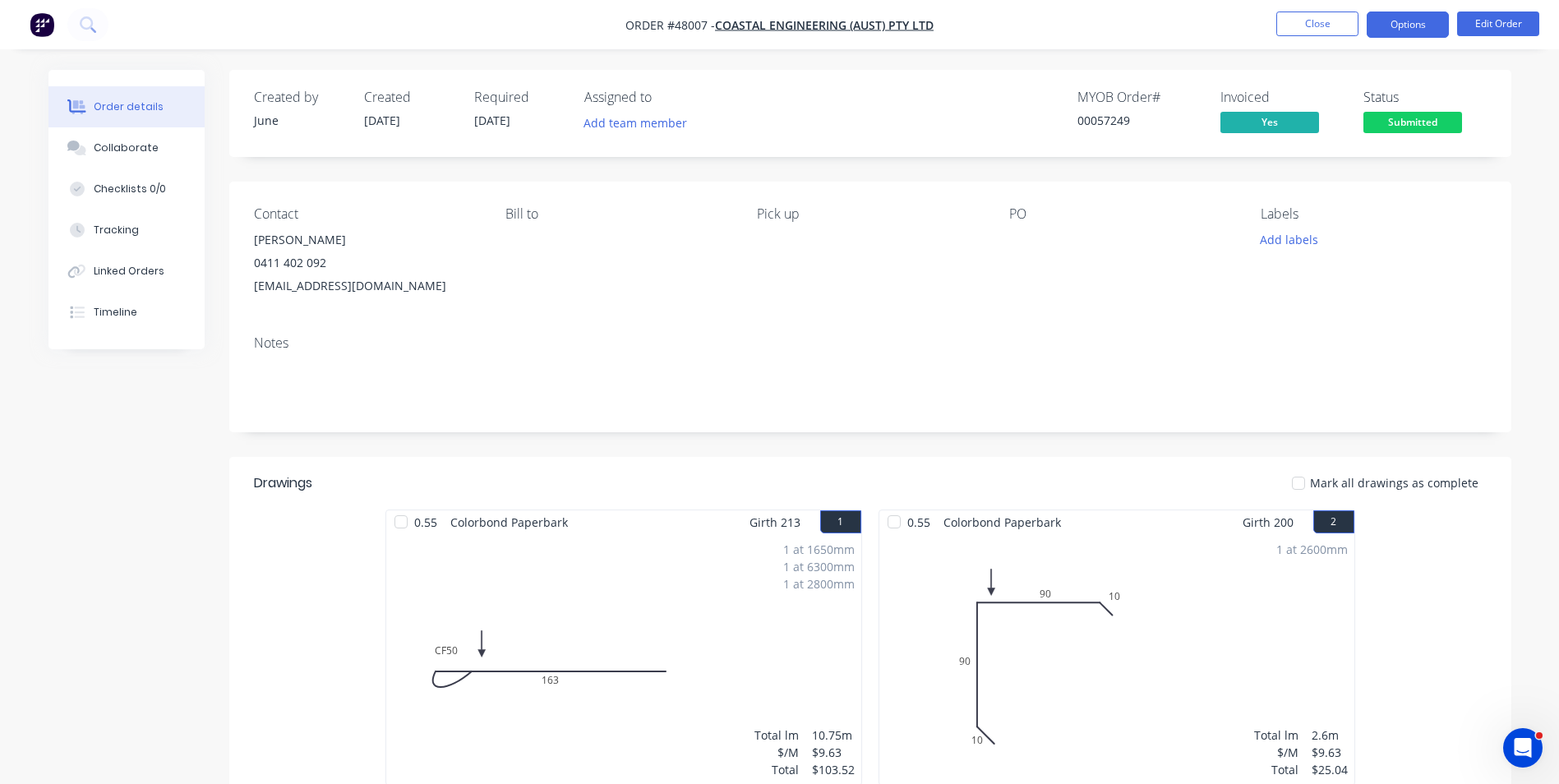
click at [1420, 27] on button "Options" at bounding box center [1407, 25] width 82 height 26
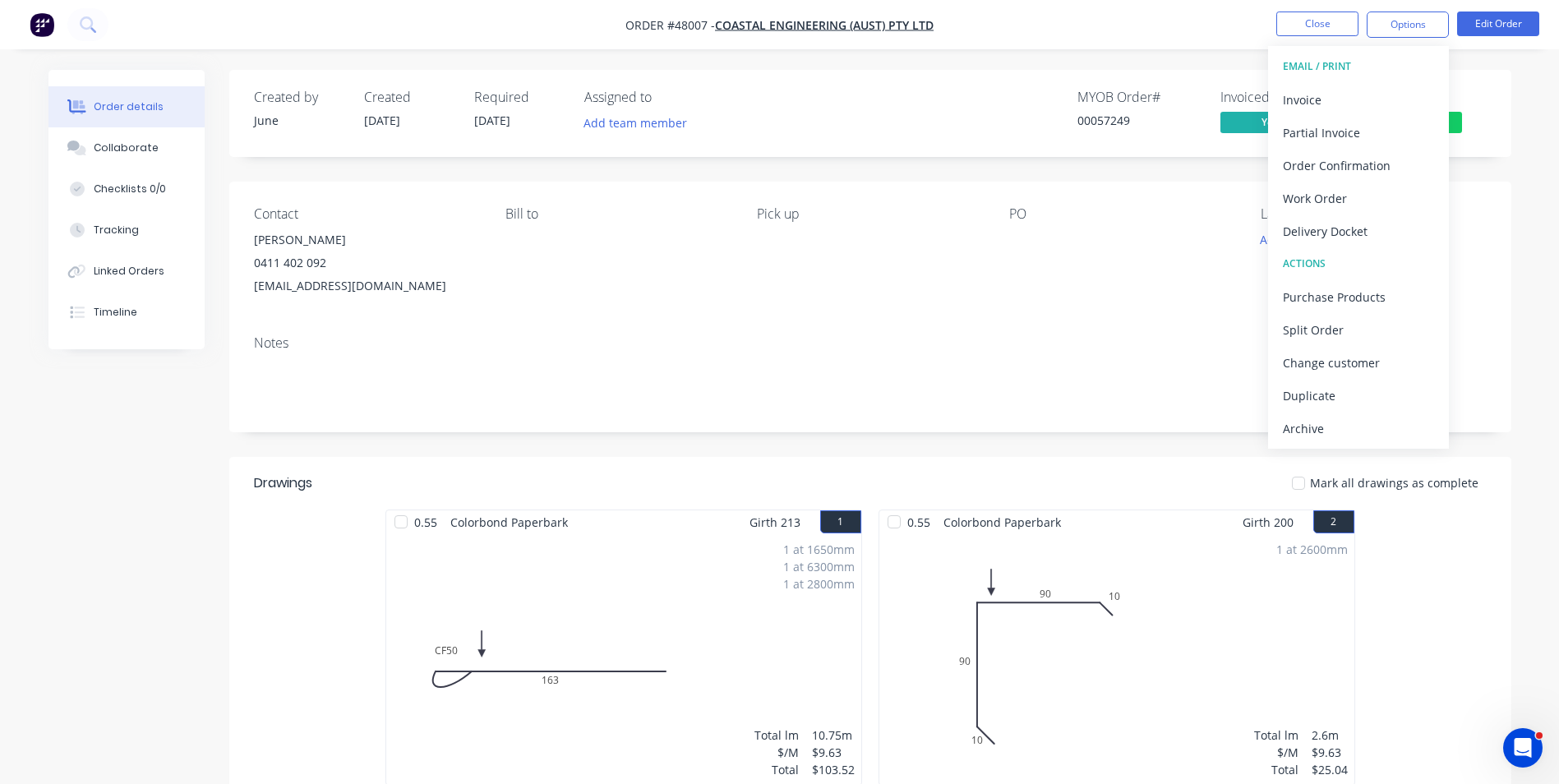
click at [118, 505] on div "Created by June Created [DATE] Required [DATE] Assigned to Add team member MYOB…" at bounding box center [780, 709] width 1463 height 1280
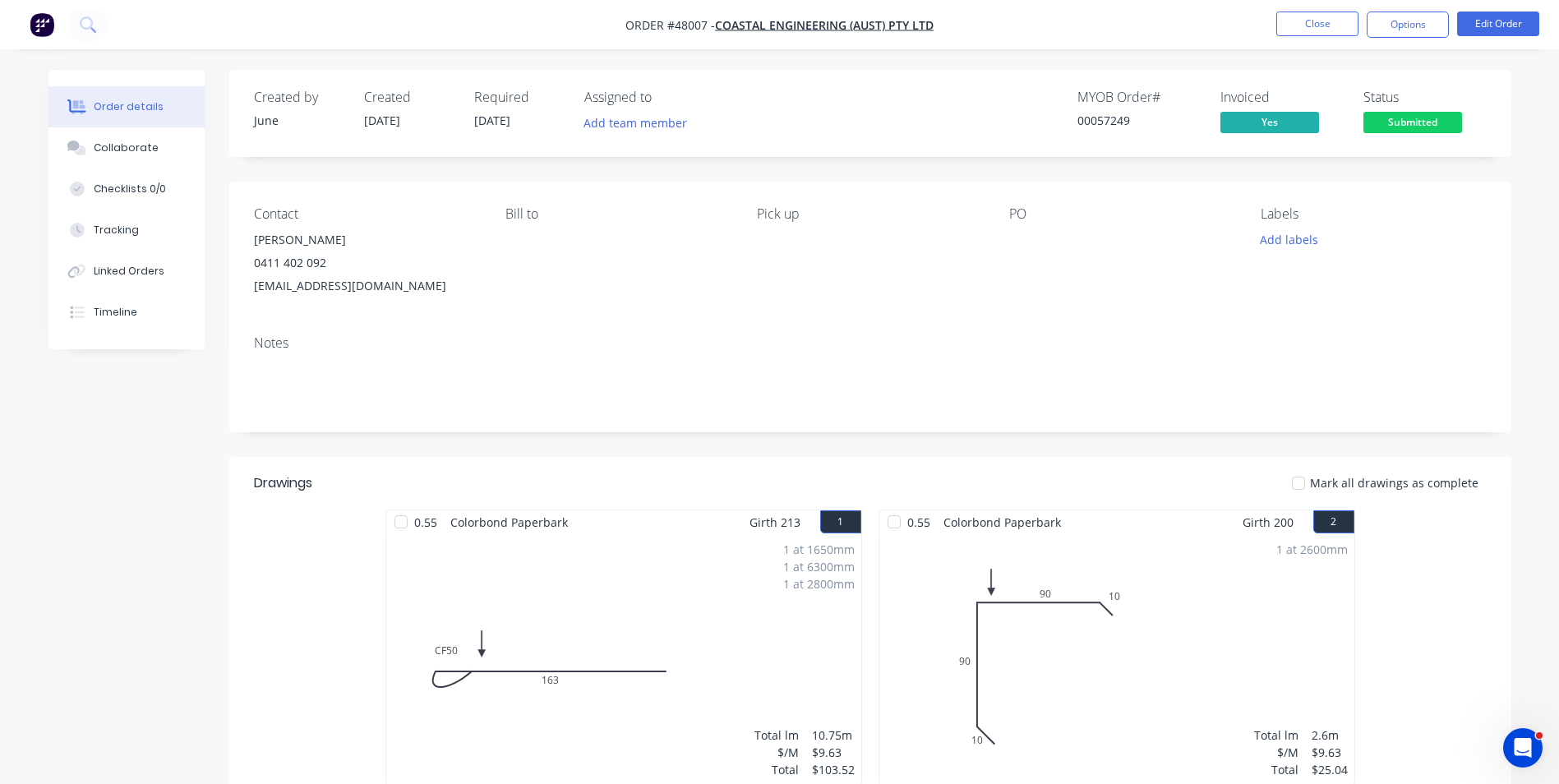
scroll to position [328, 0]
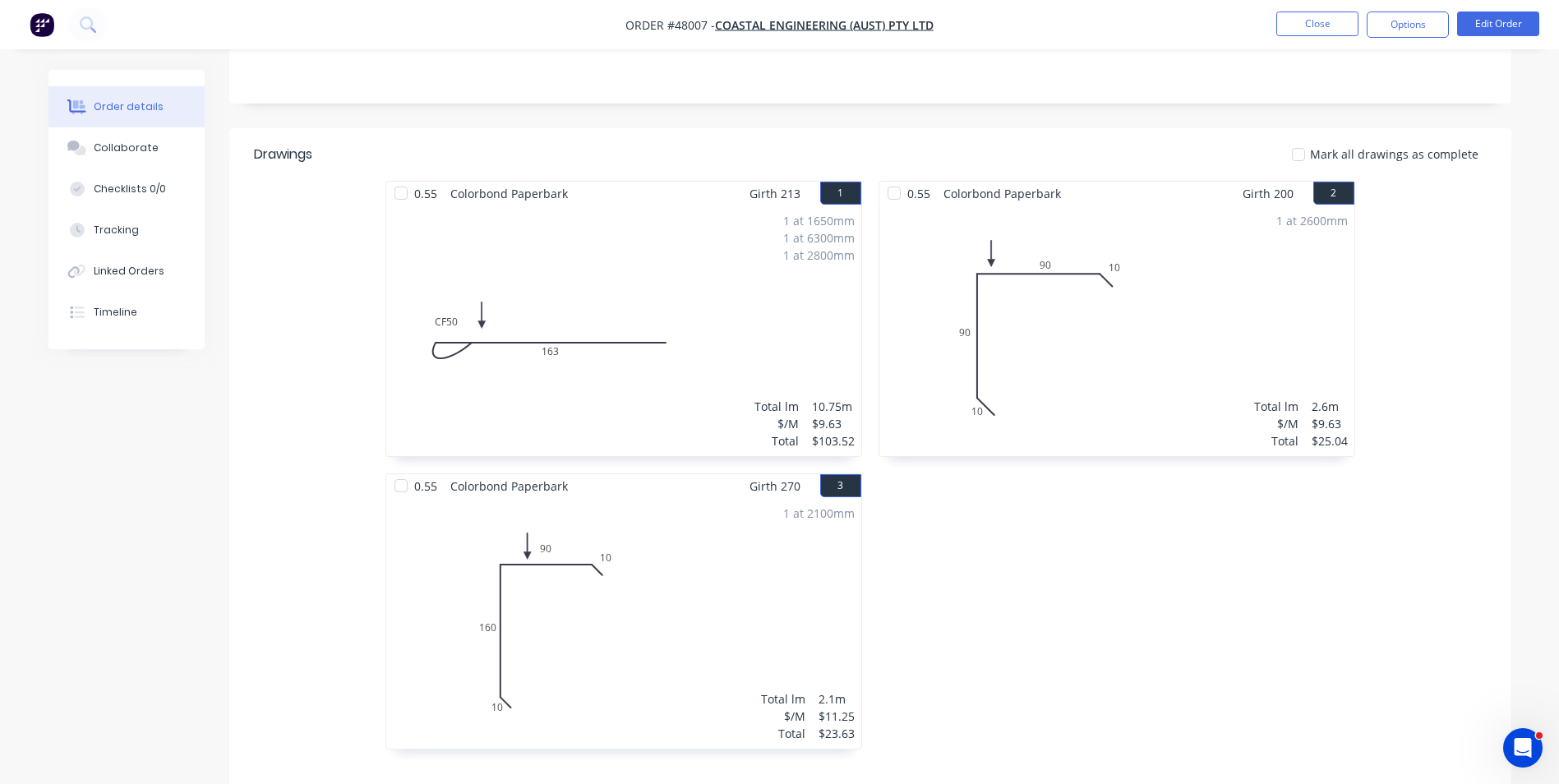
click at [444, 351] on div "1 at 1650mm 1 at 6300mm 1 at 2800mm Total lm $/M Total 10.75m $9.63 $103.52" at bounding box center [623, 331] width 475 height 251
click at [529, 320] on div "1 at 1650mm 1 at 6300mm 1 at 2800mm Total lm $/M Total 10.75m $9.63 $103.52" at bounding box center [623, 331] width 475 height 251
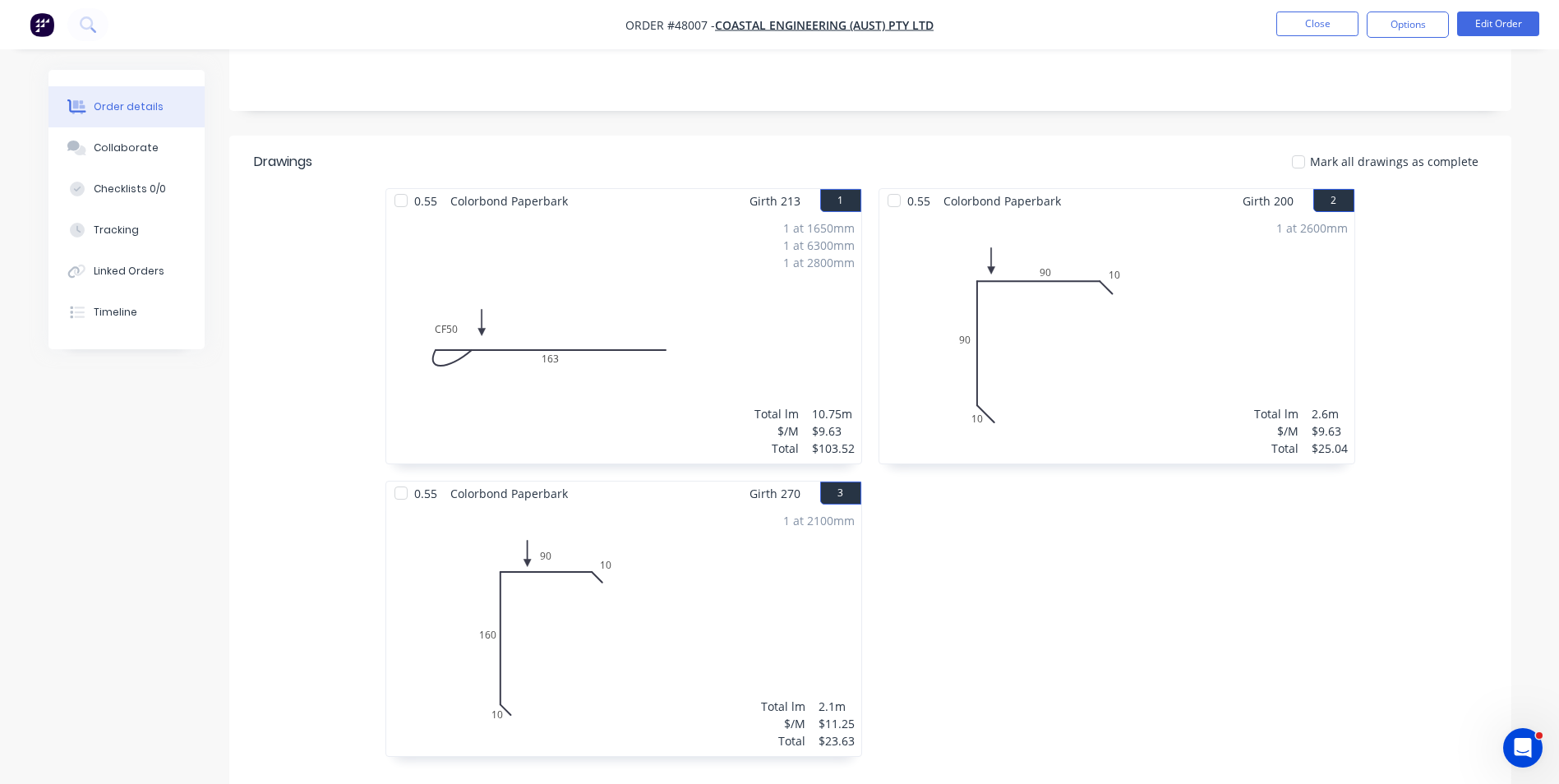
scroll to position [0, 0]
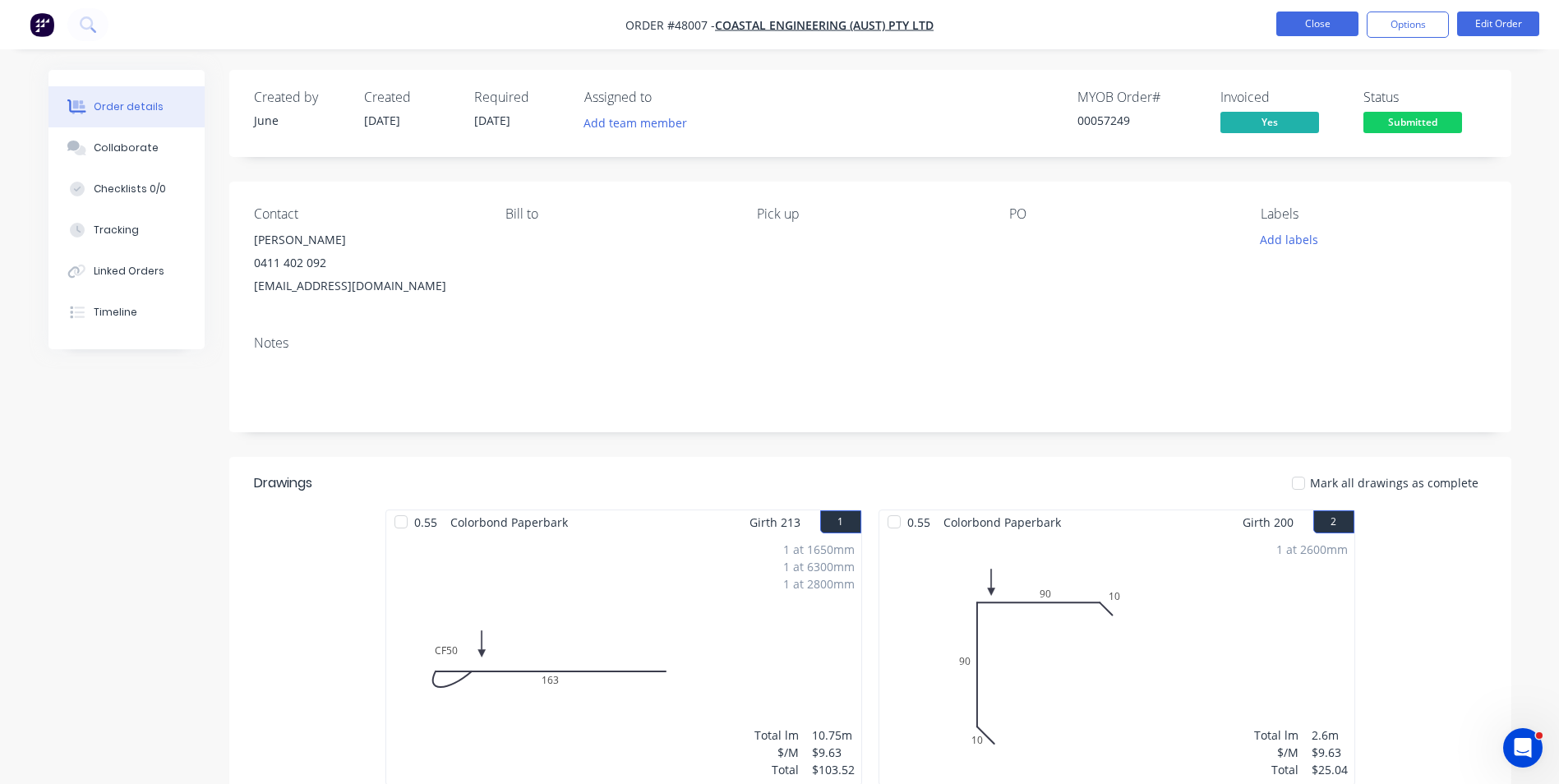
click at [1312, 25] on button "Close" at bounding box center [1316, 24] width 82 height 25
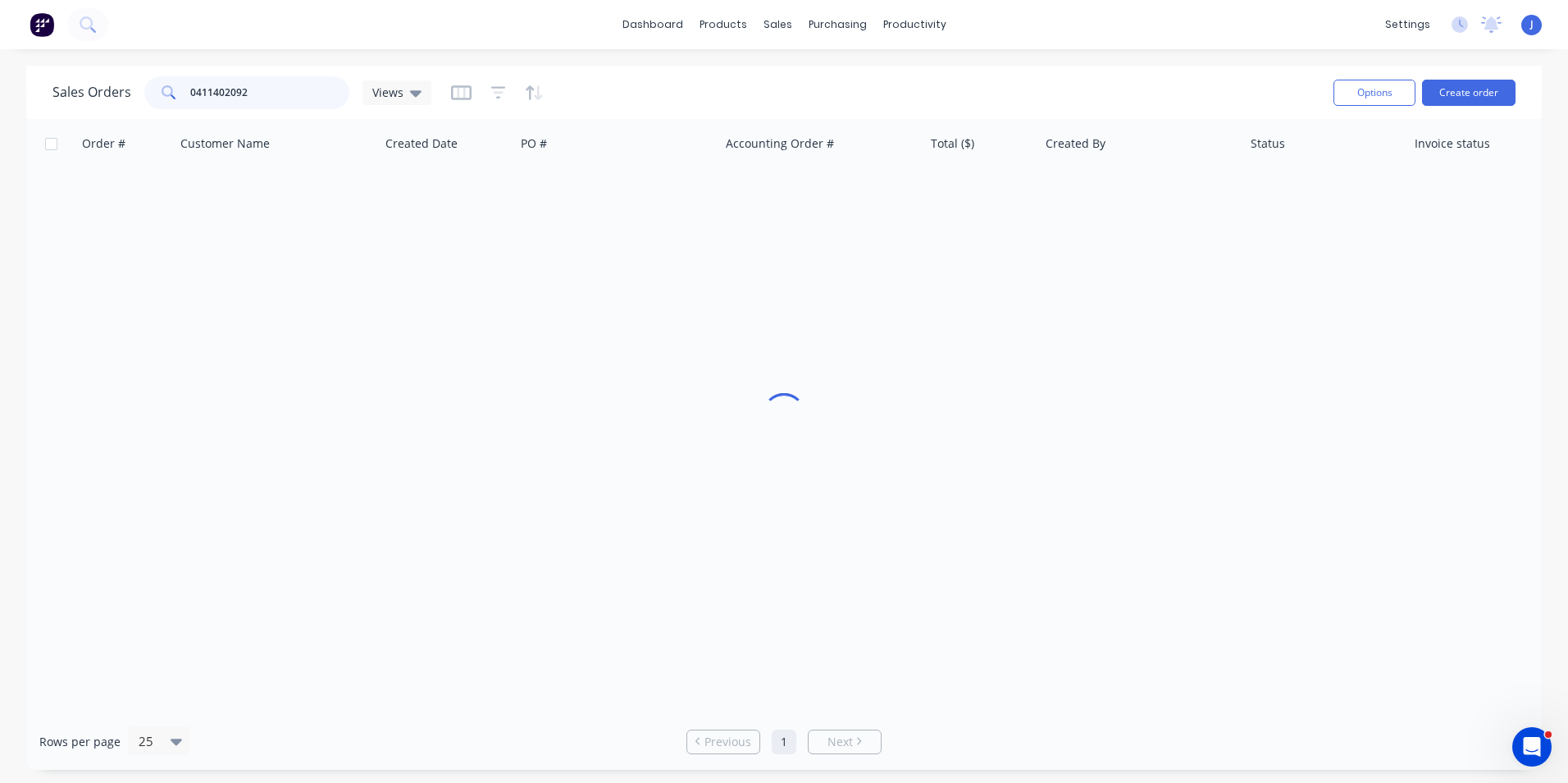
drag, startPoint x: 303, startPoint y: 96, endPoint x: 385, endPoint y: 67, distance: 87.0
click at [149, 111] on div "Sales Orders 0411402092 Views" at bounding box center [687, 92] width 1268 height 41
type input "47985"
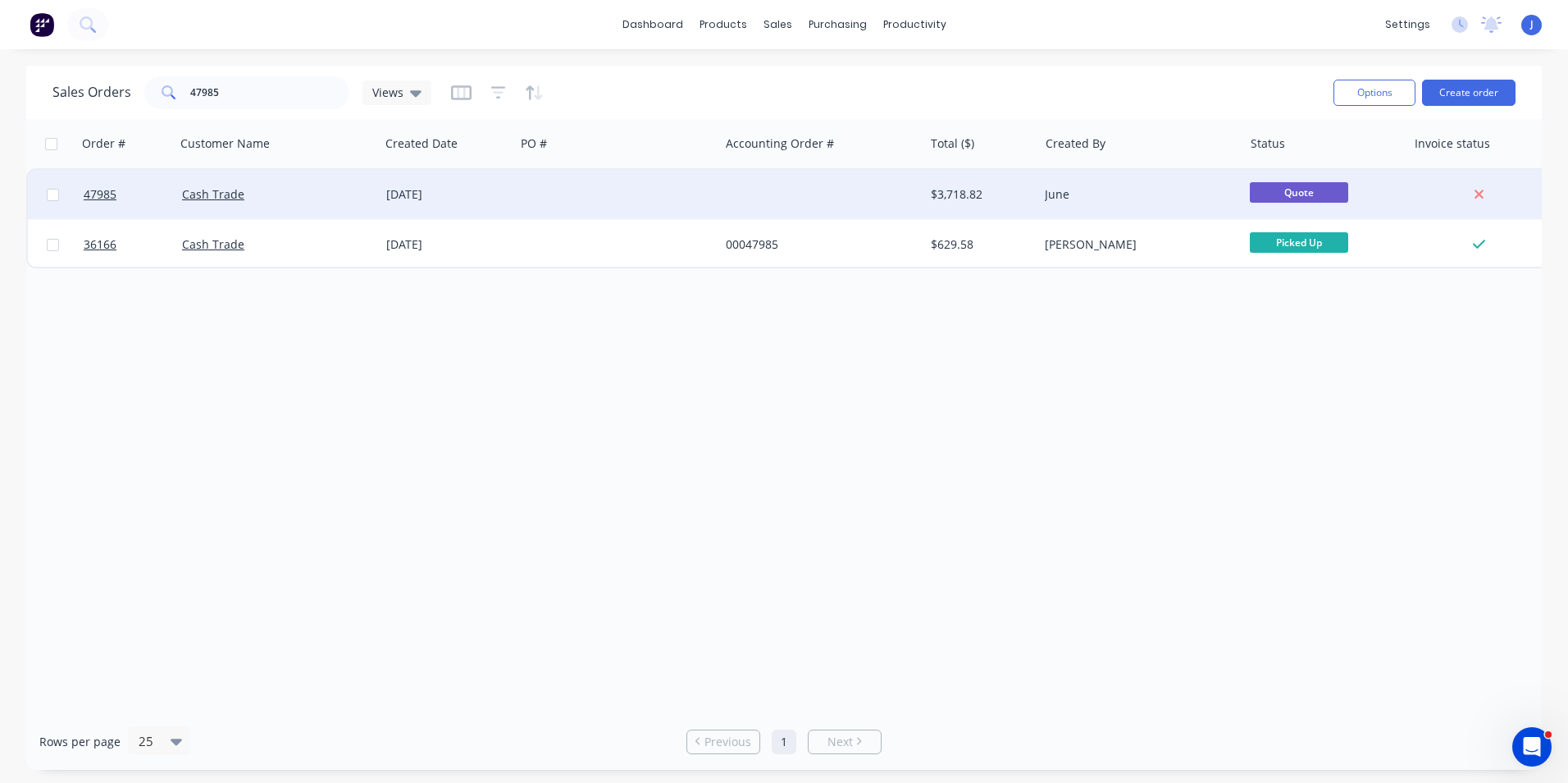
click at [580, 214] on div at bounding box center [617, 194] width 204 height 49
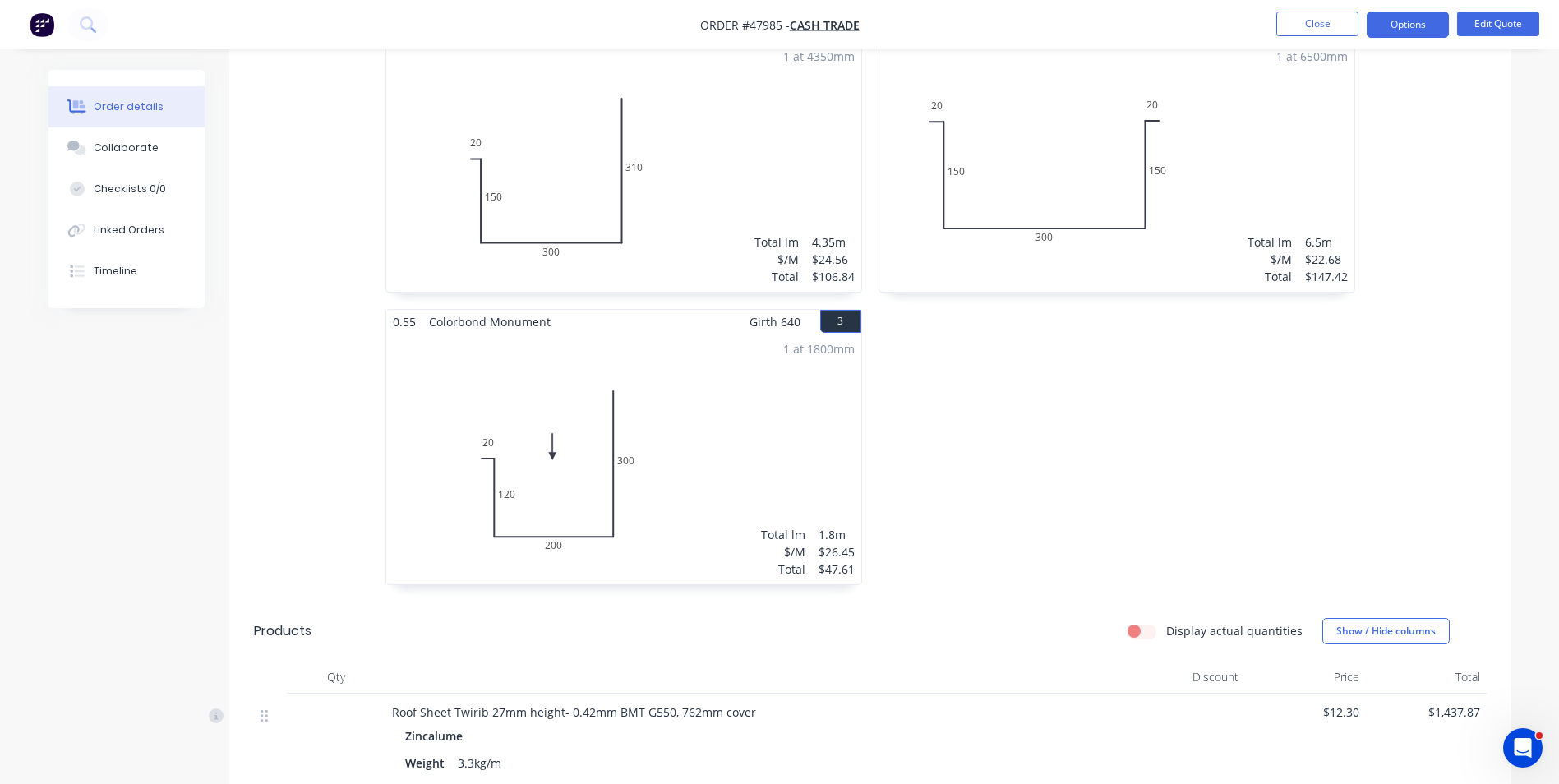
scroll to position [658, 0]
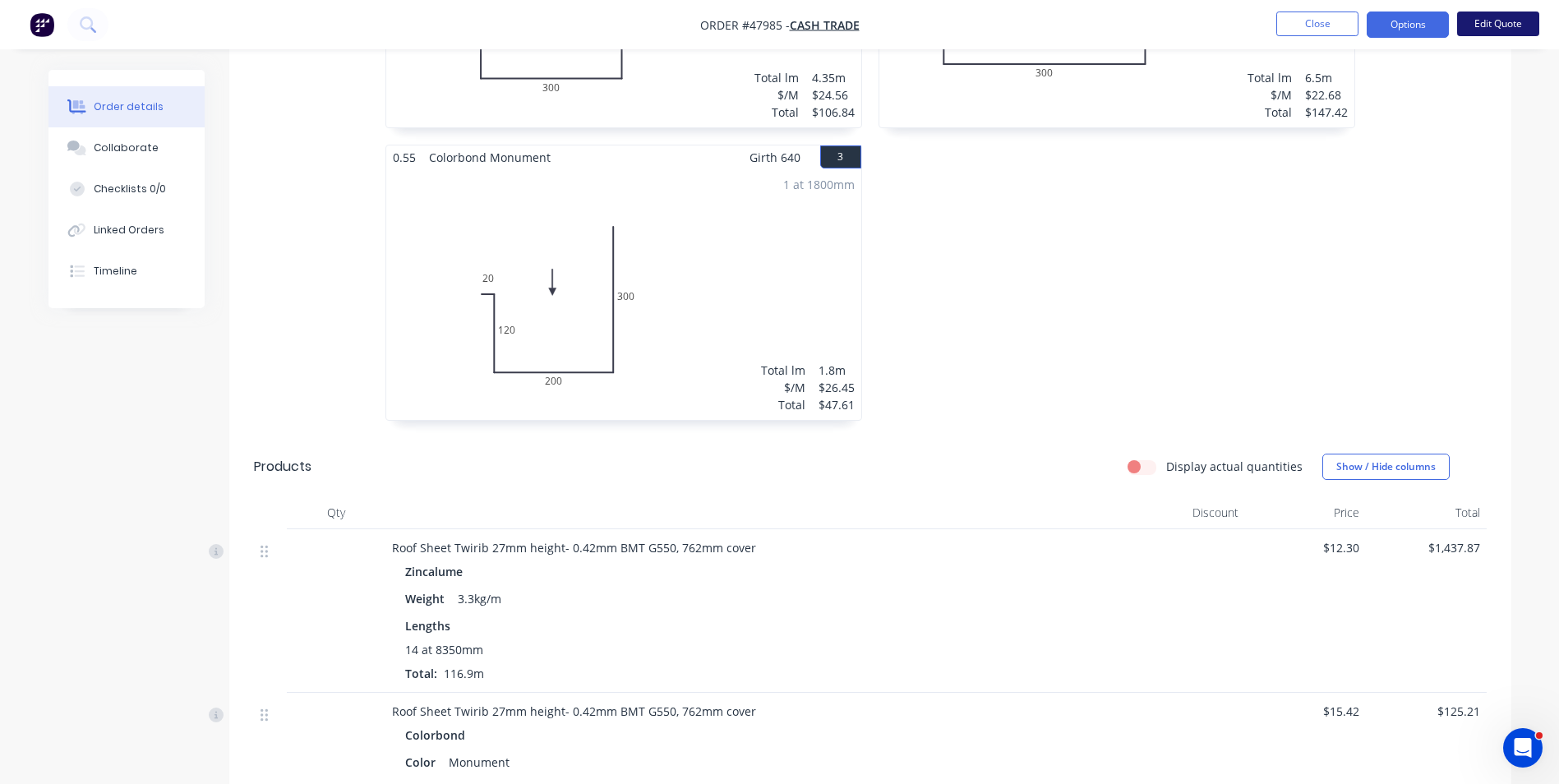
click at [1491, 32] on button "Edit Quote" at bounding box center [1498, 24] width 82 height 25
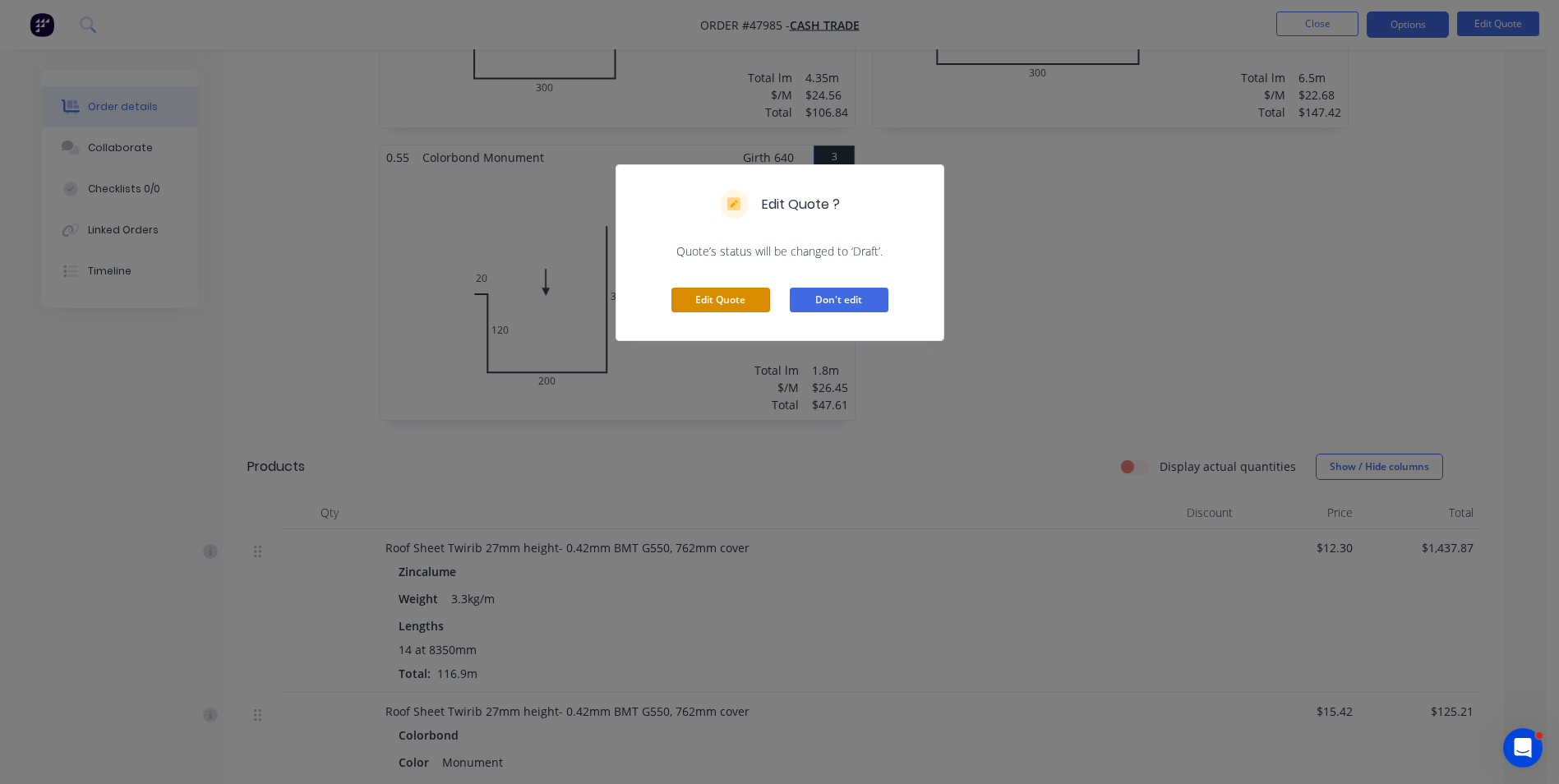
drag, startPoint x: 746, startPoint y: 297, endPoint x: 862, endPoint y: 278, distance: 117.5
click at [753, 296] on button "Edit Quote" at bounding box center [720, 300] width 98 height 25
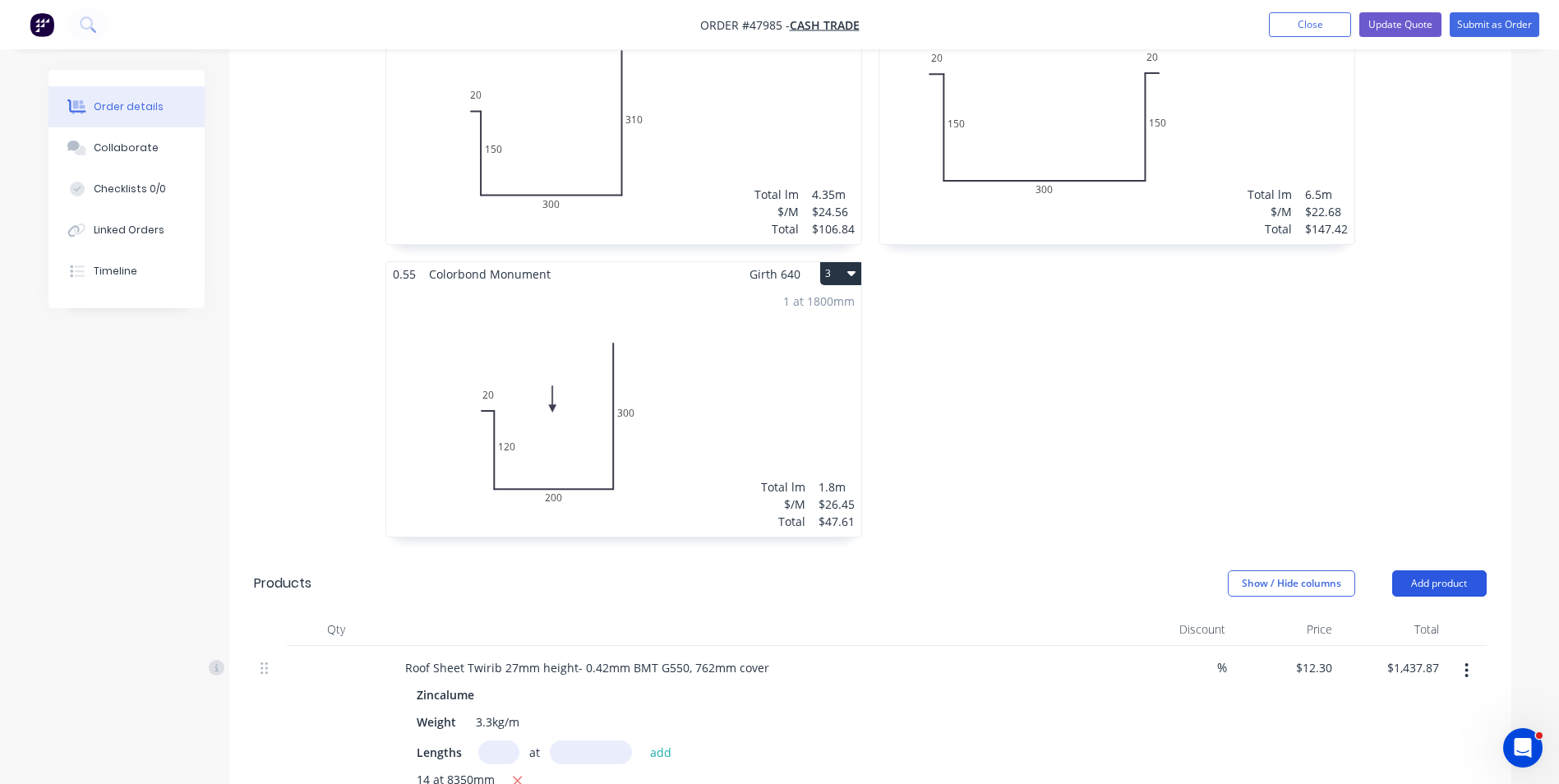
scroll to position [575, 0]
click at [1443, 569] on button "Add product" at bounding box center [1439, 582] width 94 height 26
click at [1416, 611] on div "Product catalogue" at bounding box center [1408, 623] width 126 height 24
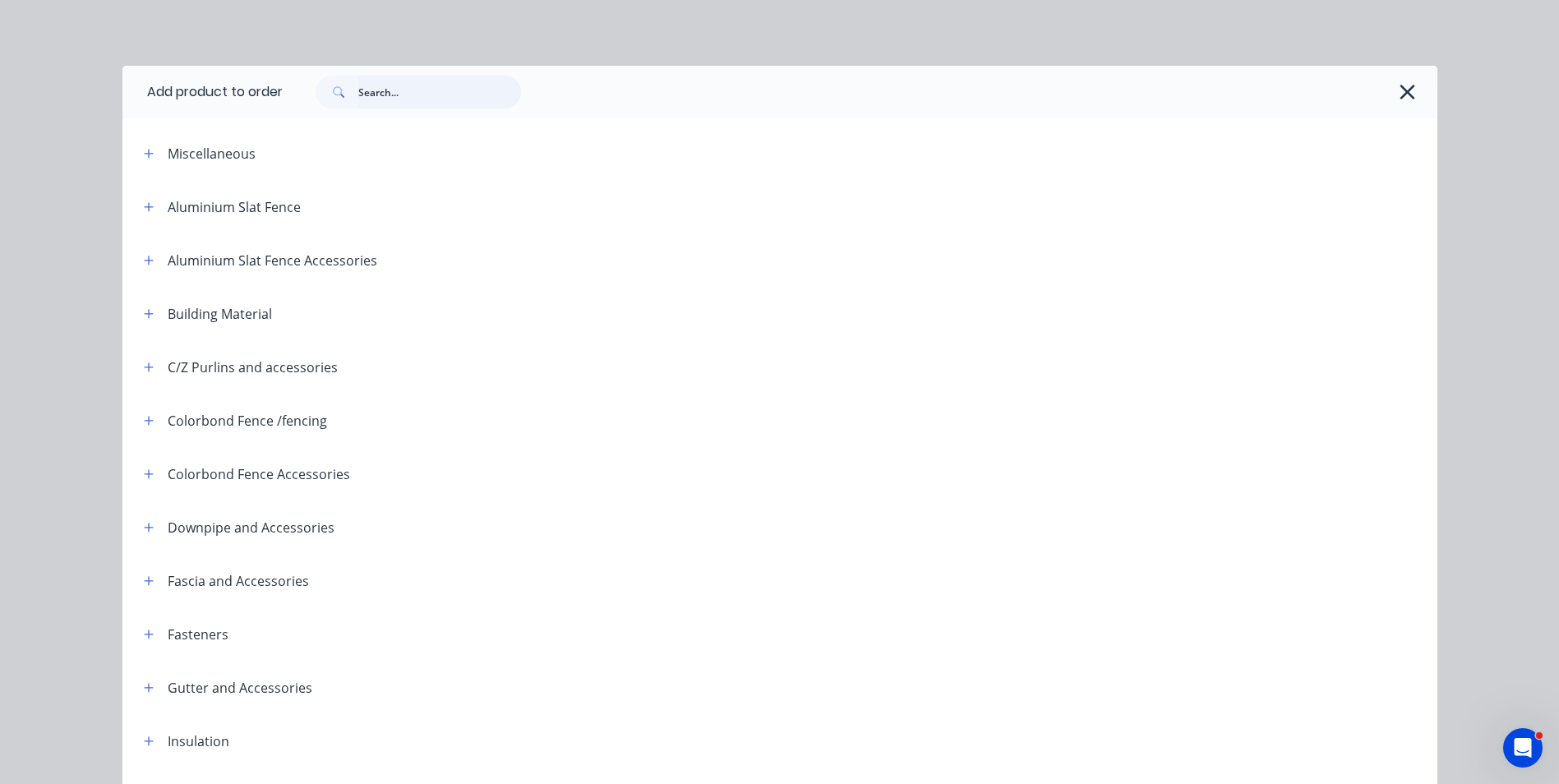
click at [467, 105] on input "text" at bounding box center [440, 92] width 162 height 33
type input "valley"
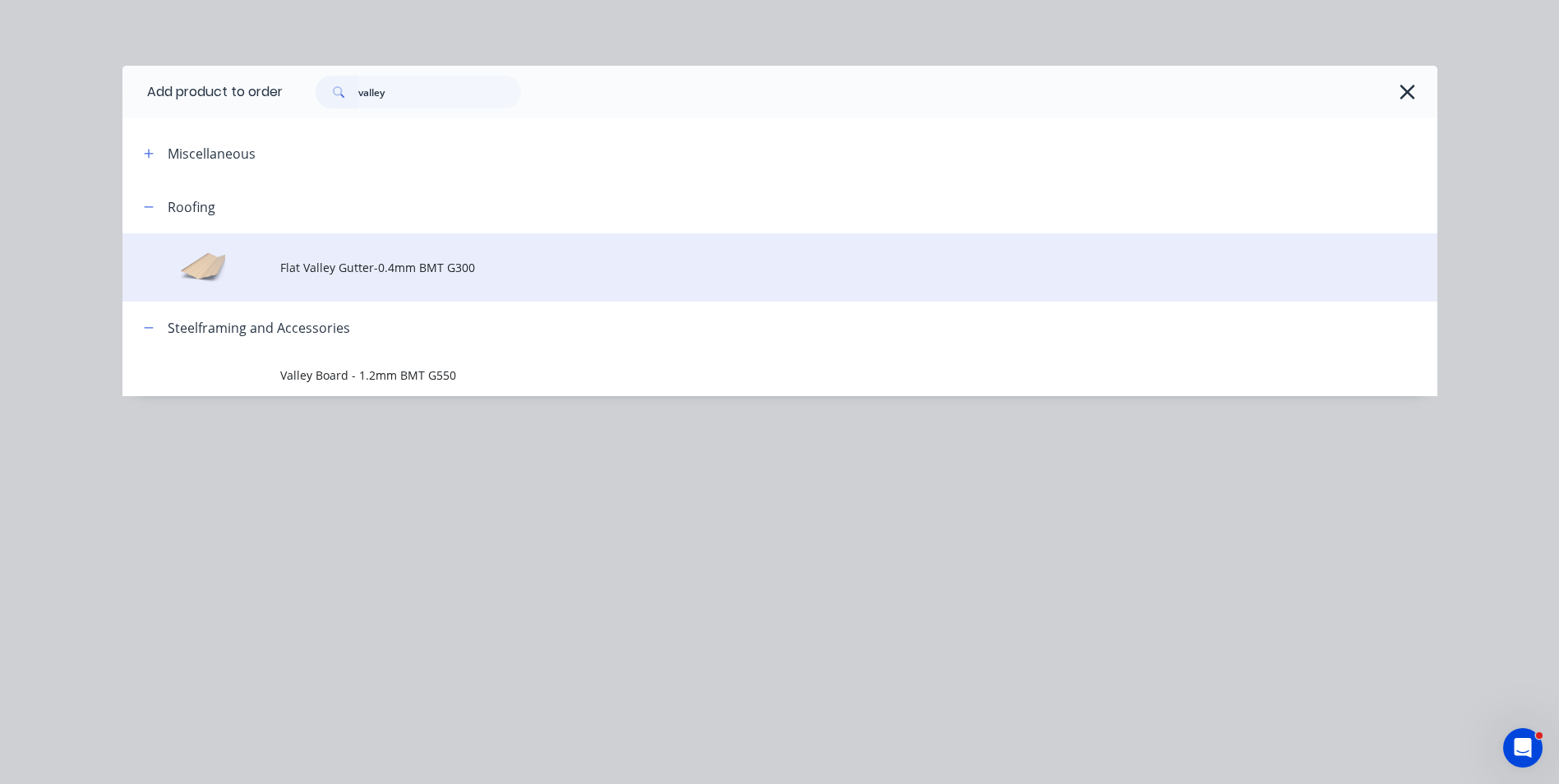
click at [386, 271] on span "Flat Valley Gutter-0.4mm BMT G300" at bounding box center [743, 267] width 925 height 17
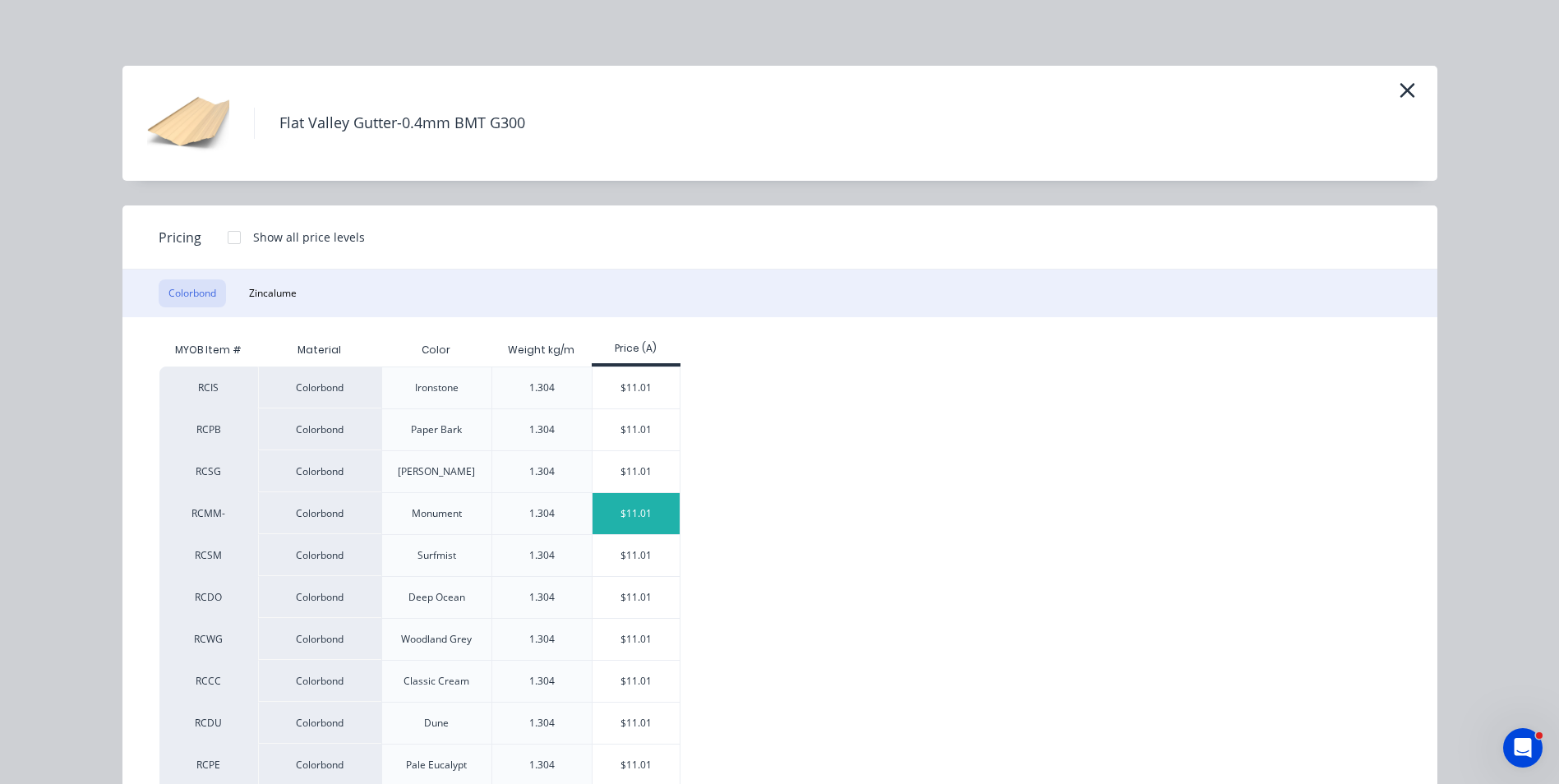
click at [647, 519] on div "$11.01" at bounding box center [636, 513] width 88 height 42
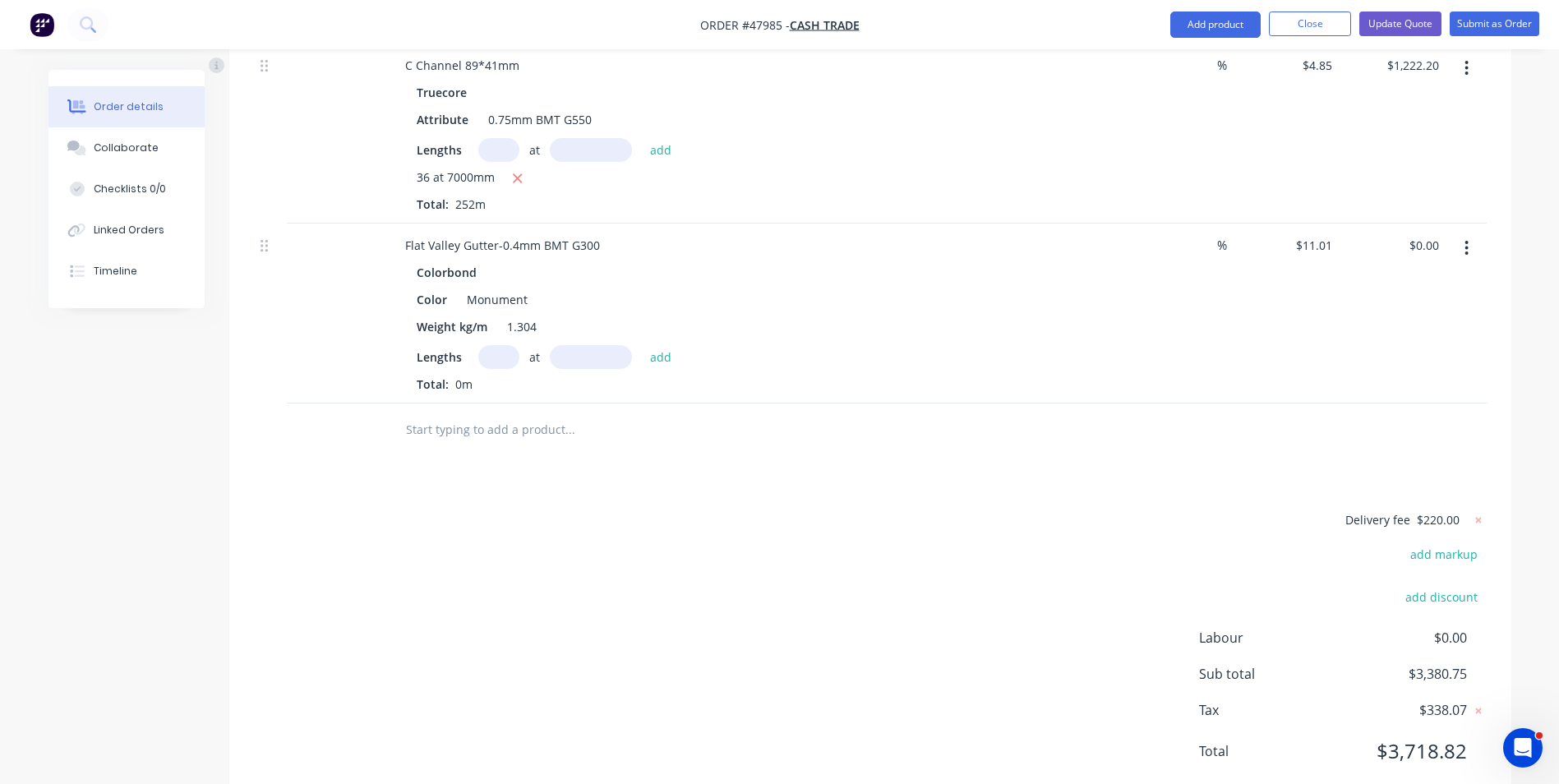
scroll to position [1712, 0]
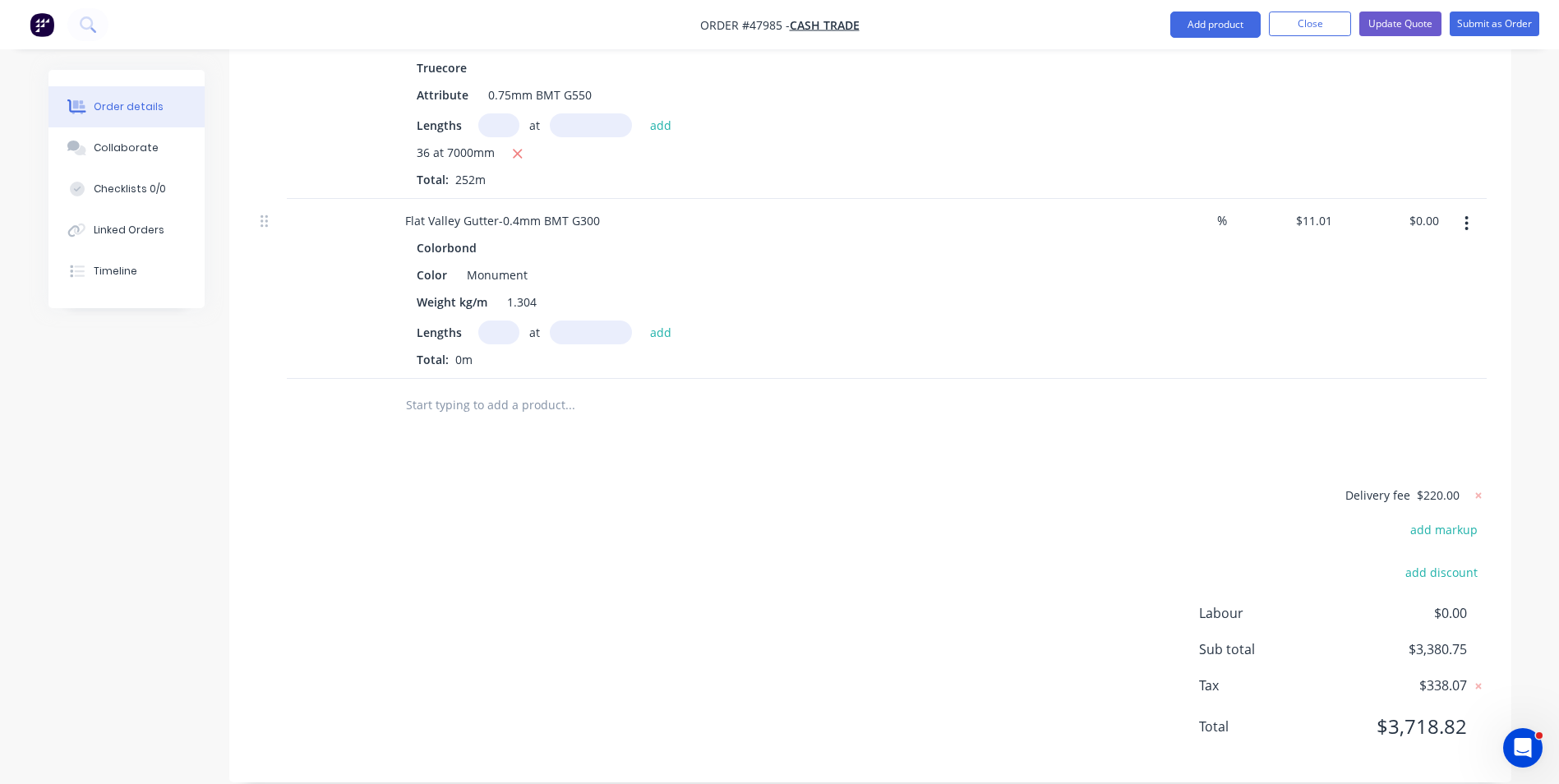
click at [505, 321] on input "text" at bounding box center [499, 332] width 42 height 24
type input "1"
click at [578, 321] on input "text" at bounding box center [590, 332] width 82 height 24
type input "3800"
click at [642, 321] on button "add" at bounding box center [661, 332] width 39 height 23
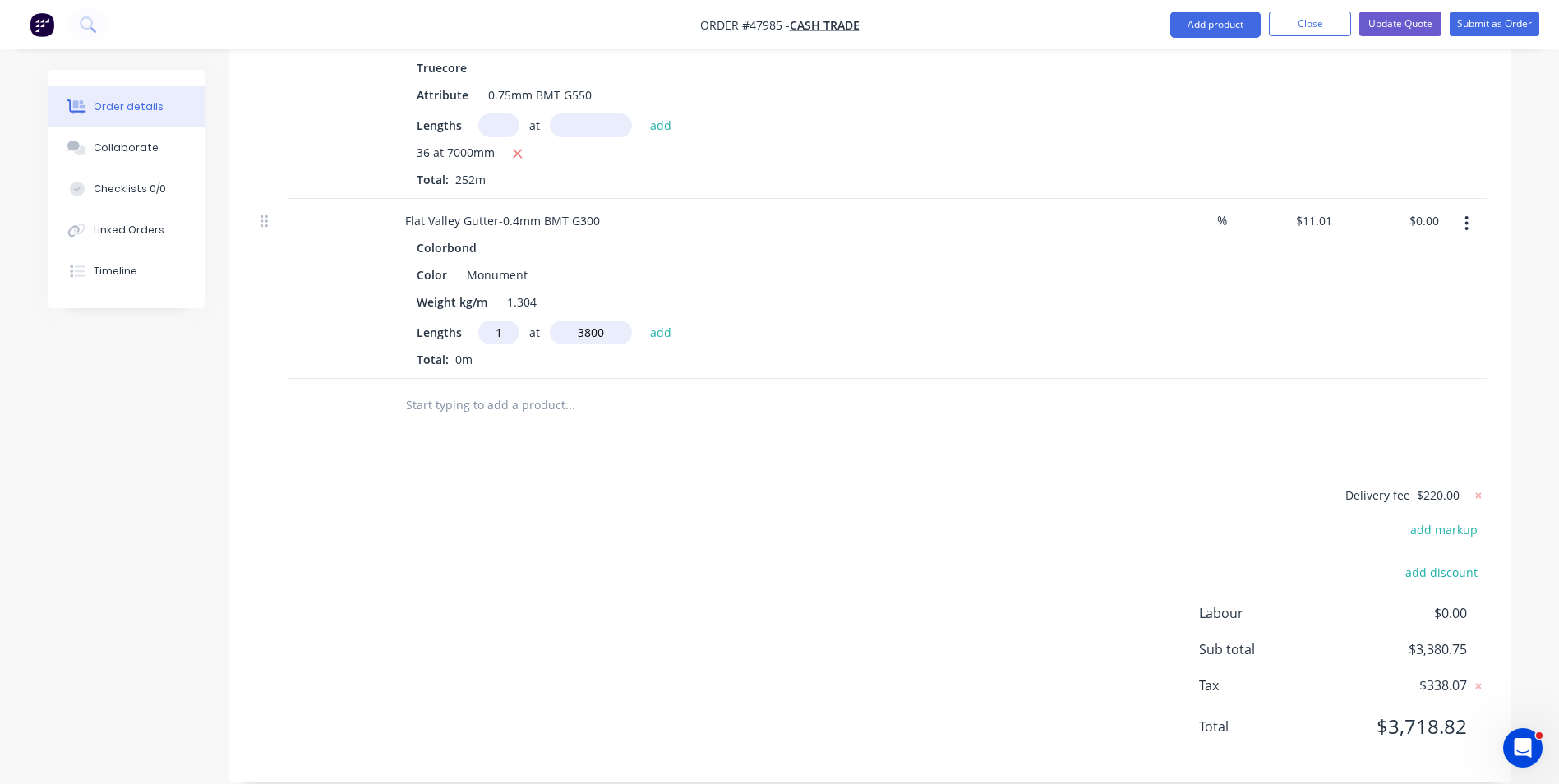
type input "$41.84"
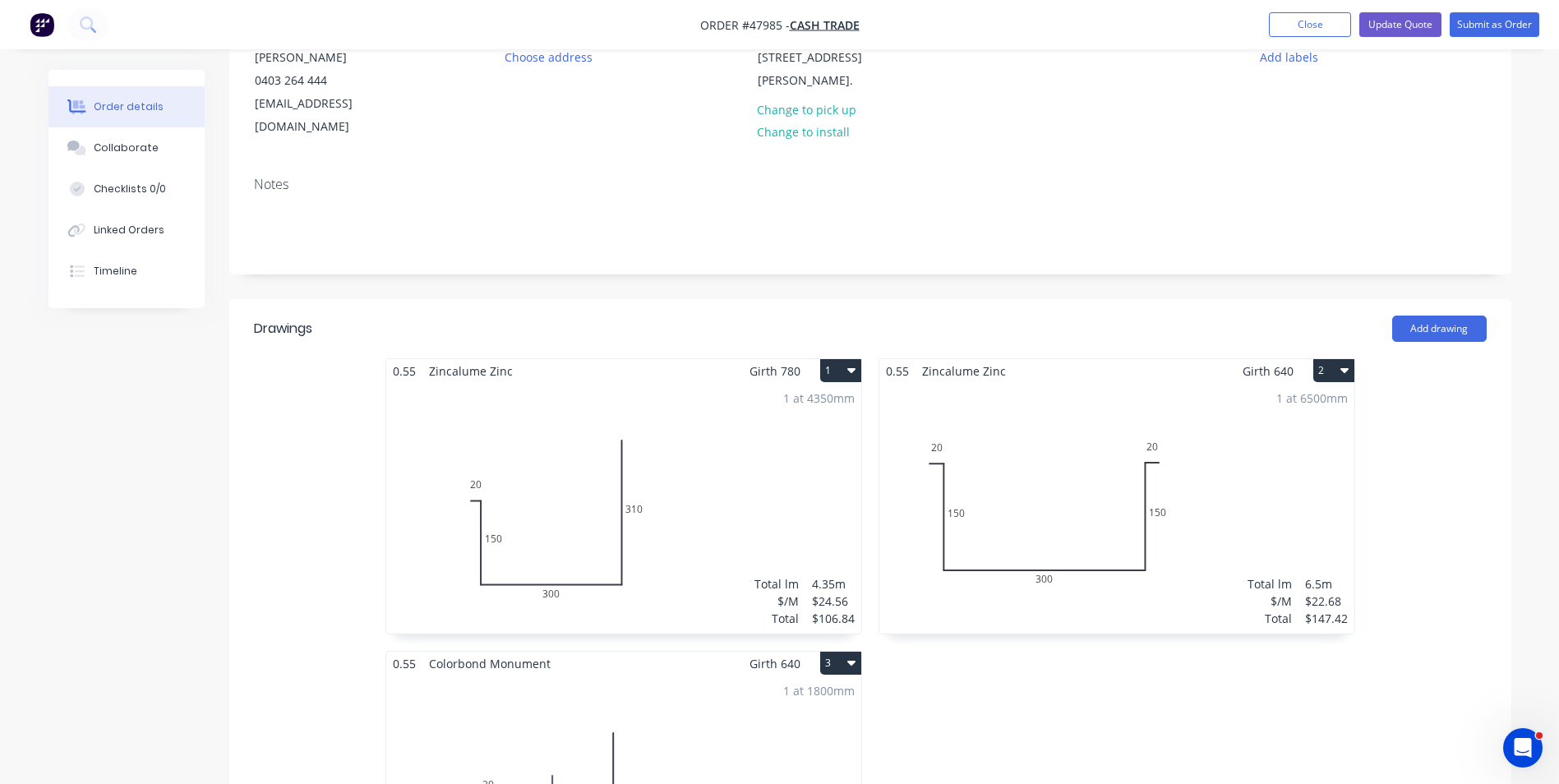
scroll to position [0, 0]
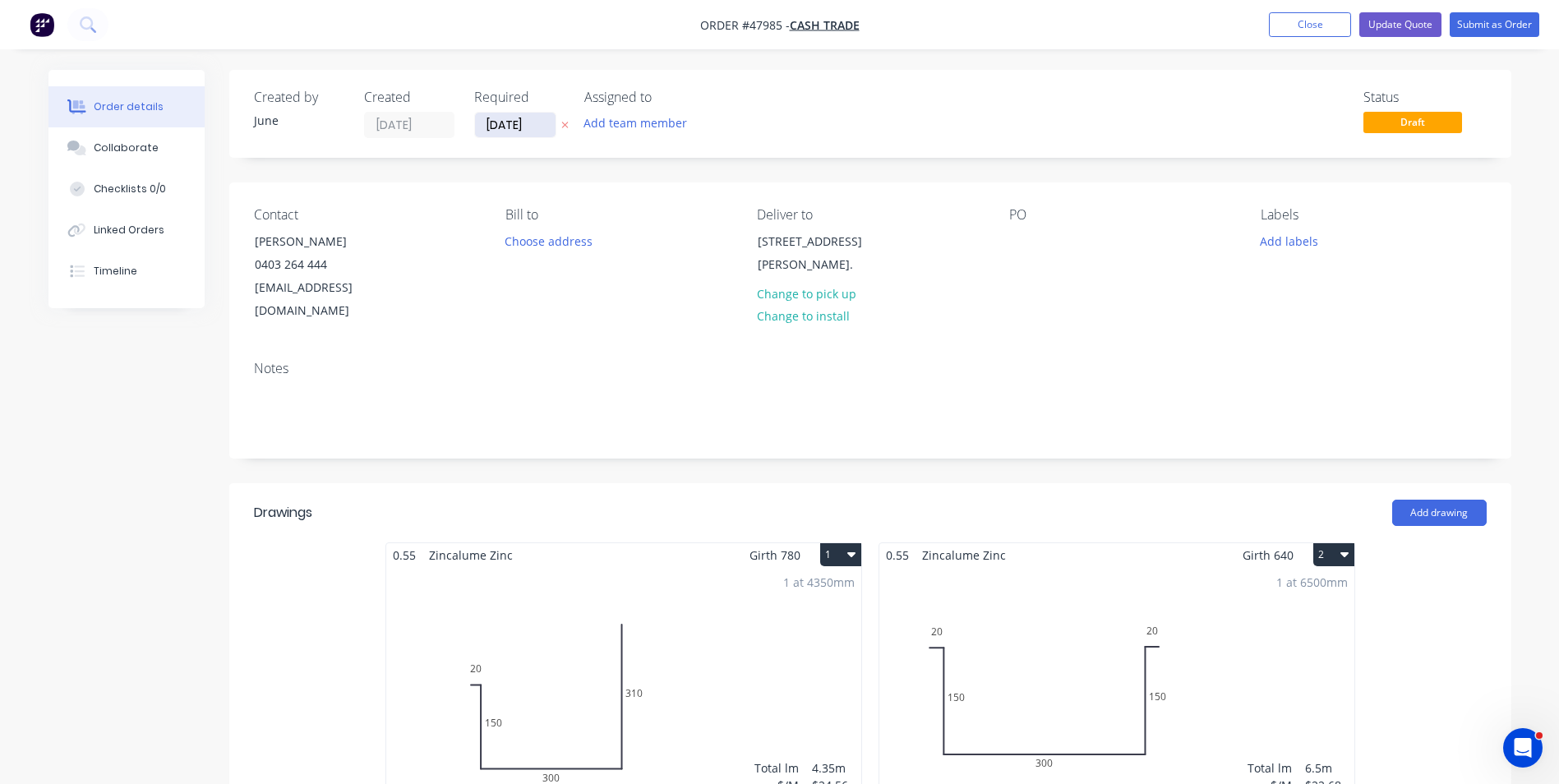
click at [531, 133] on input "[DATE]" at bounding box center [514, 125] width 80 height 25
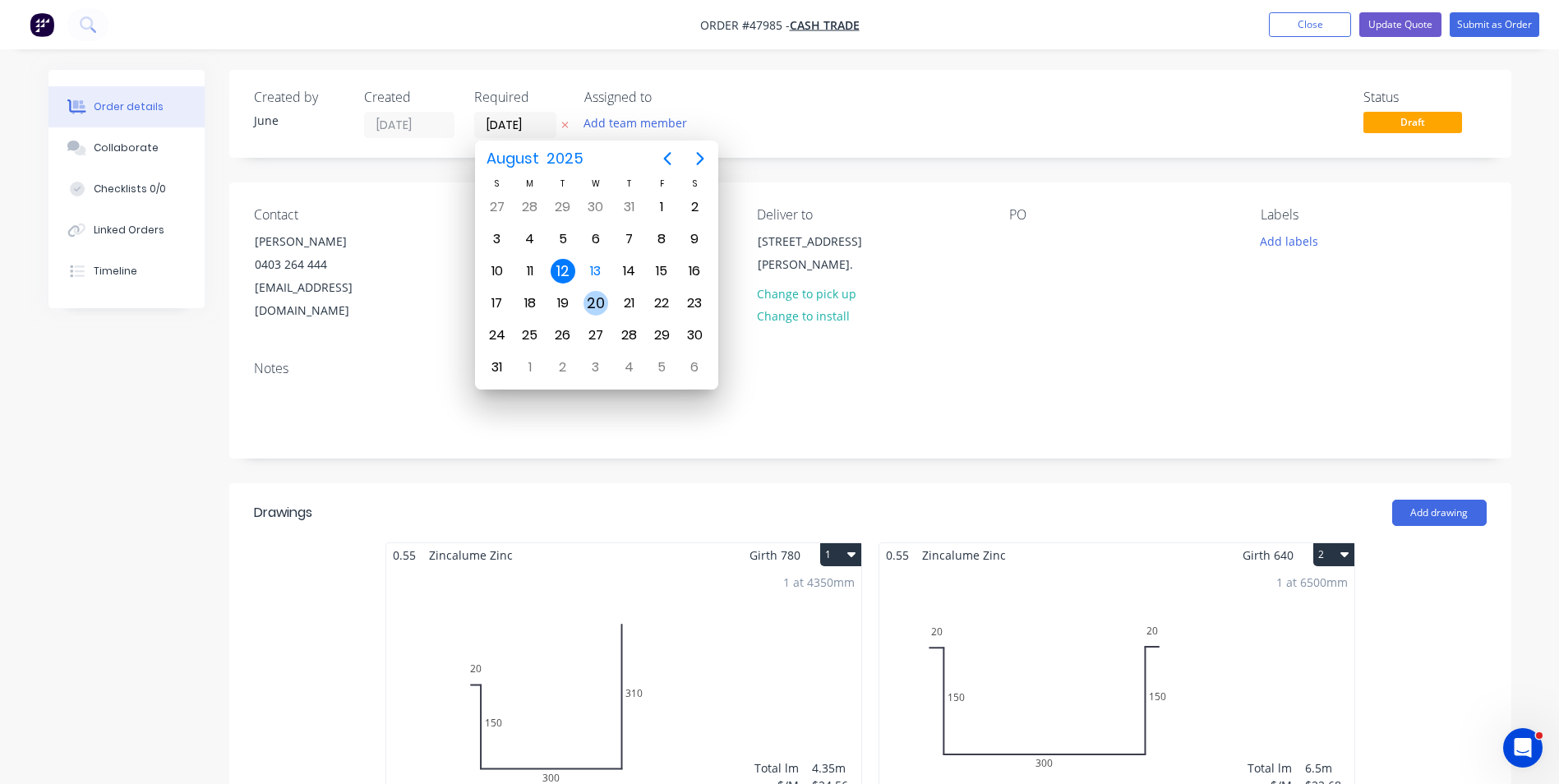
click at [604, 303] on div "20" at bounding box center [595, 303] width 25 height 25
type input "[DATE]"
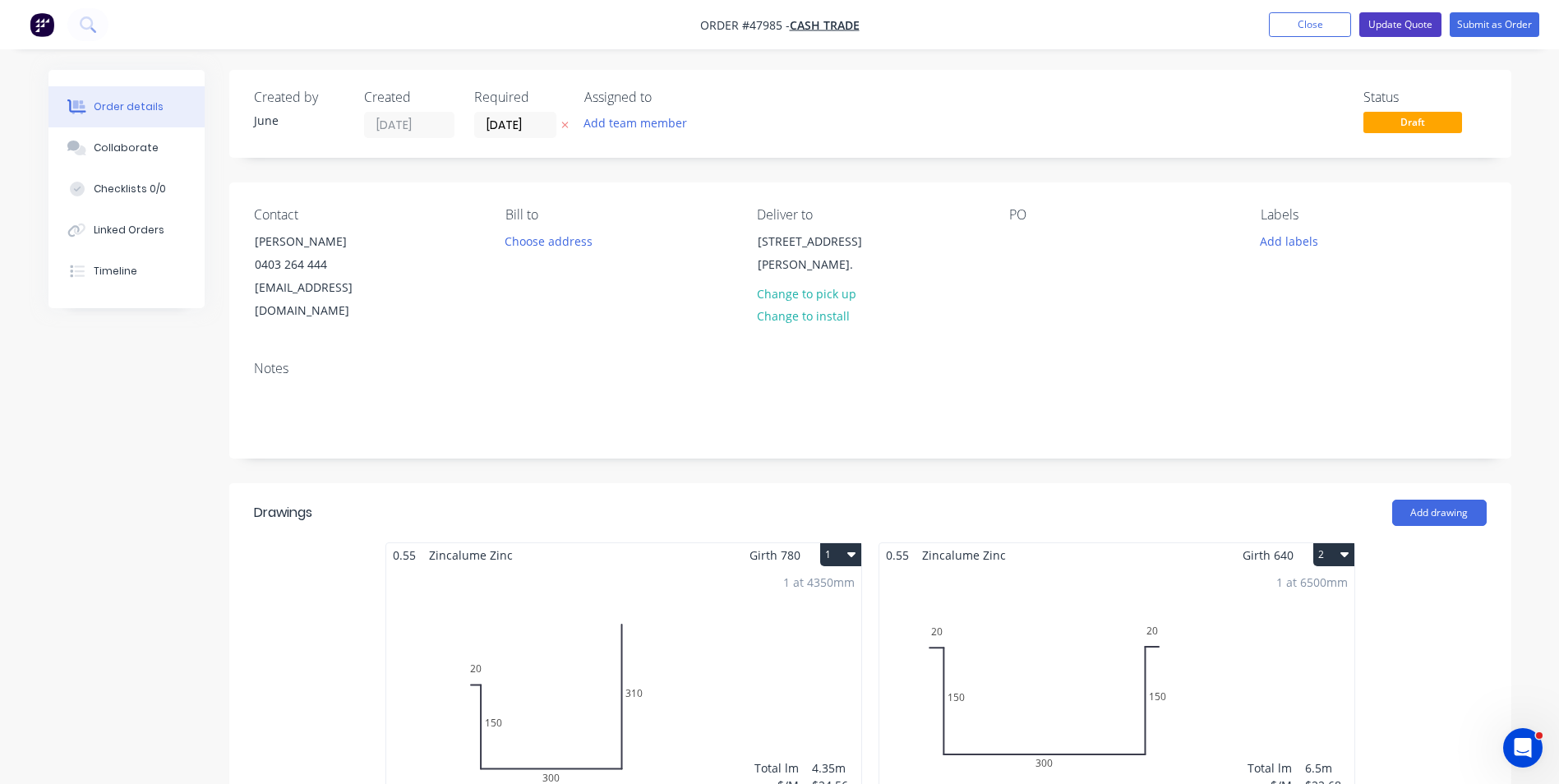
click at [1417, 28] on button "Update Quote" at bounding box center [1400, 25] width 82 height 25
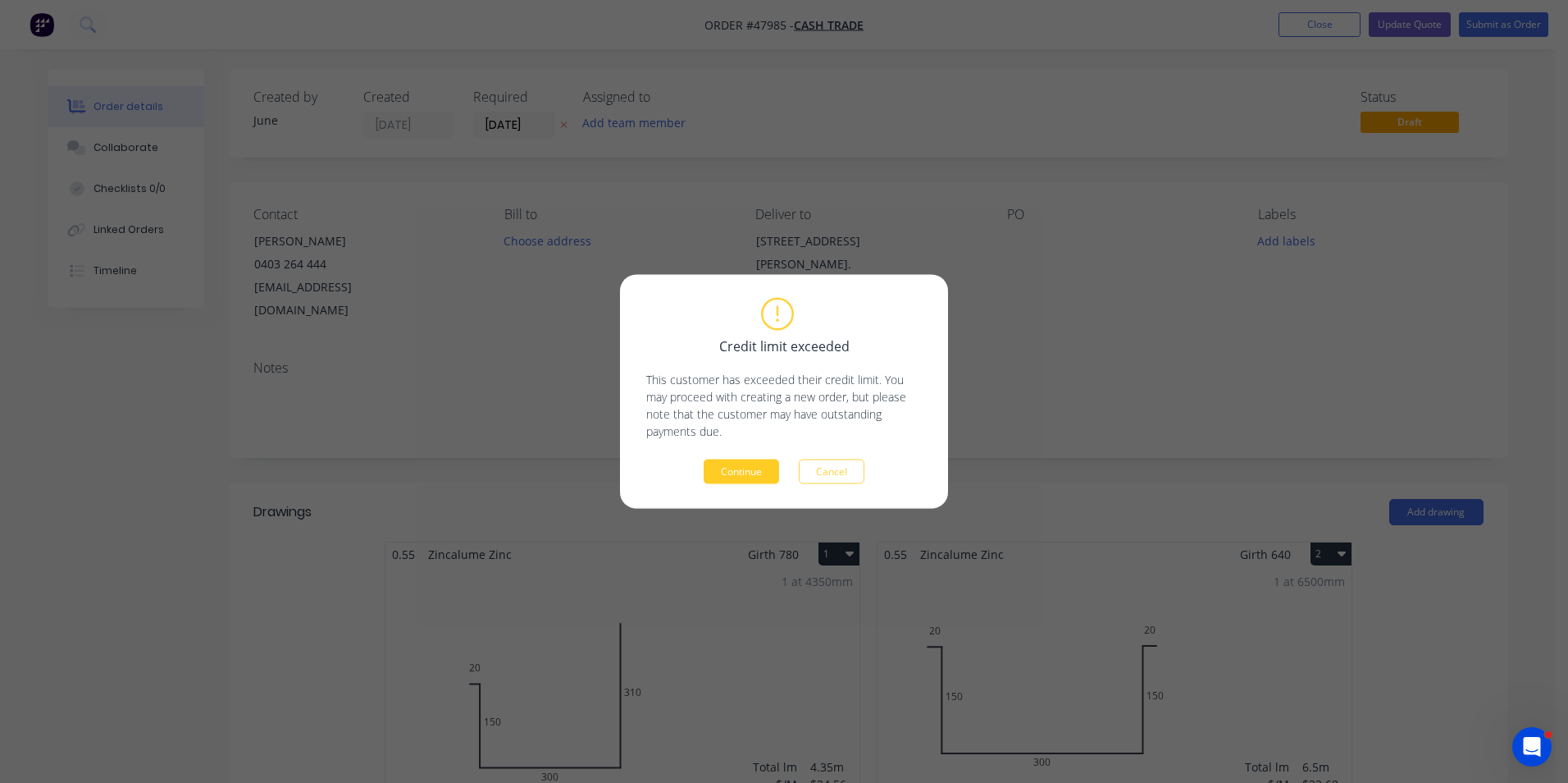
click at [770, 467] on button "Continue" at bounding box center [741, 472] width 75 height 24
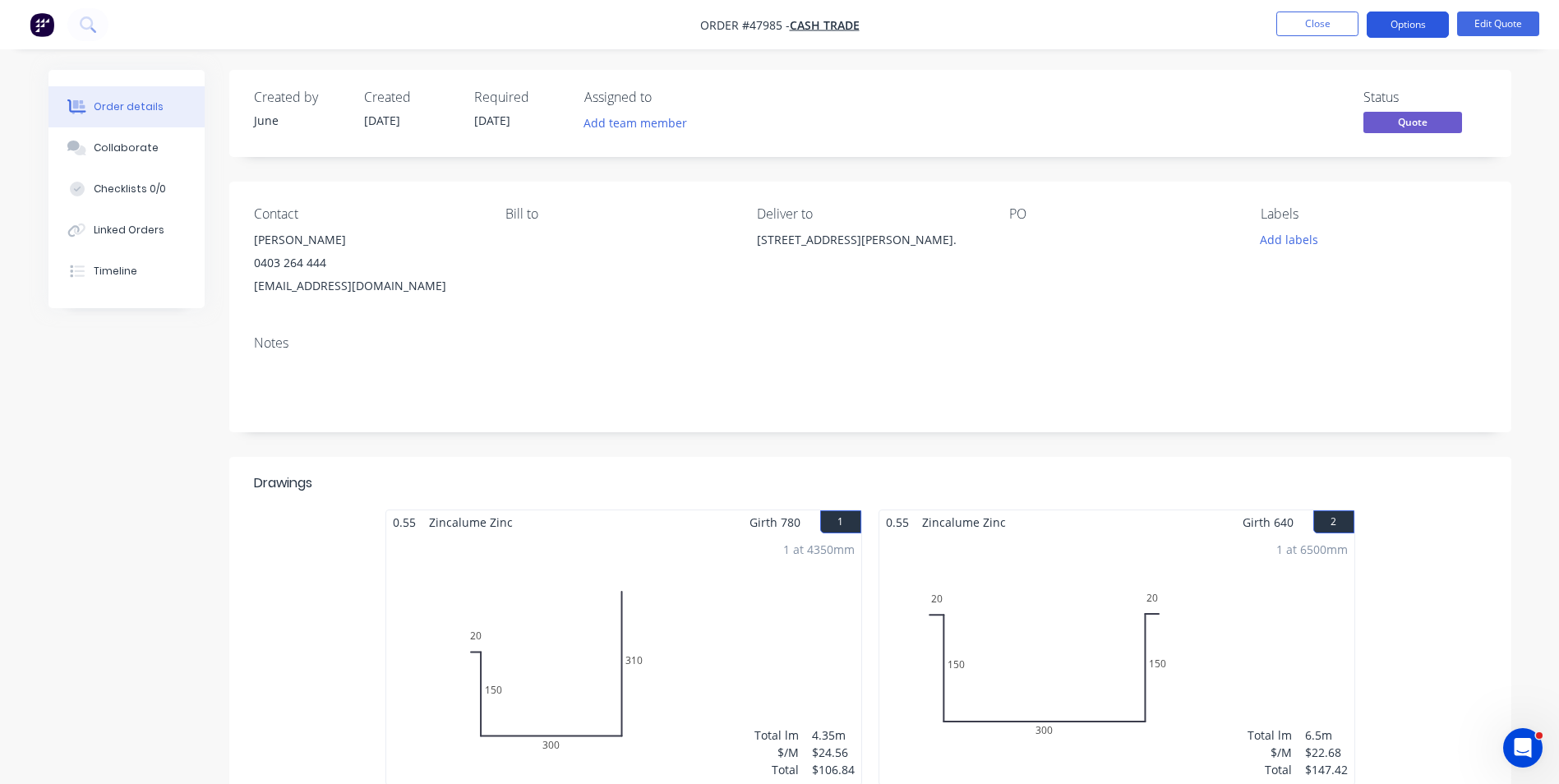
click at [1417, 31] on button "Options" at bounding box center [1407, 25] width 82 height 26
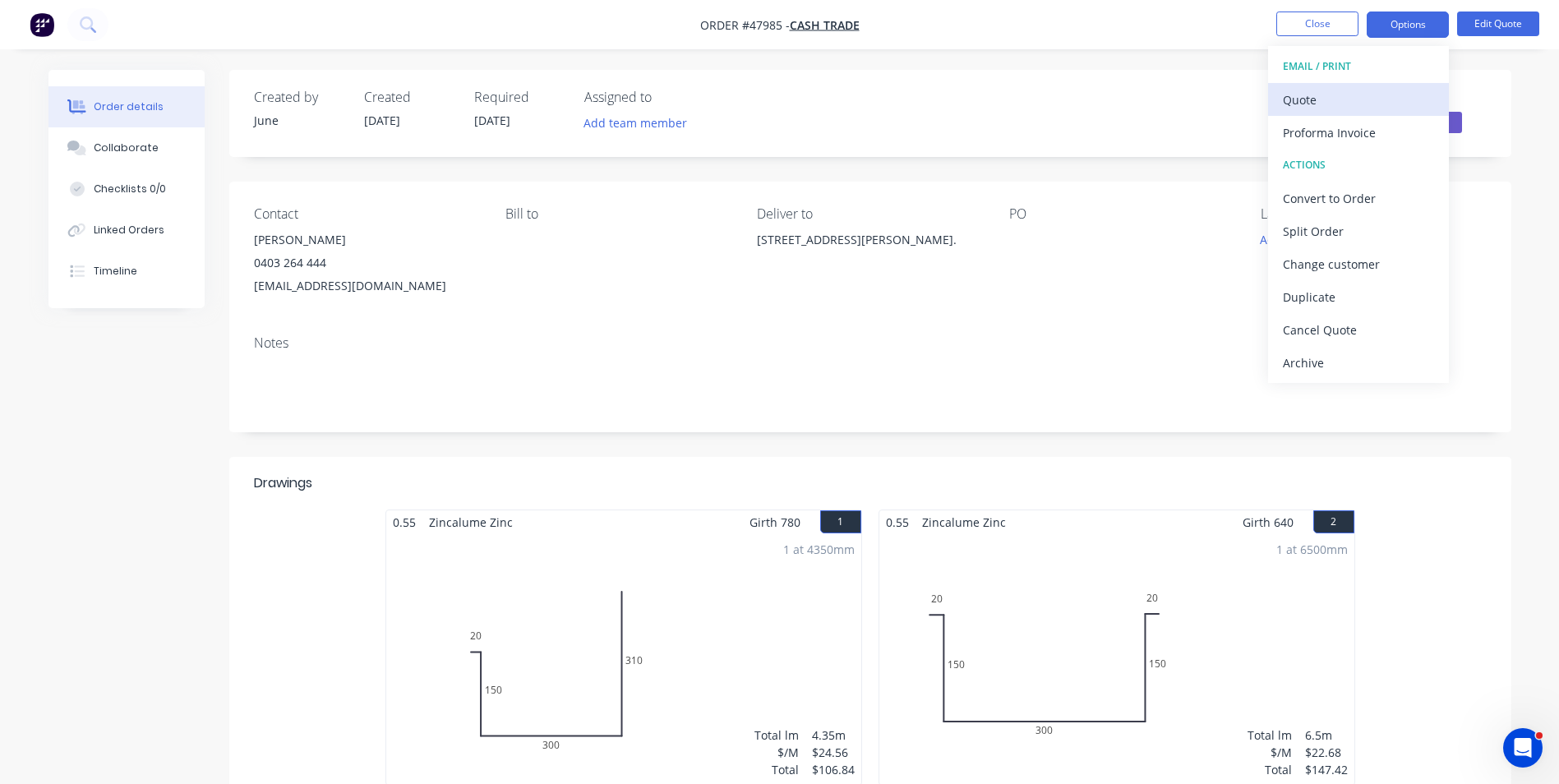
click at [1333, 105] on div "Quote" at bounding box center [1358, 99] width 151 height 24
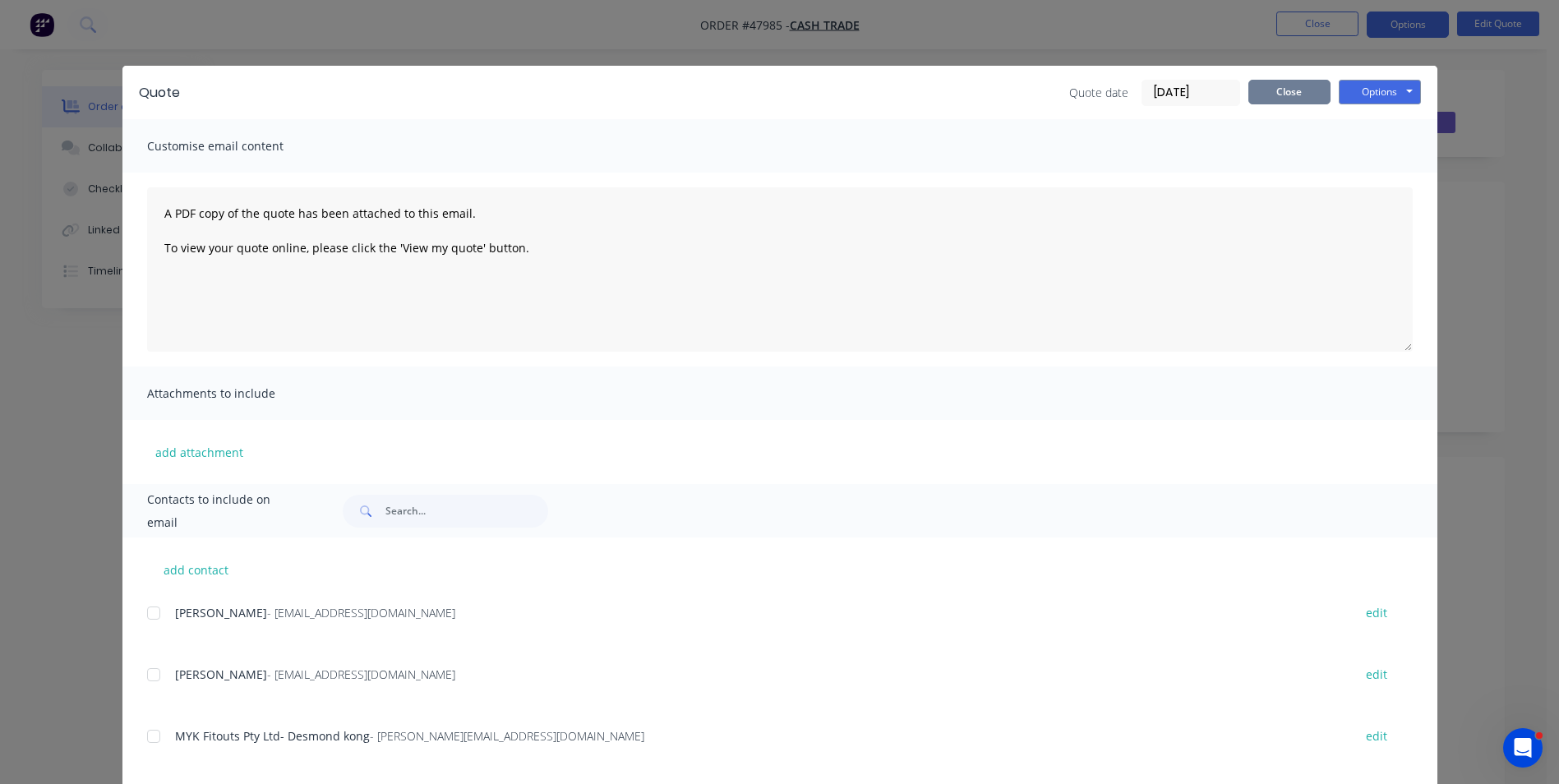
click at [1287, 97] on button "Close" at bounding box center [1289, 92] width 82 height 25
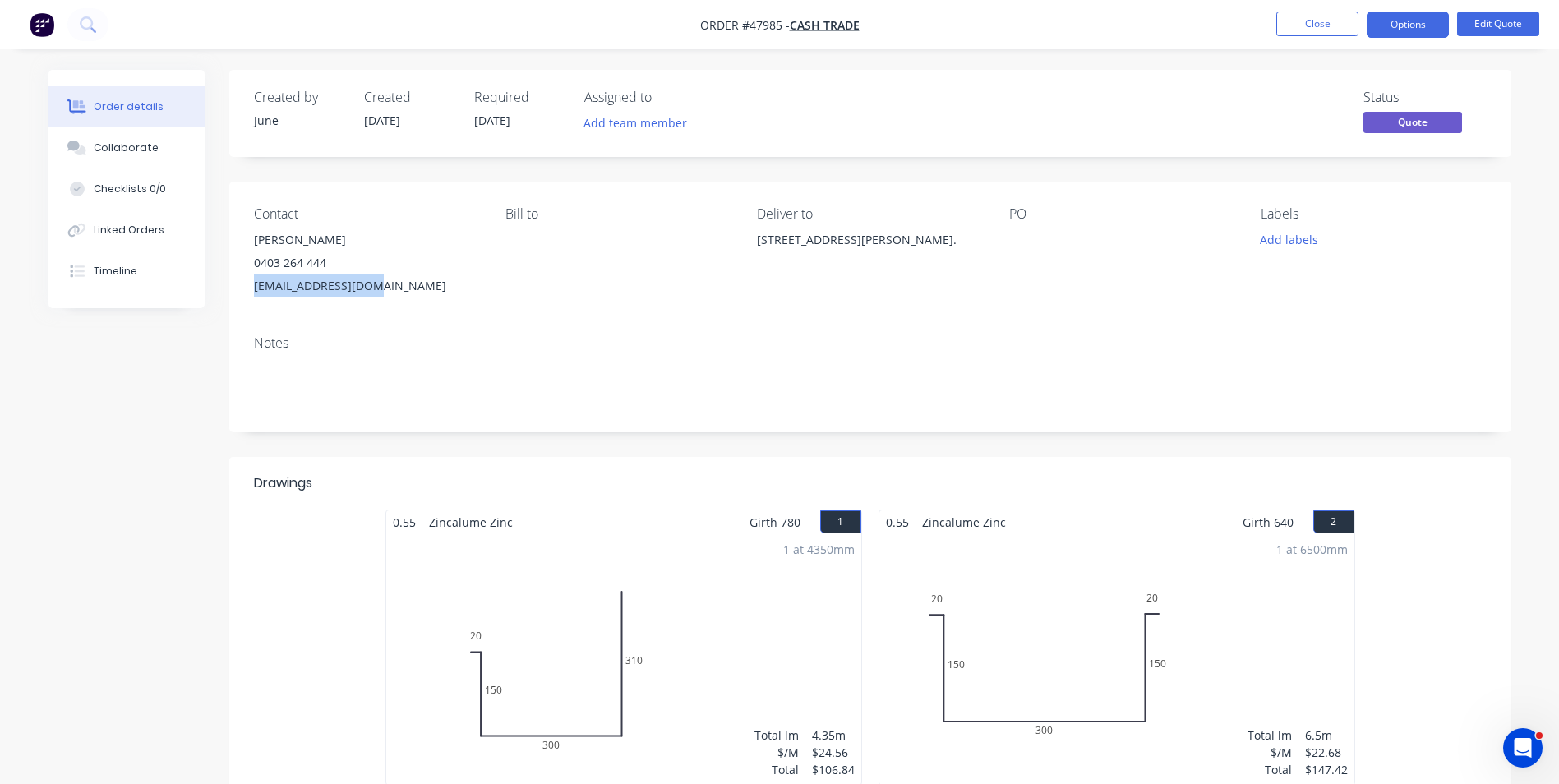
drag, startPoint x: 384, startPoint y: 289, endPoint x: 244, endPoint y: 292, distance: 140.0
click at [244, 292] on div "Contact [PERSON_NAME] [PHONE_NUMBER] [EMAIL_ADDRESS][DOMAIN_NAME] [PERSON_NAME]…" at bounding box center [870, 251] width 1282 height 141
copy div "[EMAIL_ADDRESS][DOMAIN_NAME]"
click at [1403, 25] on button "Options" at bounding box center [1407, 25] width 82 height 26
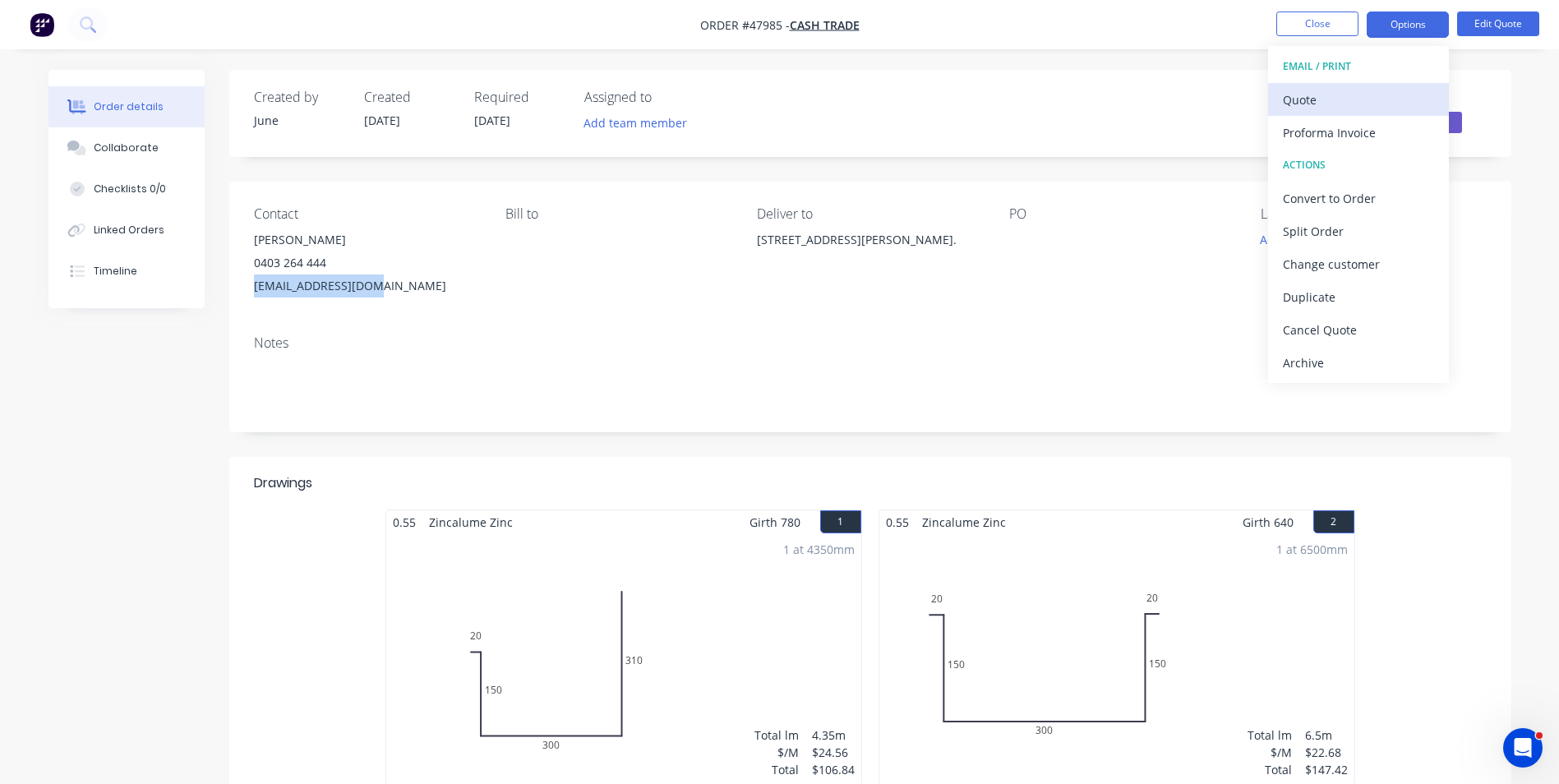
click at [1360, 103] on div "Quote" at bounding box center [1358, 99] width 151 height 24
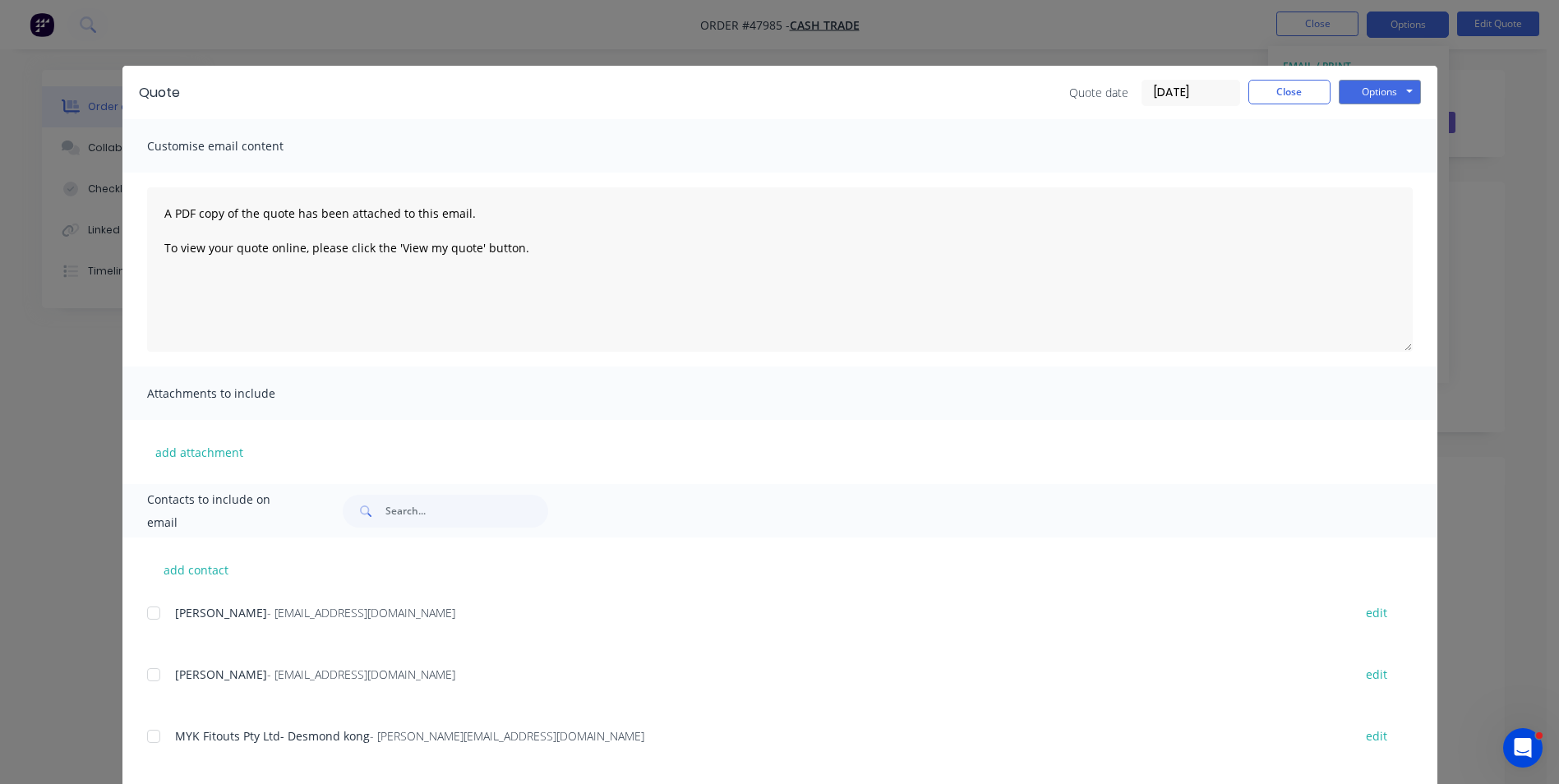
drag, startPoint x: 426, startPoint y: 488, endPoint x: 424, endPoint y: 505, distance: 17.1
click at [426, 496] on div "Contacts to include on email" at bounding box center [780, 510] width 1315 height 54
click at [424, 505] on input "text" at bounding box center [466, 510] width 162 height 33
paste input "[EMAIL_ADDRESS][DOMAIN_NAME]"
type input "[EMAIL_ADDRESS][DOMAIN_NAME]"
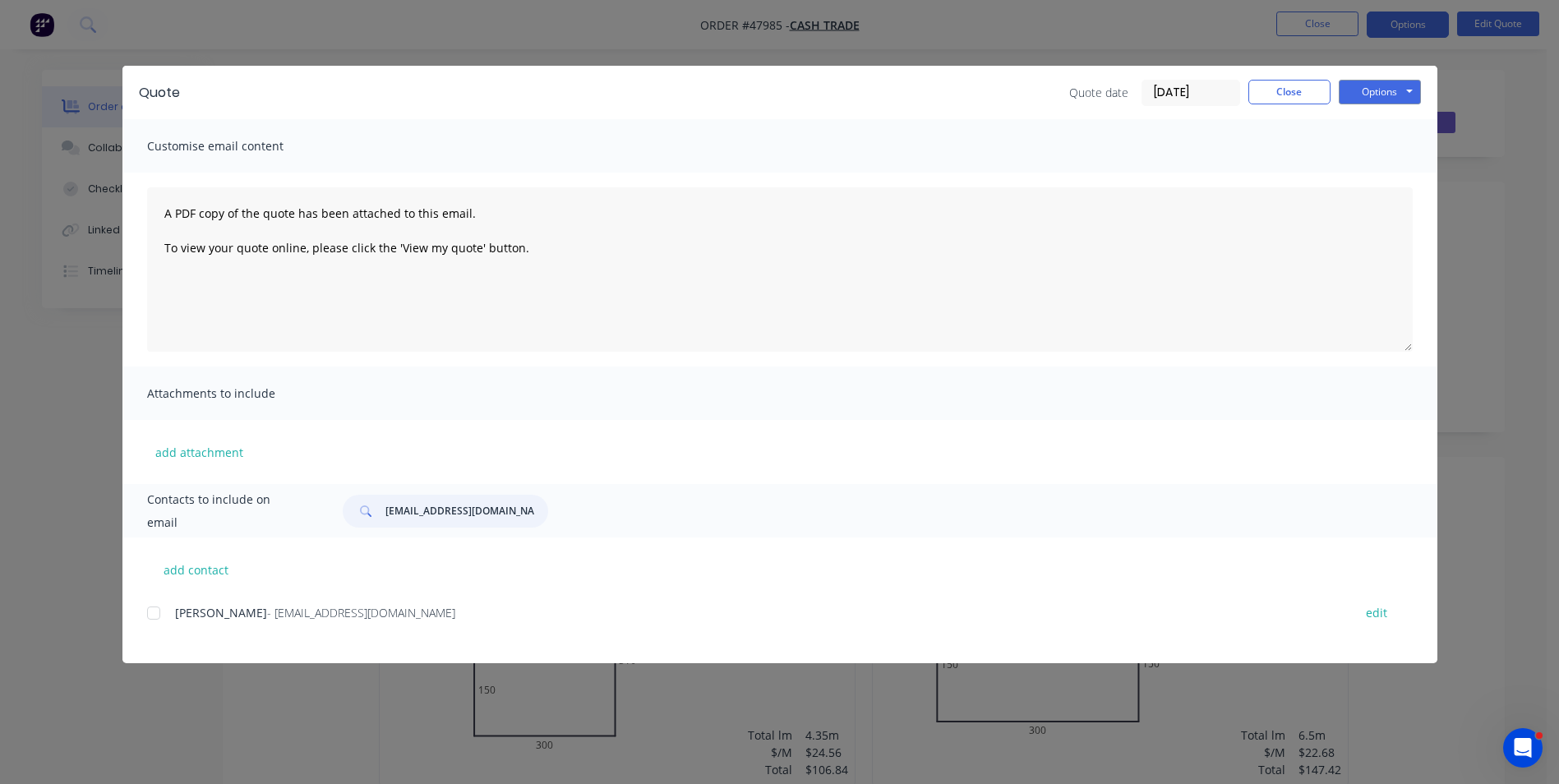
click at [146, 615] on div at bounding box center [153, 612] width 33 height 33
click at [1383, 98] on button "Options" at bounding box center [1379, 92] width 82 height 25
click at [1381, 173] on button "Email" at bounding box center [1390, 175] width 105 height 27
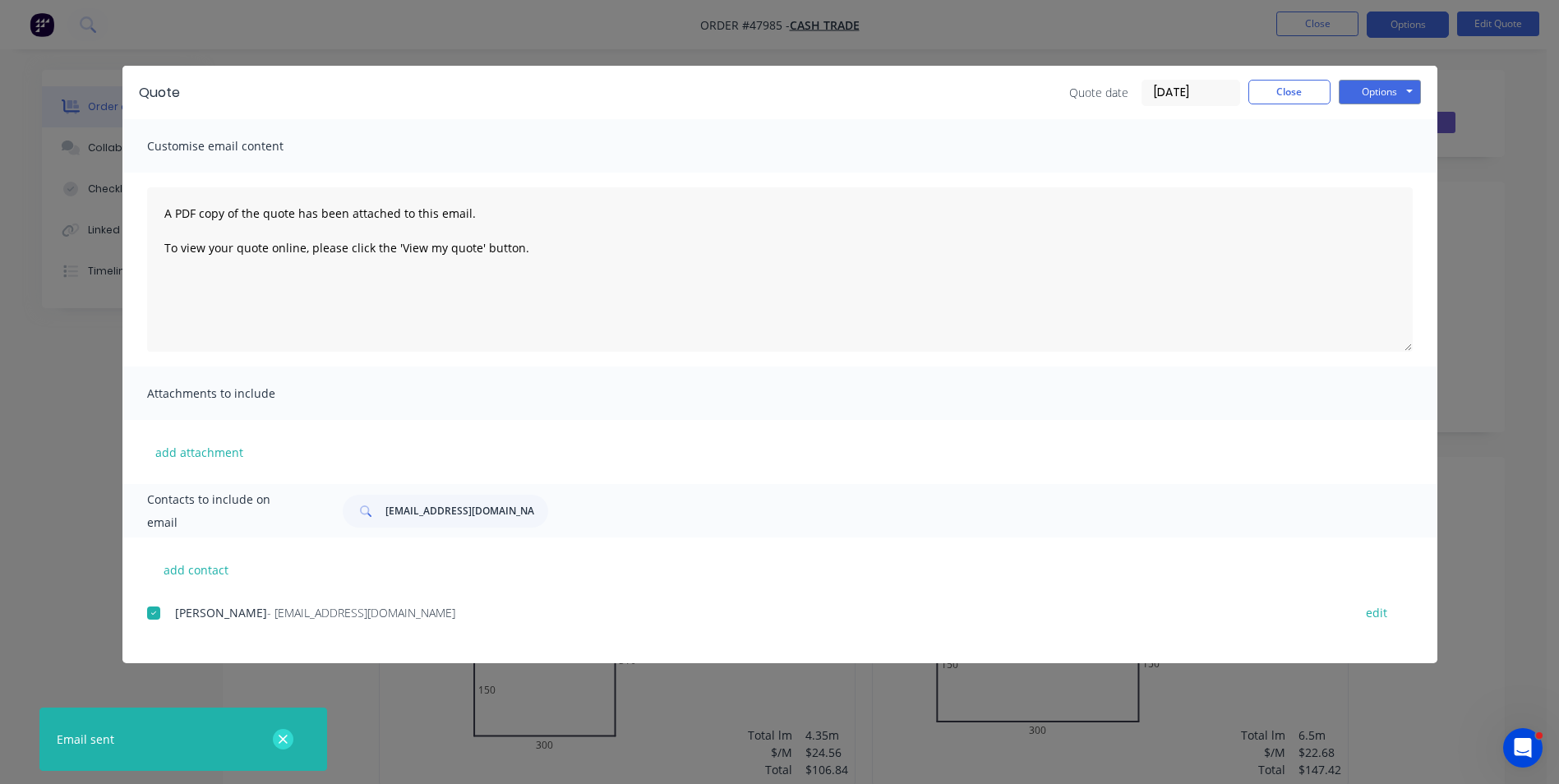
click at [290, 741] on button "button" at bounding box center [283, 739] width 21 height 21
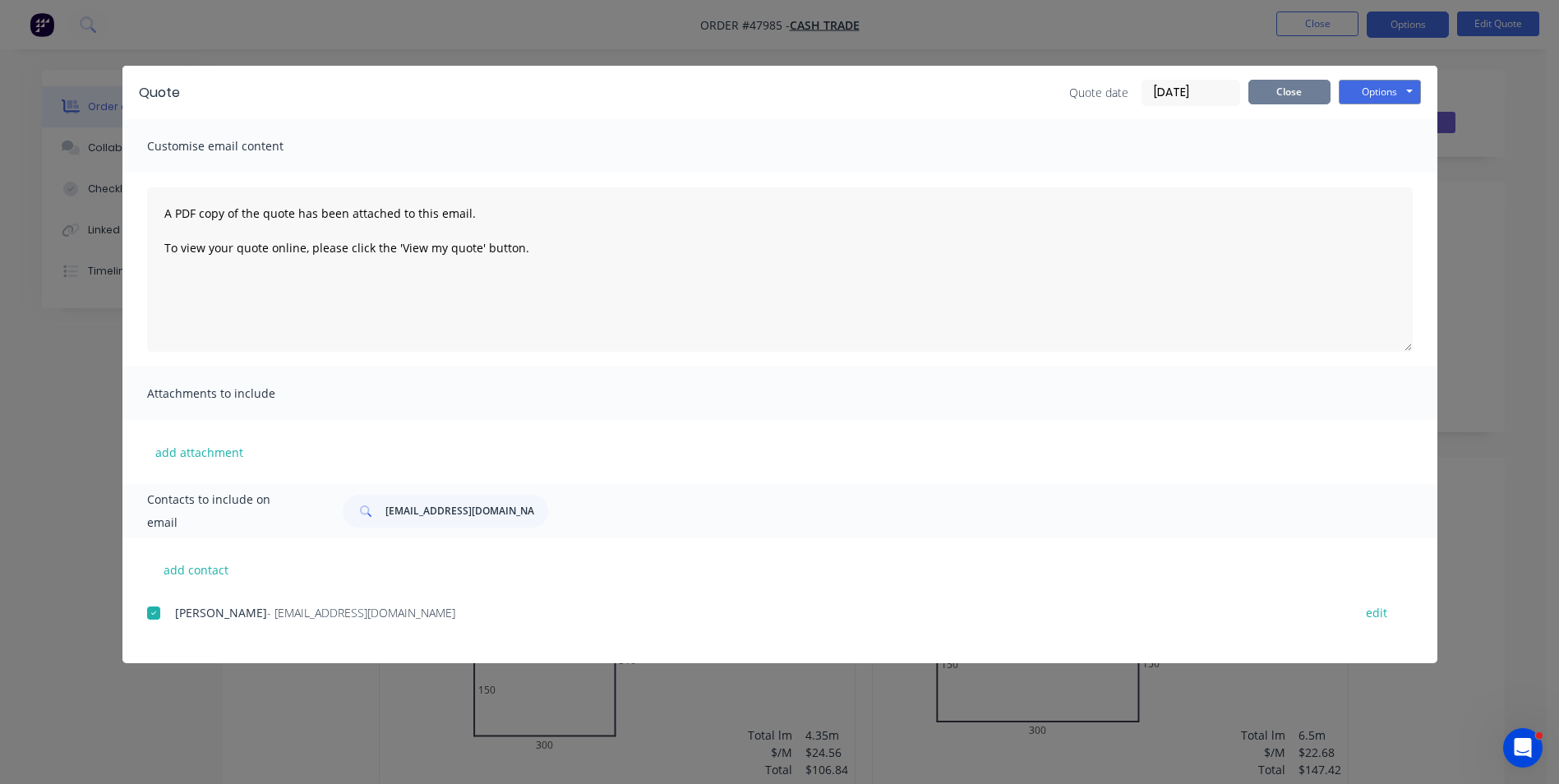
click at [1293, 97] on button "Close" at bounding box center [1289, 92] width 82 height 25
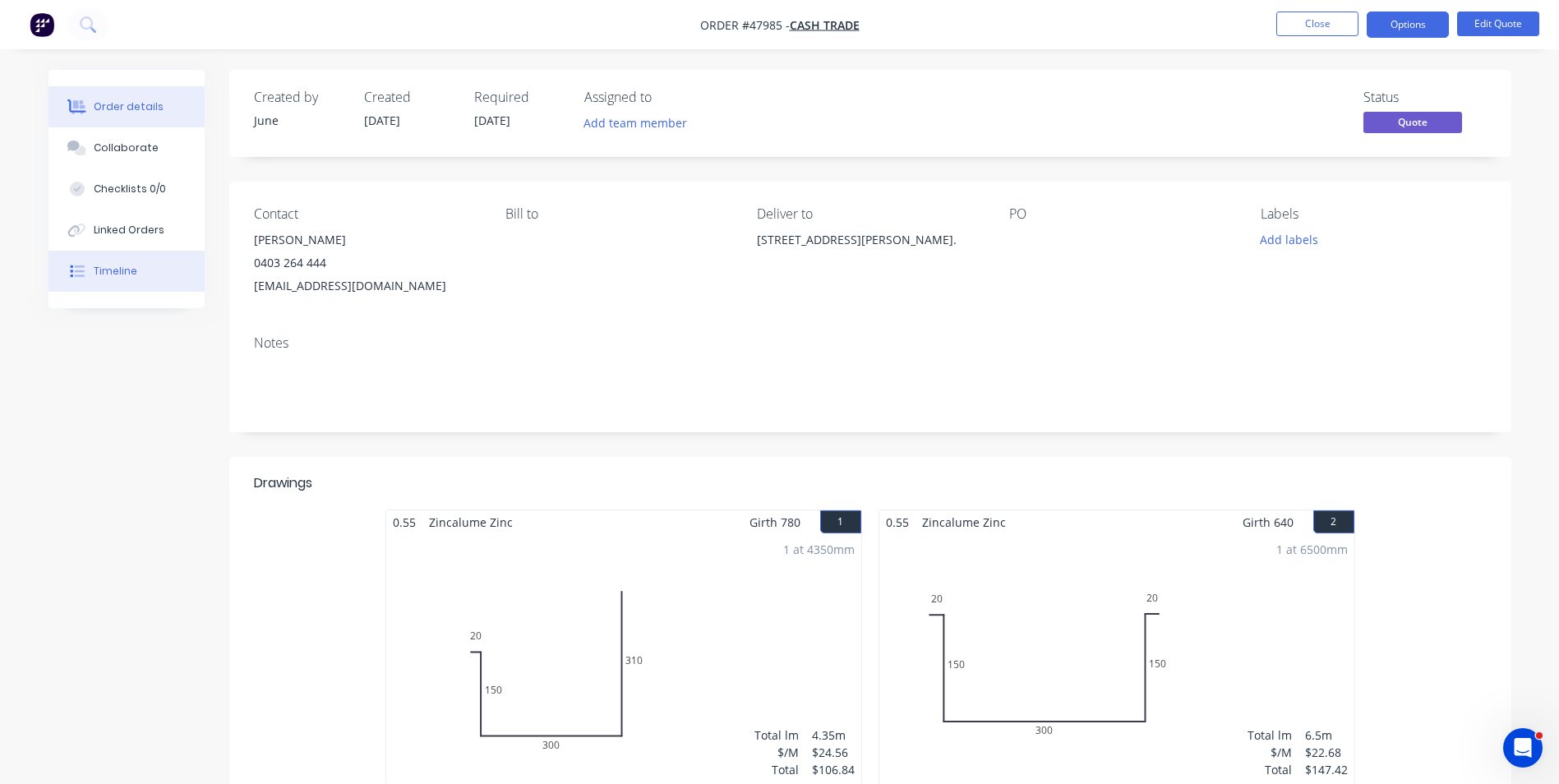
click at [158, 278] on button "Timeline" at bounding box center [126, 272] width 156 height 42
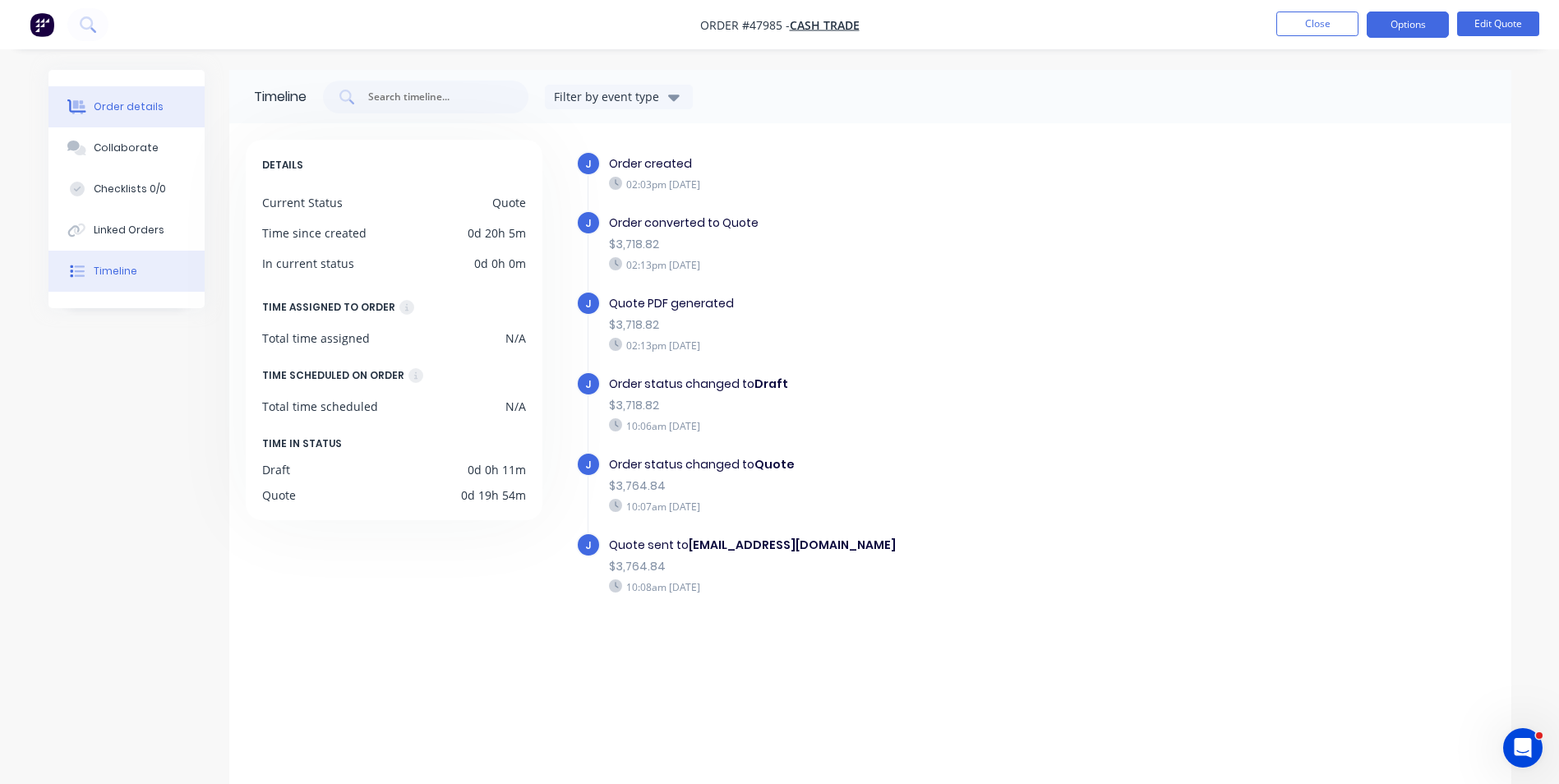
click at [100, 116] on button "Order details" at bounding box center [126, 107] width 156 height 42
